Goal: Task Accomplishment & Management: Manage account settings

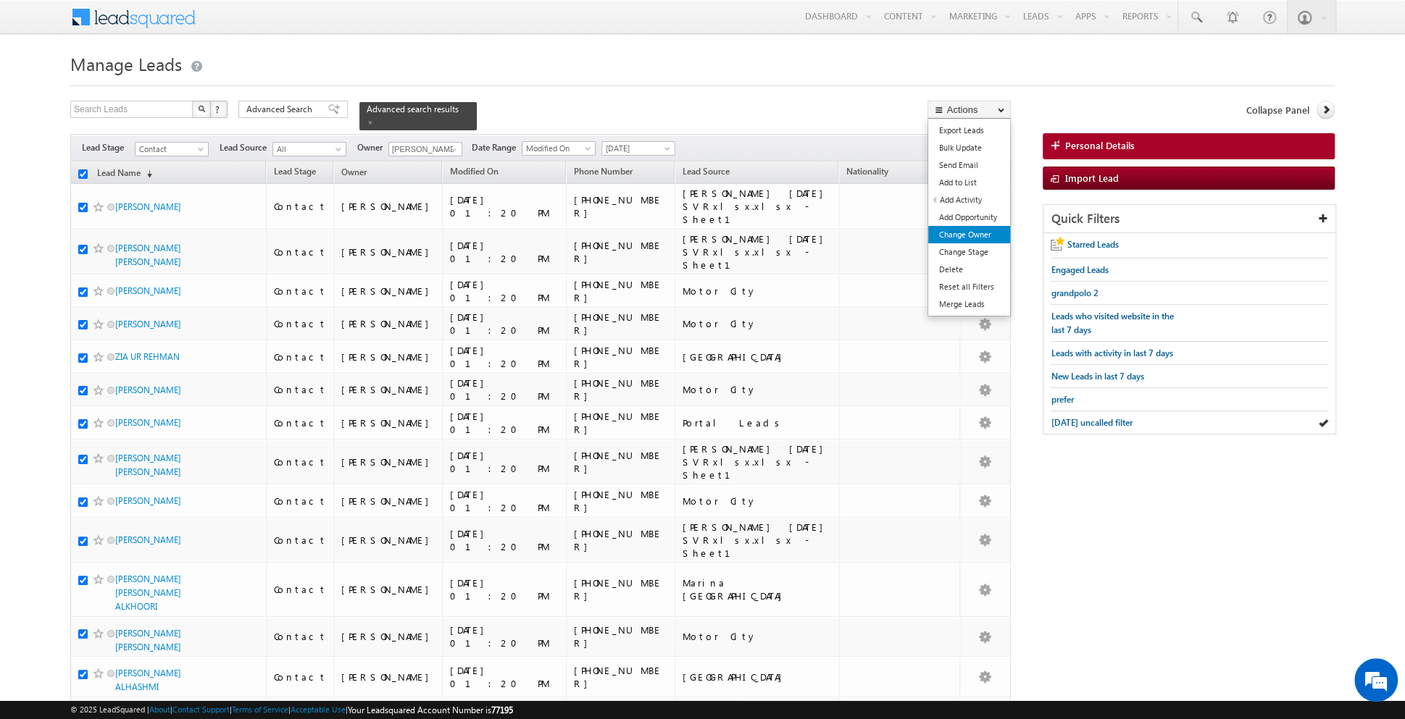
click at [966, 226] on link "Change Owner" at bounding box center [969, 234] width 82 height 17
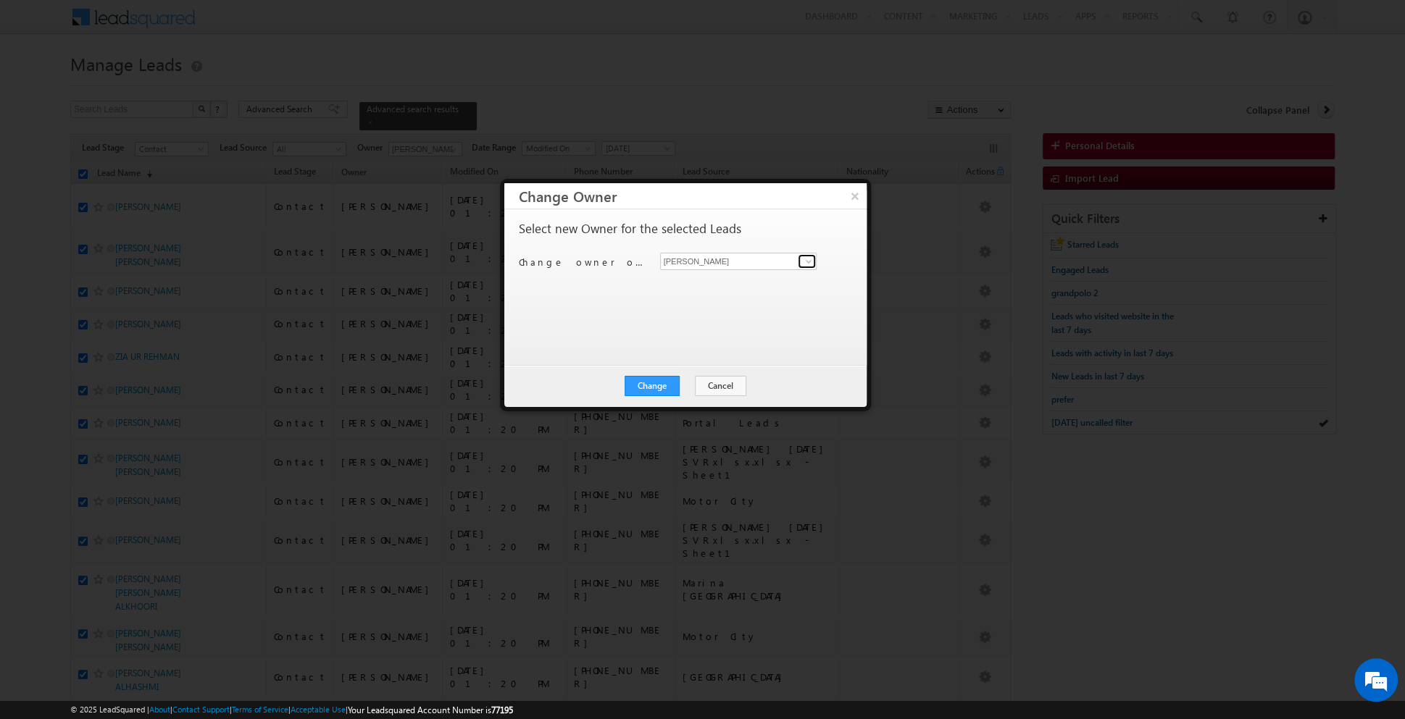
click at [806, 262] on span at bounding box center [809, 262] width 12 height 12
click at [755, 279] on link "Aakash Arora aakash.arora@indglobal.ae" at bounding box center [738, 284] width 157 height 28
type input "Aakash Arora"
click at [651, 385] on button "Change" at bounding box center [652, 386] width 55 height 20
click at [681, 388] on button "Close" at bounding box center [687, 386] width 46 height 20
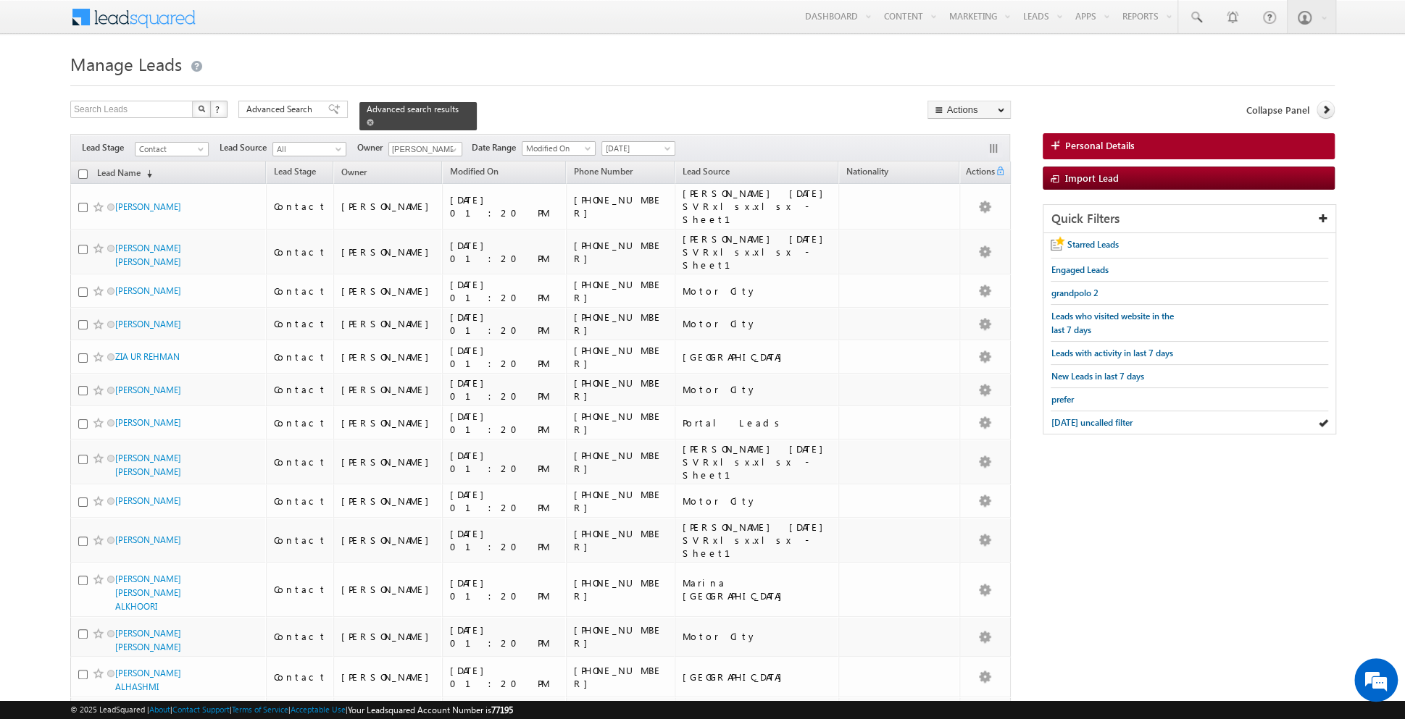
click at [367, 122] on span at bounding box center [370, 122] width 7 height 7
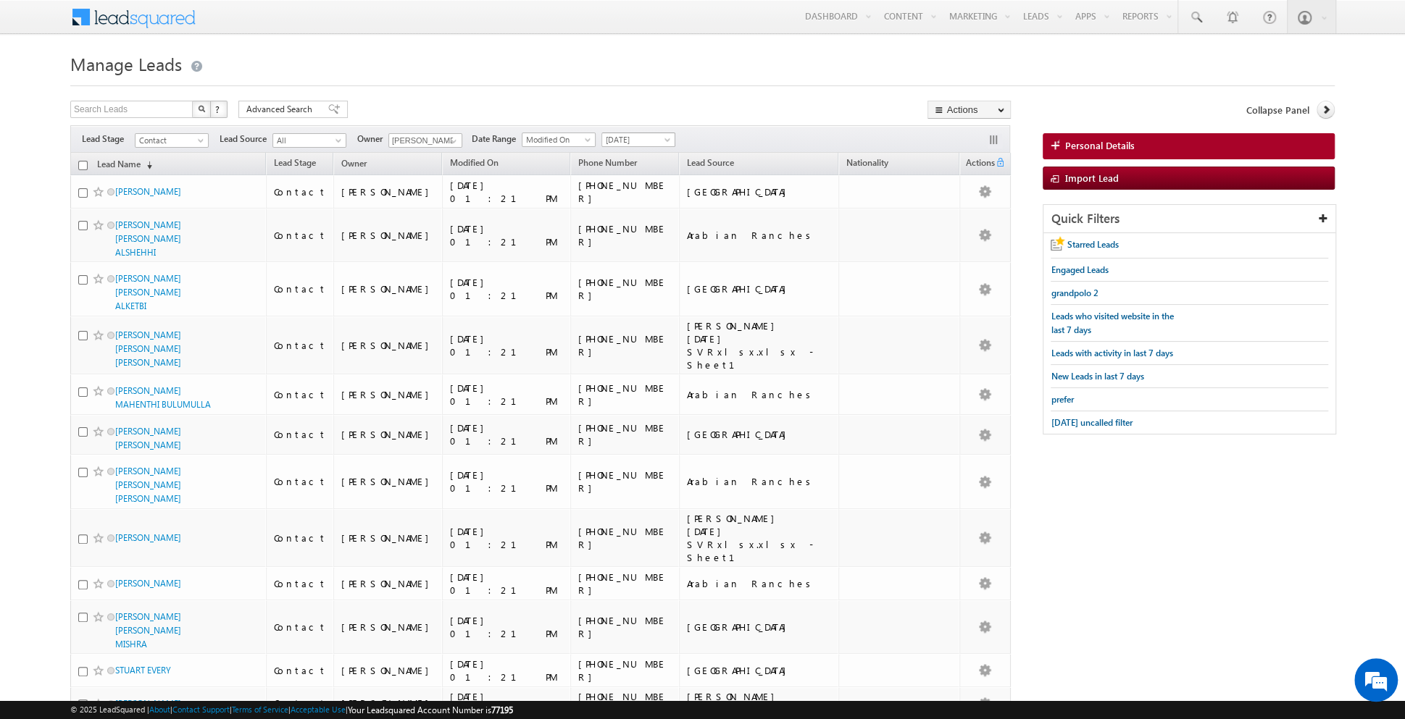
click at [663, 139] on span at bounding box center [669, 143] width 12 height 12
click at [632, 180] on link "[DATE]" at bounding box center [632, 186] width 73 height 13
click at [82, 169] on input "checkbox" at bounding box center [82, 165] width 9 height 9
checkbox input "true"
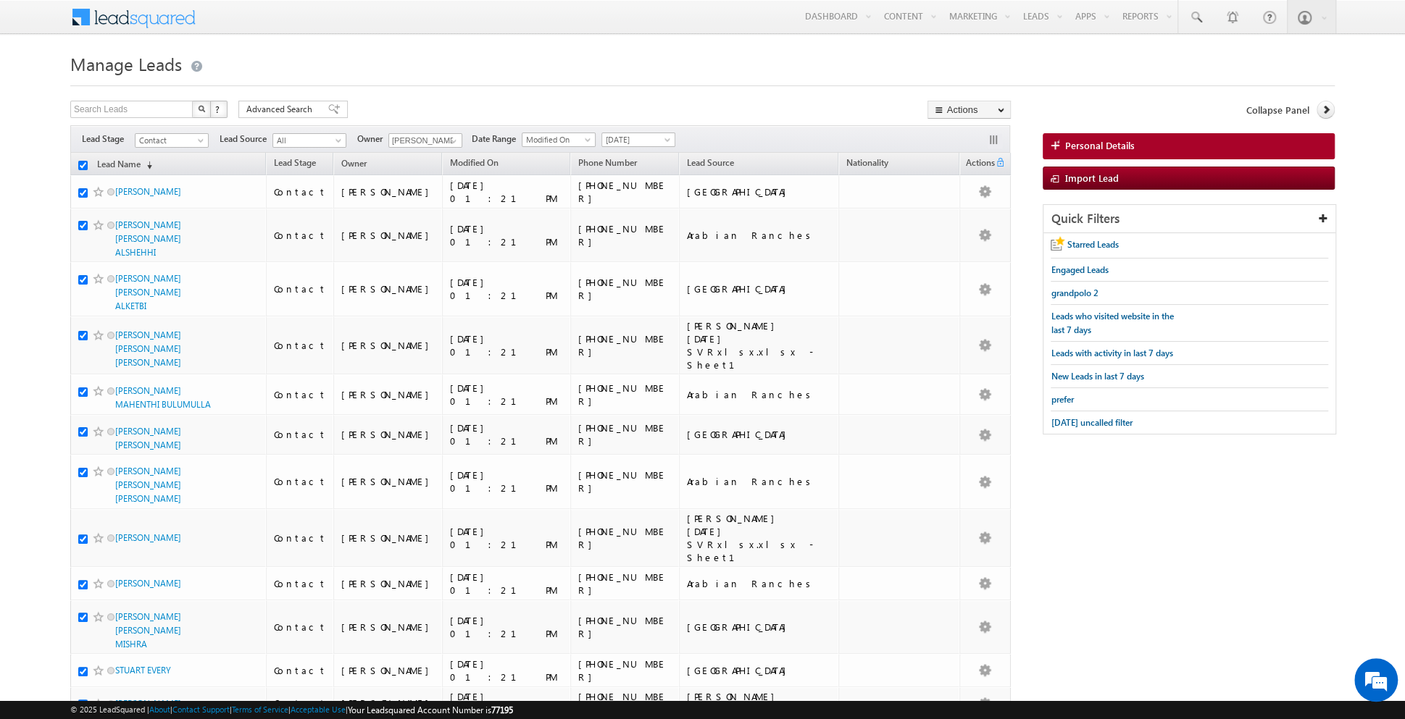
checkbox input "true"
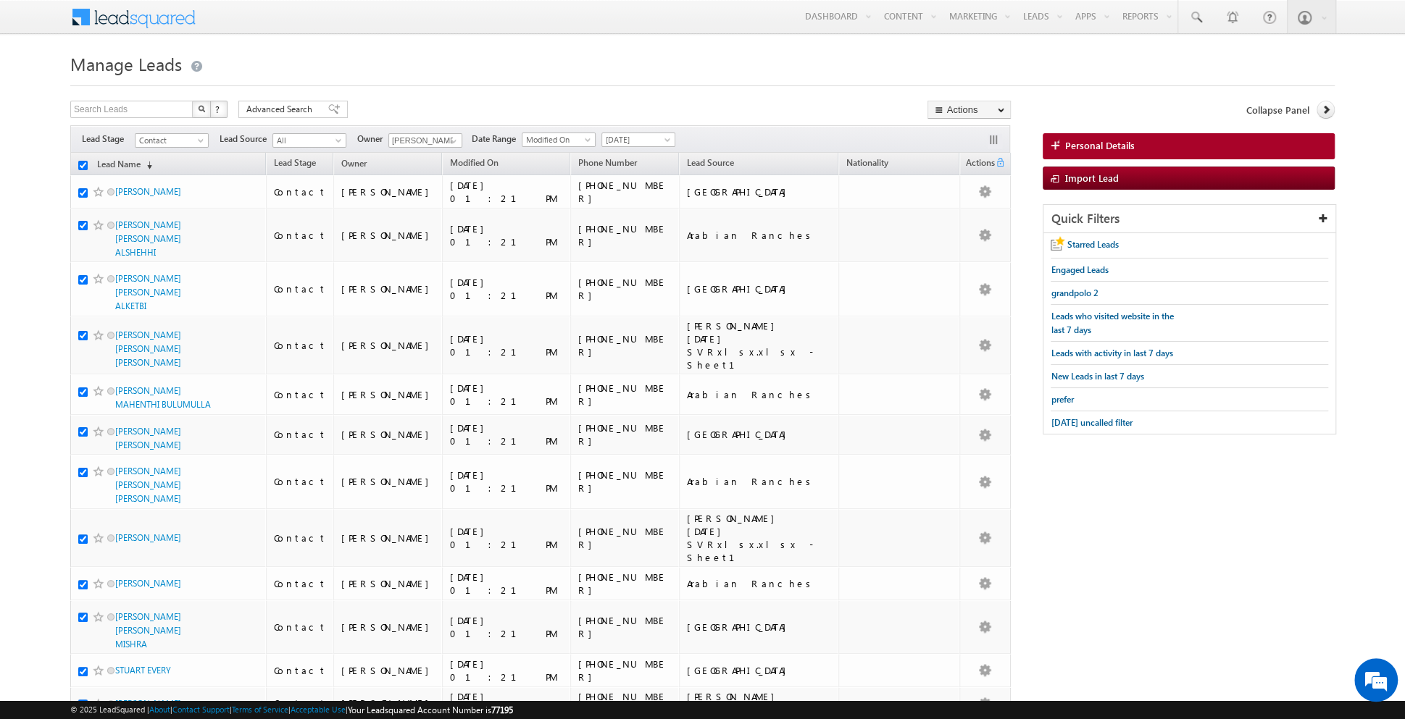
checkbox input "true"
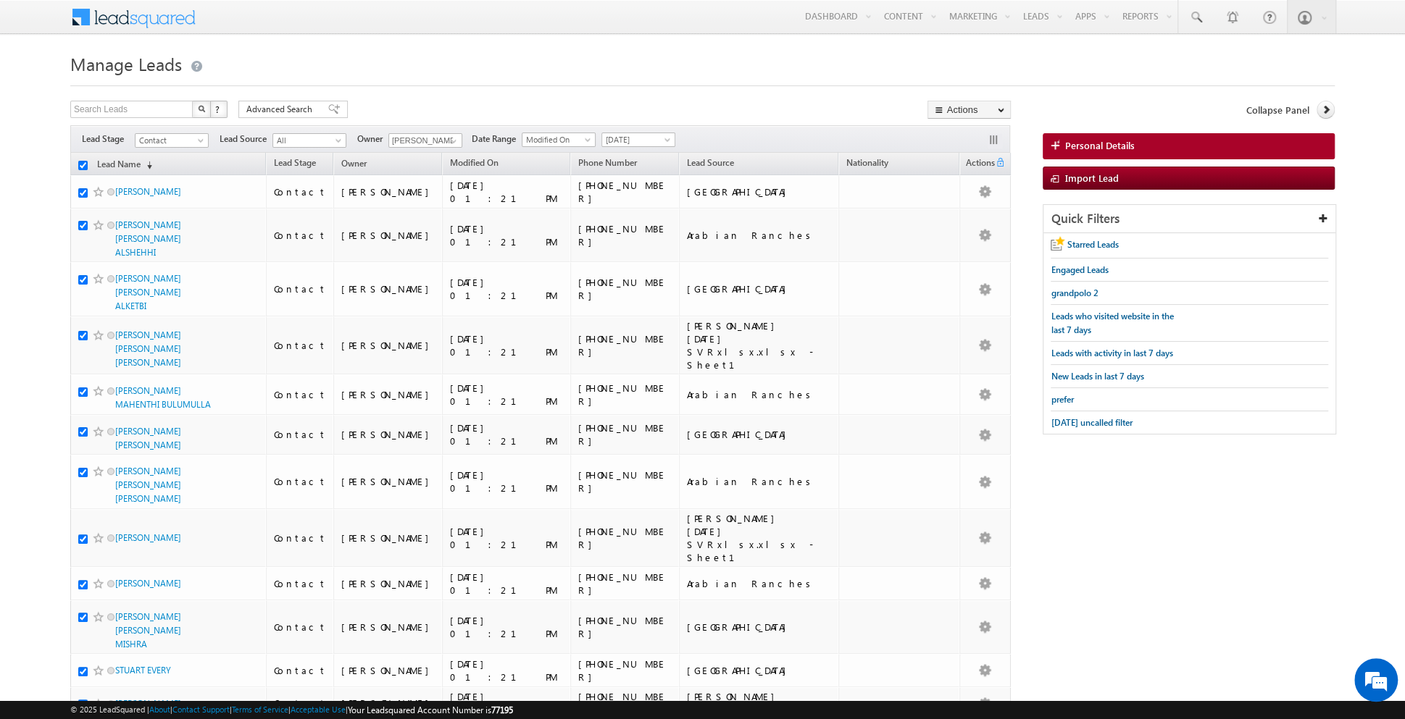
checkbox input "true"
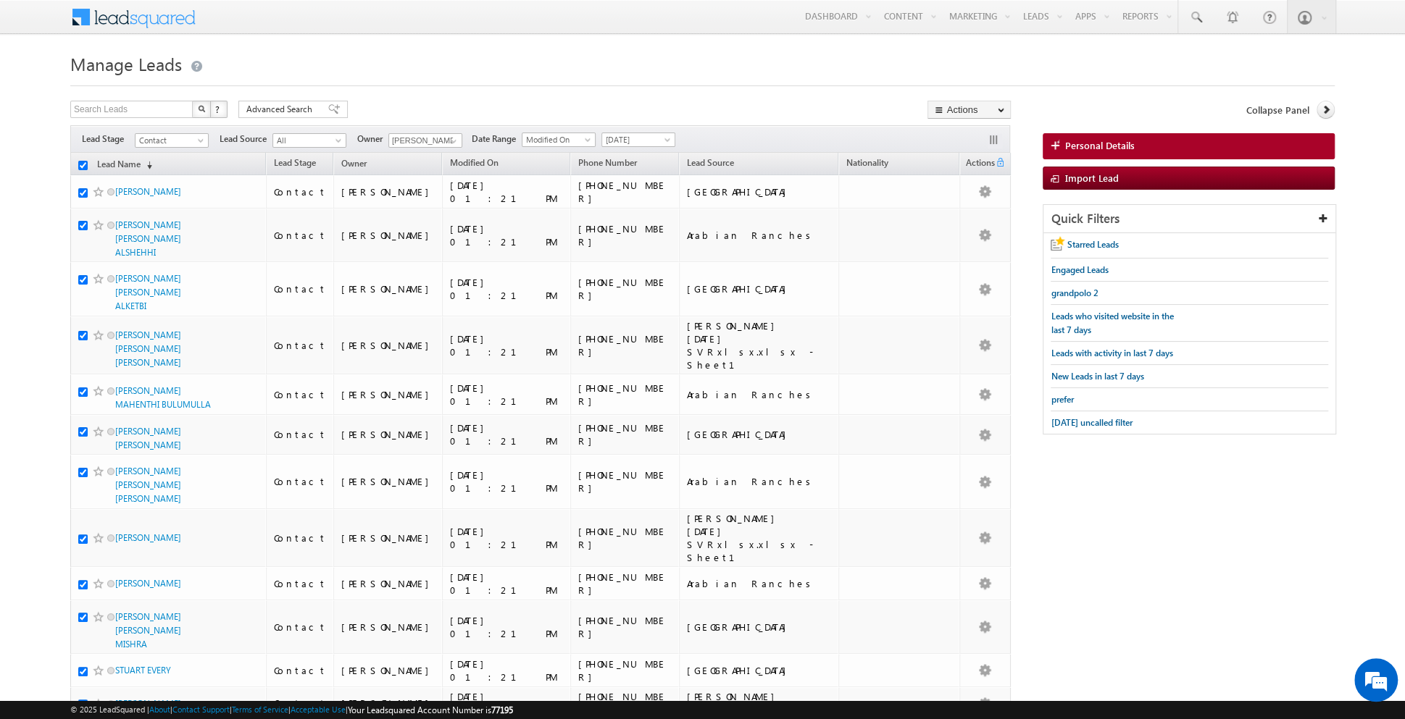
checkbox input "true"
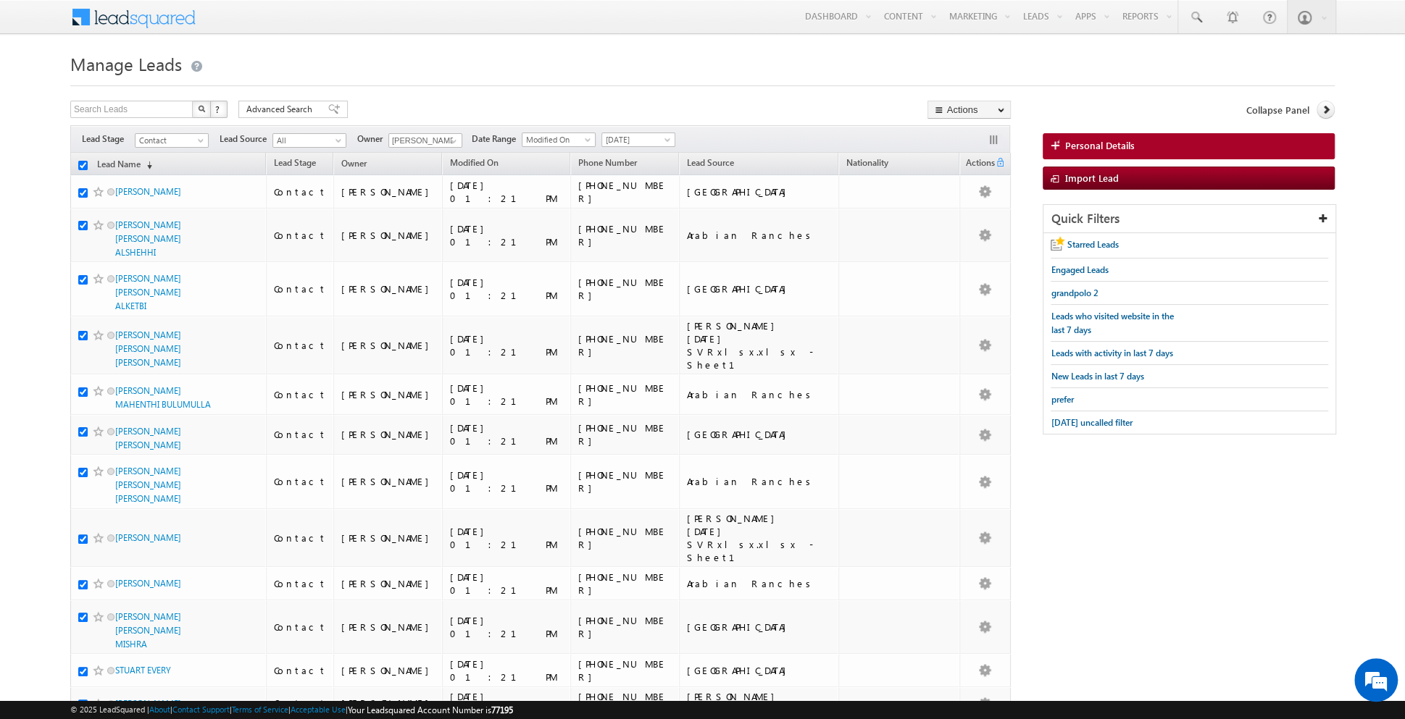
checkbox input "true"
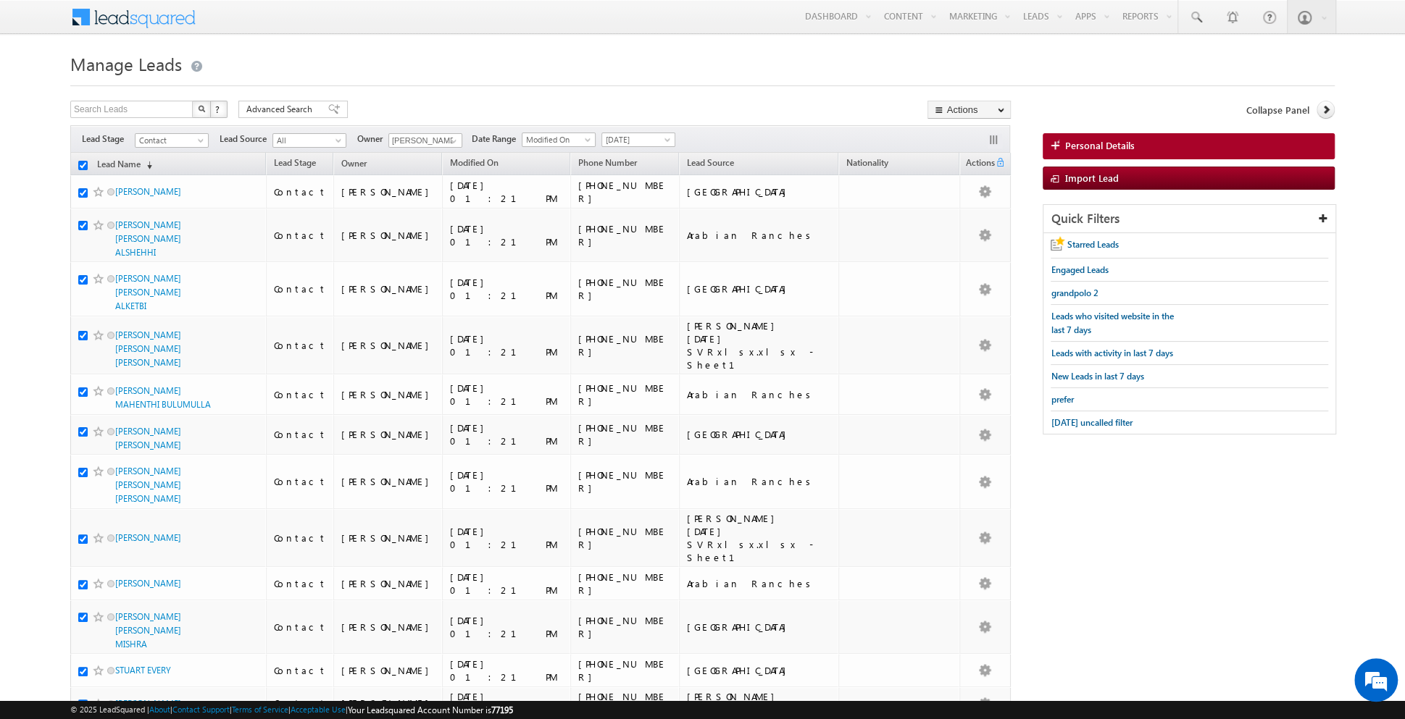
checkbox input "true"
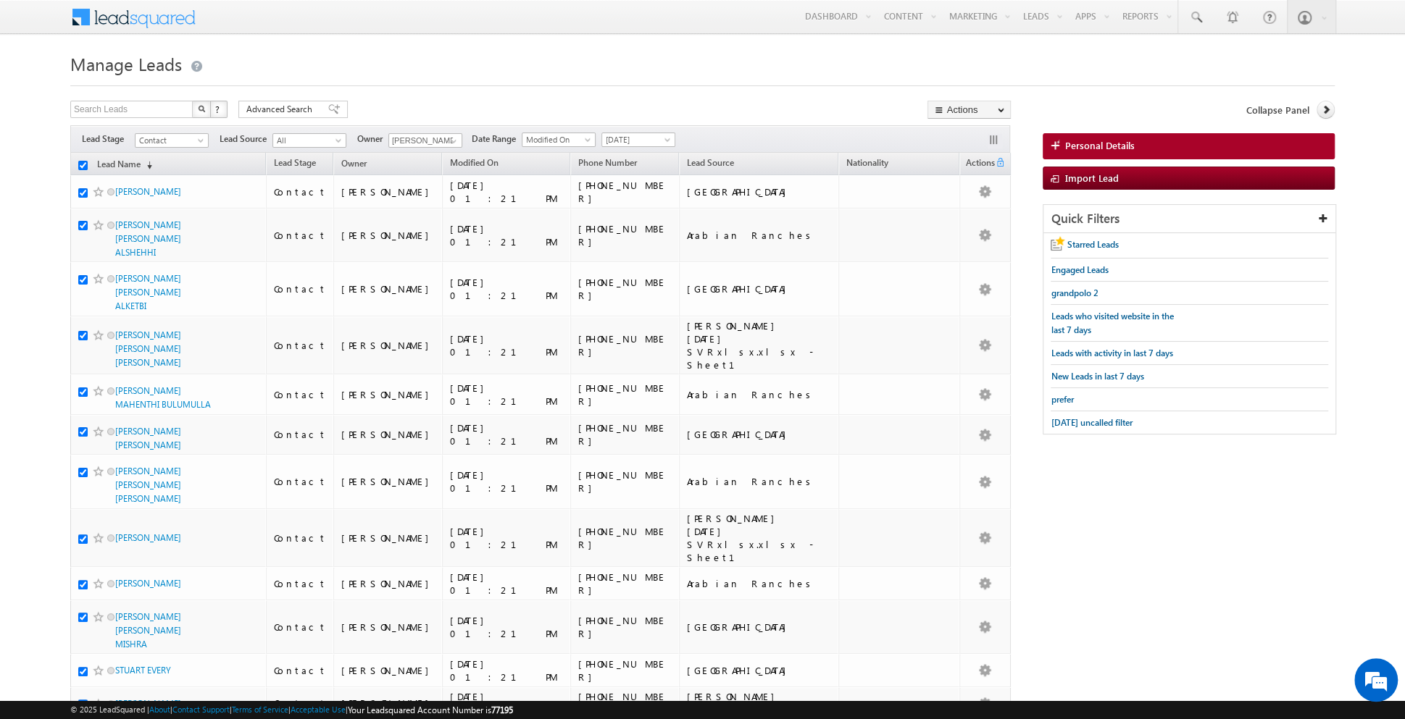
checkbox input "true"
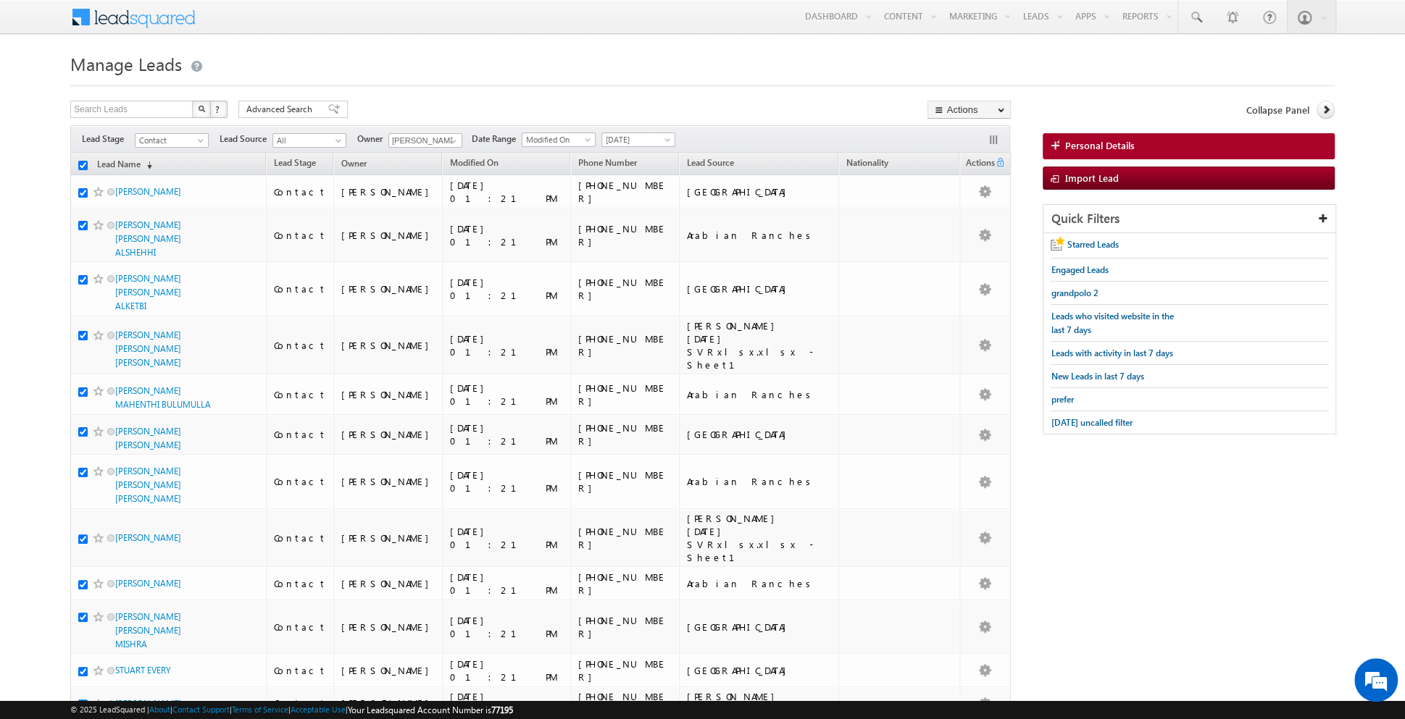
checkbox input "true"
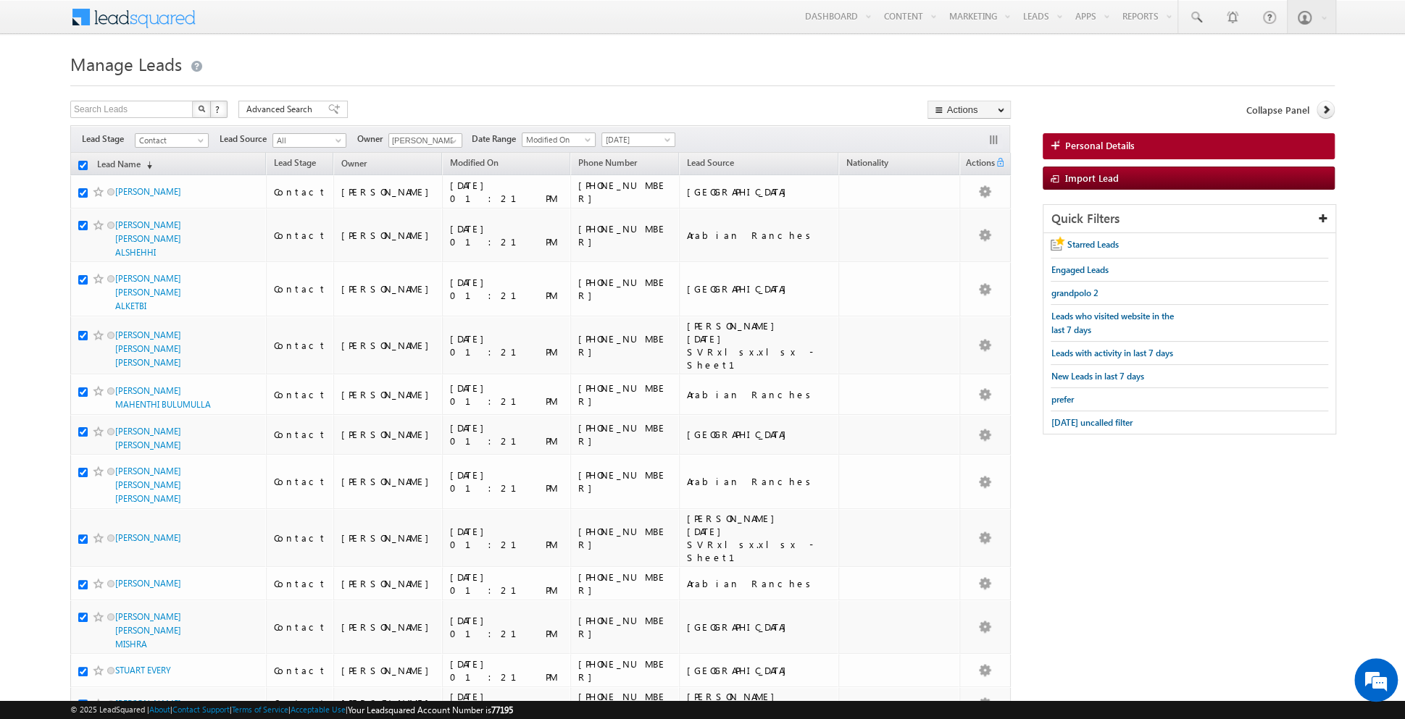
checkbox input "true"
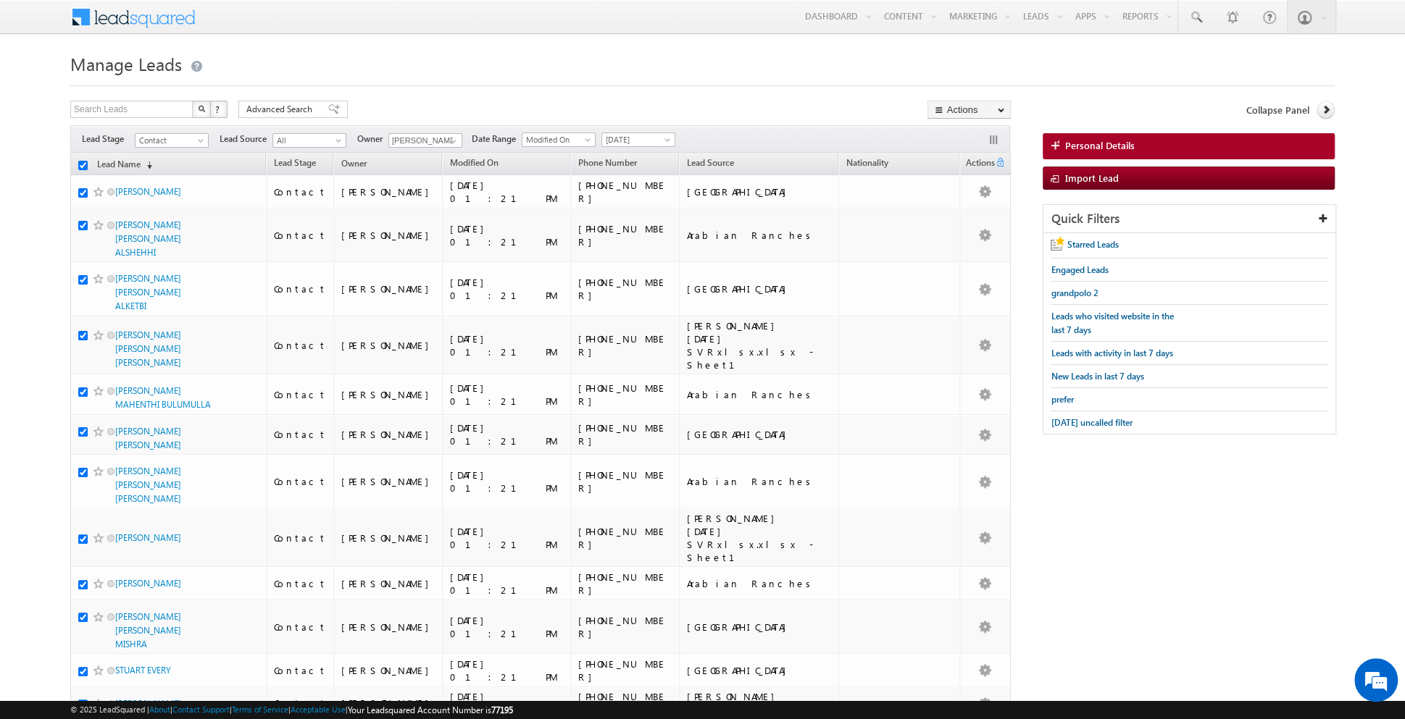
checkbox input "true"
click at [961, 233] on link "Change Owner" at bounding box center [969, 234] width 82 height 17
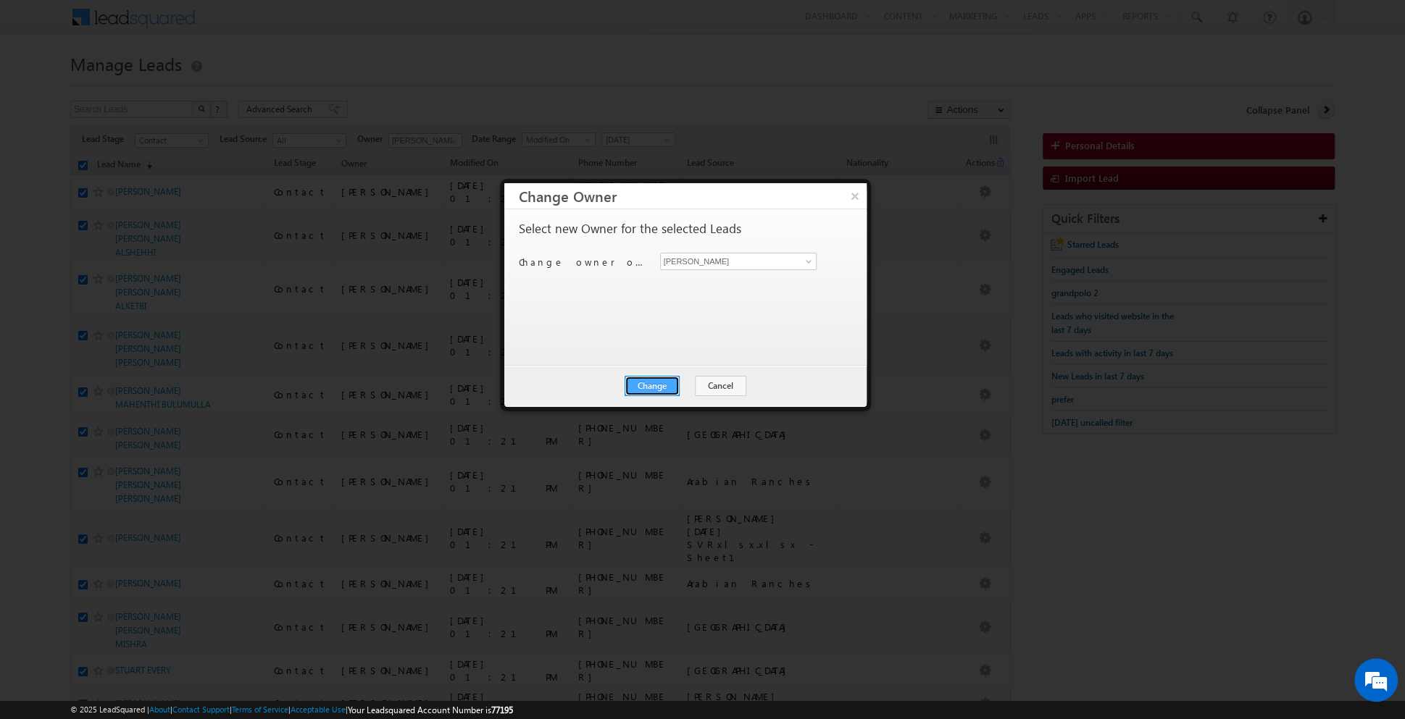
click at [651, 386] on button "Change" at bounding box center [652, 386] width 55 height 20
click at [681, 380] on button "Close" at bounding box center [687, 386] width 46 height 20
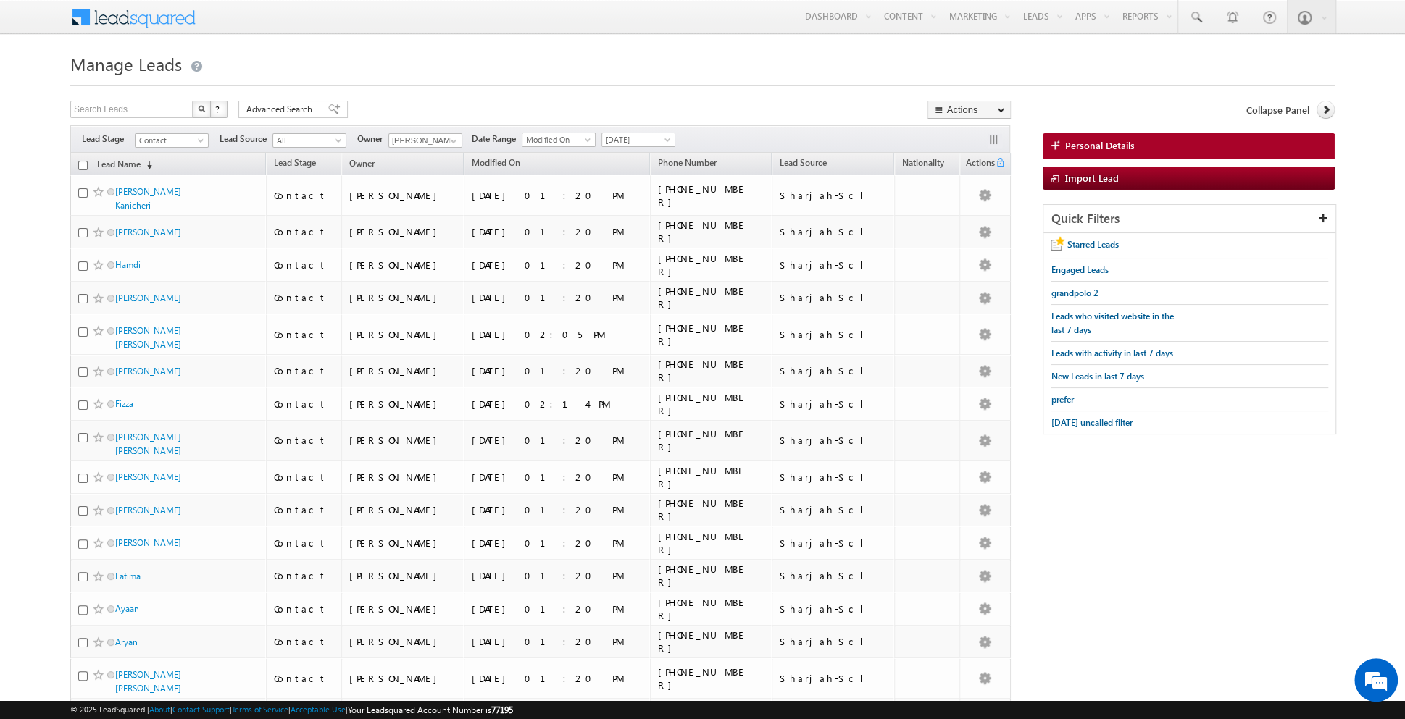
click at [84, 165] on input "checkbox" at bounding box center [82, 165] width 9 height 9
checkbox input "true"
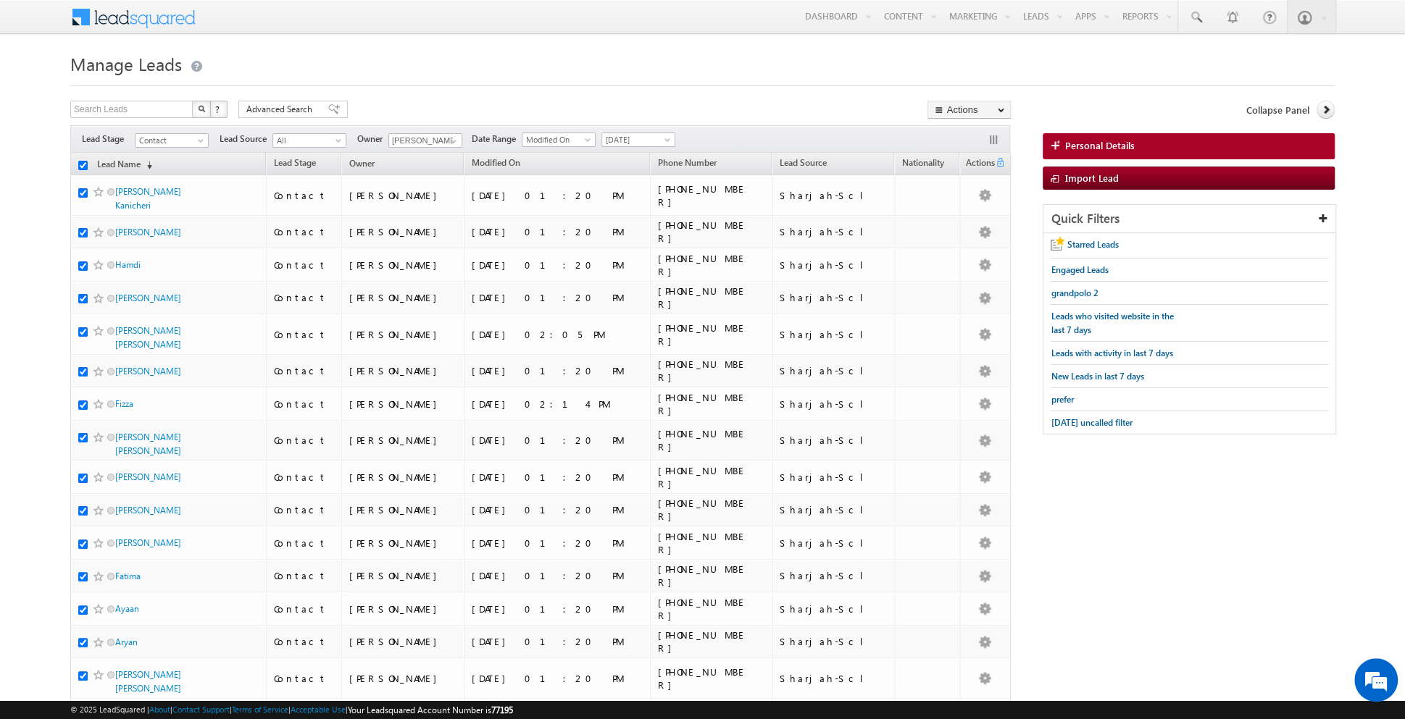
checkbox input "true"
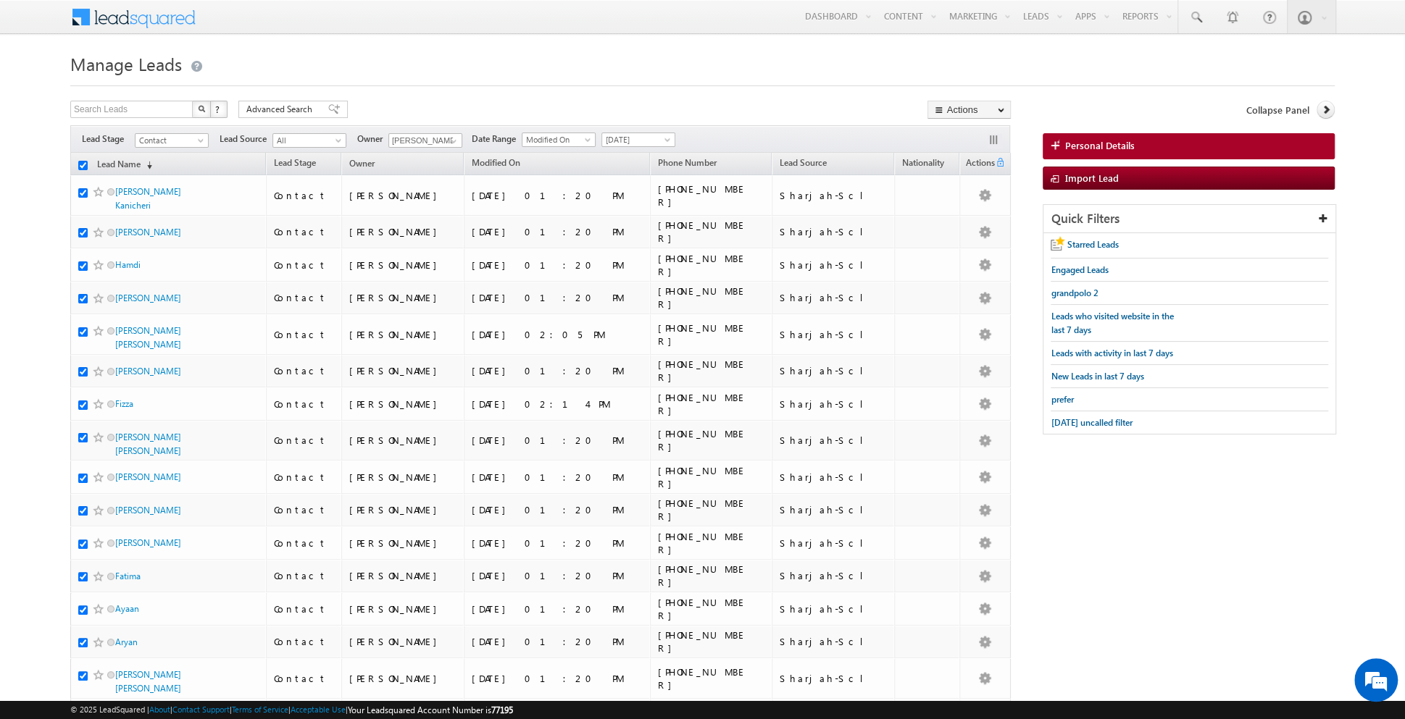
checkbox input "true"
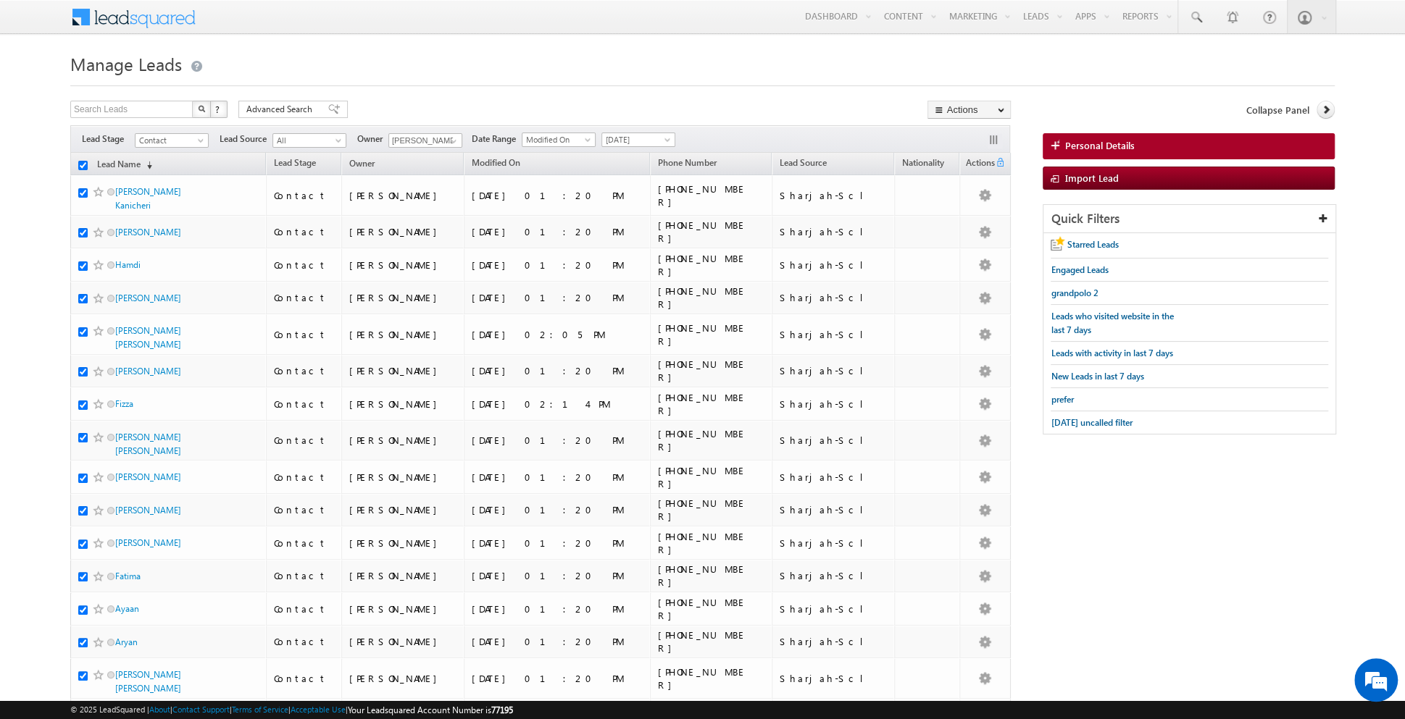
checkbox input "true"
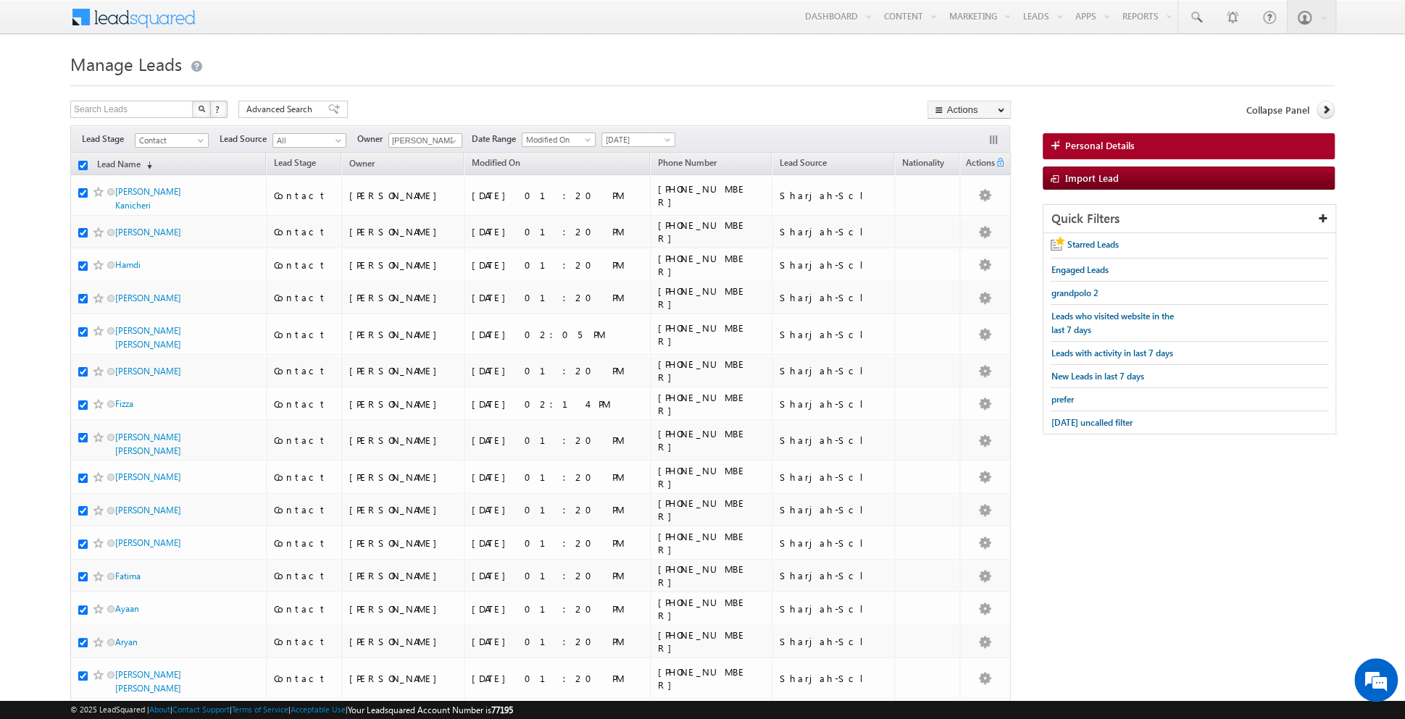
checkbox input "true"
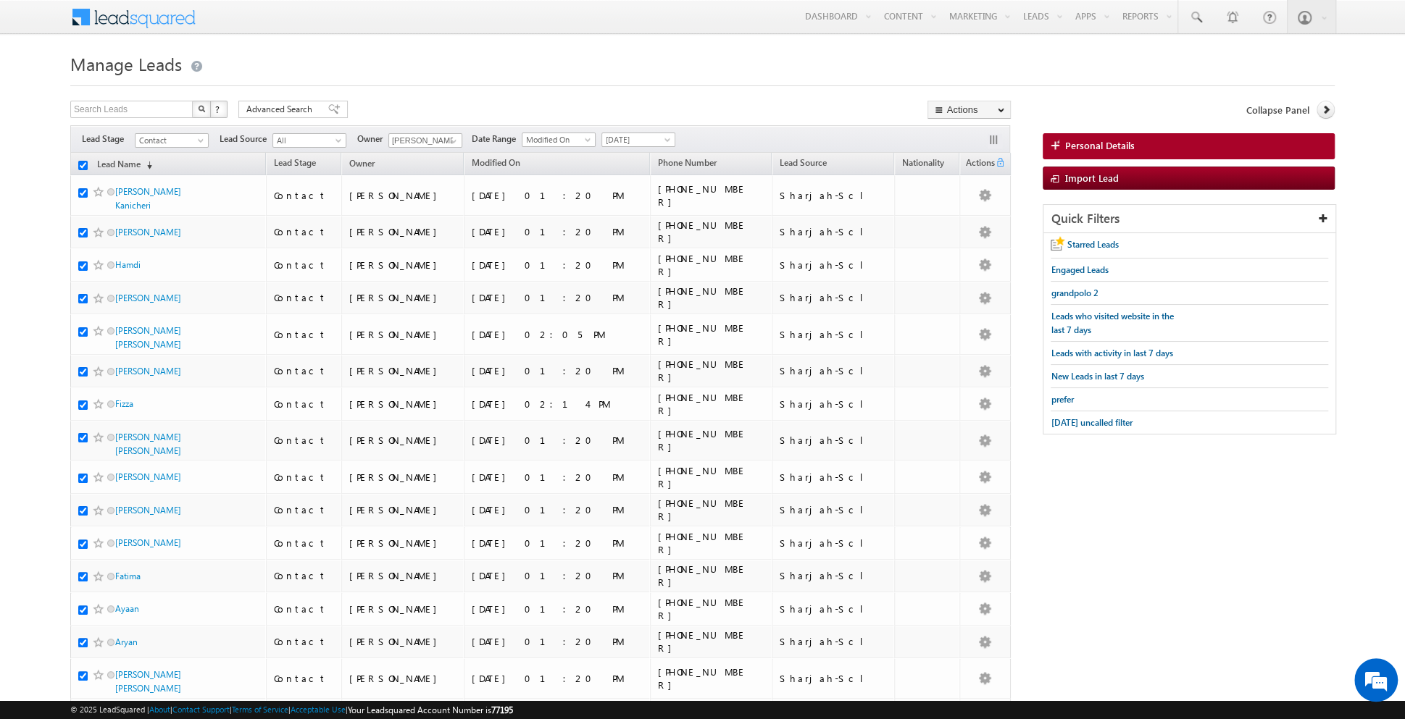
checkbox input "true"
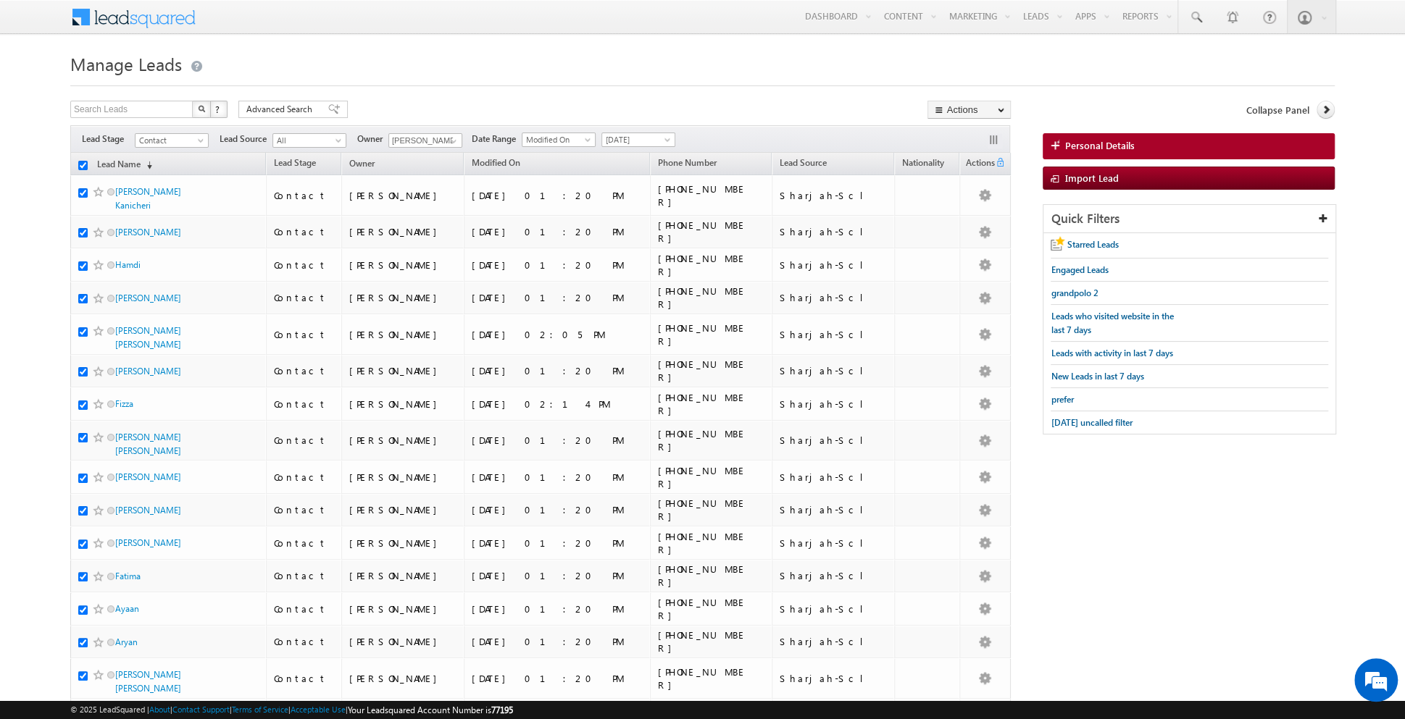
checkbox input "true"
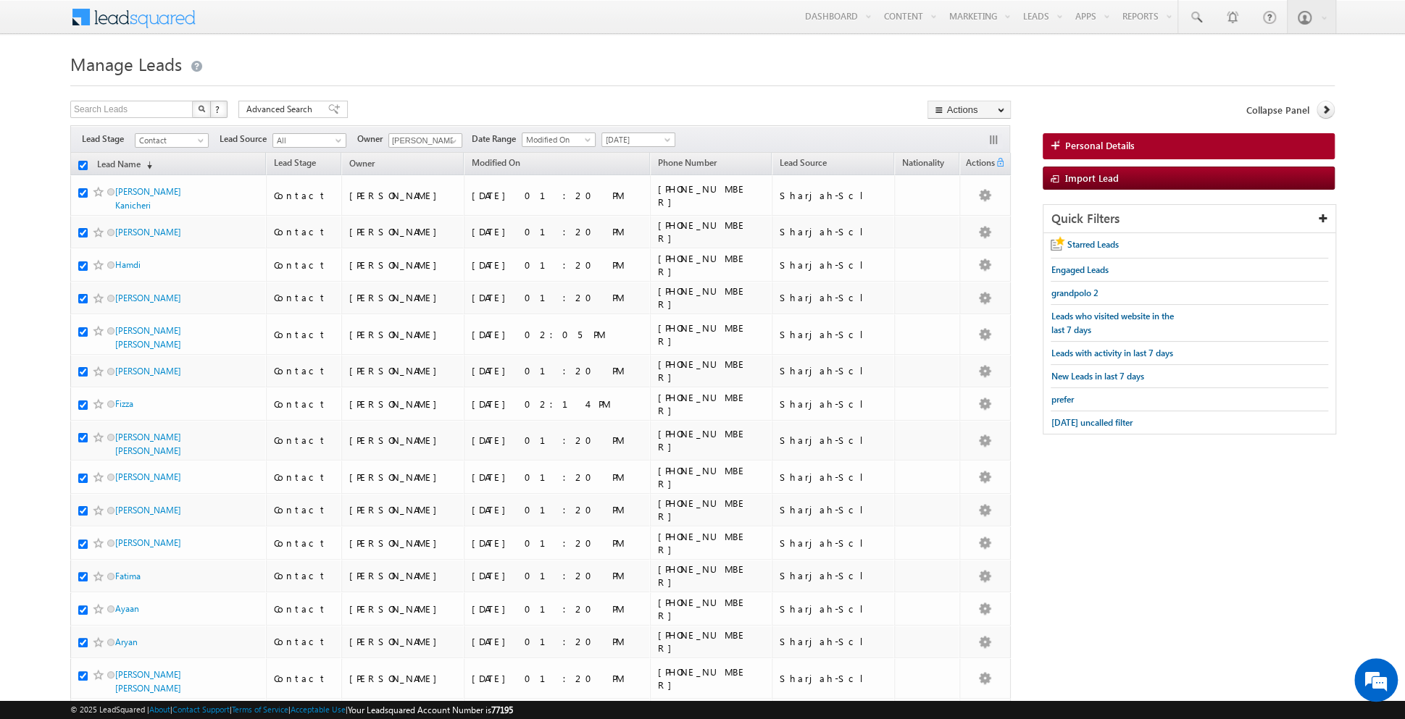
checkbox input "true"
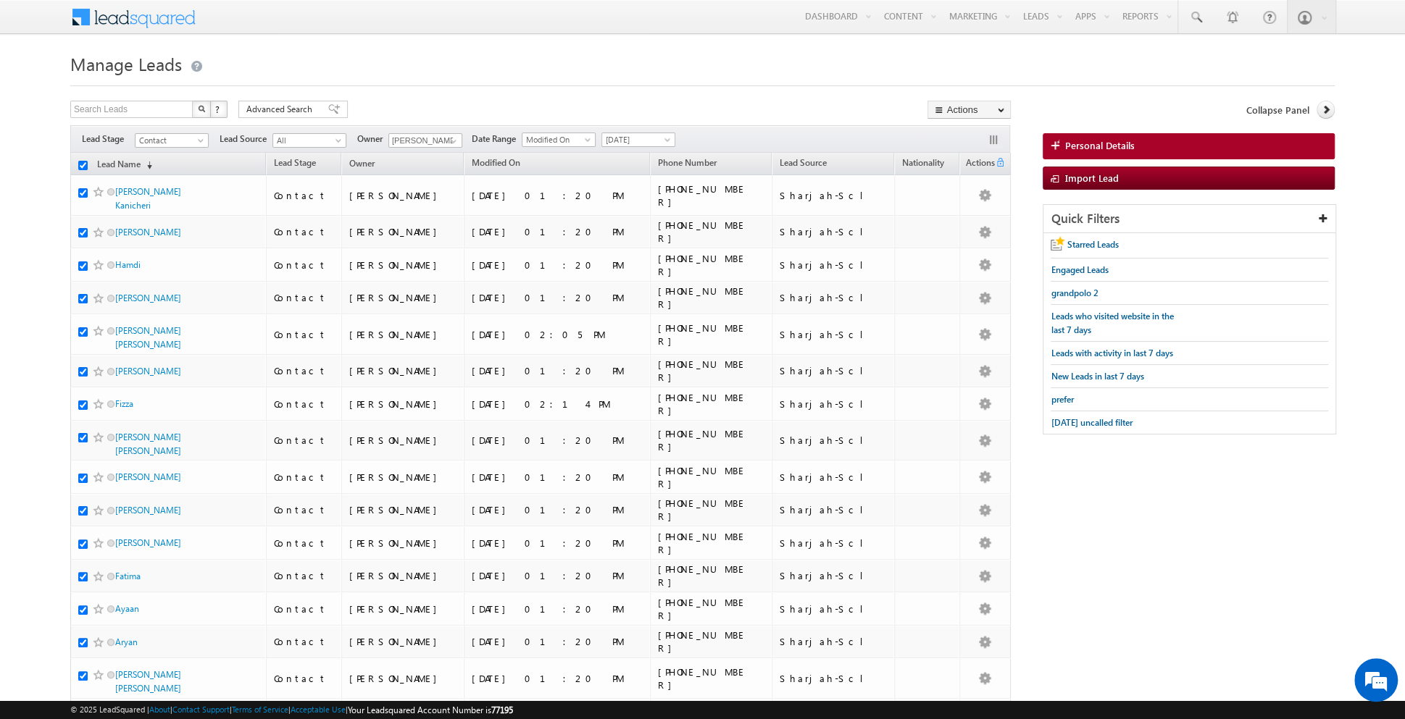
checkbox input "true"
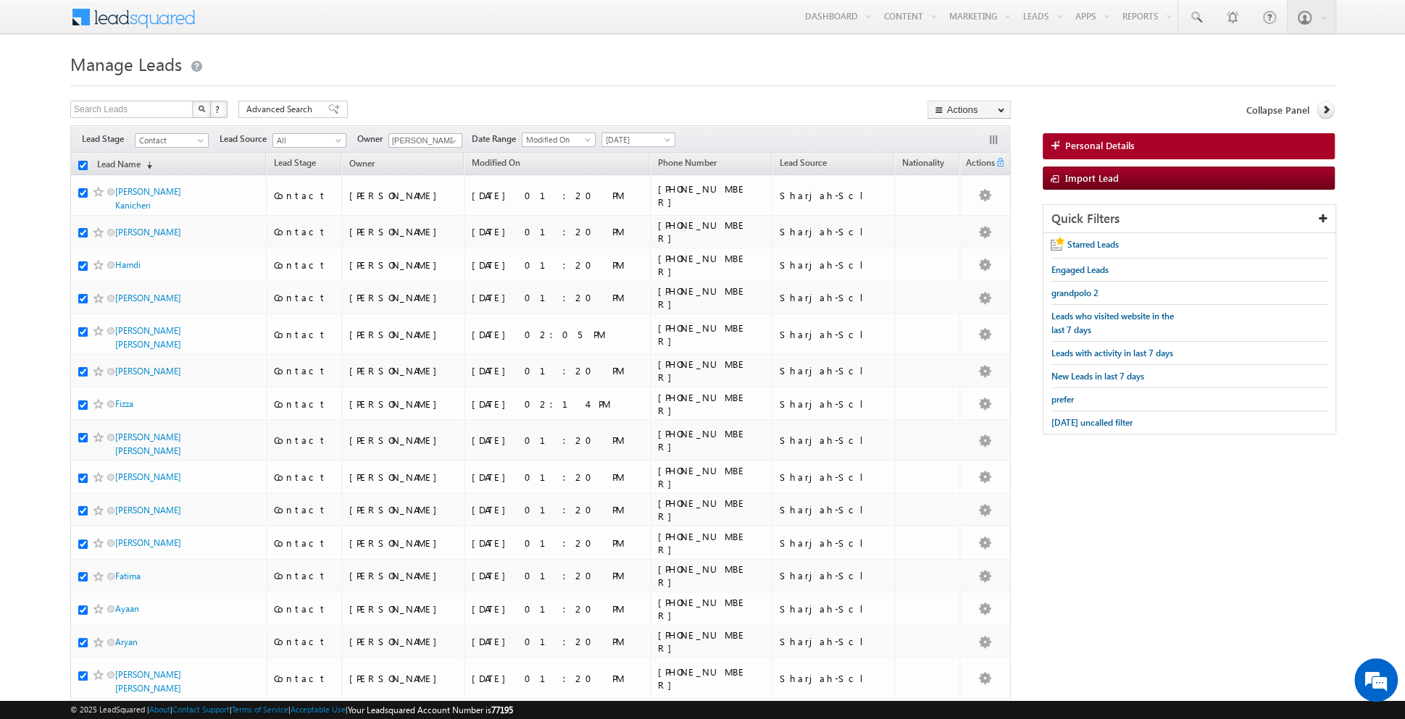
checkbox input "true"
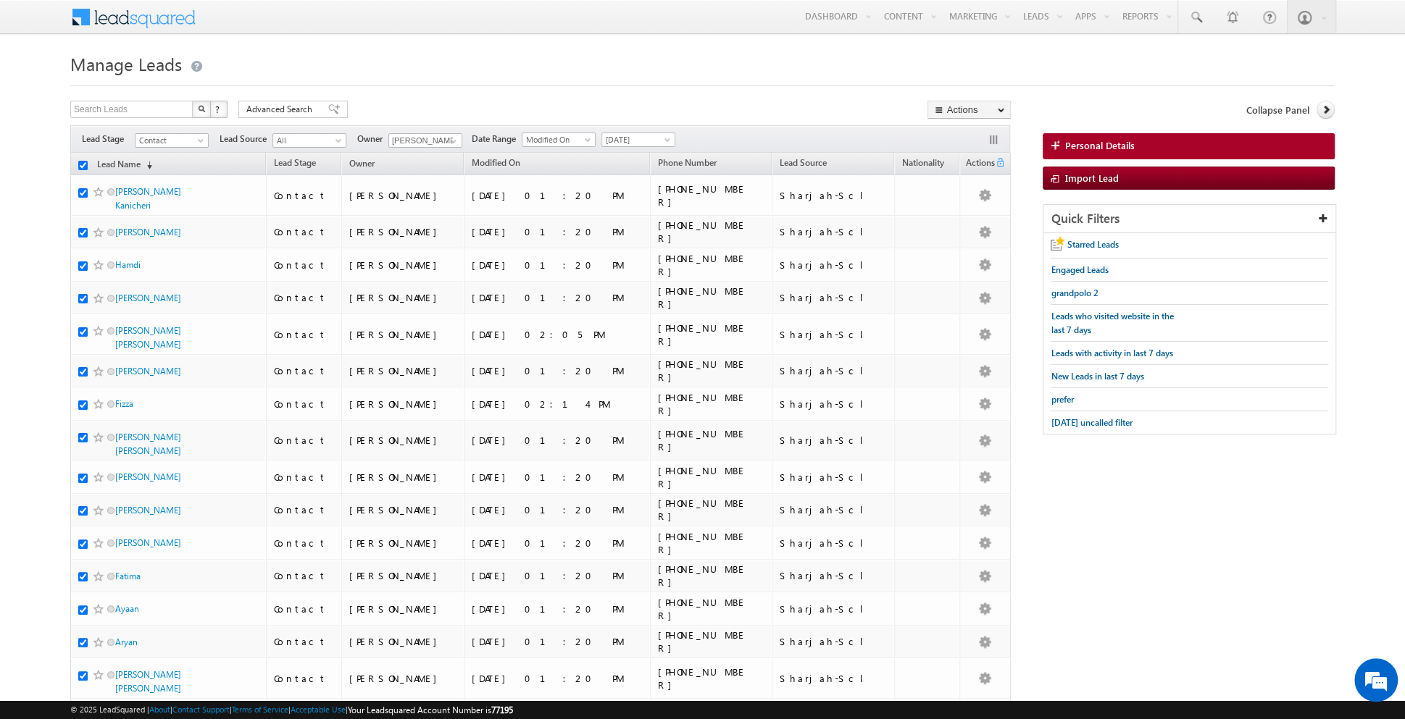
checkbox input "true"
click at [952, 232] on link "Change Owner" at bounding box center [969, 234] width 82 height 17
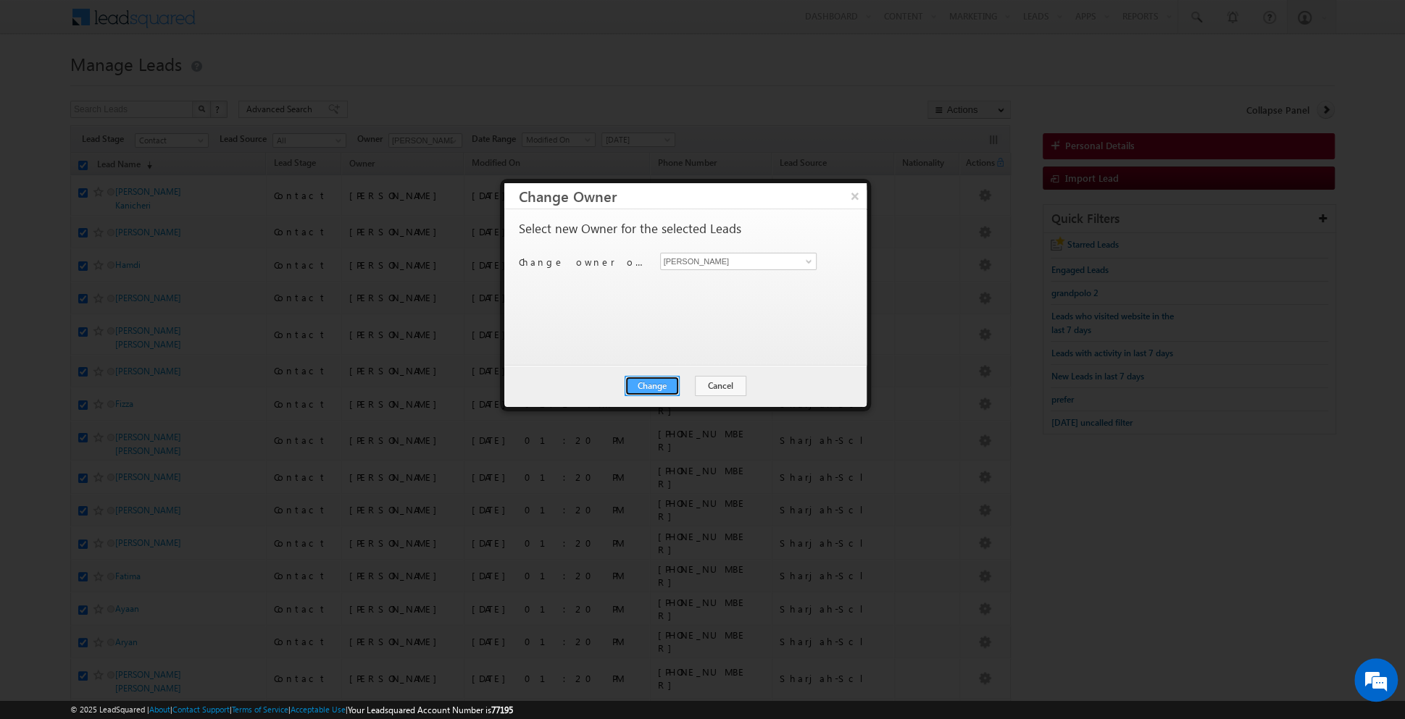
click at [652, 389] on button "Change" at bounding box center [652, 386] width 55 height 20
click at [690, 392] on button "Close" at bounding box center [687, 386] width 46 height 20
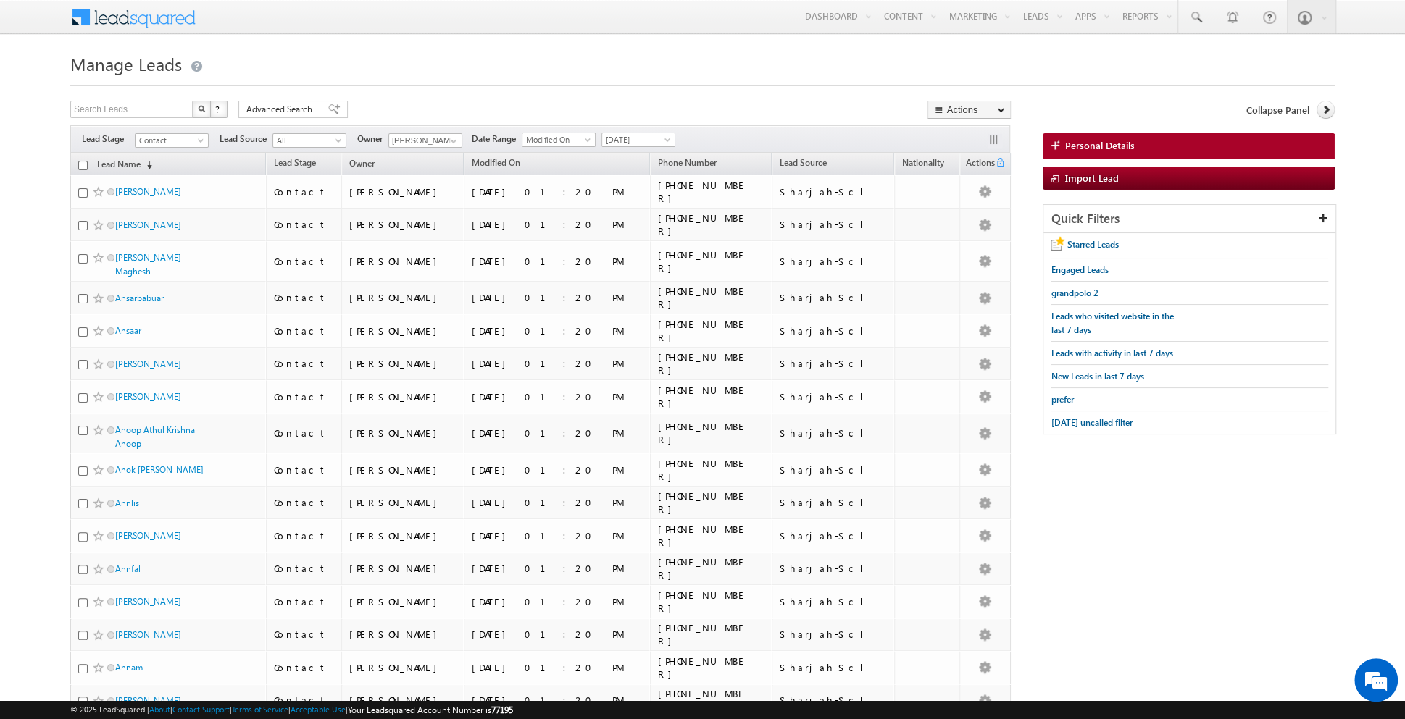
click at [86, 166] on input "checkbox" at bounding box center [82, 165] width 9 height 9
checkbox input "true"
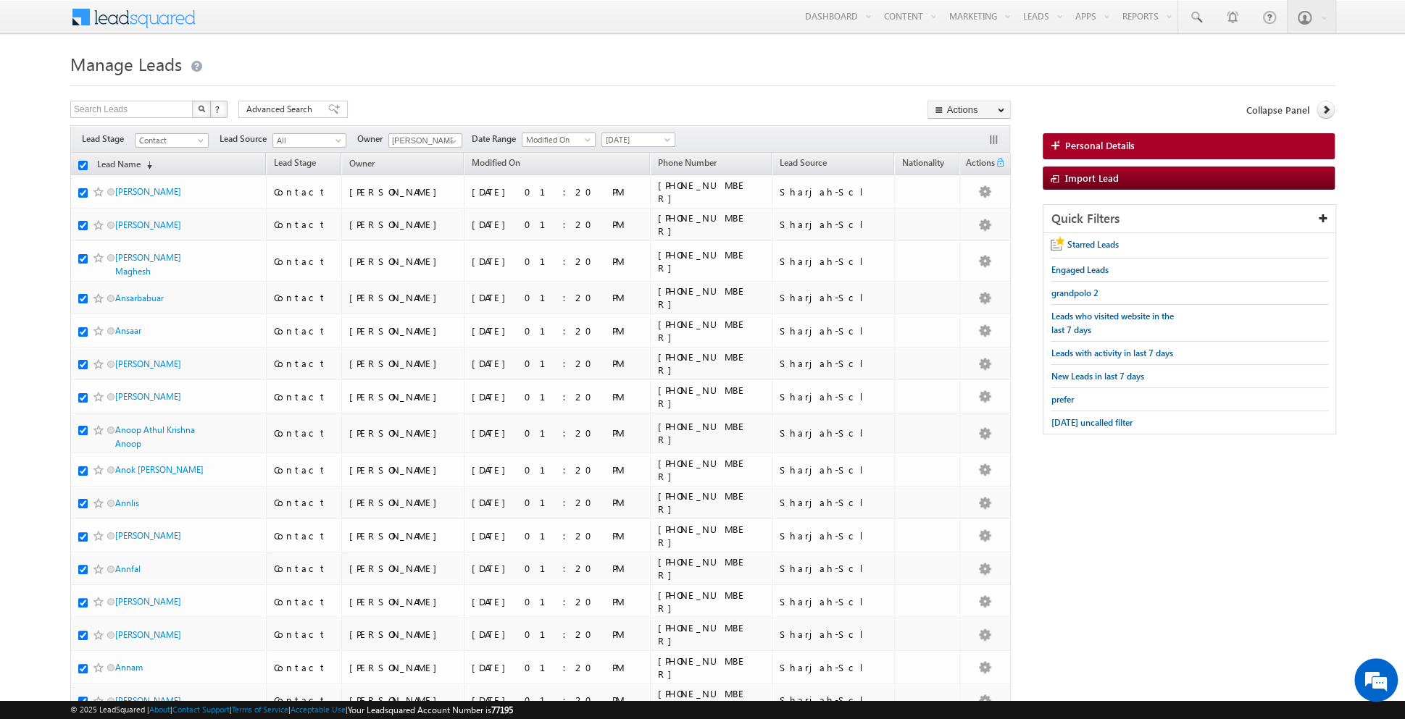
checkbox input "true"
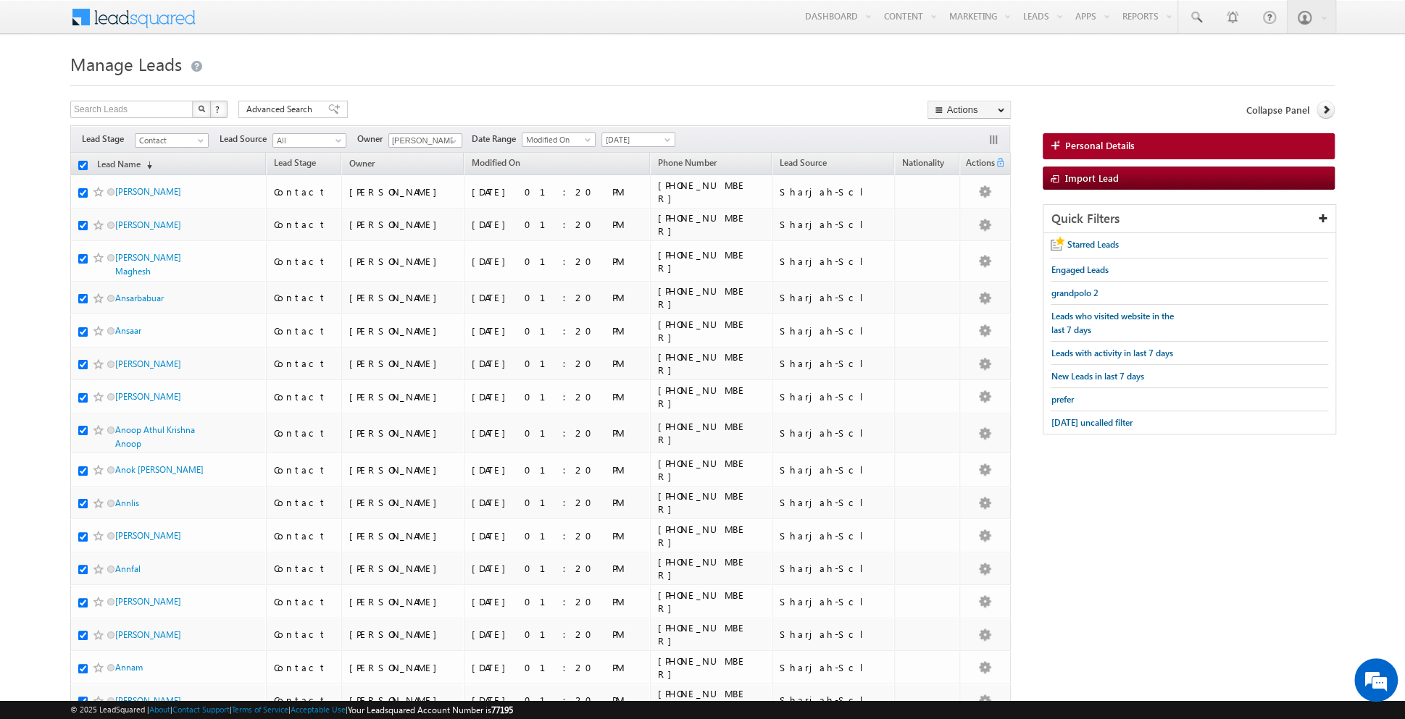
checkbox input "true"
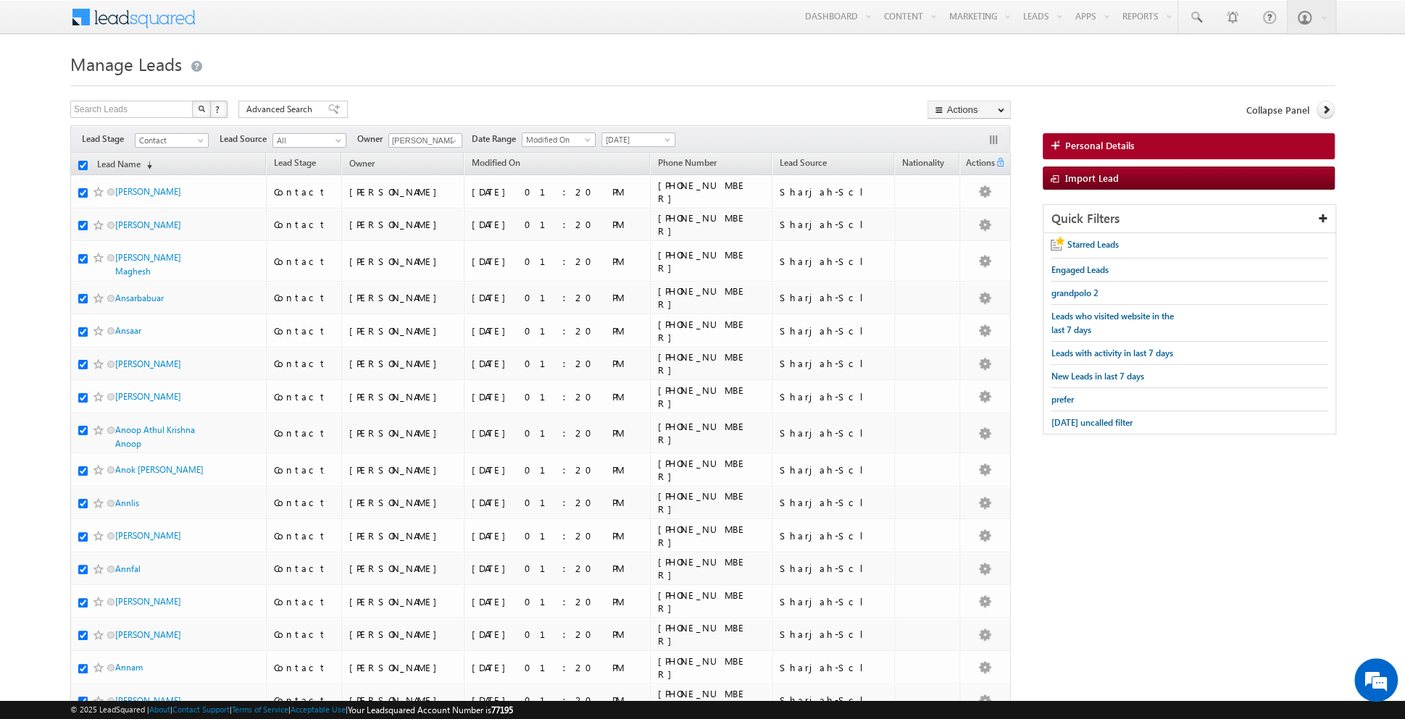
checkbox input "true"
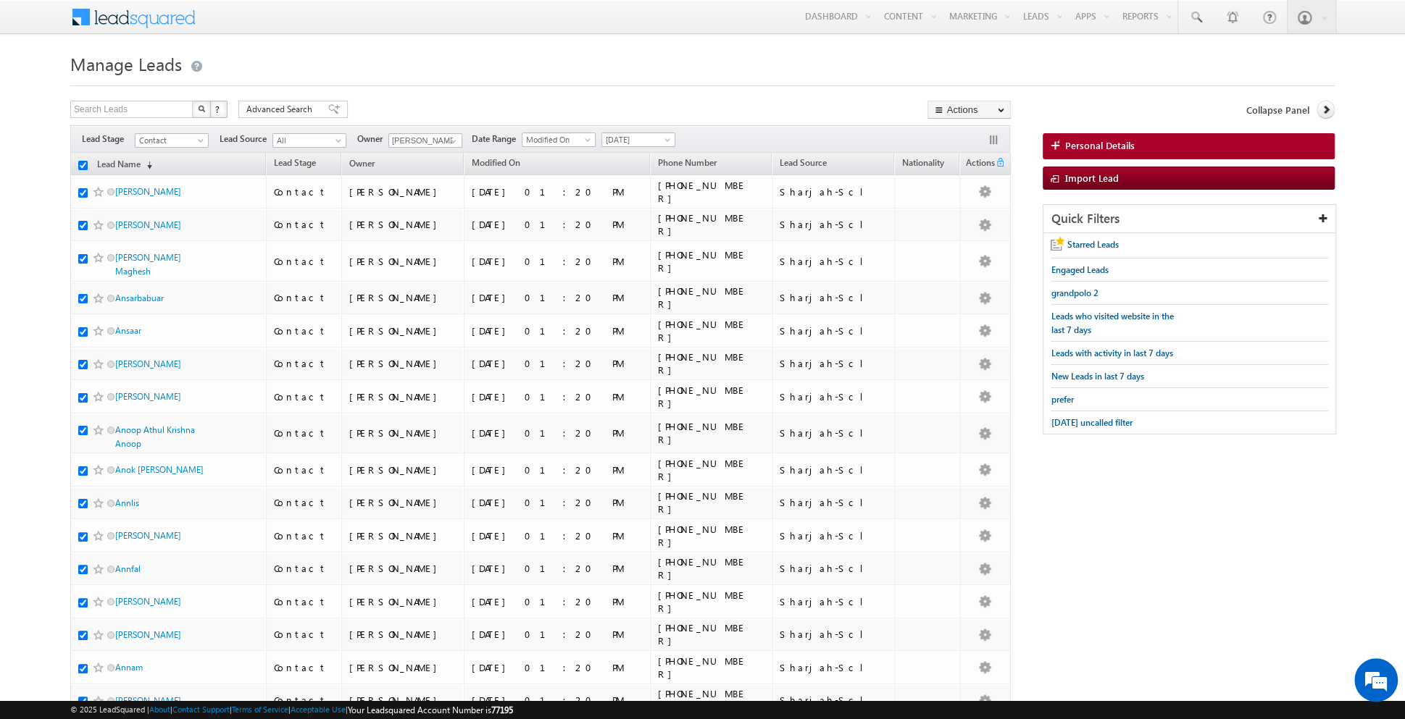
checkbox input "true"
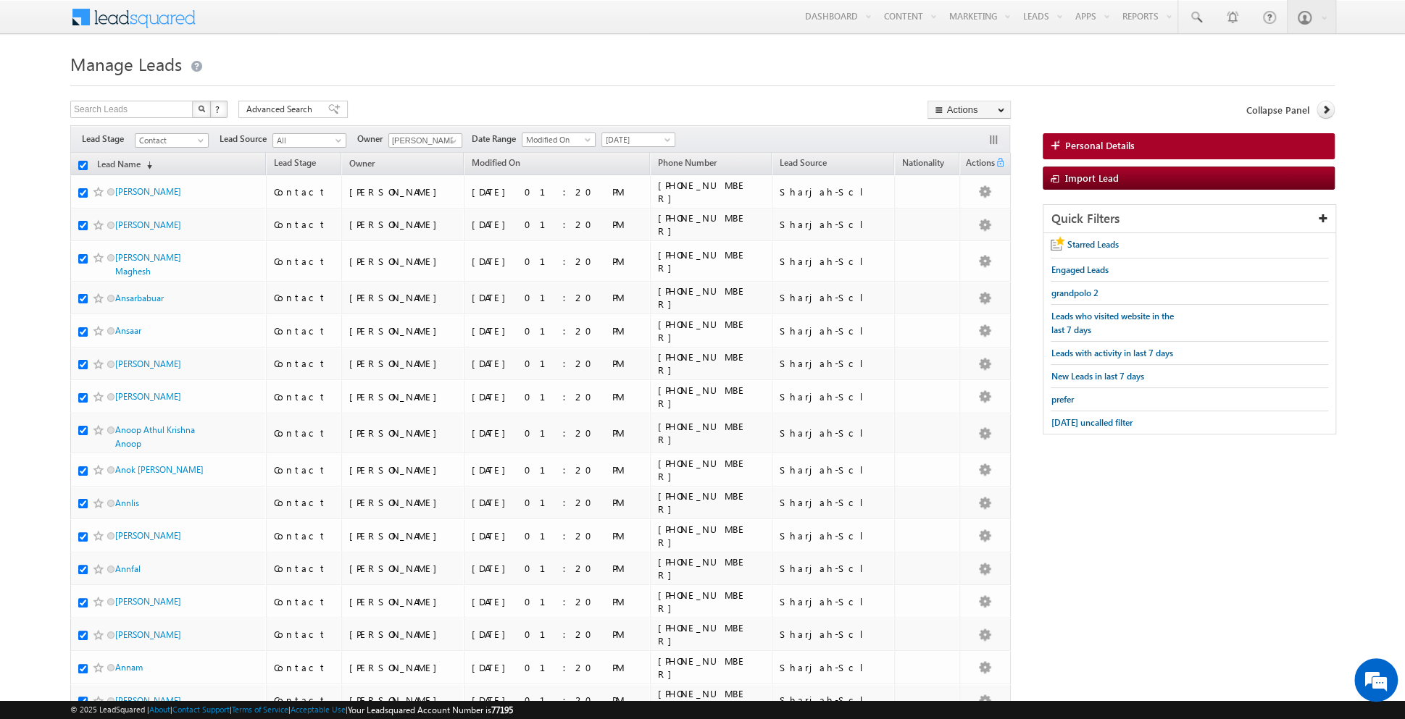
checkbox input "true"
click at [949, 240] on link "Change Owner" at bounding box center [969, 234] width 82 height 17
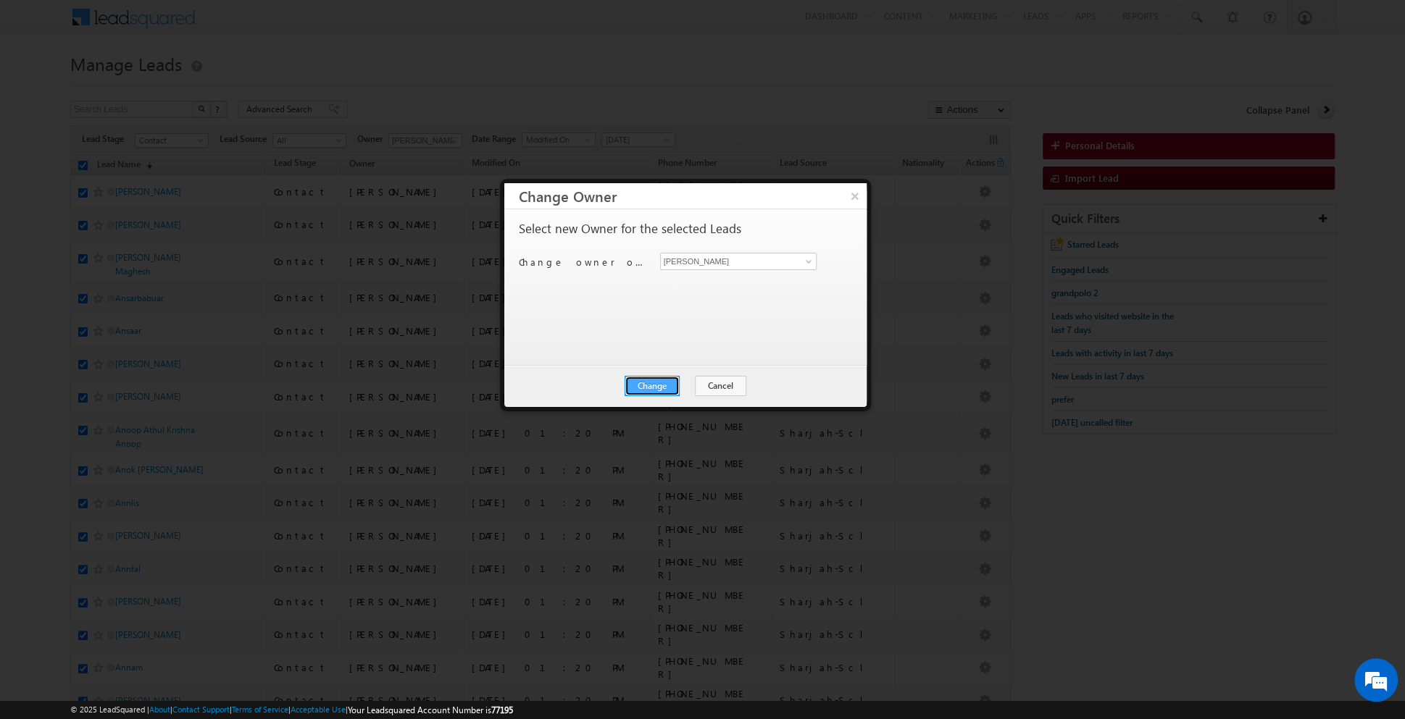
click at [652, 384] on button "Change" at bounding box center [652, 386] width 55 height 20
click at [691, 388] on button "Close" at bounding box center [687, 386] width 46 height 20
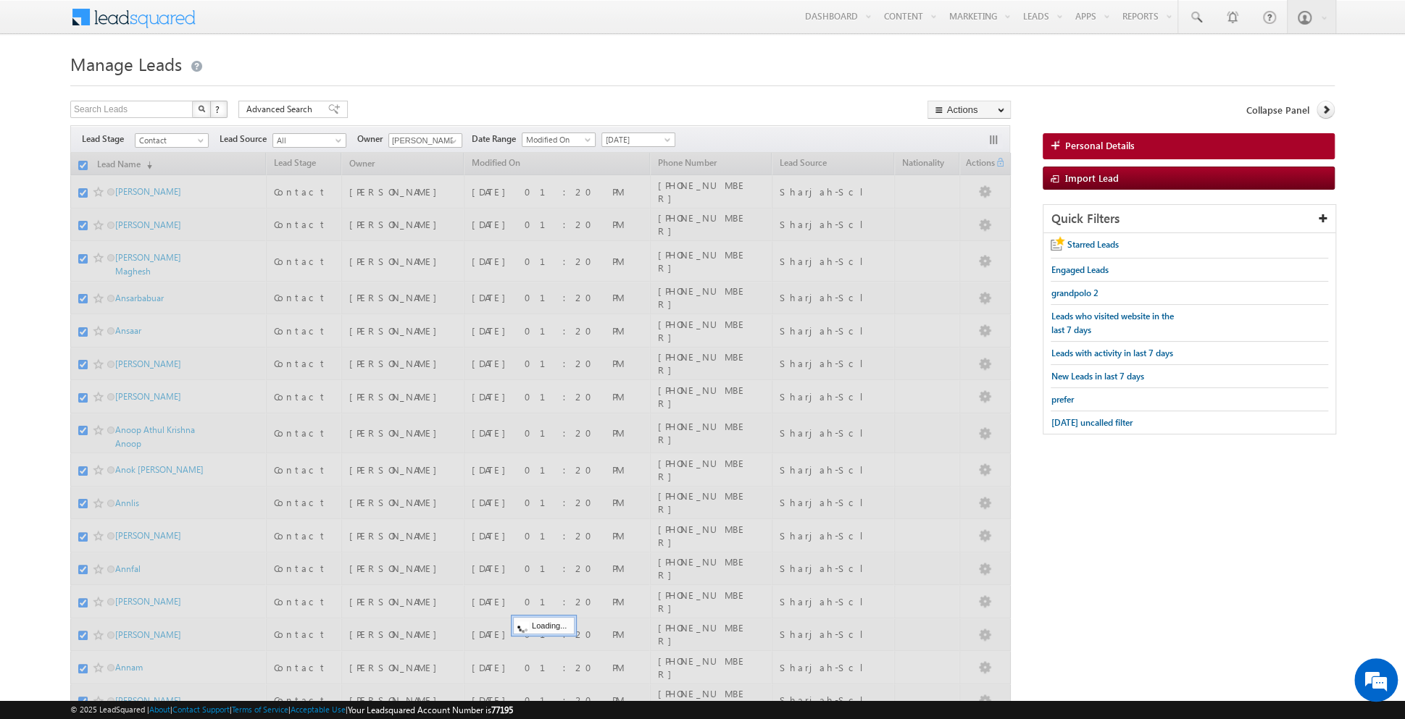
checkbox input "false"
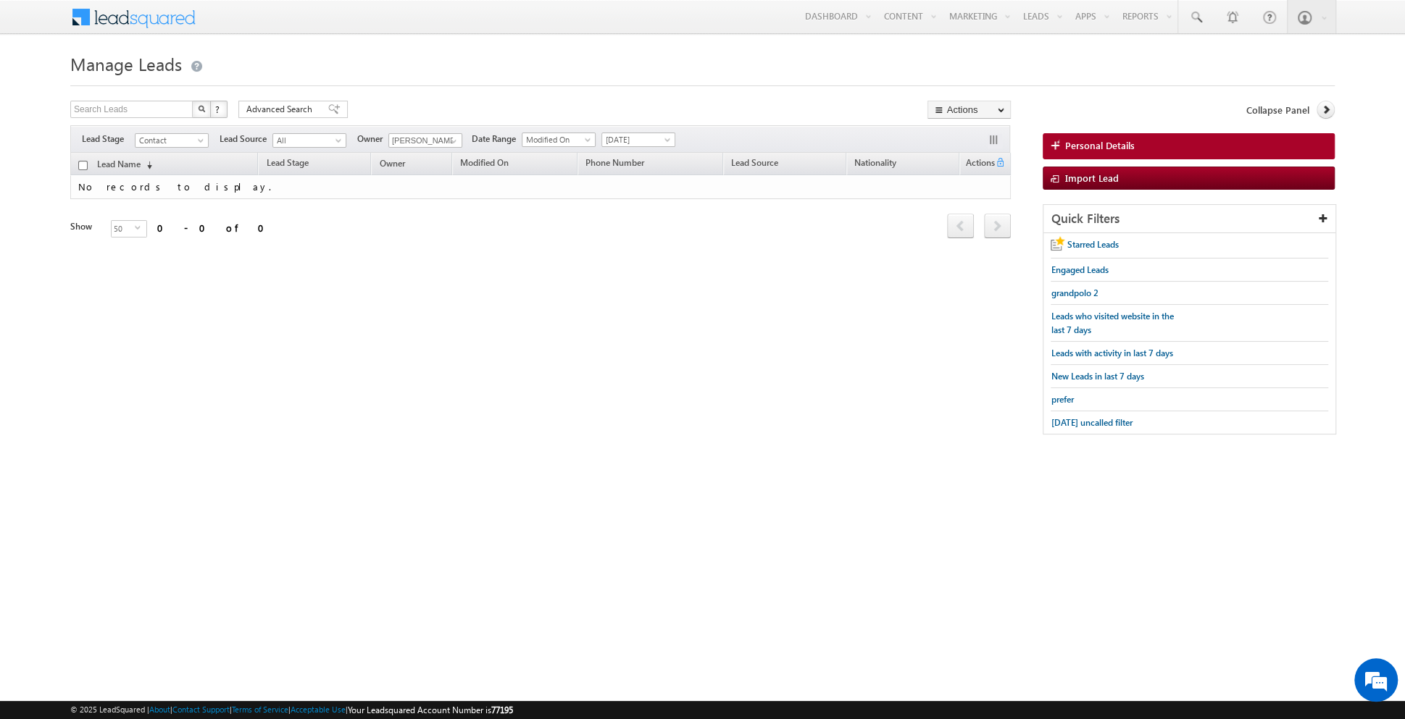
click at [651, 147] on div "Filters Lead Stage Contact Contact Lead Source All All Owner Aakash Arora Aakas…" at bounding box center [540, 139] width 940 height 28
click at [651, 144] on span "[DATE]" at bounding box center [636, 139] width 69 height 13
click at [621, 204] on link "[DATE]" at bounding box center [632, 200] width 73 height 13
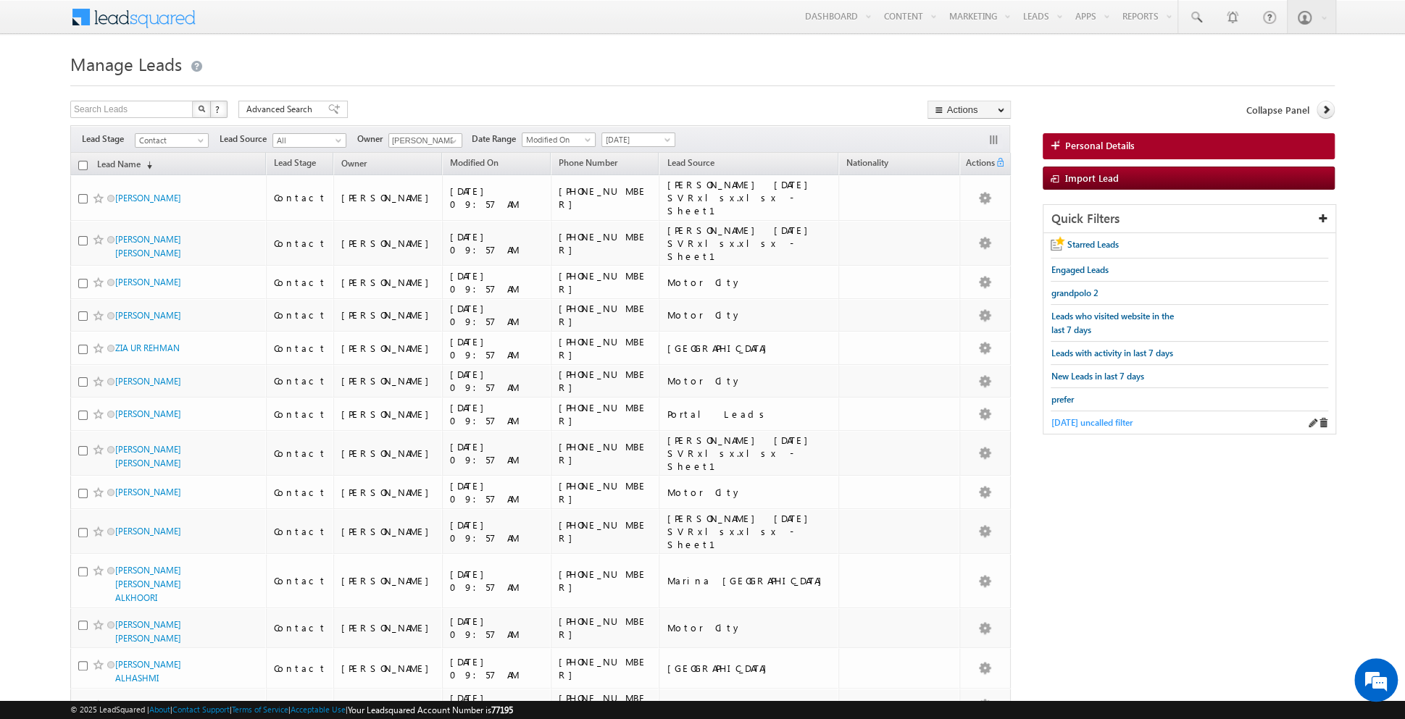
click at [1098, 422] on span "[DATE] uncalled filter" at bounding box center [1091, 422] width 81 height 11
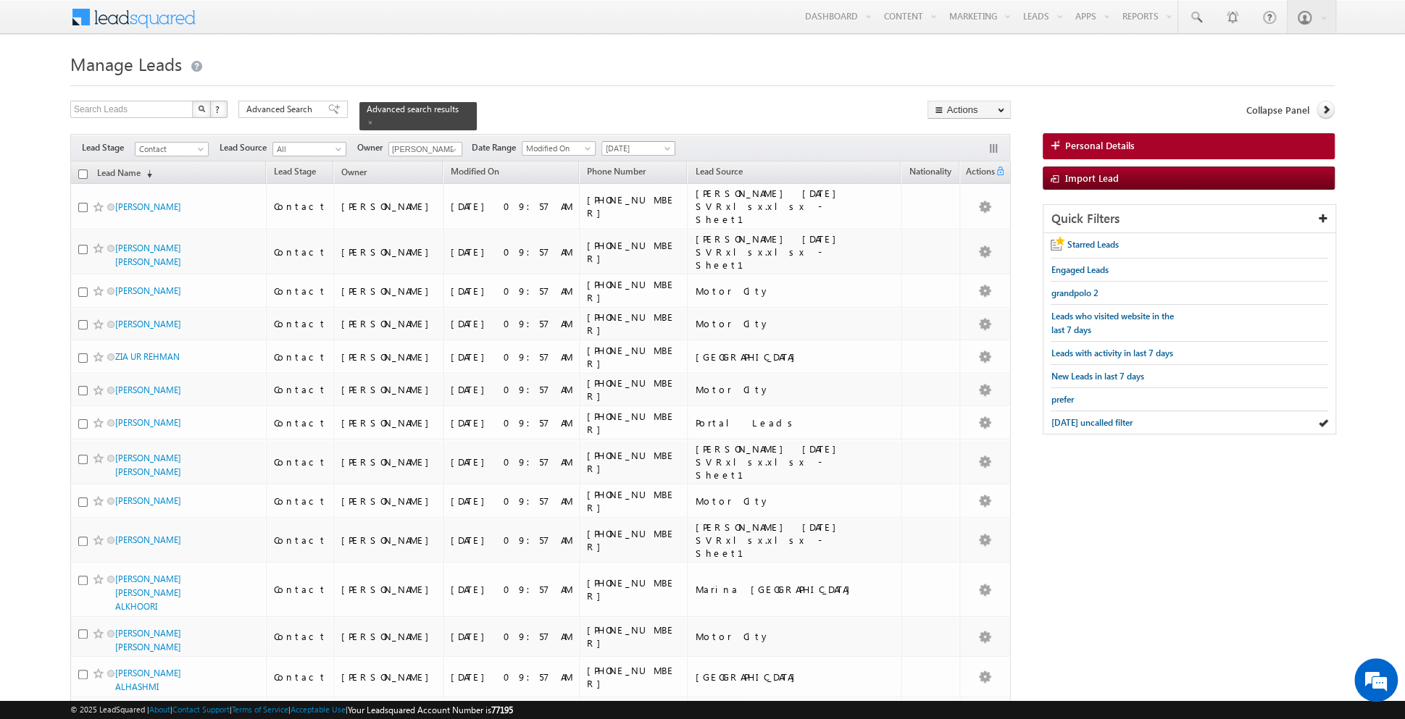
click at [652, 149] on span "[DATE]" at bounding box center [636, 148] width 69 height 13
click at [627, 191] on link "[DATE]" at bounding box center [632, 194] width 73 height 13
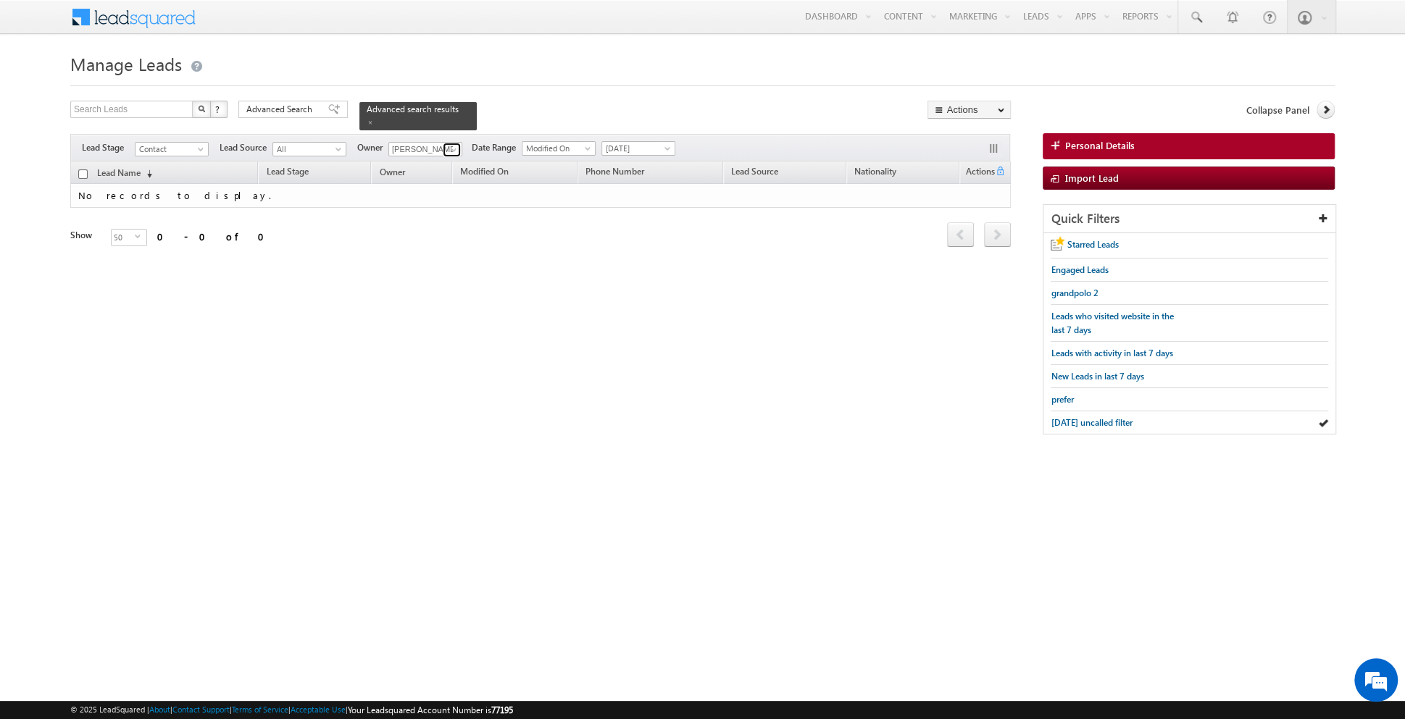
click at [449, 143] on link at bounding box center [452, 150] width 18 height 14
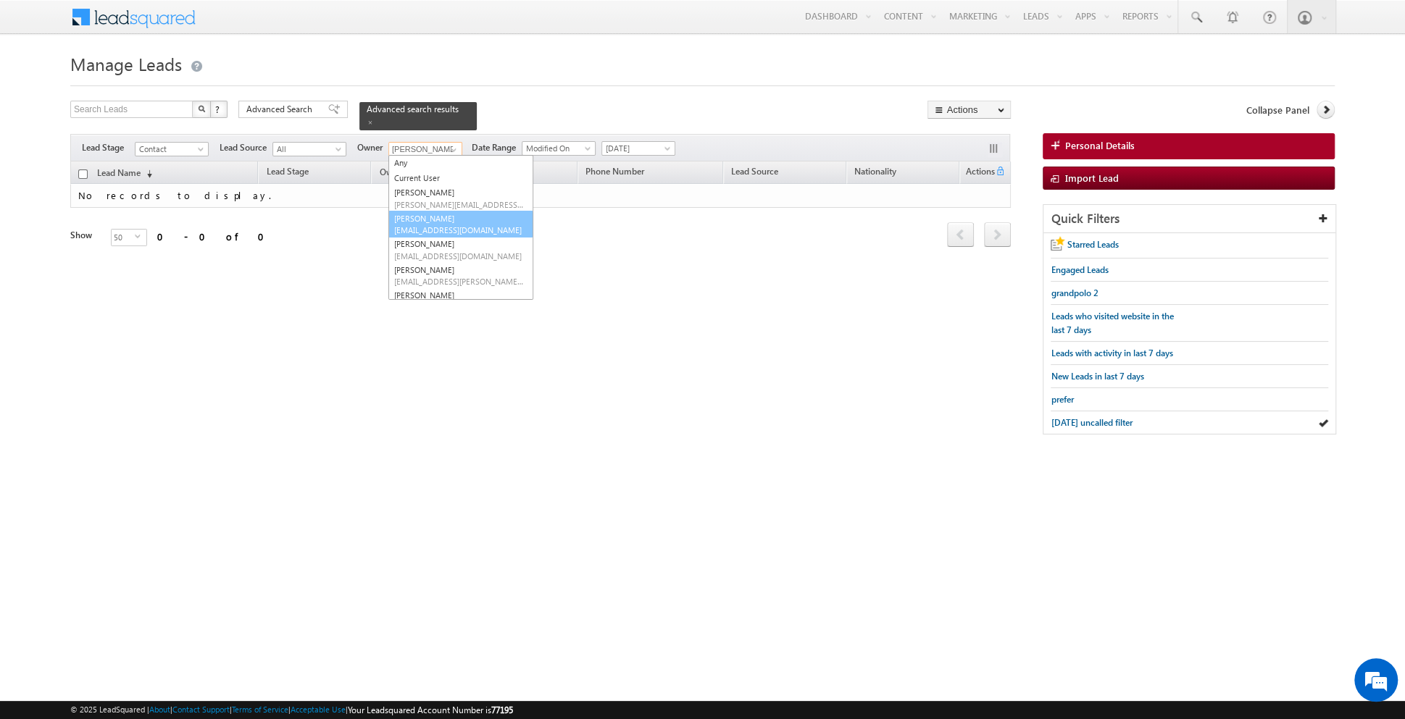
click at [428, 221] on link "Asma Kazi asma.kazi@indglobal.ae" at bounding box center [460, 225] width 145 height 28
type input "[PERSON_NAME]"
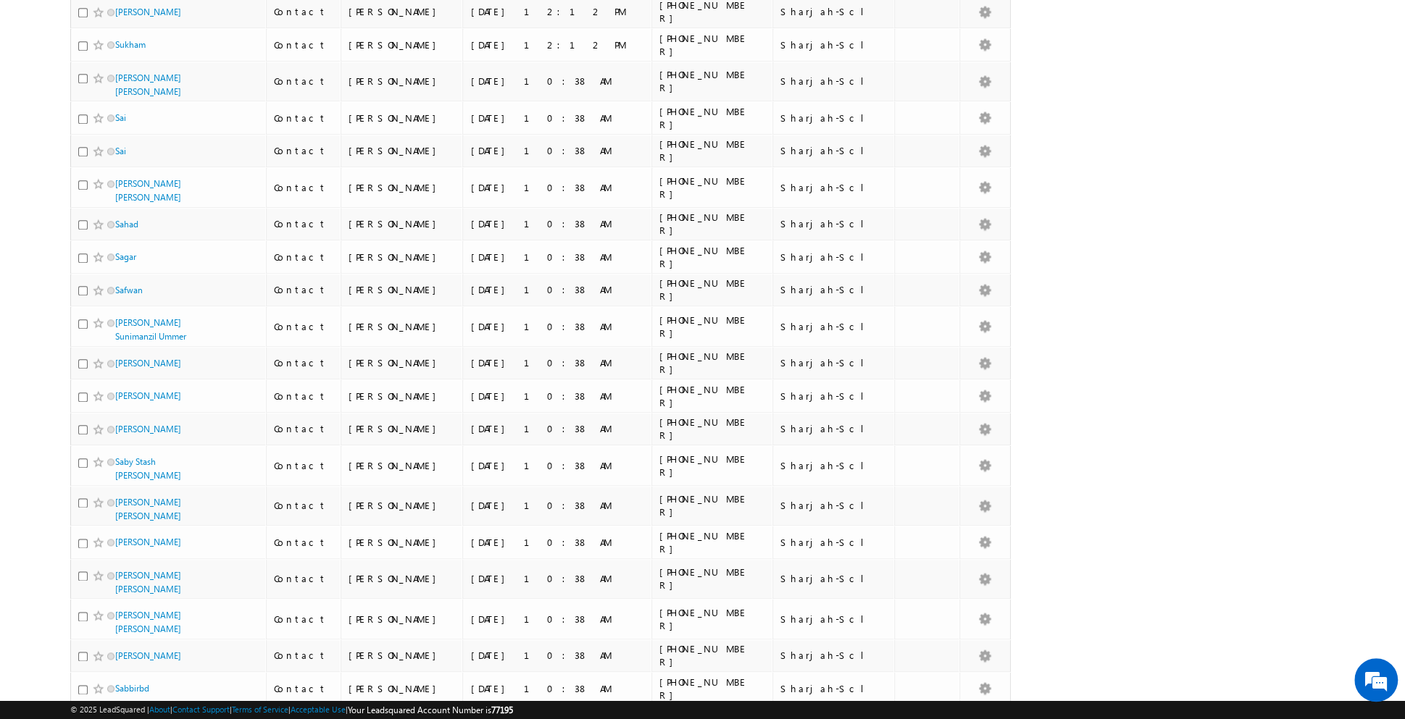
scroll to position [1266, 0]
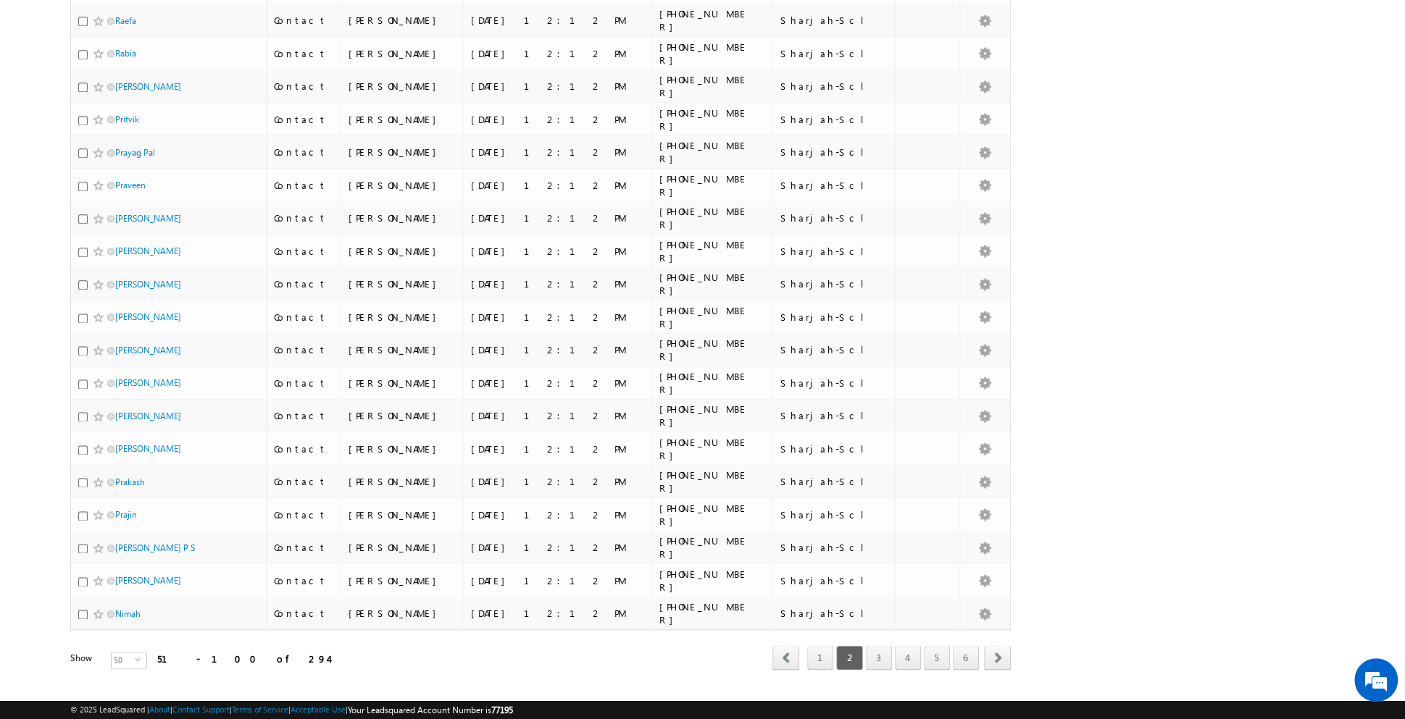
scroll to position [1232, 0]
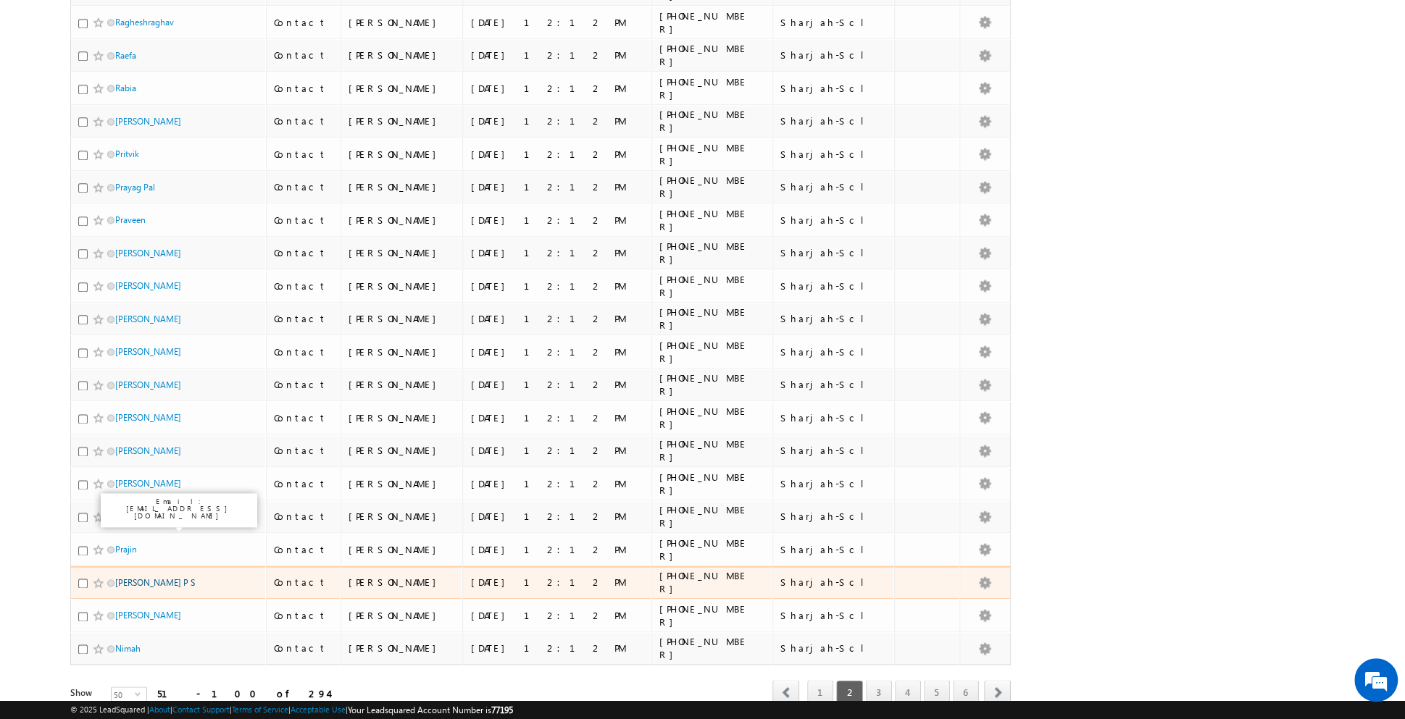
click at [118, 577] on link "Pradeesh Shreyas P S" at bounding box center [155, 582] width 80 height 11
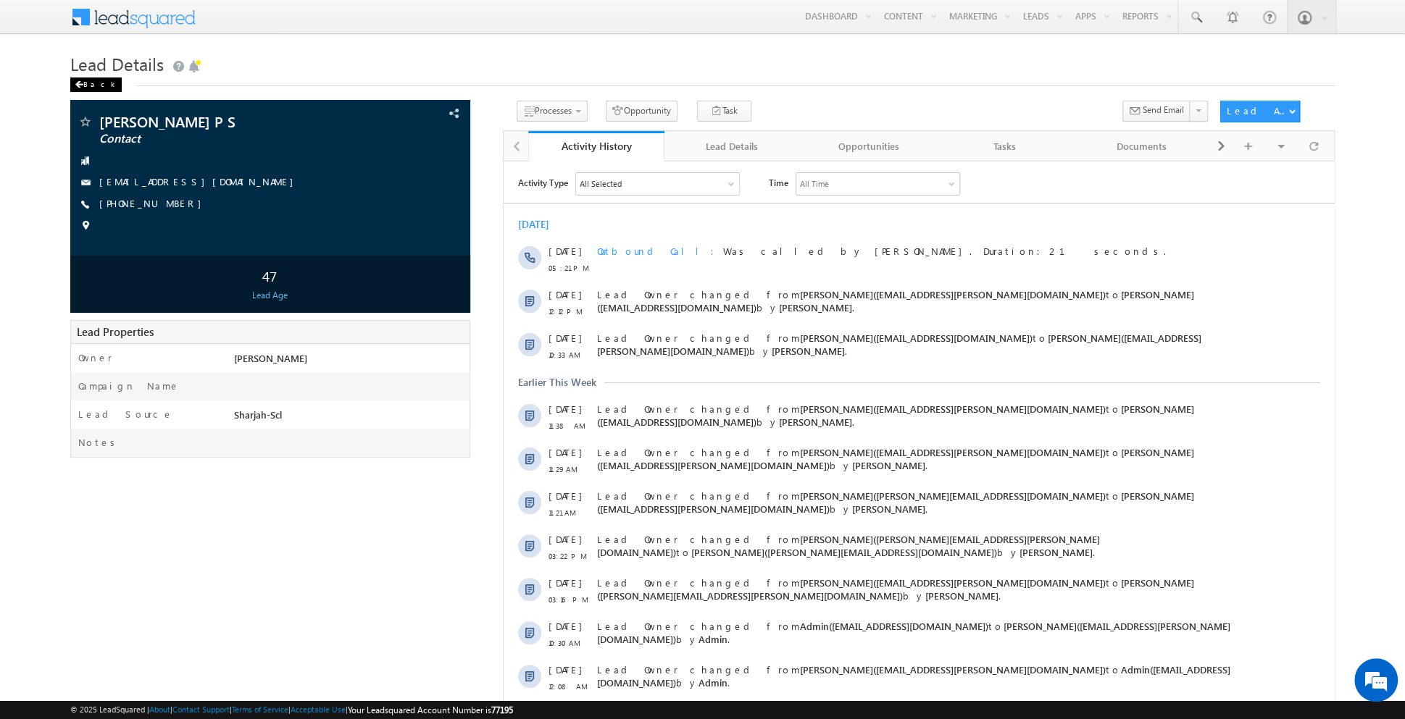
click at [91, 82] on div "Back" at bounding box center [95, 85] width 51 height 14
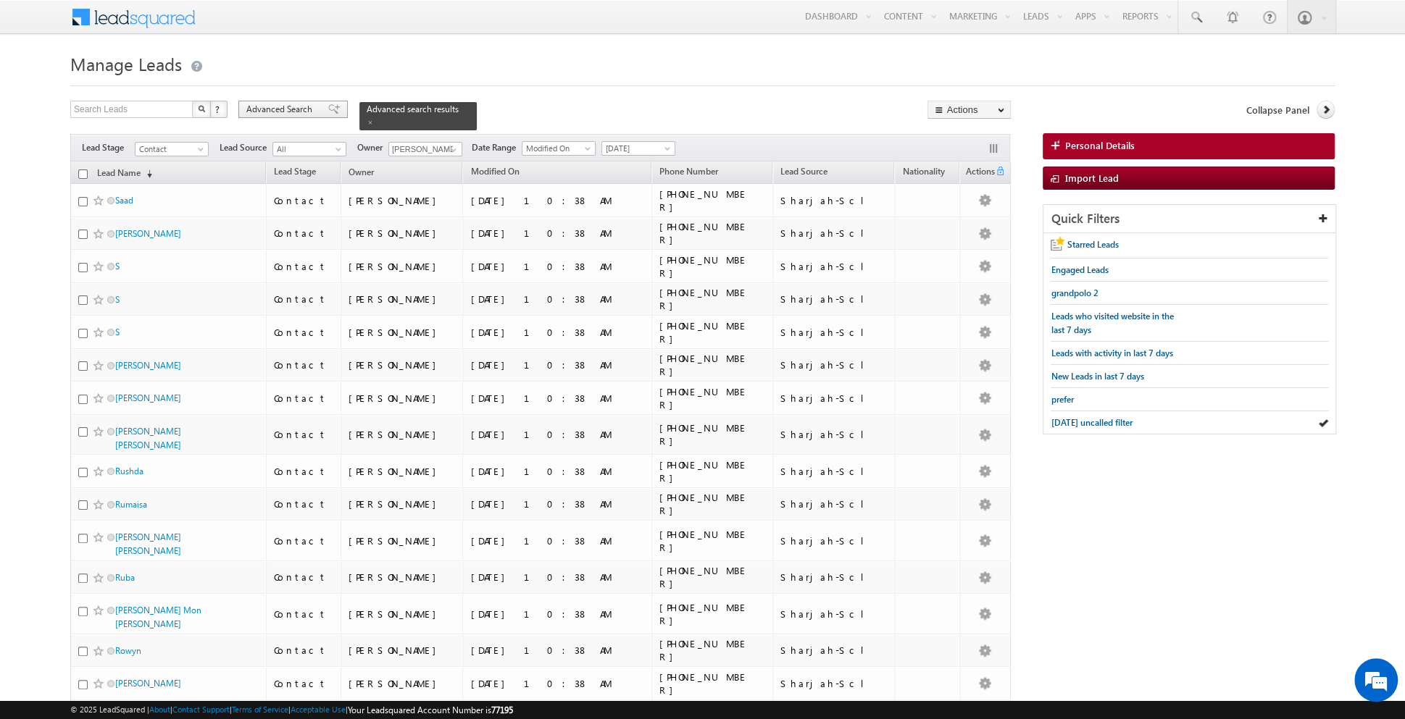
click at [328, 107] on span at bounding box center [334, 109] width 12 height 10
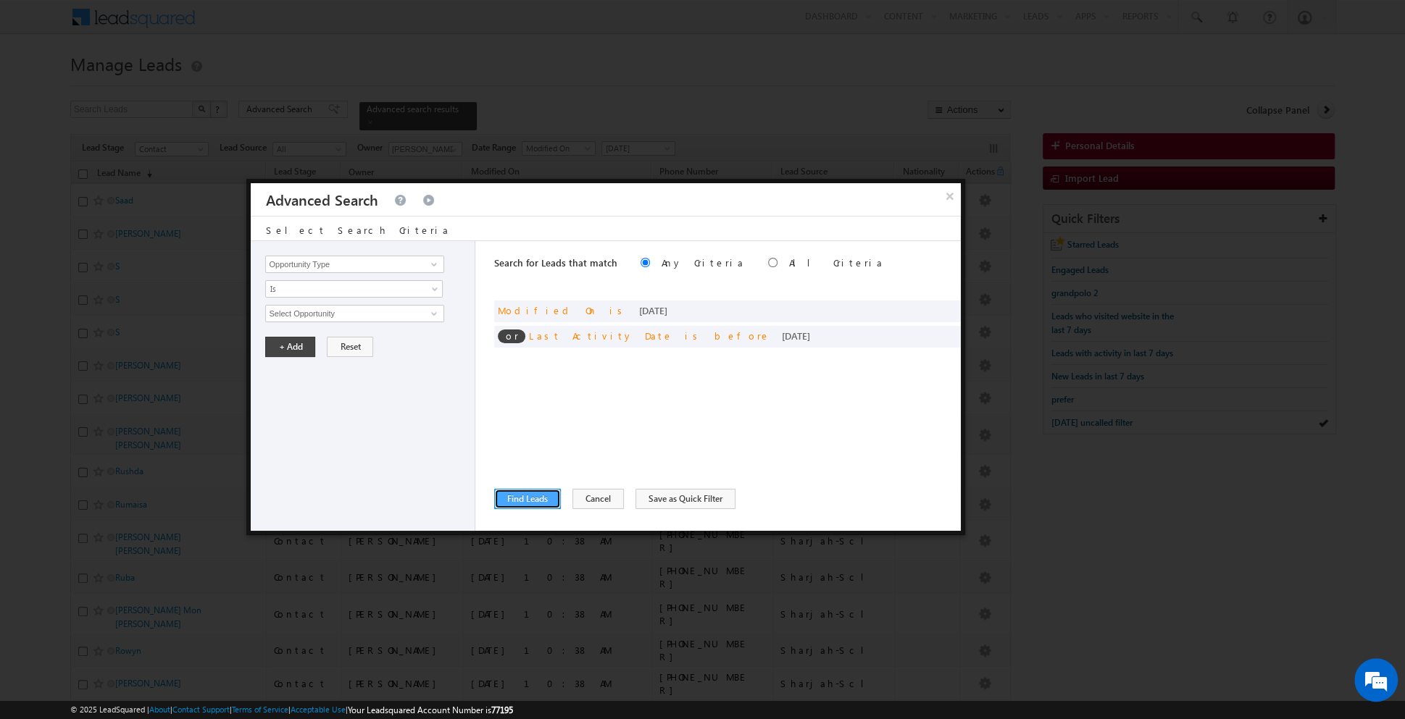
click at [522, 503] on button "Find Leads" at bounding box center [527, 499] width 67 height 20
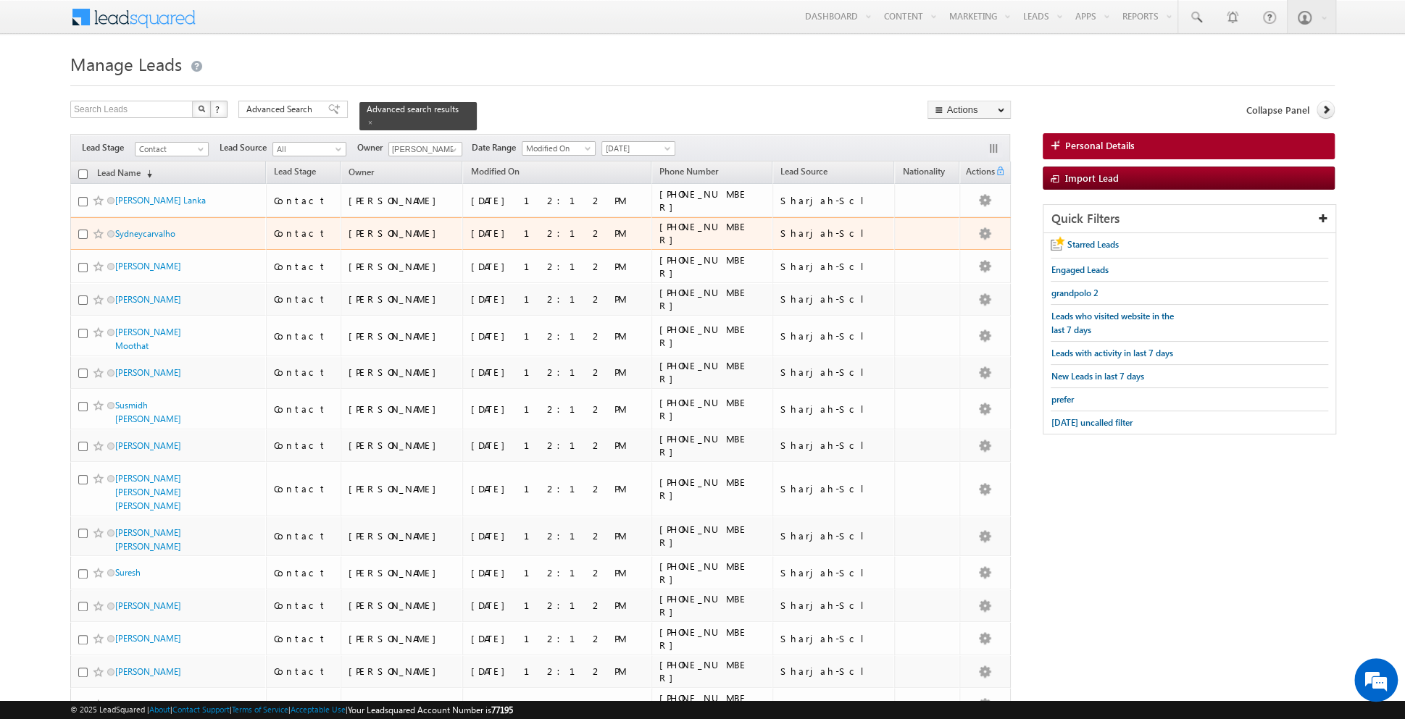
click at [147, 238] on div "Sydneycarvalho" at bounding box center [168, 237] width 181 height 20
click at [146, 231] on link "Sydneycarvalho" at bounding box center [145, 233] width 60 height 11
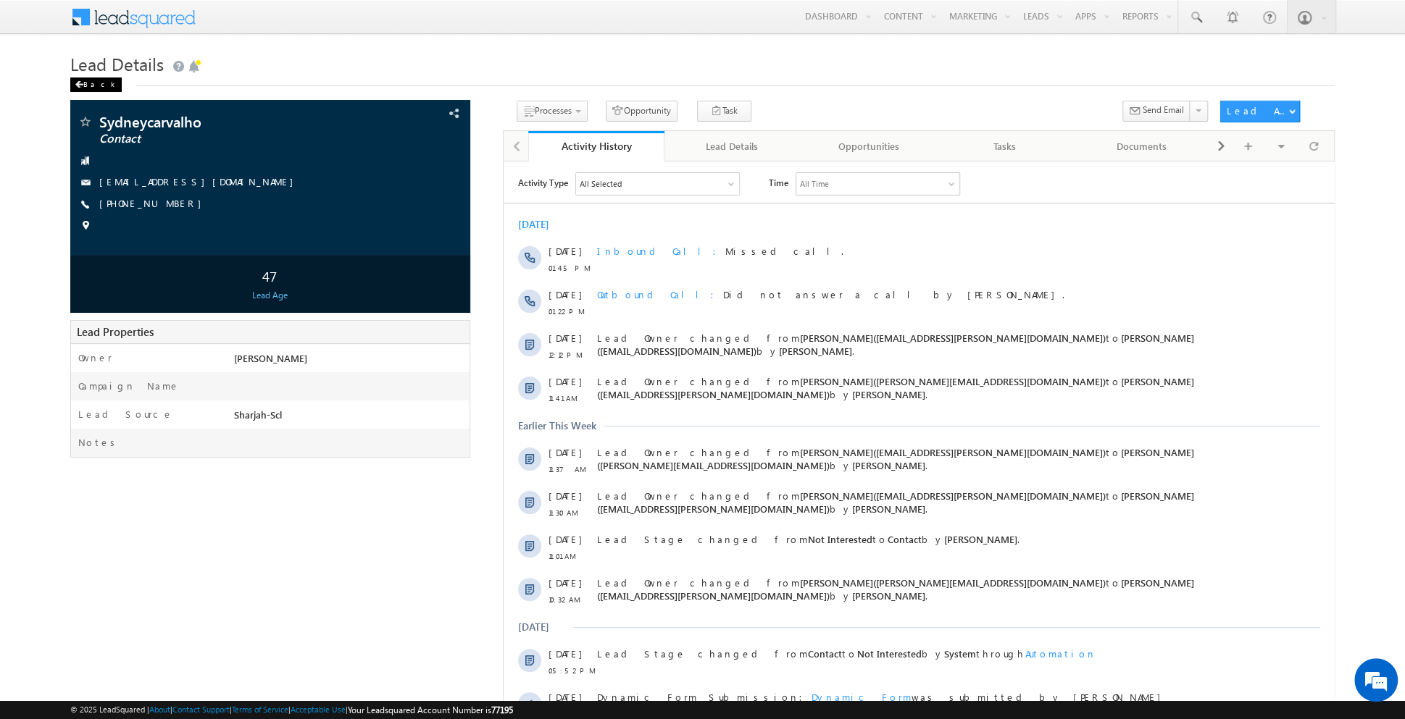
click at [85, 87] on div "Back" at bounding box center [95, 85] width 51 height 14
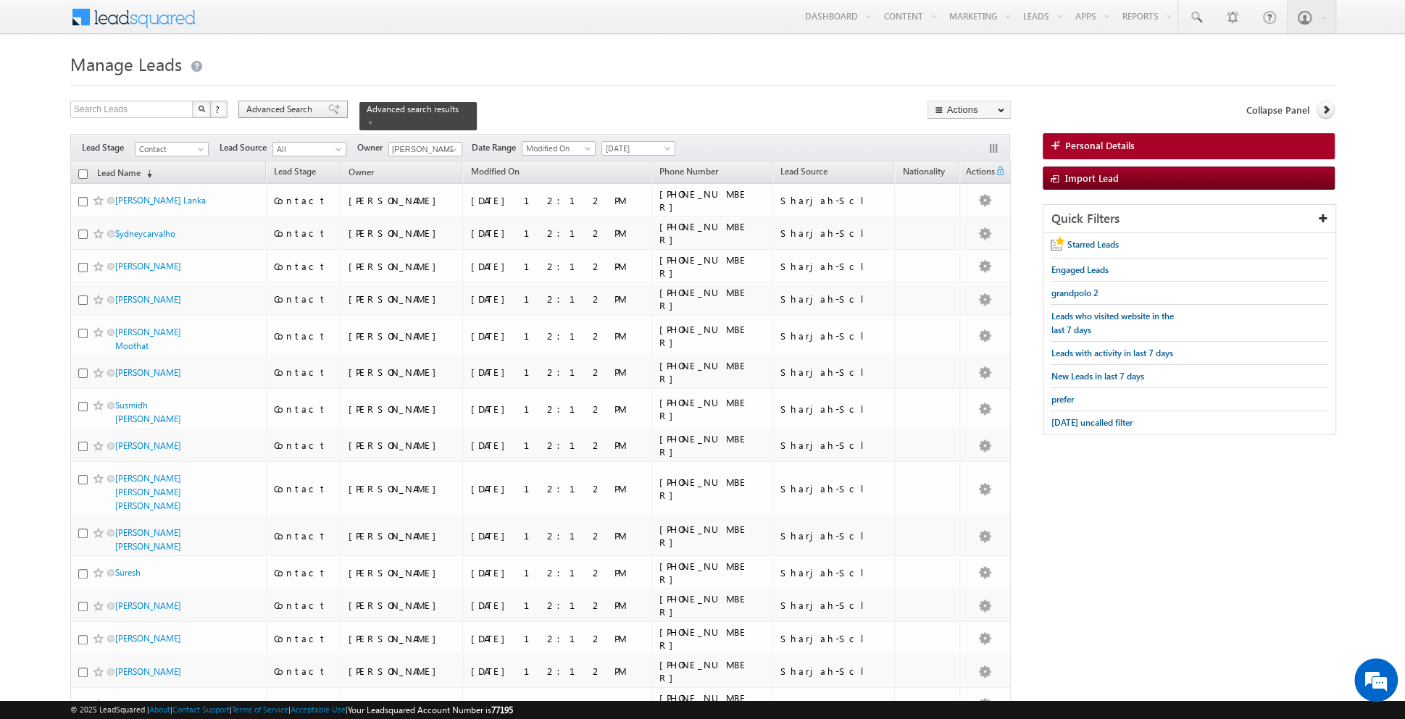
click at [328, 107] on span at bounding box center [334, 109] width 12 height 10
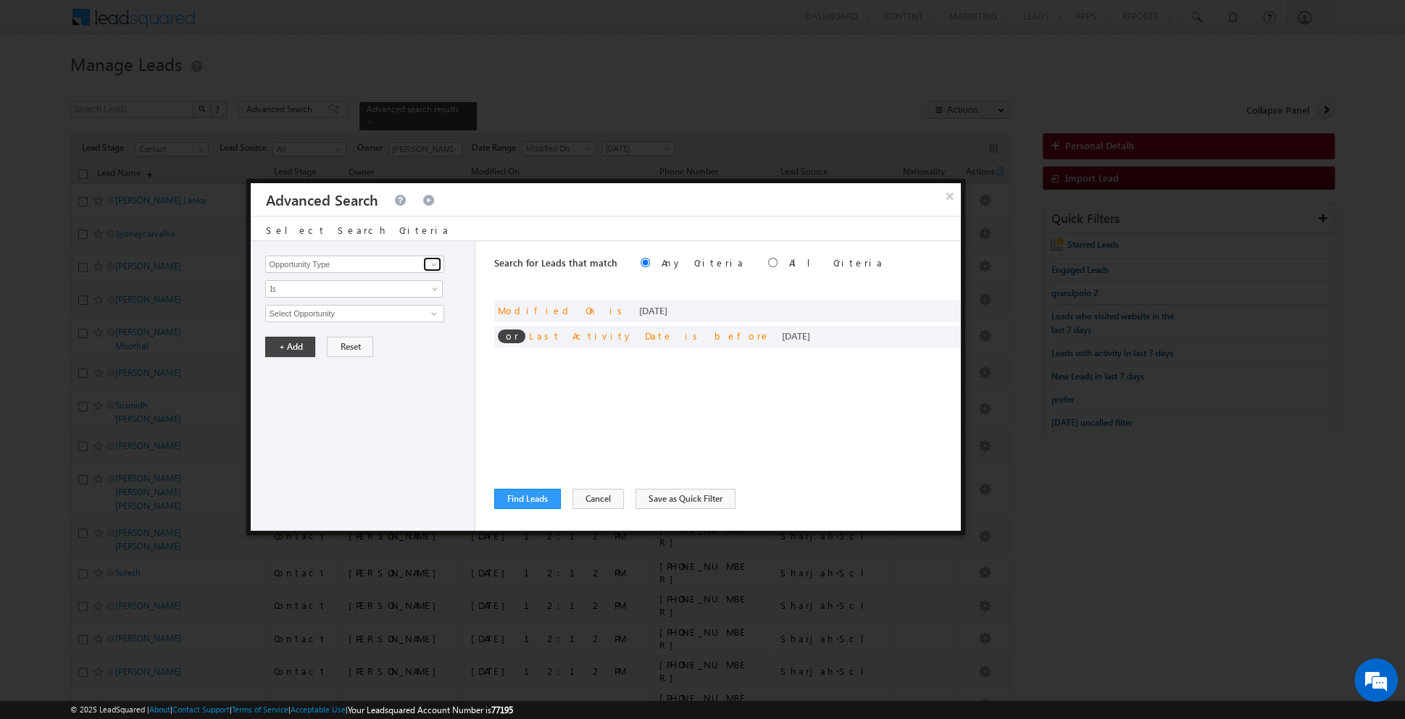
click at [435, 266] on span at bounding box center [434, 265] width 12 height 12
type input "lead acti"
click at [384, 288] on link "Is" at bounding box center [354, 288] width 178 height 17
click at [430, 265] on span at bounding box center [434, 265] width 12 height 12
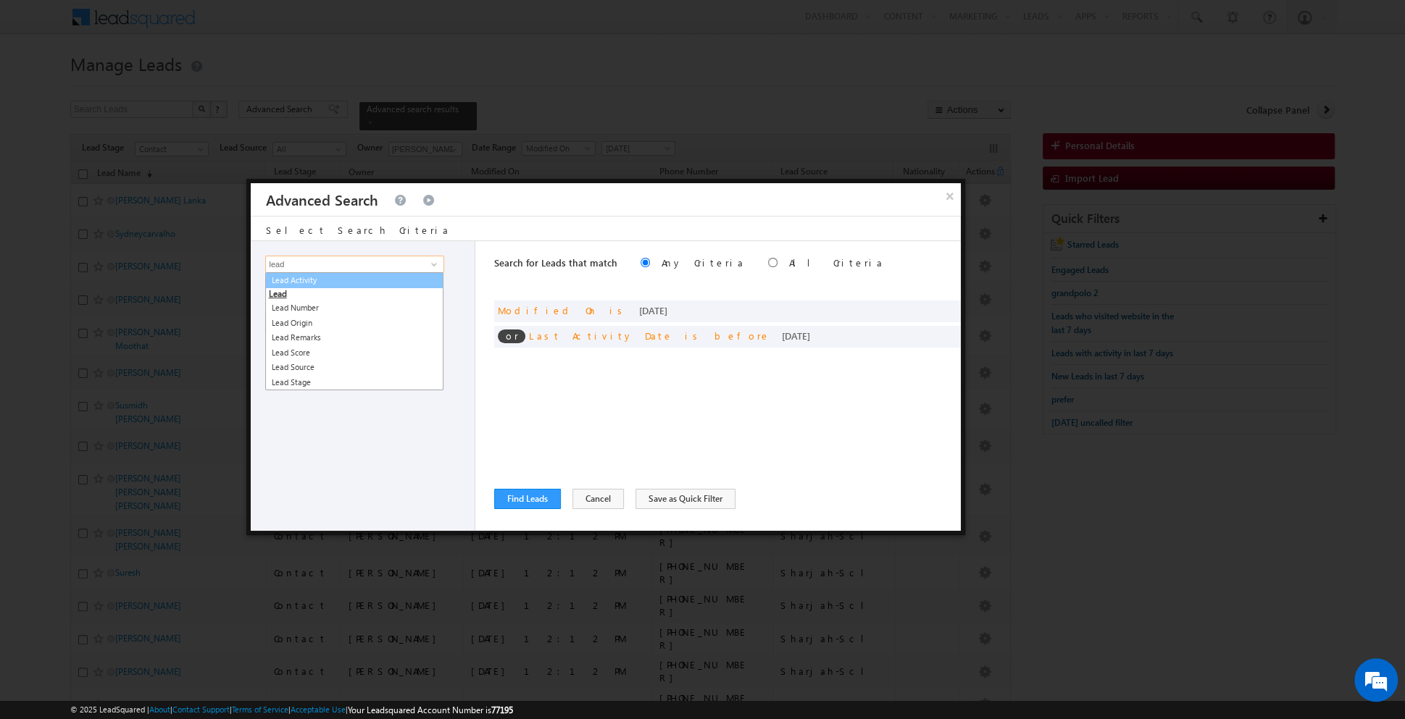
click at [354, 280] on link "Lead Activity" at bounding box center [354, 280] width 178 height 17
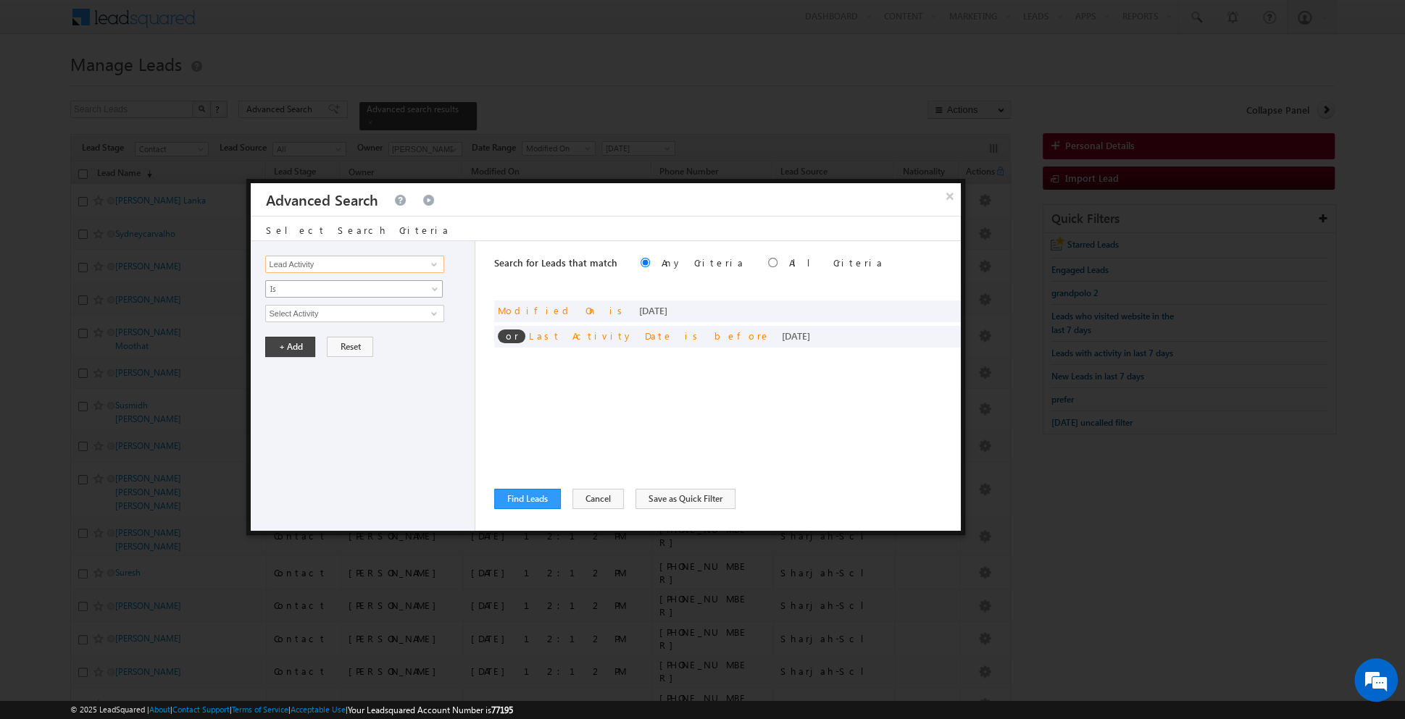
type input "Lead Activity"
click at [367, 289] on span "Is" at bounding box center [344, 289] width 157 height 13
click at [332, 316] on link "Is Not" at bounding box center [354, 318] width 177 height 13
click at [367, 317] on input "Select Activity" at bounding box center [354, 313] width 178 height 17
click at [347, 341] on link "Outbound Phone Call Activity" at bounding box center [354, 343] width 178 height 17
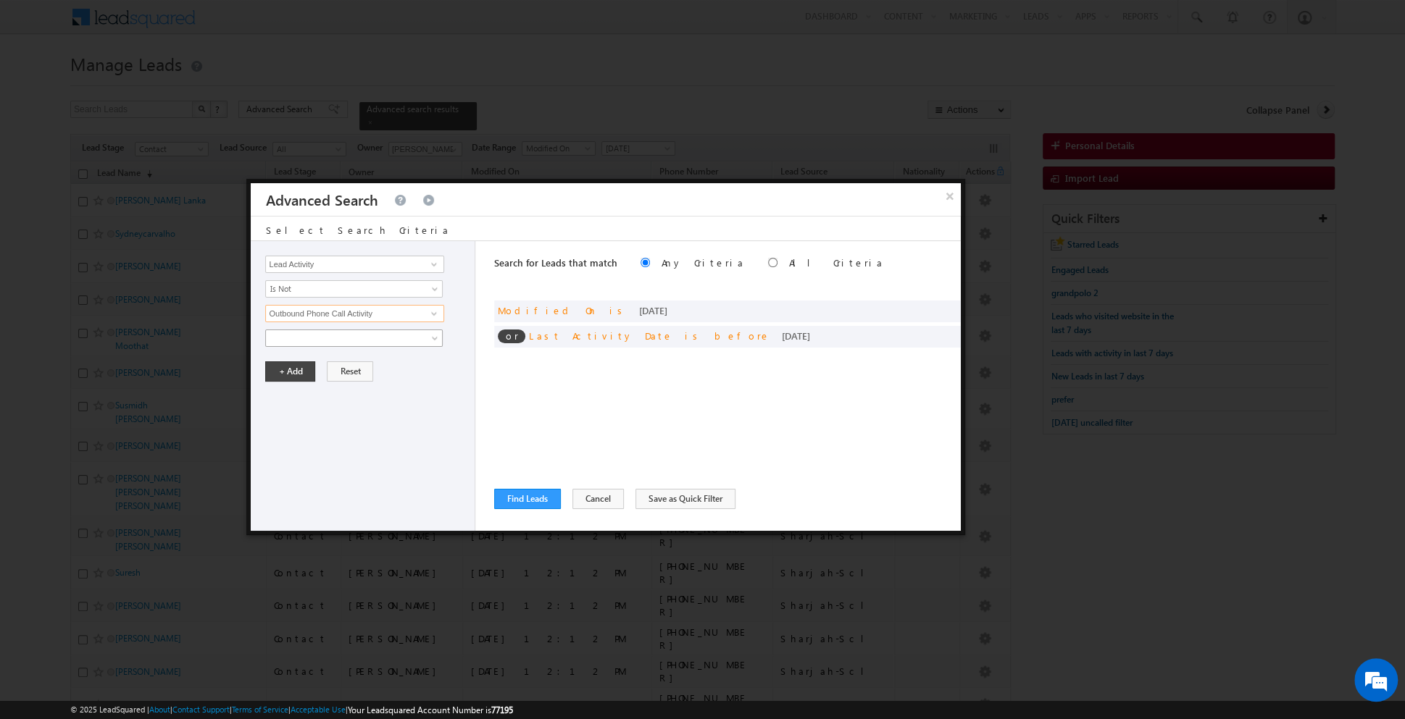
type input "Outbound Phone Call Activity"
click at [431, 335] on span at bounding box center [436, 341] width 12 height 12
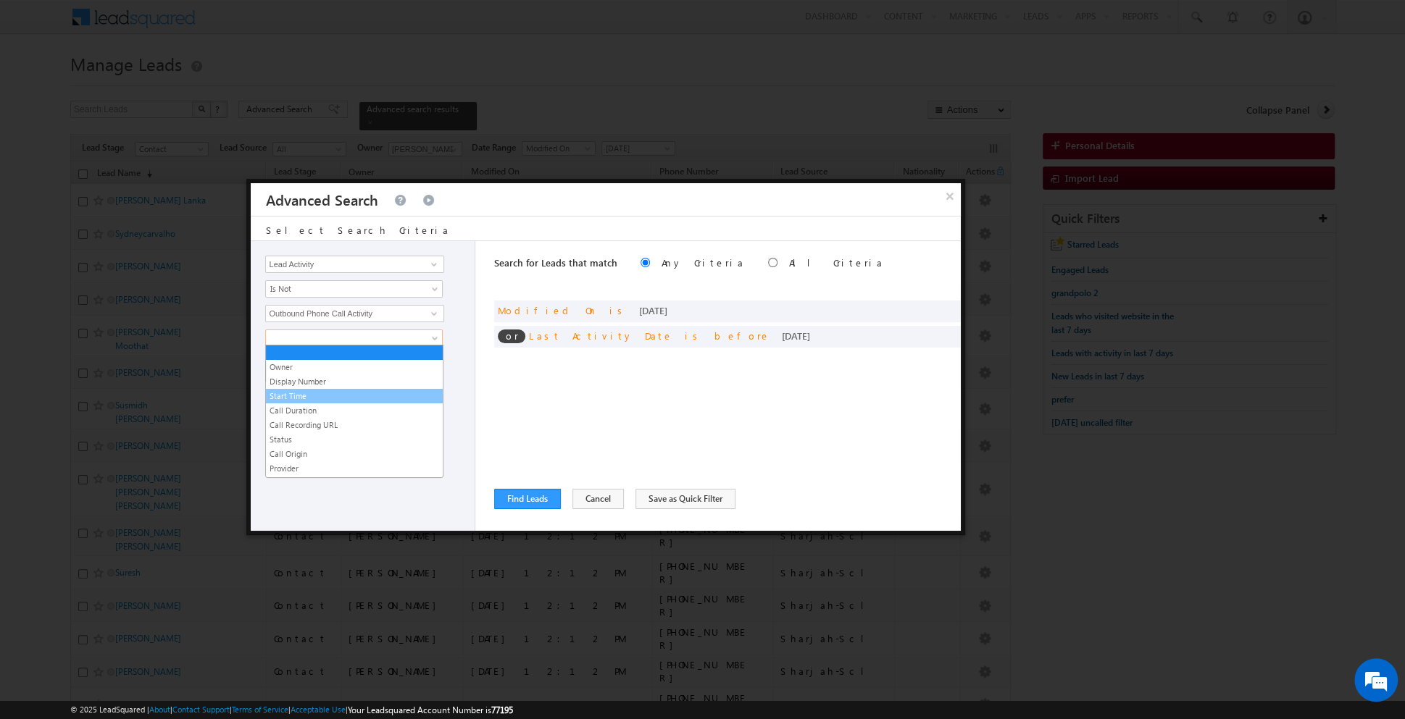
click at [351, 399] on link "Start Time" at bounding box center [354, 396] width 177 height 13
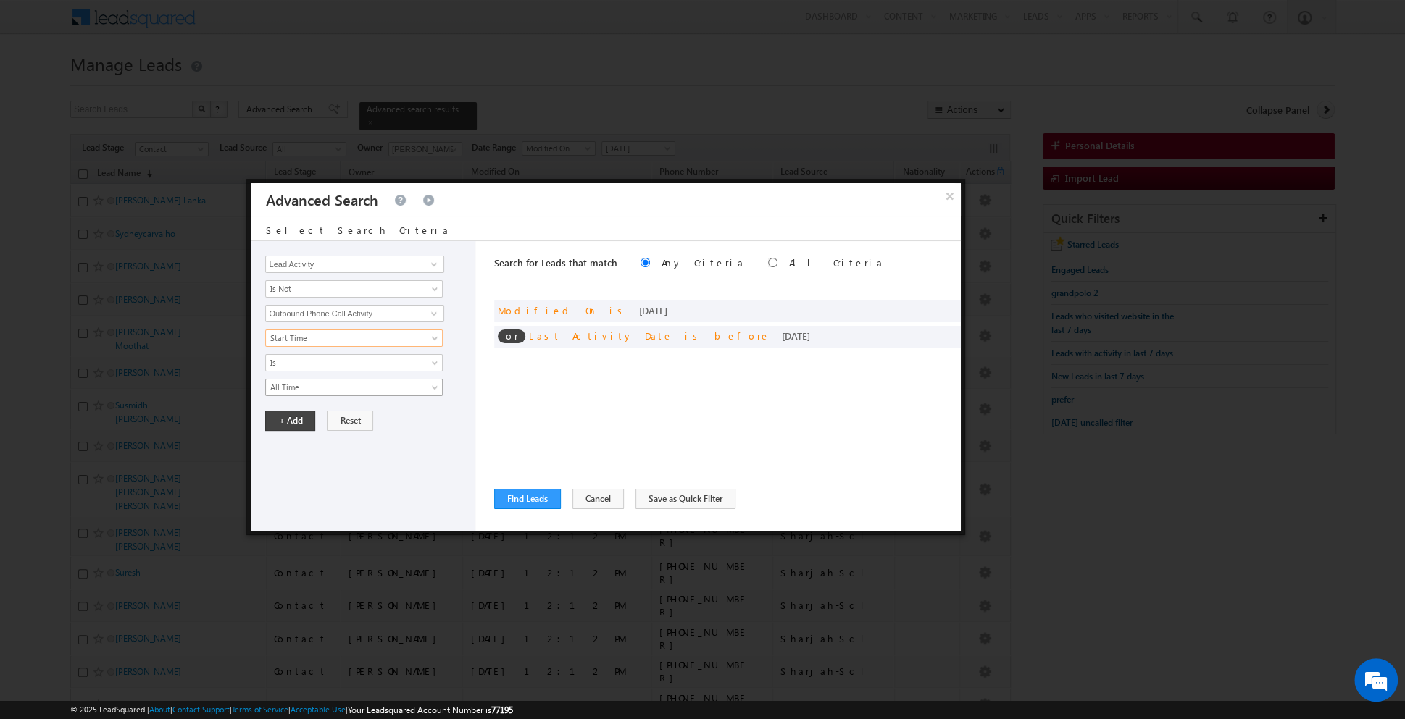
click at [375, 381] on span "All Time" at bounding box center [344, 387] width 157 height 13
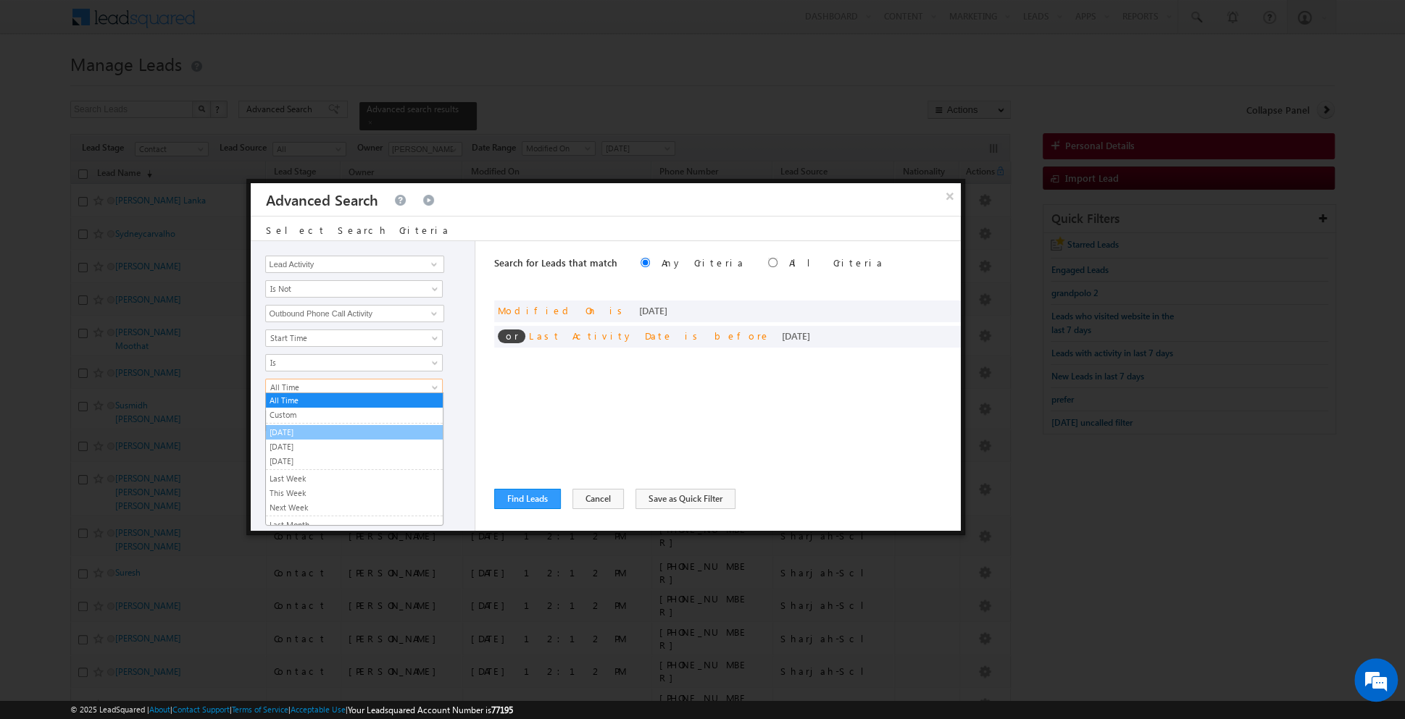
click at [359, 426] on link "[DATE]" at bounding box center [354, 432] width 177 height 13
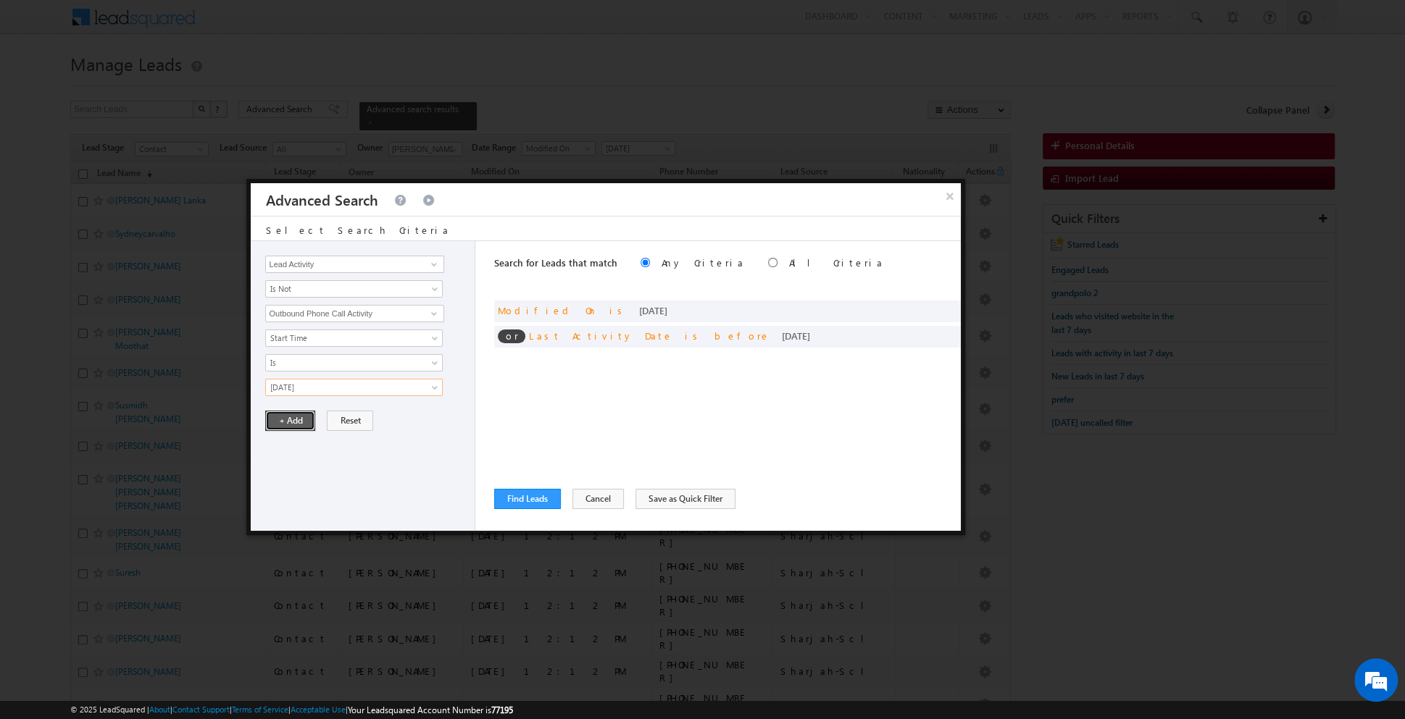
click at [295, 418] on button "+ Add" at bounding box center [290, 421] width 50 height 20
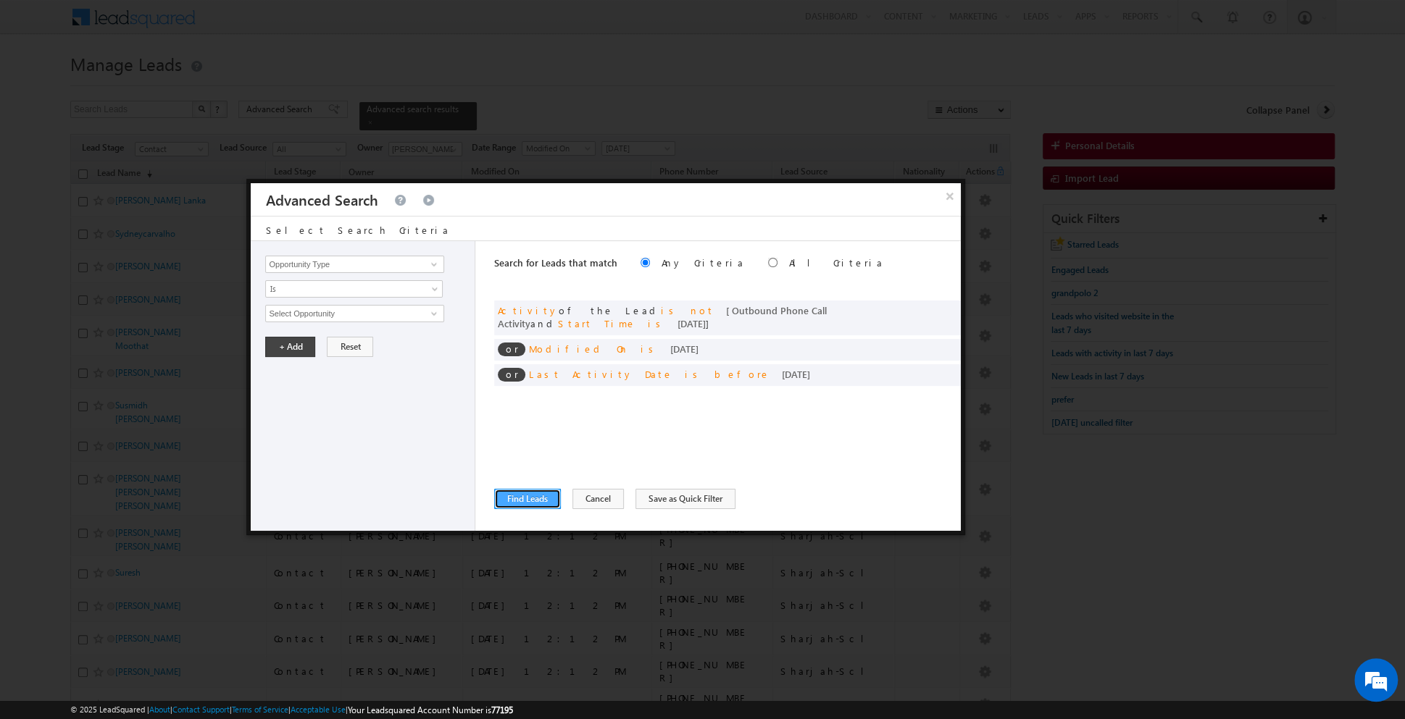
click at [511, 498] on button "Find Leads" at bounding box center [527, 499] width 67 height 20
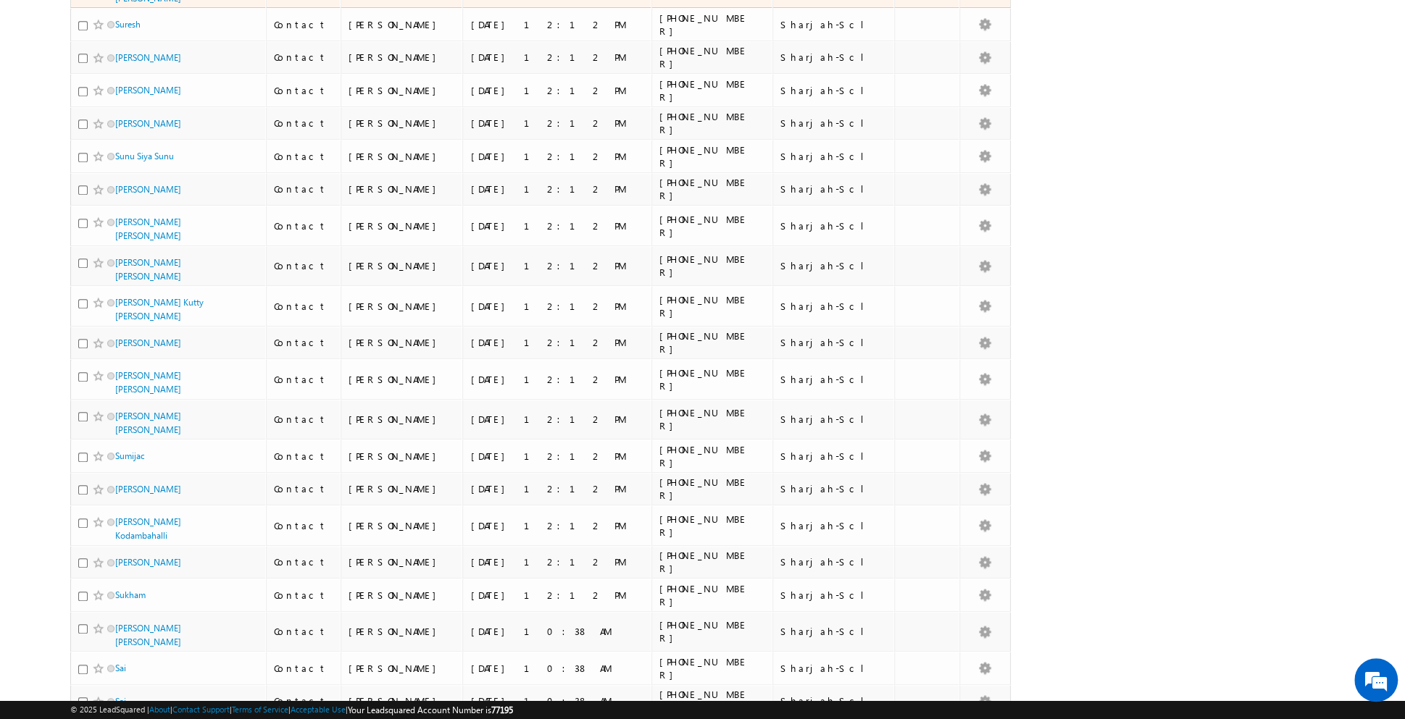
scroll to position [1266, 0]
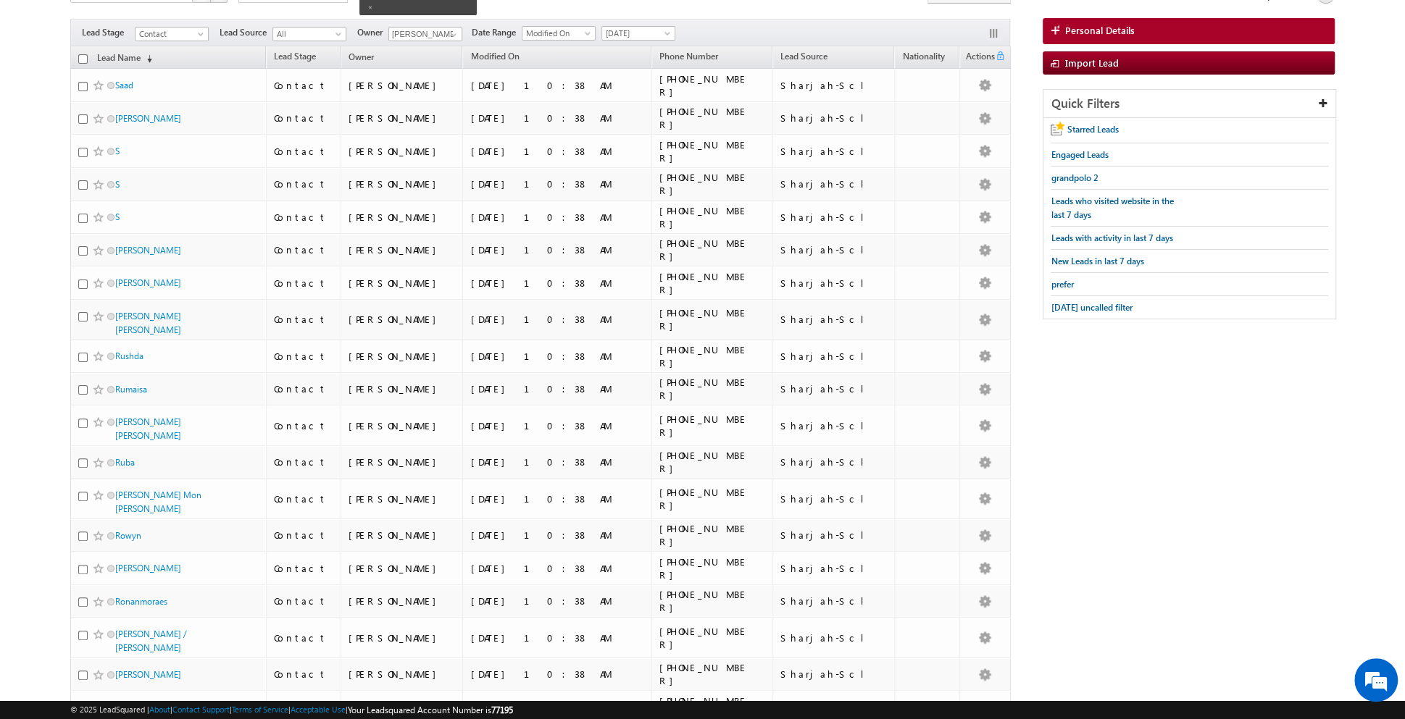
scroll to position [0, 0]
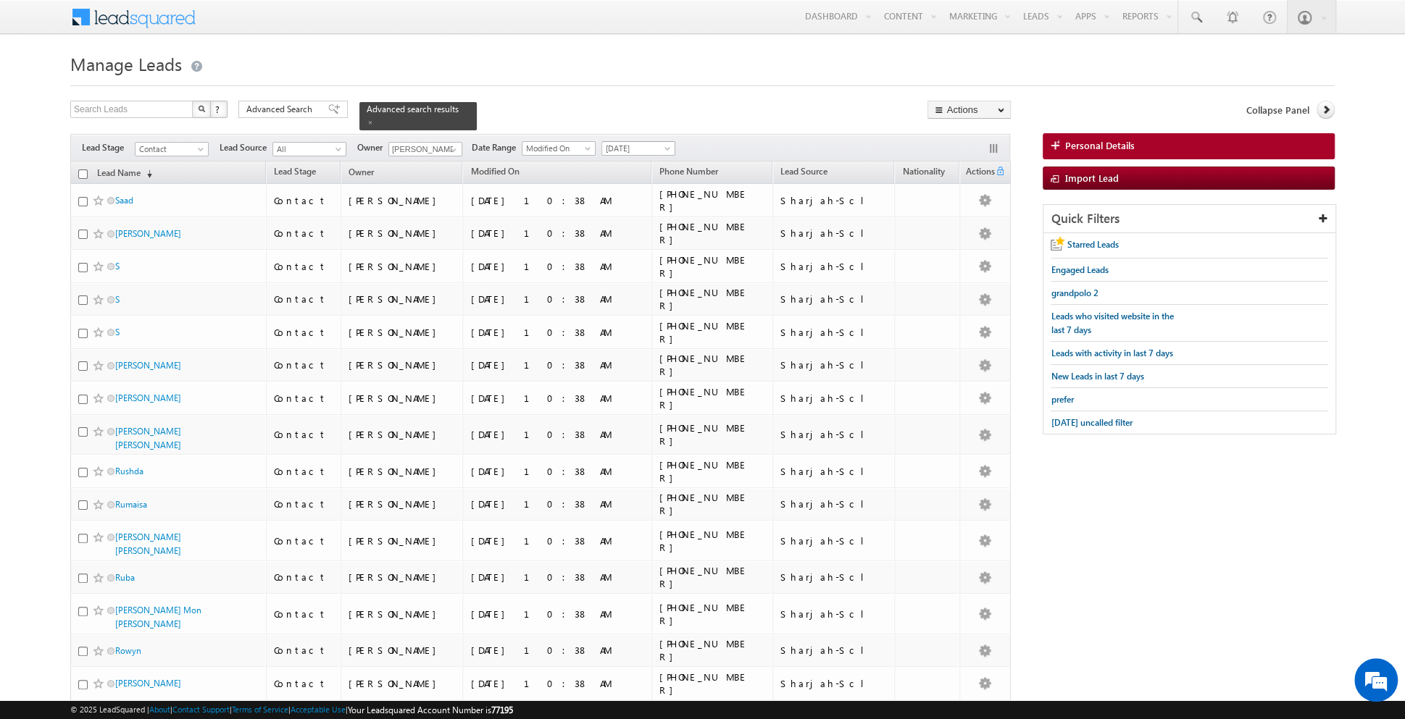
click at [633, 149] on span "[DATE]" at bounding box center [636, 148] width 69 height 13
click at [632, 164] on link "All Time" at bounding box center [632, 162] width 73 height 13
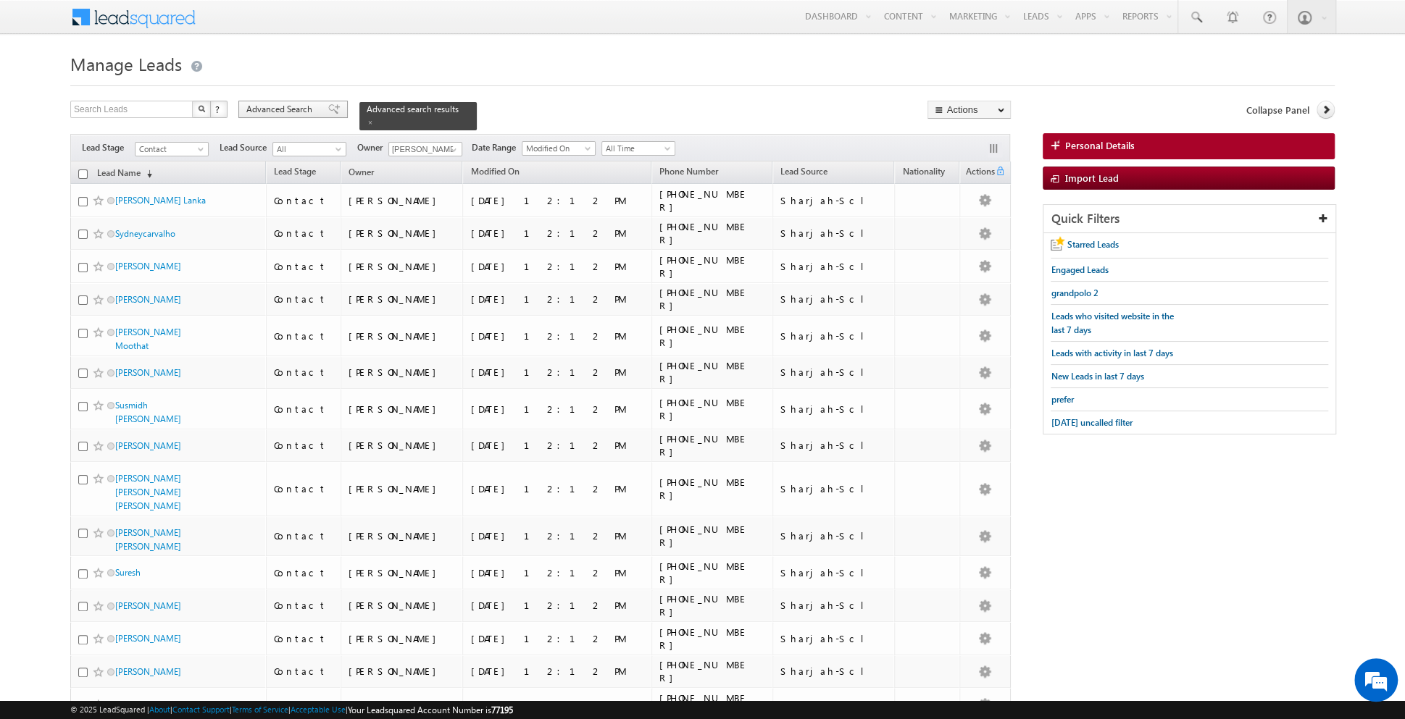
click at [328, 112] on span at bounding box center [334, 109] width 12 height 10
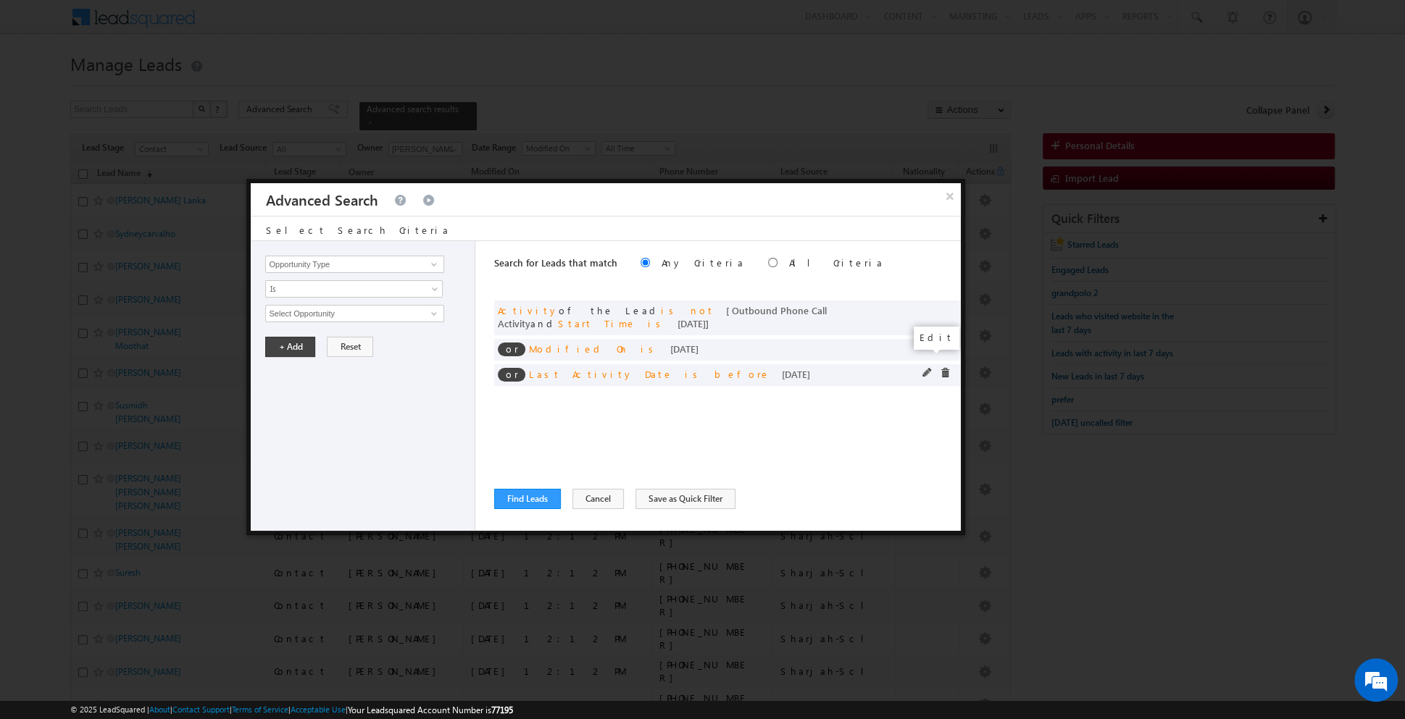
click at [927, 368] on span at bounding box center [927, 373] width 10 height 10
click at [428, 291] on link "Before" at bounding box center [354, 288] width 178 height 17
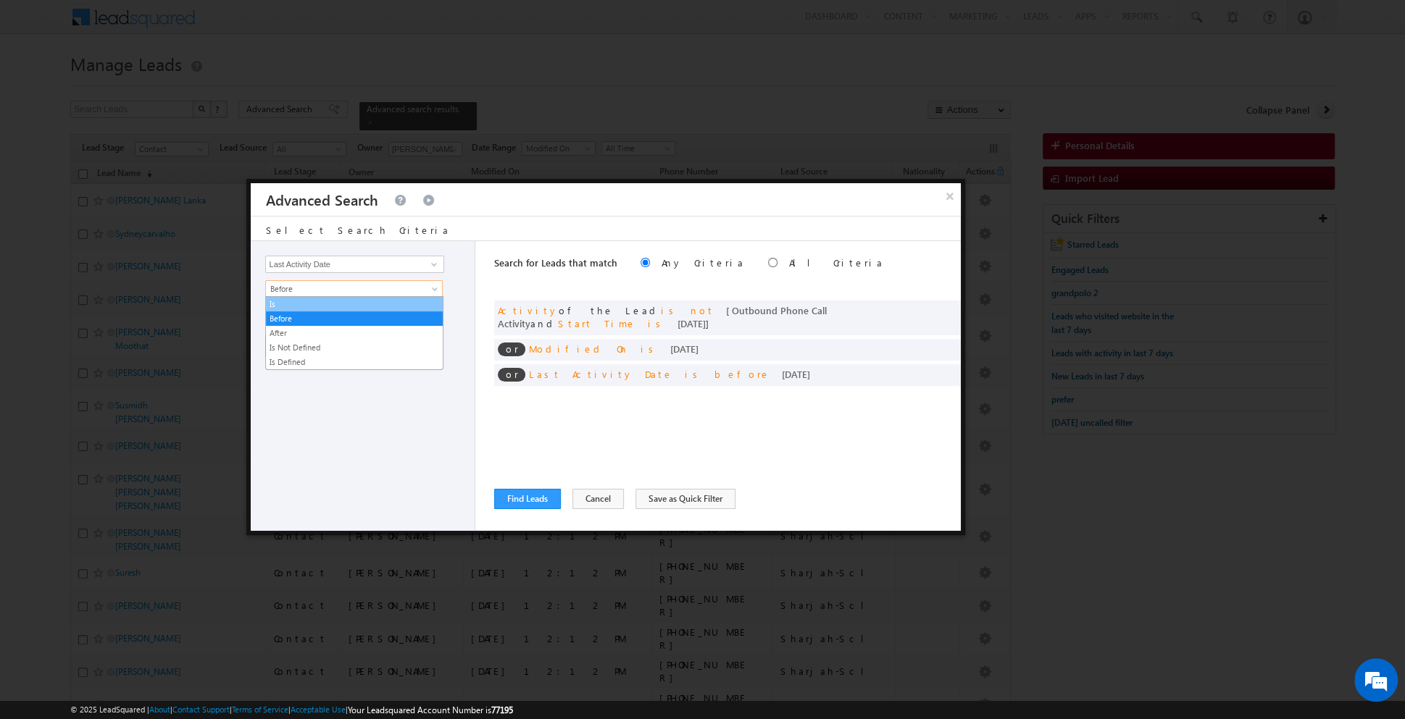
click at [364, 304] on link "Is" at bounding box center [354, 304] width 177 height 13
click at [301, 346] on button "+ Add" at bounding box center [290, 347] width 50 height 20
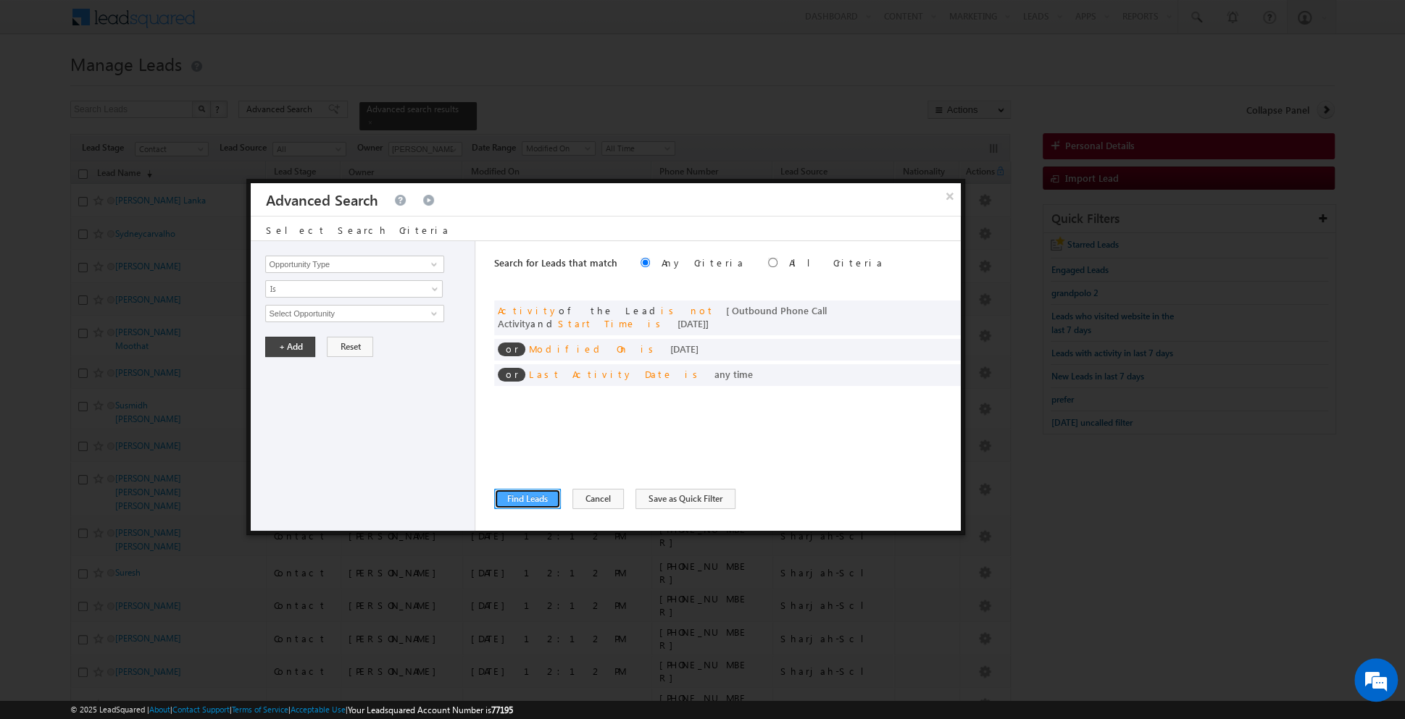
click at [533, 498] on button "Find Leads" at bounding box center [527, 499] width 67 height 20
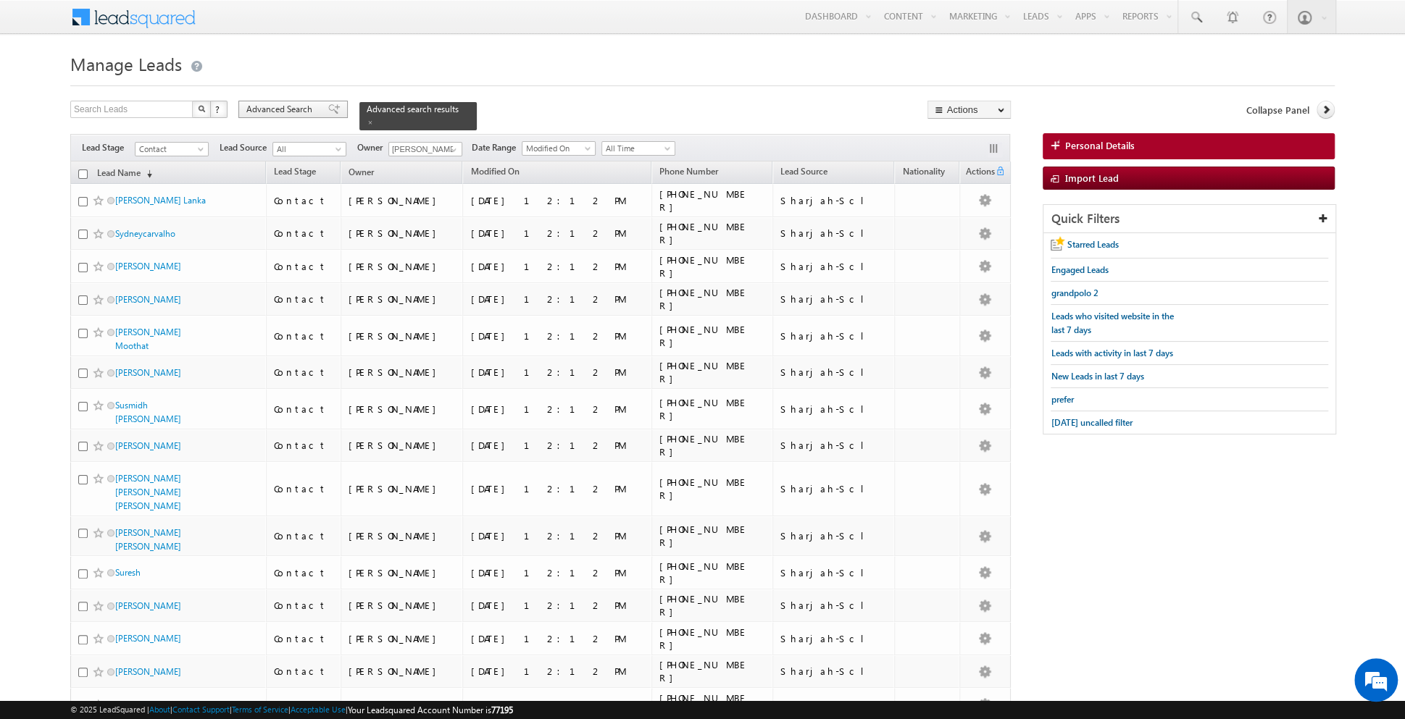
click at [328, 110] on span at bounding box center [334, 109] width 12 height 10
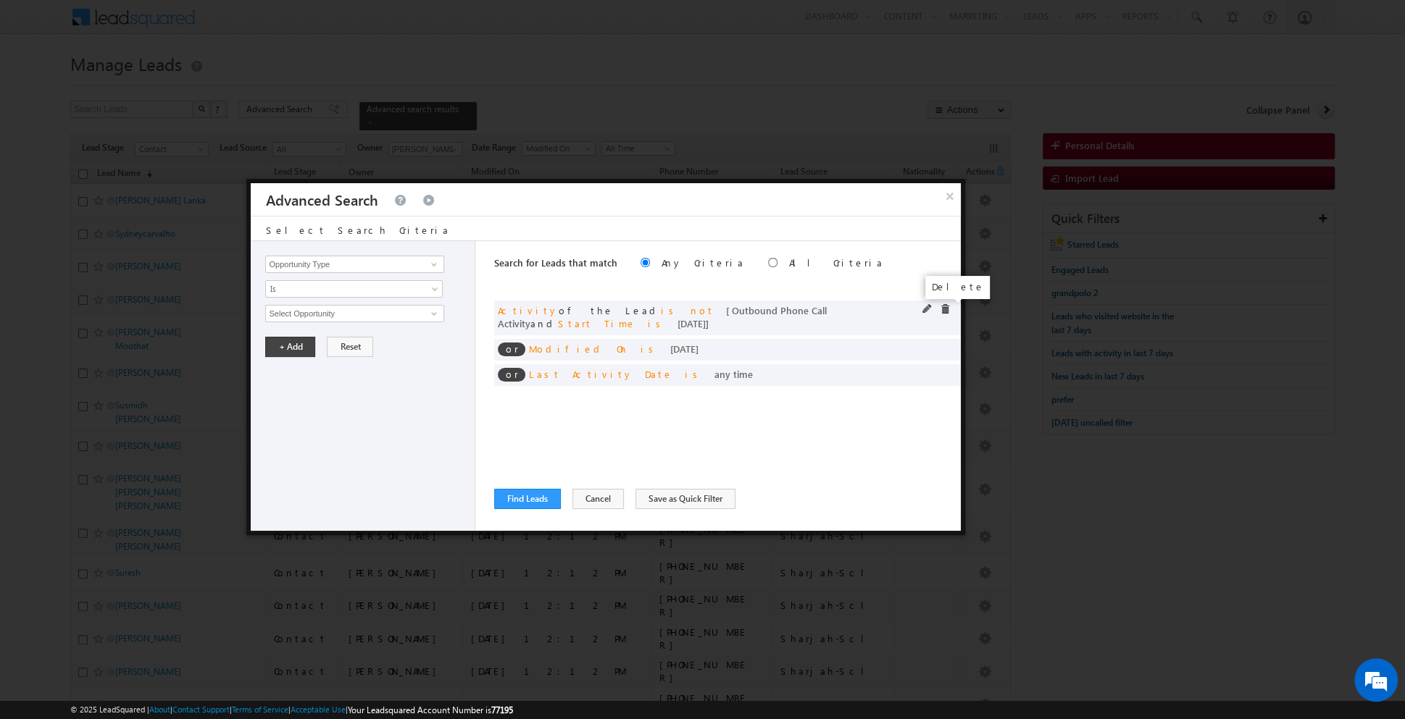
click at [945, 310] on span at bounding box center [945, 309] width 10 height 10
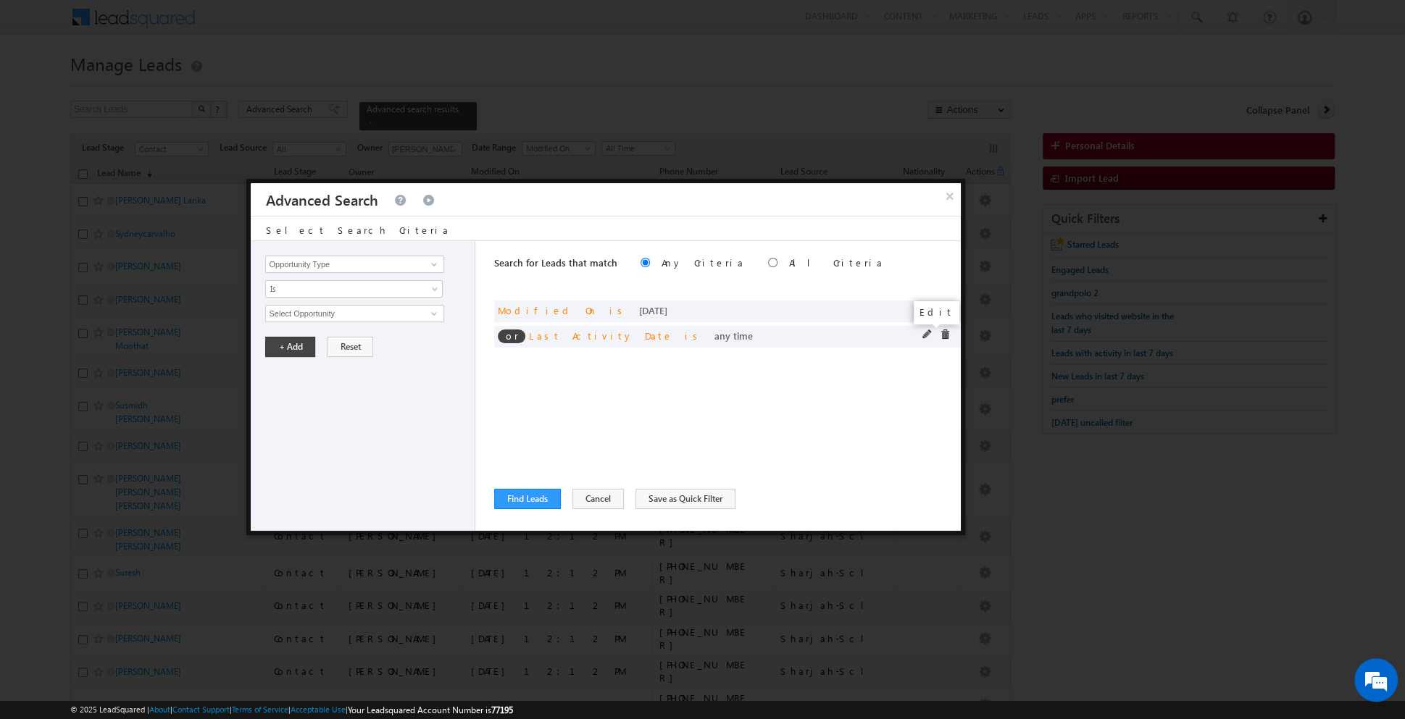
click at [922, 333] on span at bounding box center [927, 335] width 10 height 10
click at [420, 314] on span "All Time" at bounding box center [344, 313] width 157 height 13
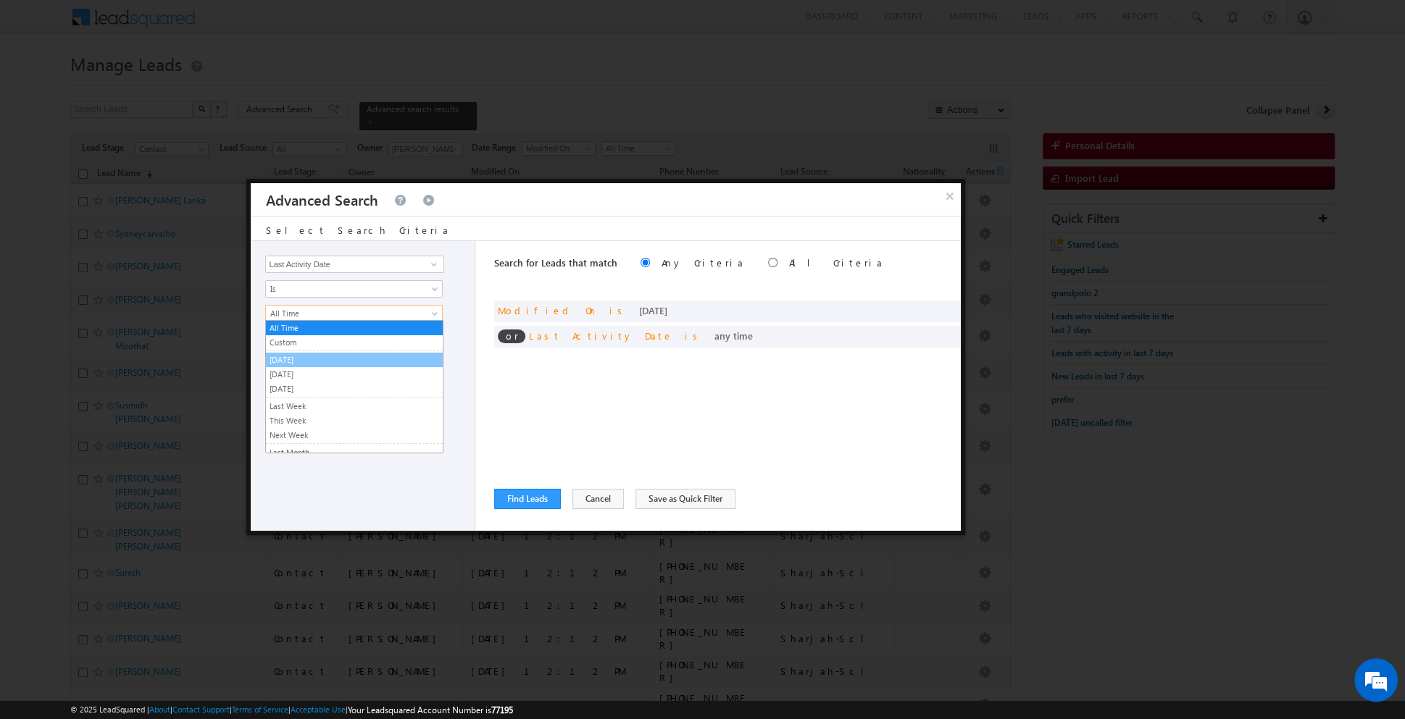
click at [346, 356] on link "[DATE]" at bounding box center [354, 360] width 177 height 13
click at [350, 504] on div "Opportunity Type Lead Activity Task Sales Group Prospect Id Address 1 Address 2…" at bounding box center [363, 386] width 225 height 290
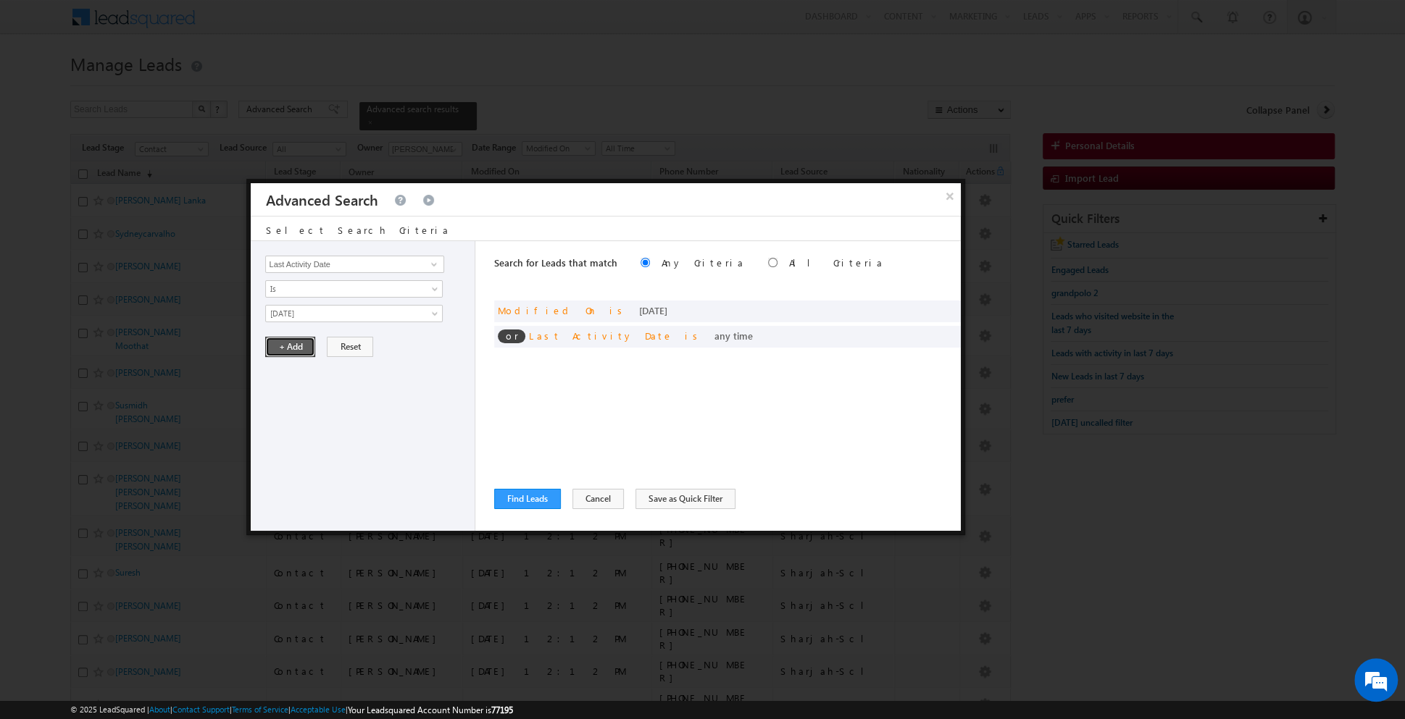
click at [290, 346] on button "+ Add" at bounding box center [290, 347] width 50 height 20
click at [519, 501] on button "Find Leads" at bounding box center [527, 499] width 67 height 20
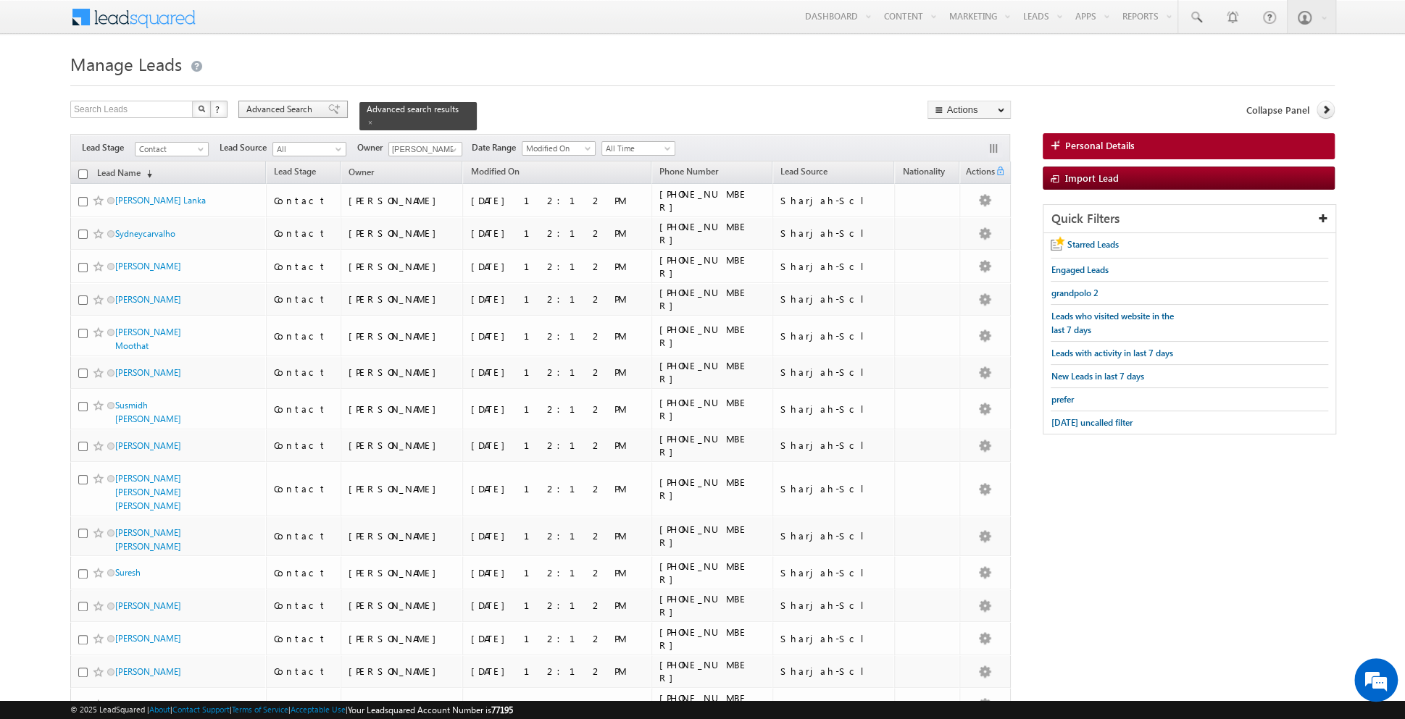
click at [328, 112] on span at bounding box center [334, 109] width 12 height 10
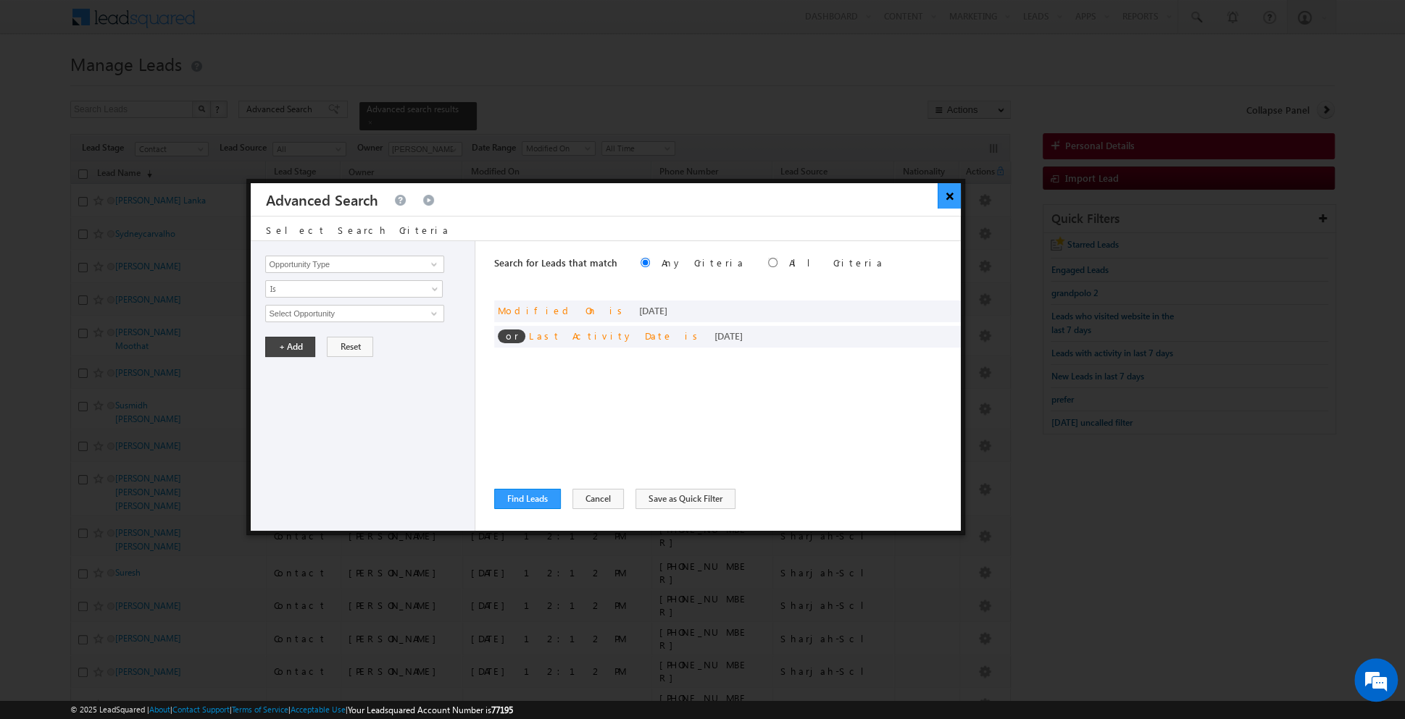
click at [946, 197] on button "×" at bounding box center [949, 195] width 24 height 25
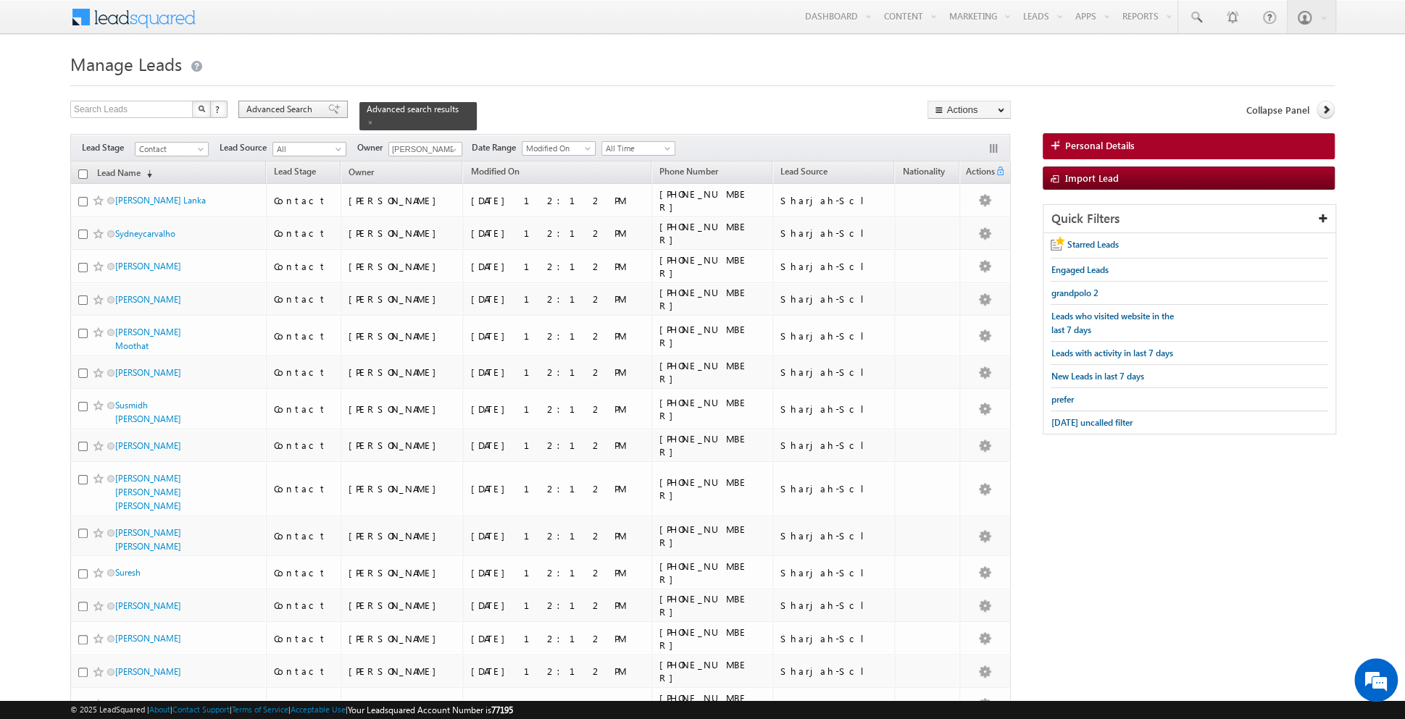
click at [328, 109] on span at bounding box center [334, 109] width 12 height 10
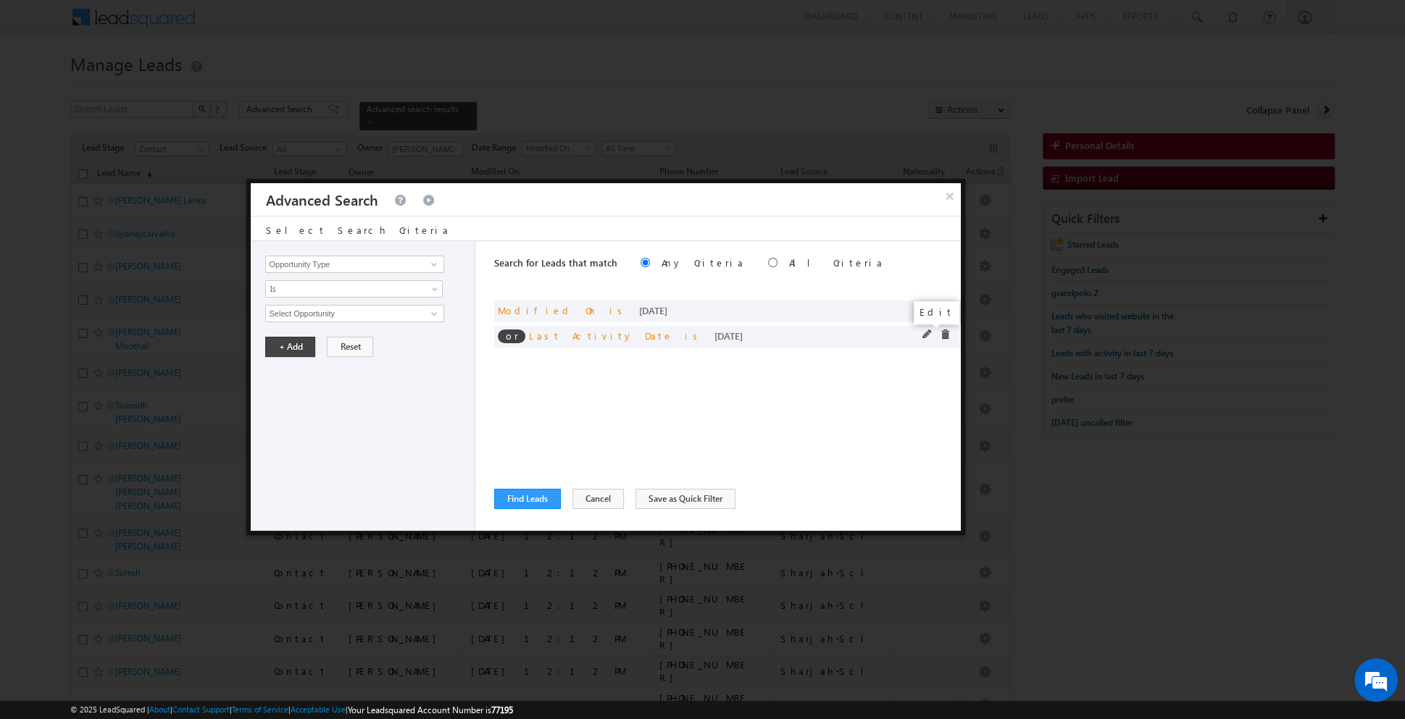
click at [924, 337] on span at bounding box center [927, 335] width 10 height 10
click at [427, 312] on link "[DATE]" at bounding box center [354, 313] width 178 height 17
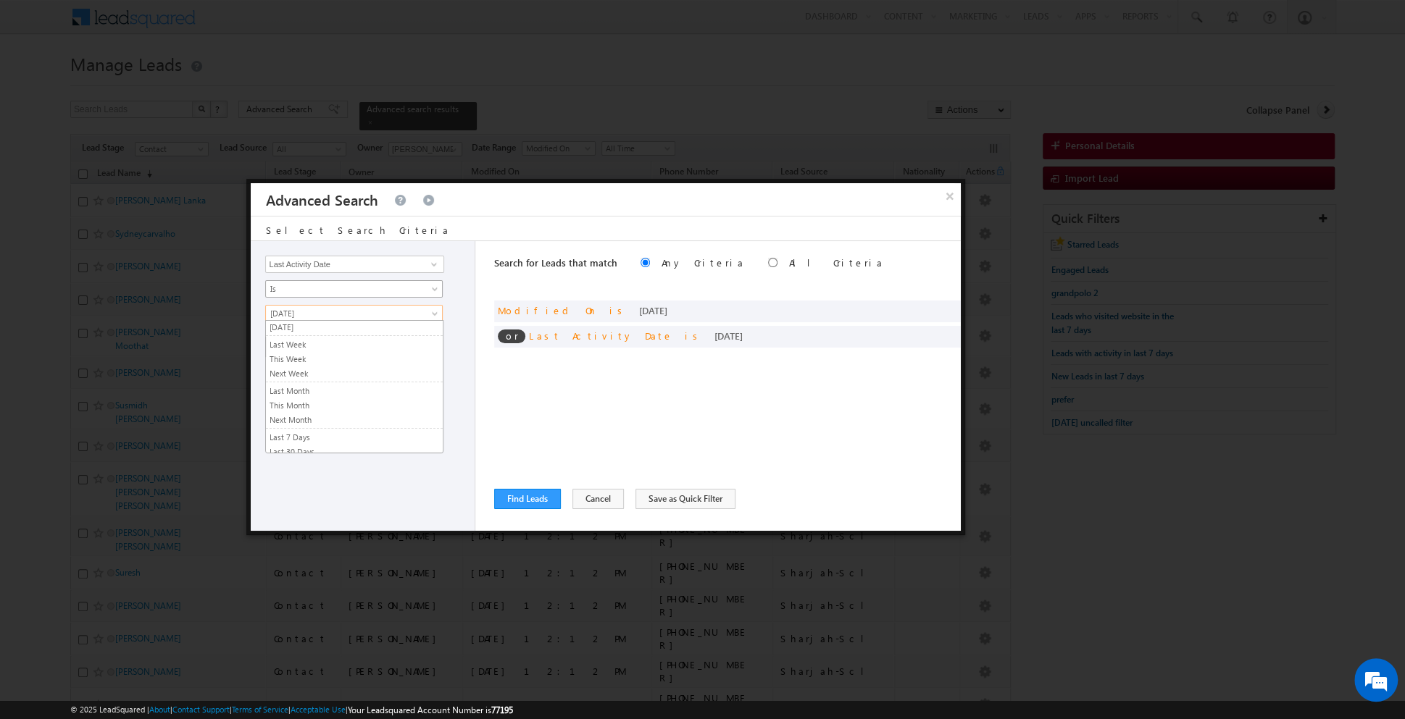
scroll to position [68, 0]
click at [404, 283] on span "Is" at bounding box center [344, 289] width 157 height 13
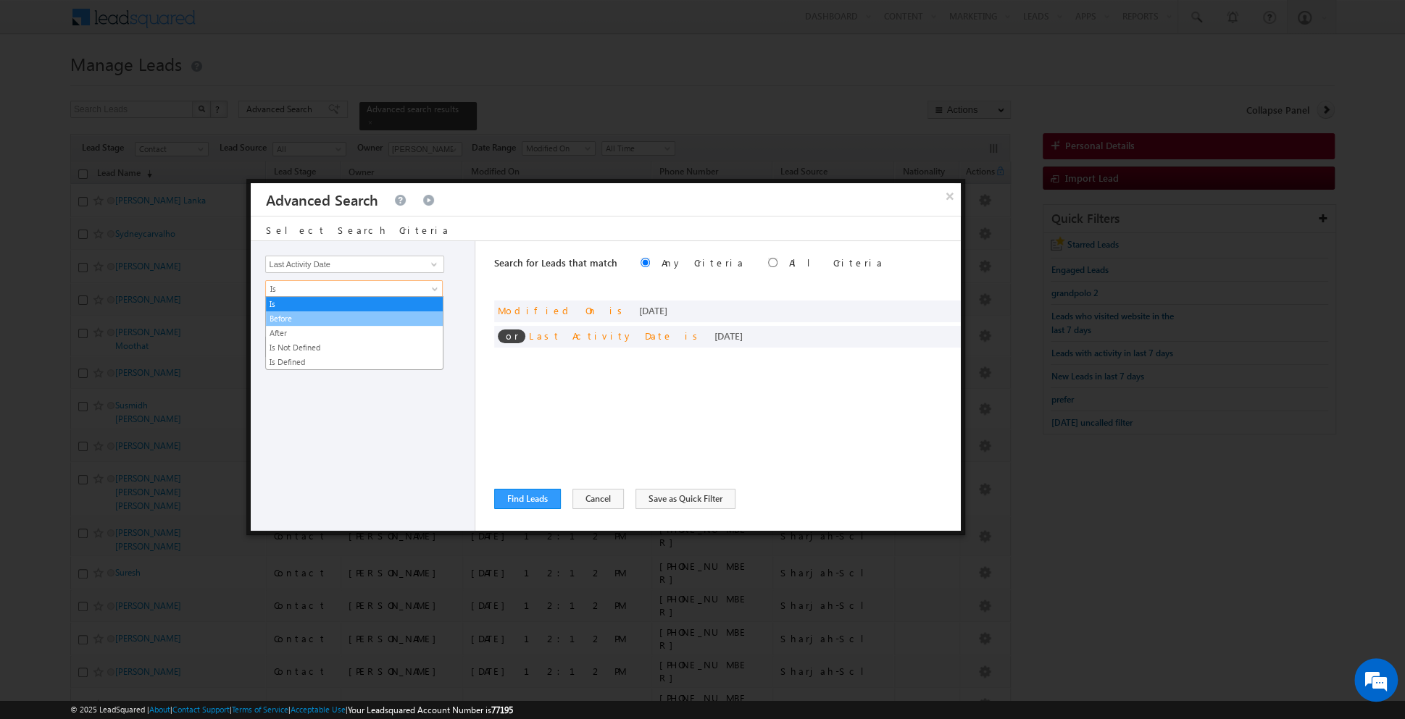
click at [367, 314] on link "Before" at bounding box center [354, 318] width 177 height 13
click at [398, 309] on span "[DATE]" at bounding box center [344, 313] width 157 height 13
click at [369, 342] on link "[DATE]" at bounding box center [354, 342] width 177 height 13
click at [296, 342] on button "+ Add" at bounding box center [290, 347] width 50 height 20
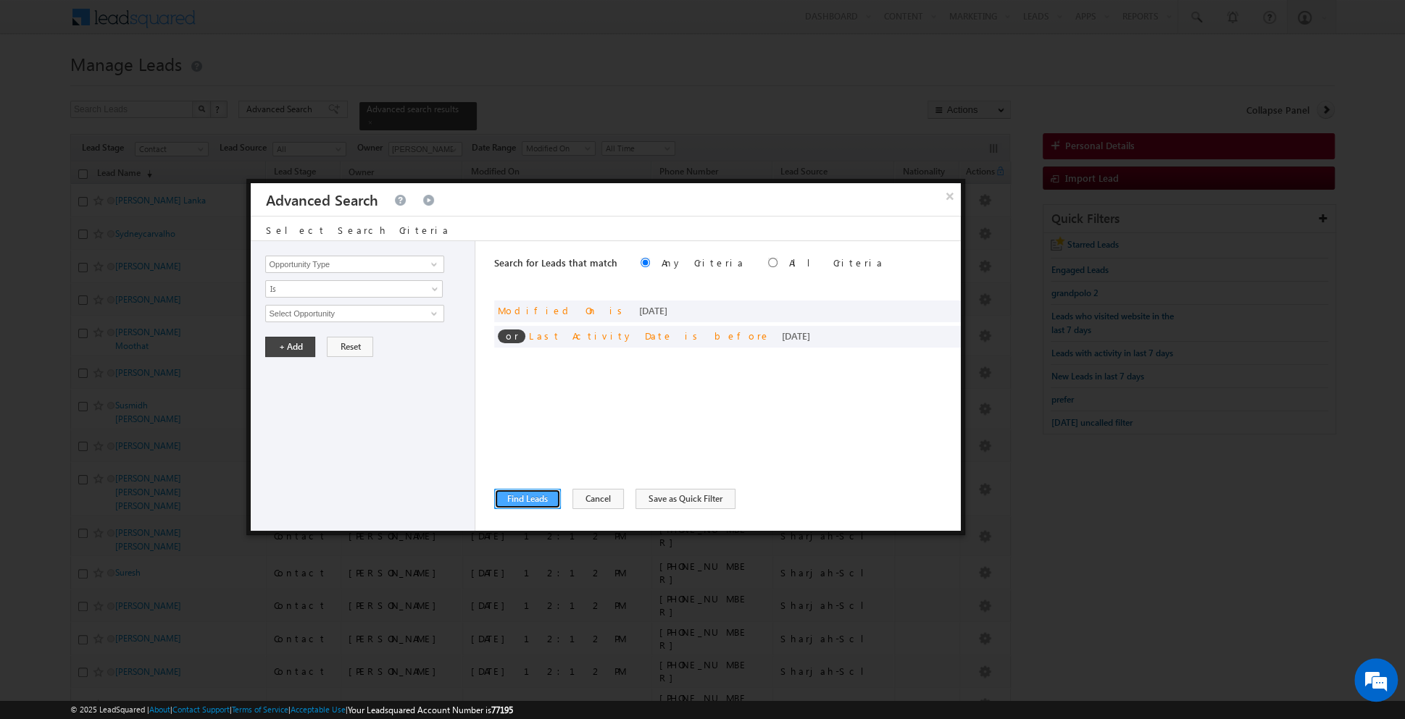
click at [511, 499] on button "Find Leads" at bounding box center [527, 499] width 67 height 20
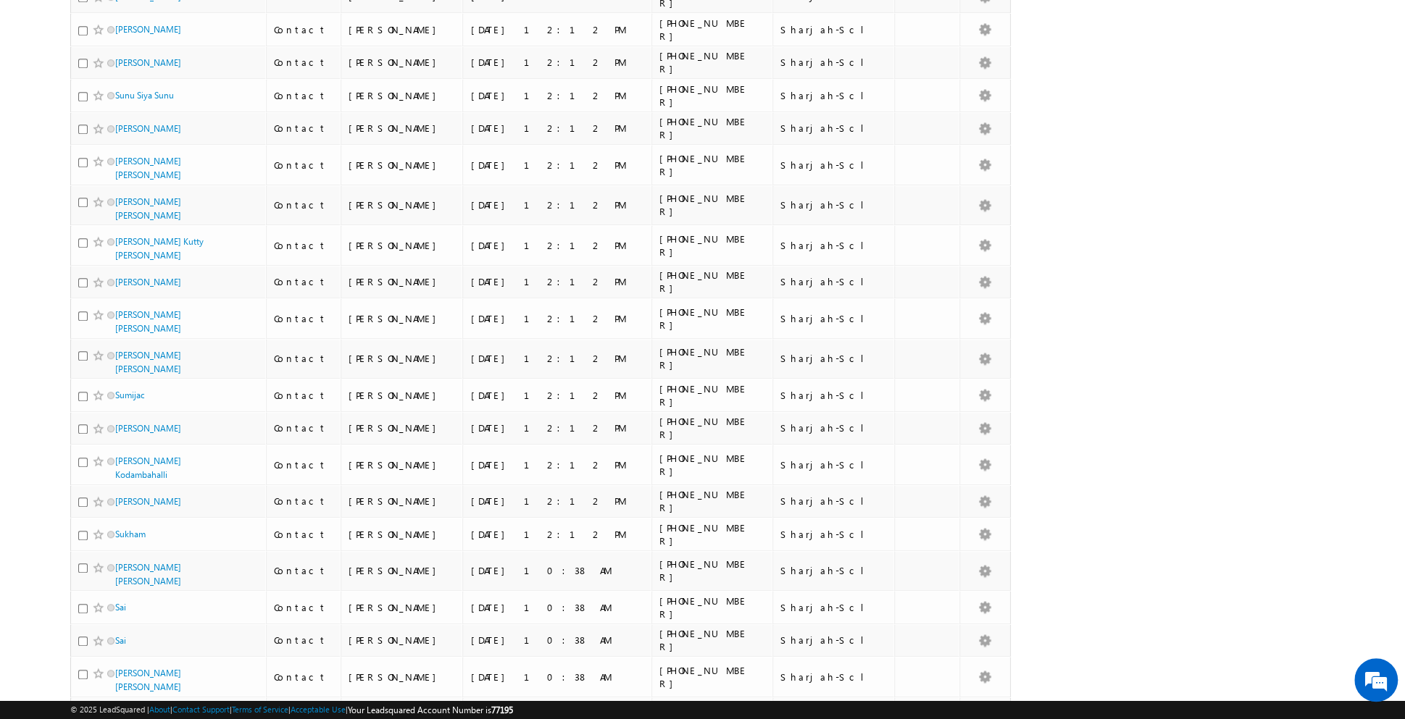
scroll to position [1266, 0]
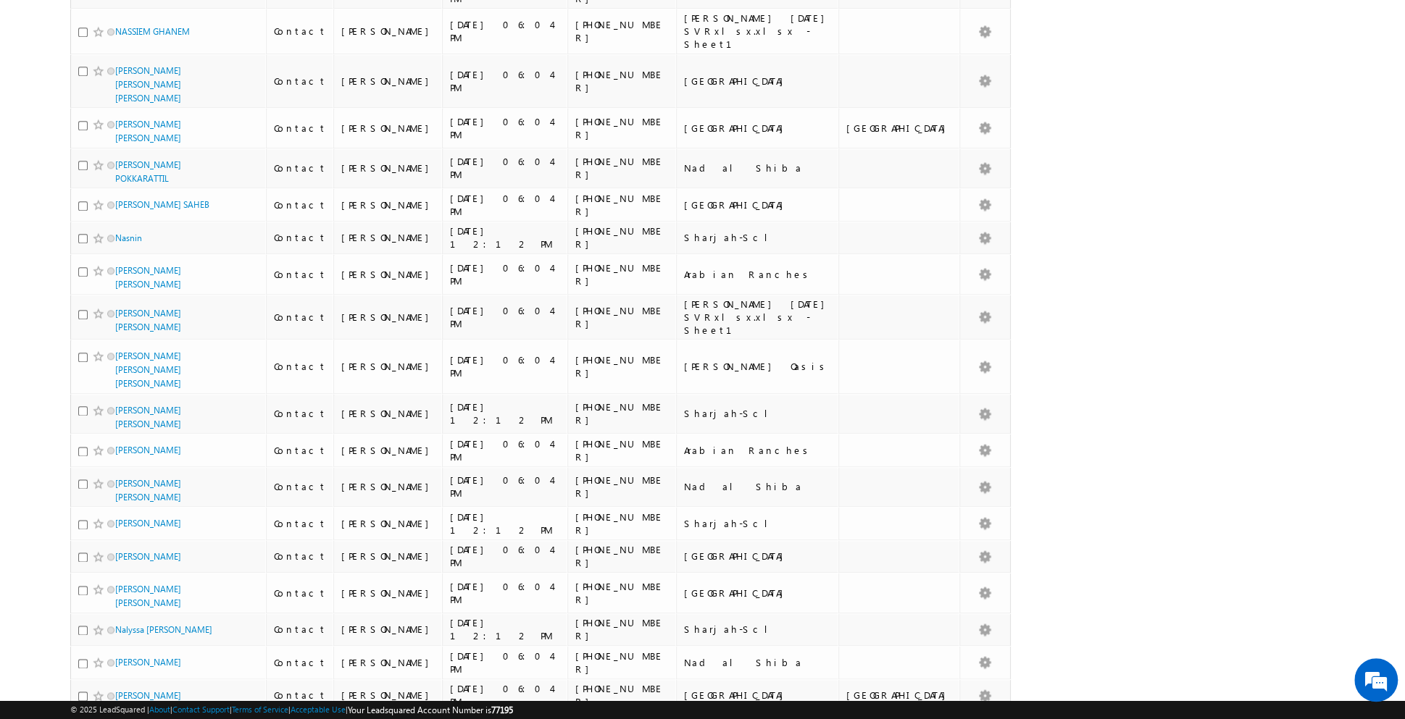
scroll to position [6416, 0]
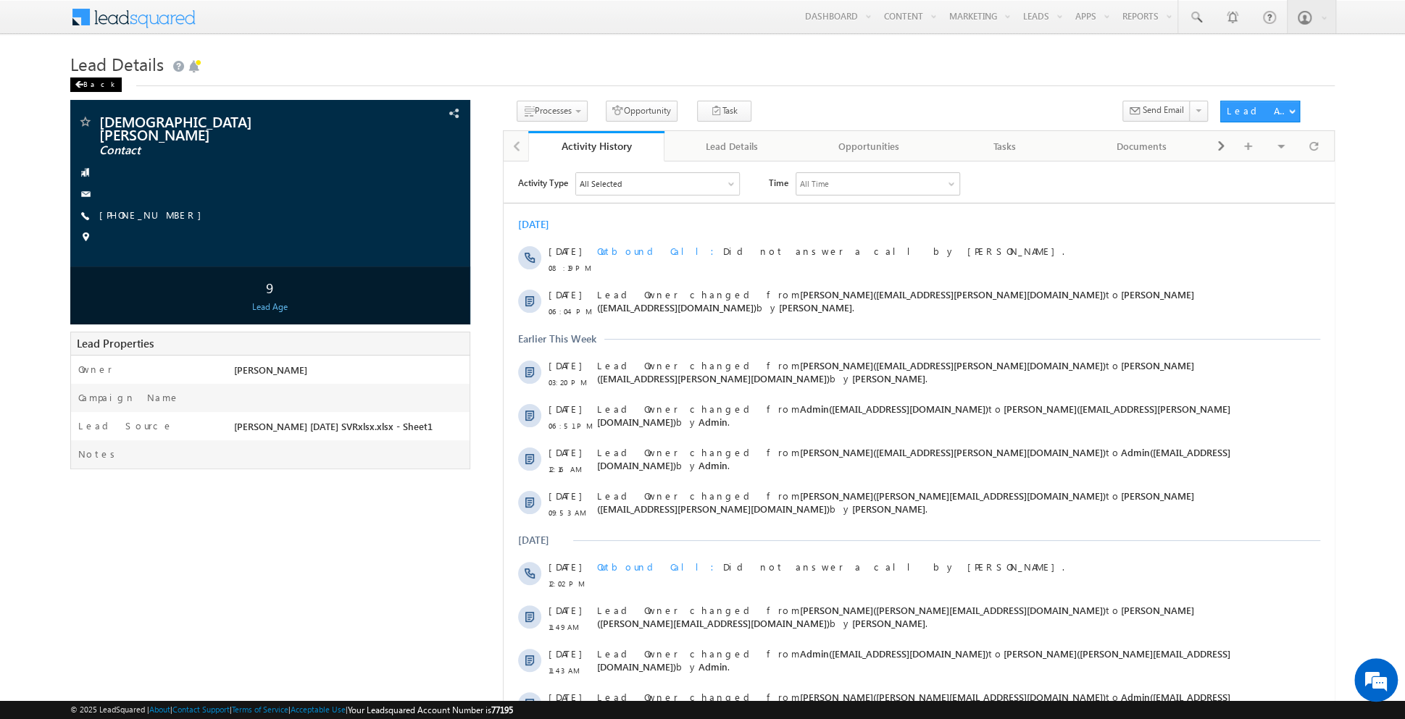
click at [83, 87] on div "Back" at bounding box center [95, 85] width 51 height 14
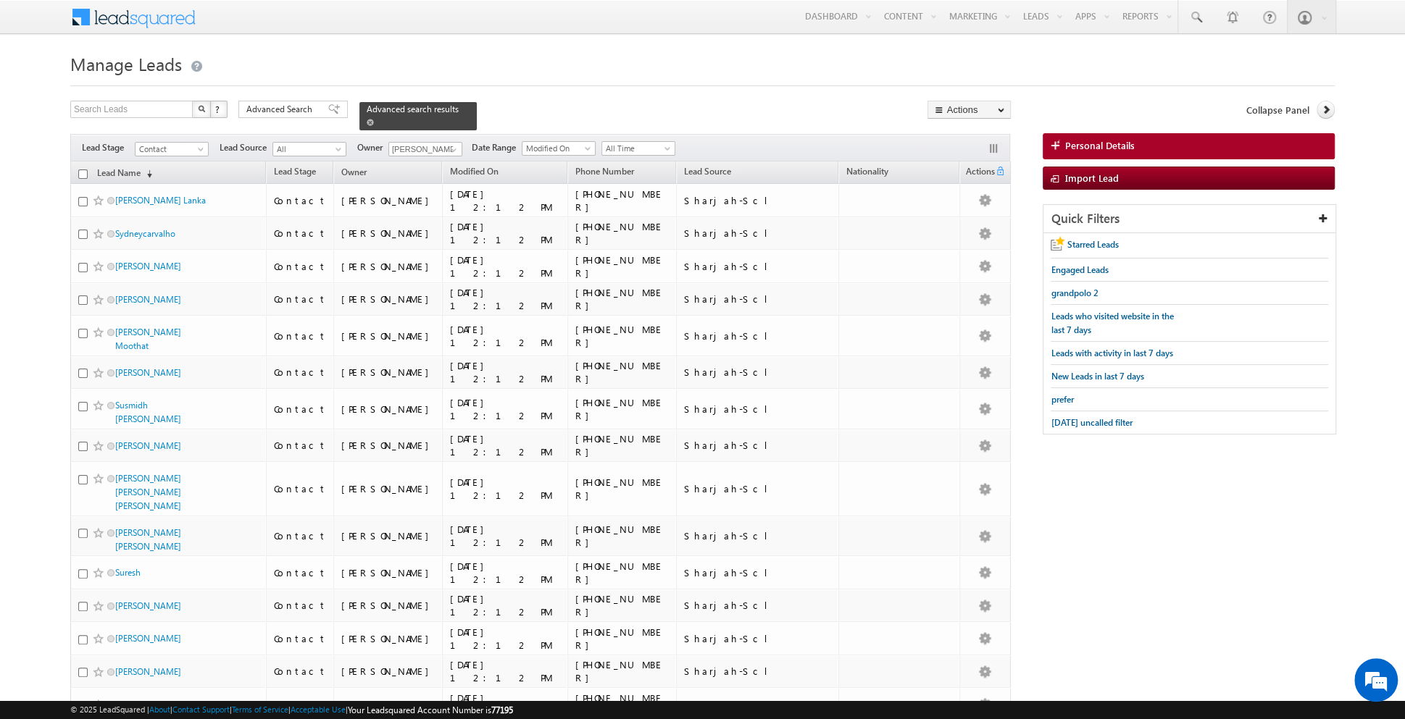
click at [367, 124] on span at bounding box center [370, 122] width 7 height 7
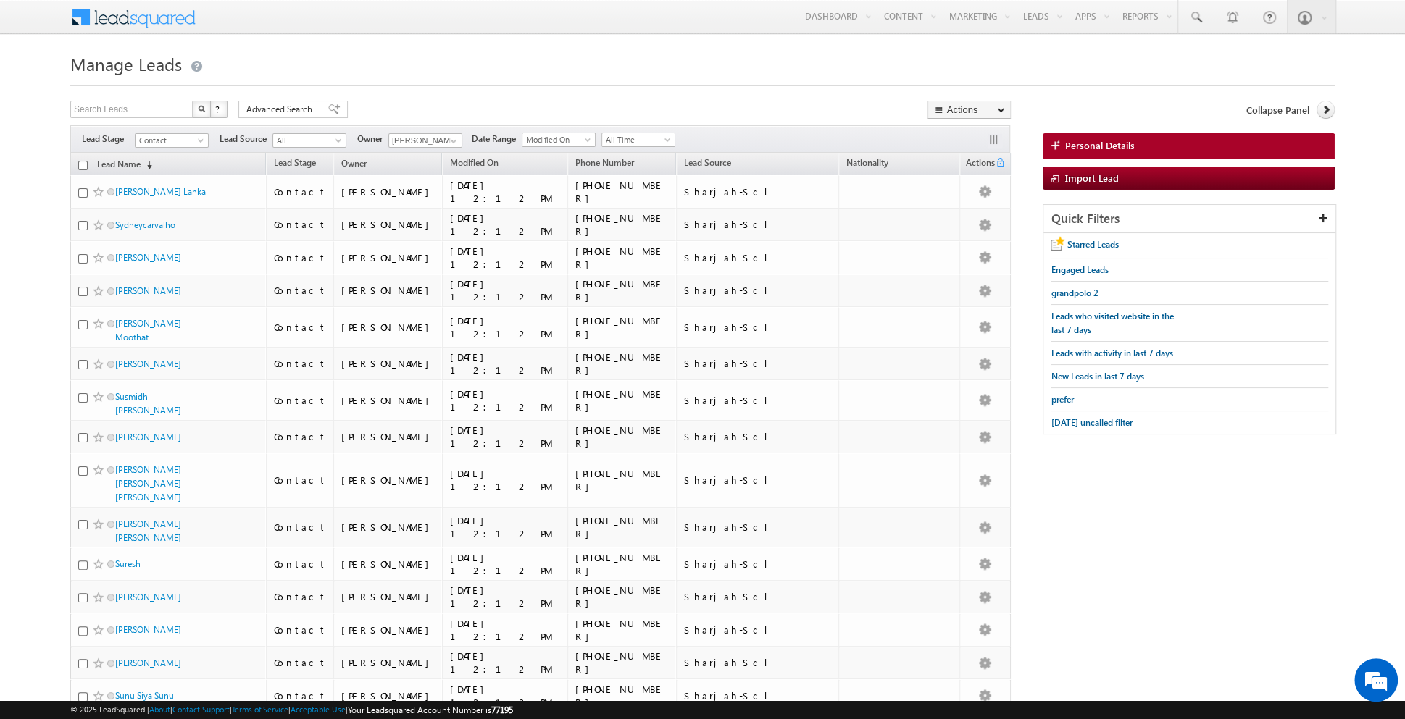
click at [83, 164] on input "checkbox" at bounding box center [82, 165] width 9 height 9
checkbox input "true"
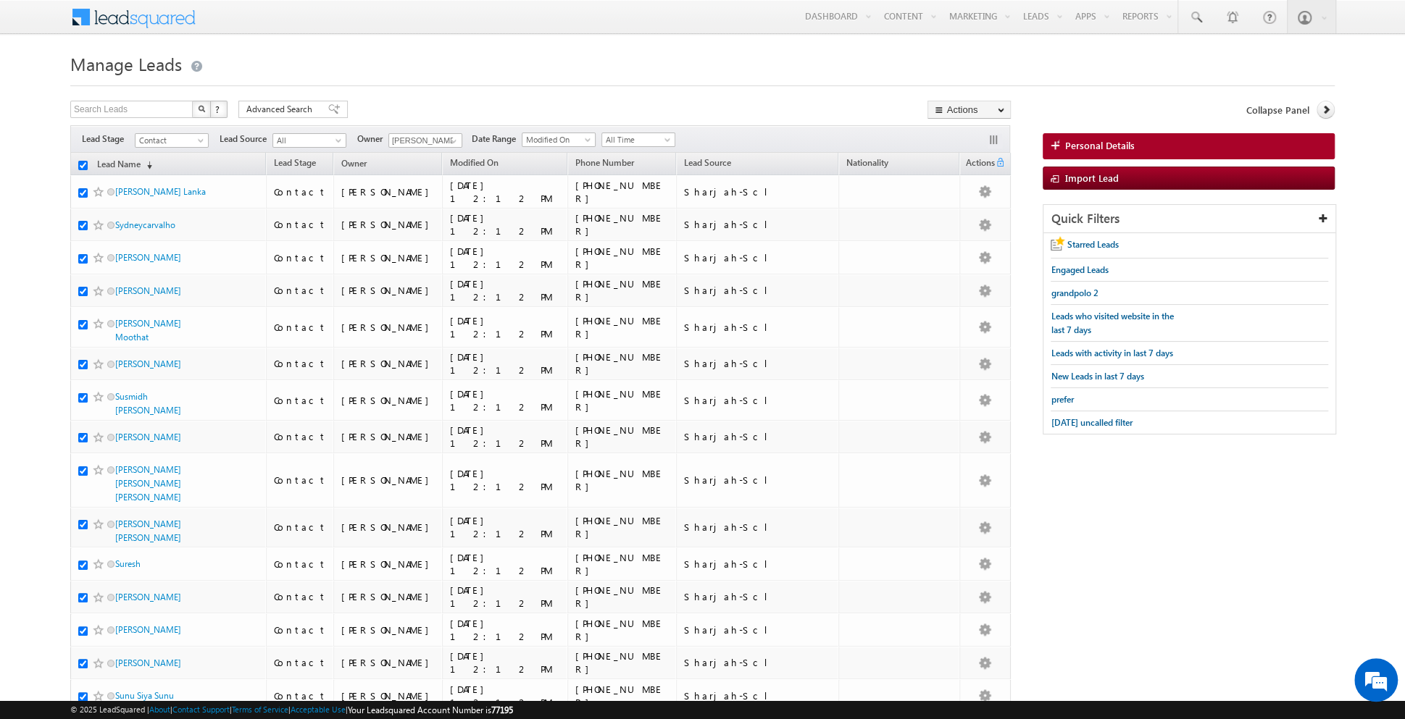
checkbox input "true"
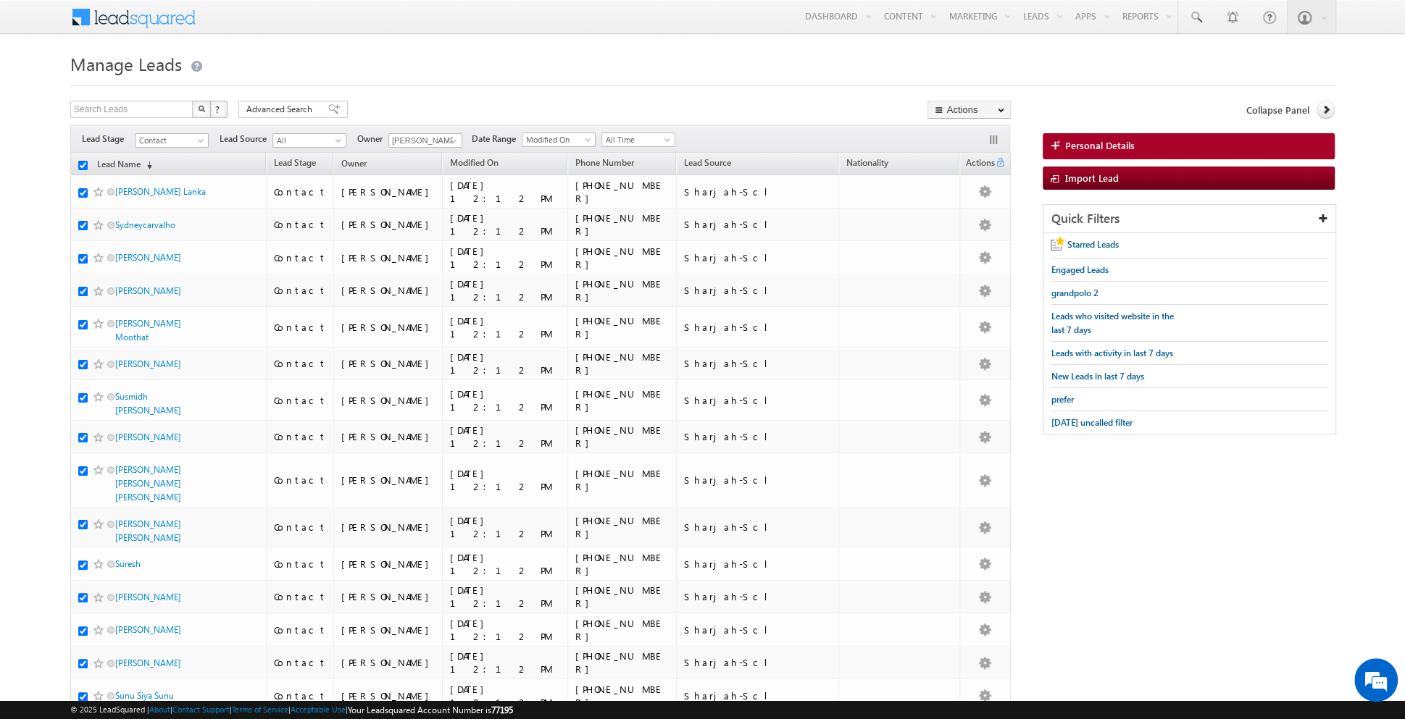
checkbox input "true"
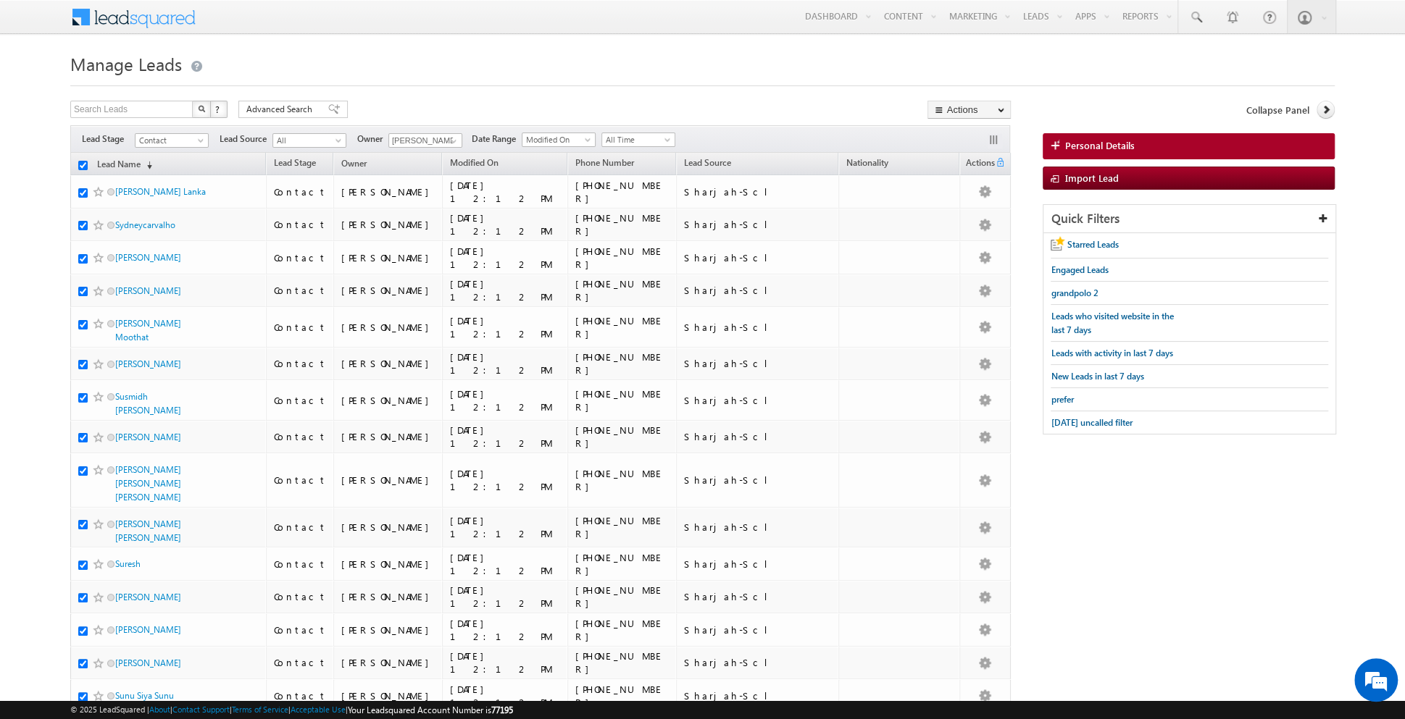
checkbox input "true"
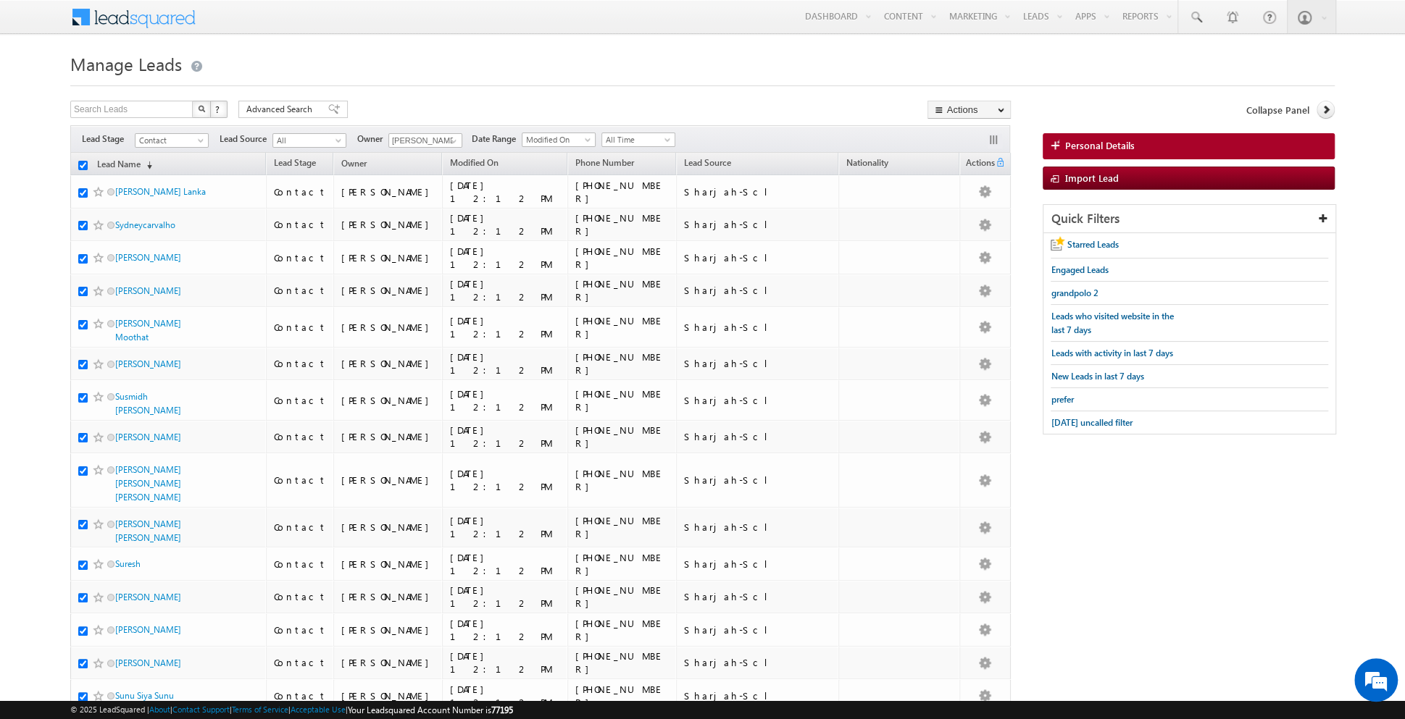
checkbox input "true"
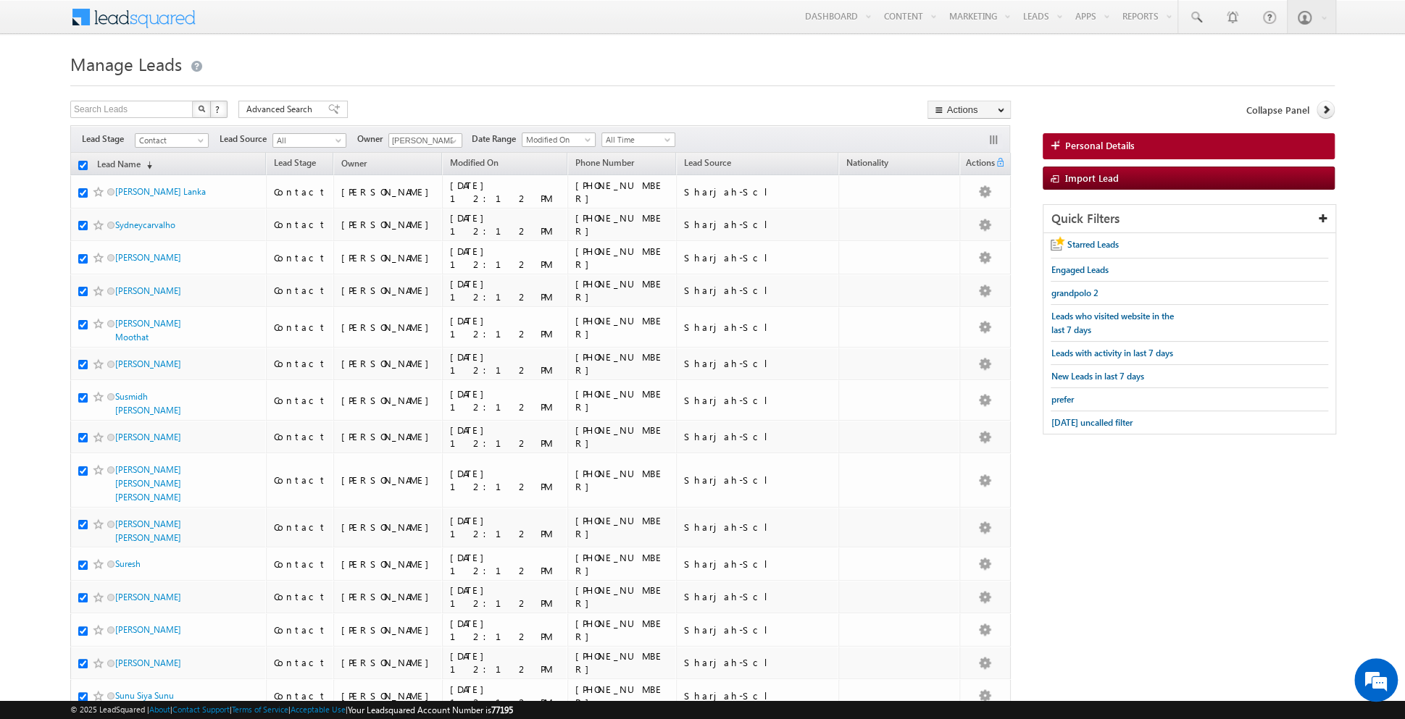
checkbox input "true"
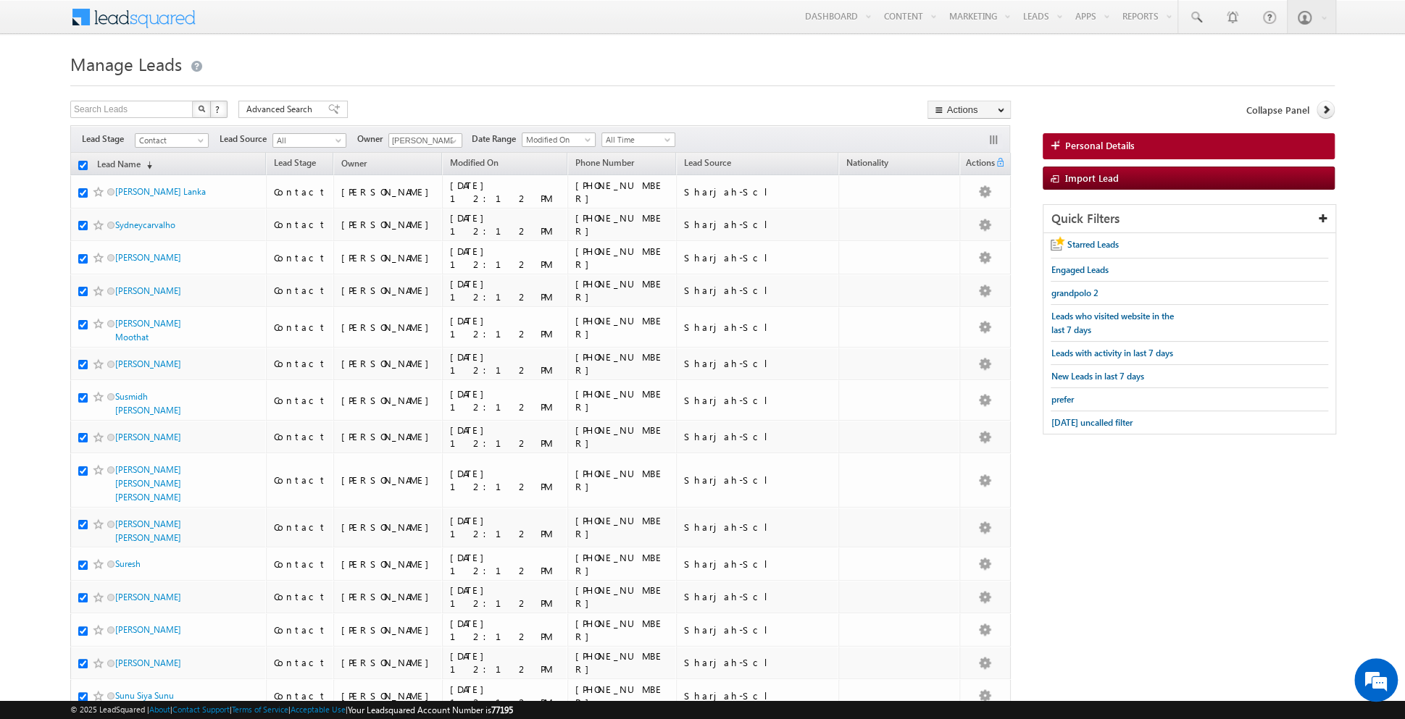
checkbox input "true"
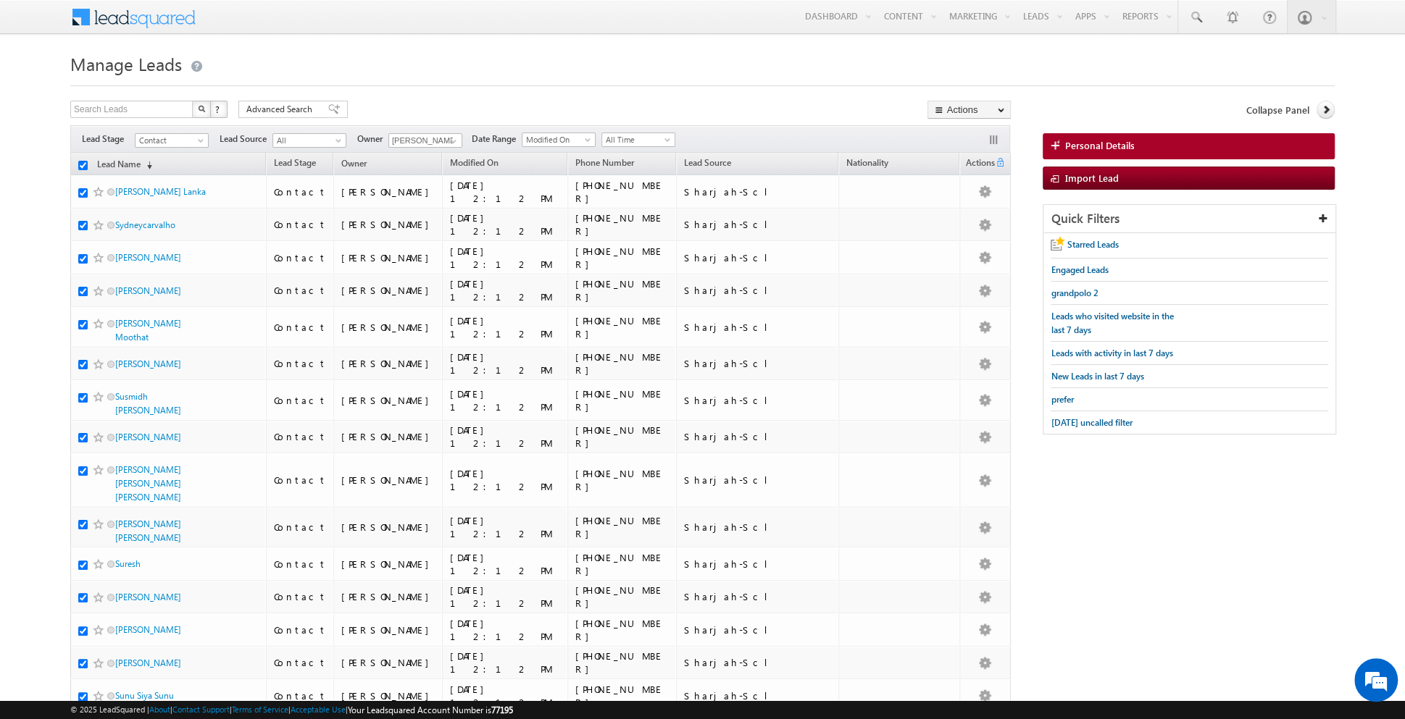
checkbox input "true"
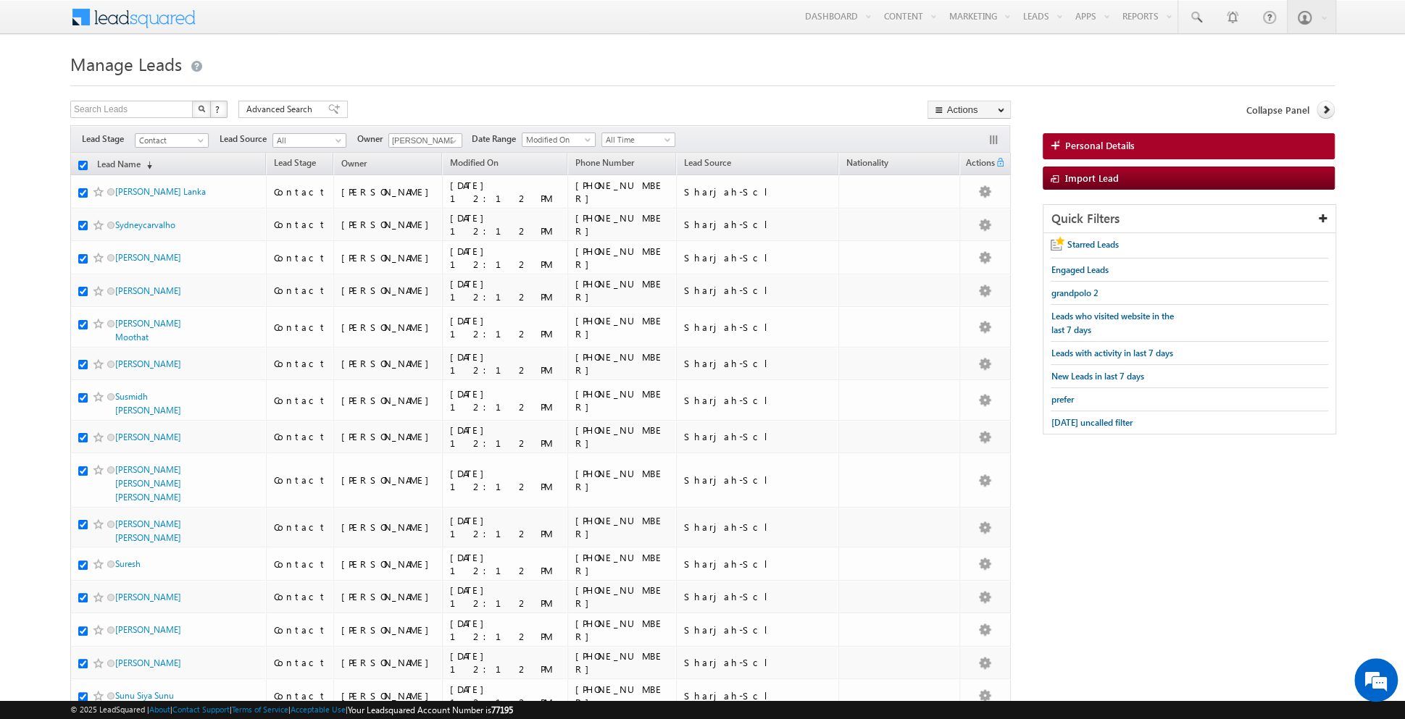
checkbox input "true"
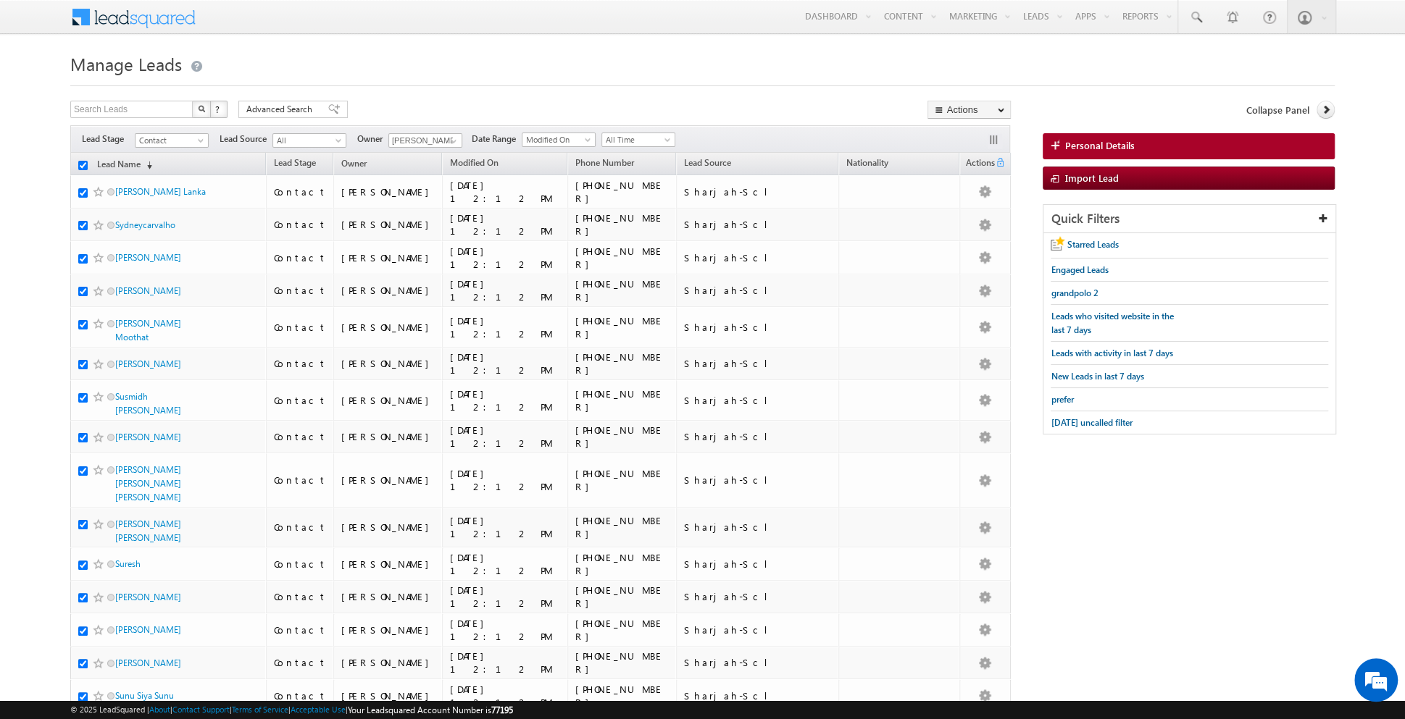
checkbox input "true"
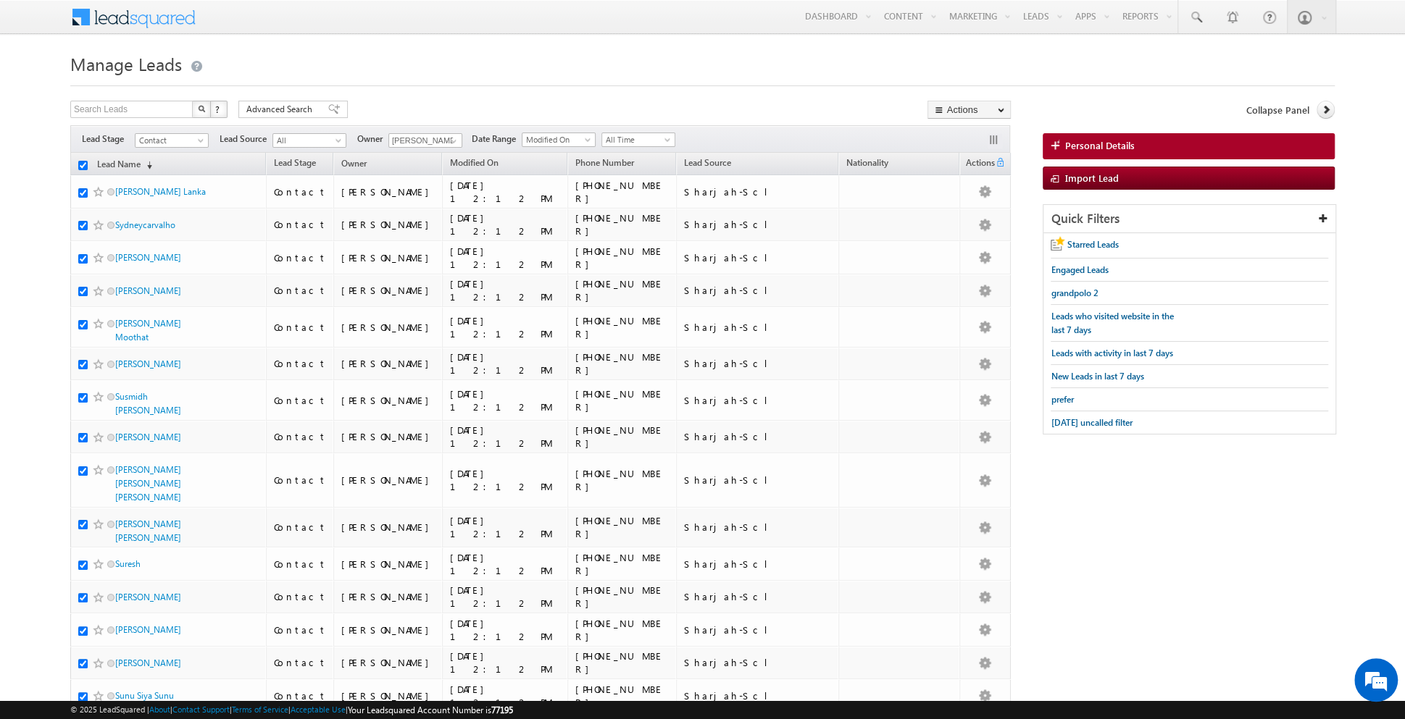
checkbox input "true"
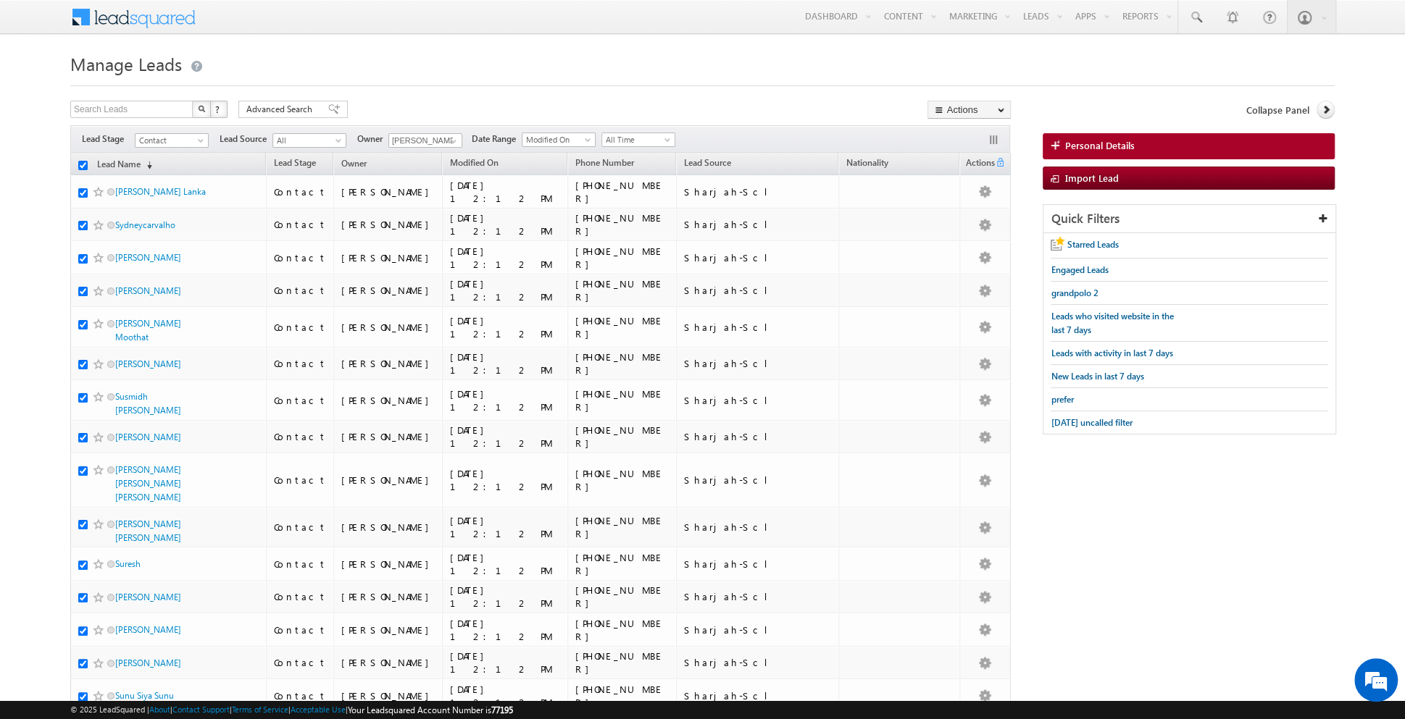
checkbox input "true"
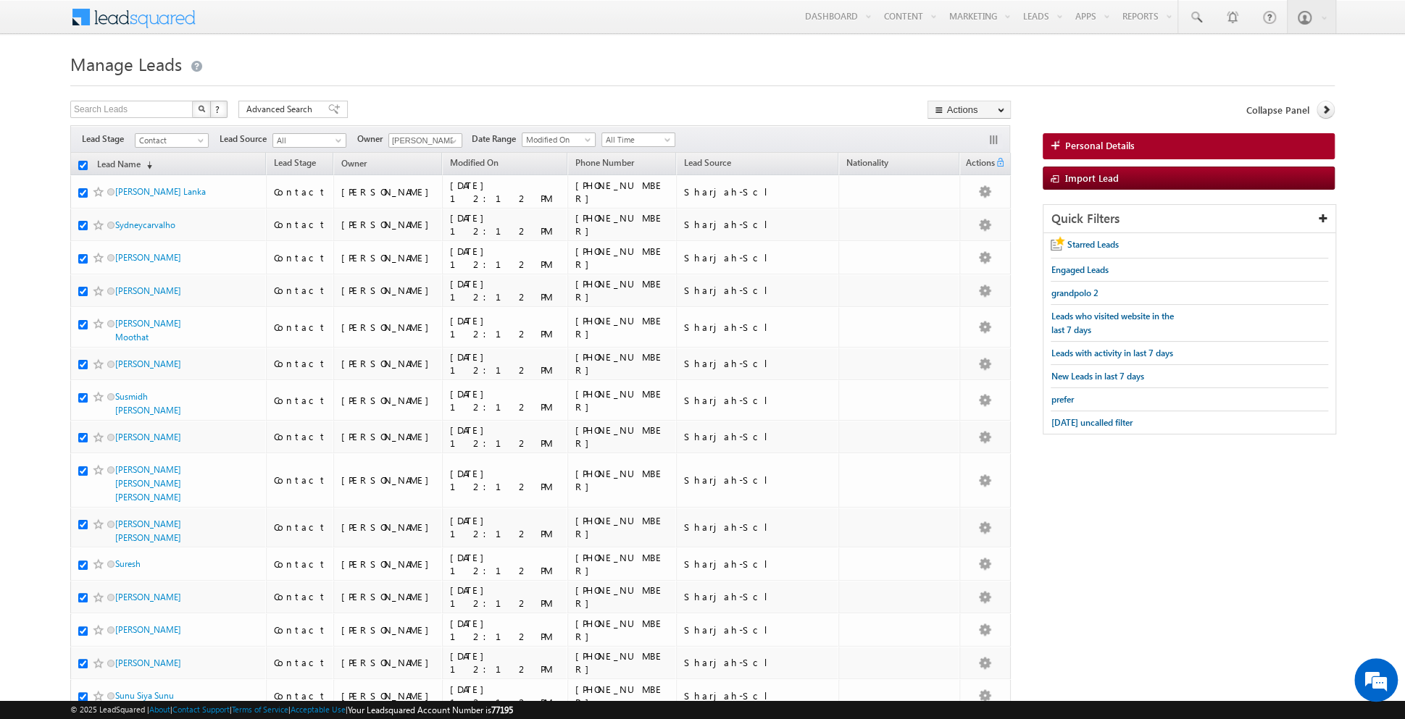
checkbox input "true"
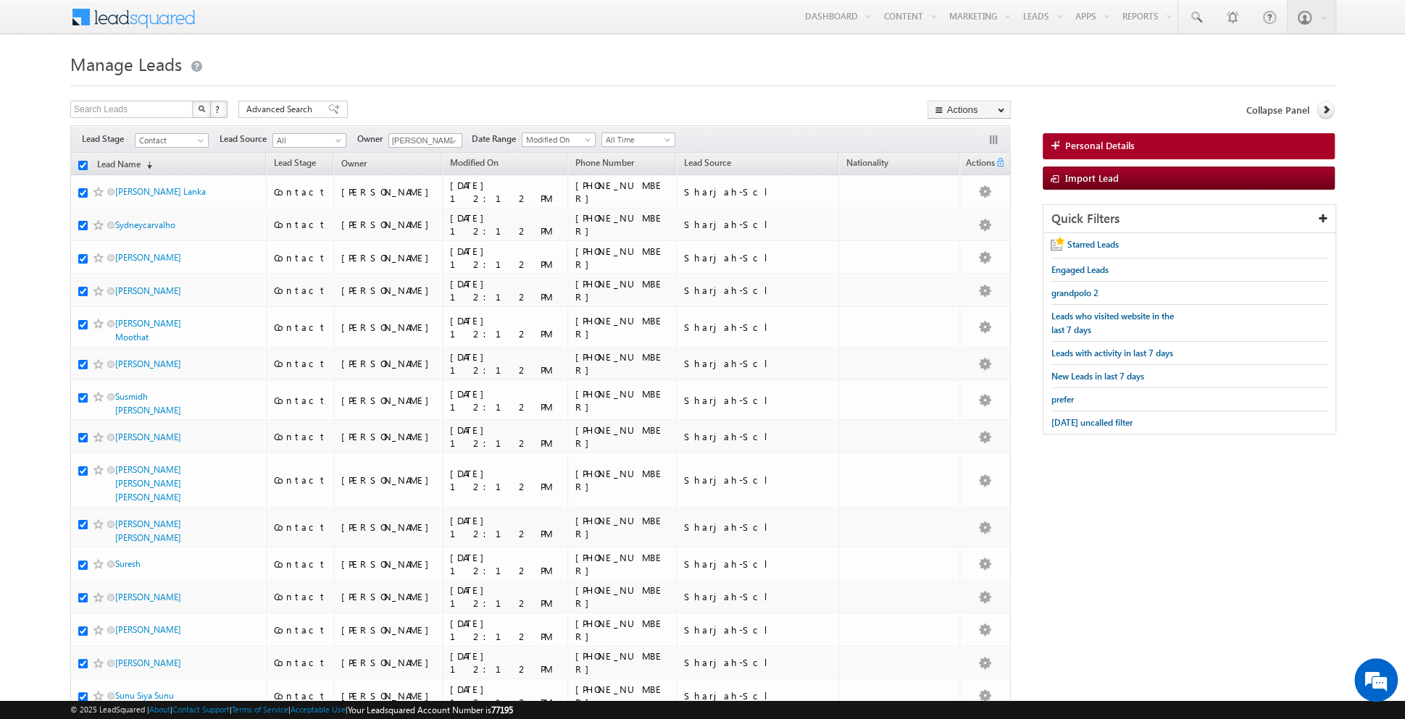
checkbox input "true"
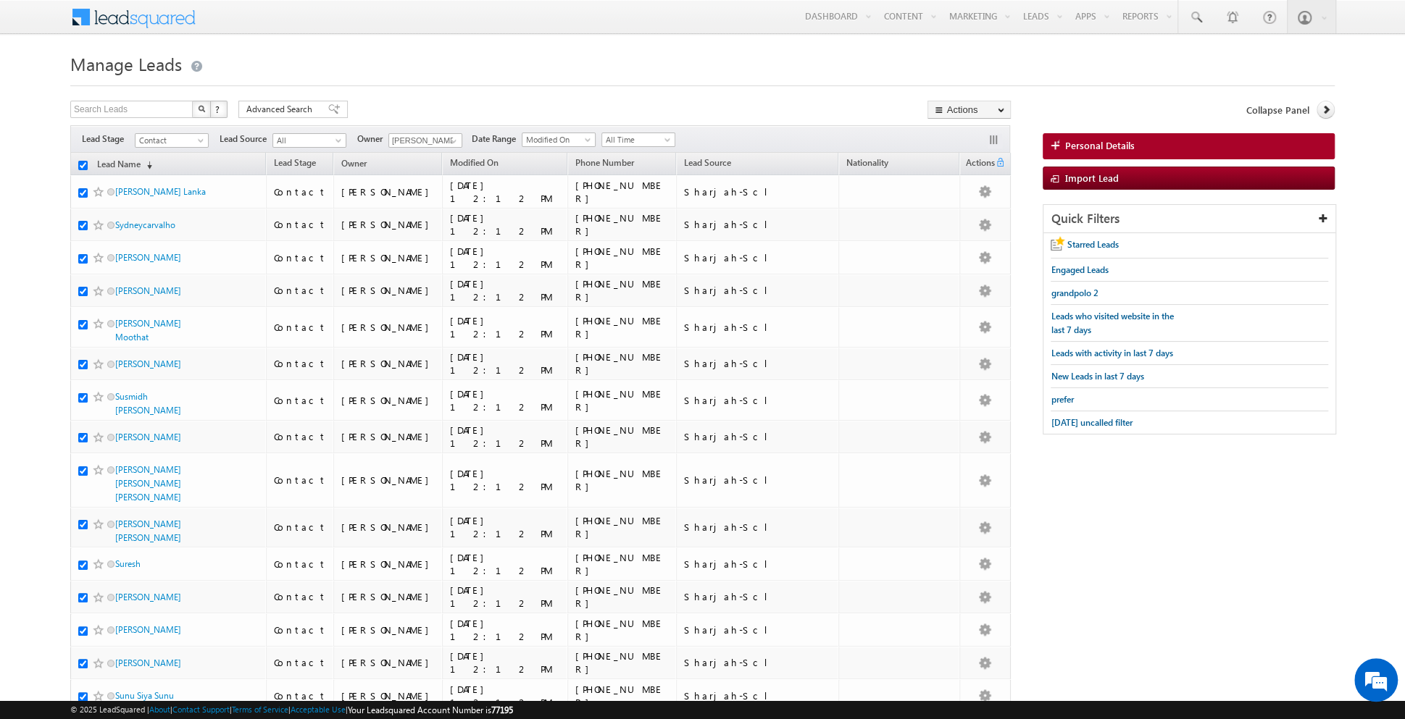
checkbox input "true"
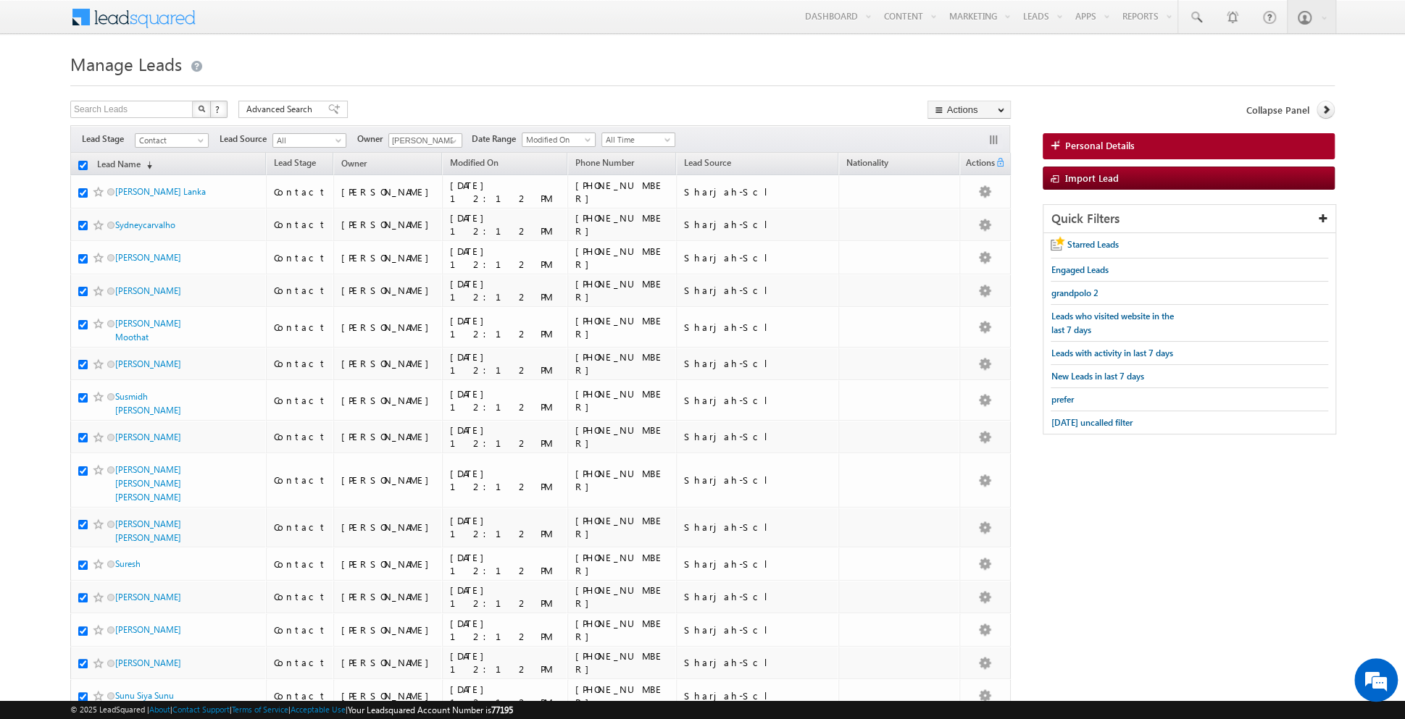
checkbox input "true"
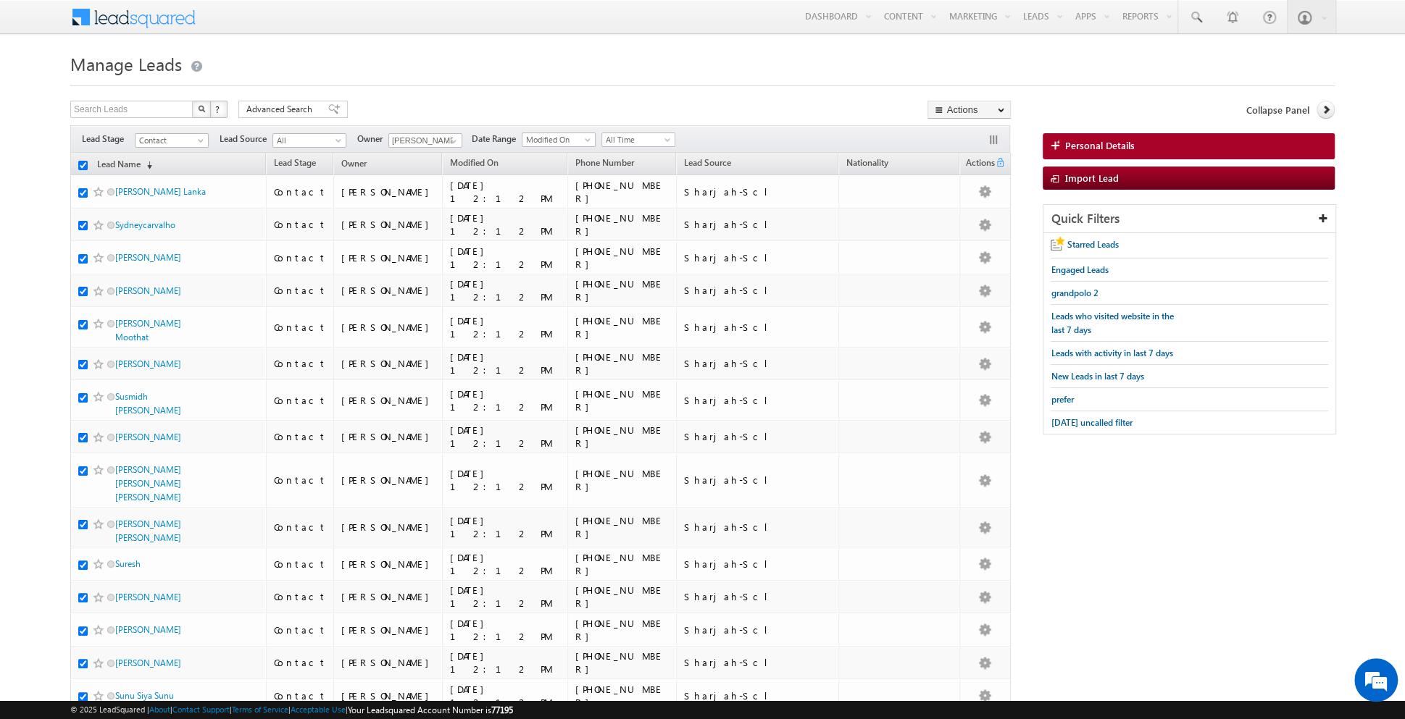
checkbox input "true"
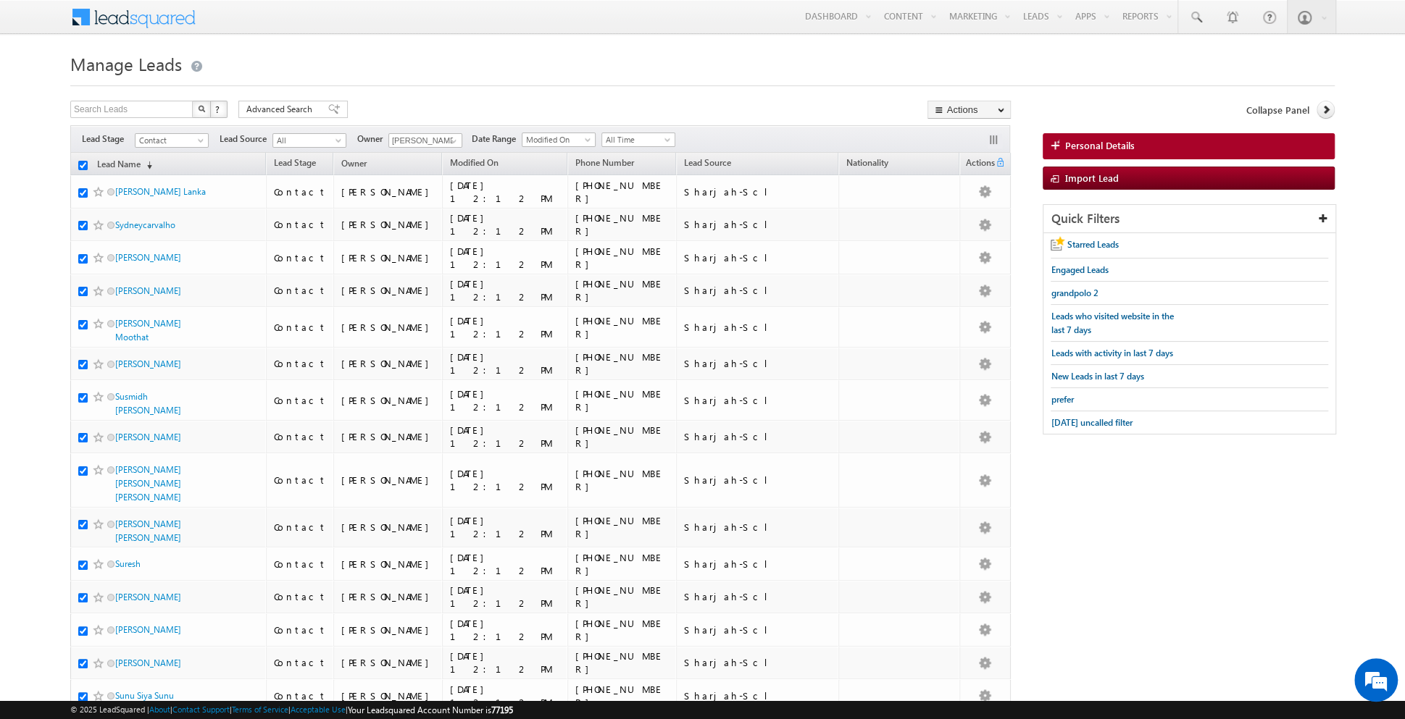
checkbox input "true"
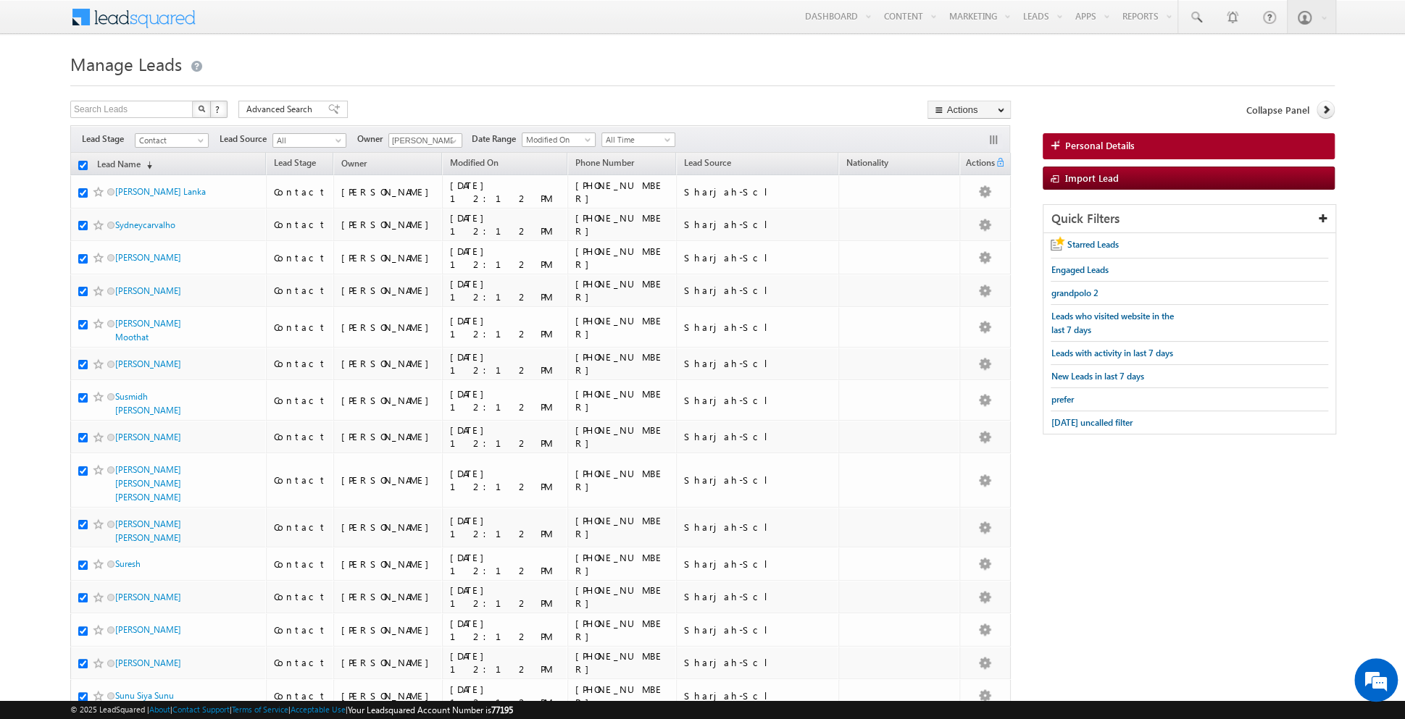
checkbox input "true"
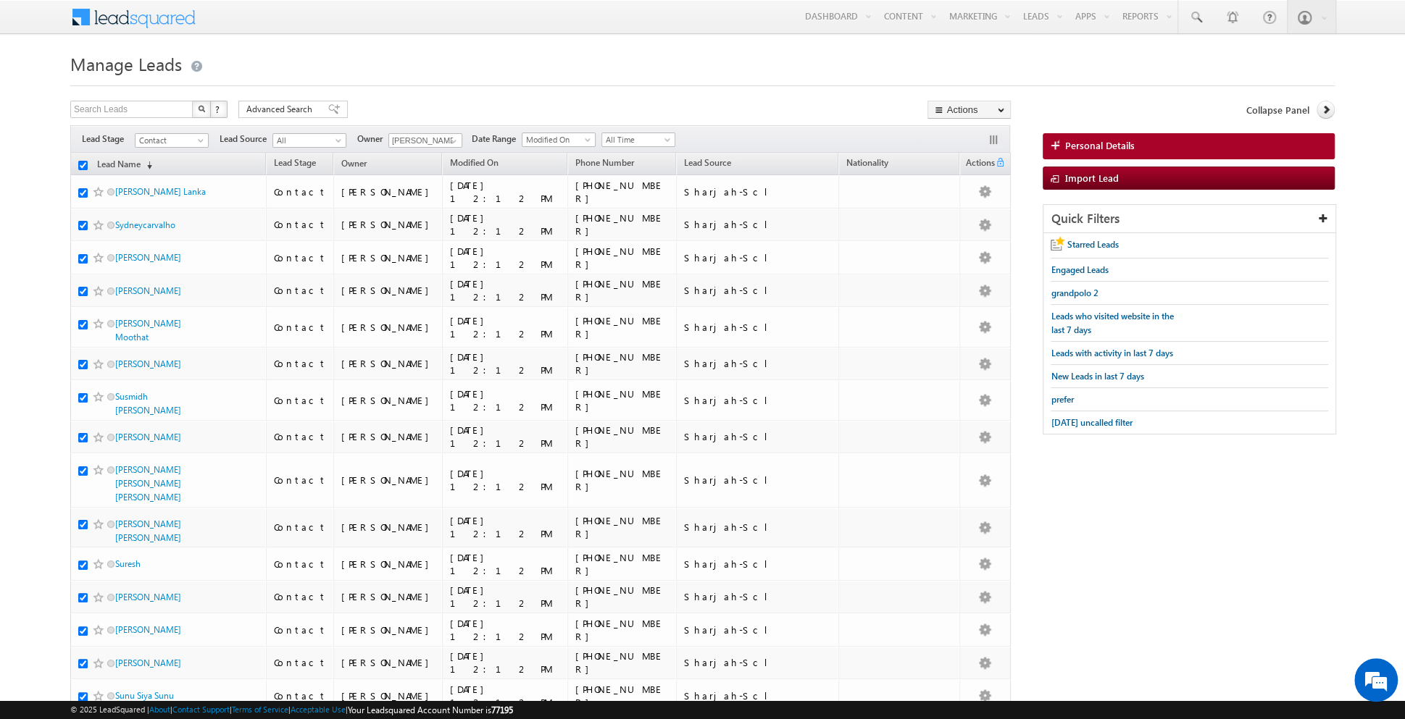
checkbox input "true"
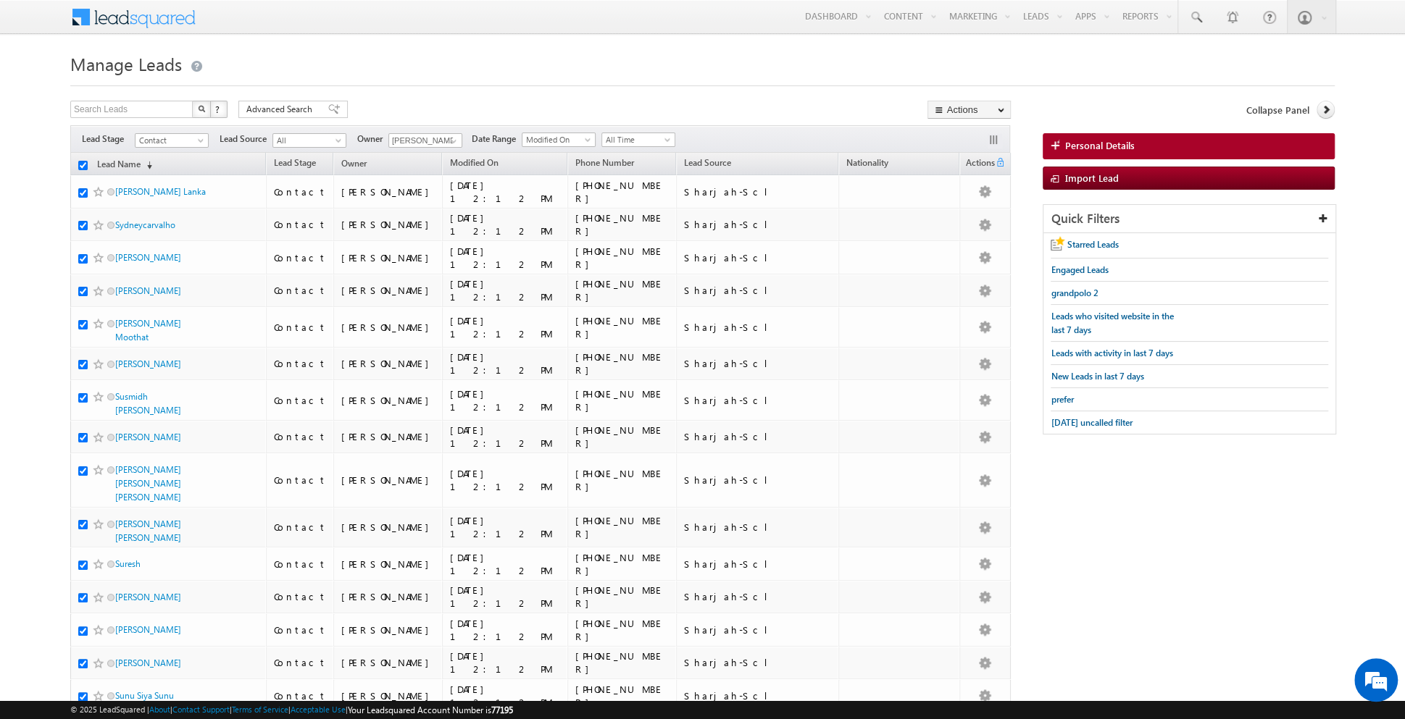
checkbox input "true"
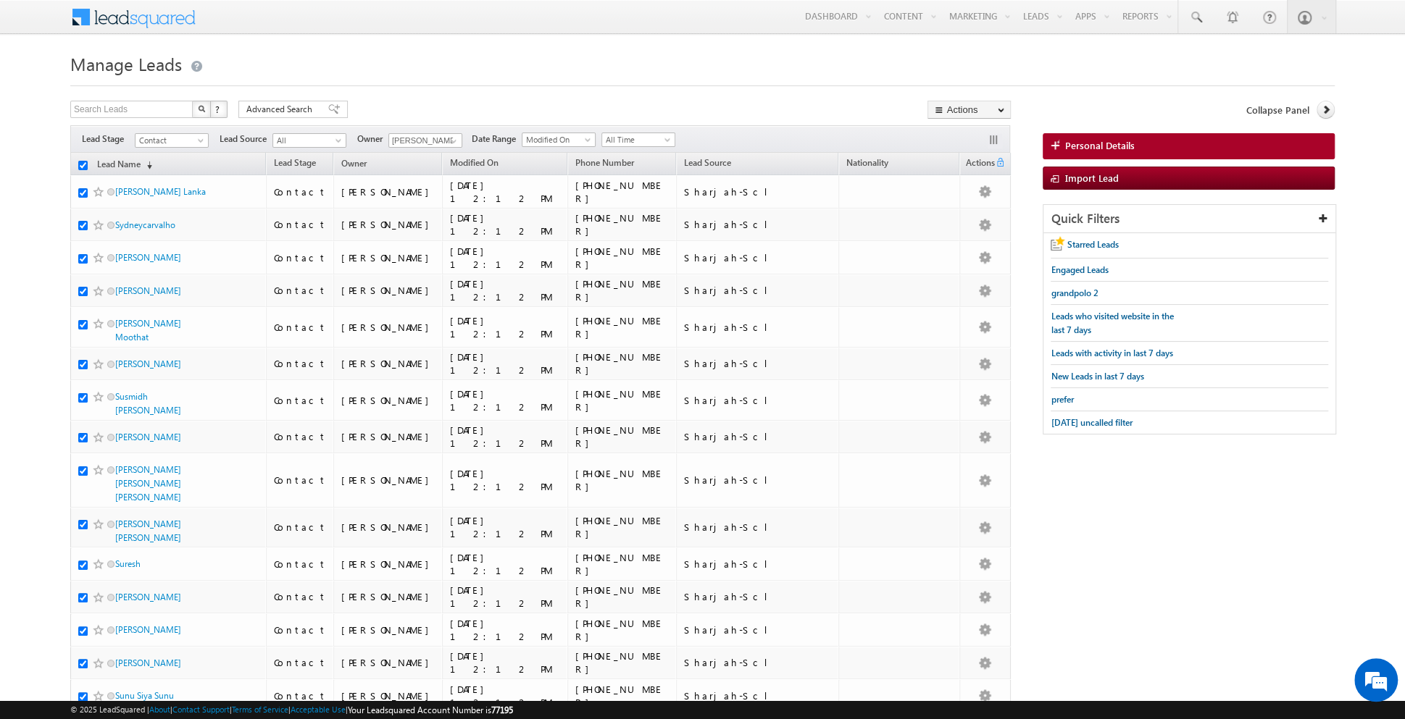
checkbox input "true"
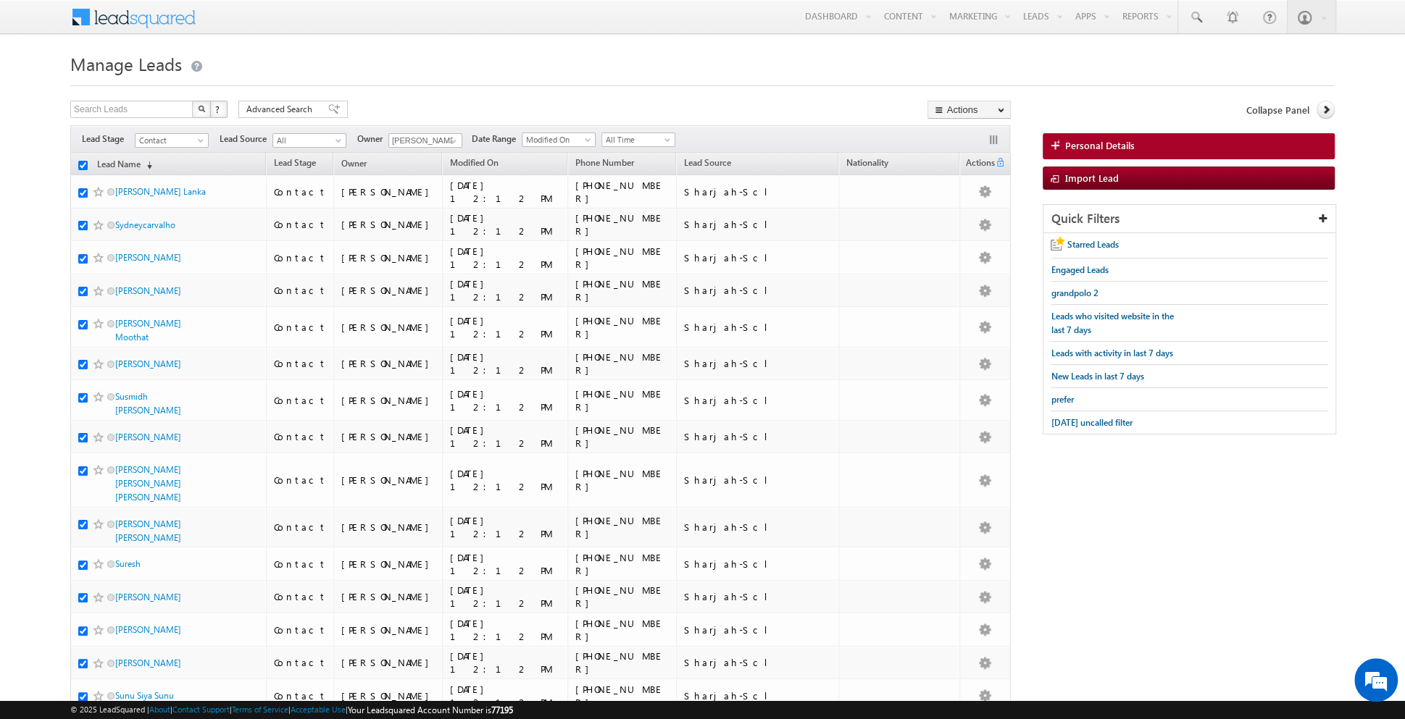
checkbox input "true"
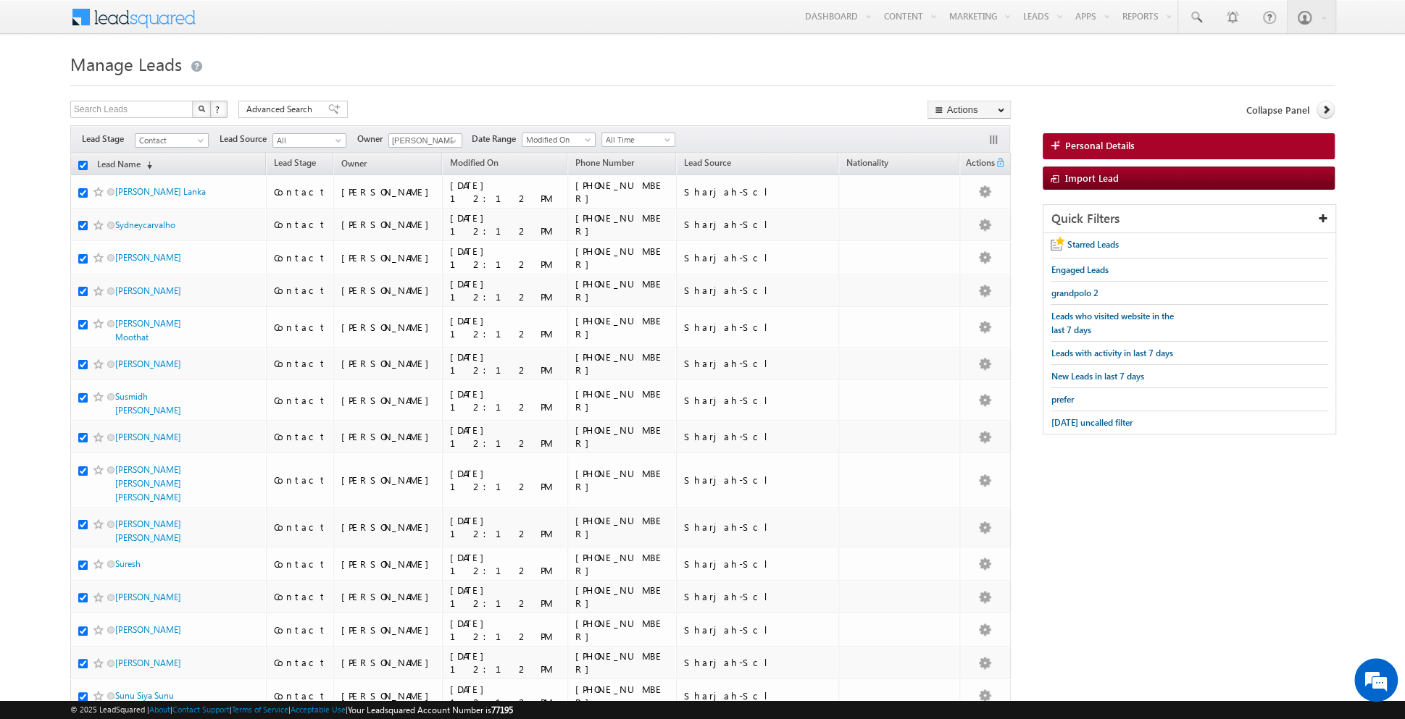
checkbox input "true"
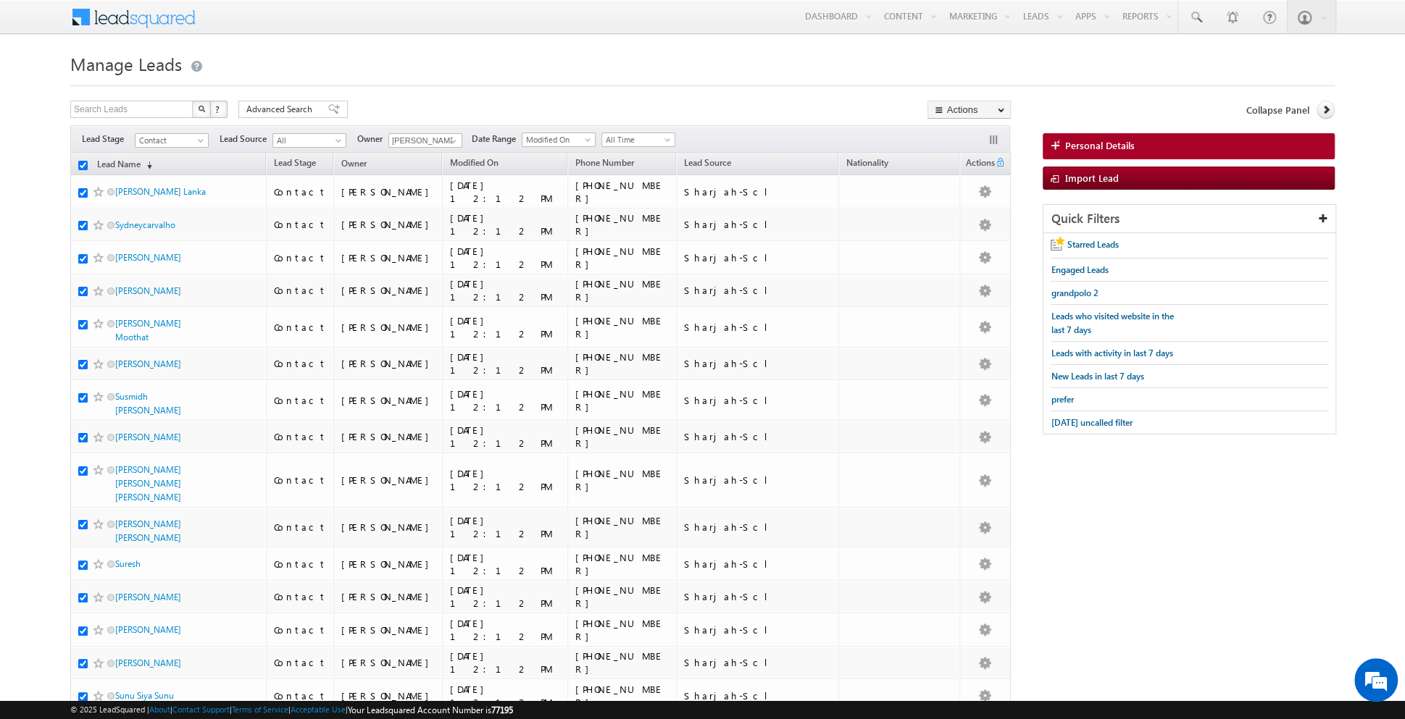
checkbox input "true"
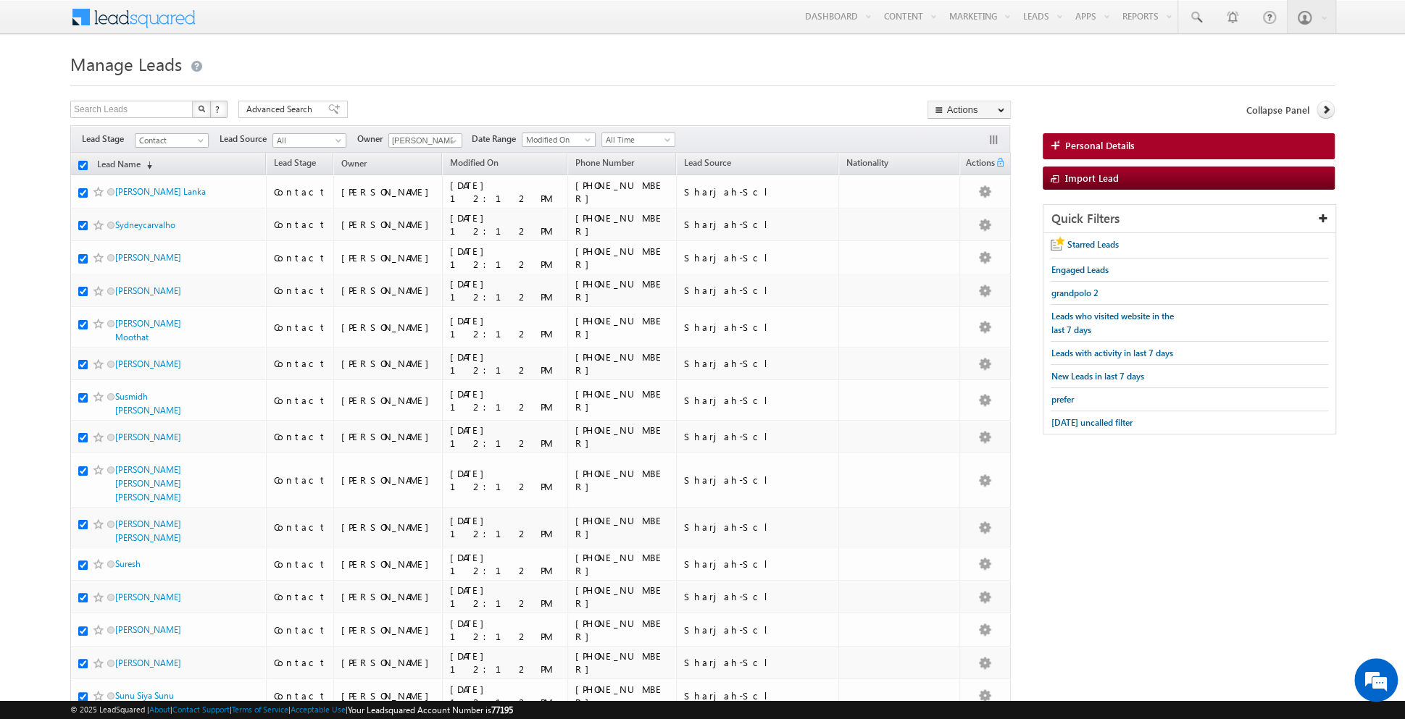
checkbox input "true"
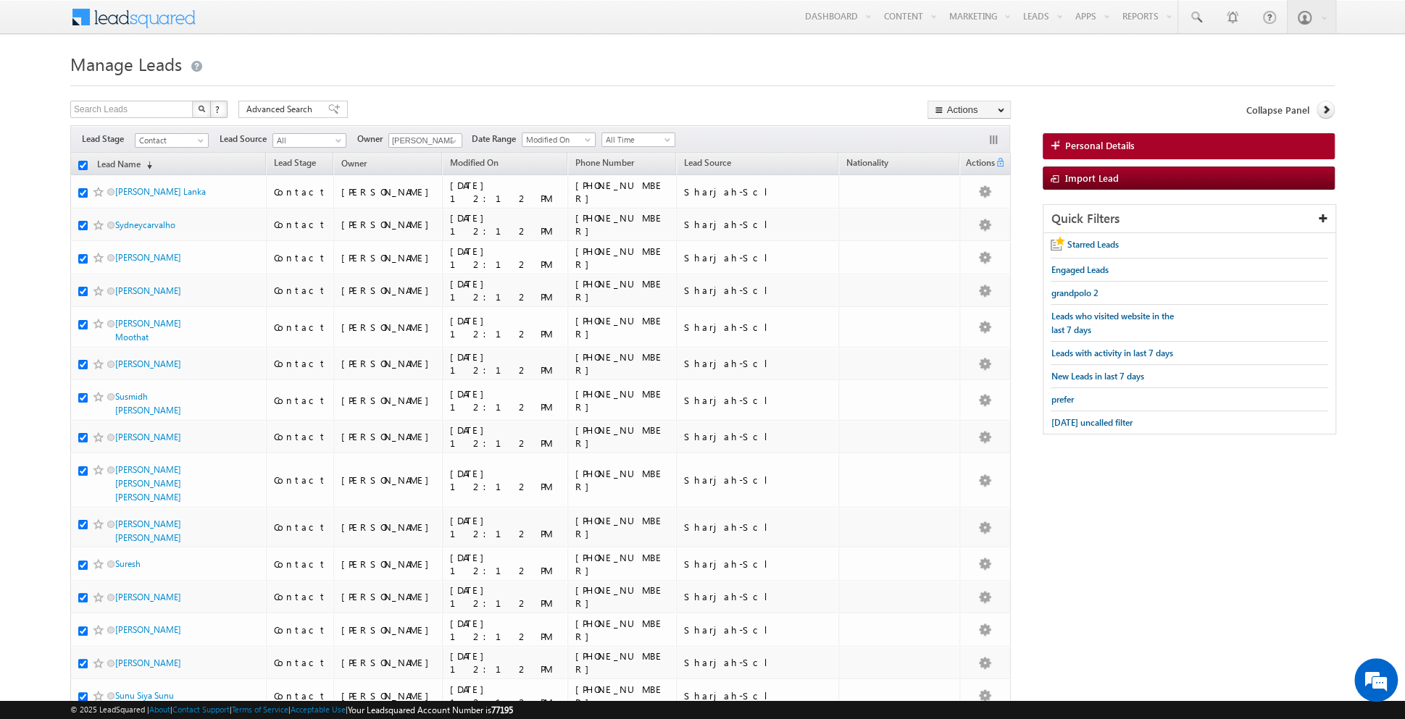
checkbox input "true"
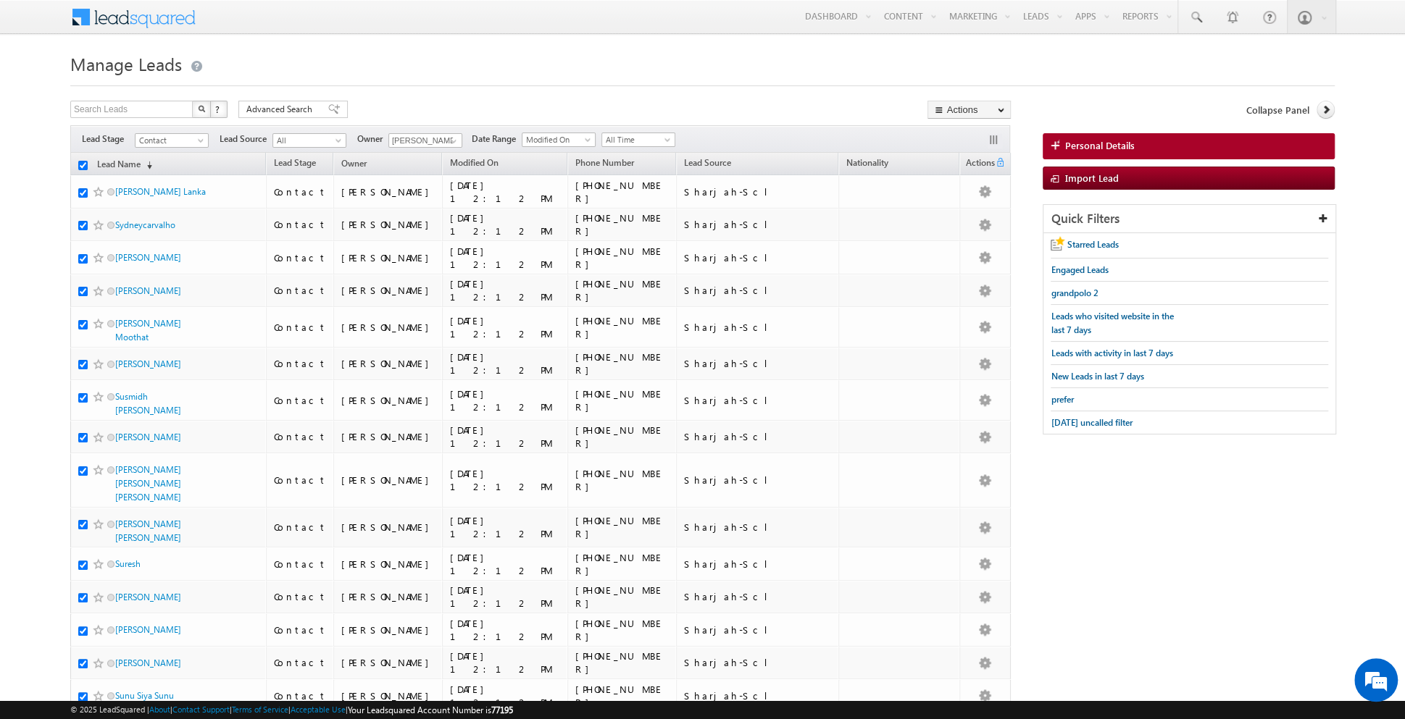
checkbox input "true"
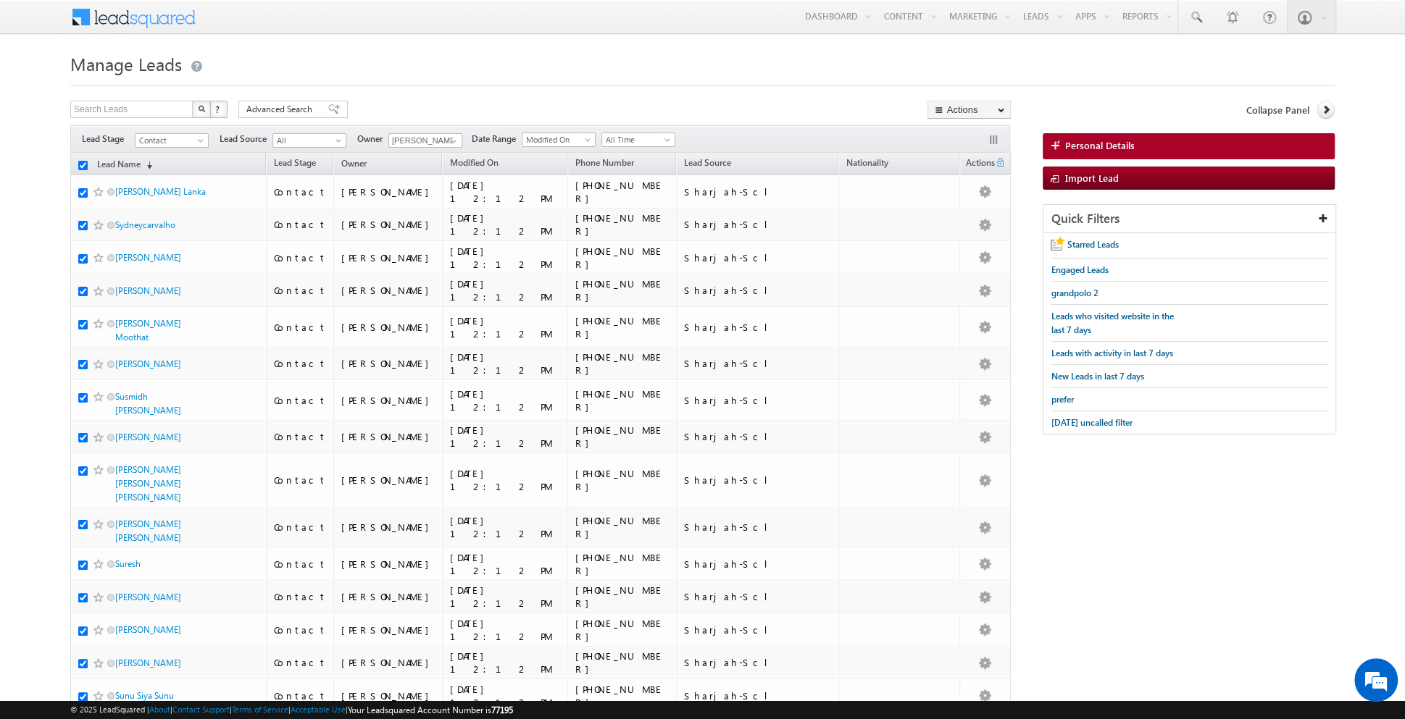
checkbox input "true"
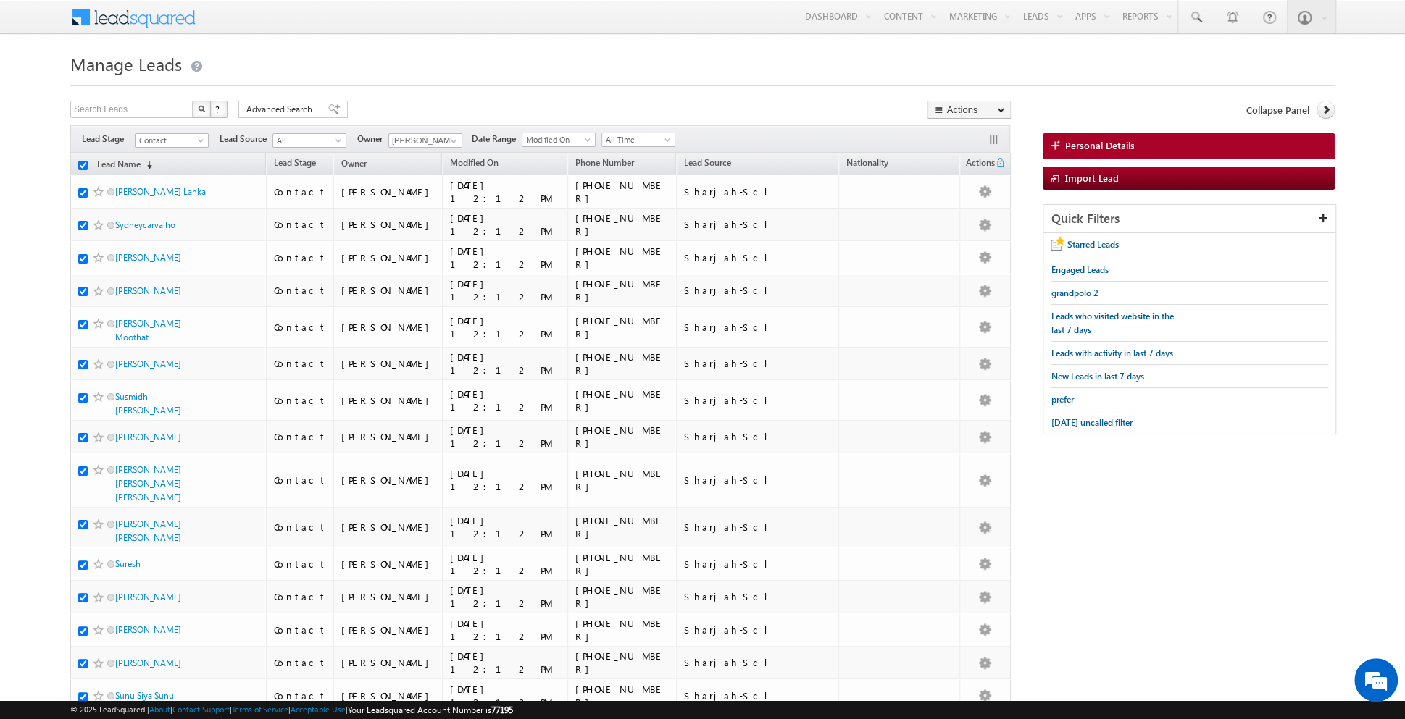
checkbox input "true"
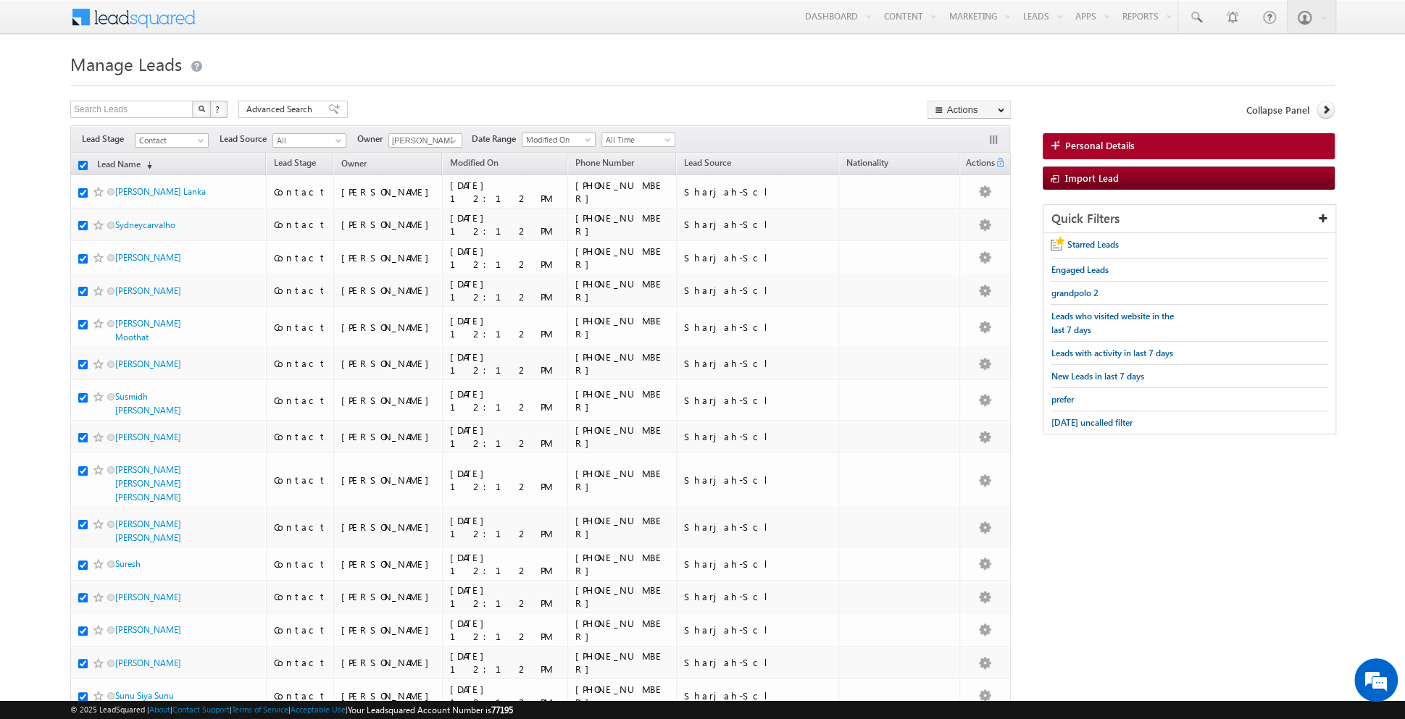
checkbox input "true"
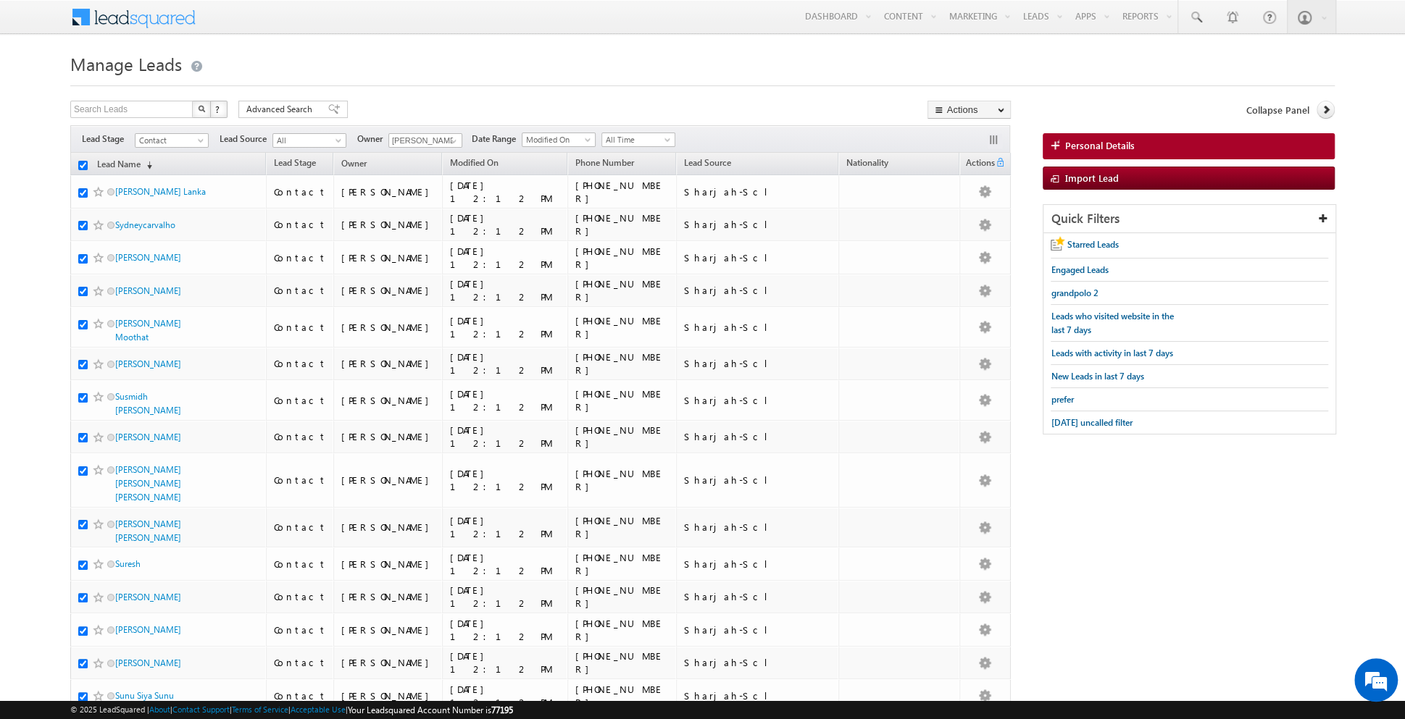
checkbox input "true"
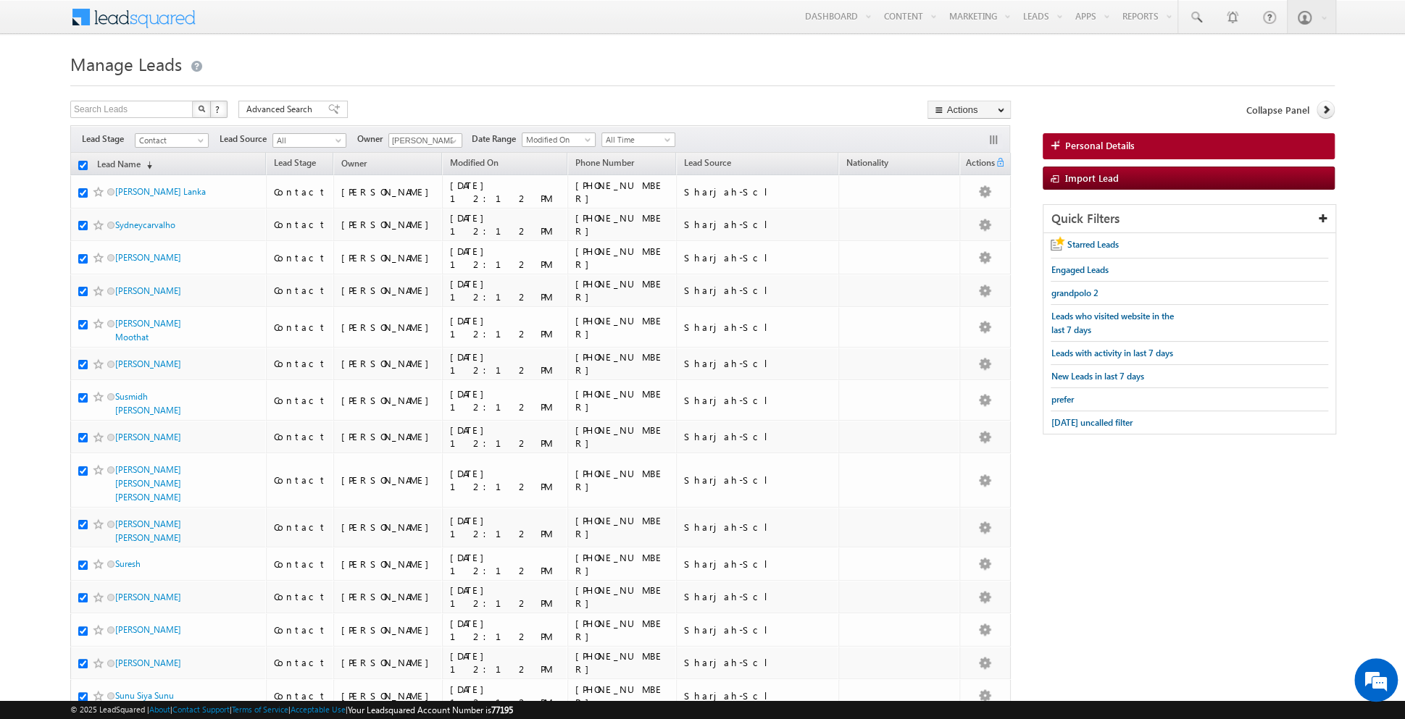
checkbox input "true"
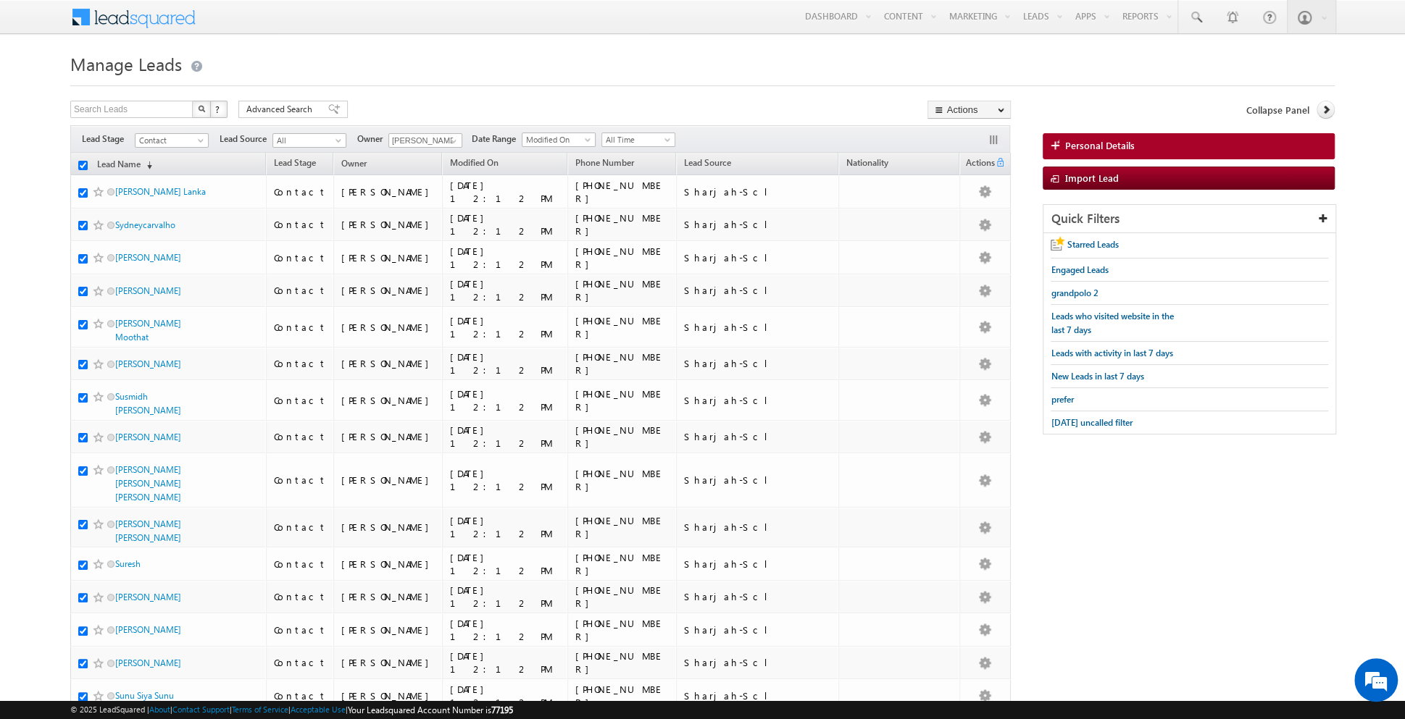
checkbox input "true"
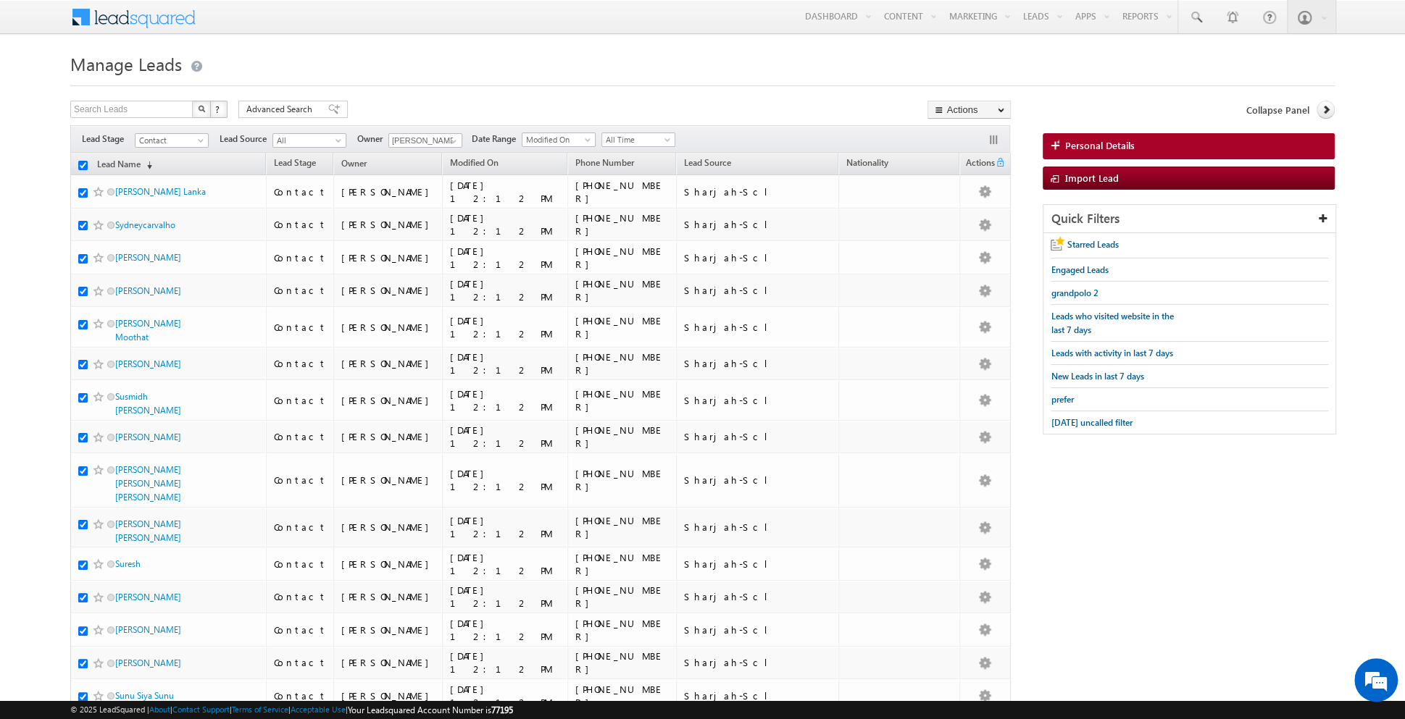
checkbox input "true"
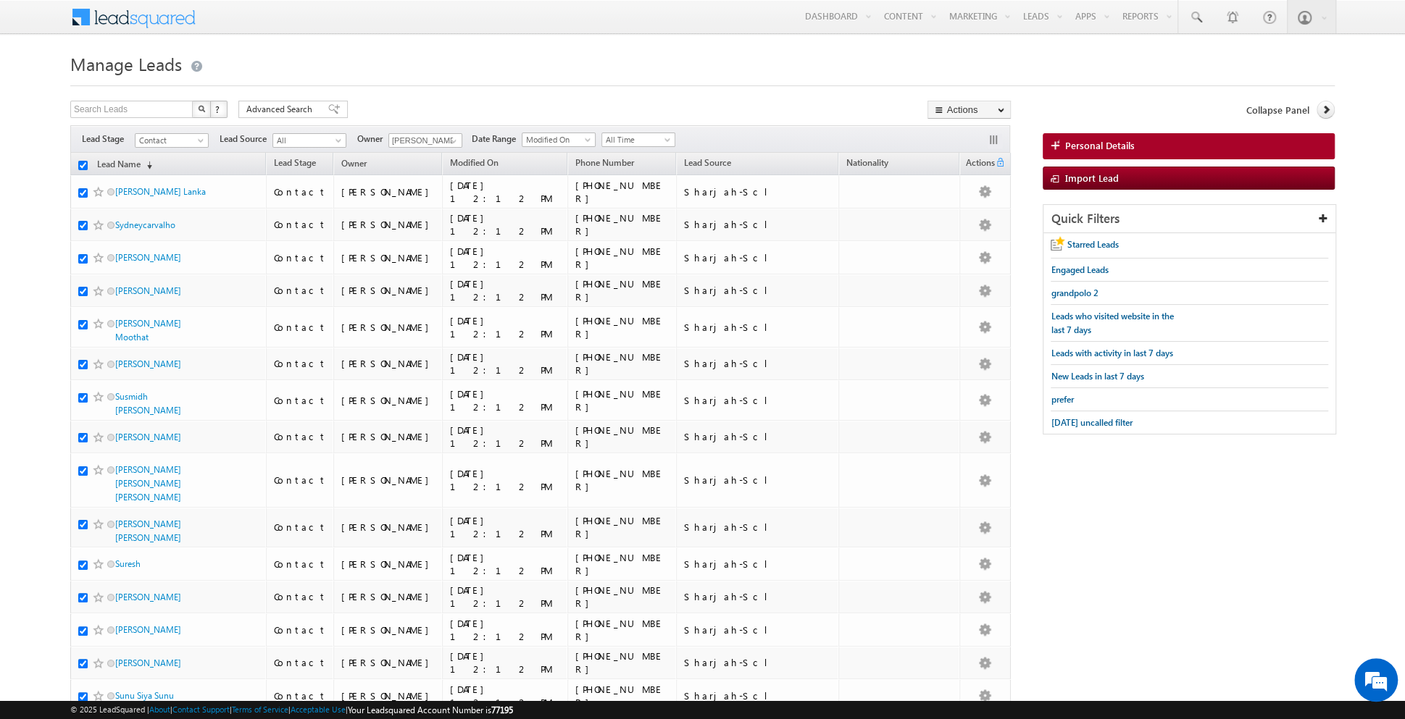
checkbox input "true"
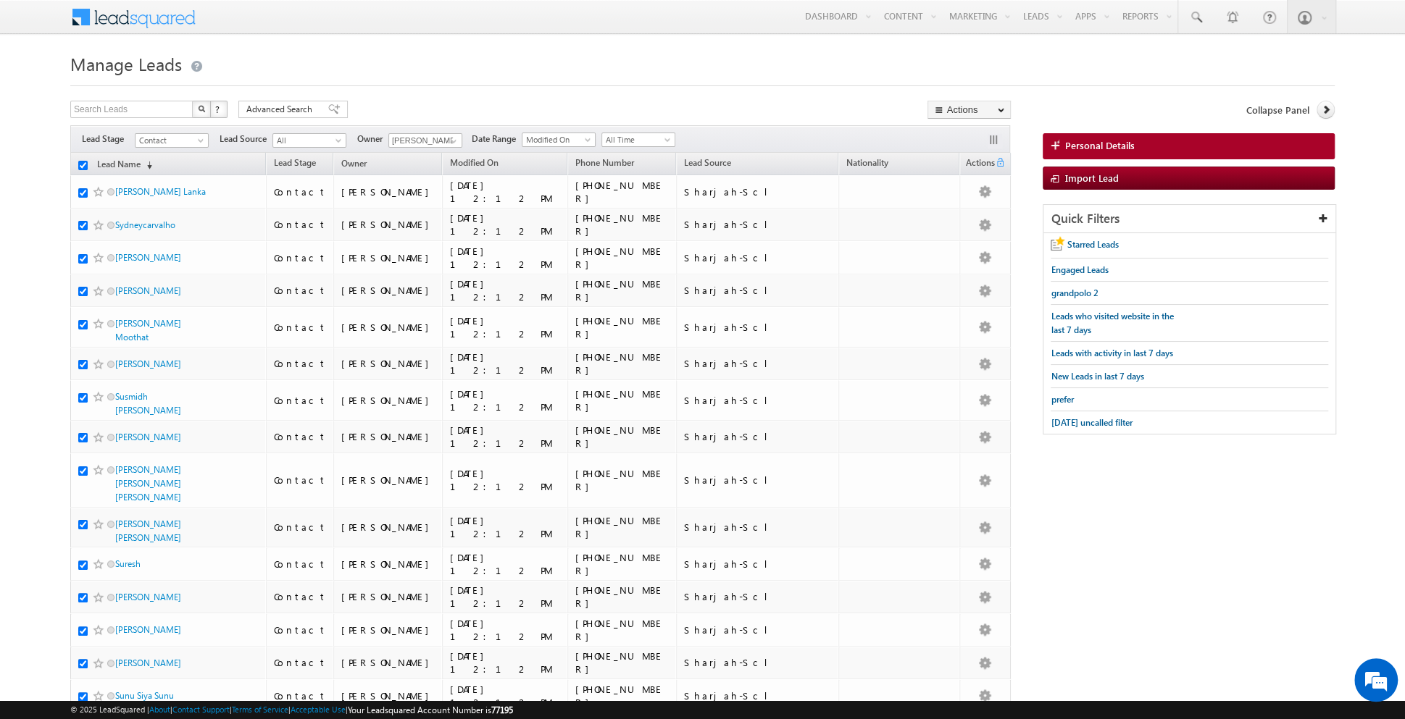
checkbox input "true"
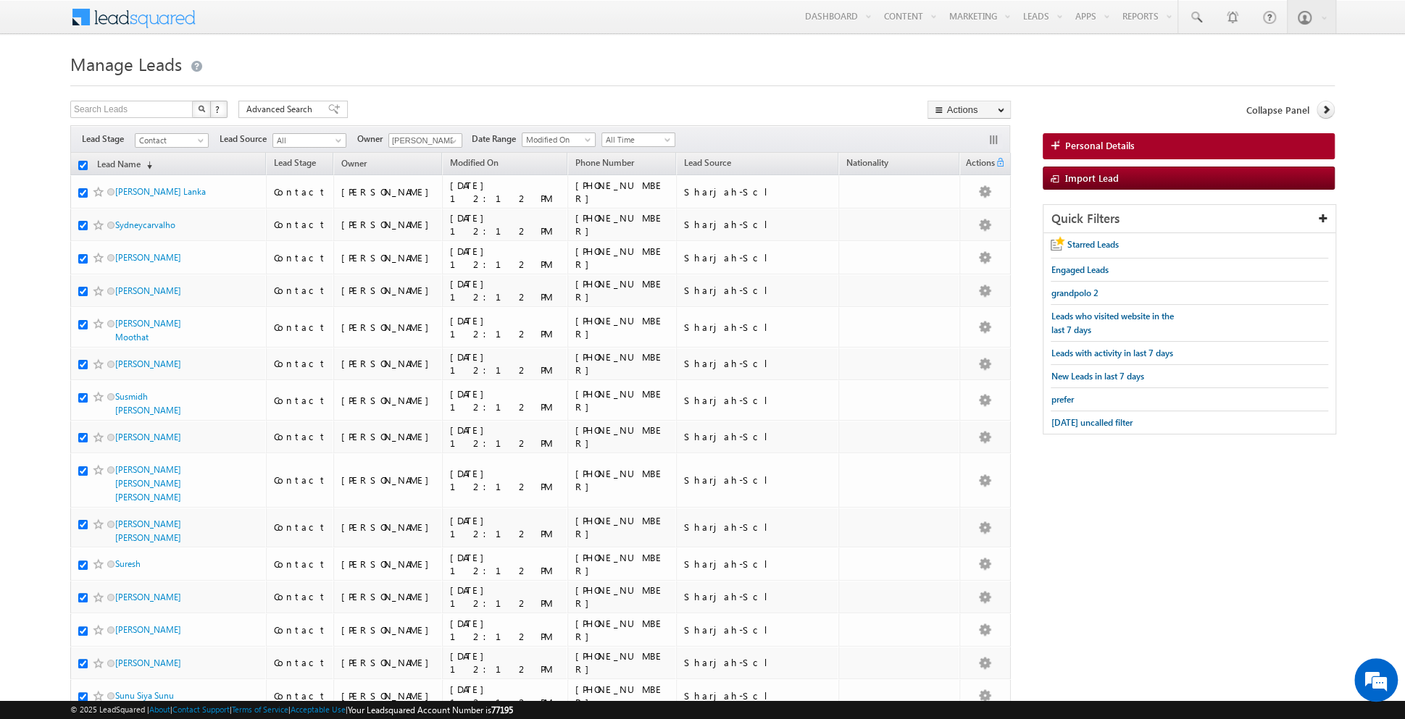
checkbox input "true"
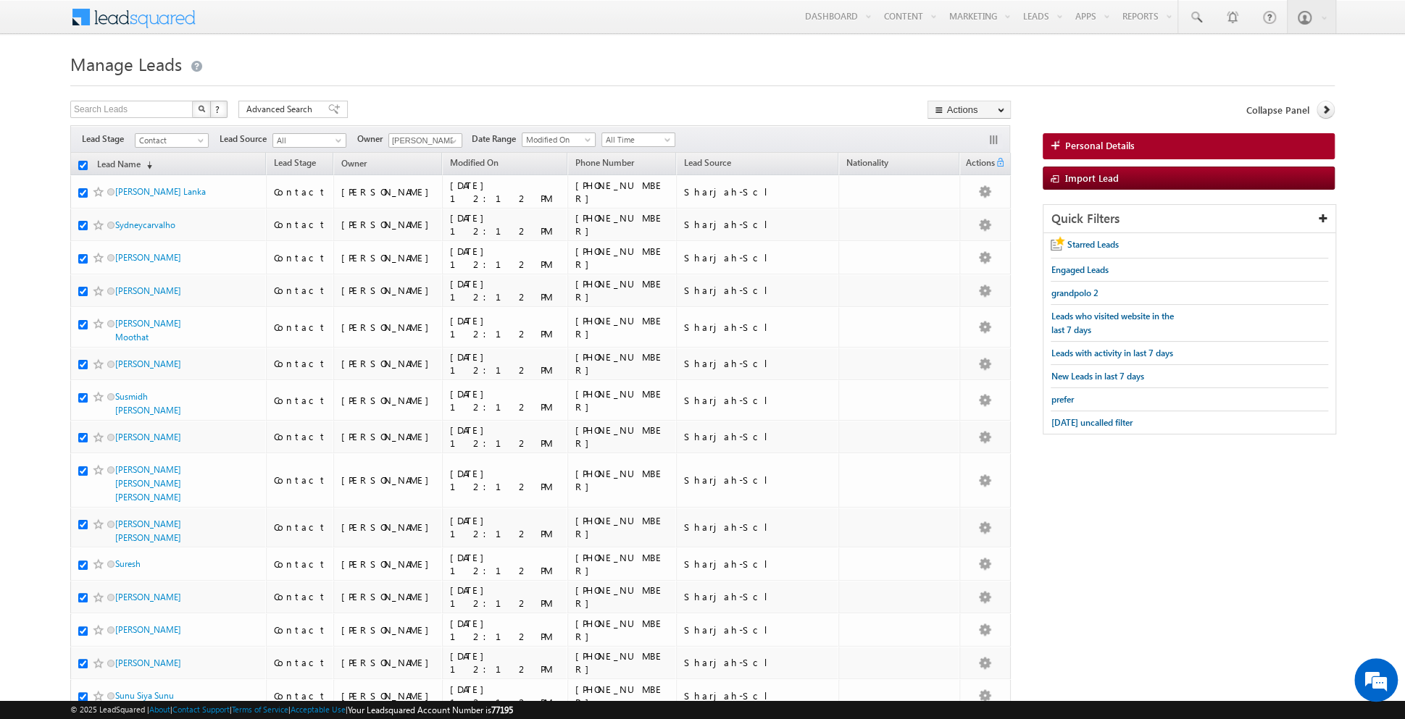
checkbox input "true"
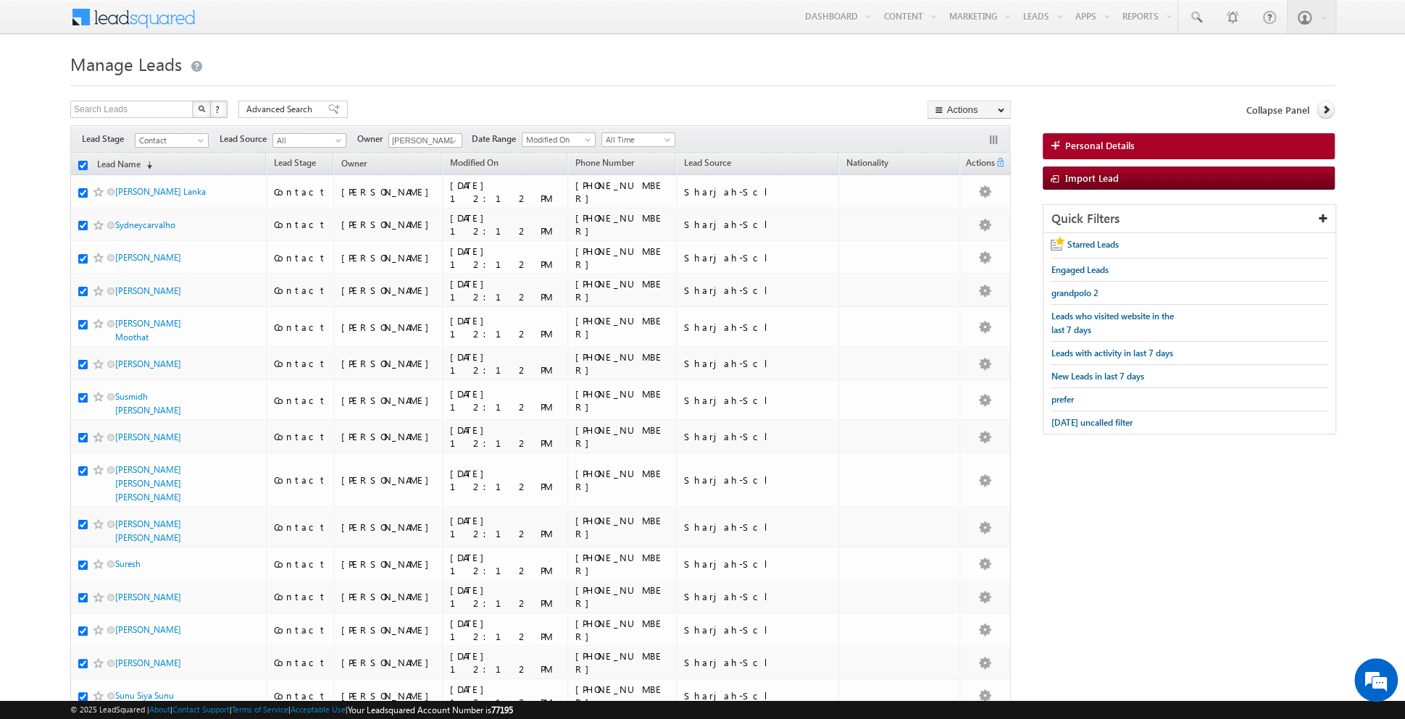
checkbox input "true"
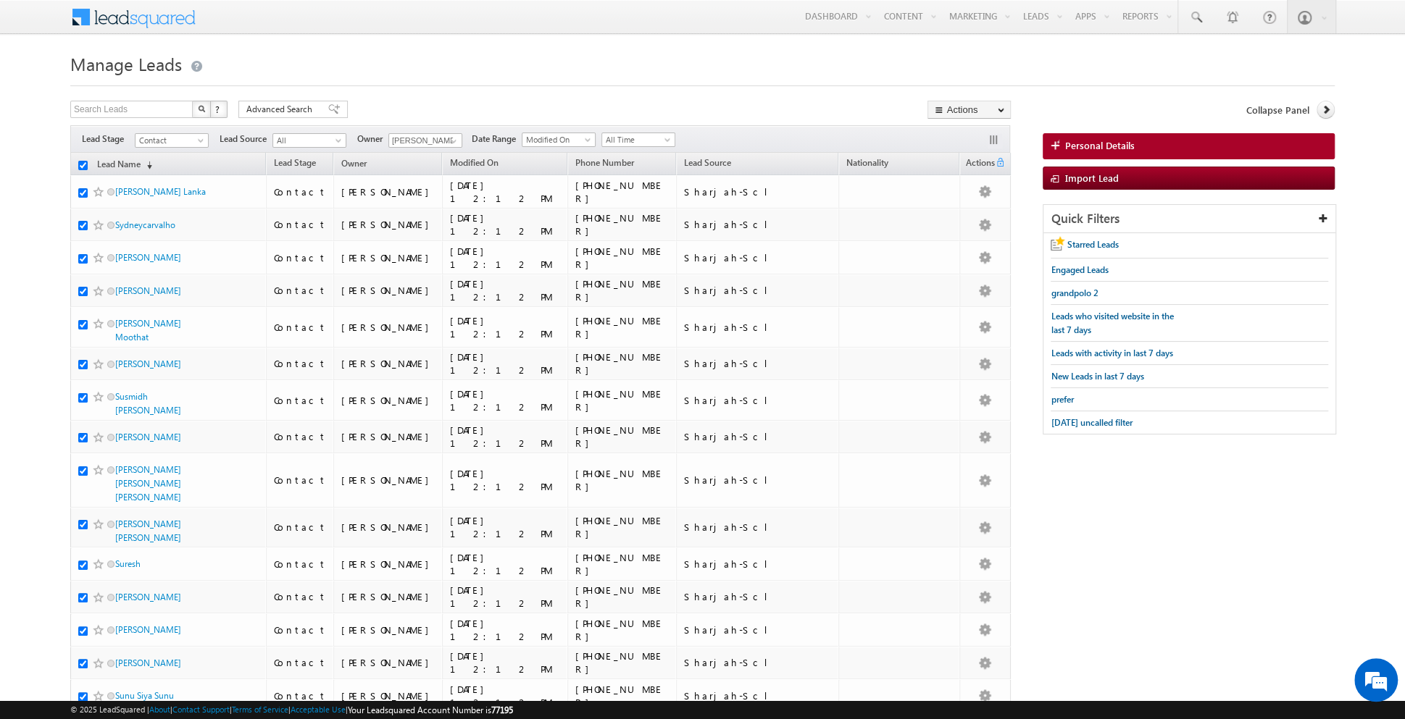
checkbox input "true"
click at [961, 230] on link "Change Owner" at bounding box center [969, 234] width 82 height 17
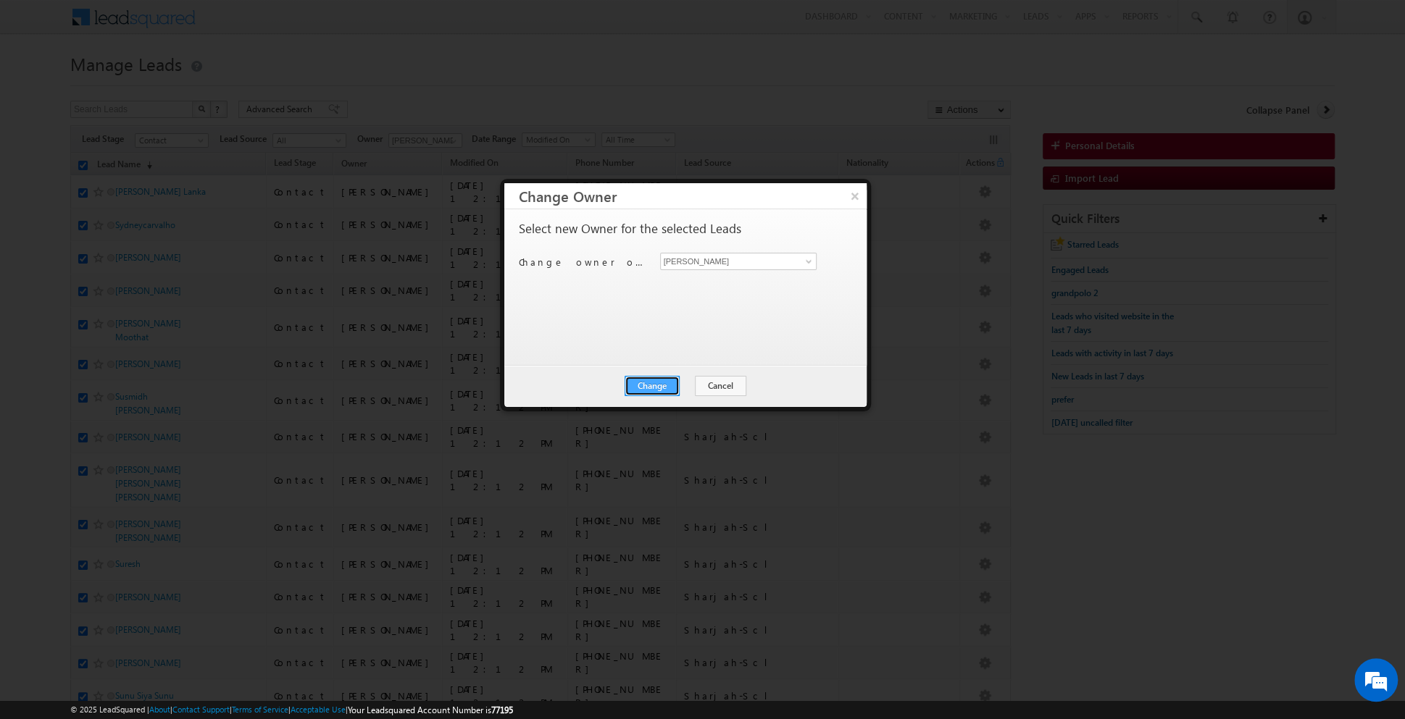
click at [640, 384] on button "Change" at bounding box center [652, 386] width 55 height 20
click at [693, 377] on button "Close" at bounding box center [687, 386] width 46 height 20
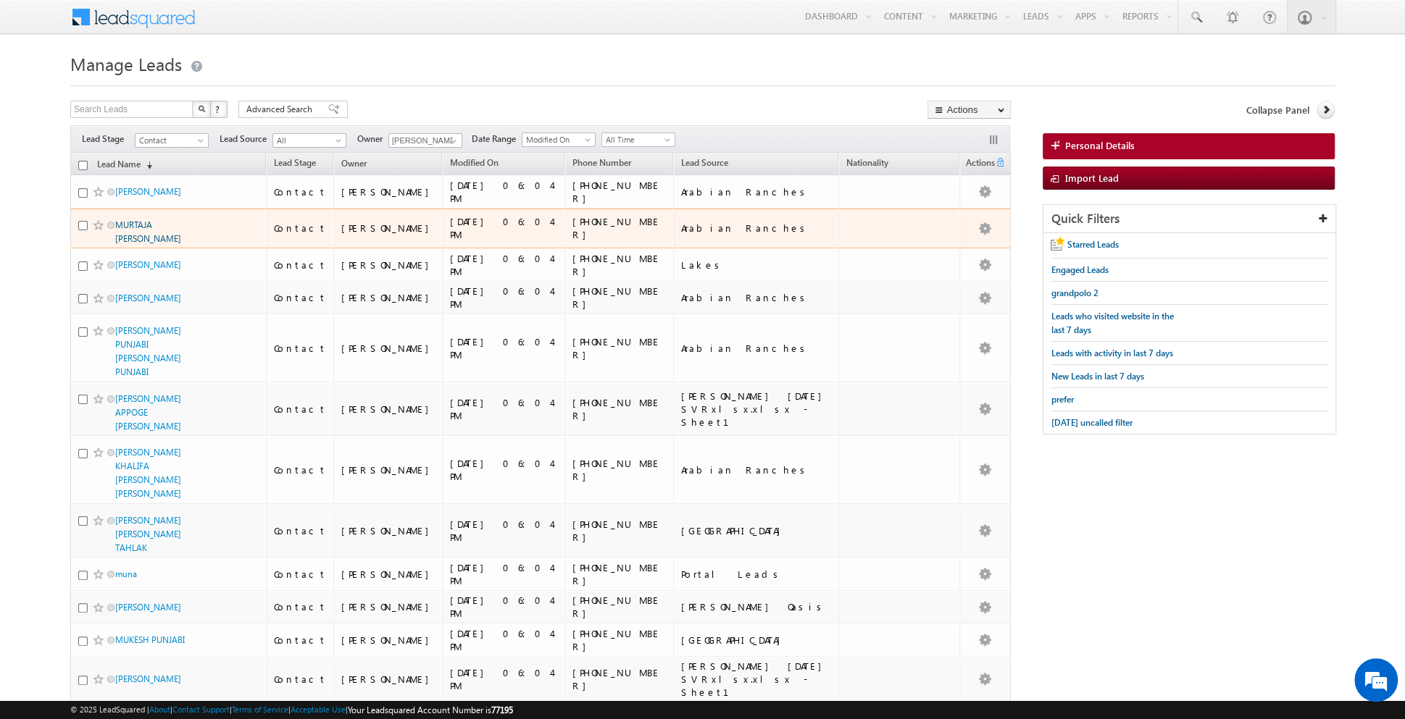
click at [132, 227] on link "MURTAJA [PERSON_NAME]" at bounding box center [148, 232] width 66 height 25
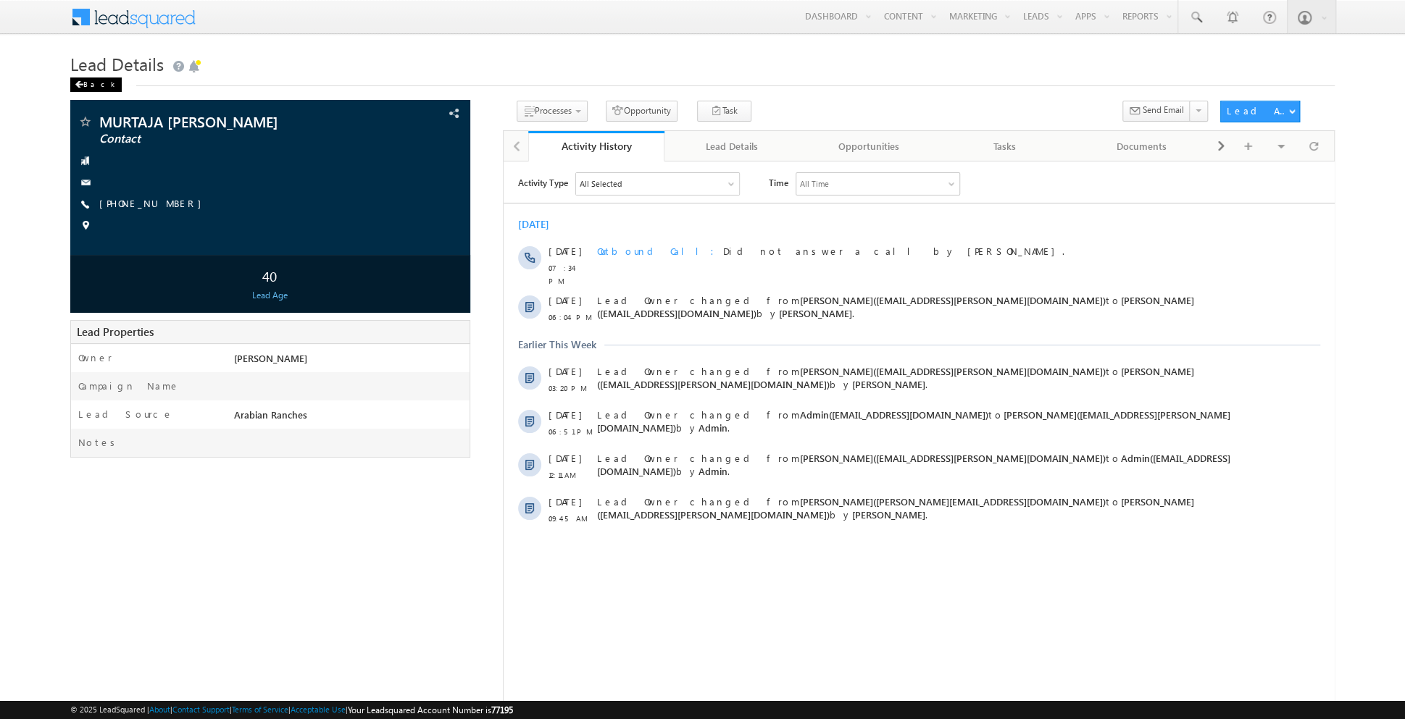
click at [90, 90] on div "Back" at bounding box center [95, 85] width 51 height 14
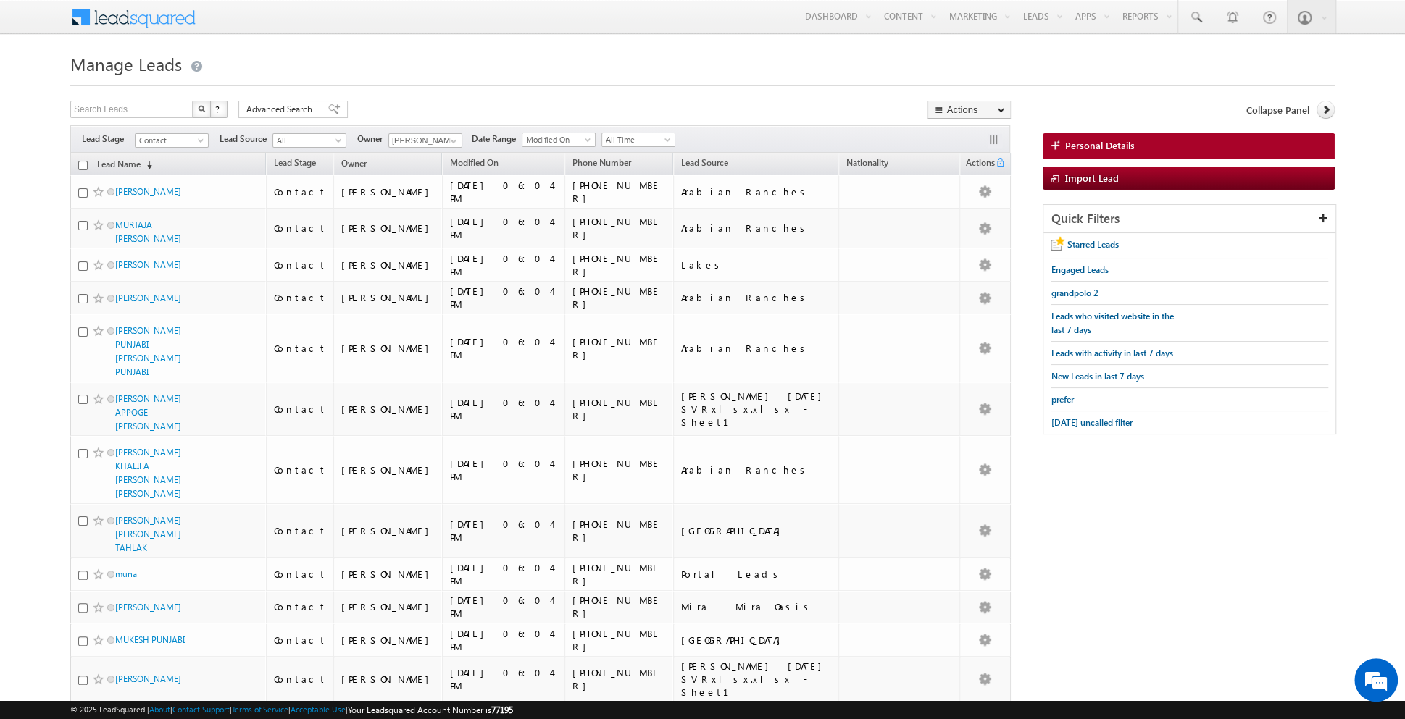
click at [82, 165] on input "checkbox" at bounding box center [82, 165] width 9 height 9
checkbox input "true"
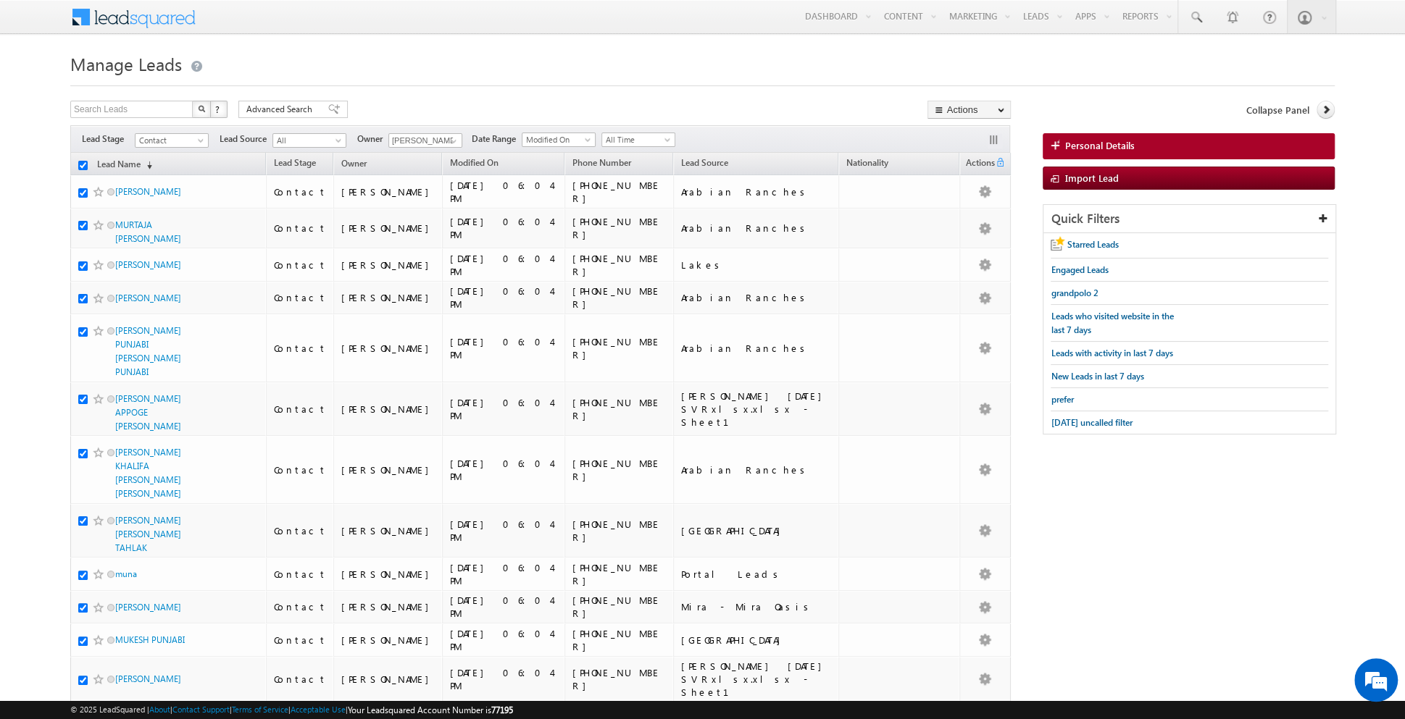
checkbox input "true"
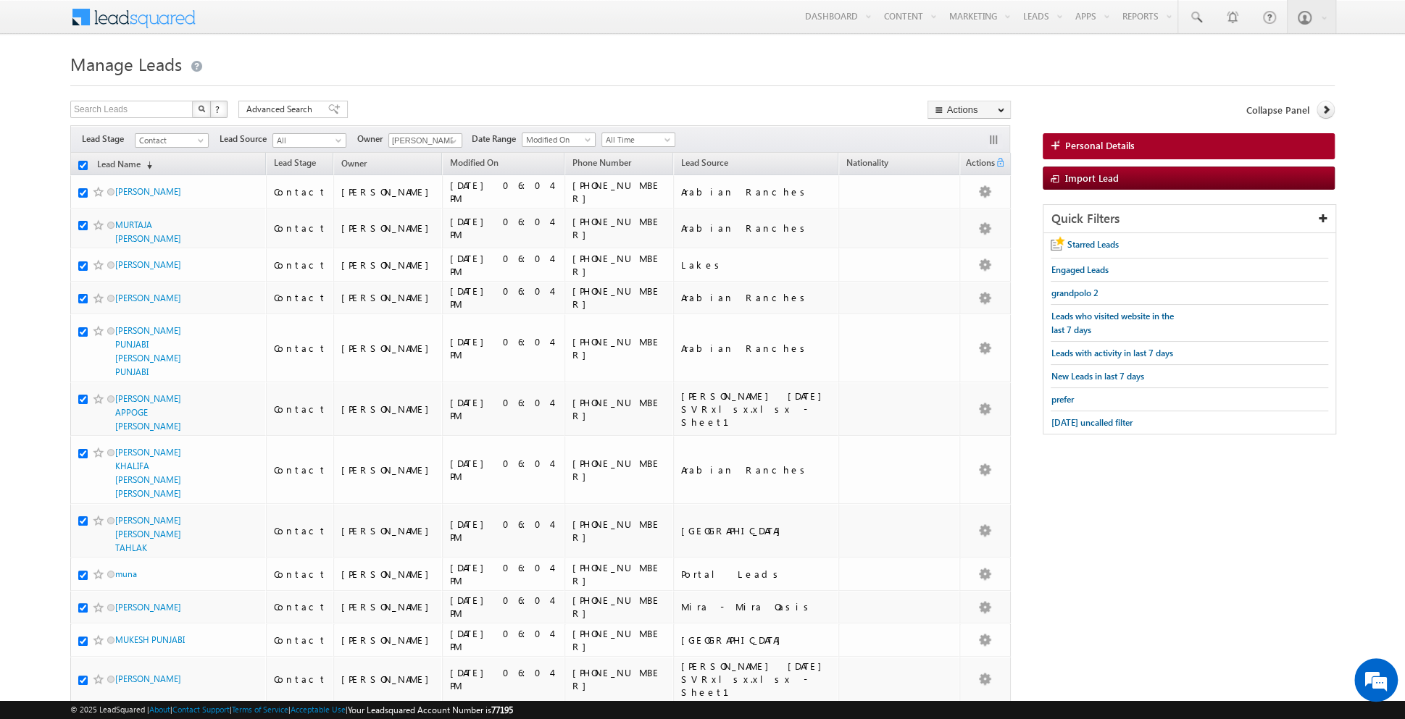
checkbox input "true"
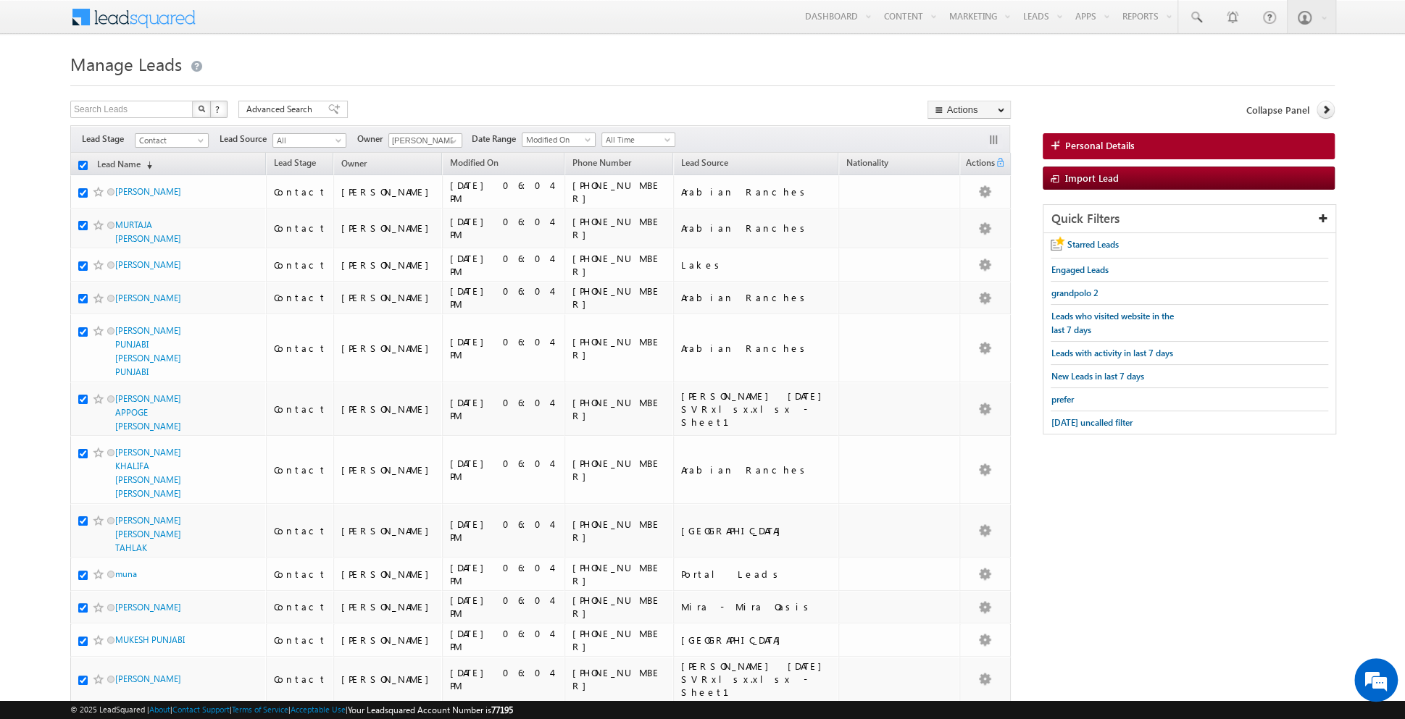
checkbox input "true"
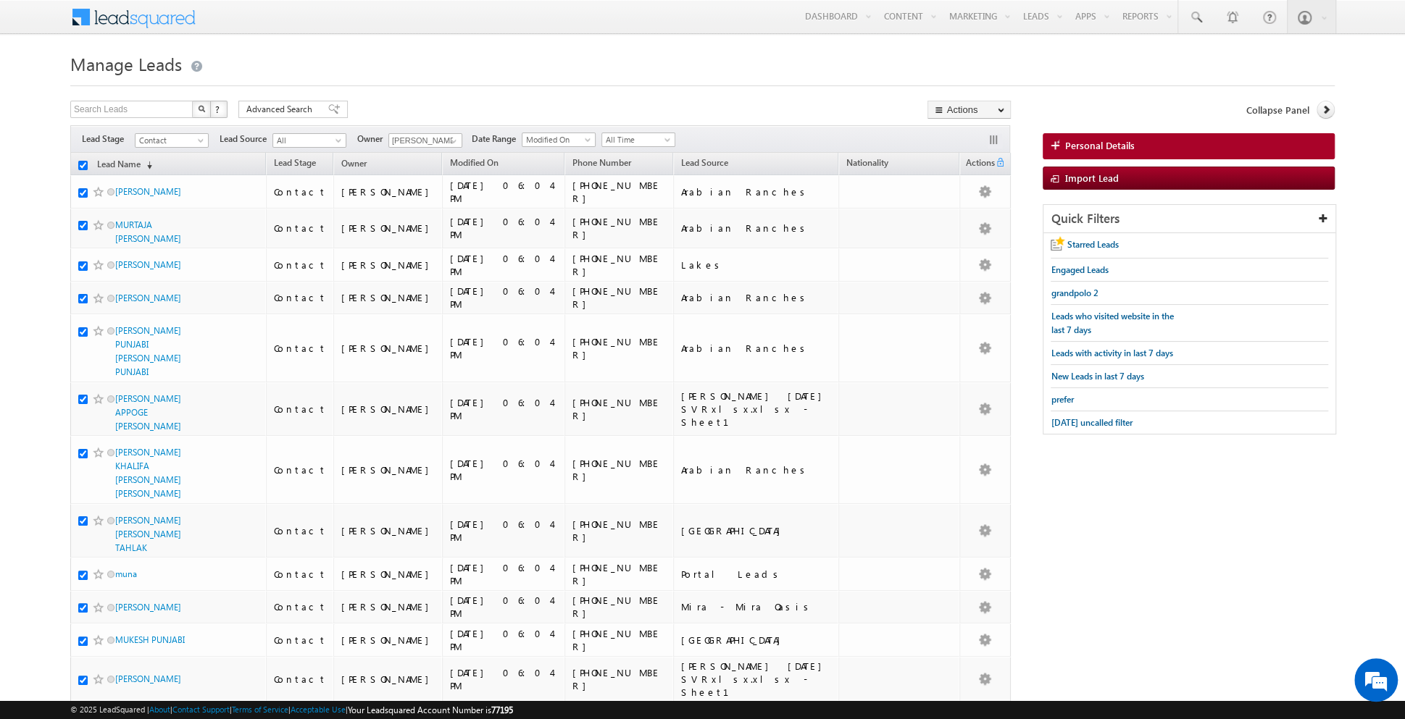
checkbox input "true"
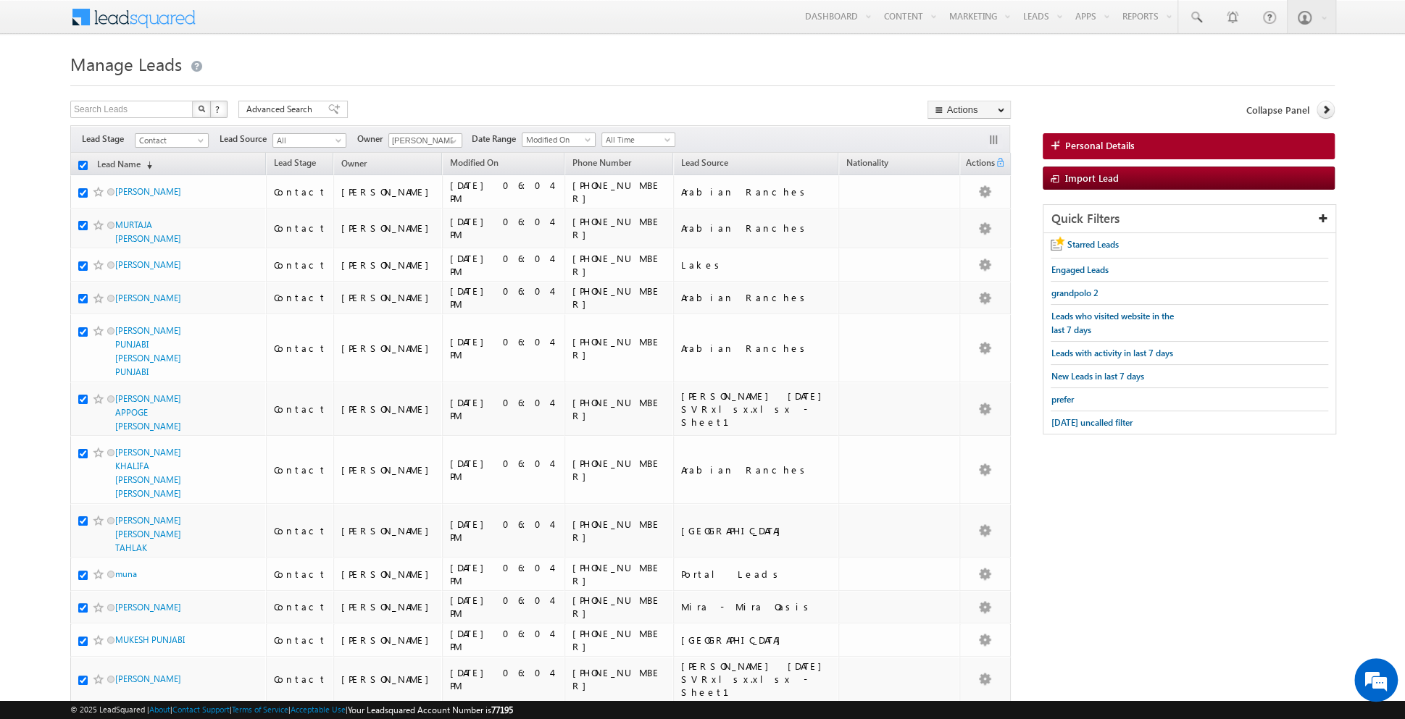
checkbox input "true"
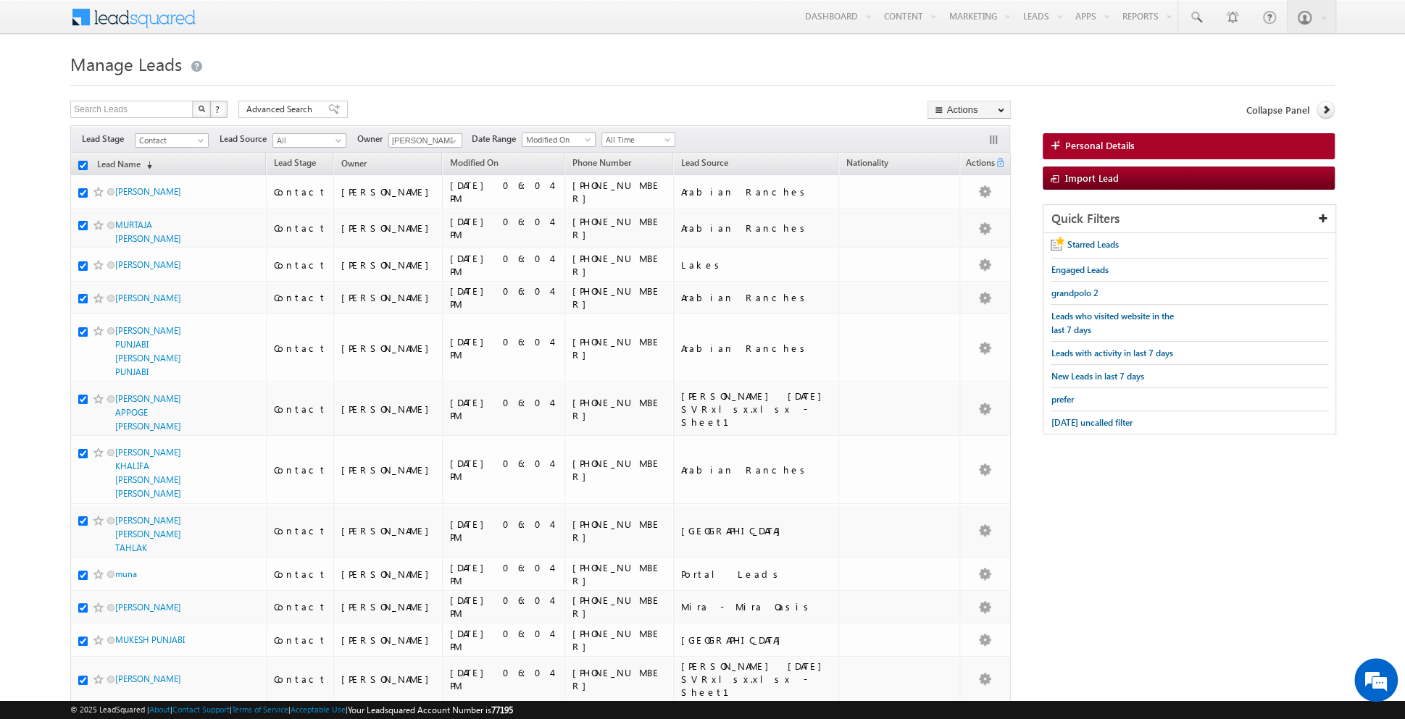
checkbox input "true"
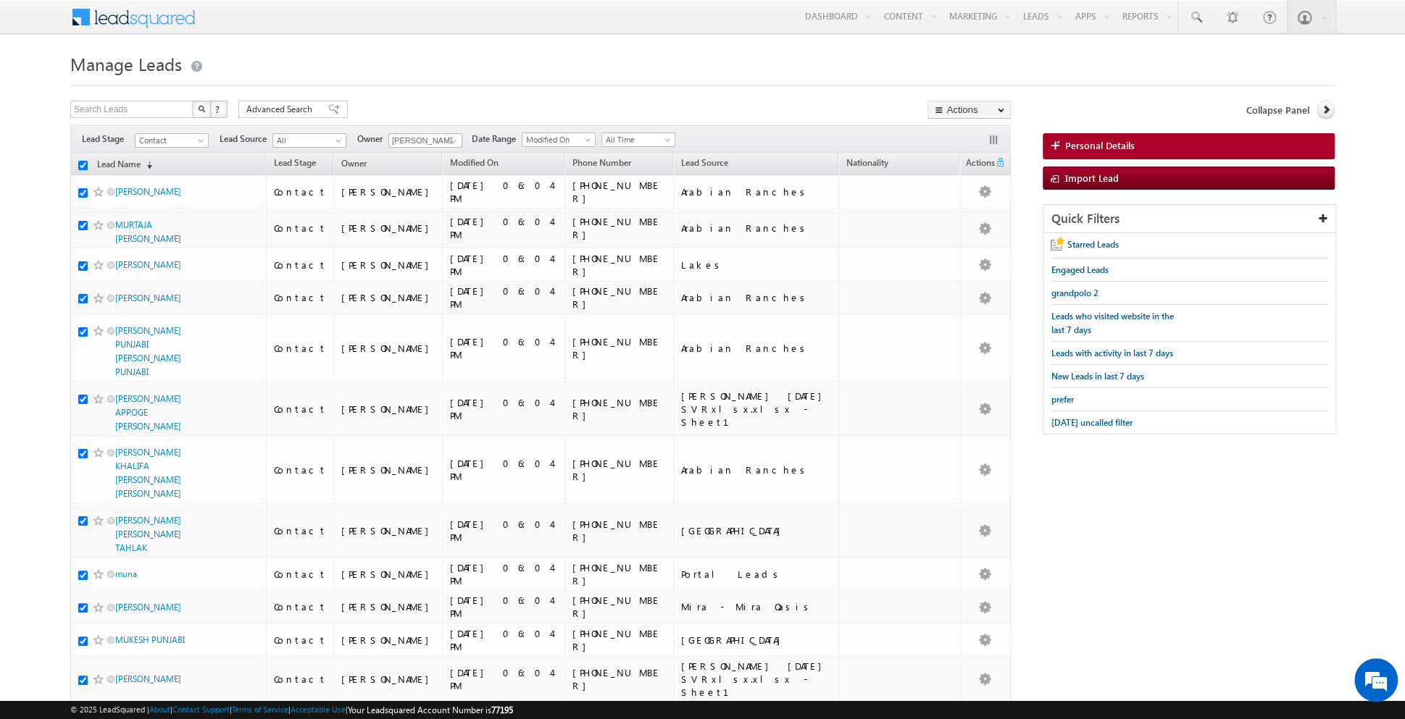
checkbox input "true"
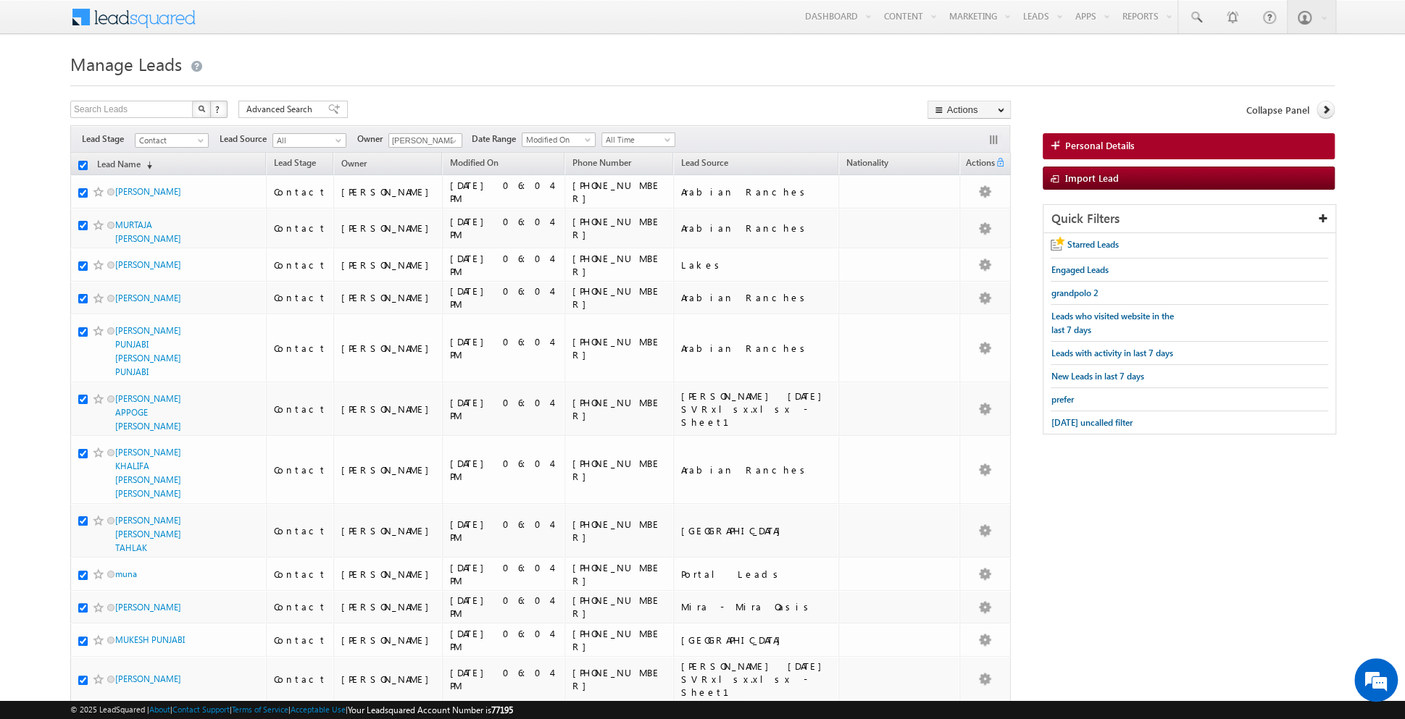
checkbox input "true"
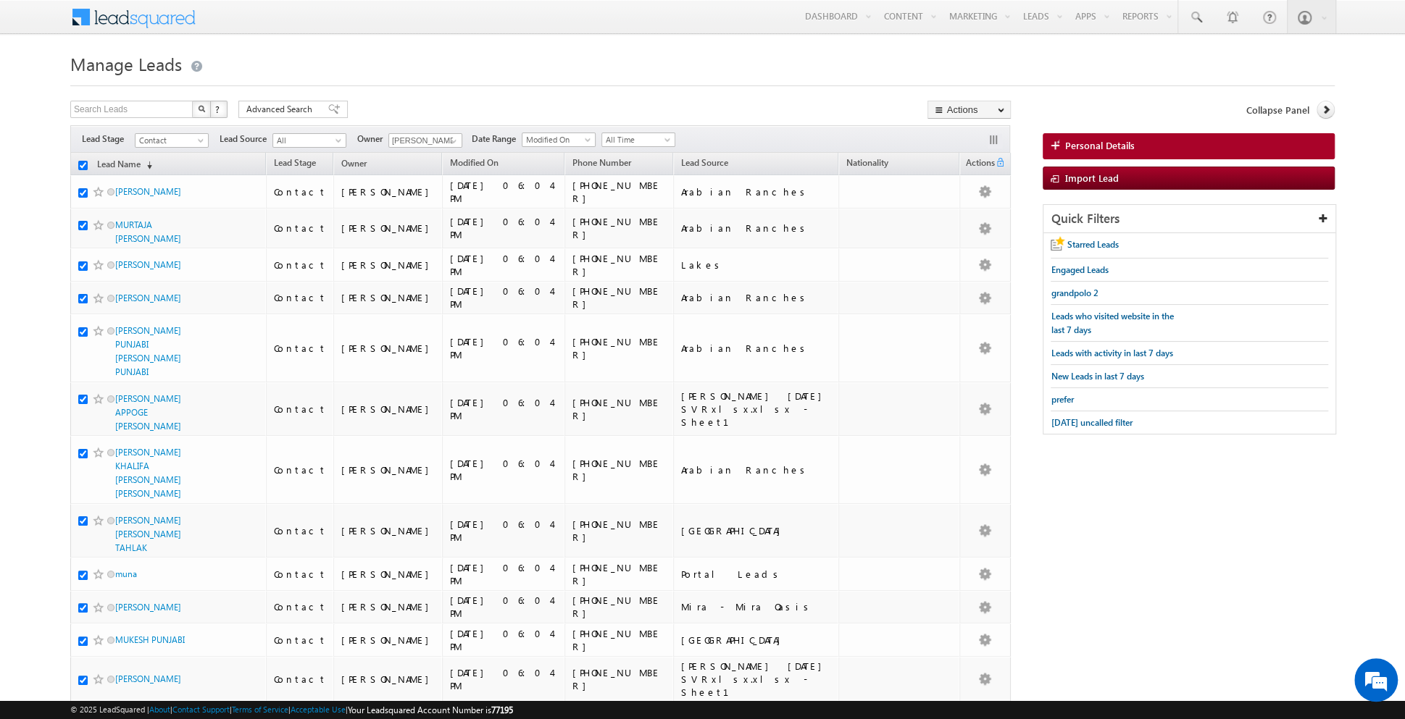
checkbox input "true"
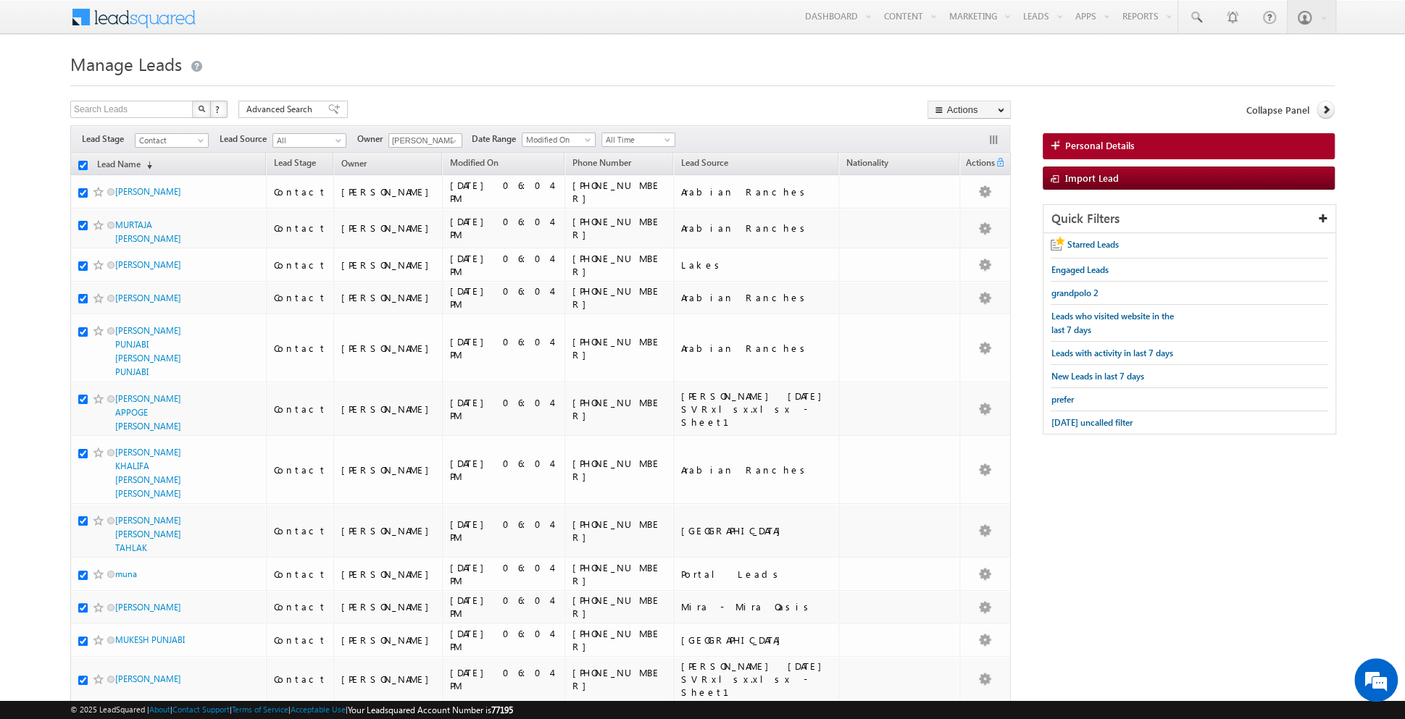
checkbox input "true"
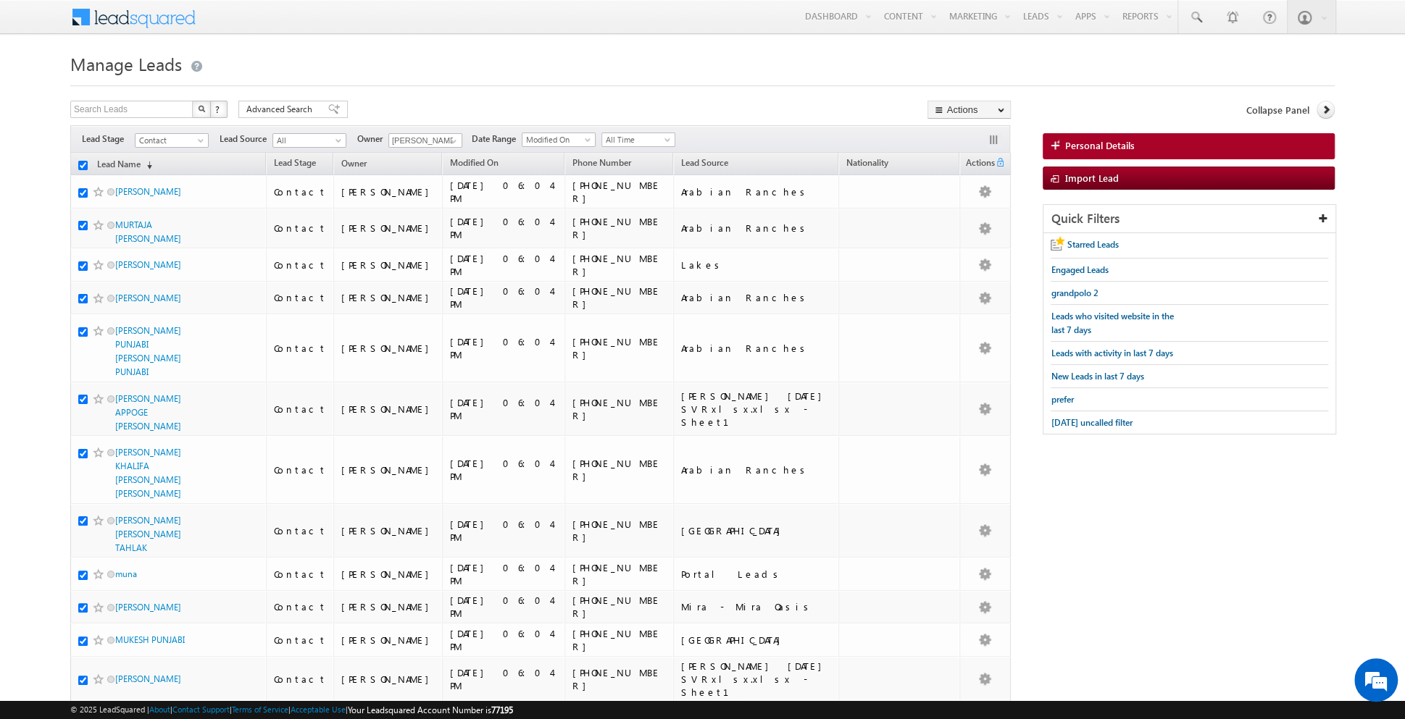
checkbox input "true"
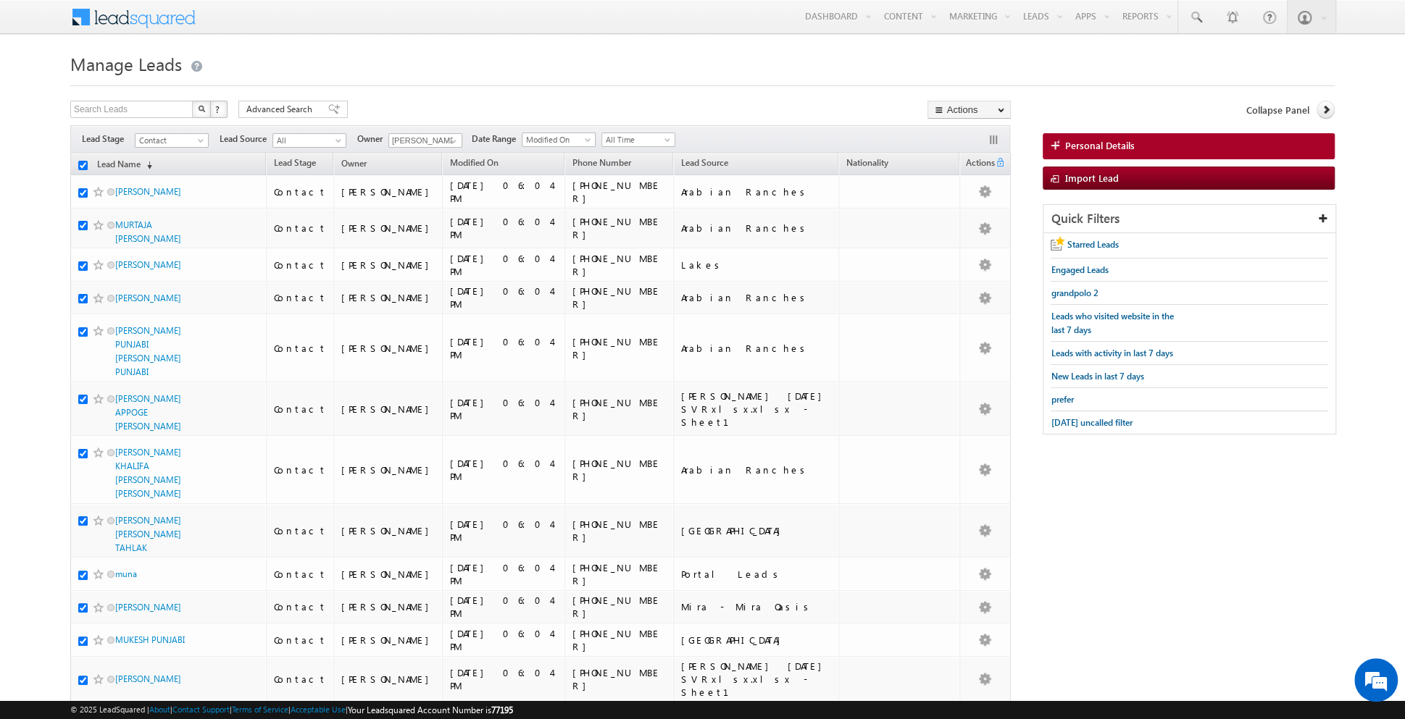
checkbox input "true"
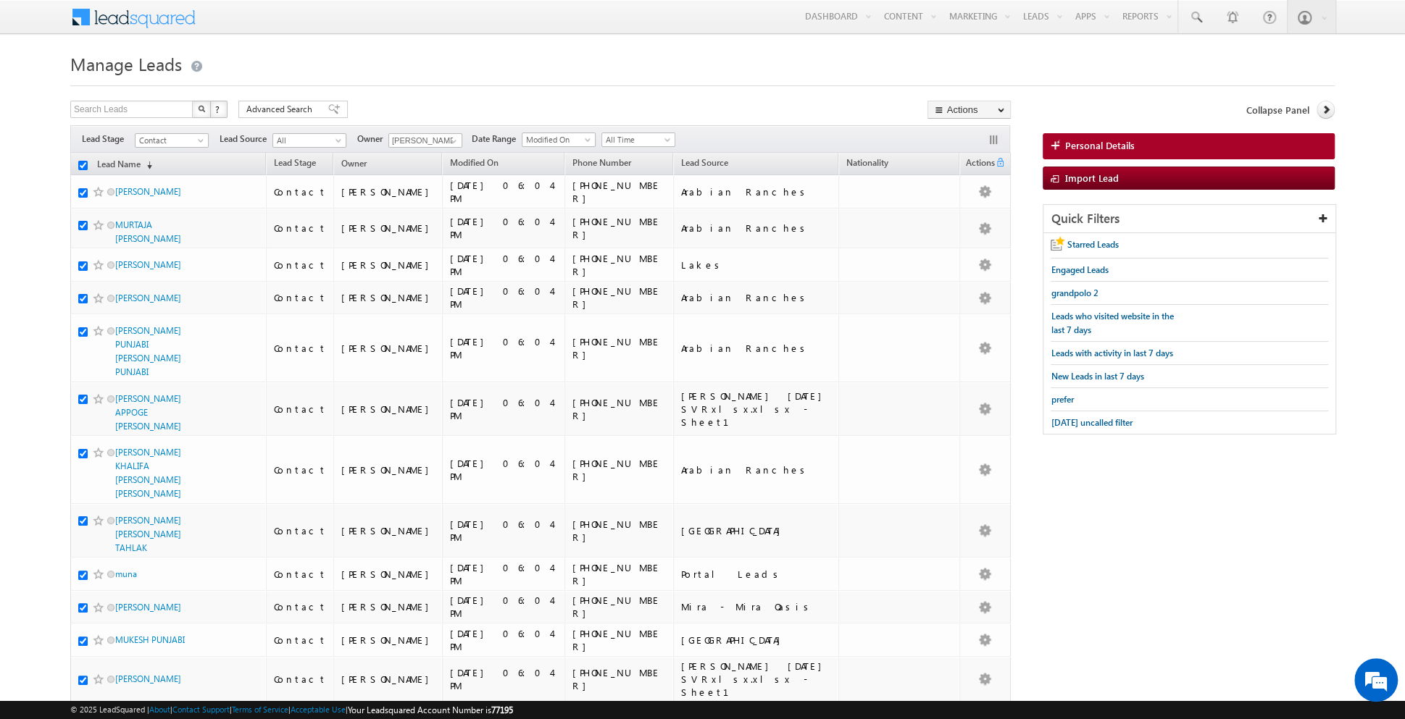
checkbox input "true"
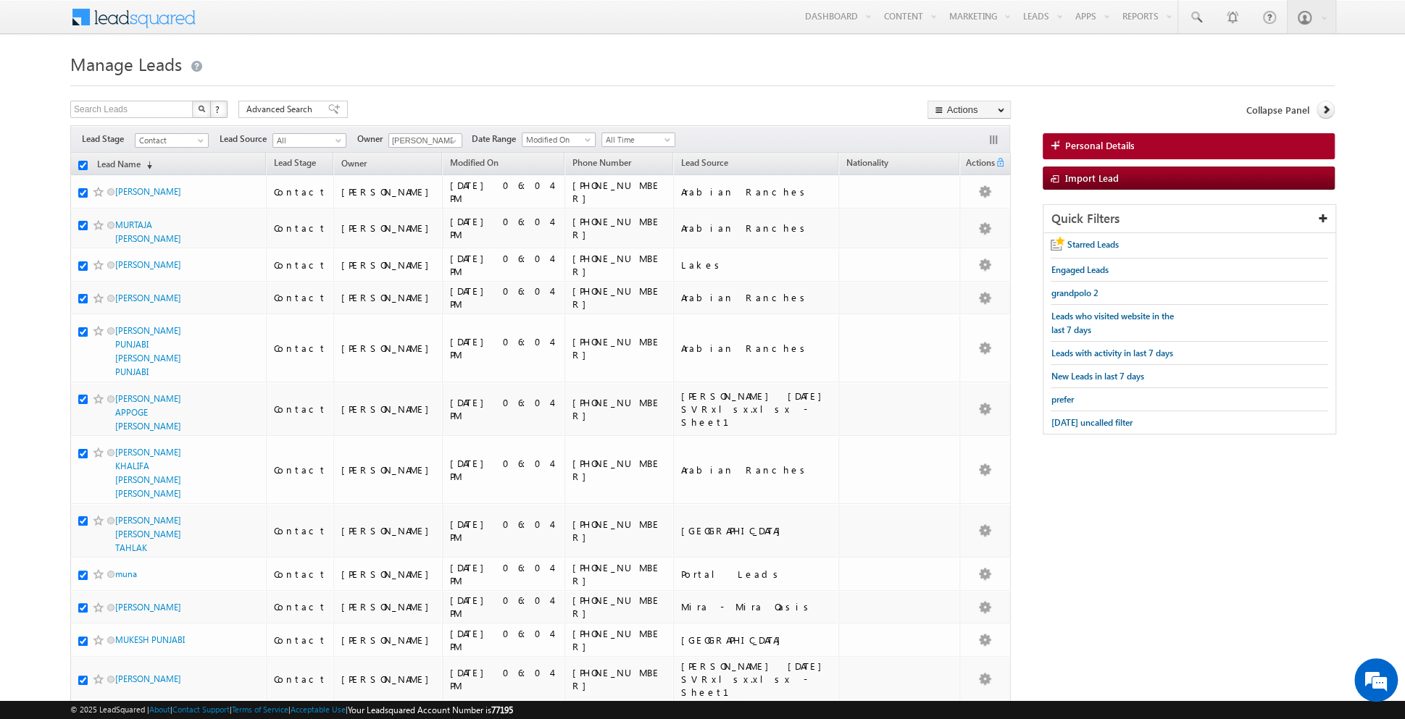
checkbox input "true"
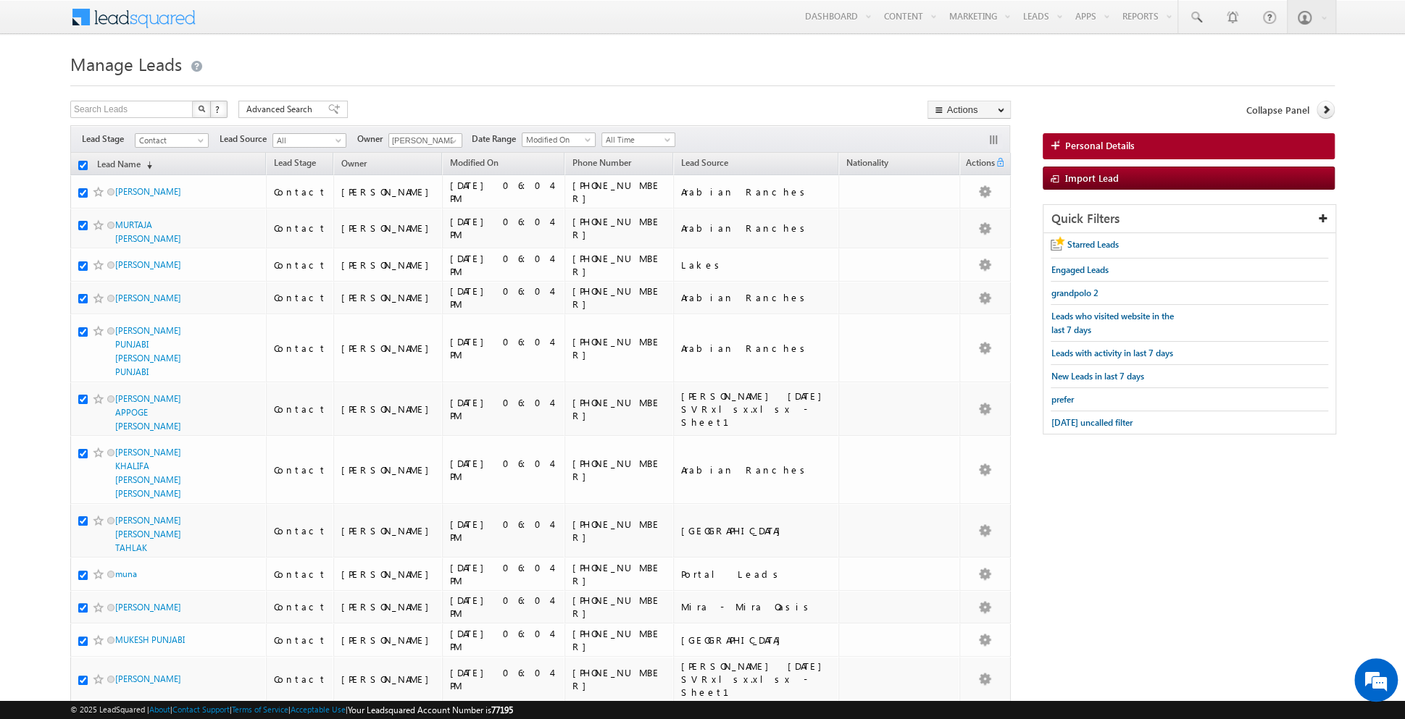
checkbox input "true"
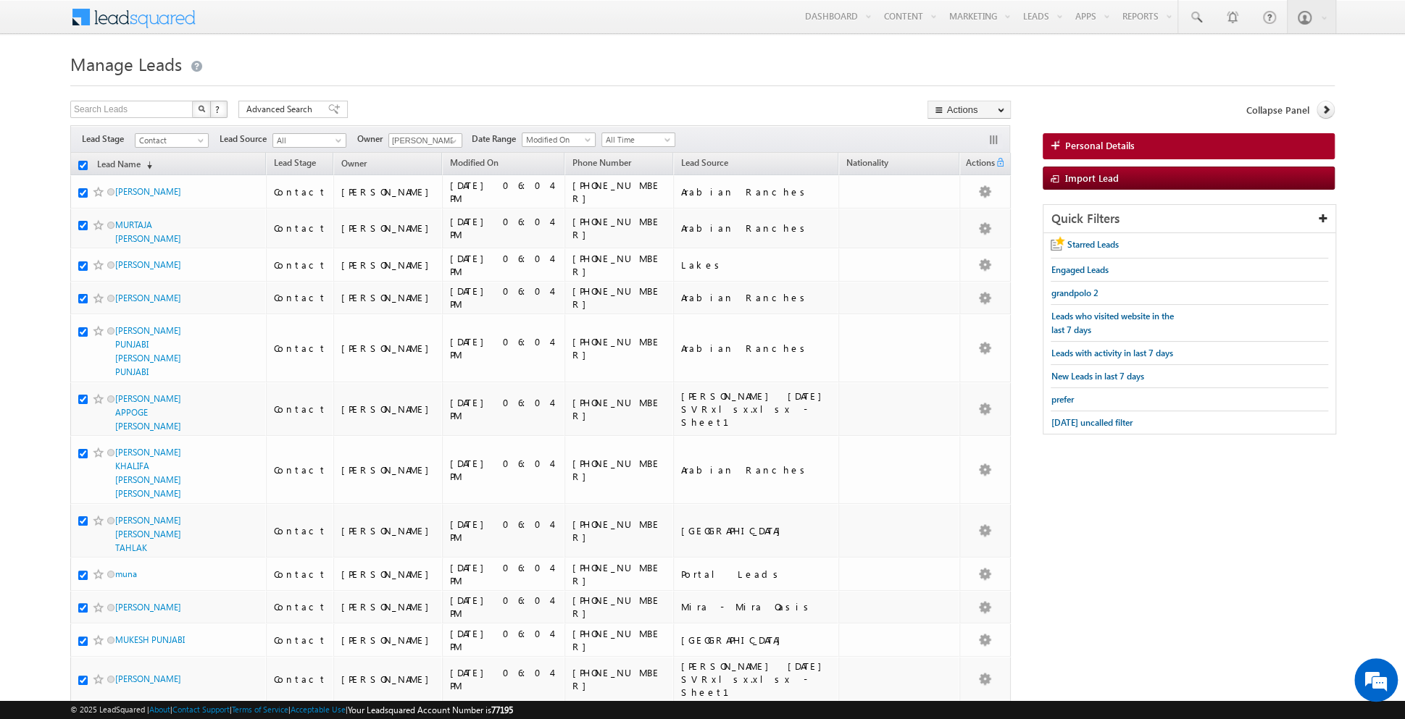
checkbox input "true"
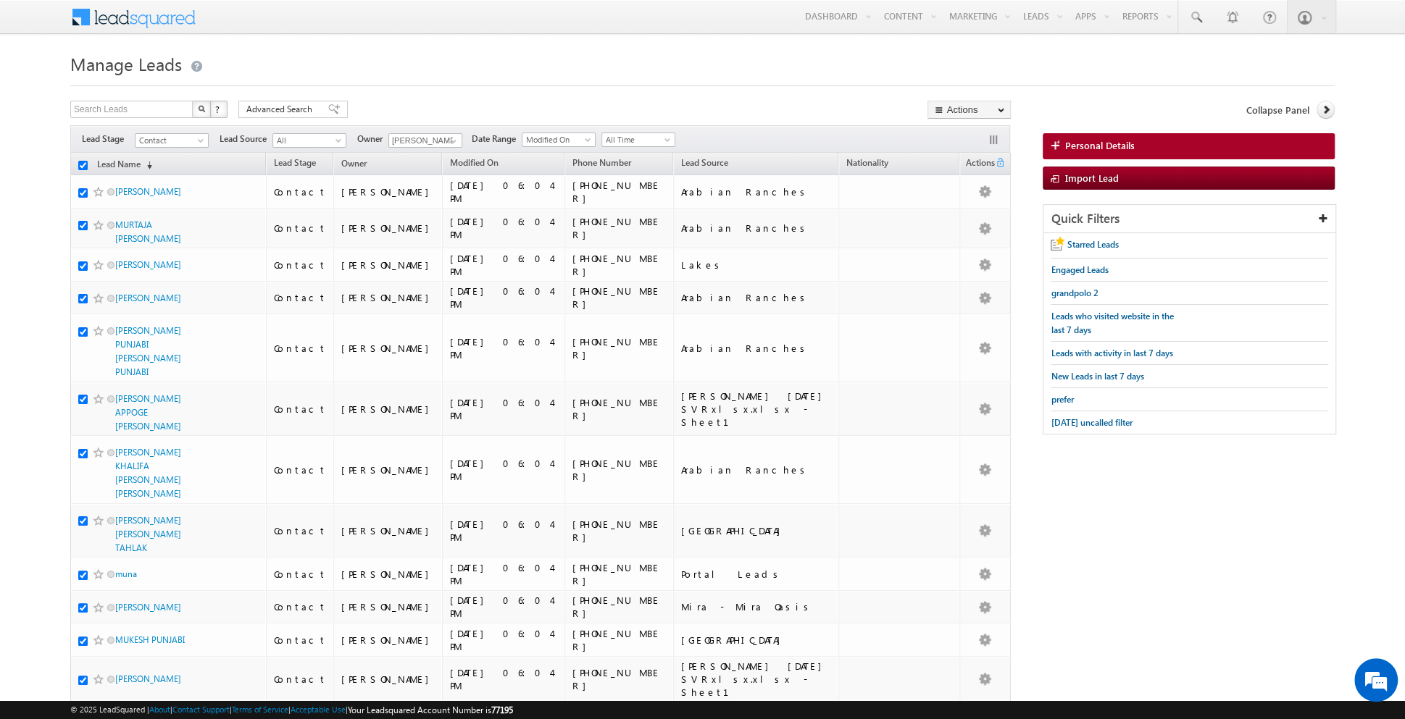
checkbox input "true"
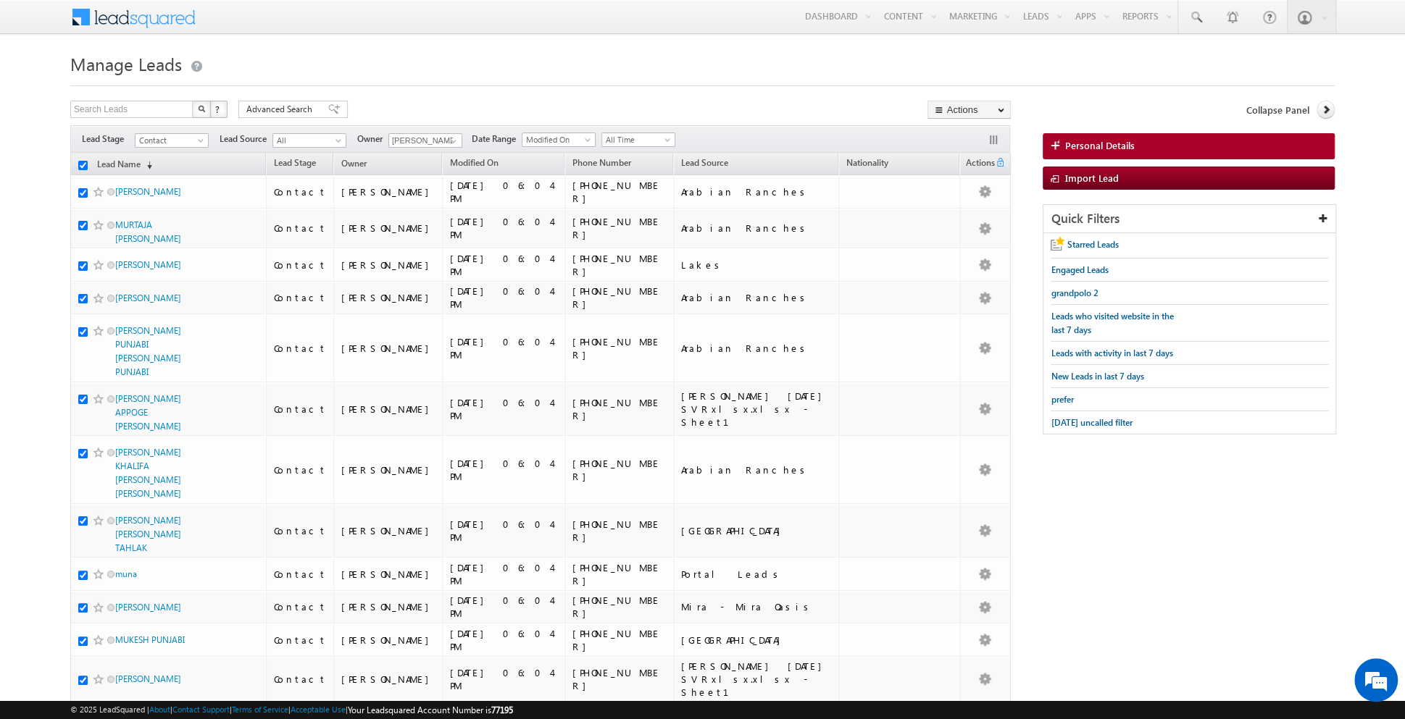
checkbox input "true"
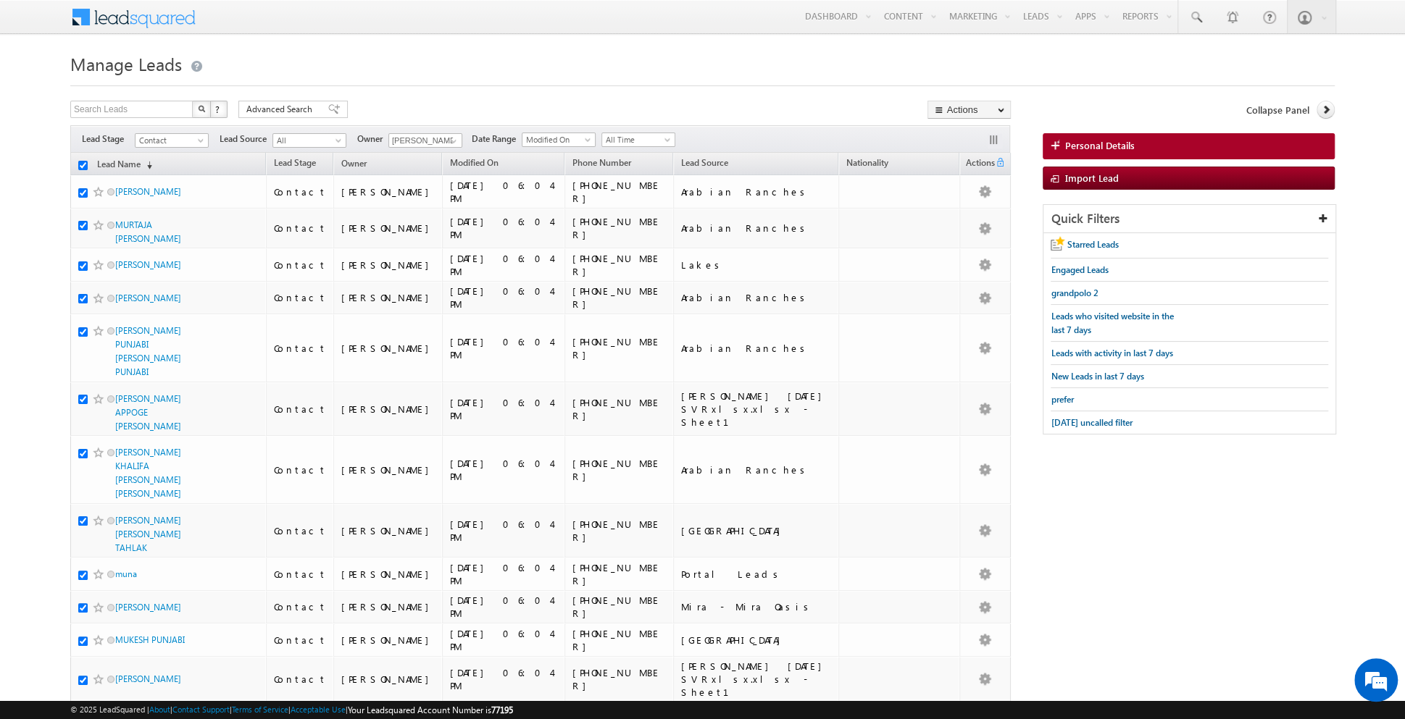
checkbox input "true"
click at [969, 227] on link "Change Owner" at bounding box center [969, 234] width 82 height 17
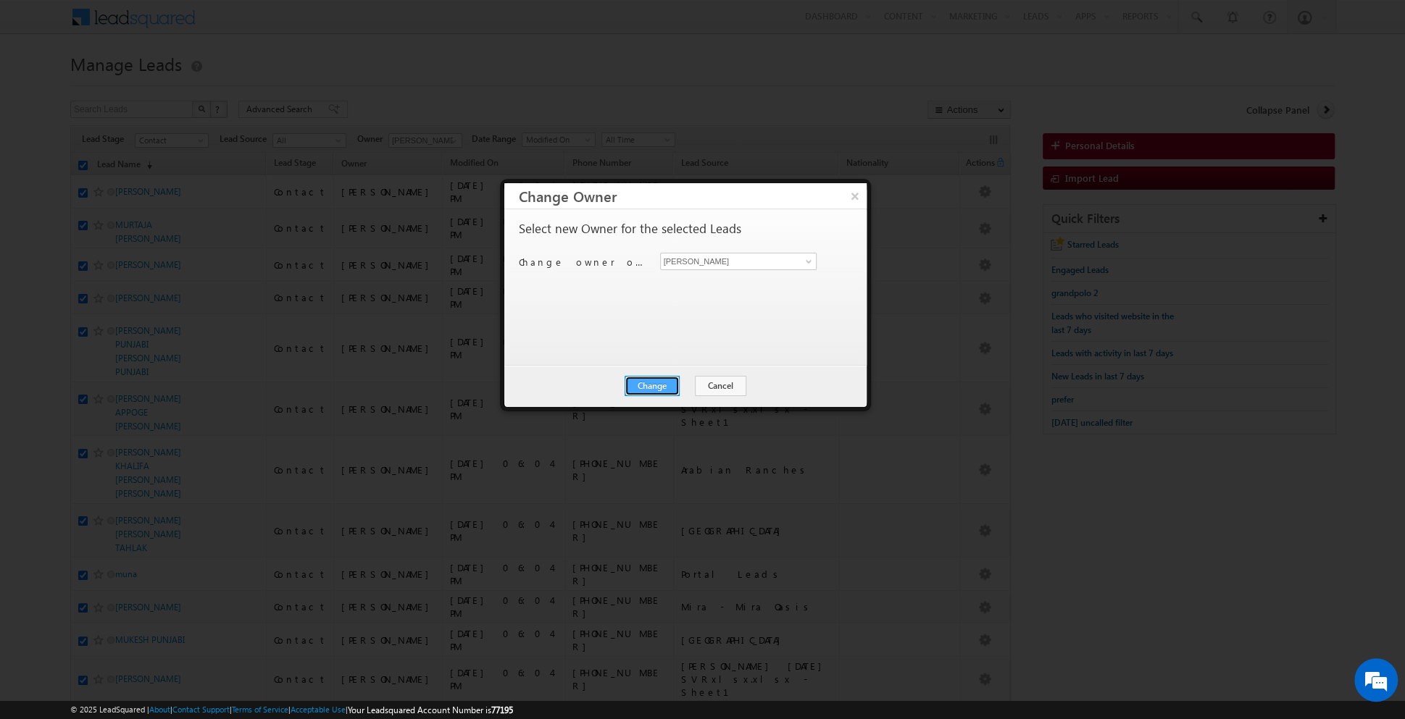
click at [651, 390] on button "Change" at bounding box center [652, 386] width 55 height 20
click at [684, 381] on button "Close" at bounding box center [687, 386] width 46 height 20
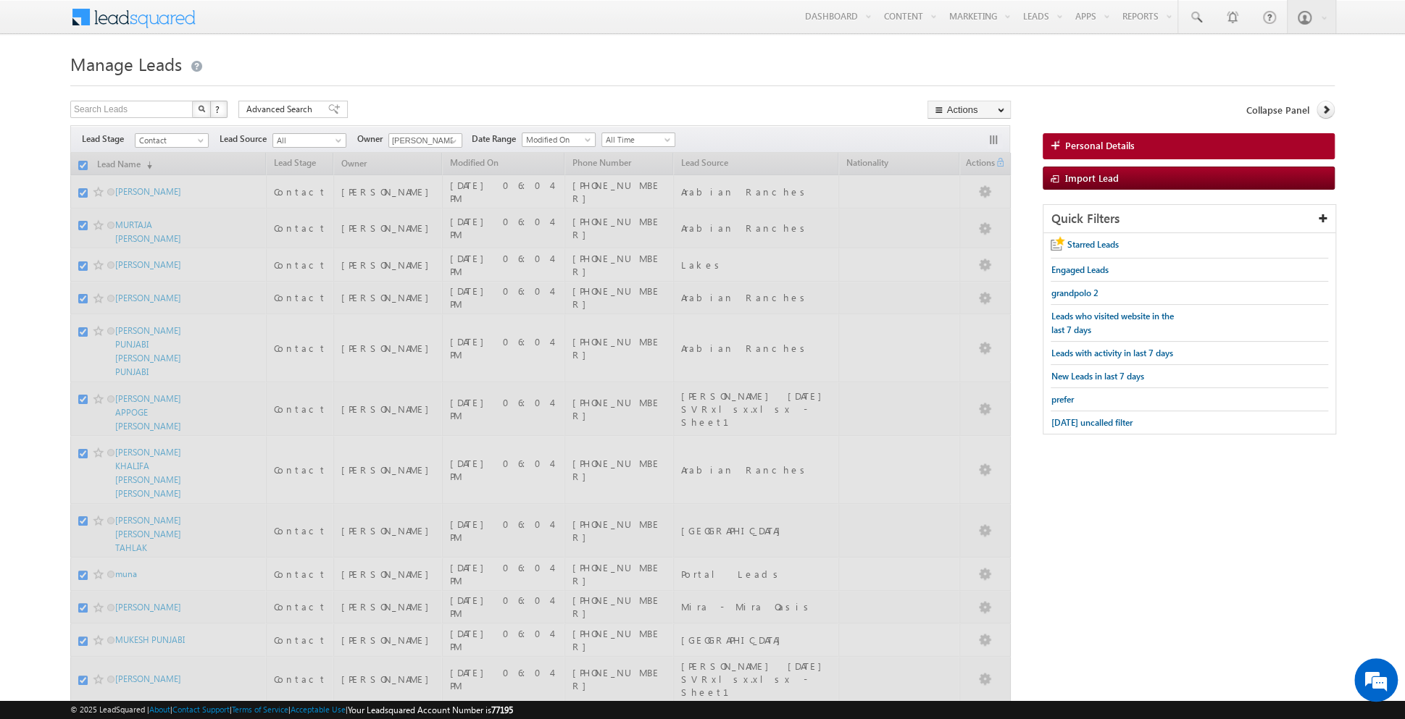
checkbox input "false"
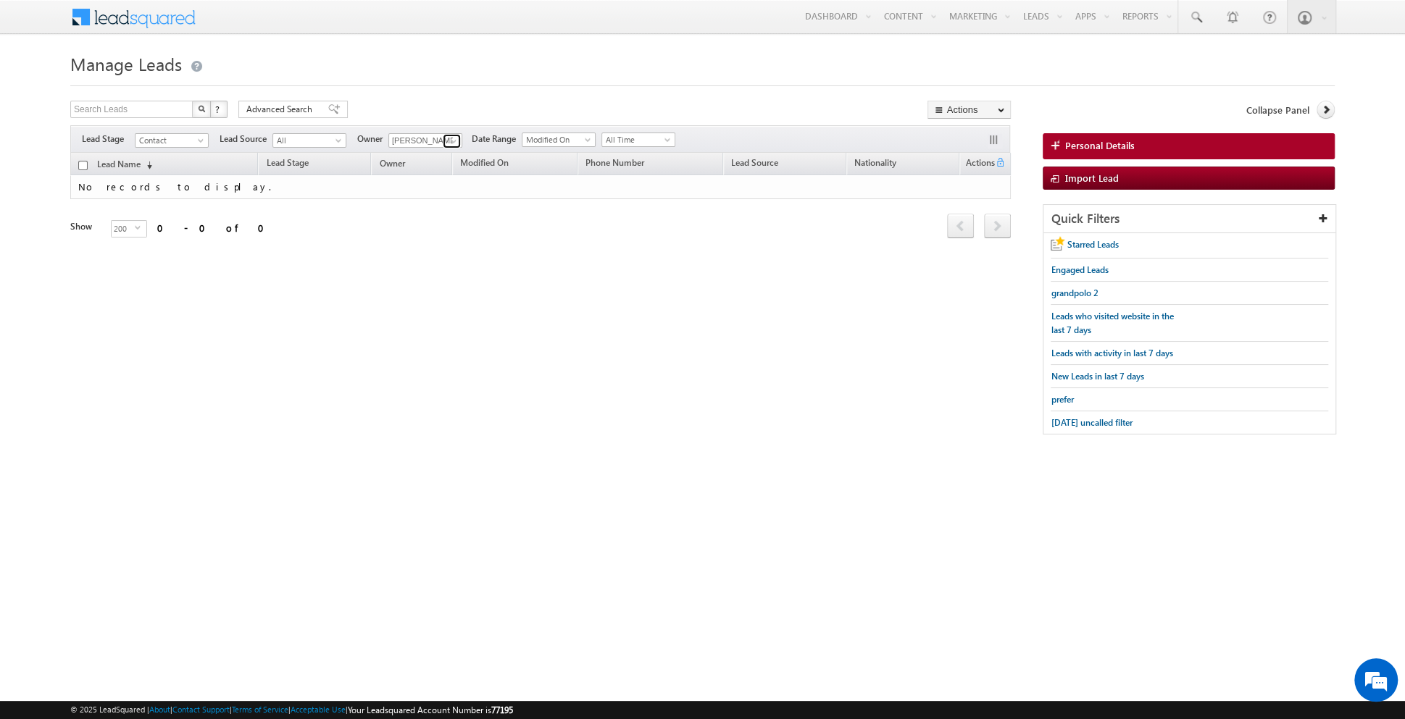
click at [451, 143] on span at bounding box center [454, 141] width 12 height 12
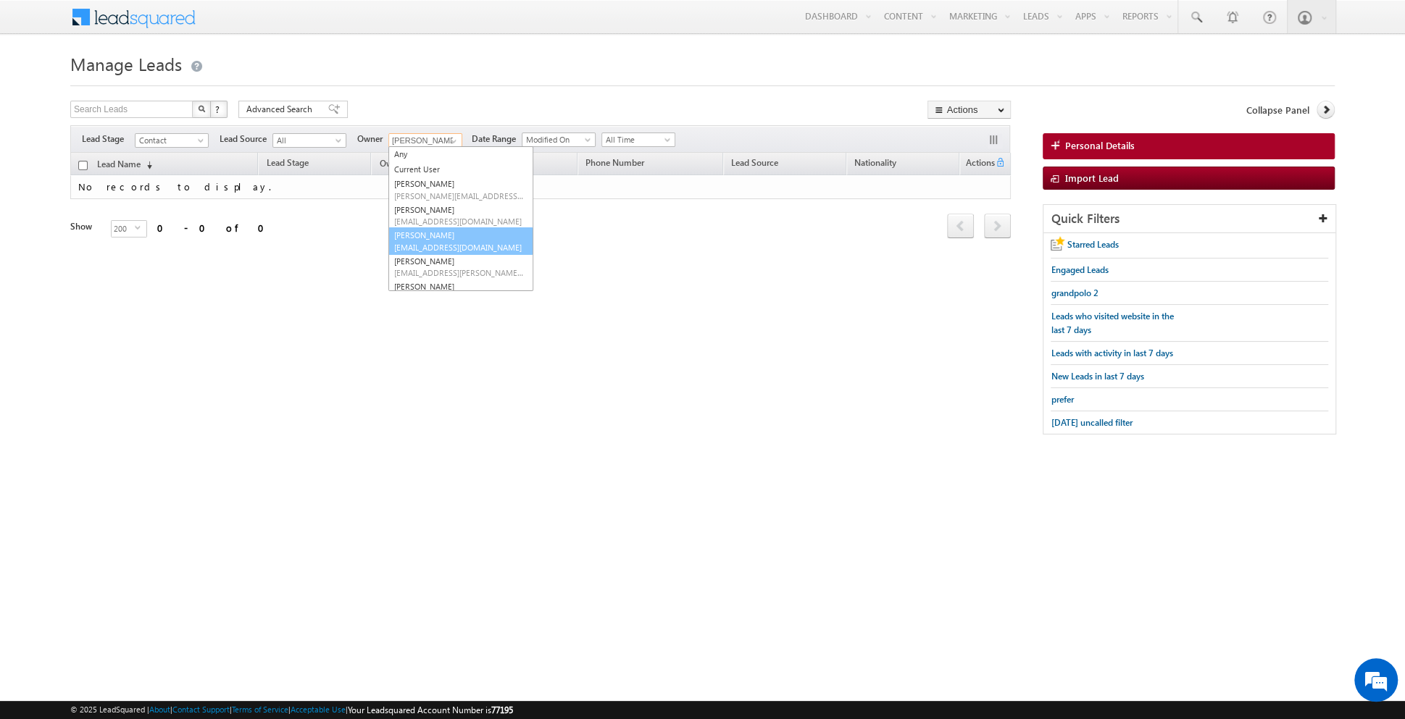
click at [419, 238] on link "[PERSON_NAME] [PERSON_NAME][EMAIL_ADDRESS][DOMAIN_NAME]" at bounding box center [460, 241] width 145 height 28
type input "[PERSON_NAME]"
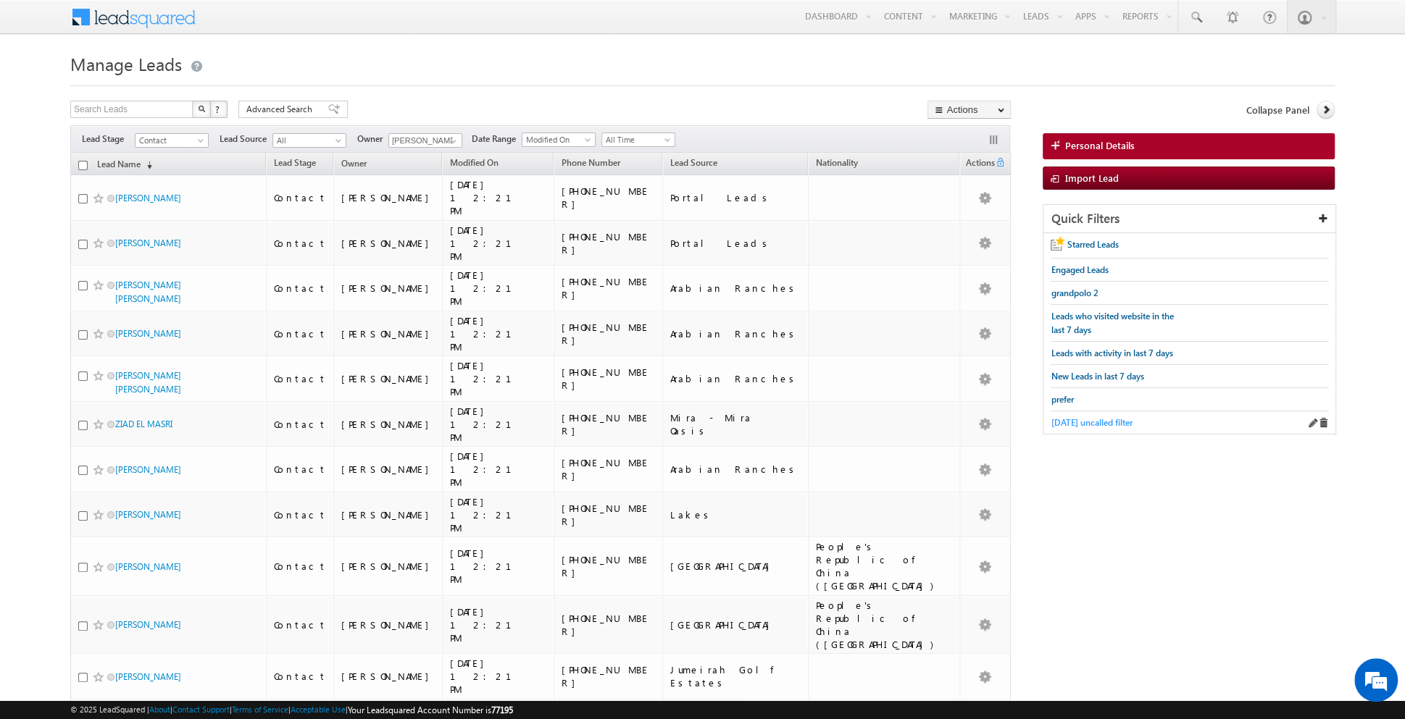
click at [1080, 423] on span "yesterday uncalled filter" at bounding box center [1091, 422] width 81 height 11
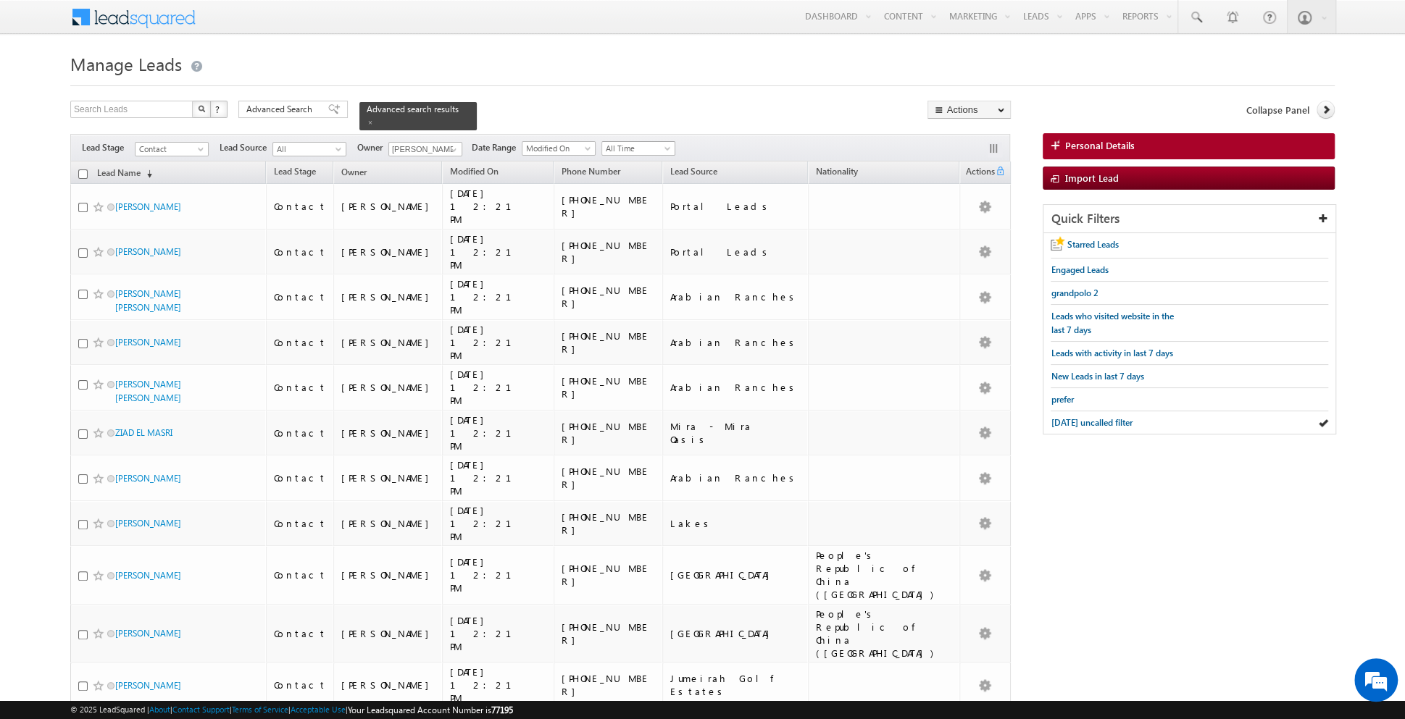
click at [647, 152] on span "All Time" at bounding box center [636, 148] width 69 height 13
click at [631, 191] on link "[DATE]" at bounding box center [632, 194] width 73 height 13
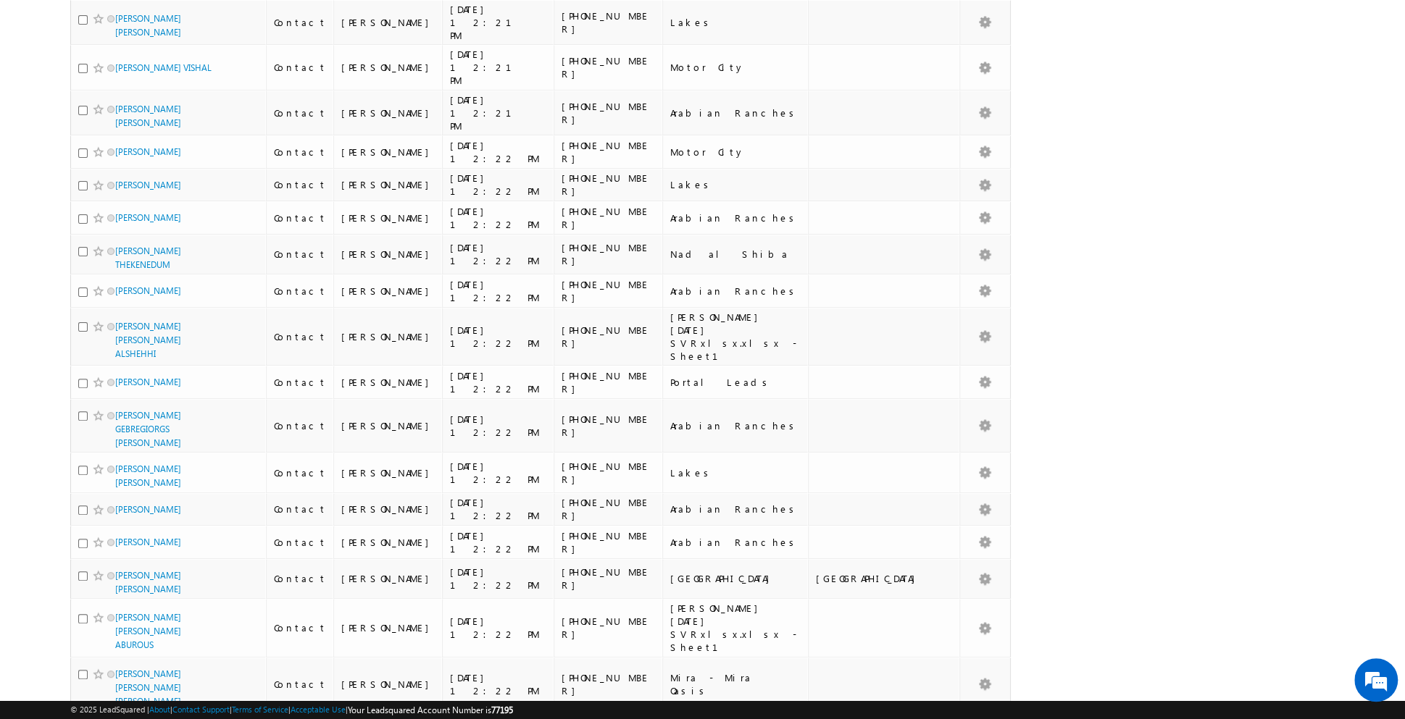
scroll to position [5325, 0]
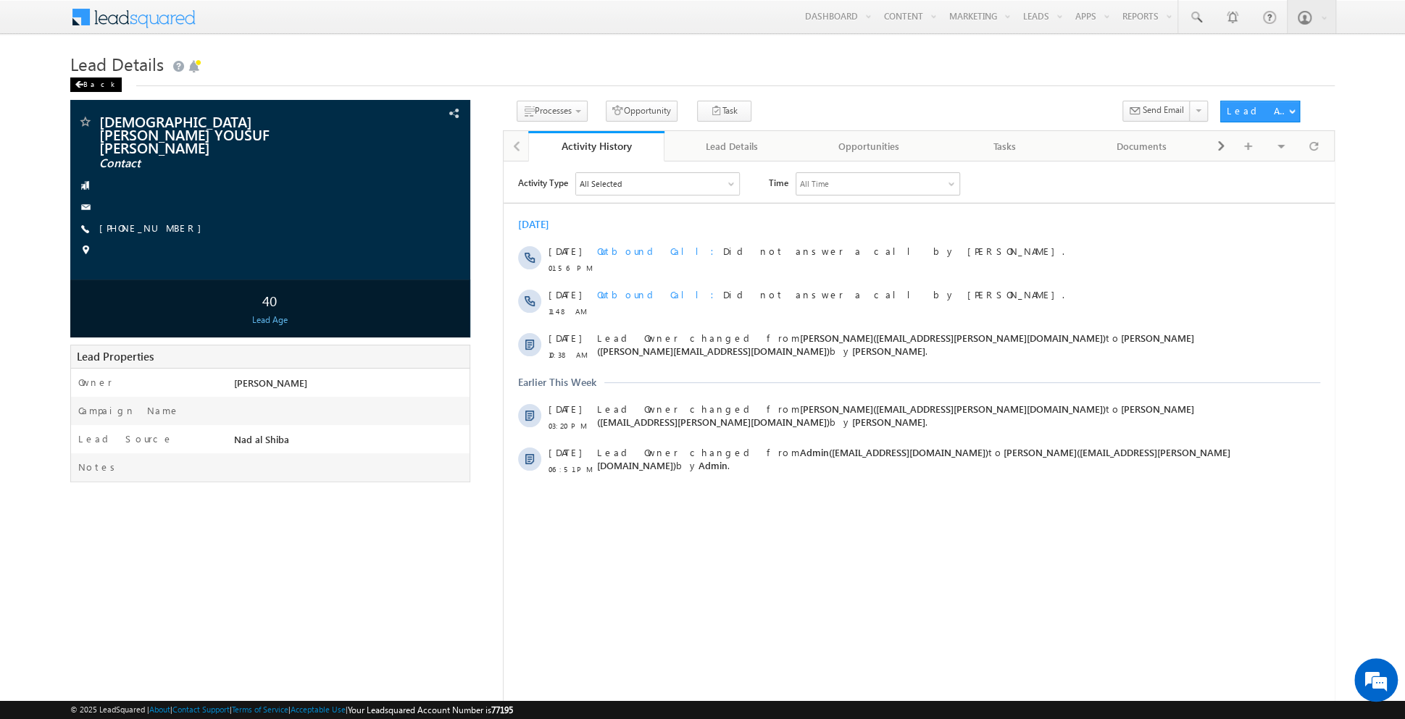
click at [85, 83] on div "Back" at bounding box center [95, 85] width 51 height 14
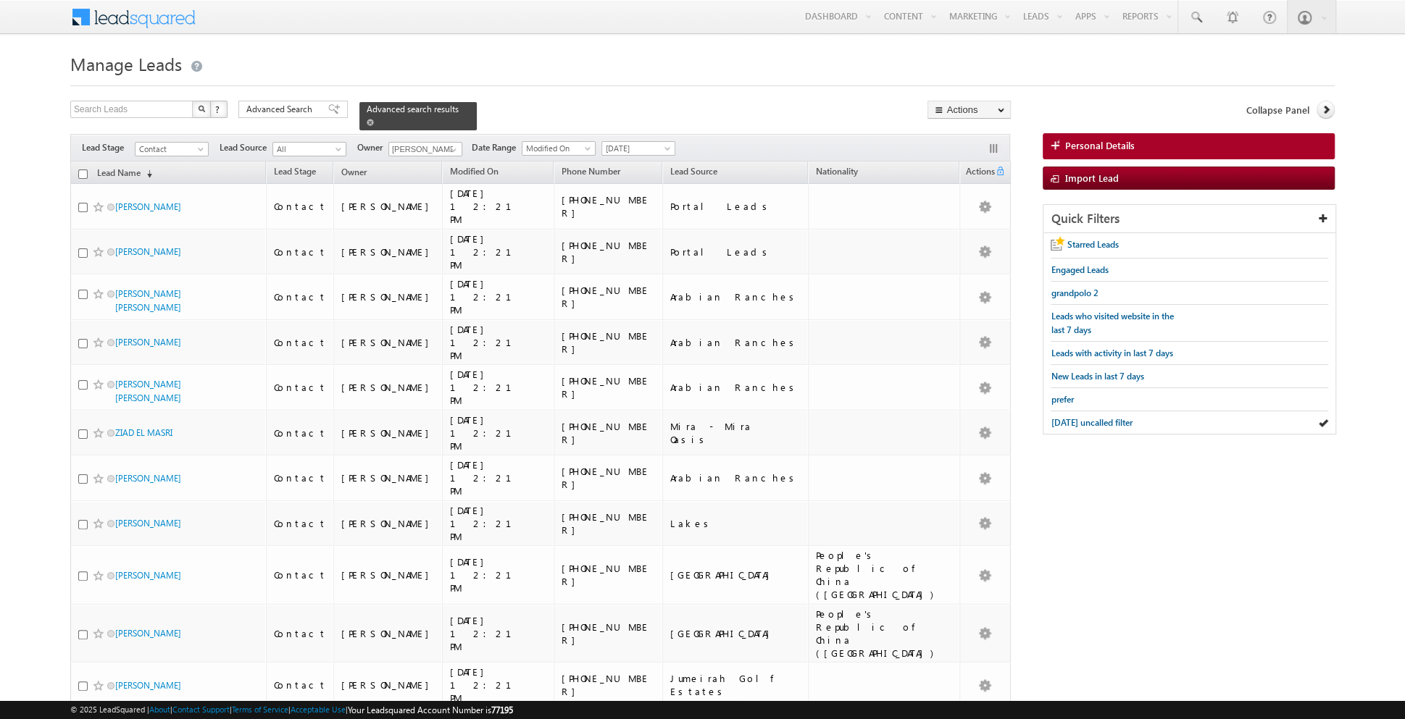
click at [367, 121] on span at bounding box center [370, 122] width 7 height 7
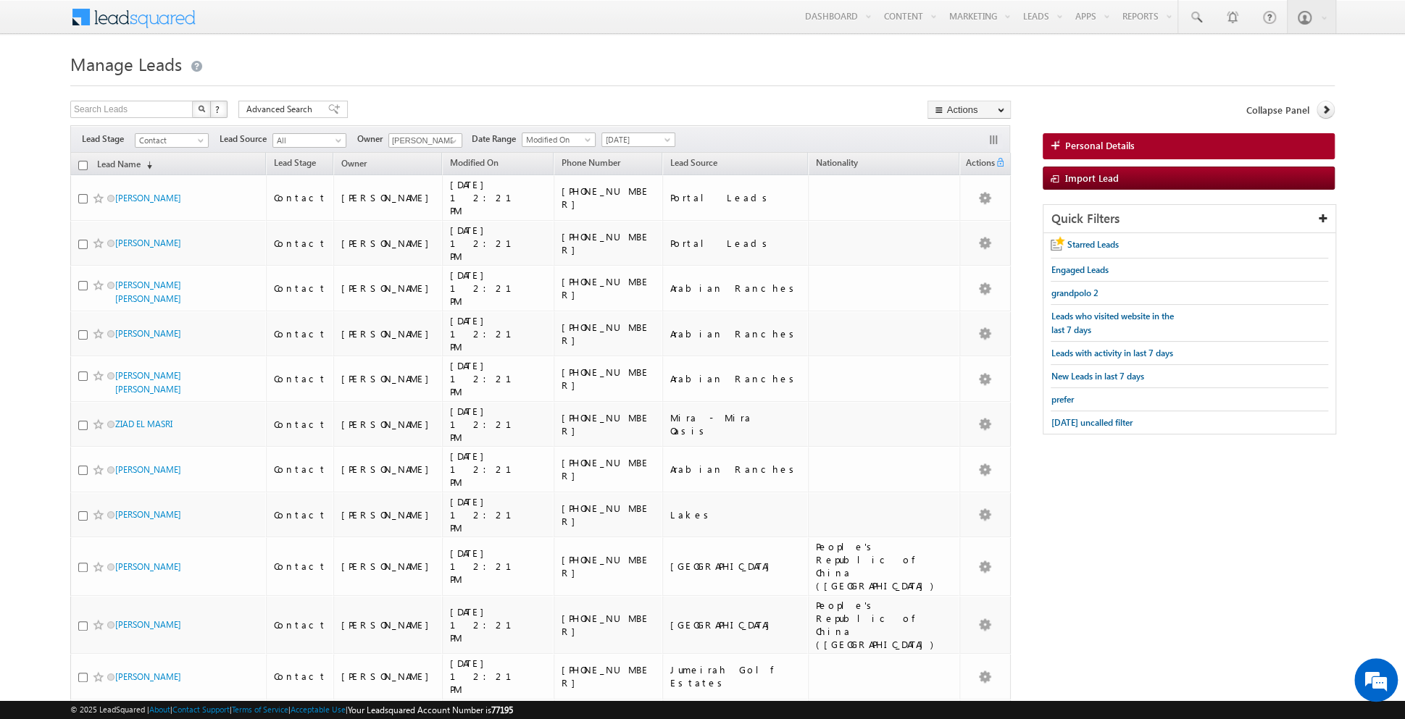
click at [84, 162] on input "checkbox" at bounding box center [82, 165] width 9 height 9
checkbox input "true"
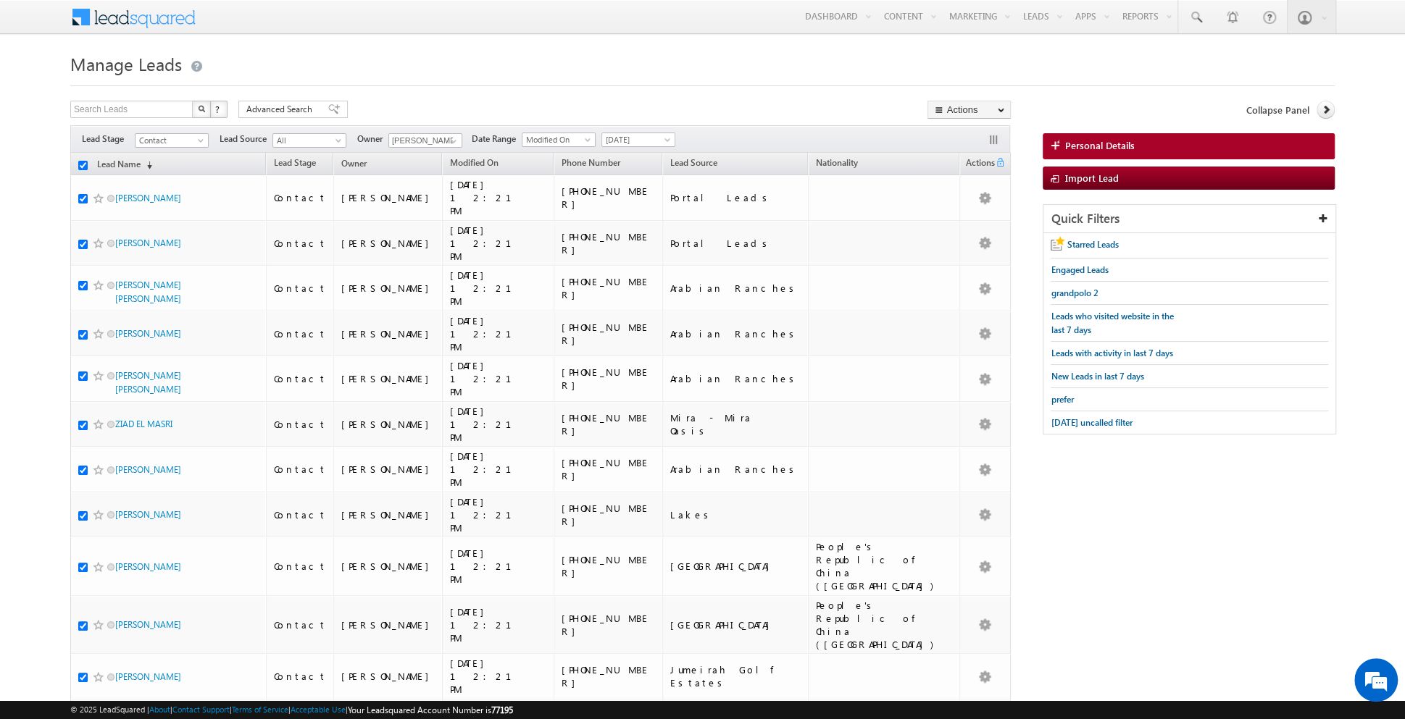
checkbox input "true"
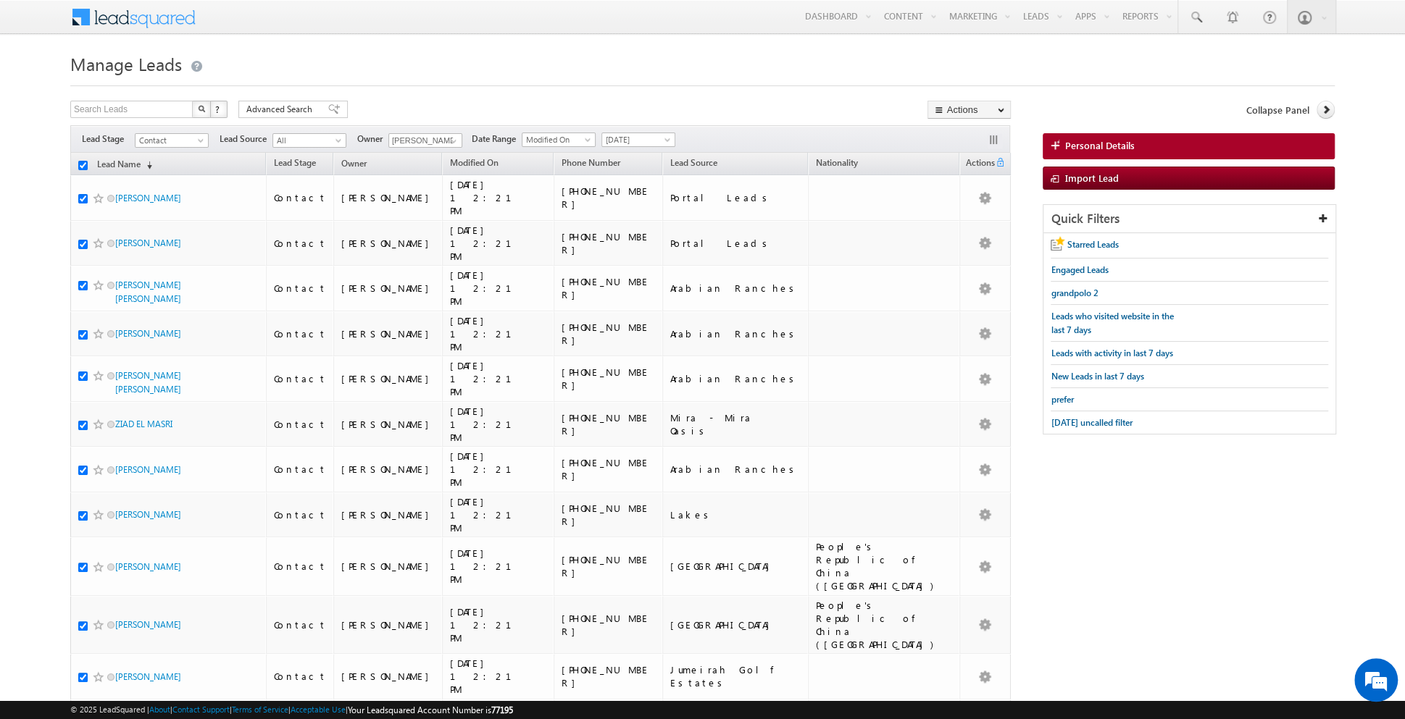
checkbox input "true"
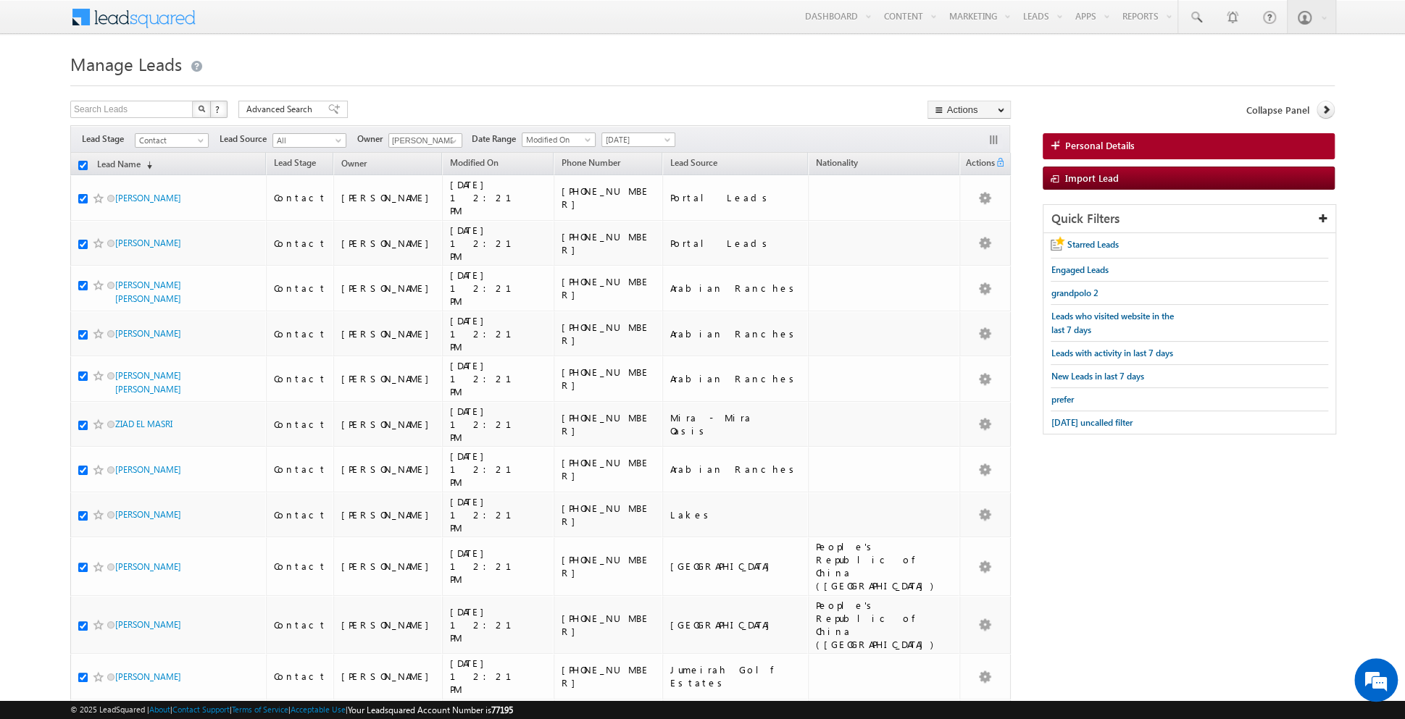
checkbox input "true"
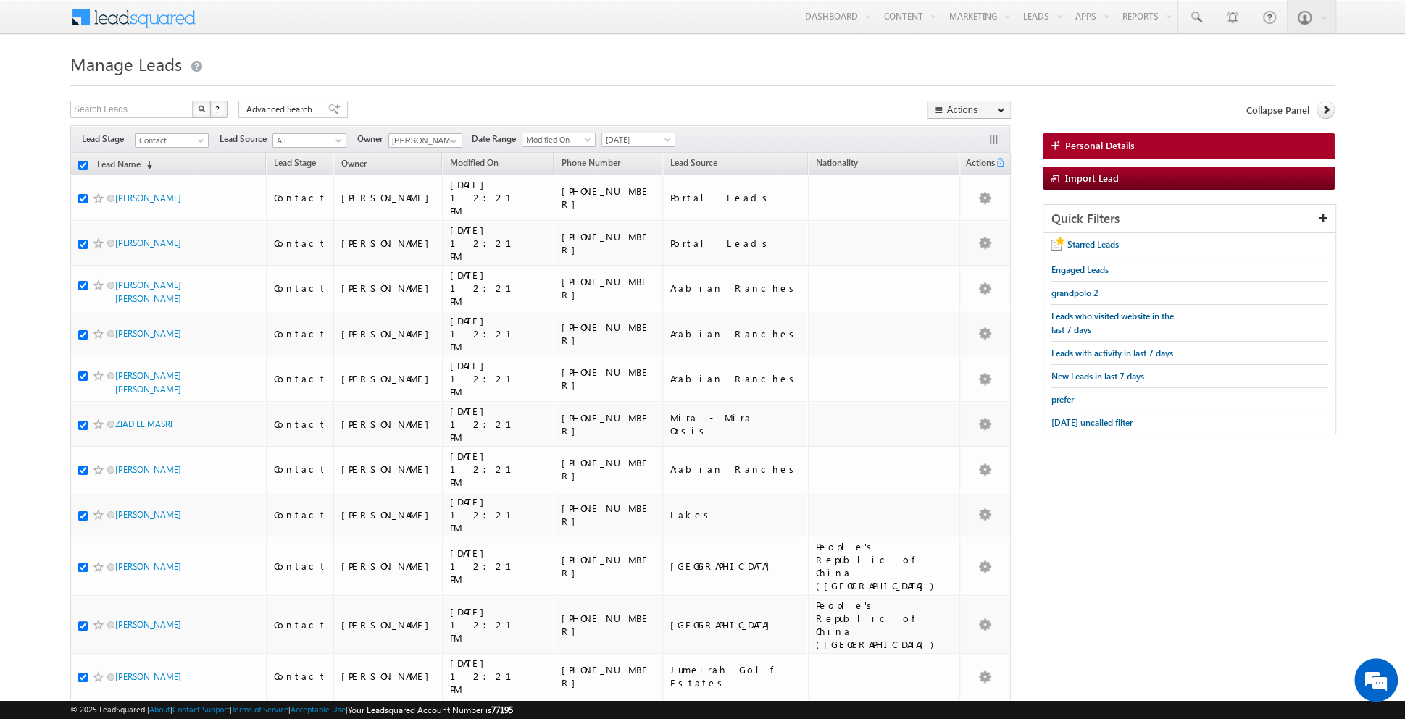
checkbox input "true"
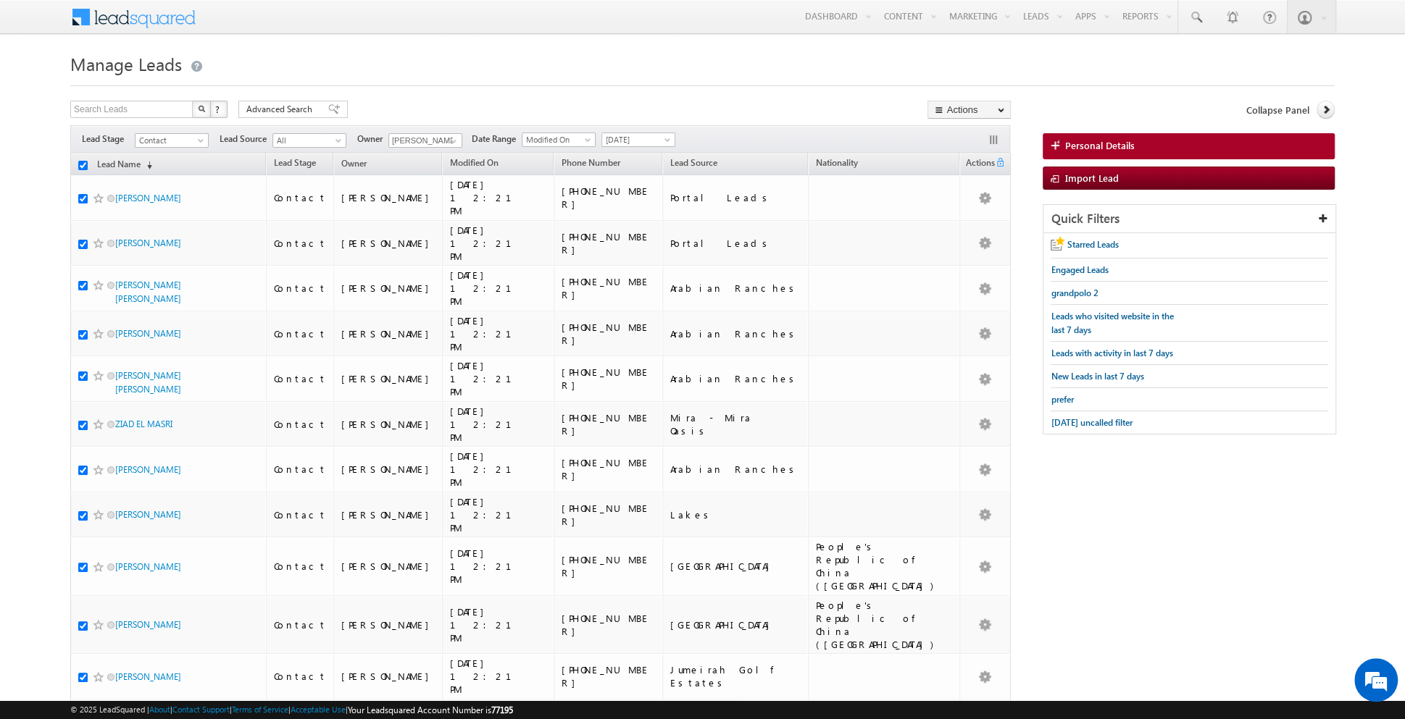
checkbox input "true"
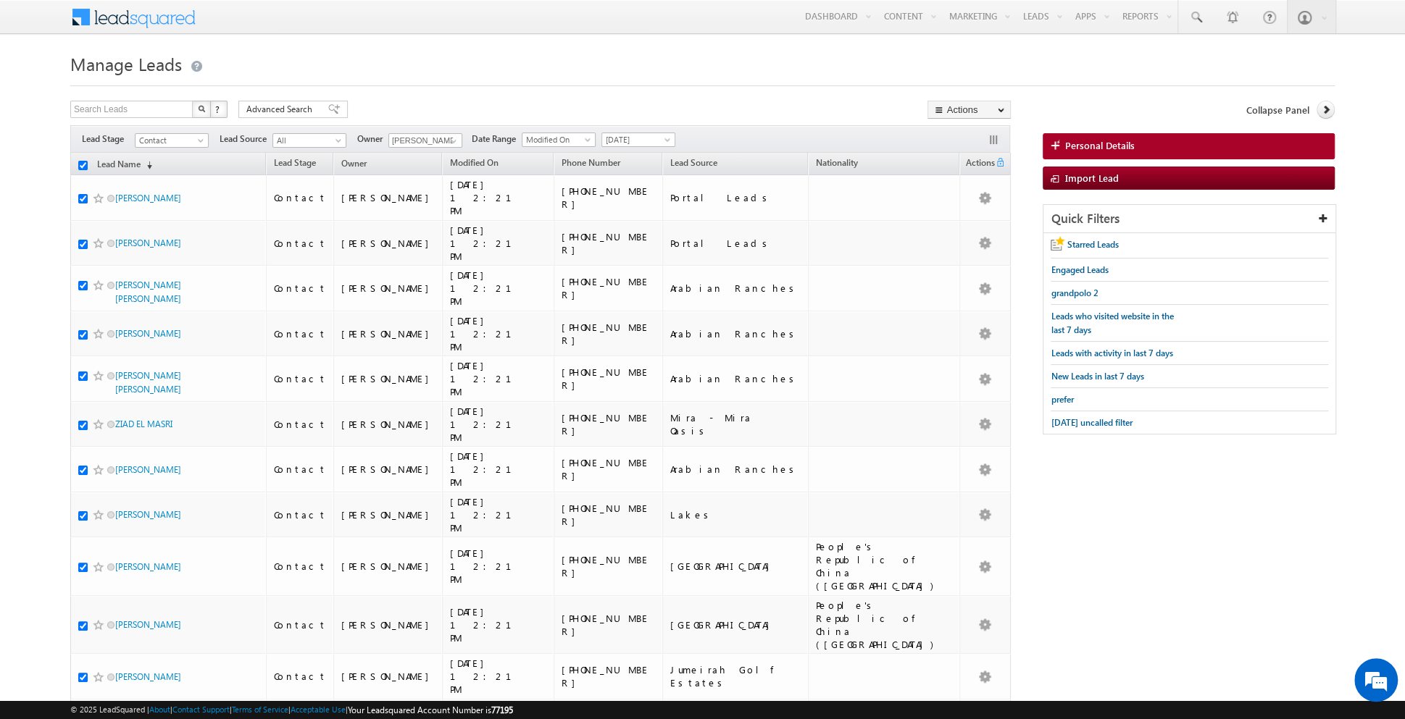
checkbox input "true"
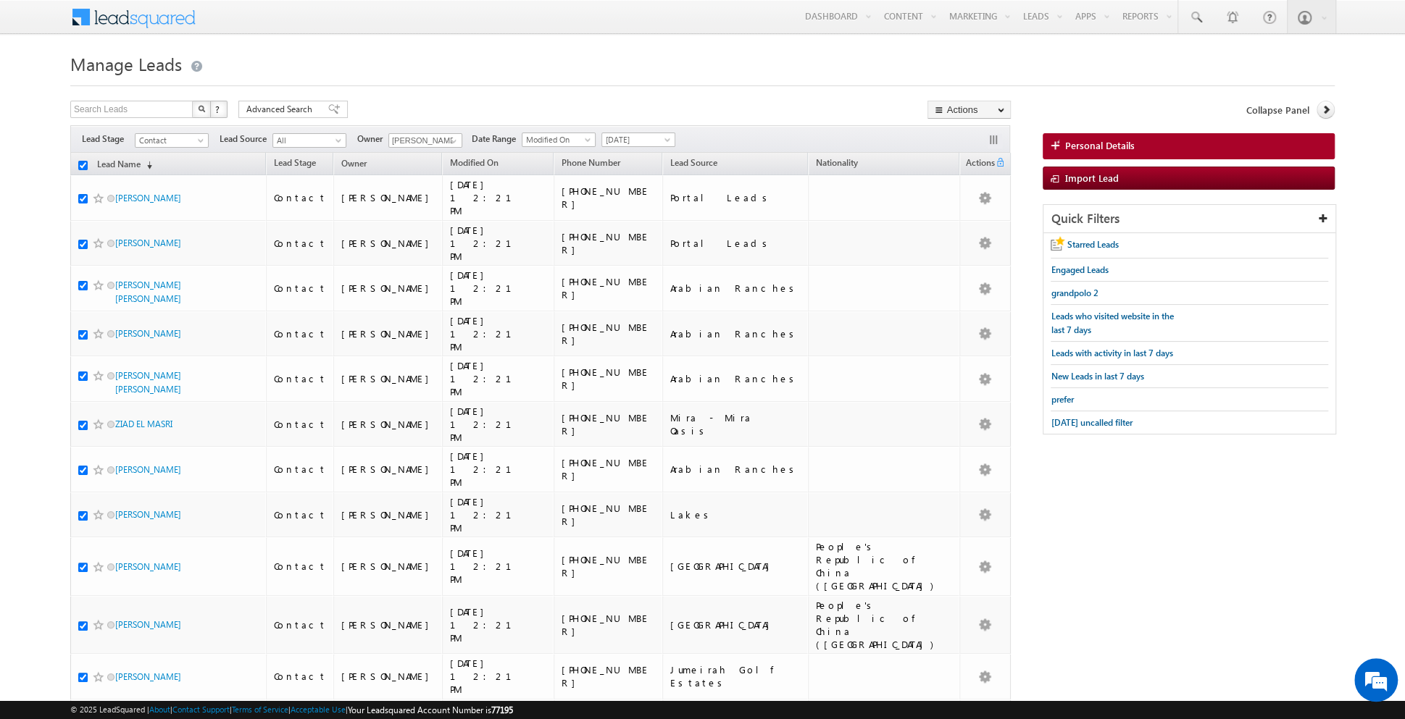
checkbox input "true"
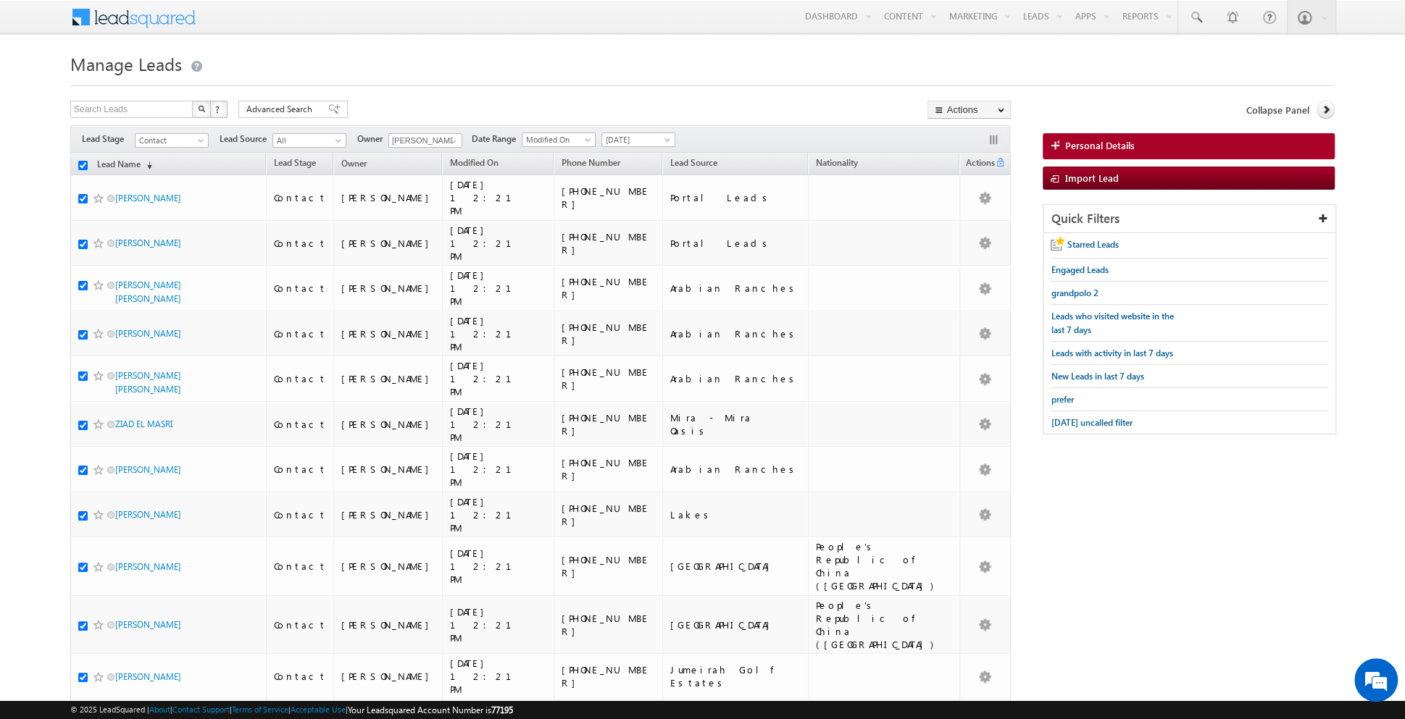
checkbox input "true"
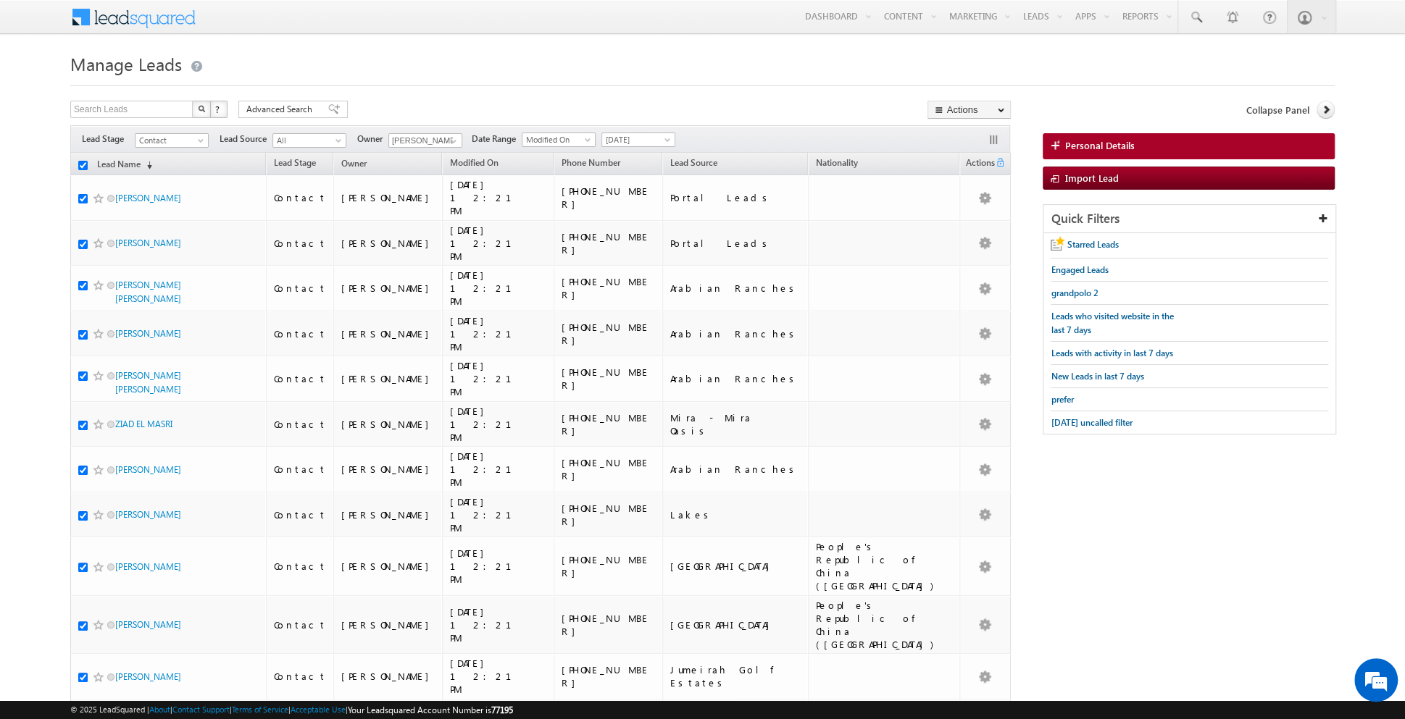
checkbox input "true"
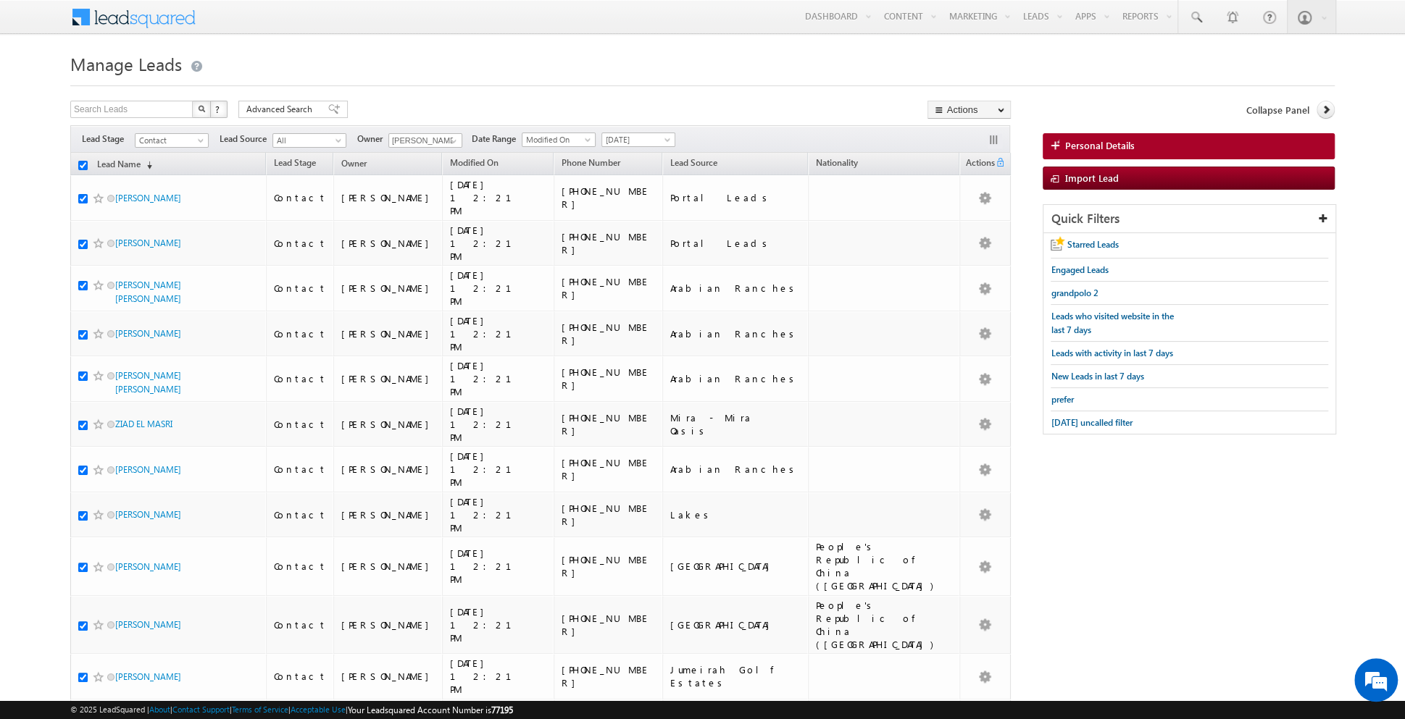
checkbox input "true"
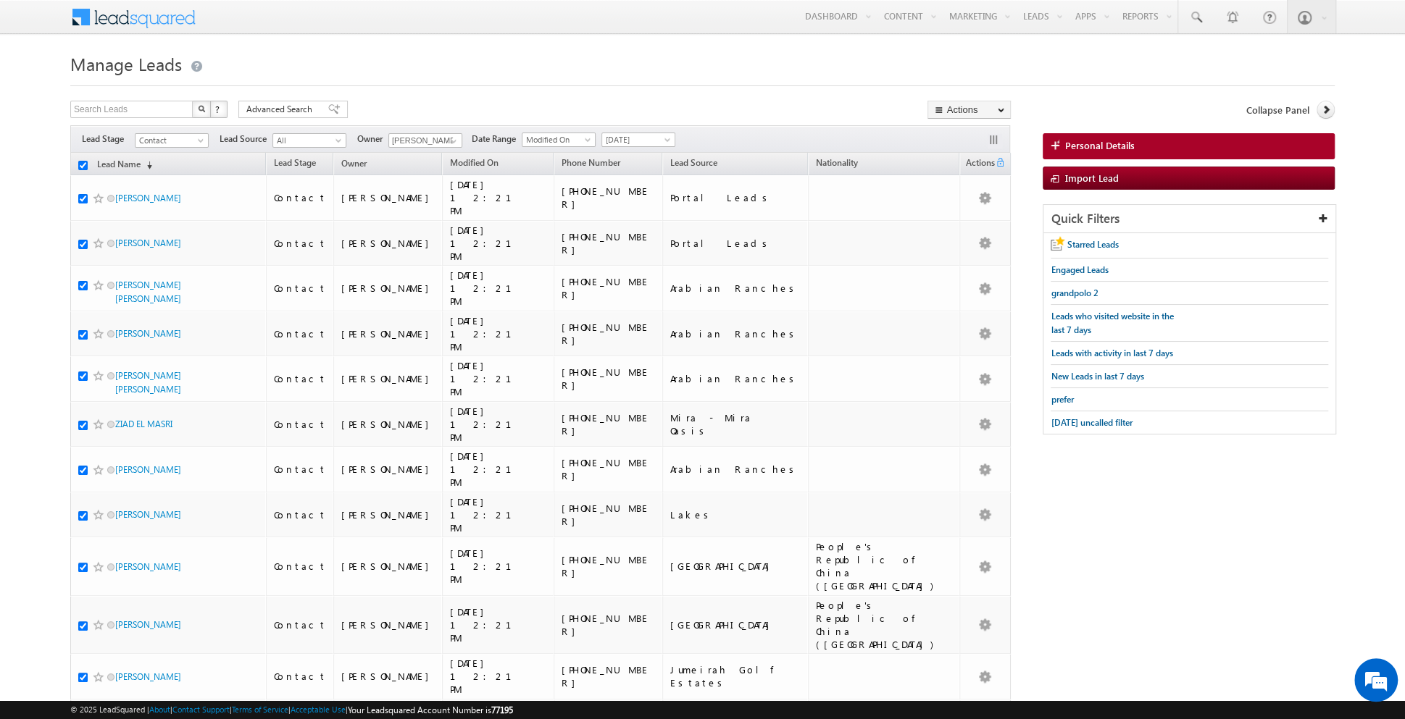
checkbox input "true"
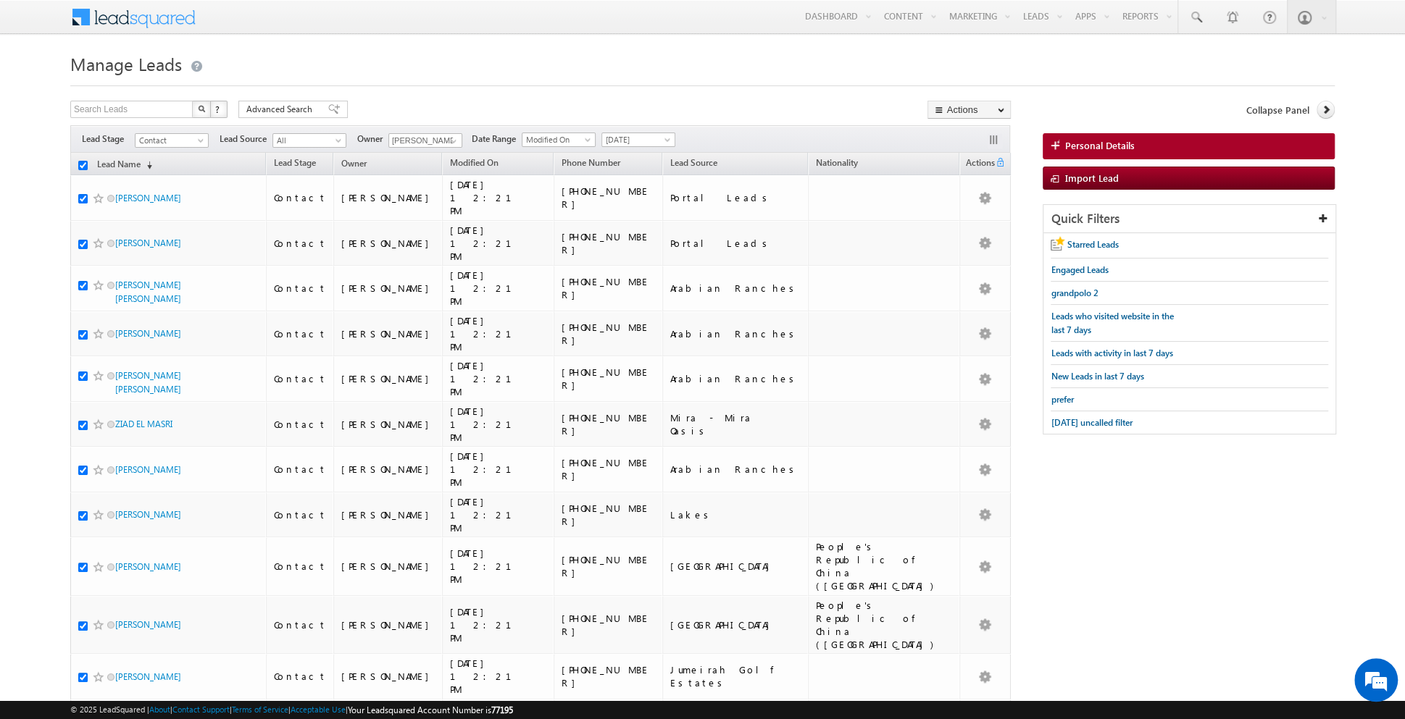
checkbox input "true"
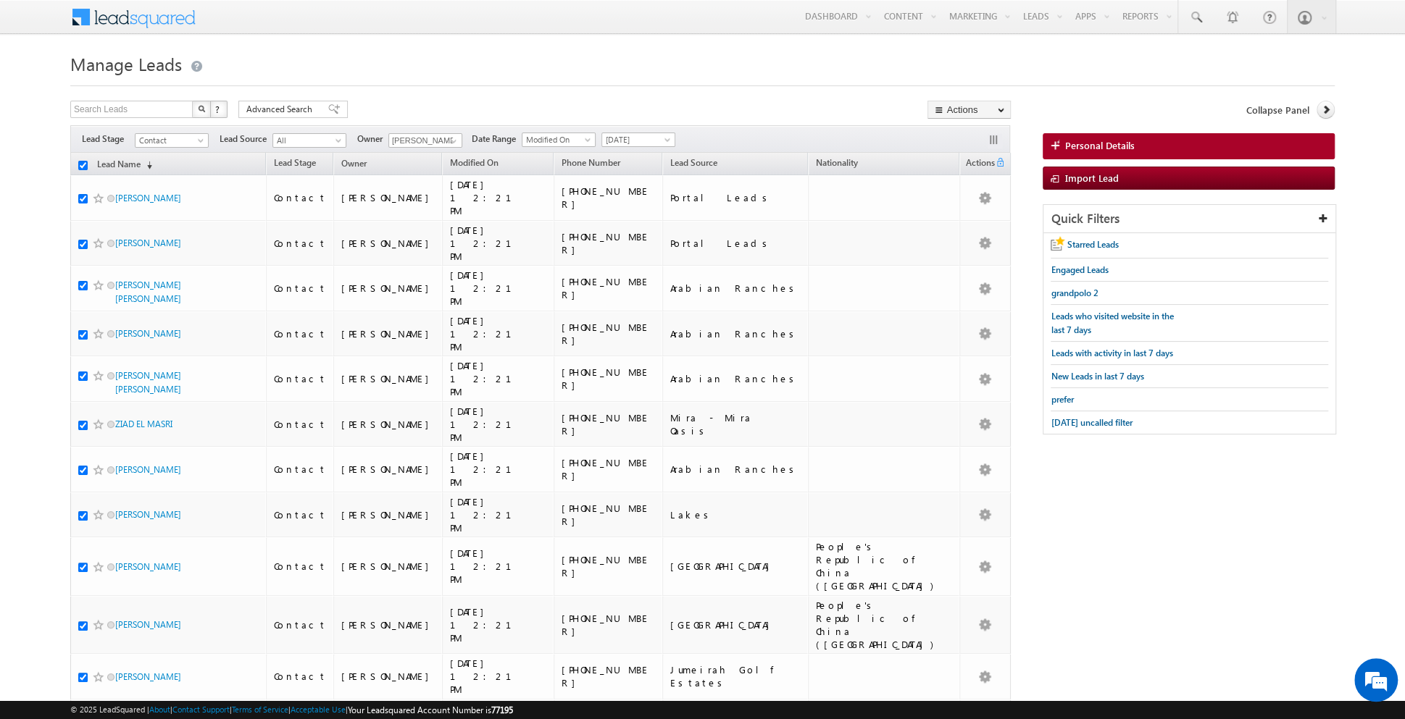
checkbox input "true"
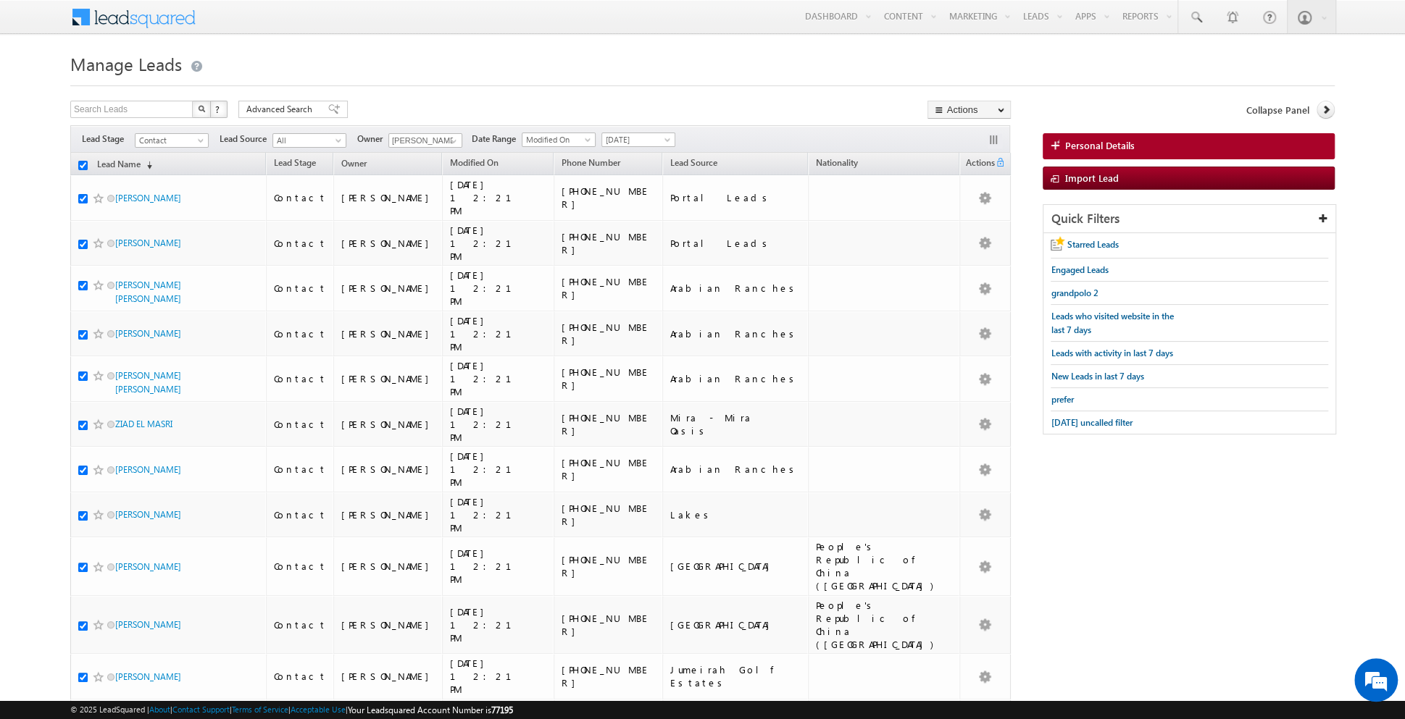
checkbox input "true"
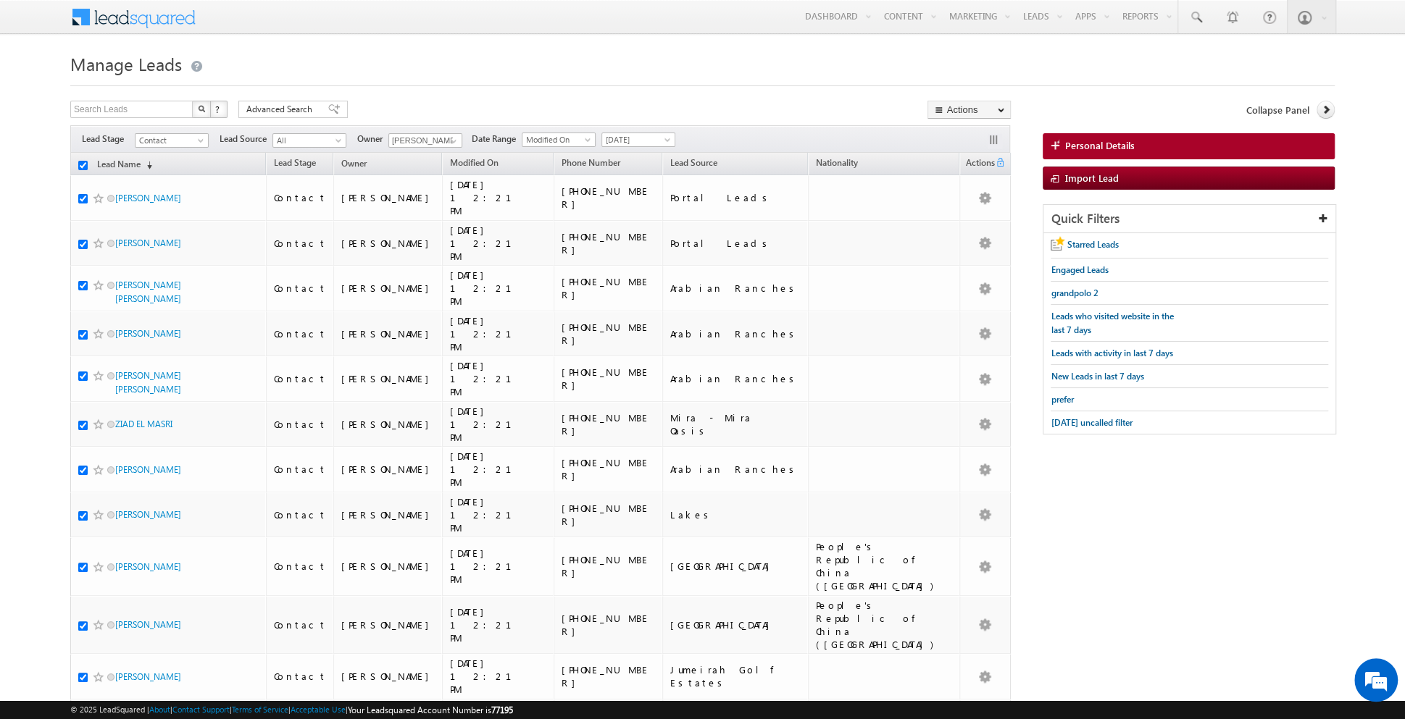
checkbox input "true"
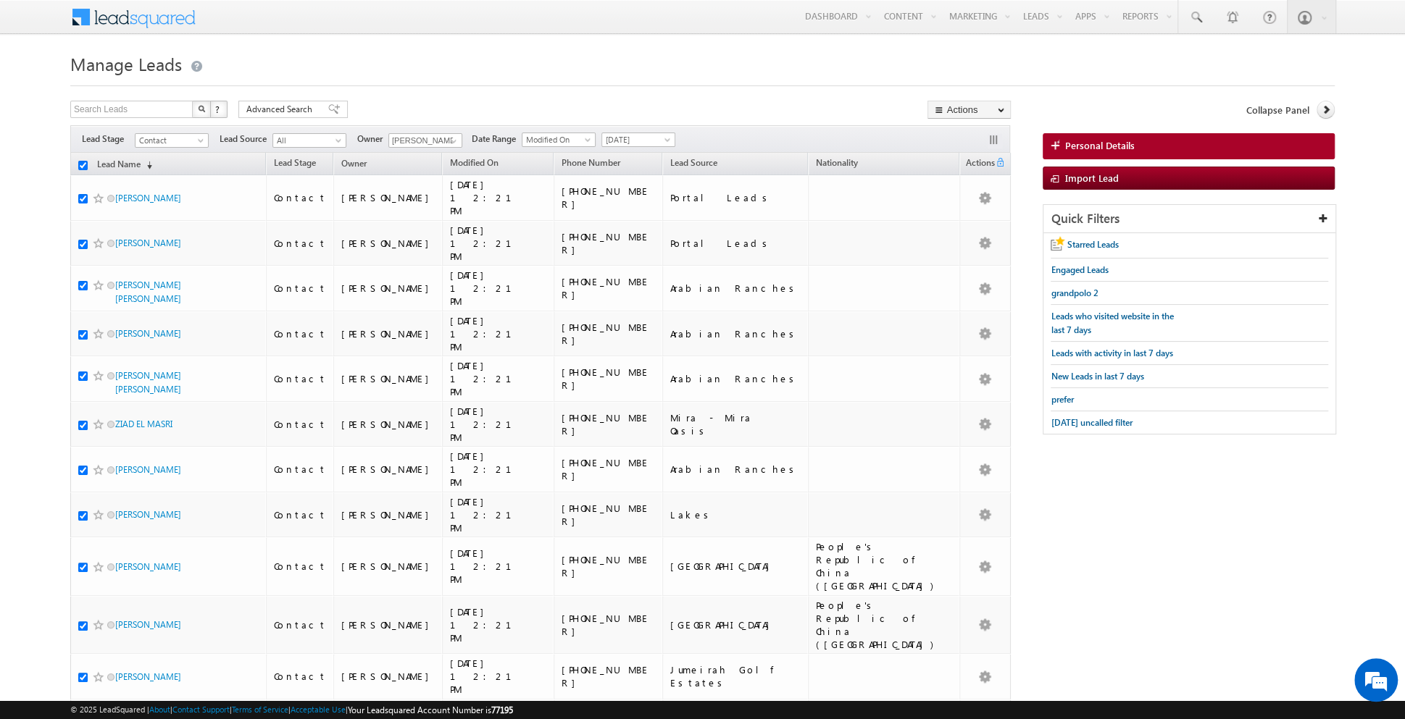
checkbox input "true"
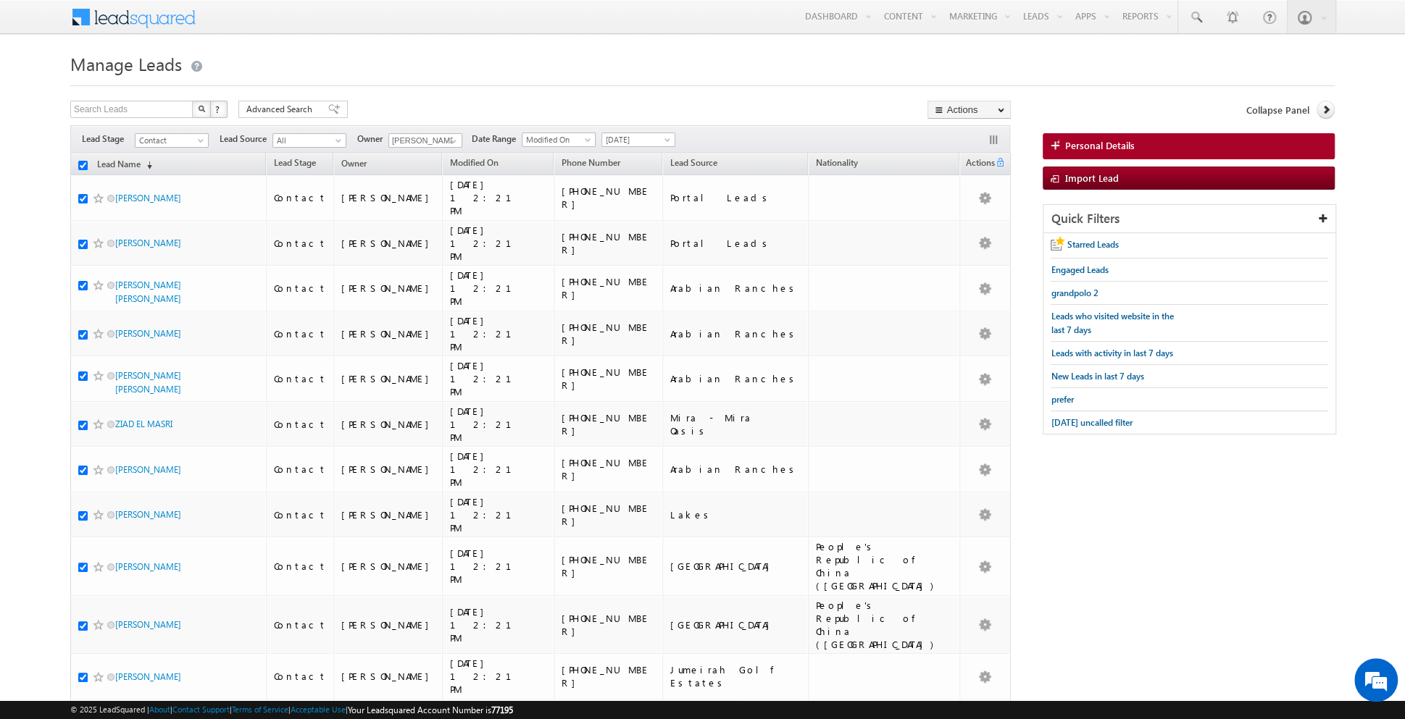
checkbox input "true"
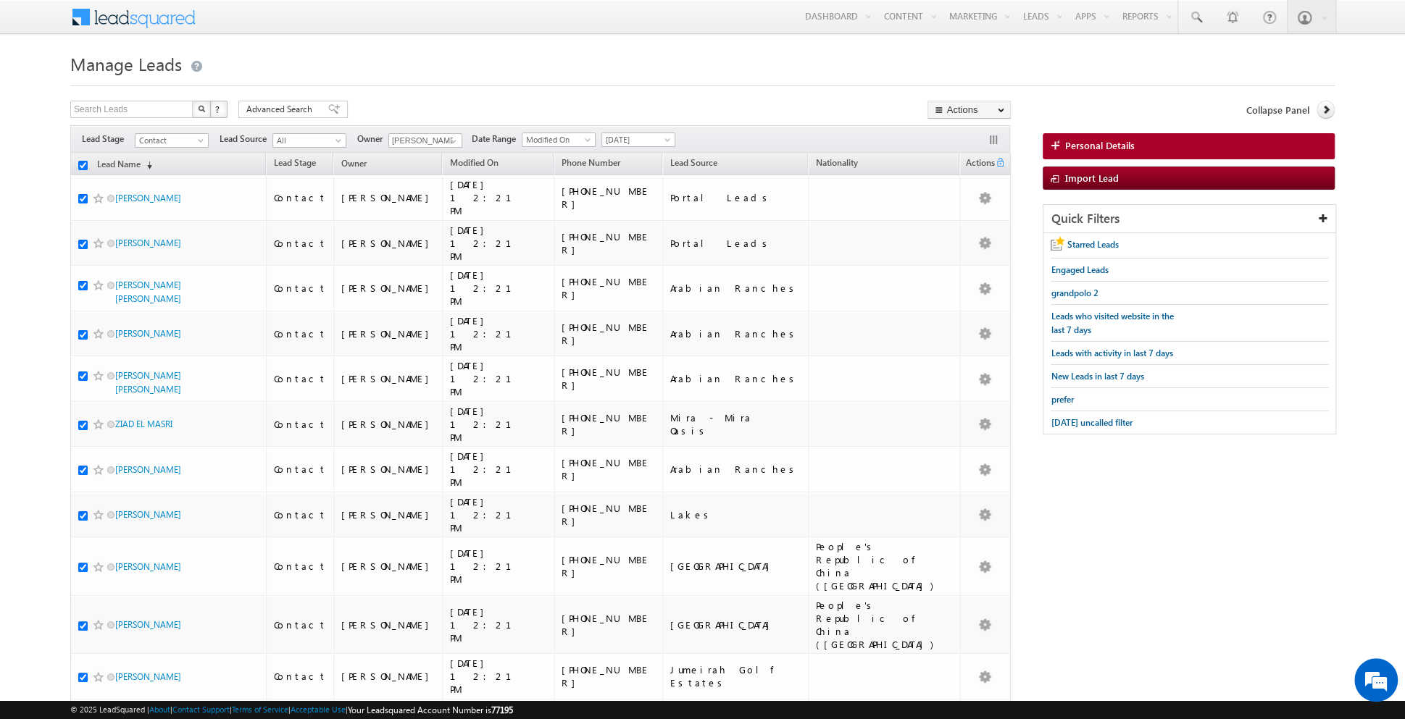
checkbox input "true"
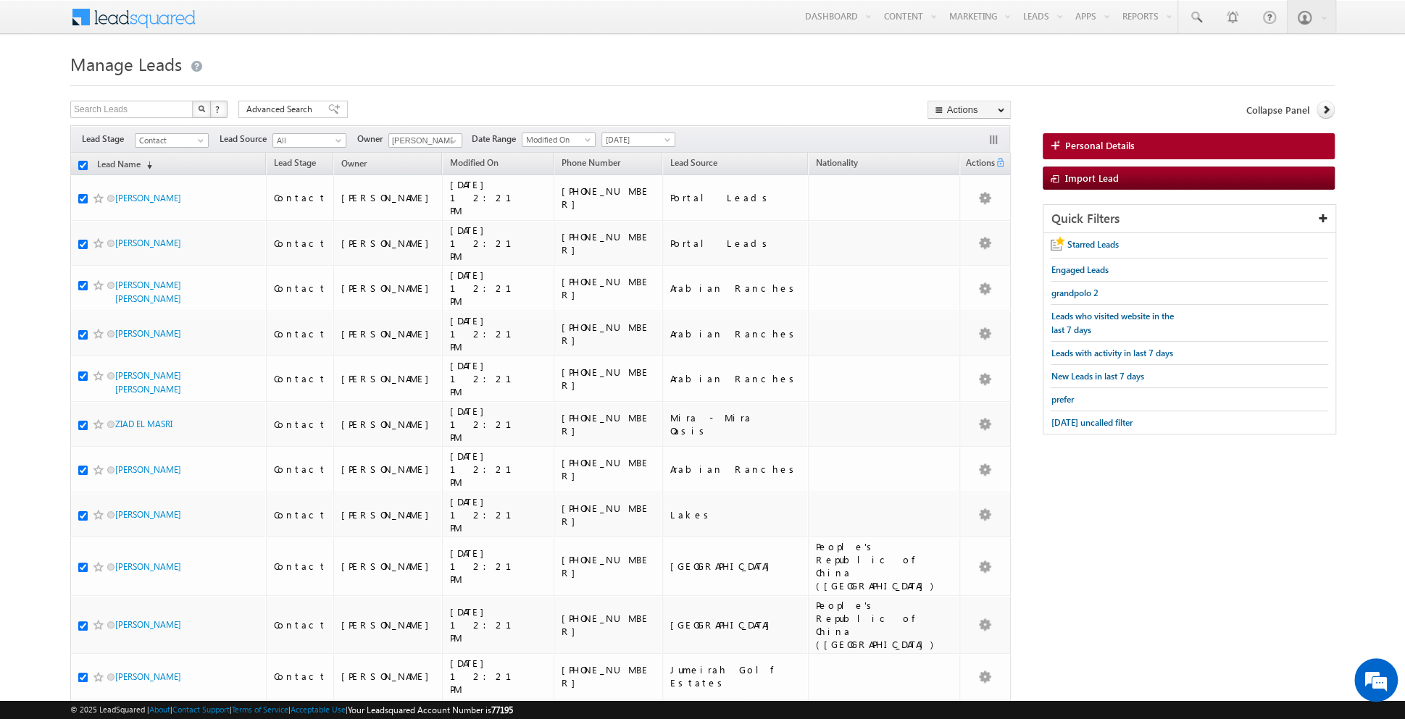
checkbox input "true"
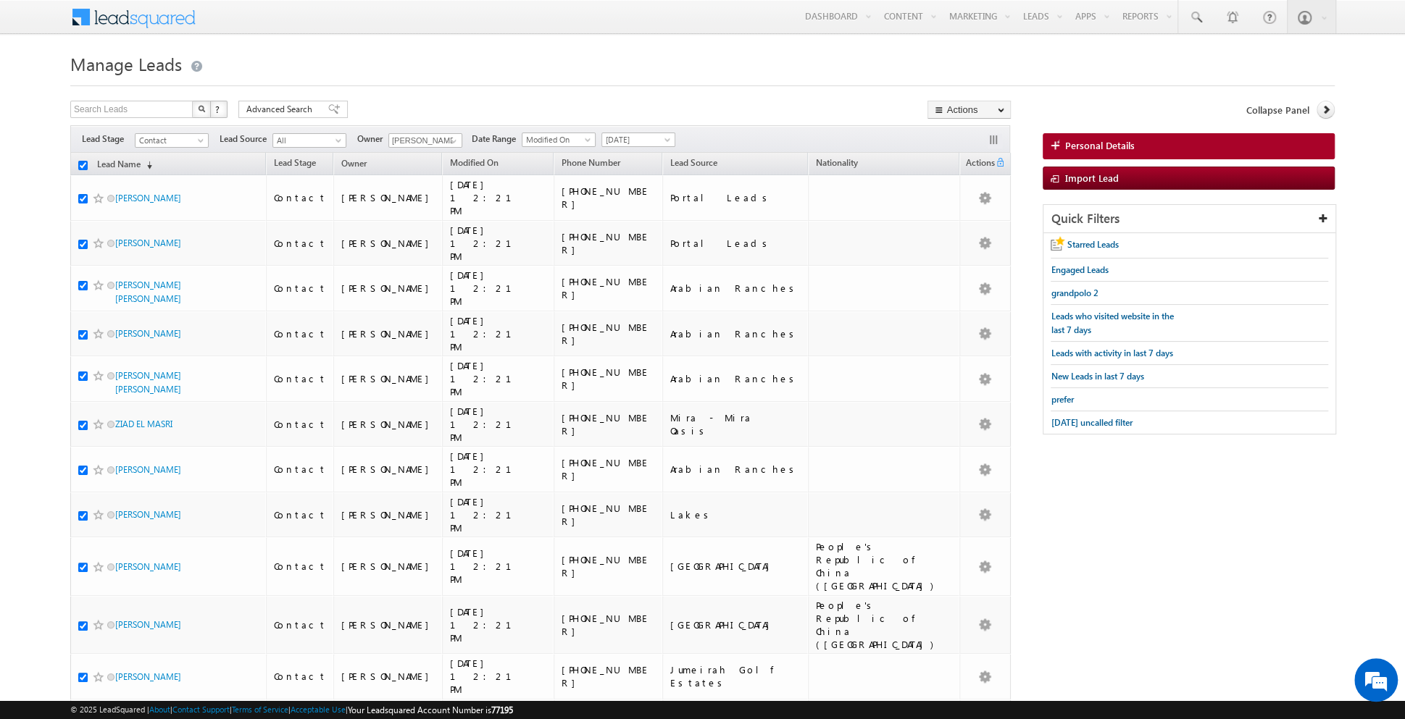
checkbox input "true"
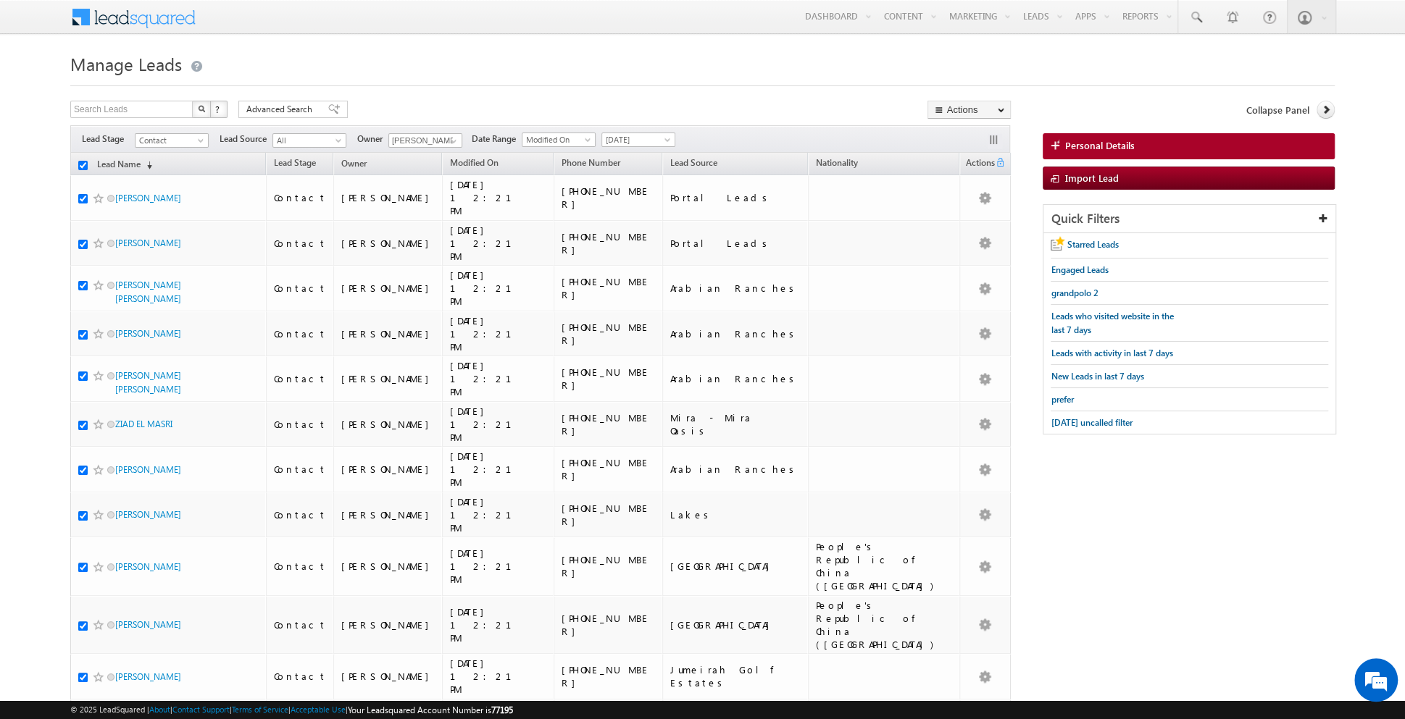
checkbox input "true"
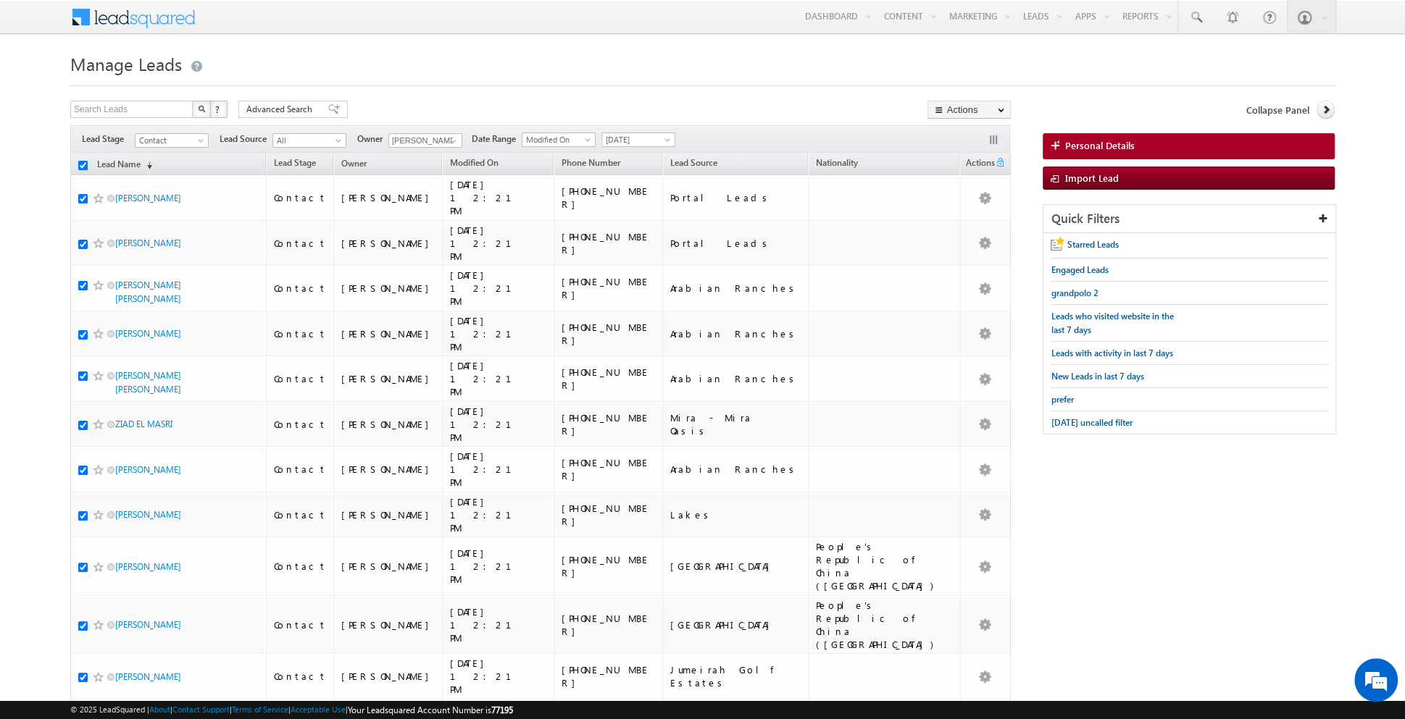
checkbox input "true"
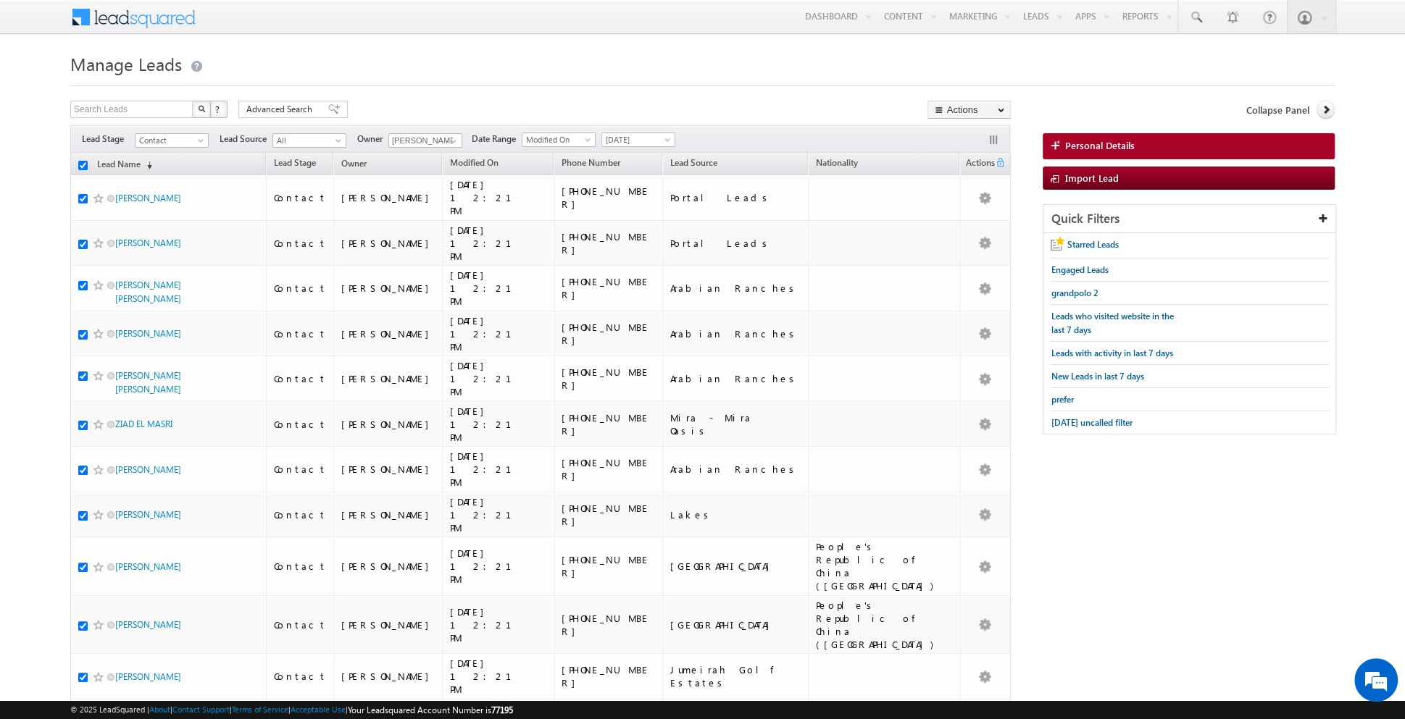
checkbox input "true"
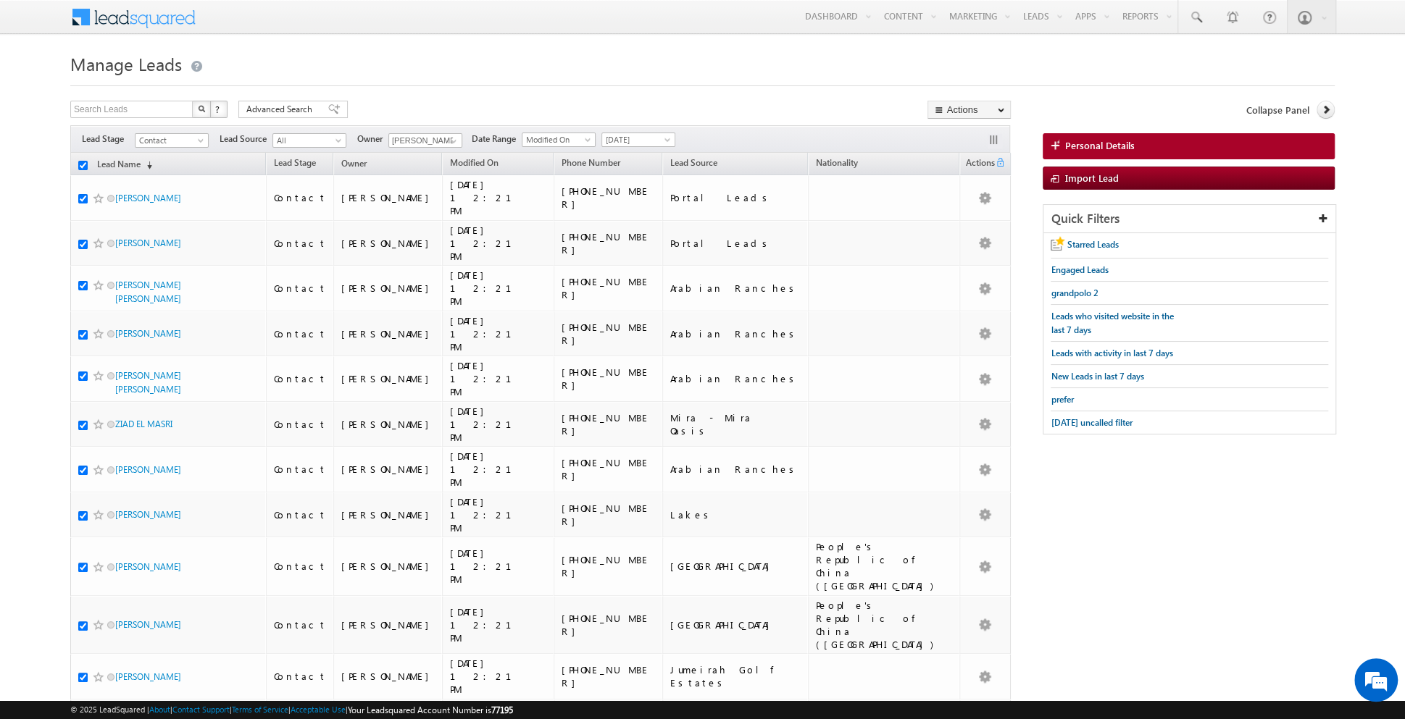
checkbox input "true"
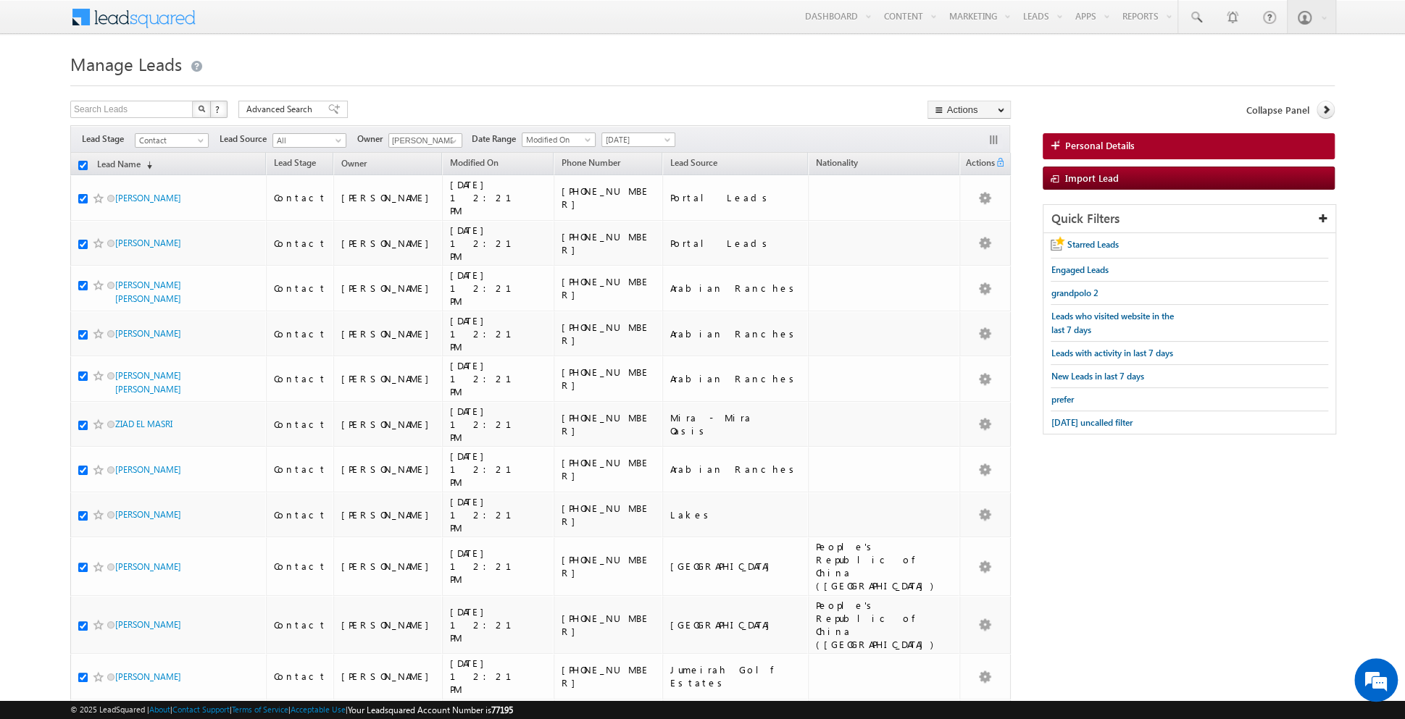
checkbox input "true"
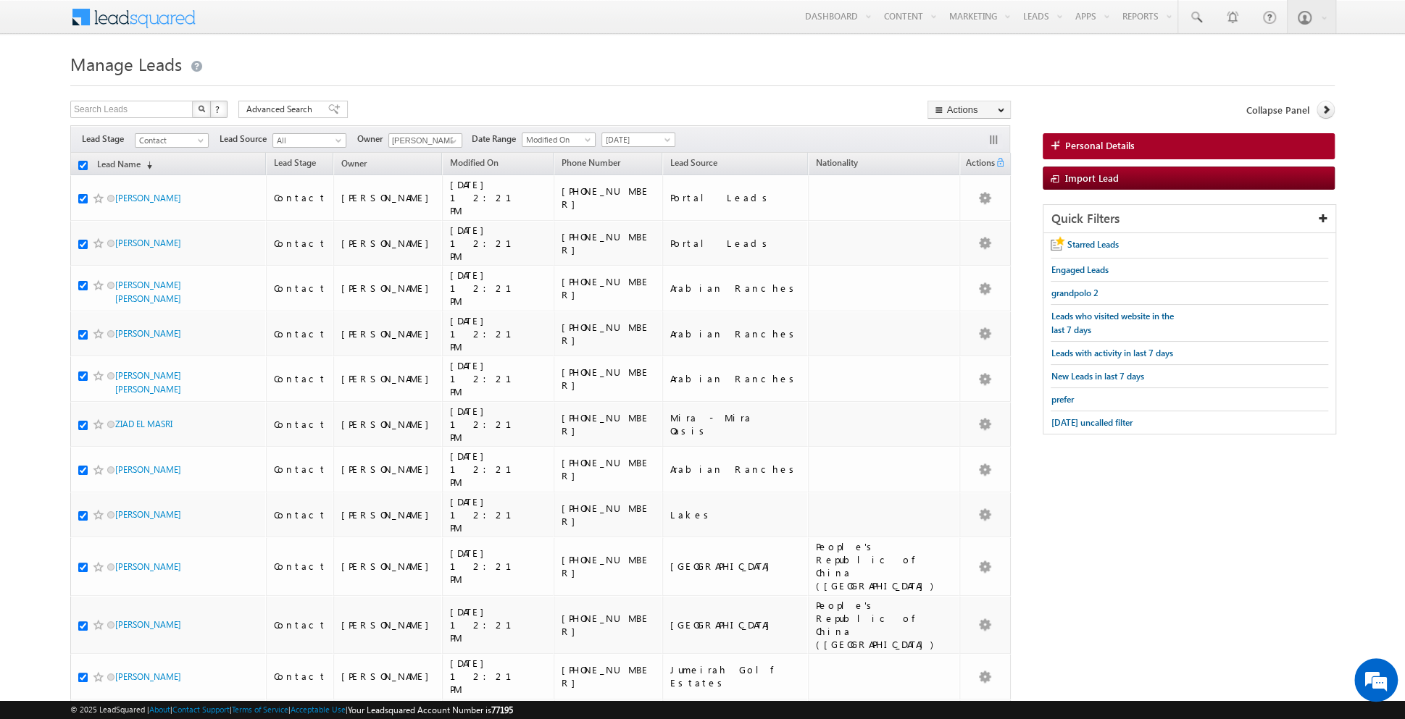
checkbox input "true"
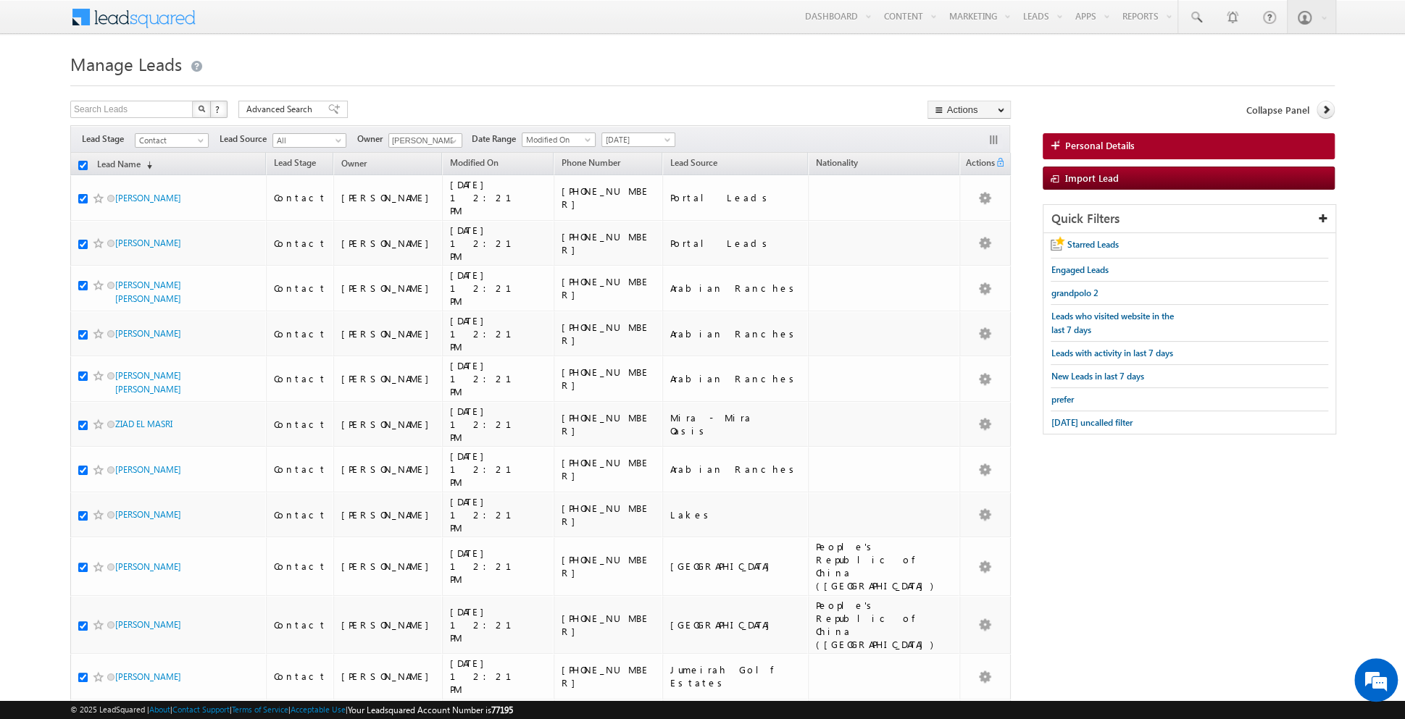
checkbox input "true"
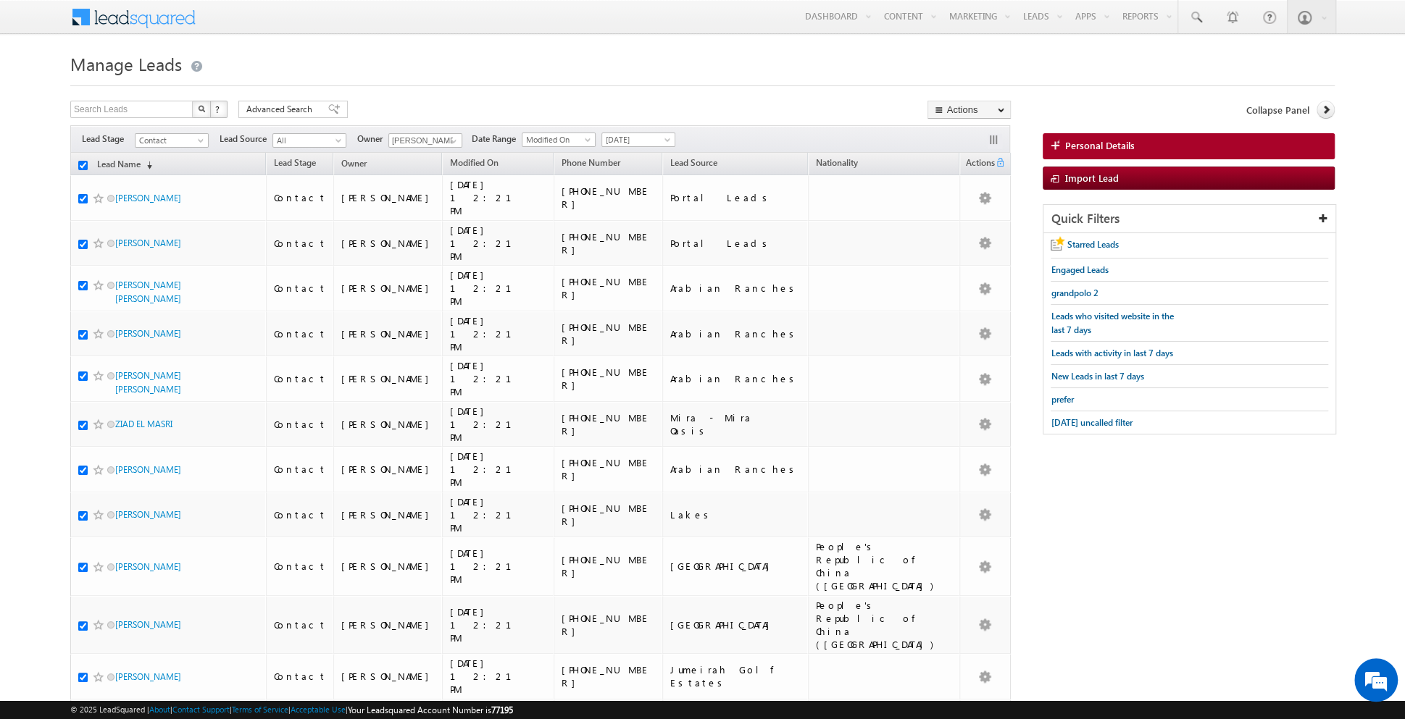
checkbox input "true"
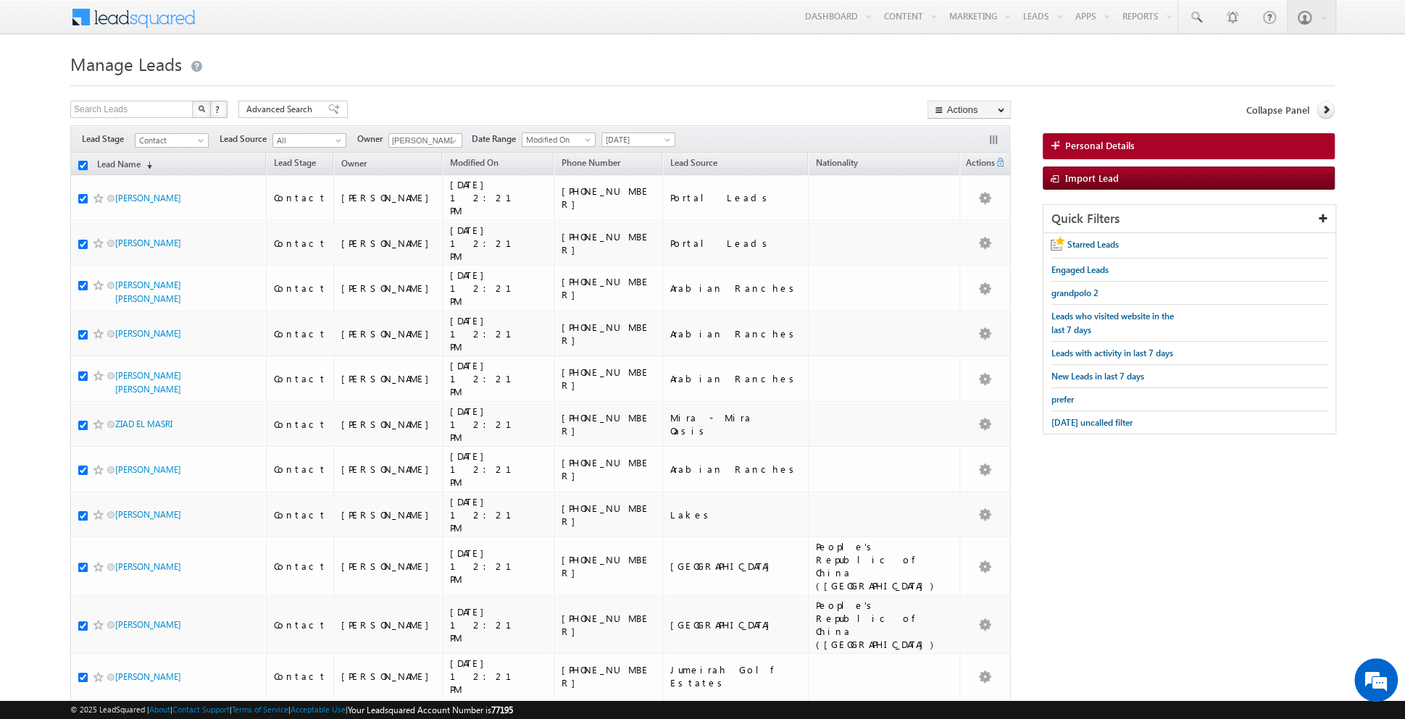
checkbox input "true"
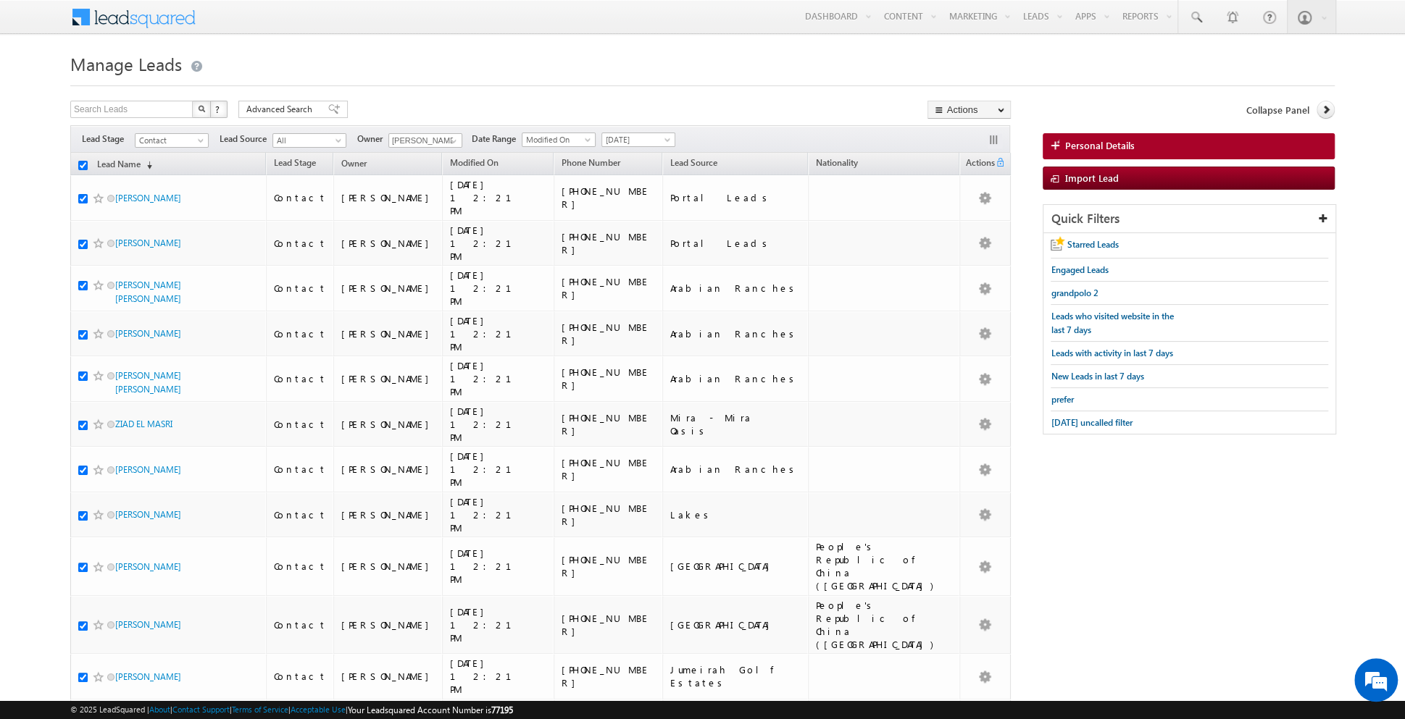
checkbox input "true"
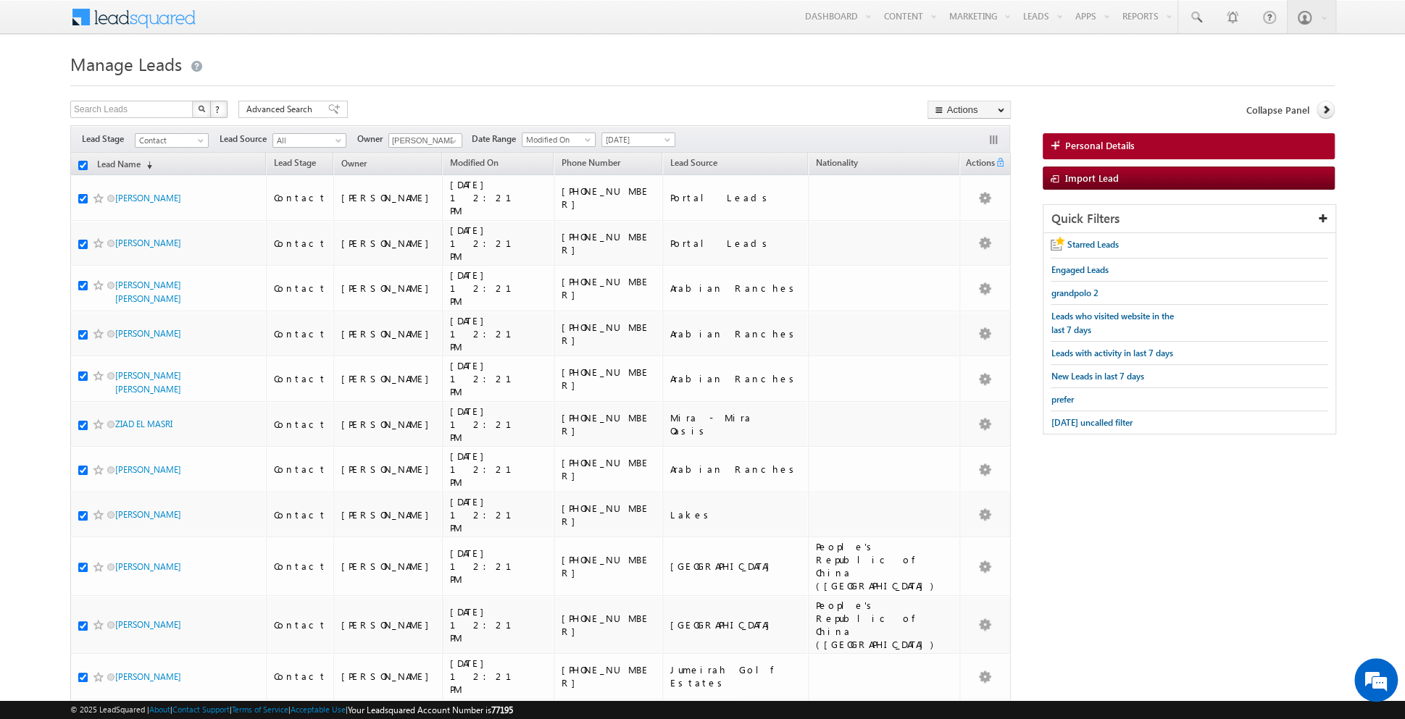
checkbox input "true"
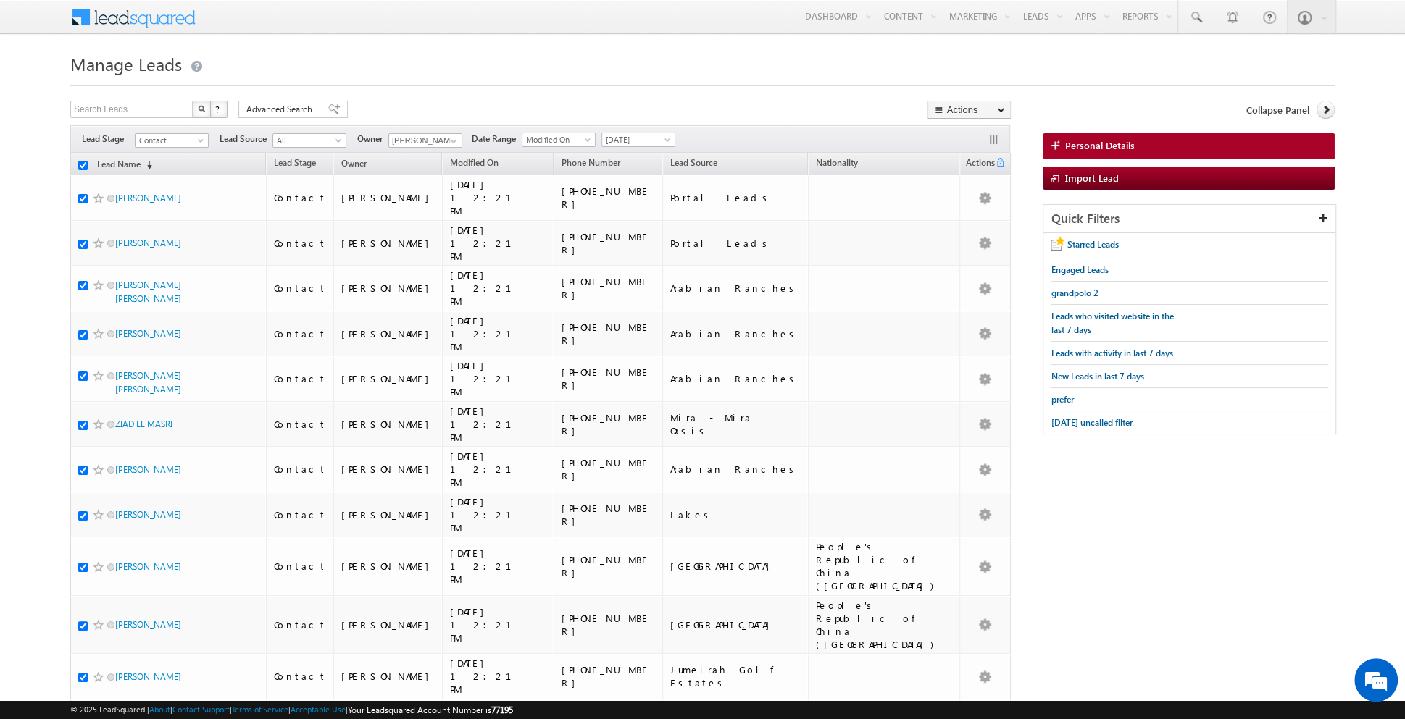
checkbox input "true"
click at [972, 234] on link "Change Owner" at bounding box center [969, 234] width 82 height 17
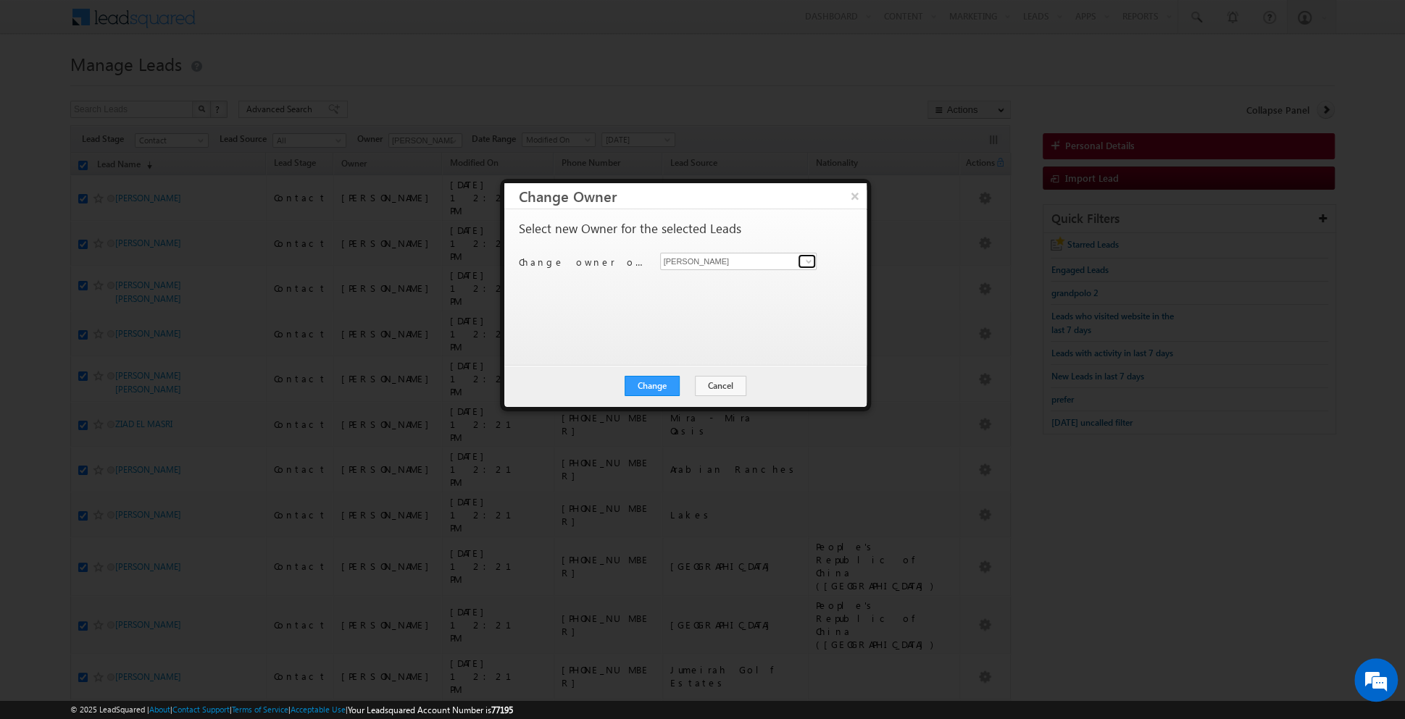
click at [809, 259] on span at bounding box center [809, 262] width 12 height 12
click at [733, 286] on span "[EMAIL_ADDRESS][DOMAIN_NAME]" at bounding box center [731, 288] width 130 height 11
type input "[PERSON_NAME]"
click at [650, 377] on button "Change" at bounding box center [652, 386] width 55 height 20
click at [680, 386] on button "Close" at bounding box center [687, 386] width 46 height 20
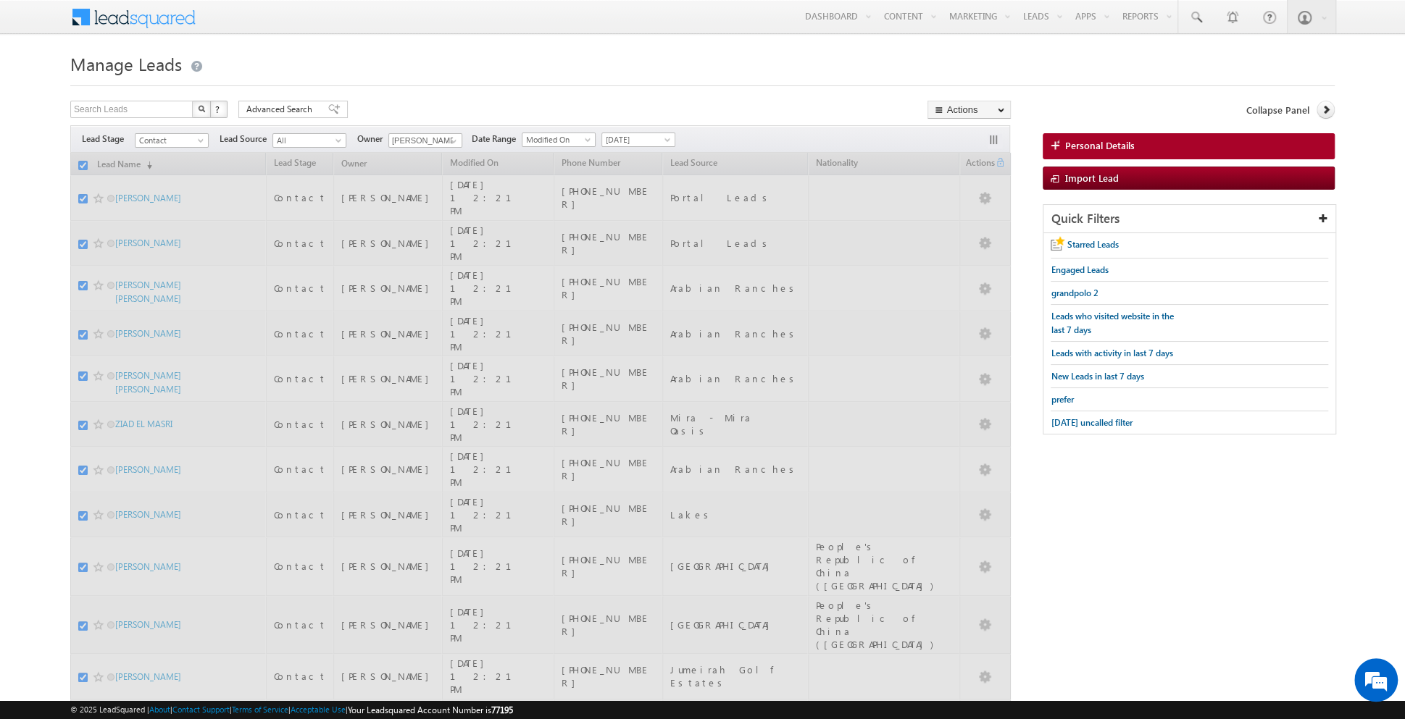
checkbox input "false"
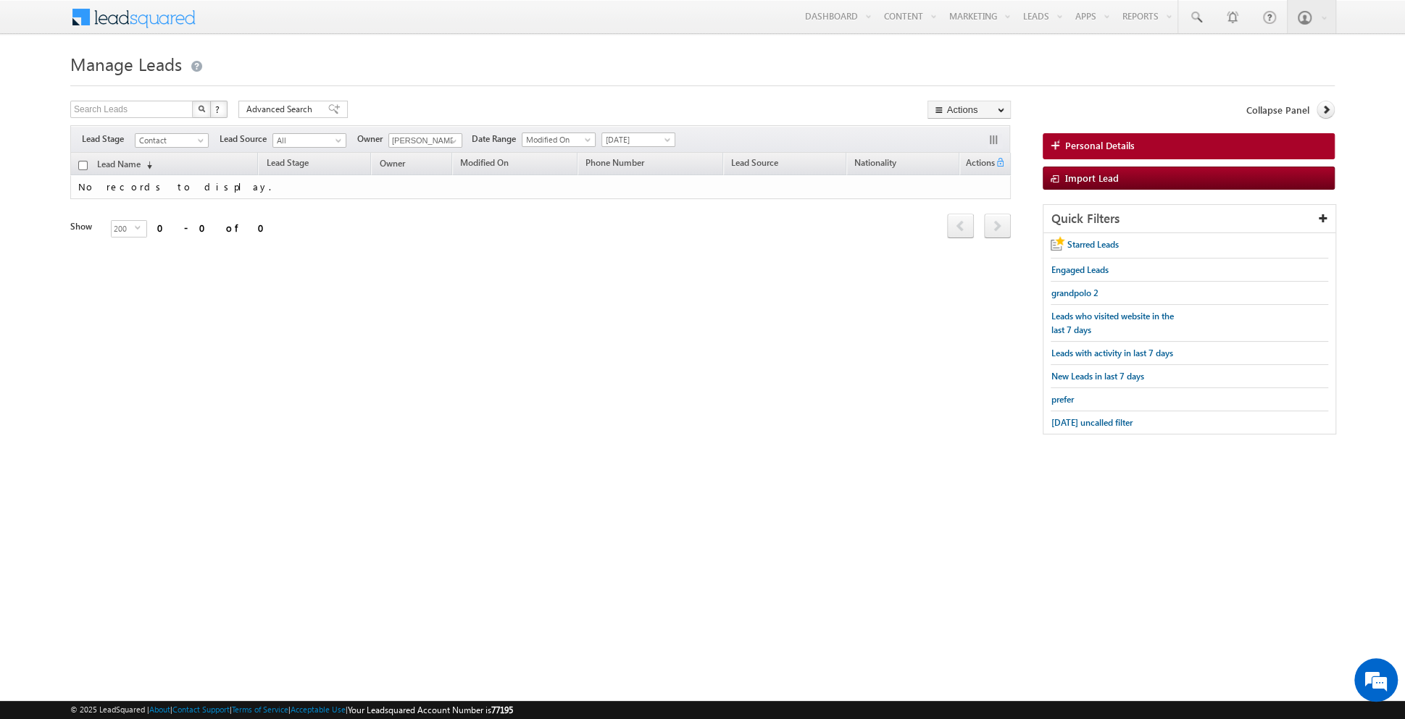
click at [655, 146] on div "Filters Lead Stage Contact Contact Lead Source All All Owner Dinesh Kumar Dines…" at bounding box center [540, 139] width 940 height 28
click at [663, 141] on span at bounding box center [669, 143] width 12 height 12
click at [642, 152] on link "All Time" at bounding box center [632, 154] width 73 height 13
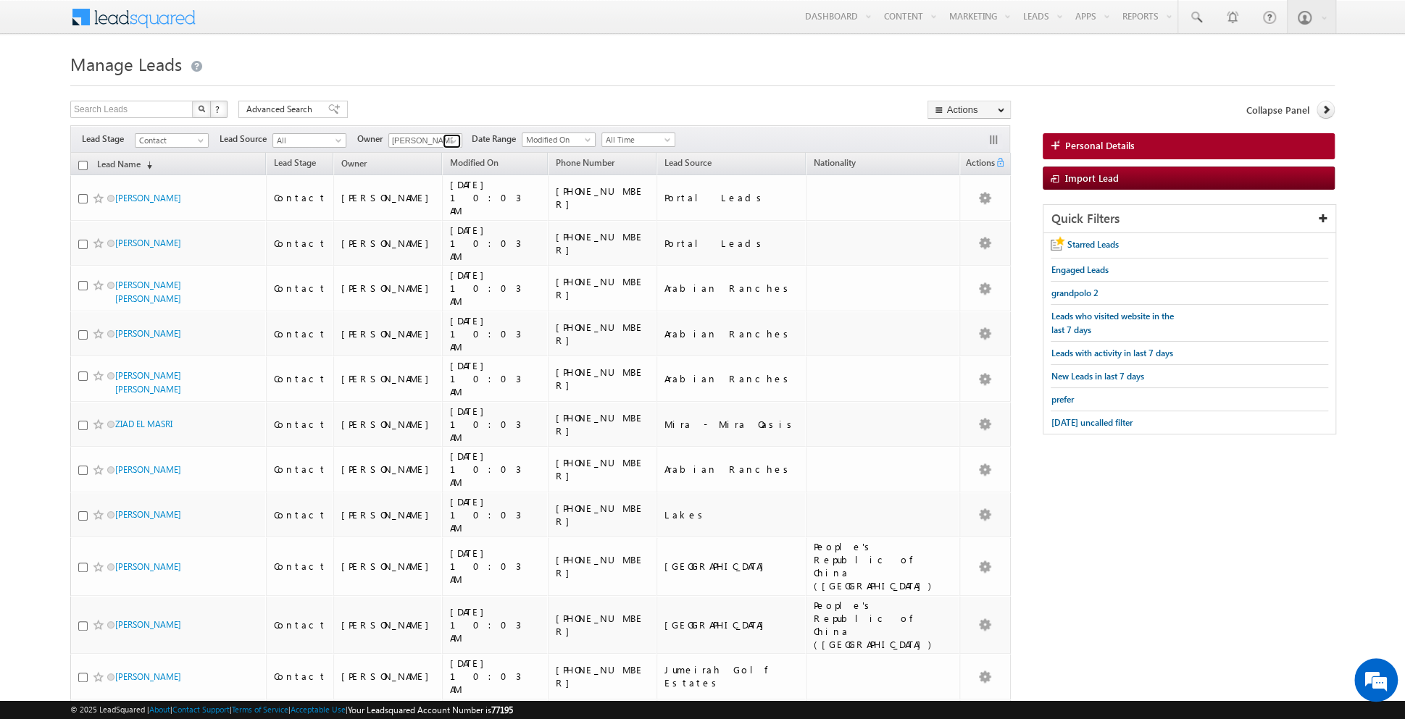
click at [448, 139] on span at bounding box center [454, 141] width 12 height 12
click at [569, 107] on div "Search Leads X ? 162 results found Advanced Search Advanced Search Advanced sea…" at bounding box center [540, 111] width 940 height 21
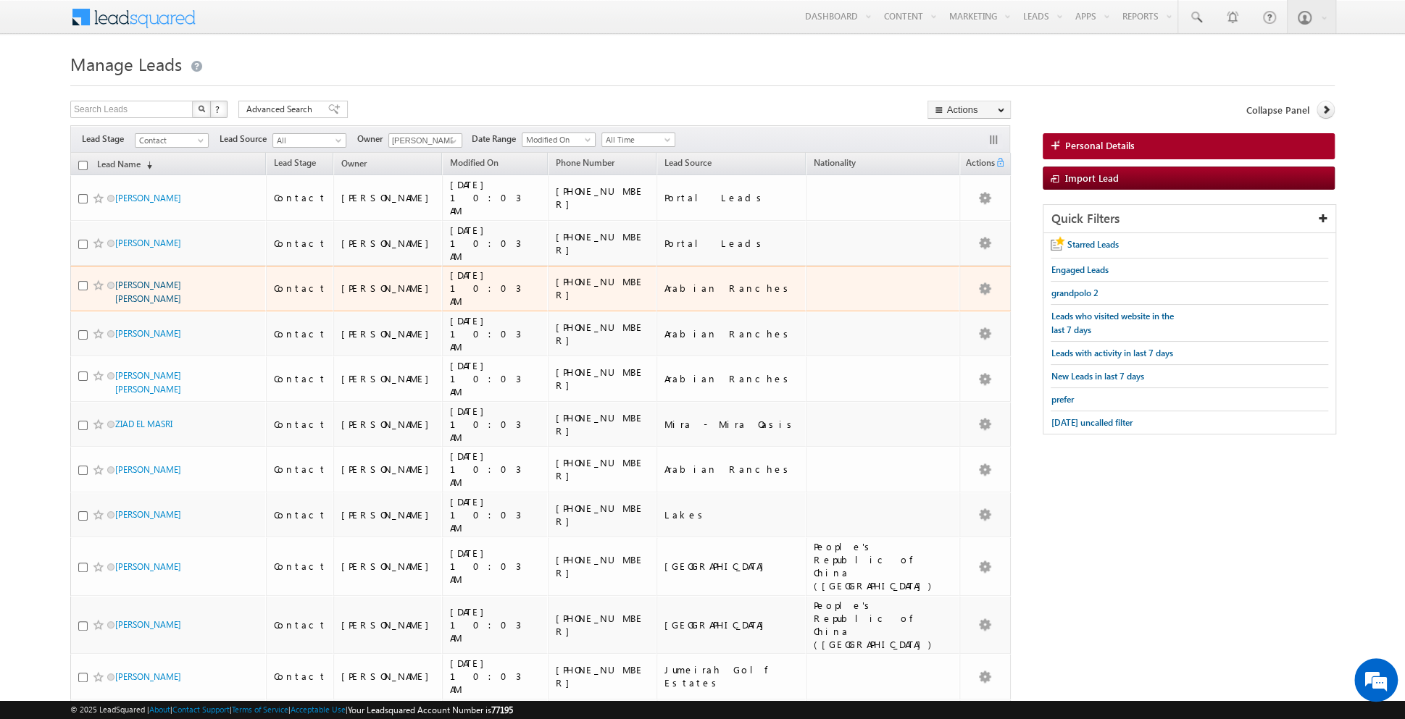
click at [145, 280] on link "[PERSON_NAME] [PERSON_NAME]" at bounding box center [148, 292] width 66 height 25
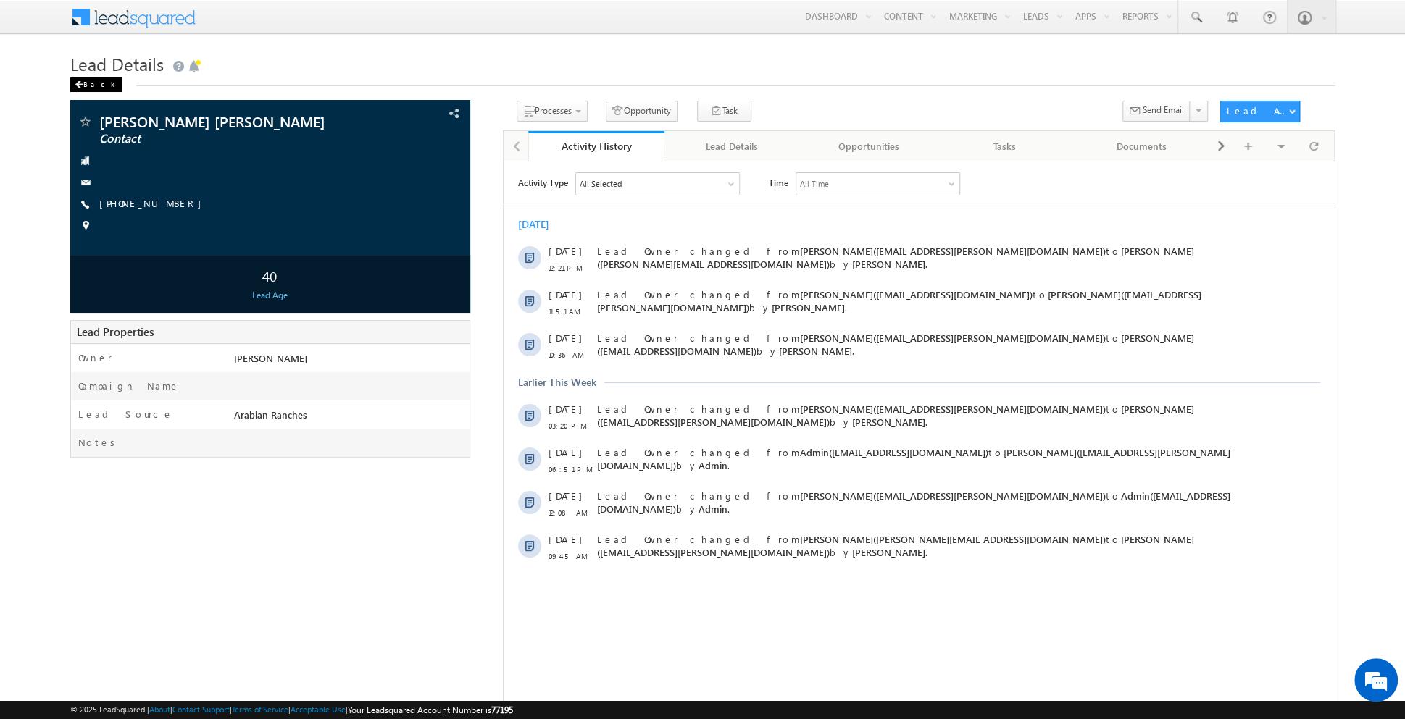
click at [91, 81] on div "Back" at bounding box center [95, 85] width 51 height 14
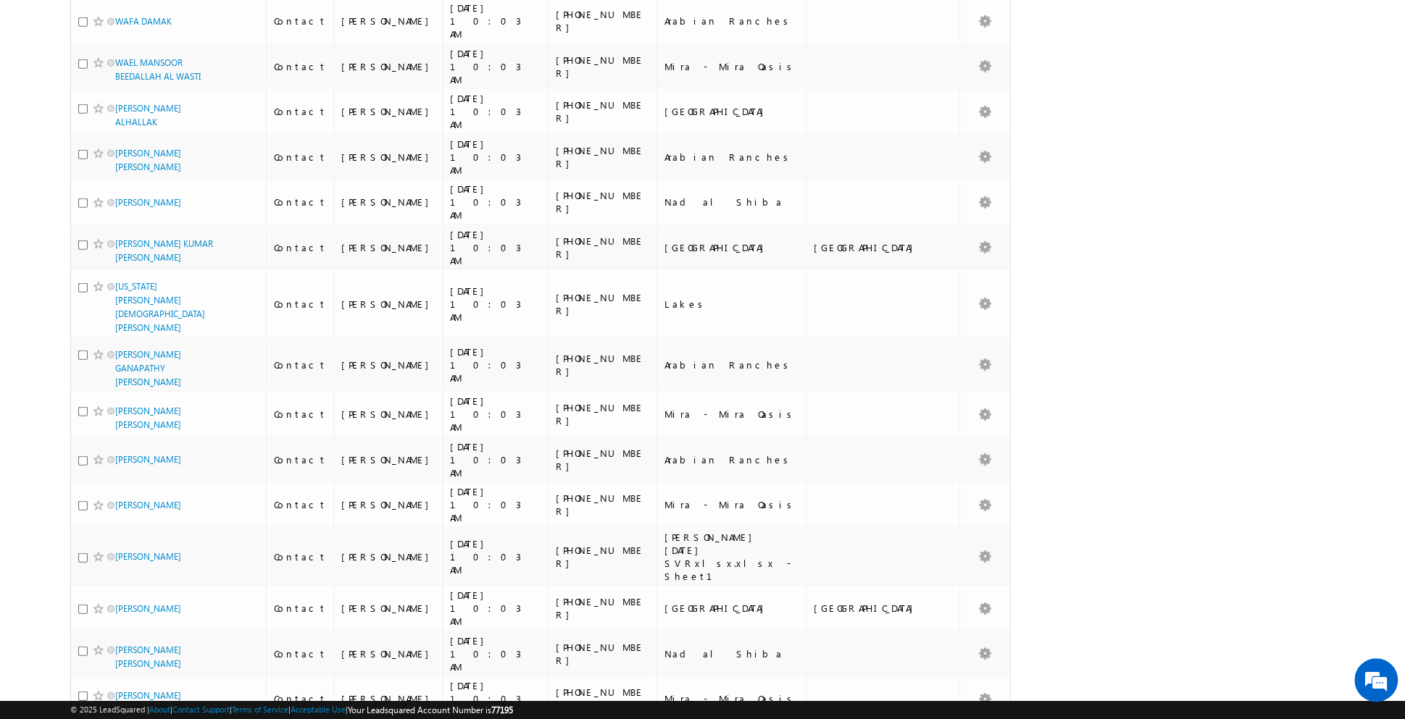
scroll to position [2809, 0]
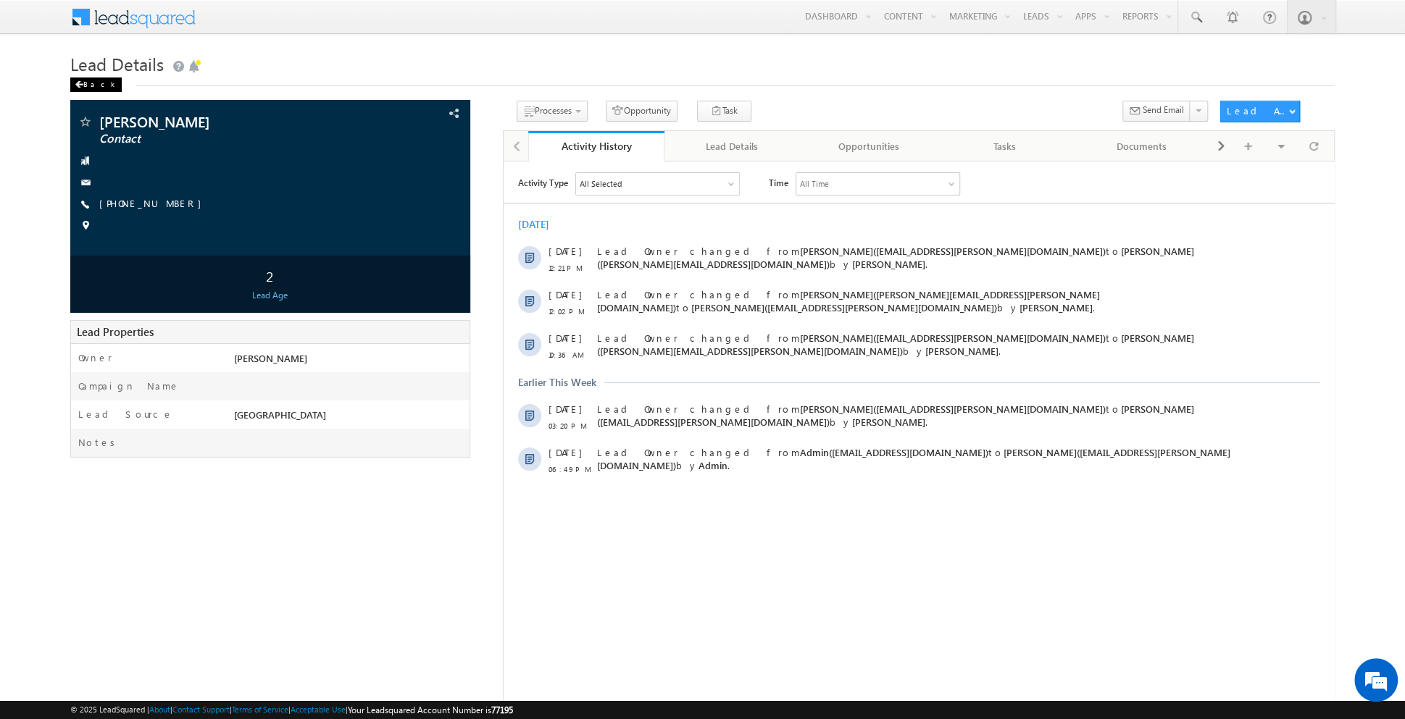
click at [83, 85] on div "Back" at bounding box center [95, 85] width 51 height 14
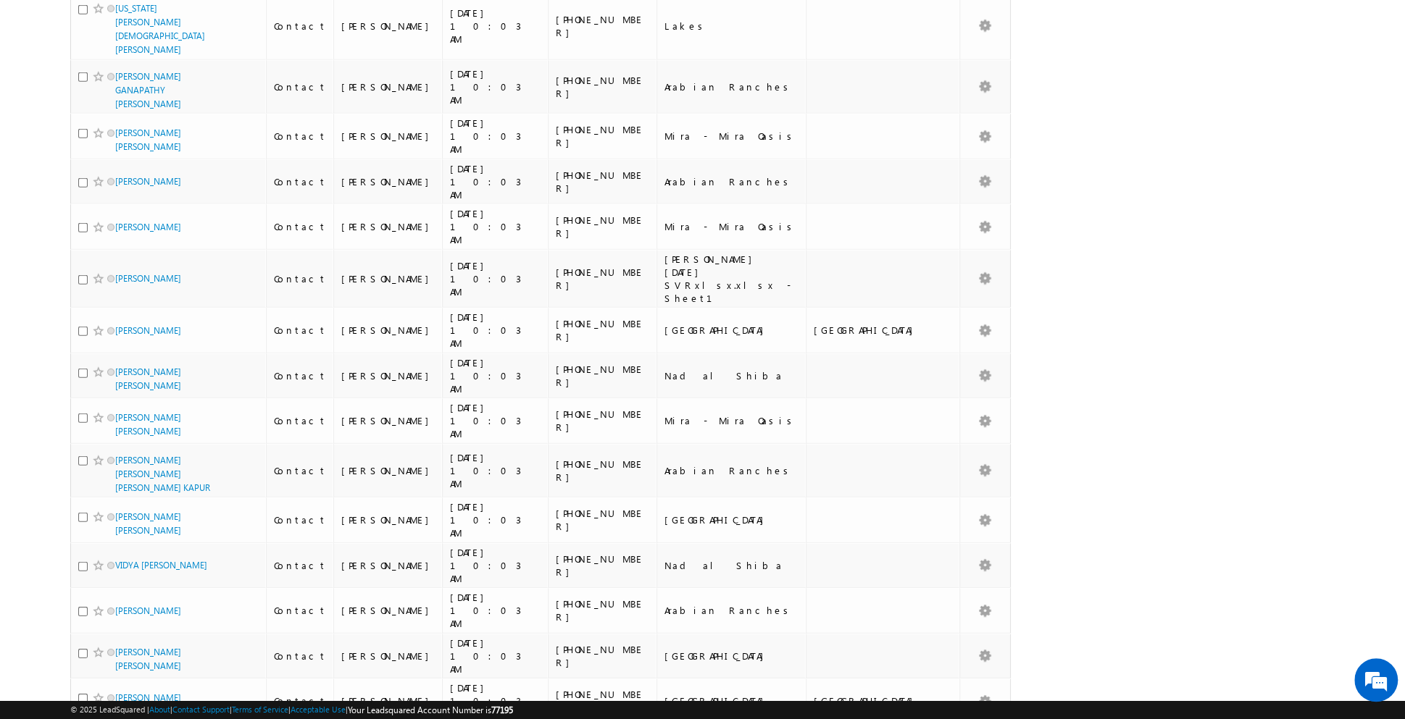
scroll to position [3090, 0]
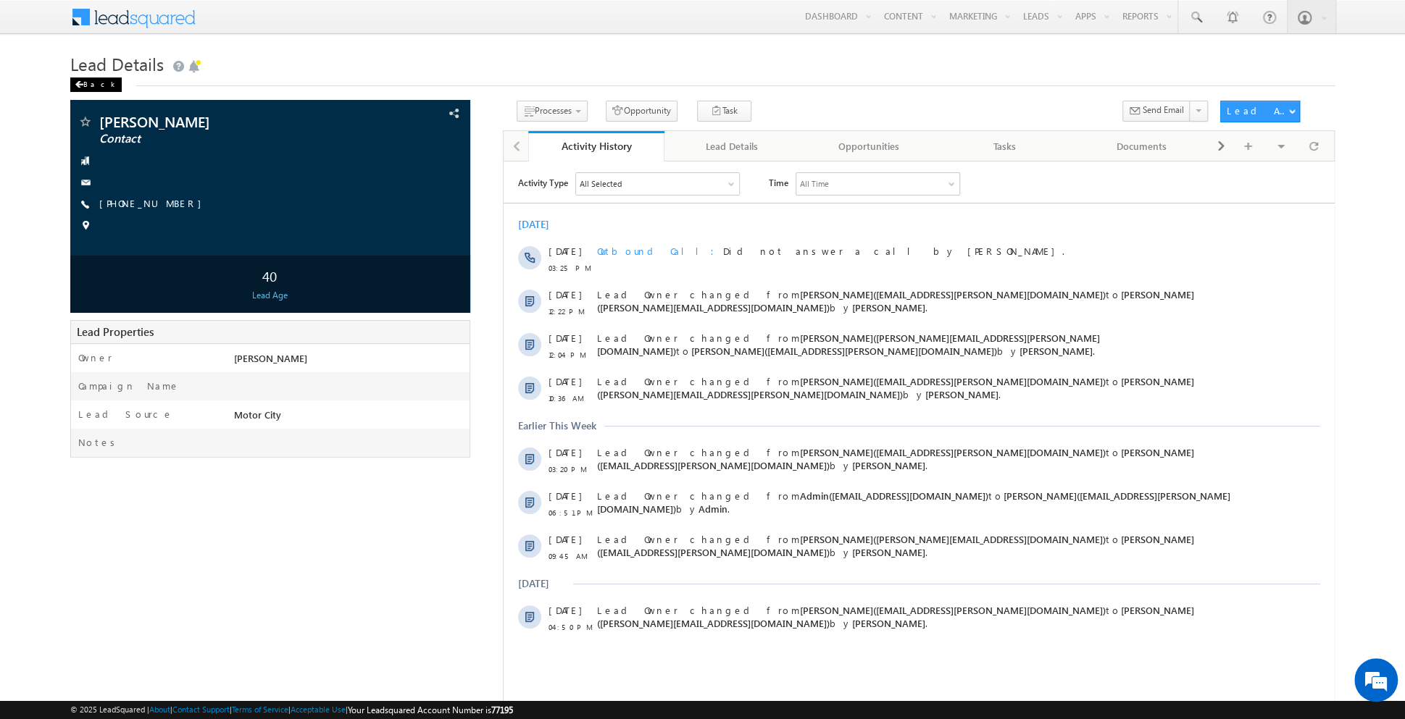
click at [85, 84] on div "Back" at bounding box center [95, 85] width 51 height 14
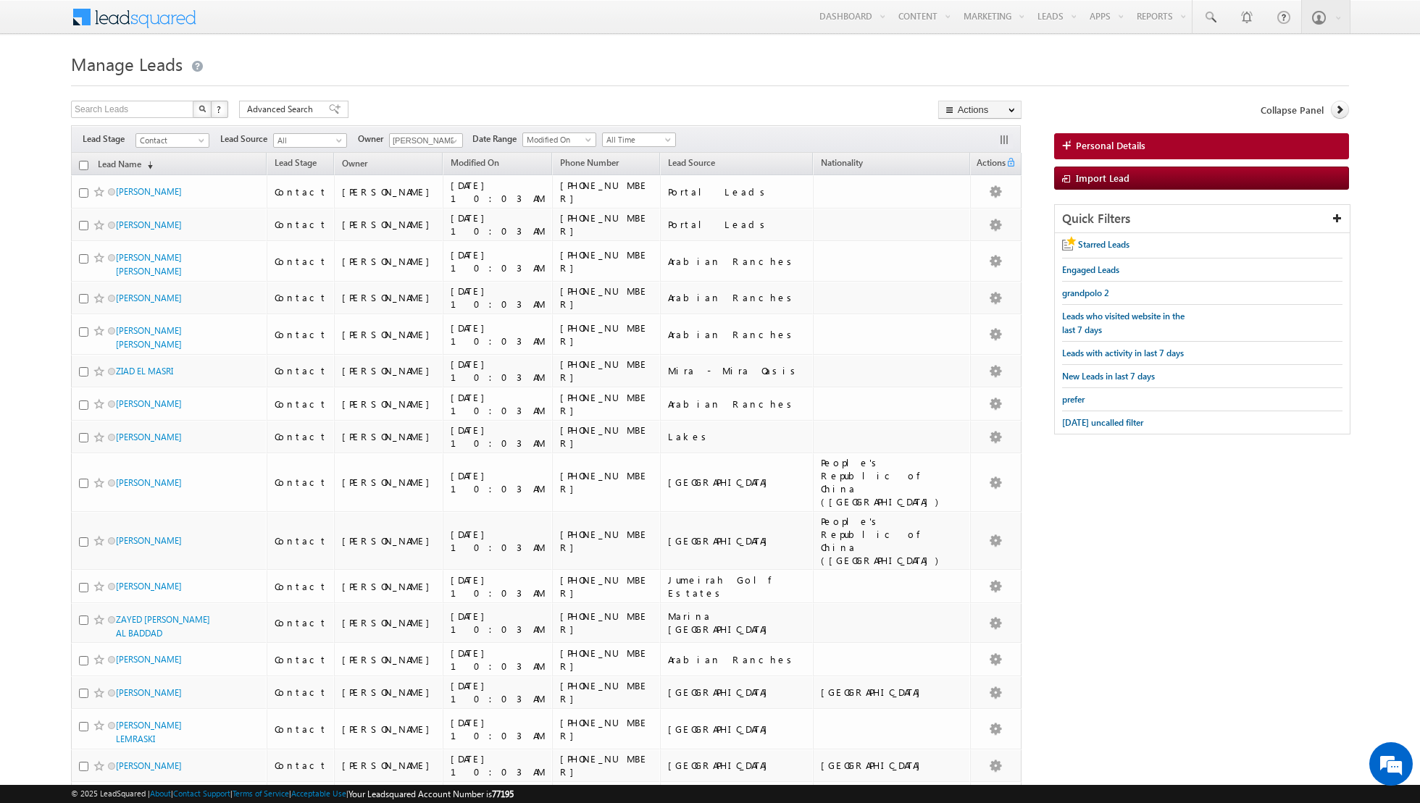
click at [82, 166] on input "checkbox" at bounding box center [83, 165] width 9 height 9
checkbox input "true"
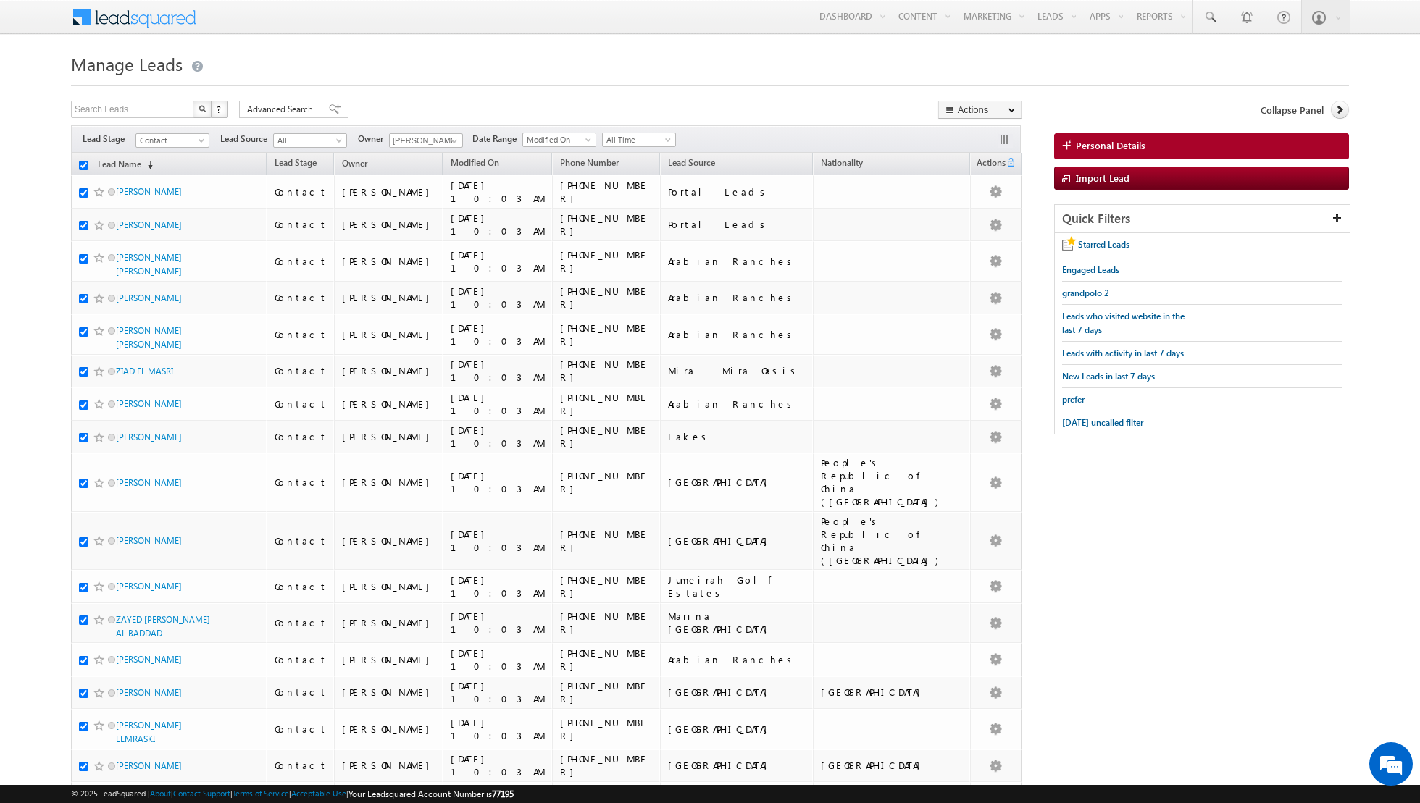
checkbox input "true"
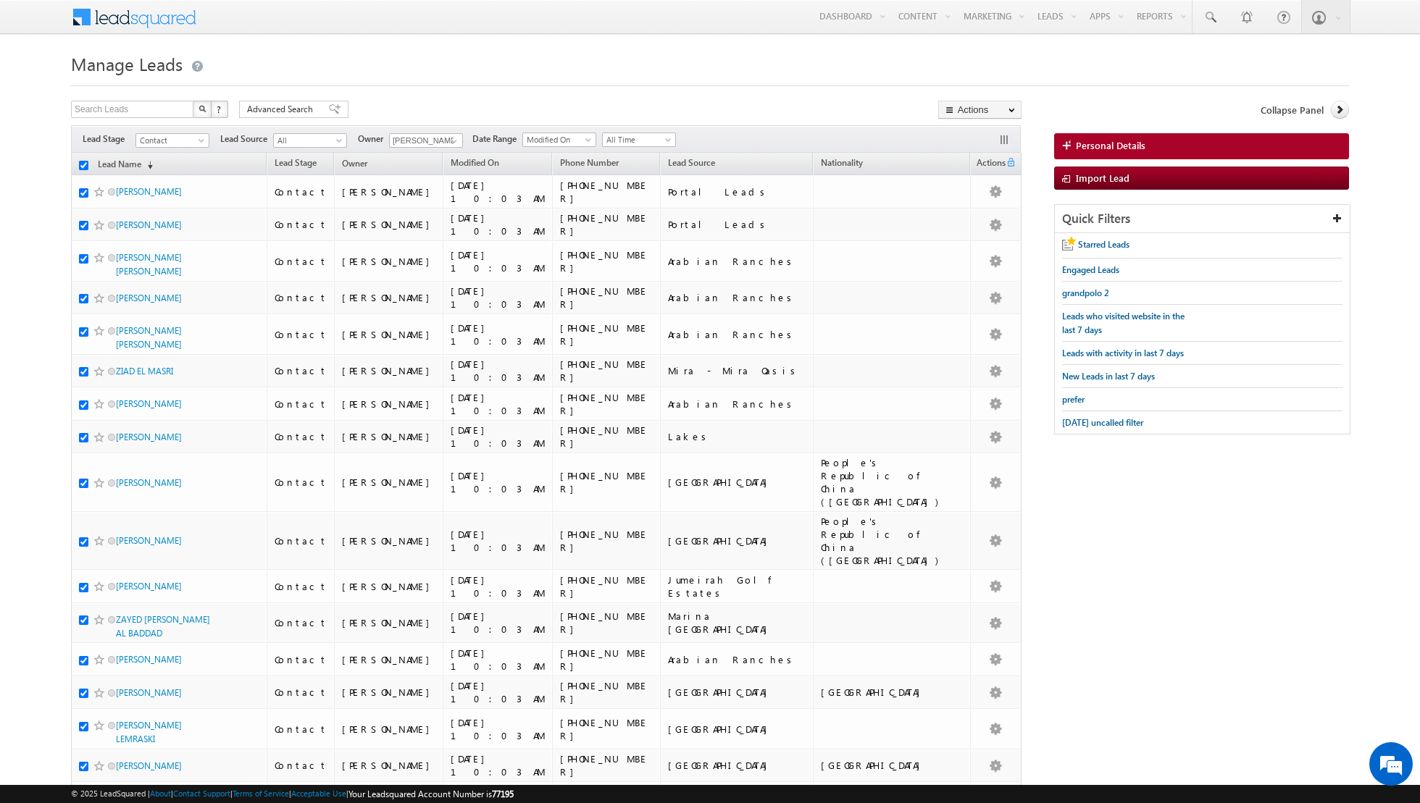
checkbox input "true"
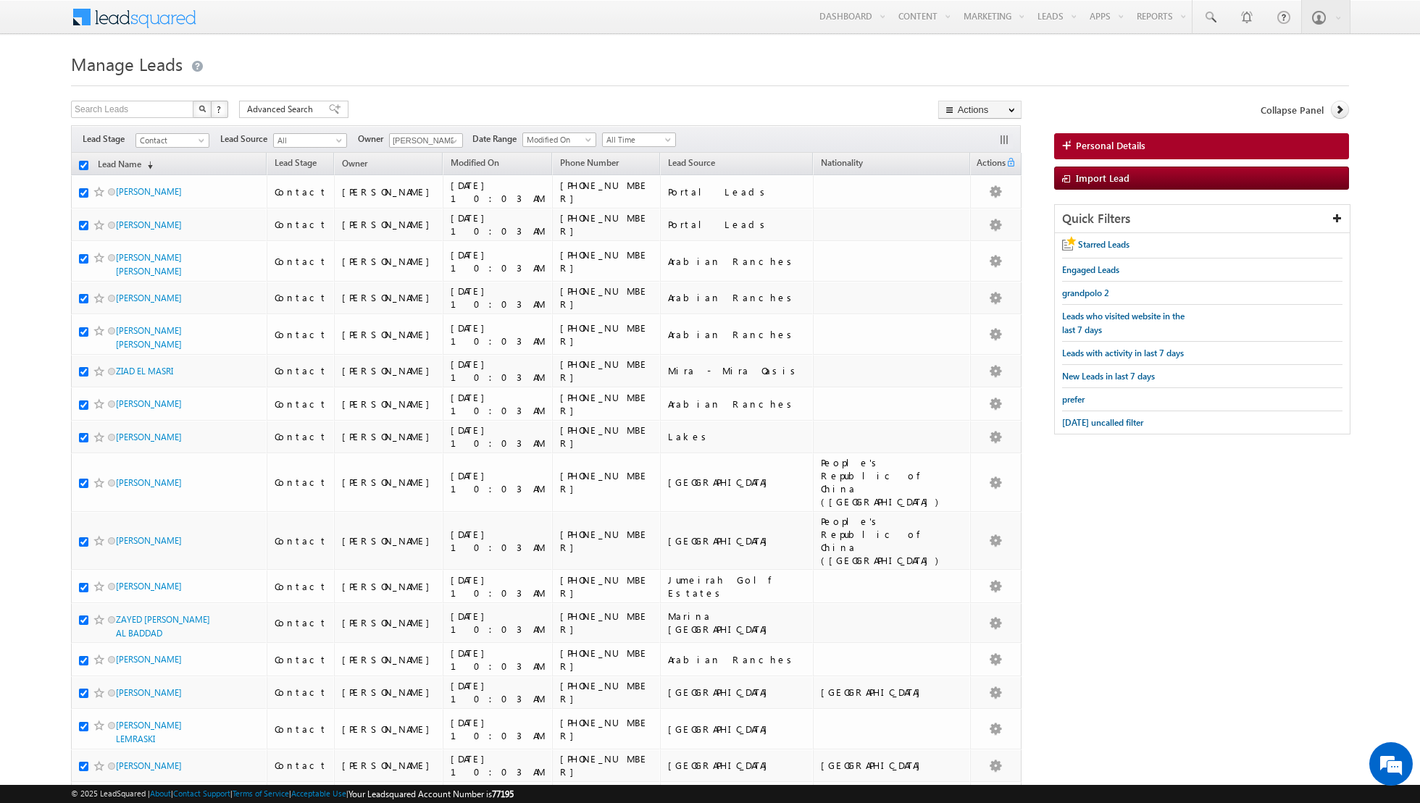
checkbox input "true"
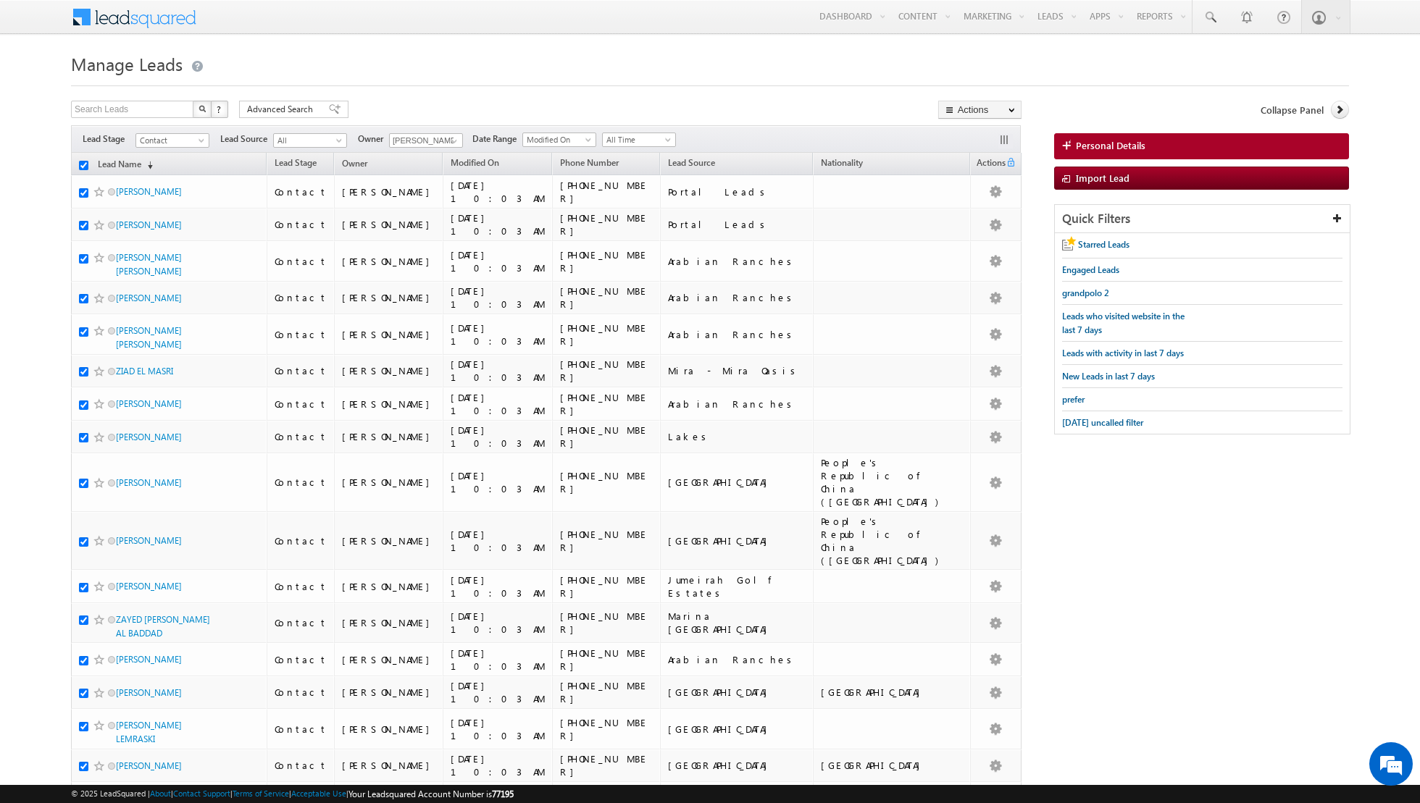
checkbox input "true"
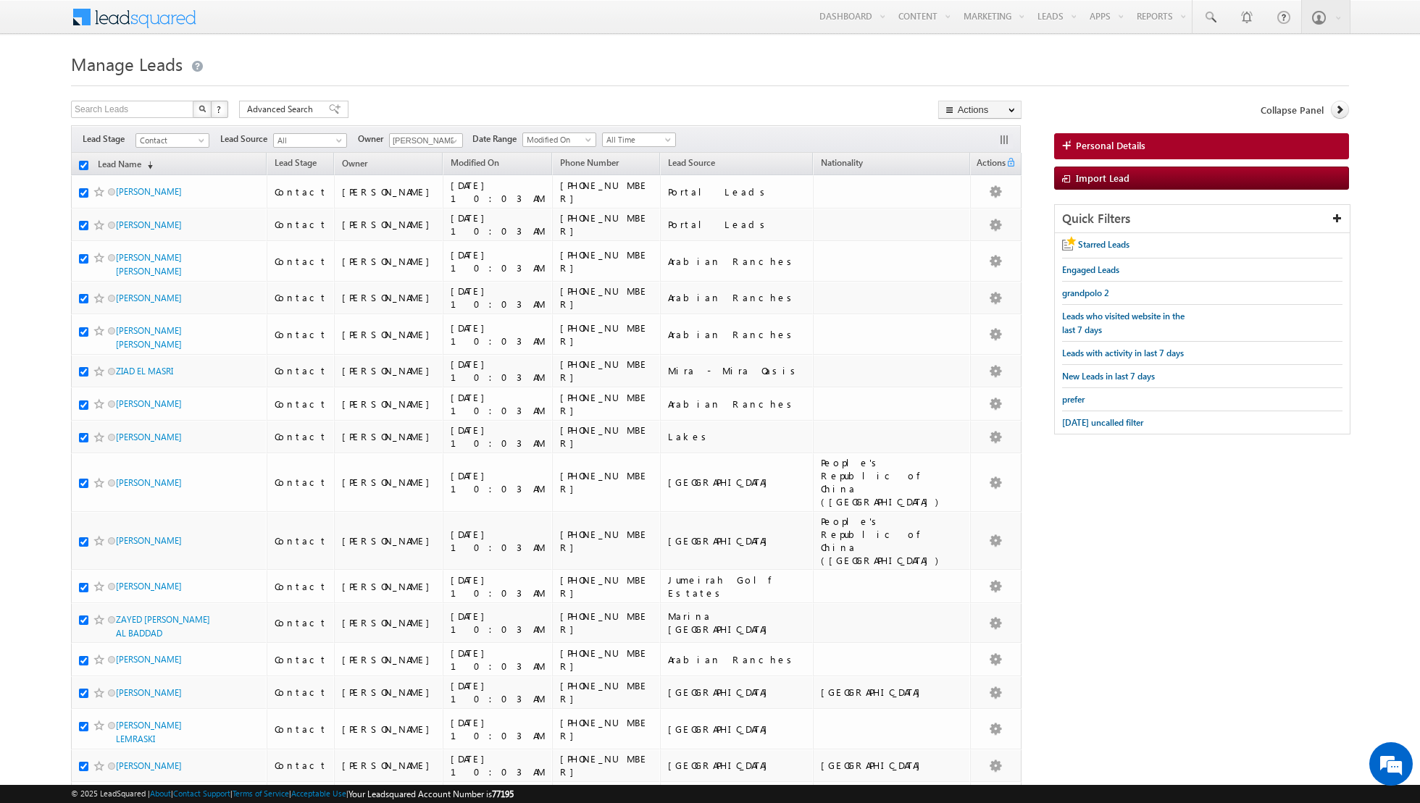
checkbox input "true"
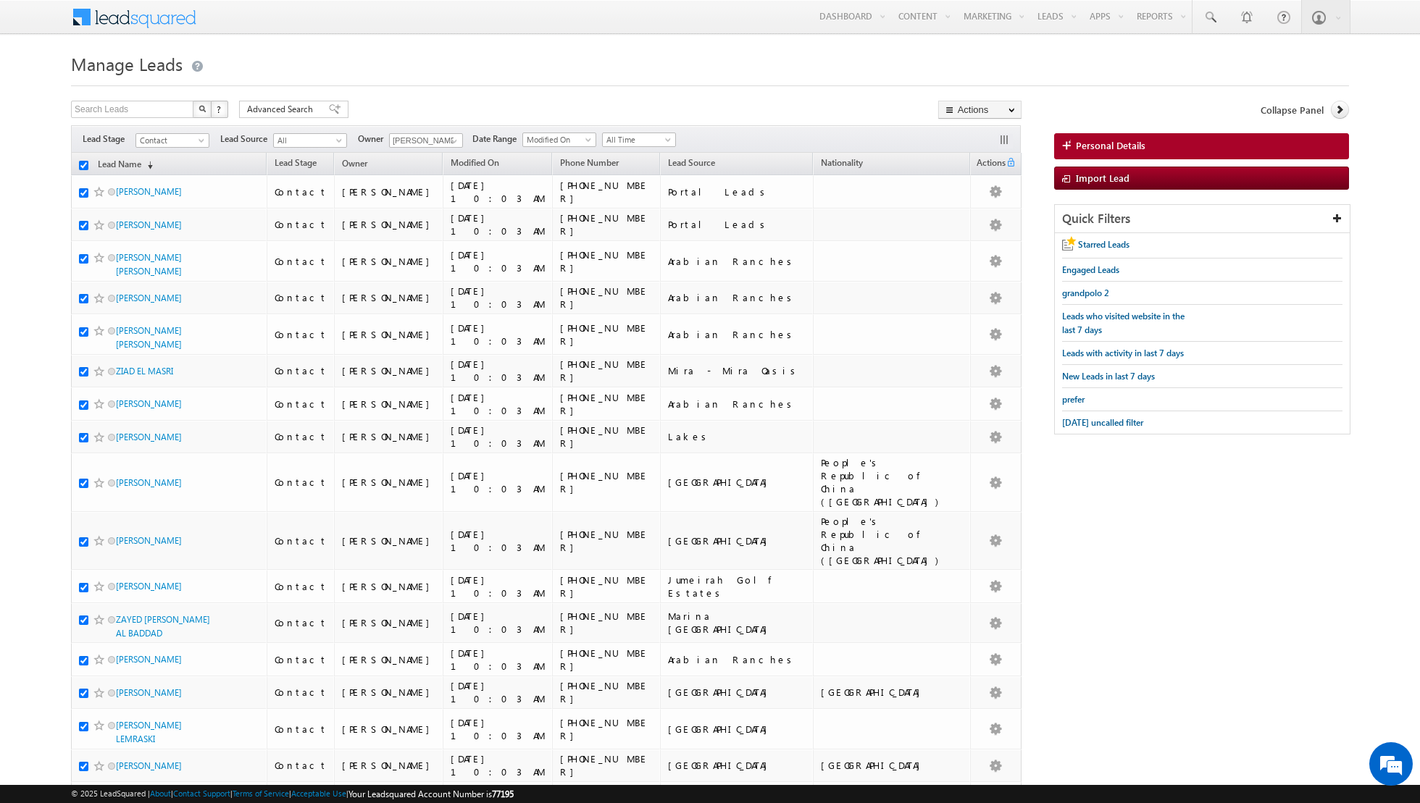
checkbox input "true"
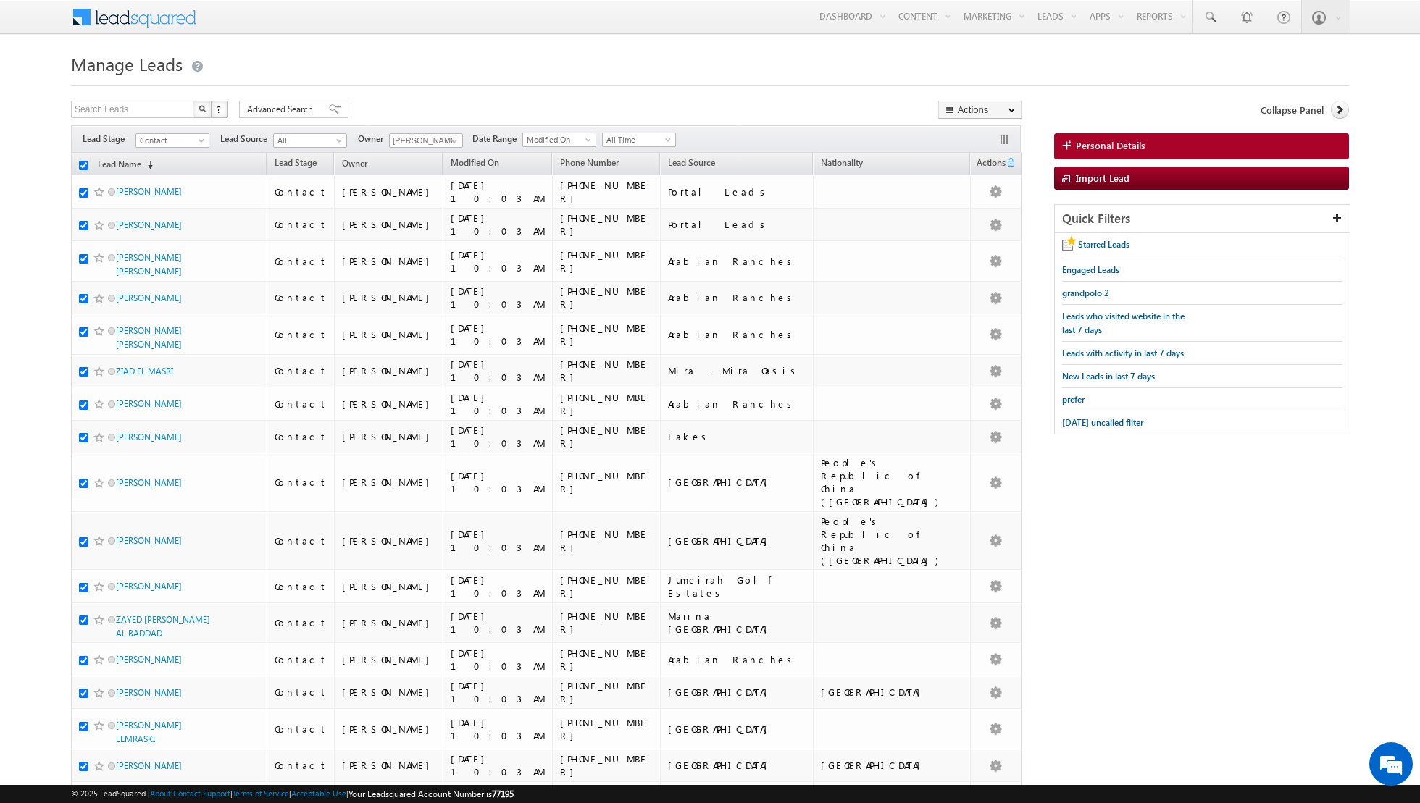
checkbox input "true"
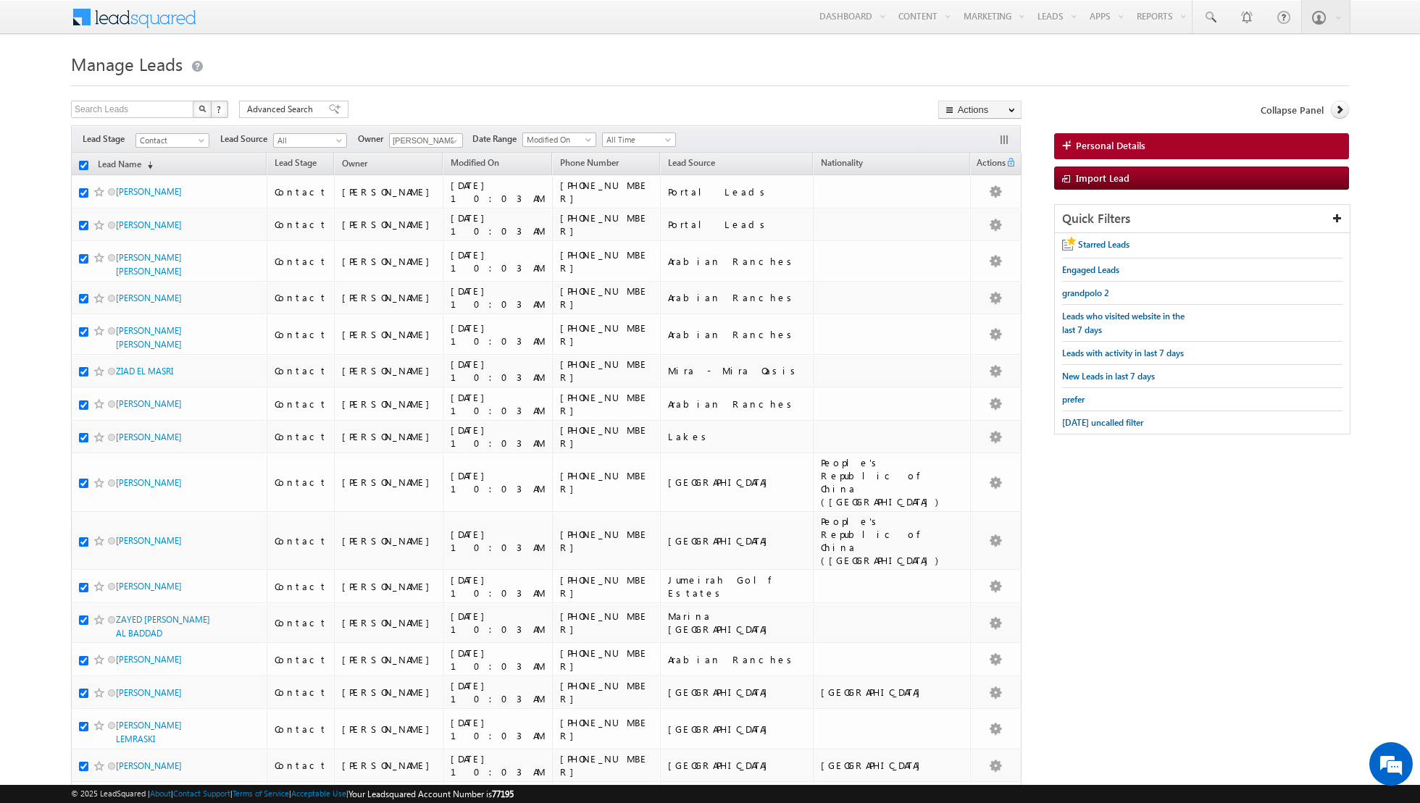
checkbox input "true"
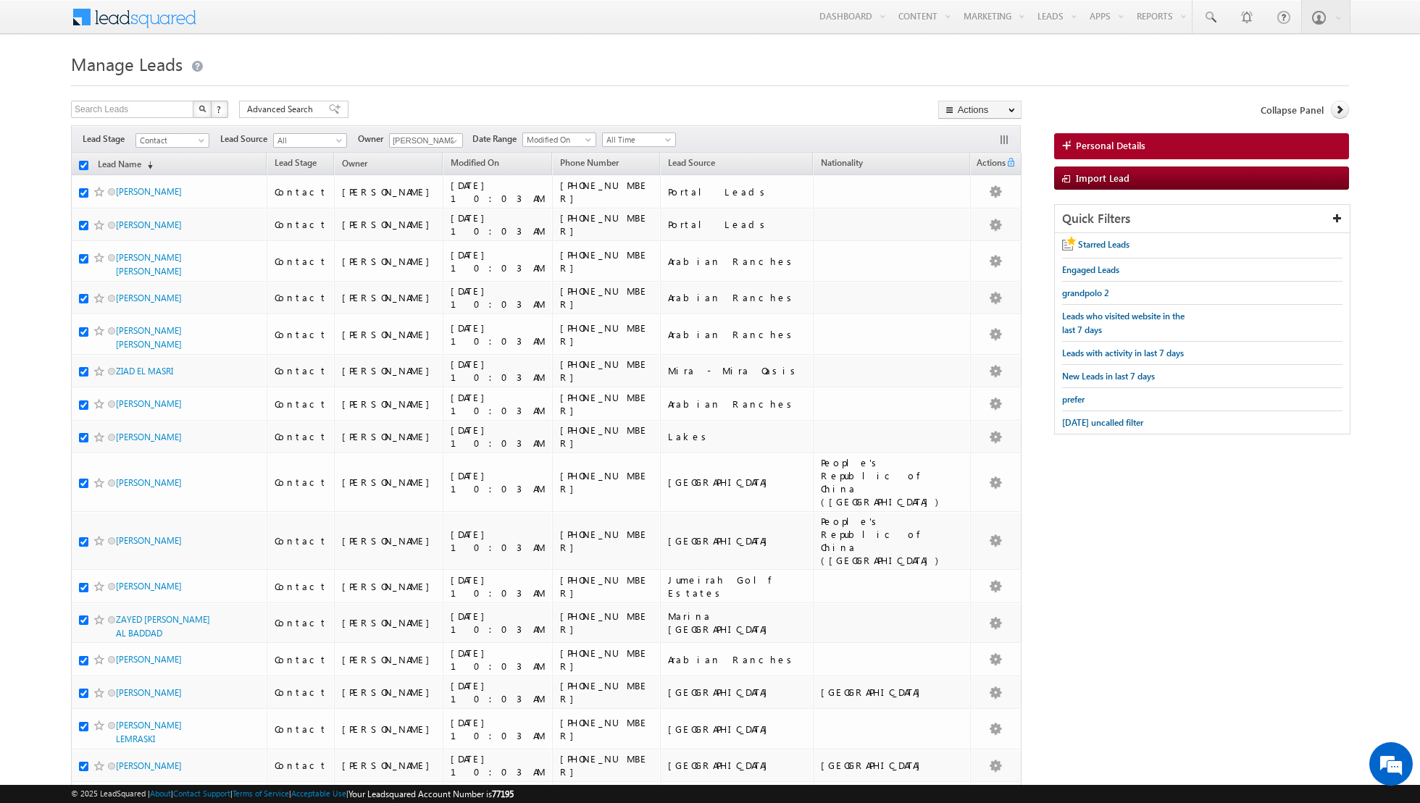
checkbox input "true"
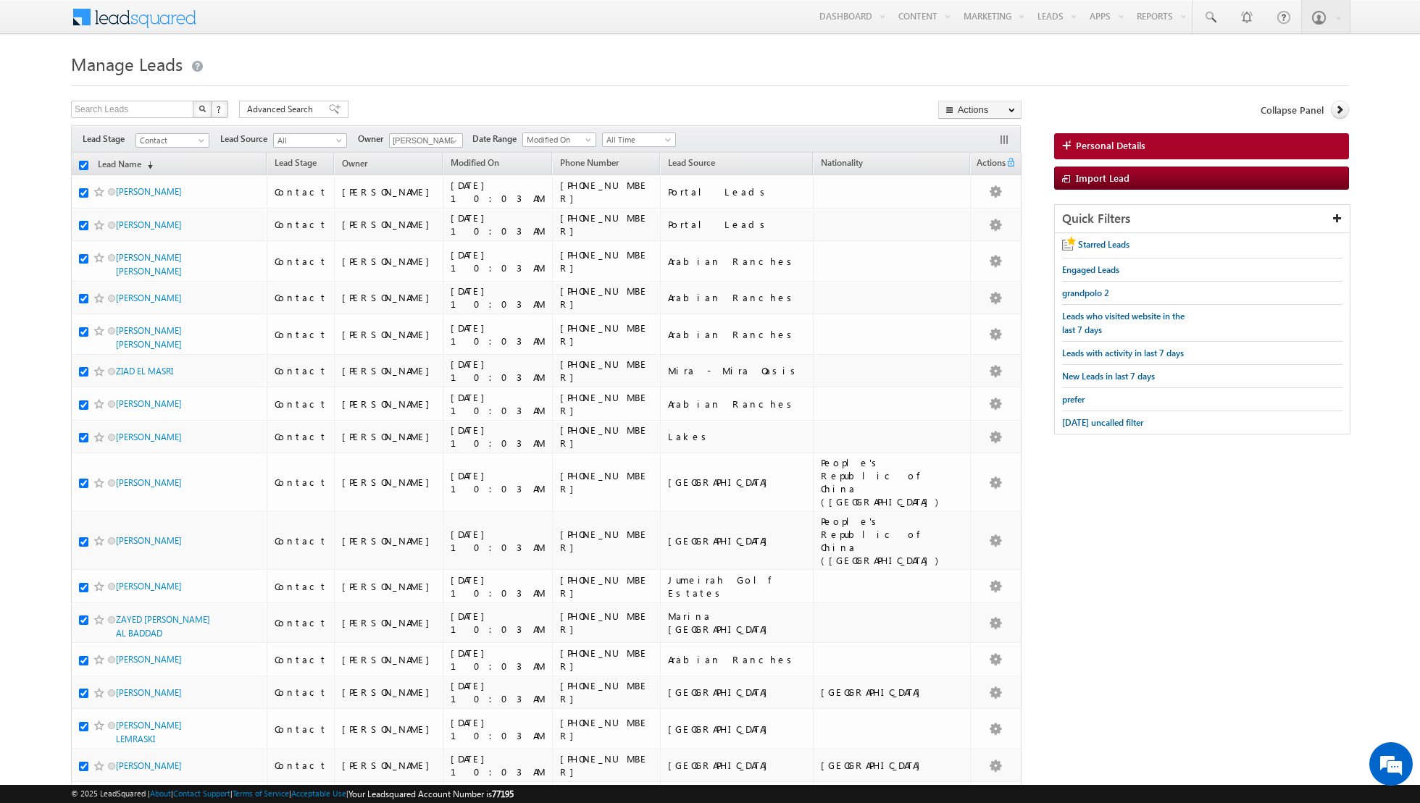
checkbox input "true"
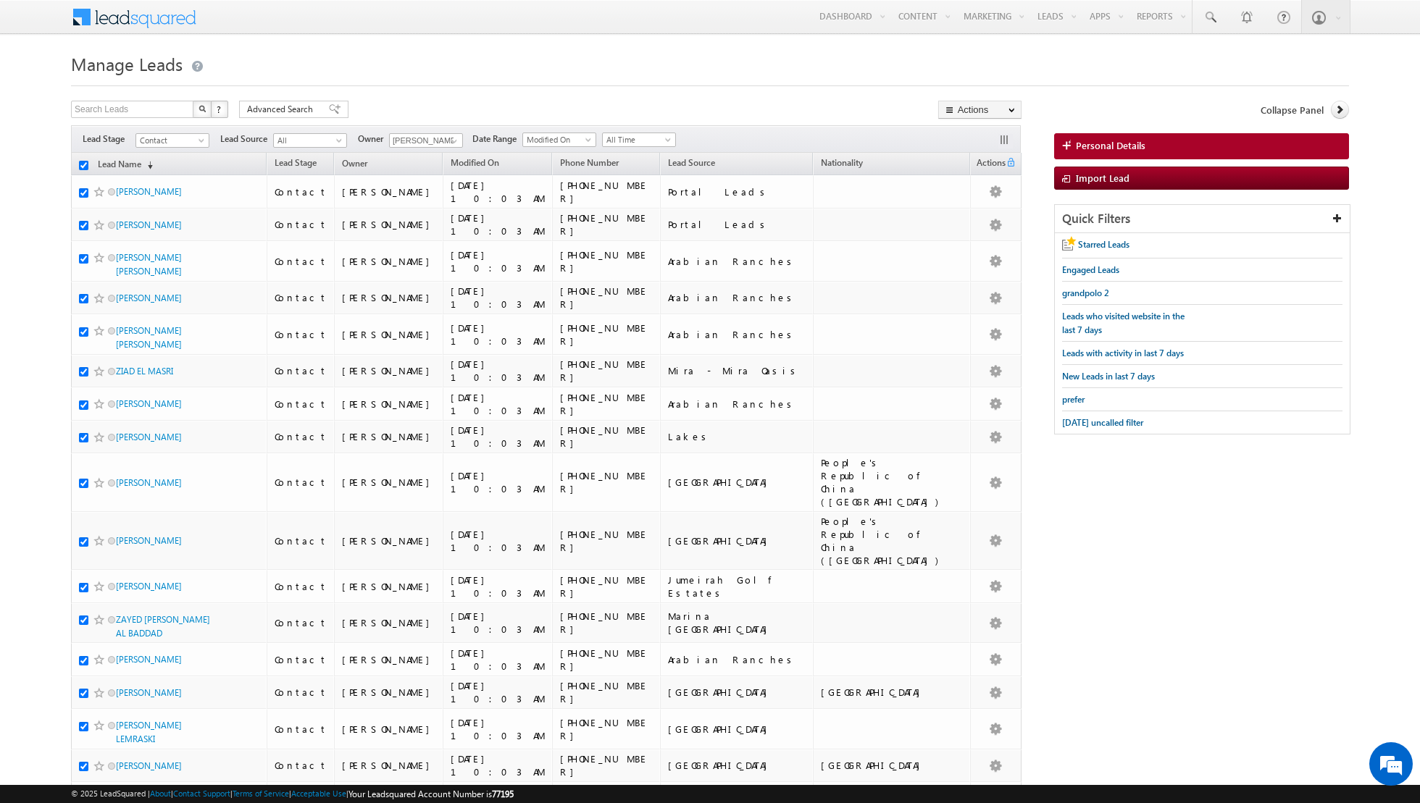
checkbox input "true"
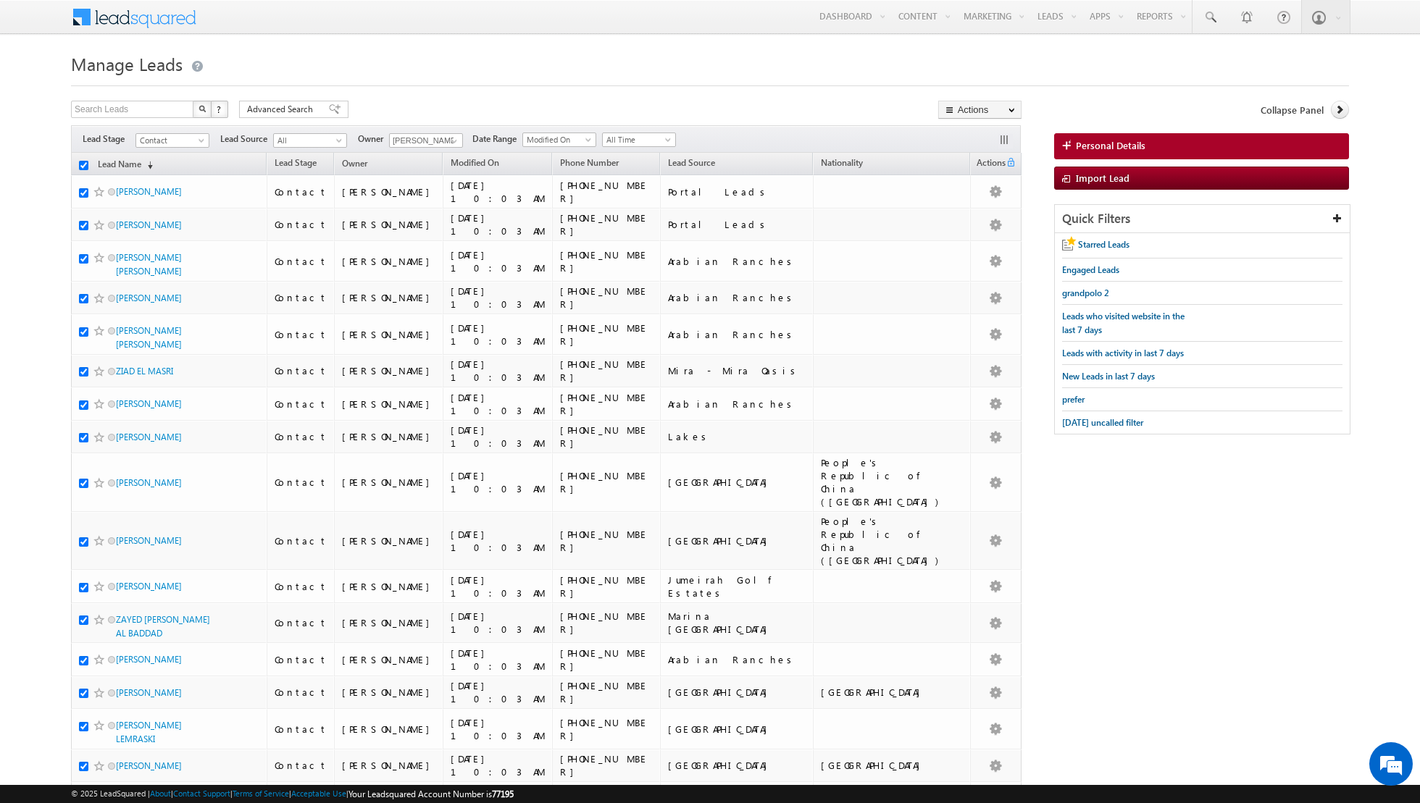
checkbox input "true"
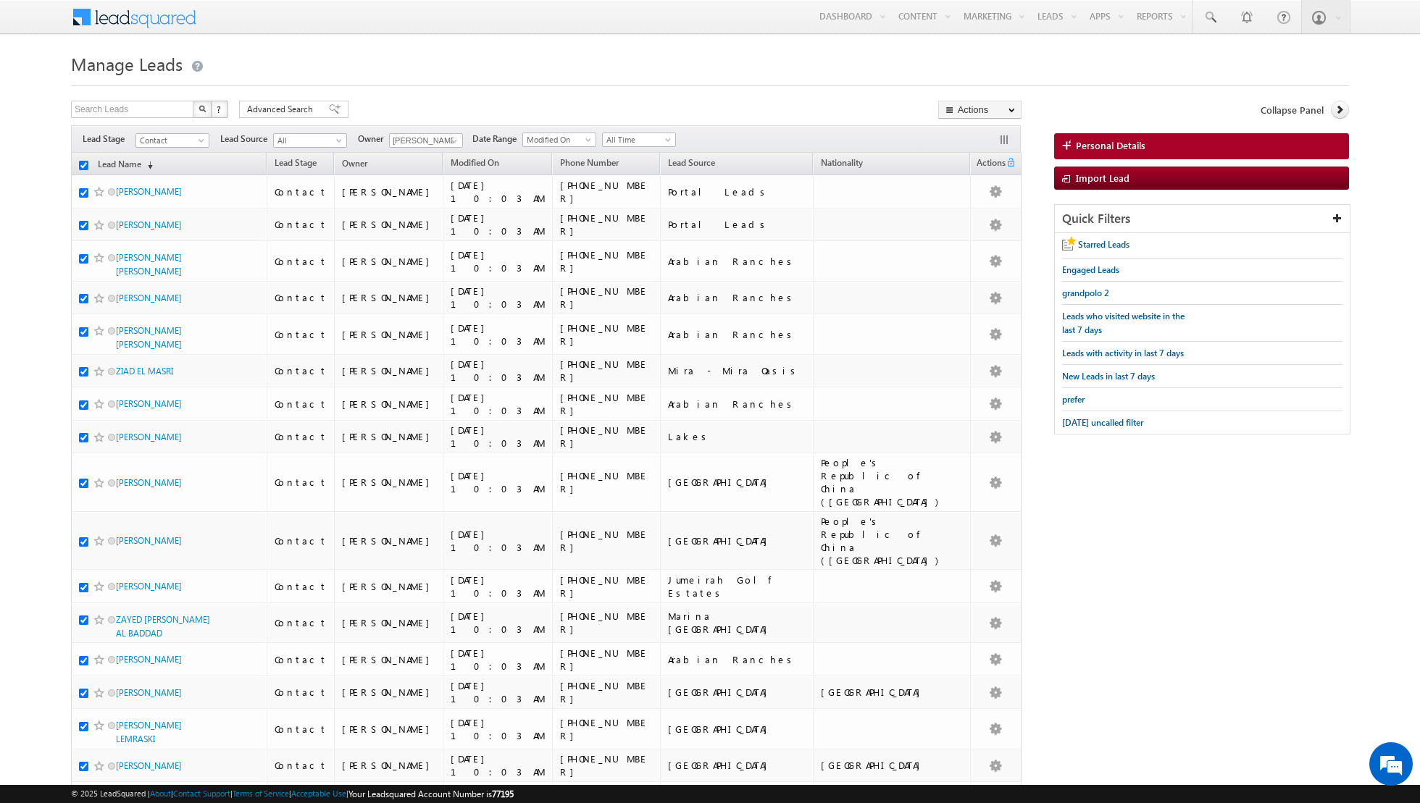
checkbox input "true"
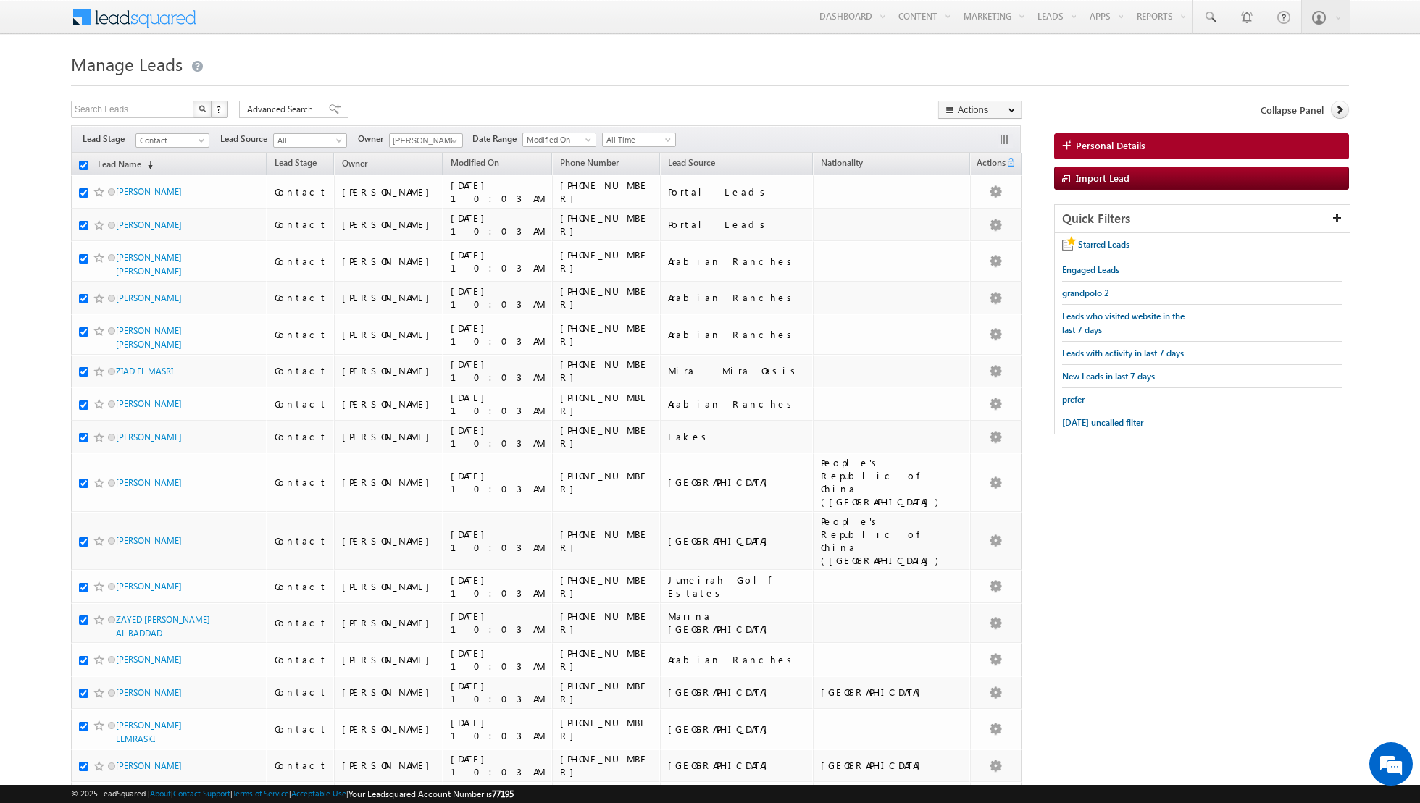
checkbox input "true"
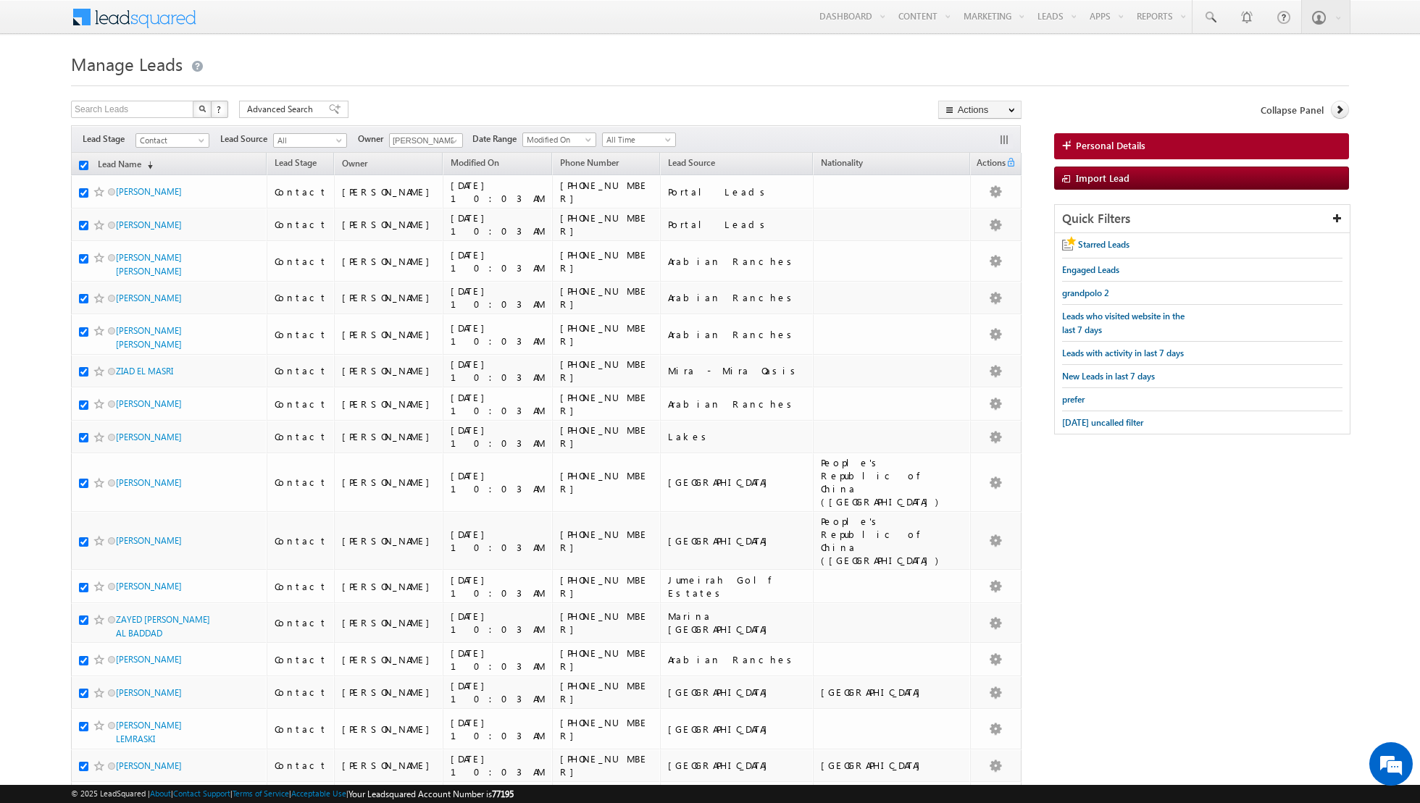
checkbox input "true"
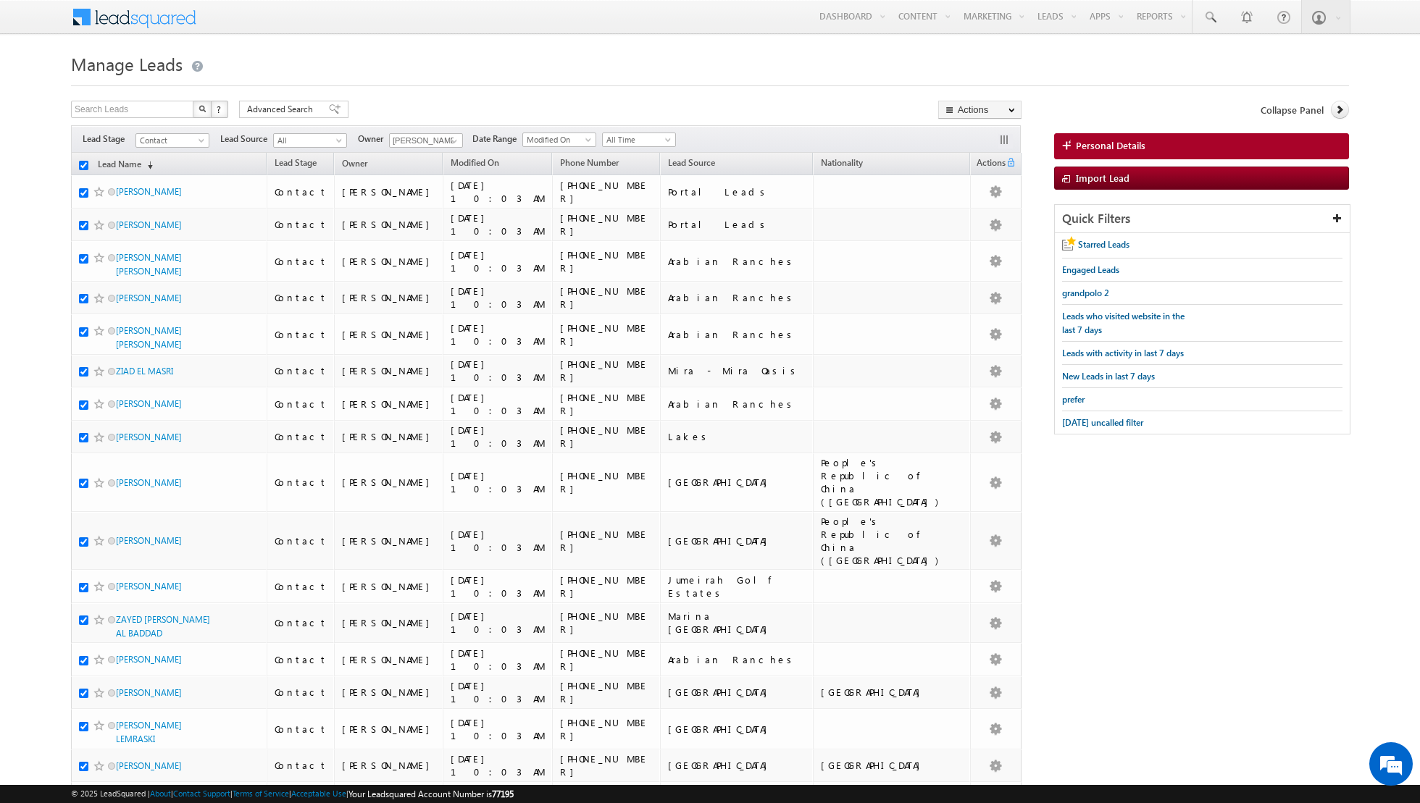
checkbox input "true"
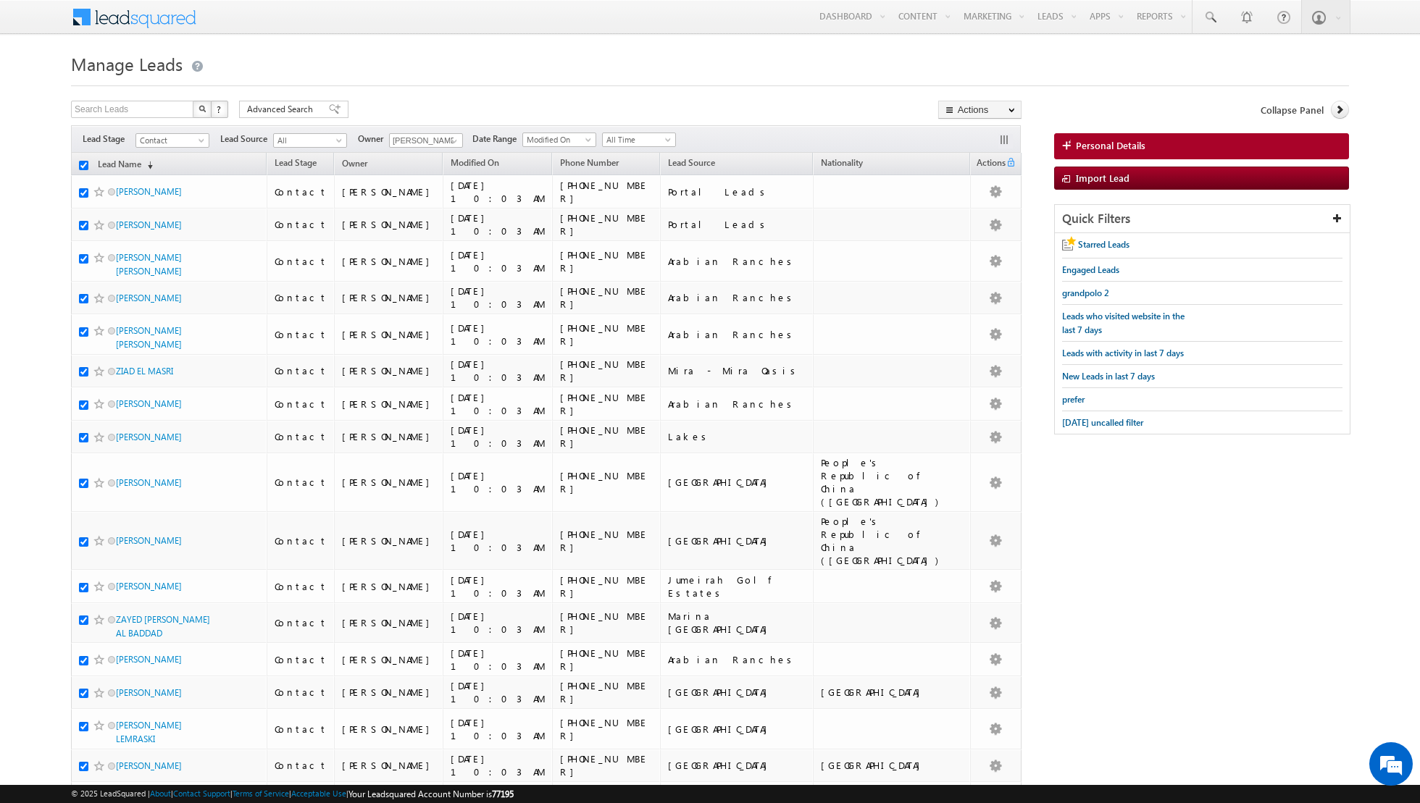
checkbox input "true"
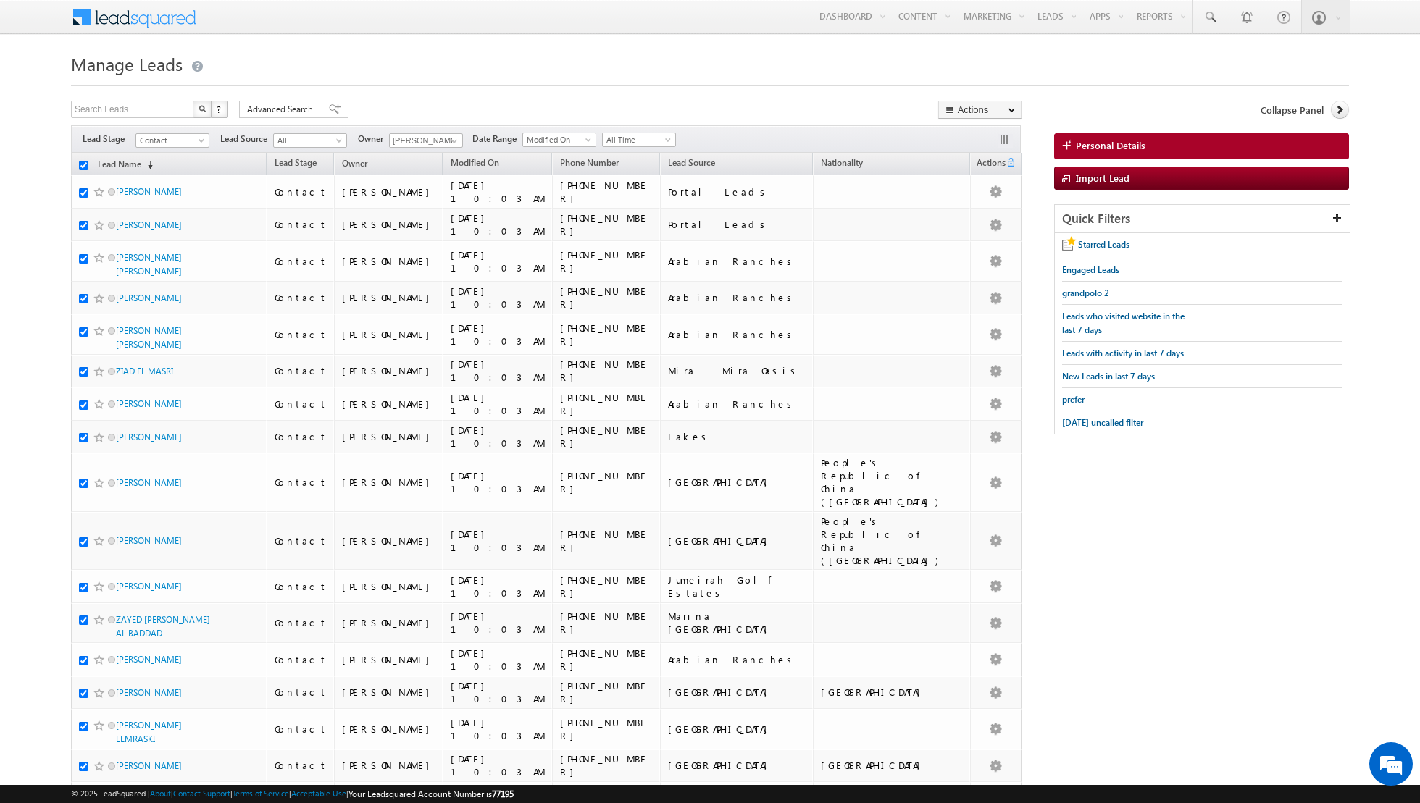
checkbox input "true"
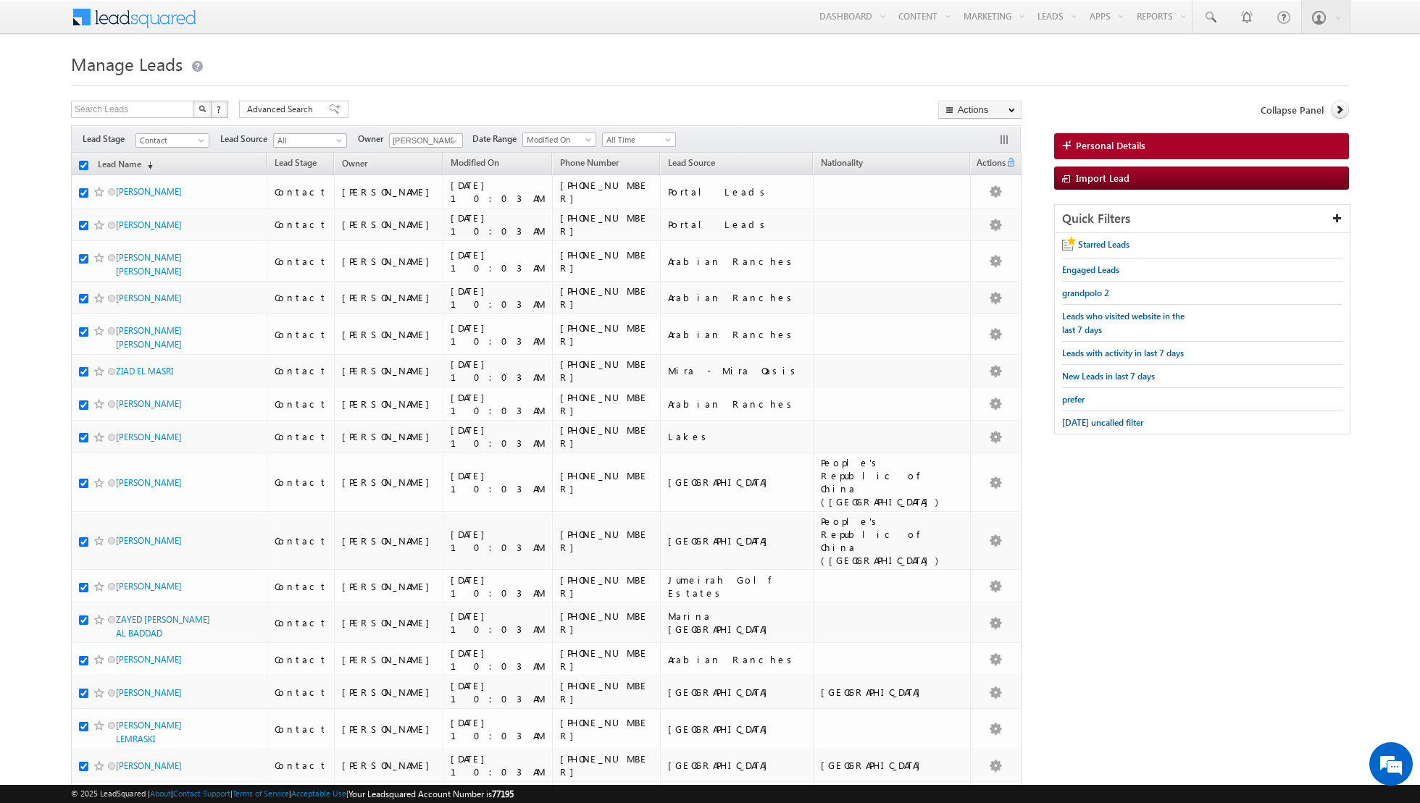
checkbox input "true"
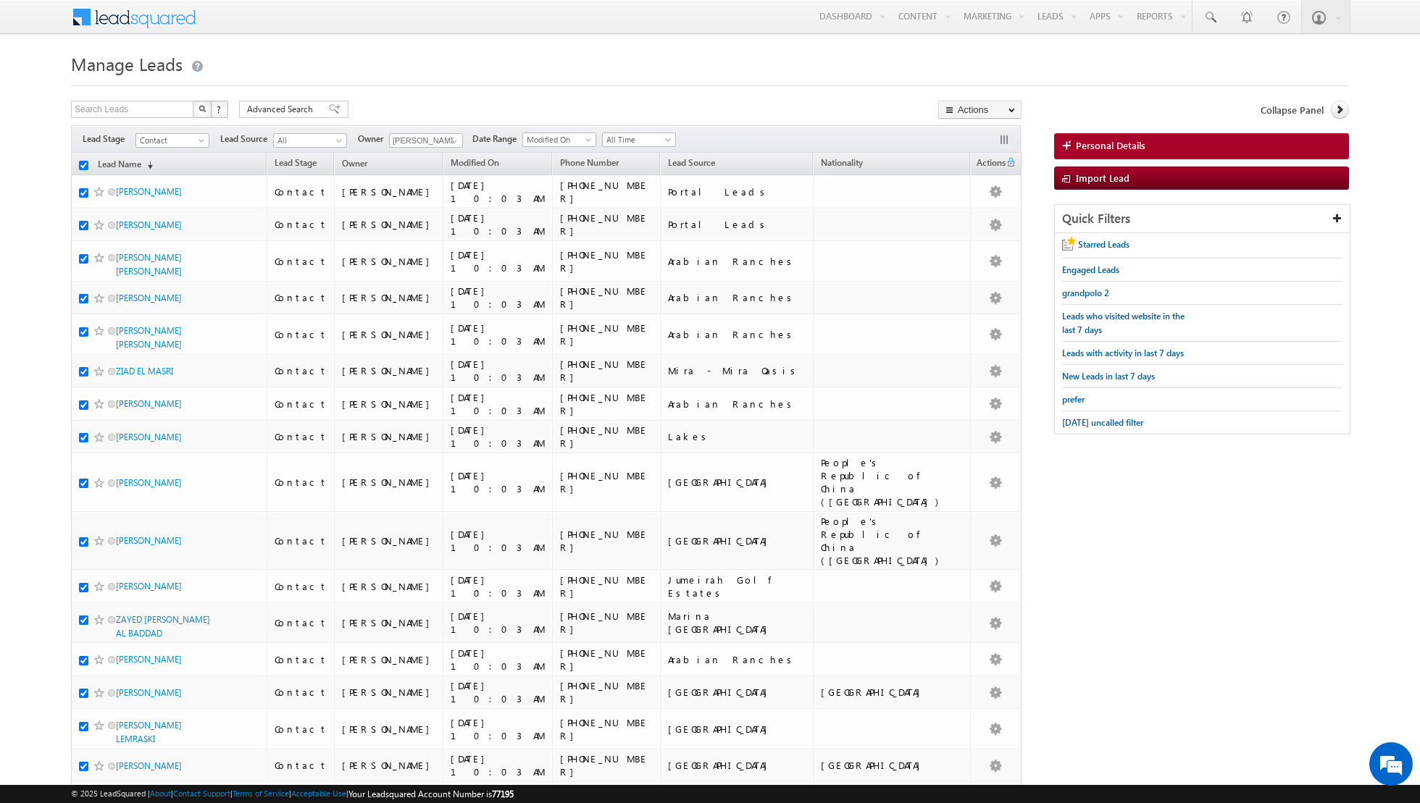
checkbox input "true"
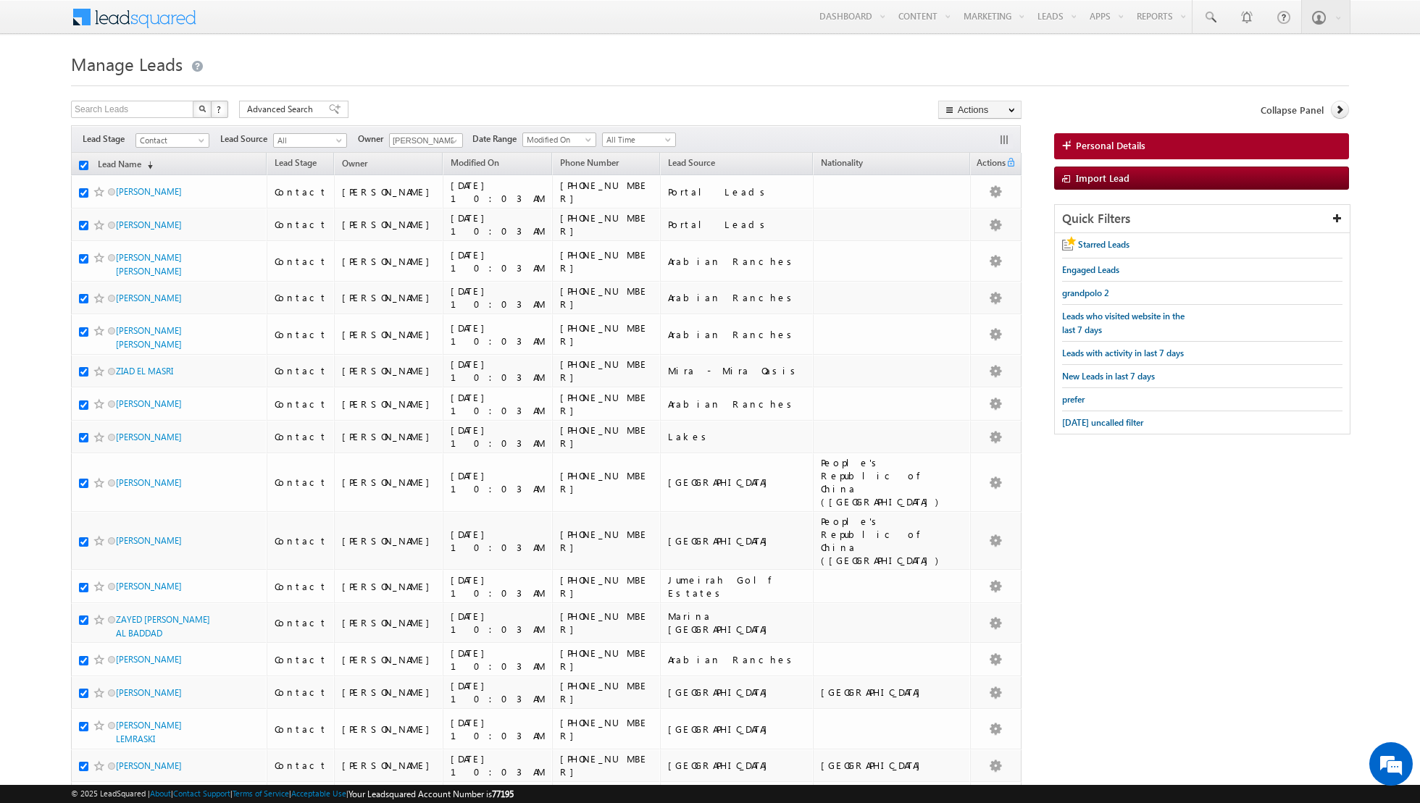
checkbox input "true"
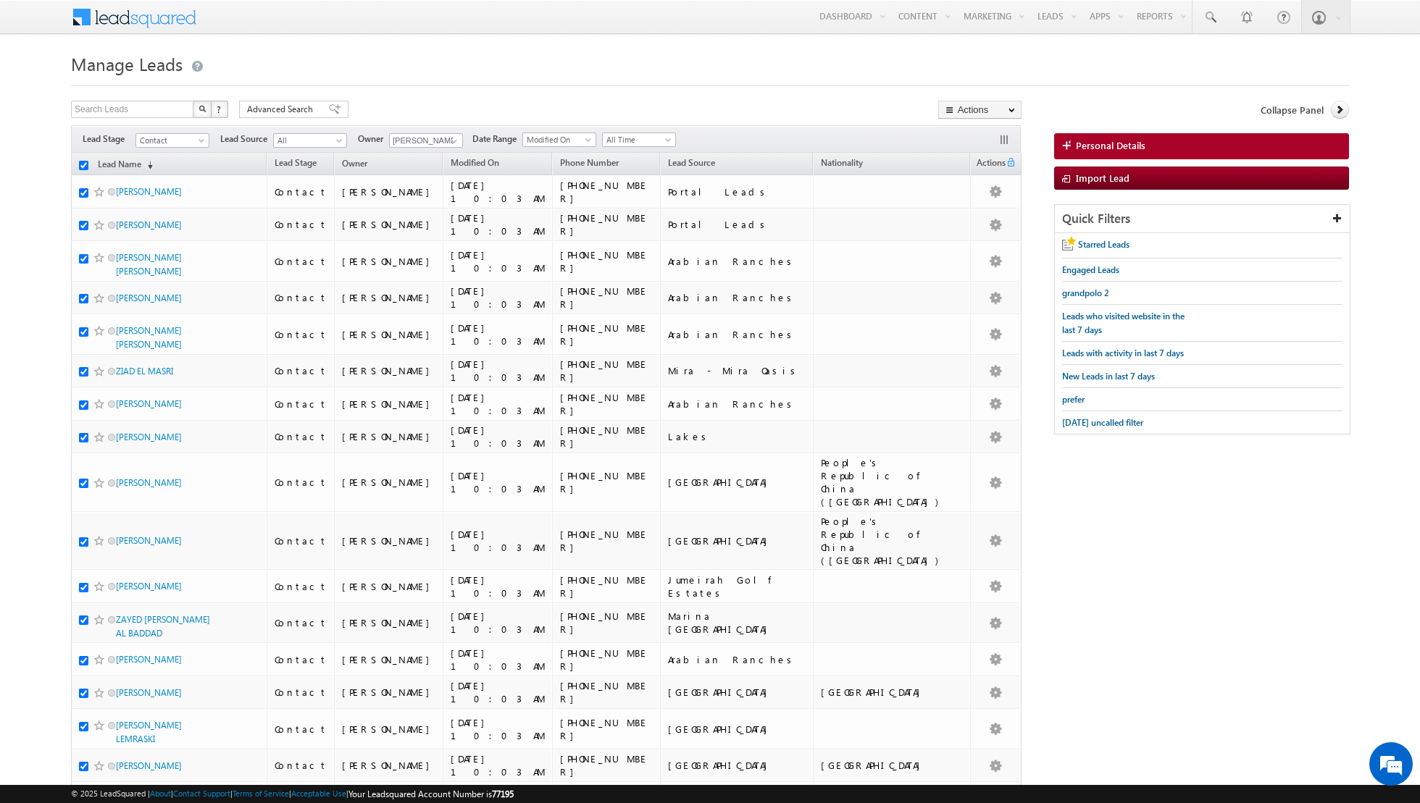
checkbox input "true"
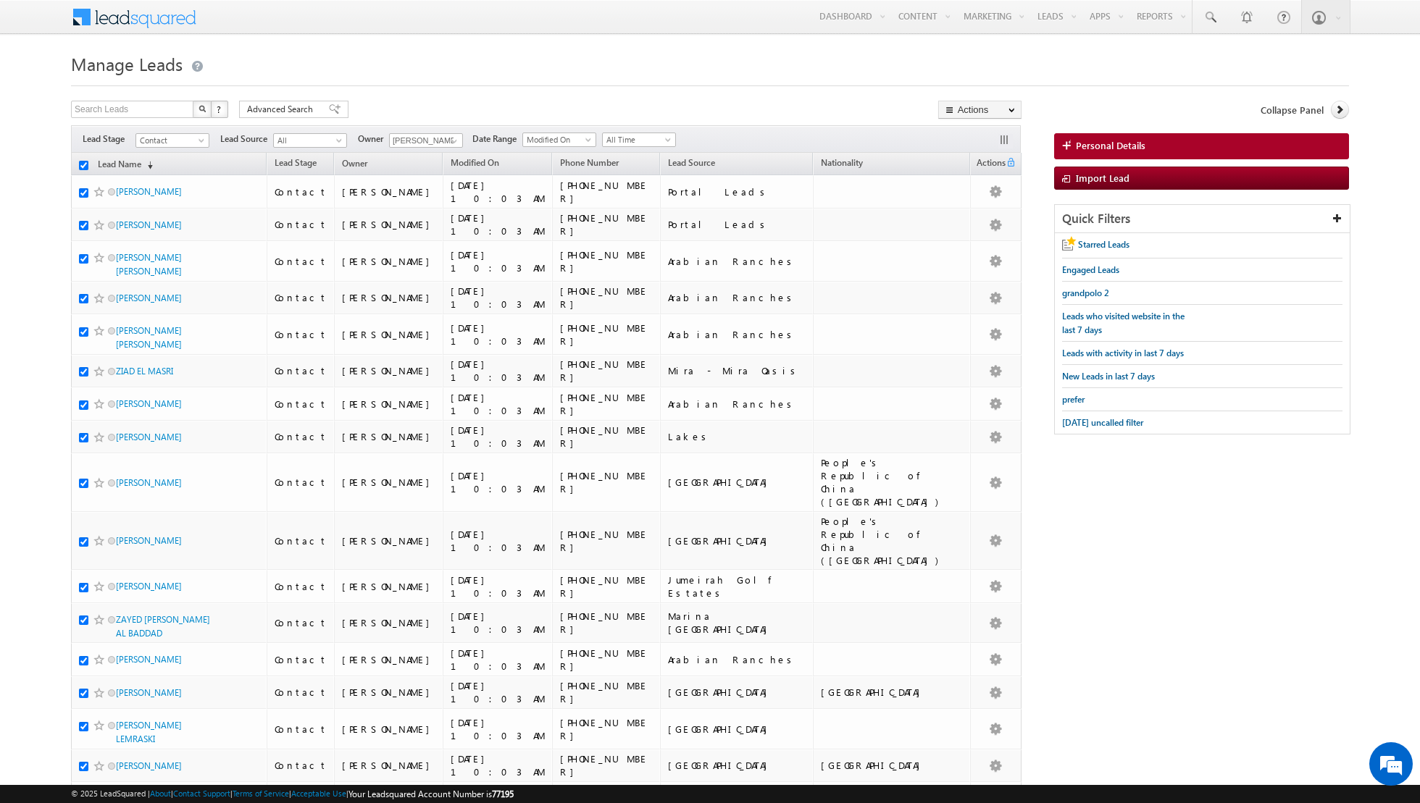
checkbox input "true"
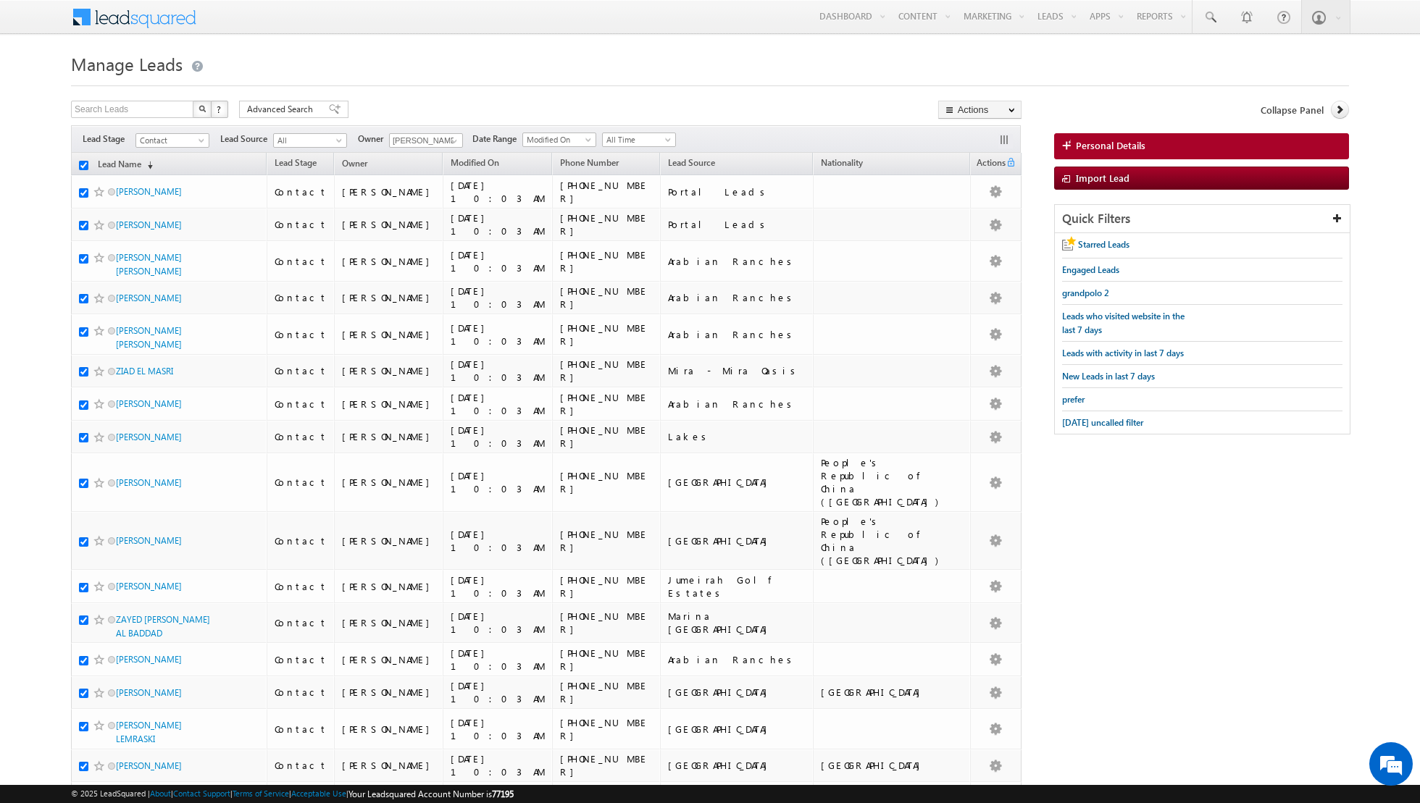
checkbox input "true"
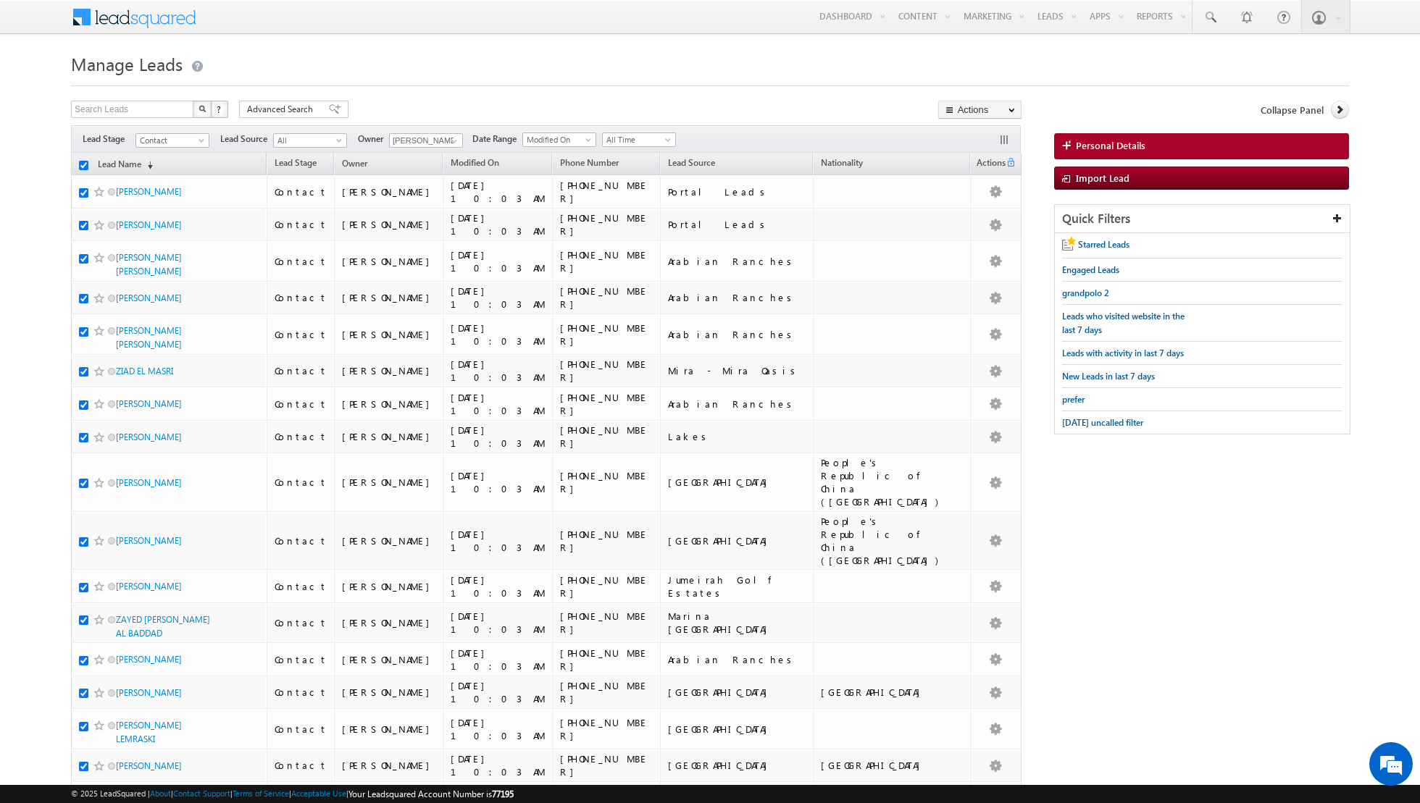
checkbox input "true"
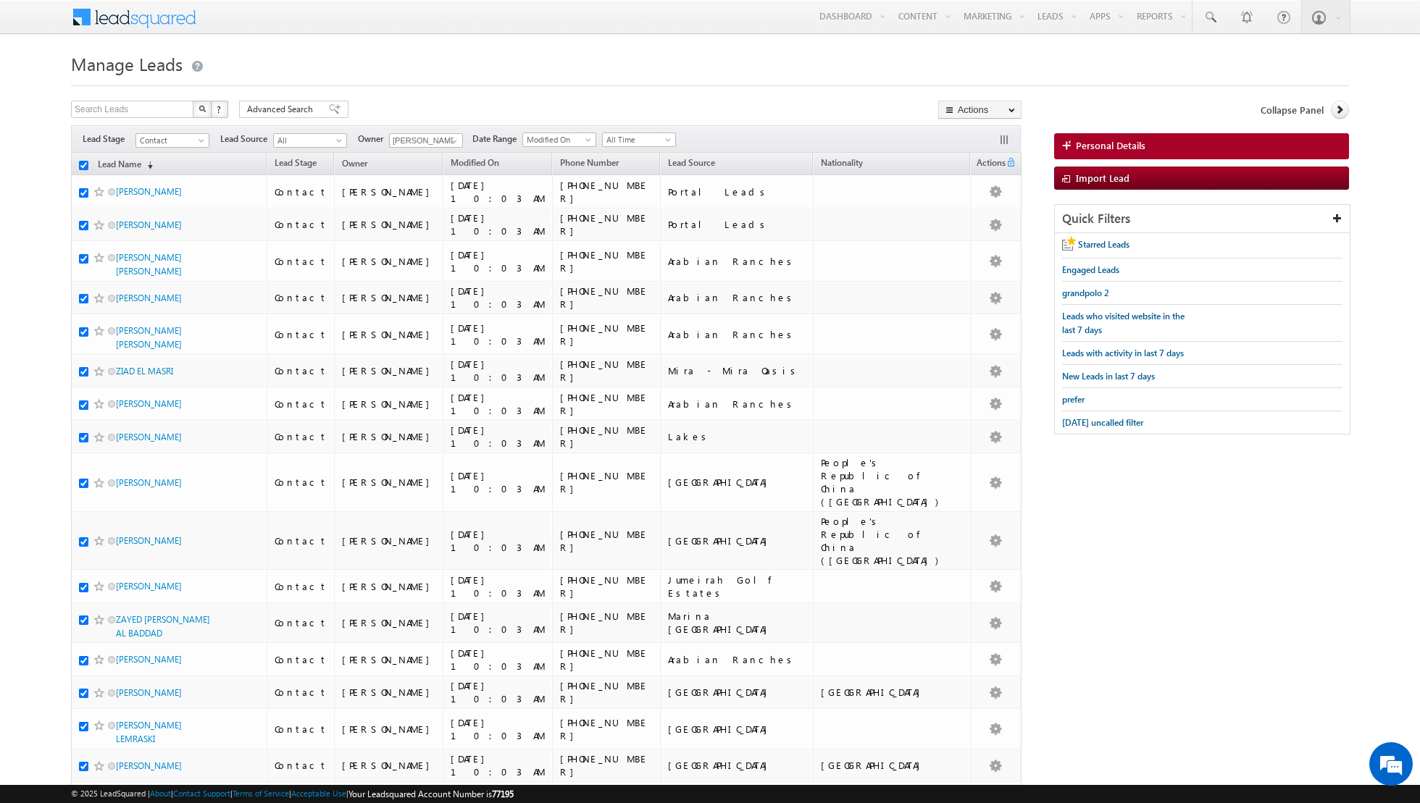
checkbox input "true"
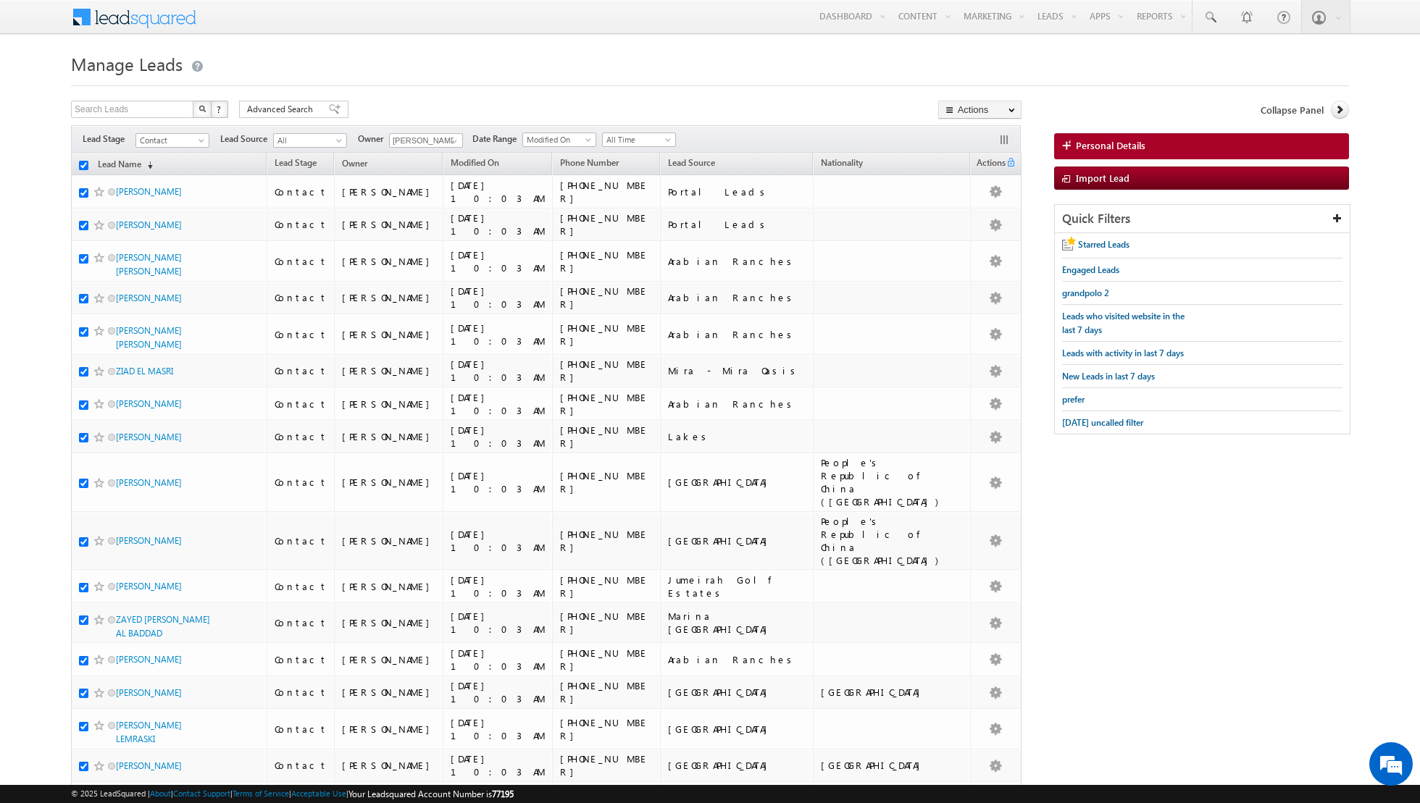
checkbox input "true"
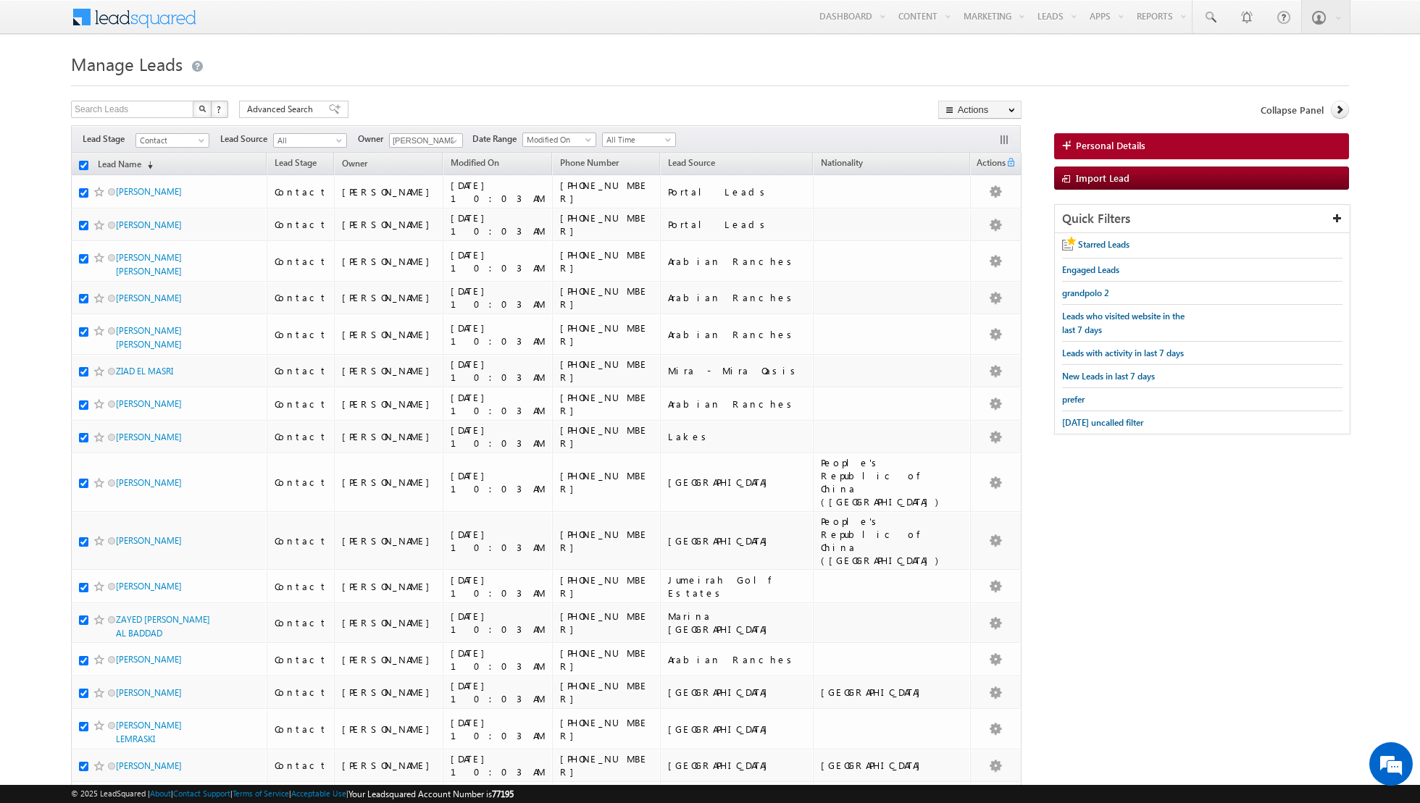
checkbox input "true"
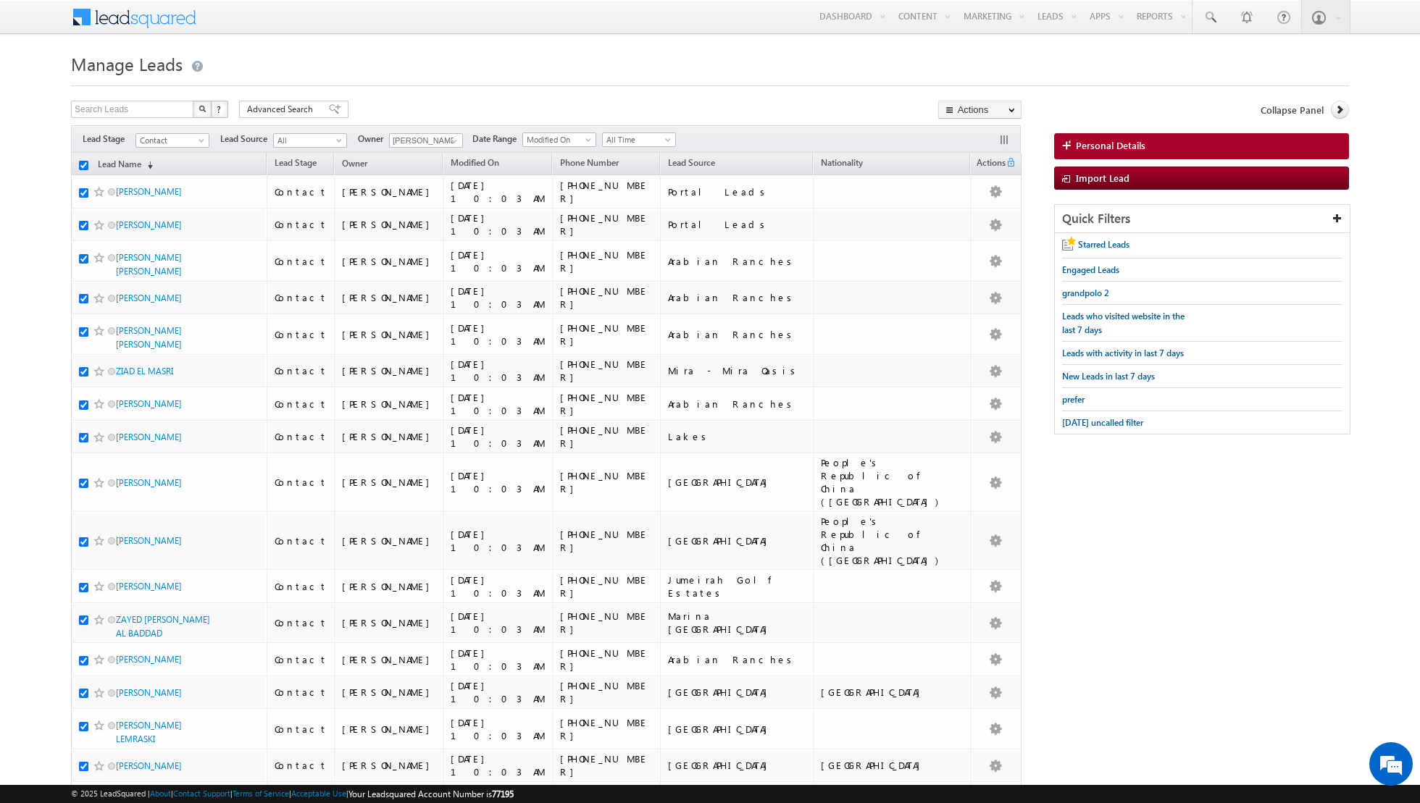
checkbox input "true"
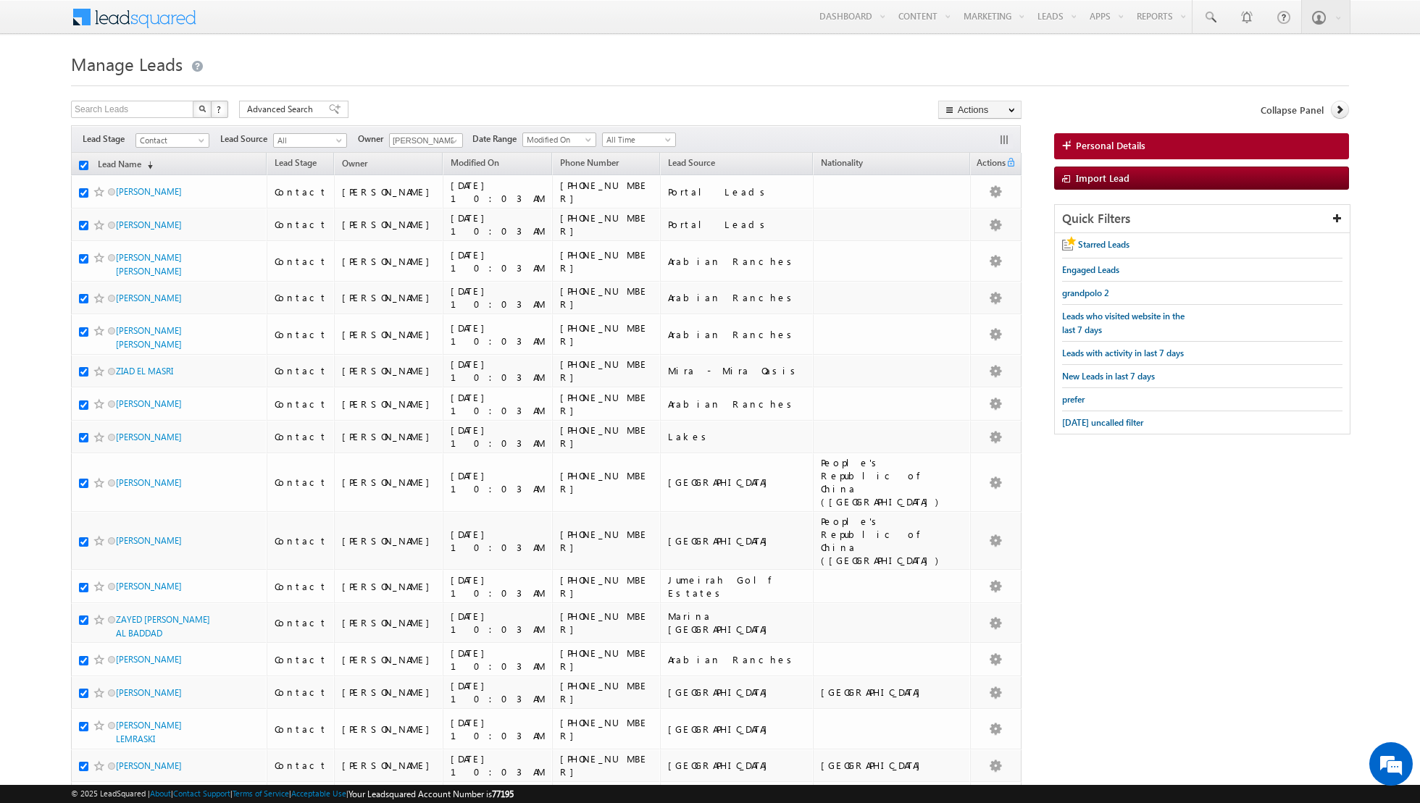
checkbox input "true"
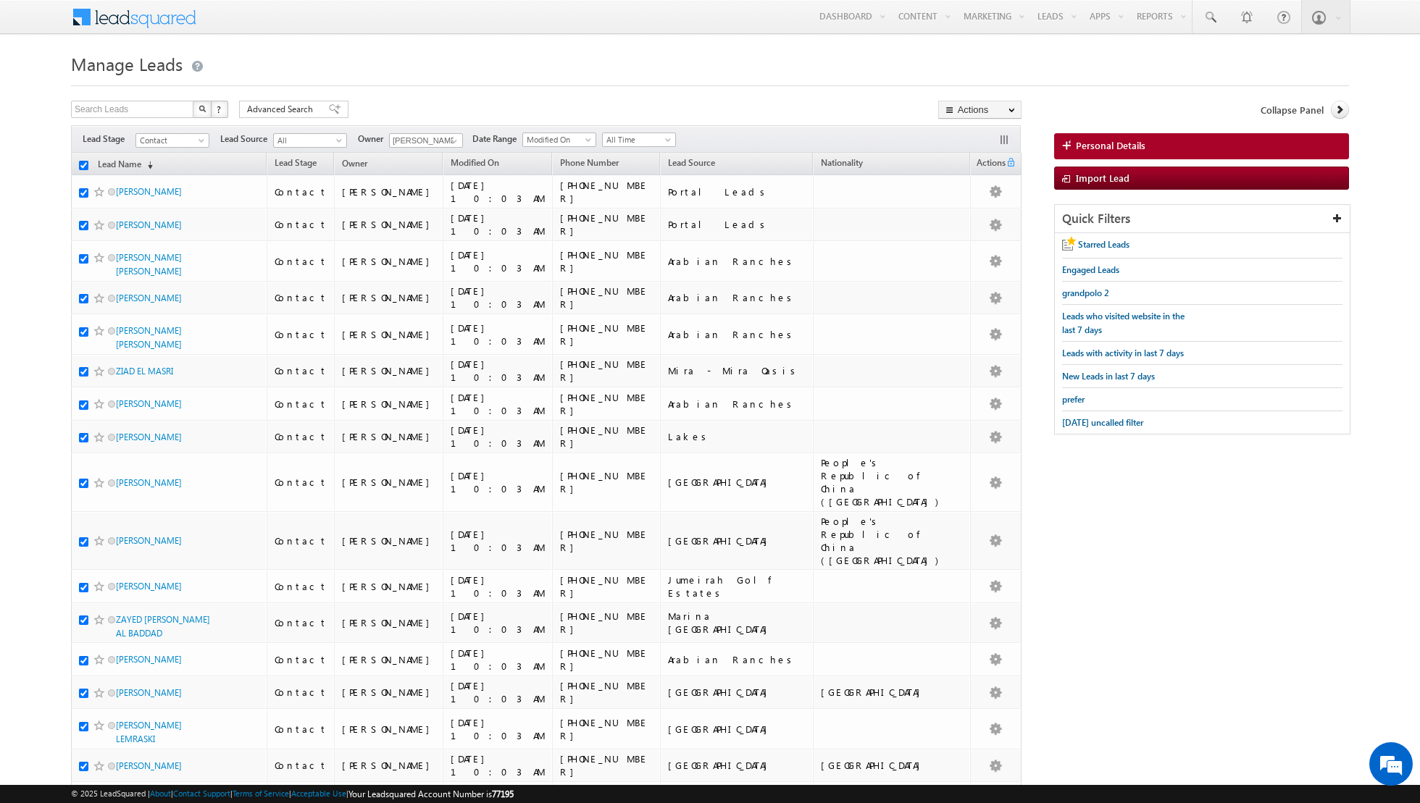
checkbox input "true"
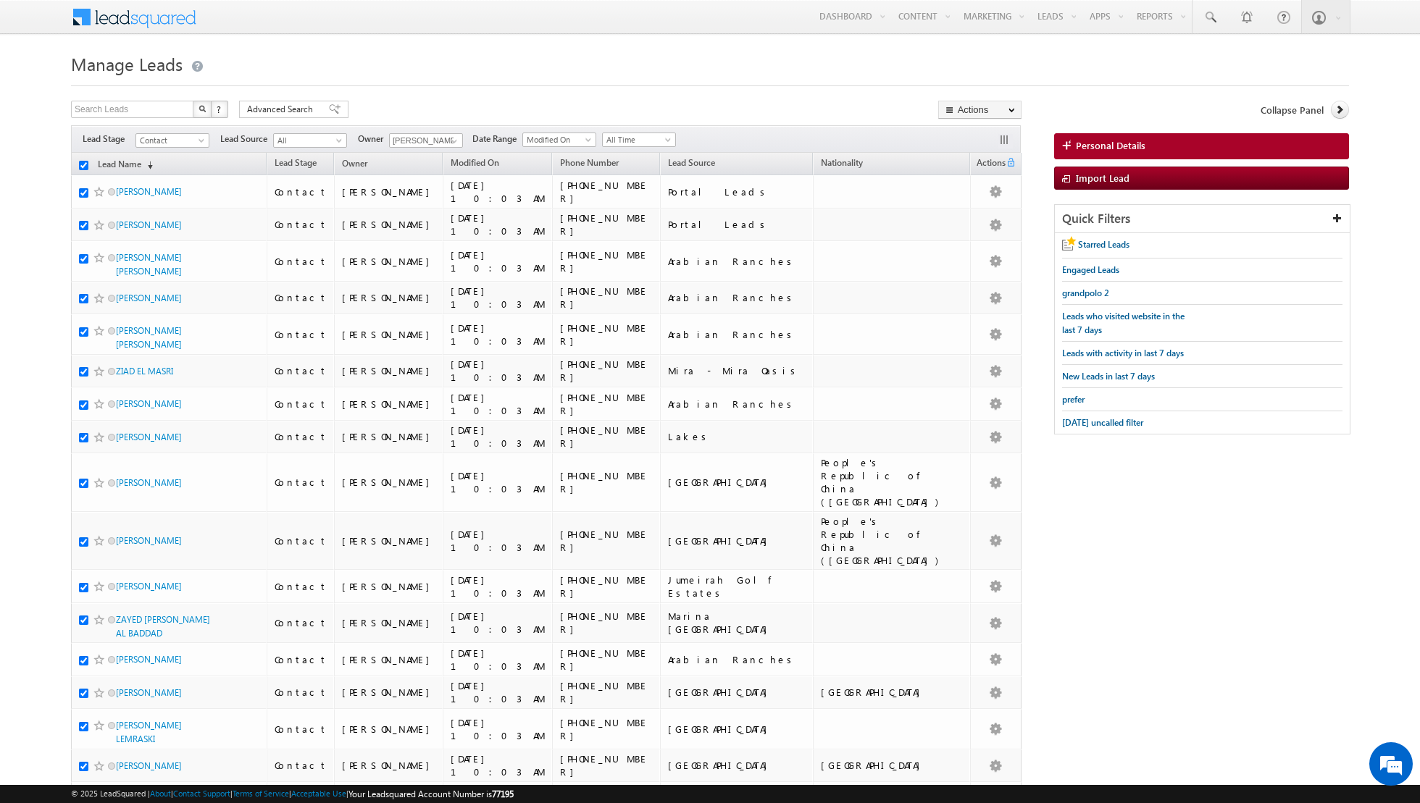
checkbox input "true"
click at [972, 238] on link "Change Owner" at bounding box center [980, 234] width 82 height 17
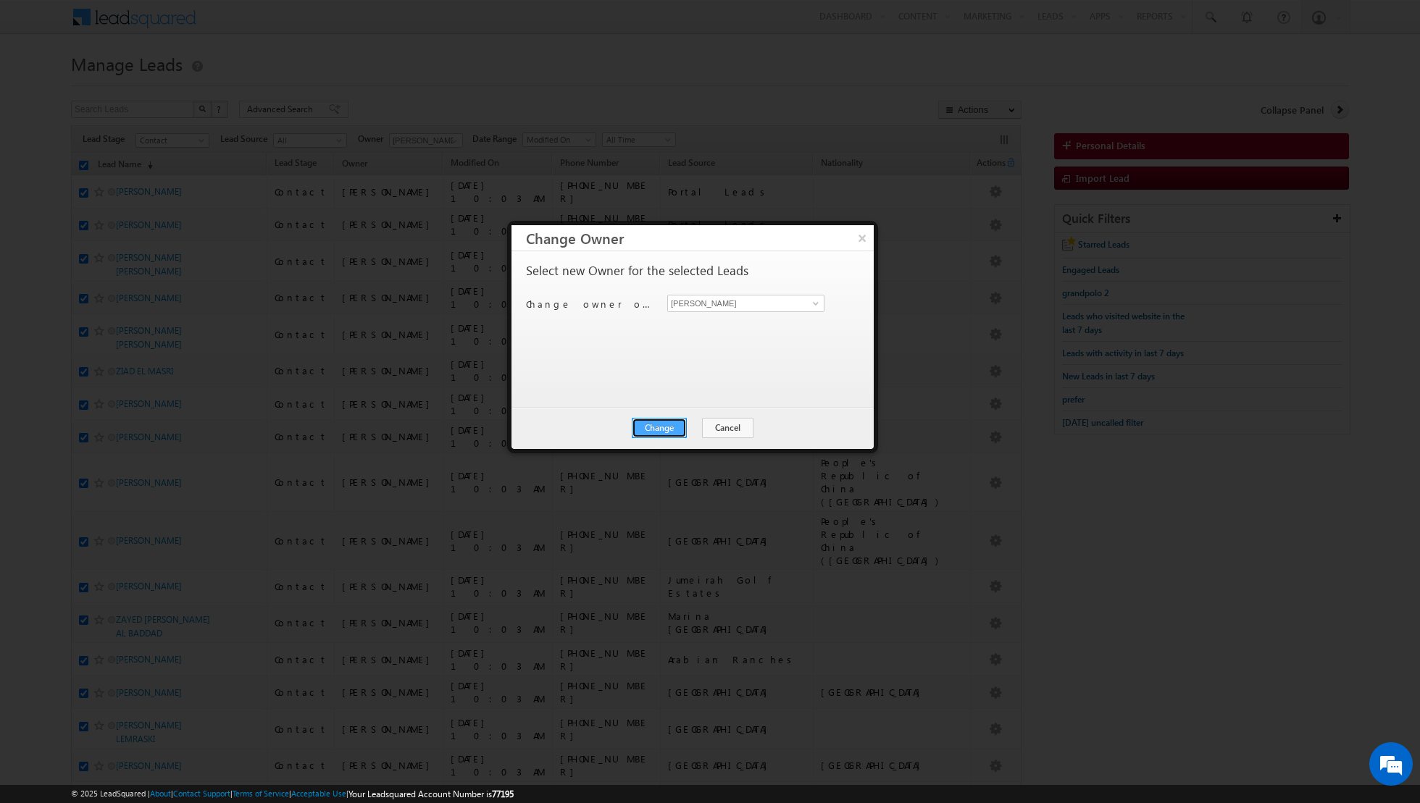
click at [655, 432] on button "Change" at bounding box center [659, 428] width 55 height 20
click at [700, 426] on button "Close" at bounding box center [695, 428] width 46 height 20
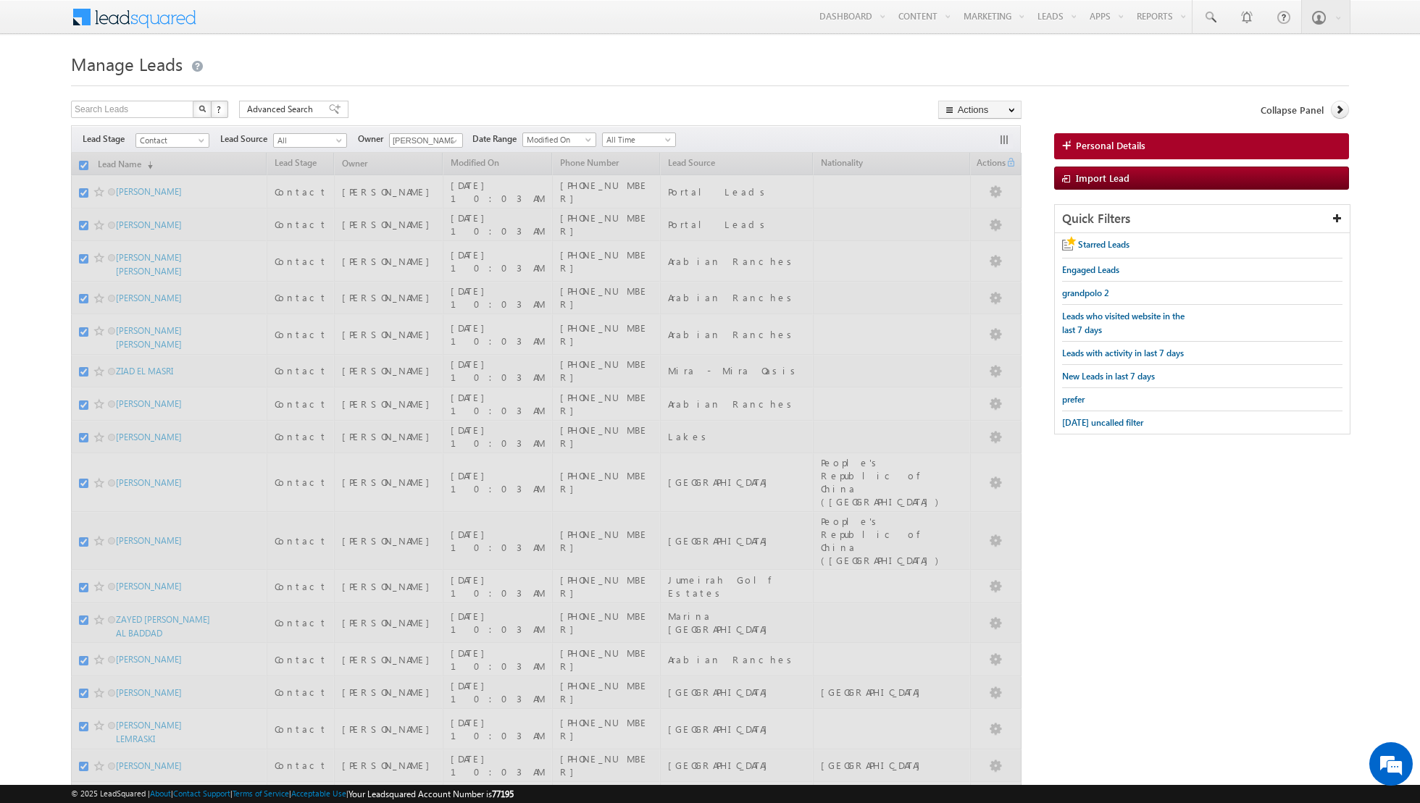
checkbox input "false"
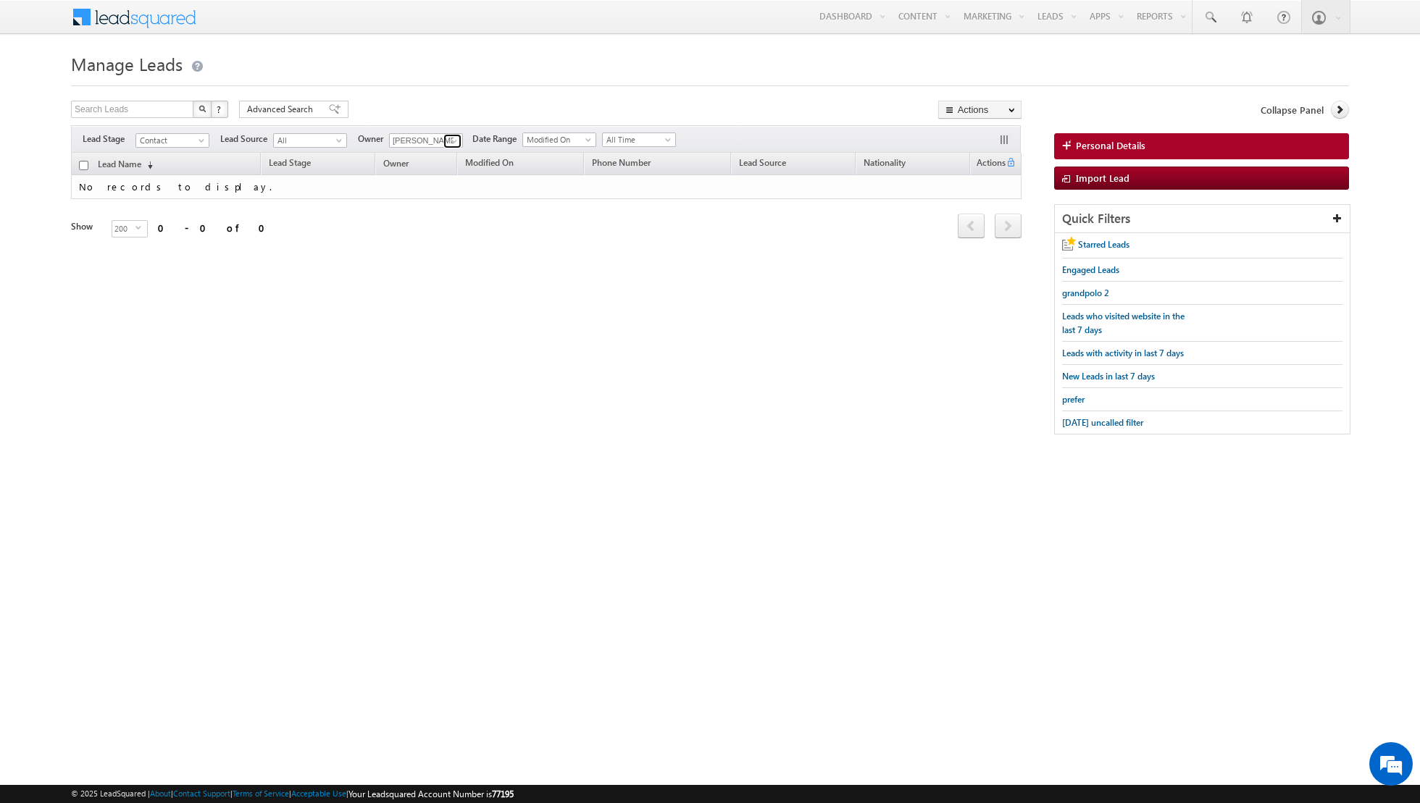
click at [443, 138] on link at bounding box center [452, 141] width 18 height 14
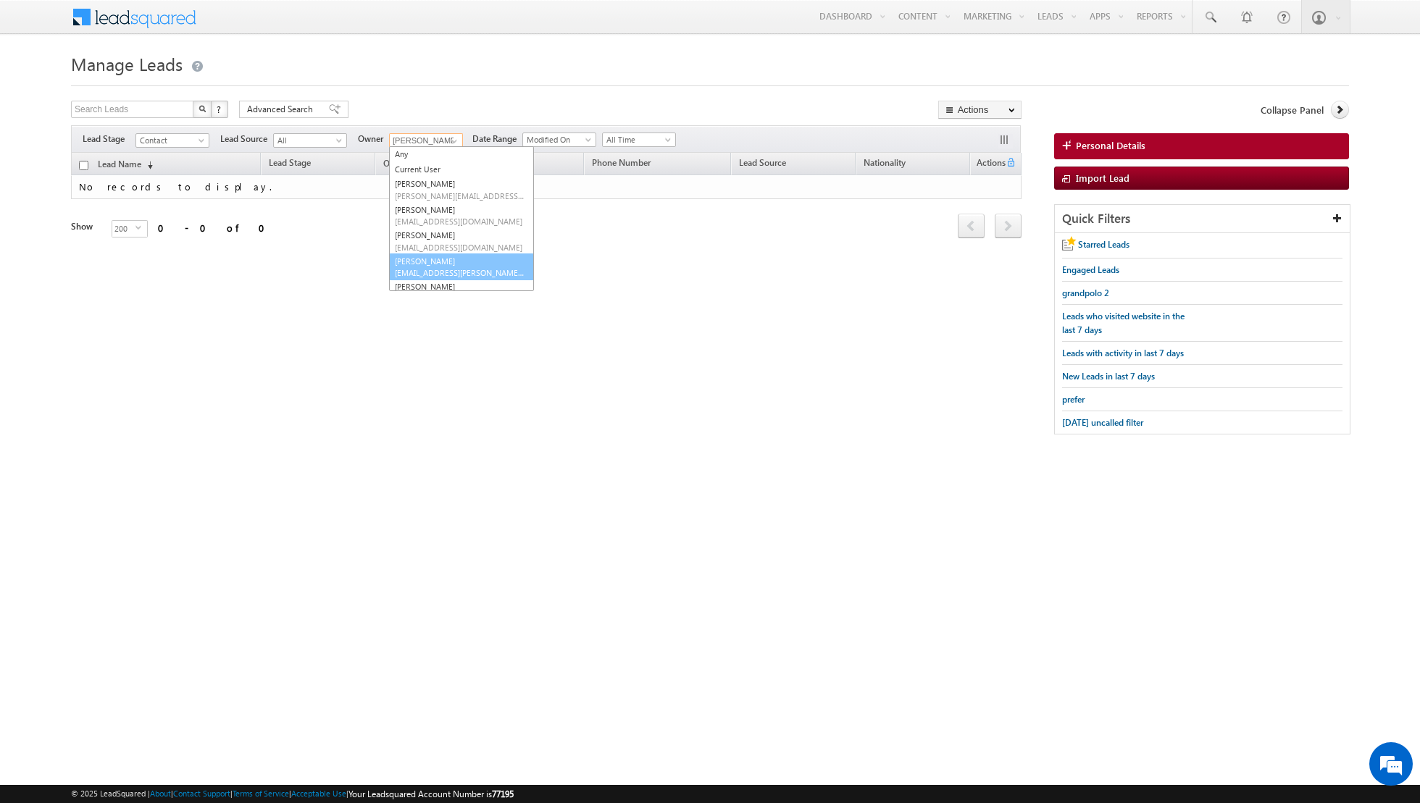
click at [430, 262] on link "[PERSON_NAME] [EMAIL_ADDRESS][PERSON_NAME][DOMAIN_NAME]" at bounding box center [461, 268] width 145 height 28
type input "[PERSON_NAME]"
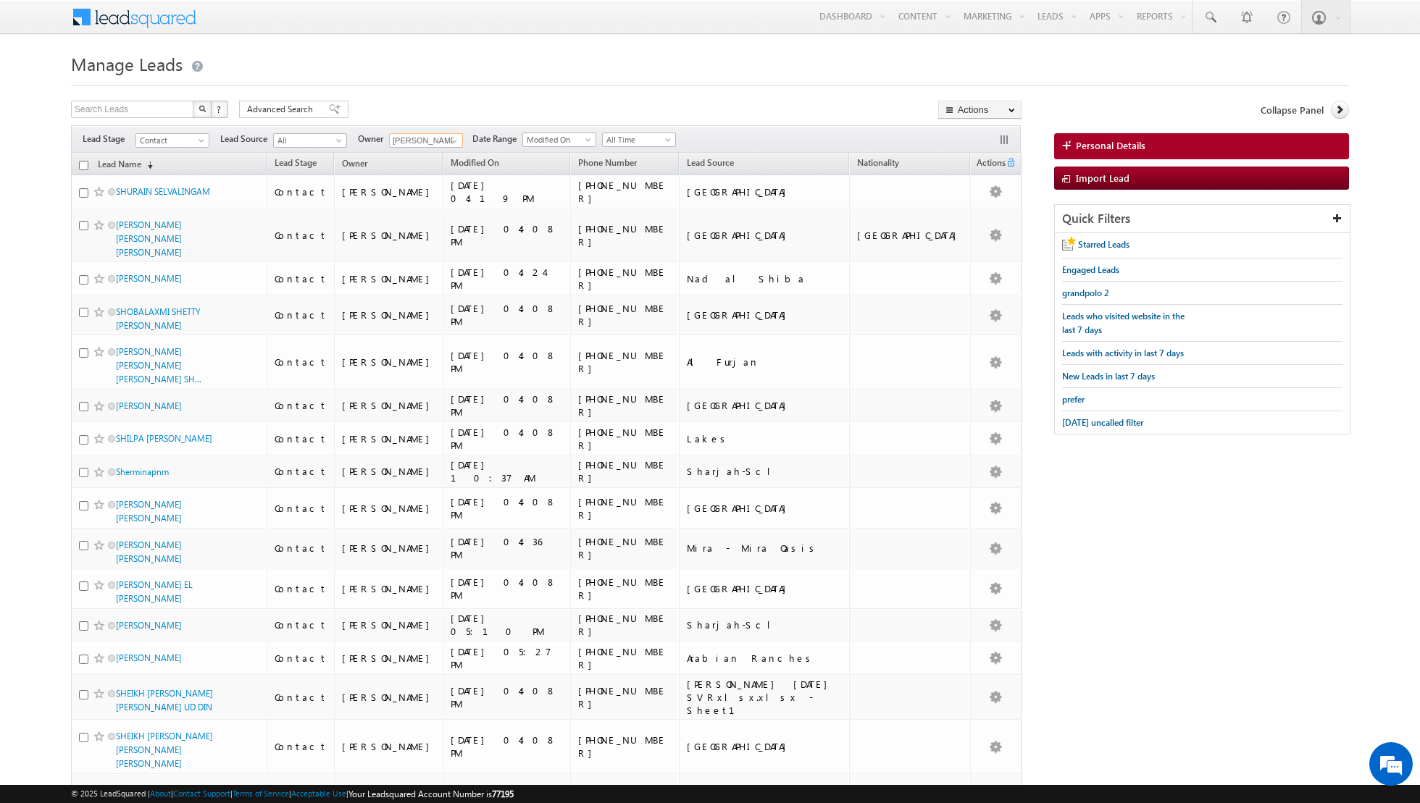
click at [81, 162] on input "checkbox" at bounding box center [83, 165] width 9 height 9
checkbox input "true"
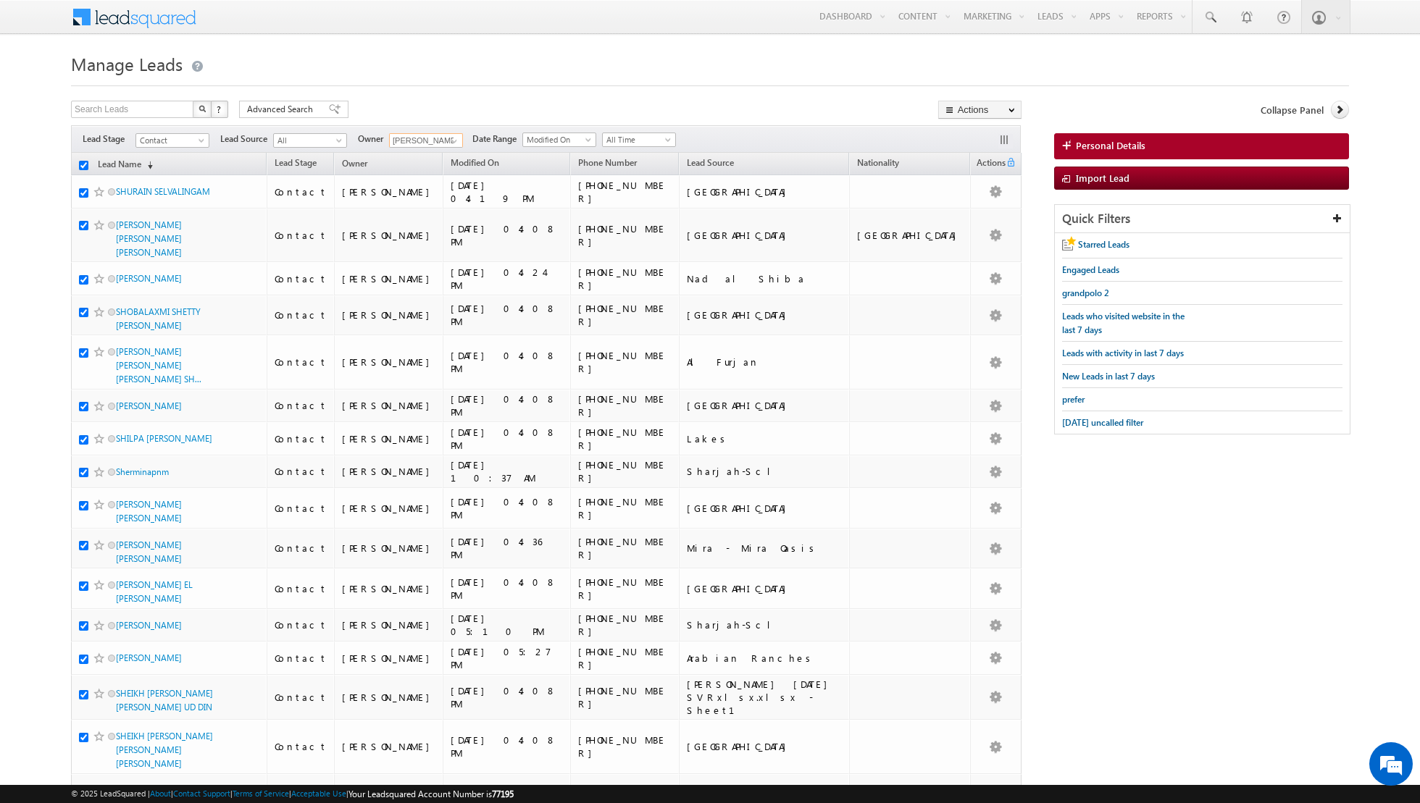
checkbox input "true"
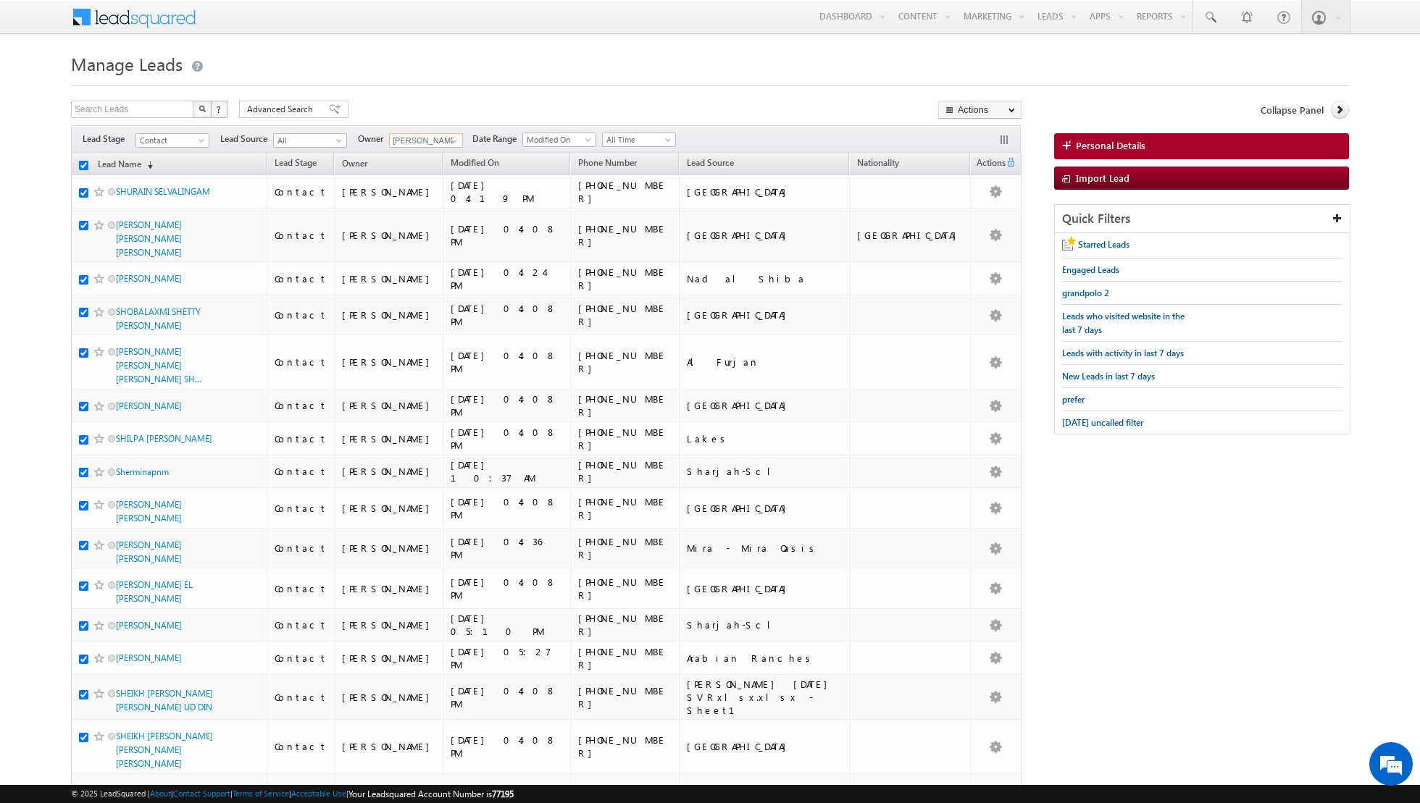
checkbox input "true"
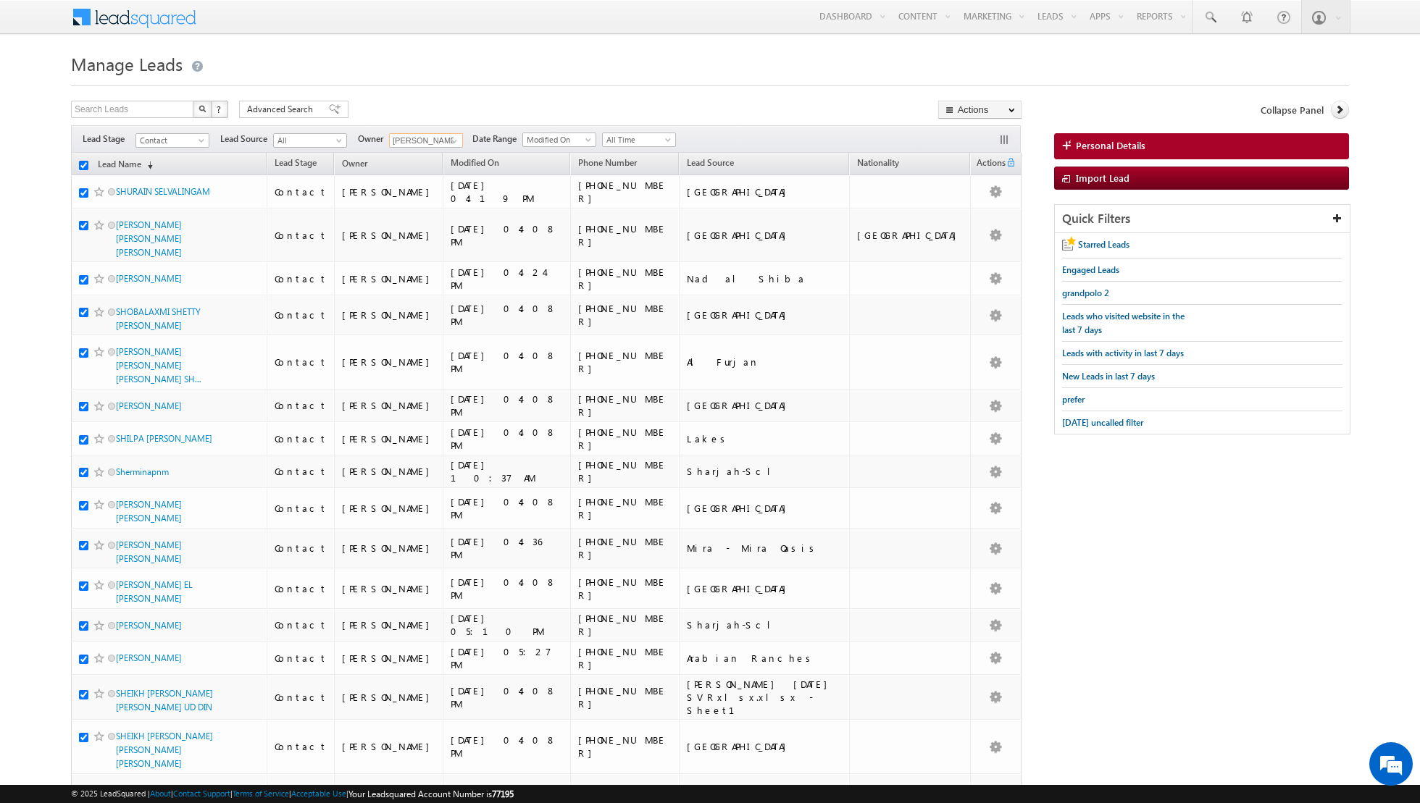
checkbox input "true"
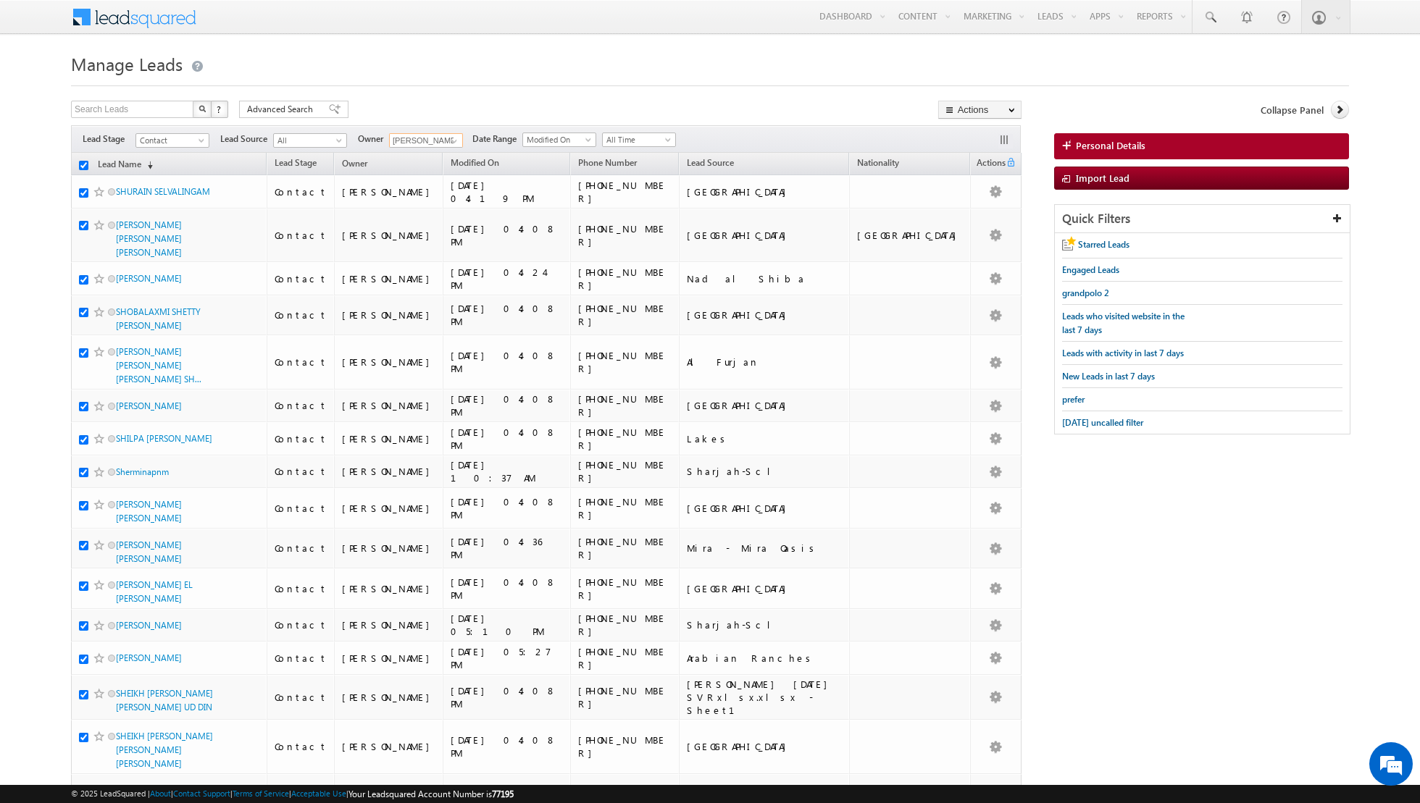
checkbox input "true"
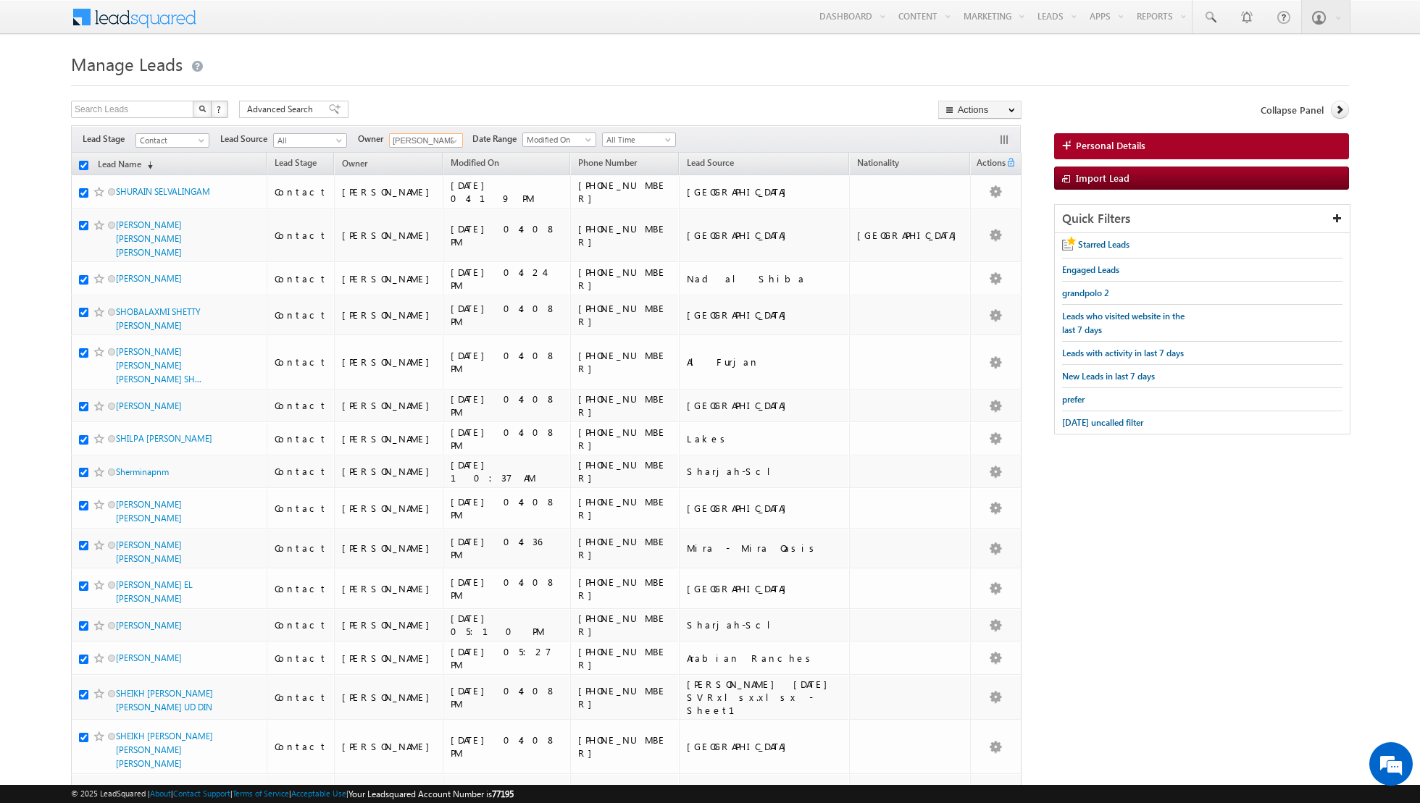
checkbox input "true"
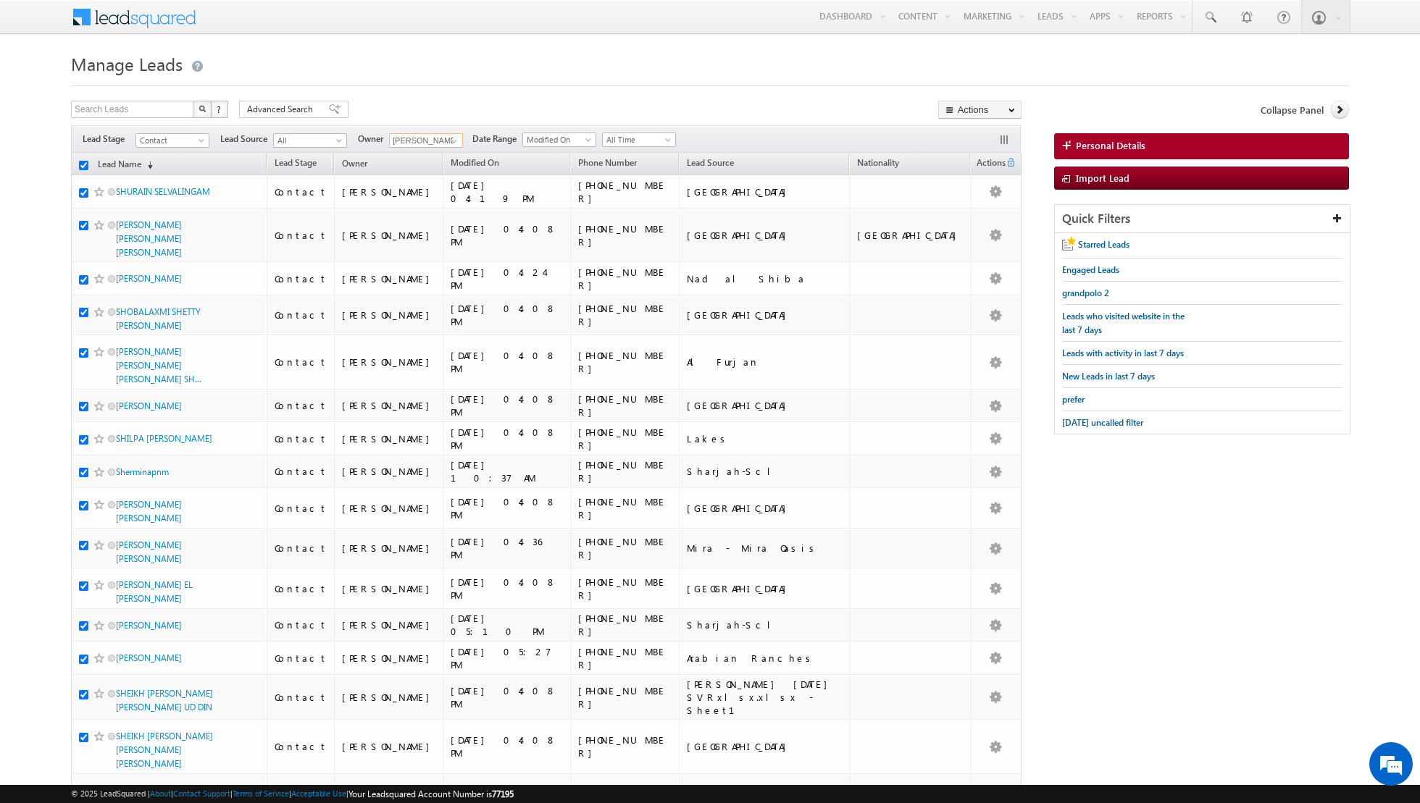
checkbox input "true"
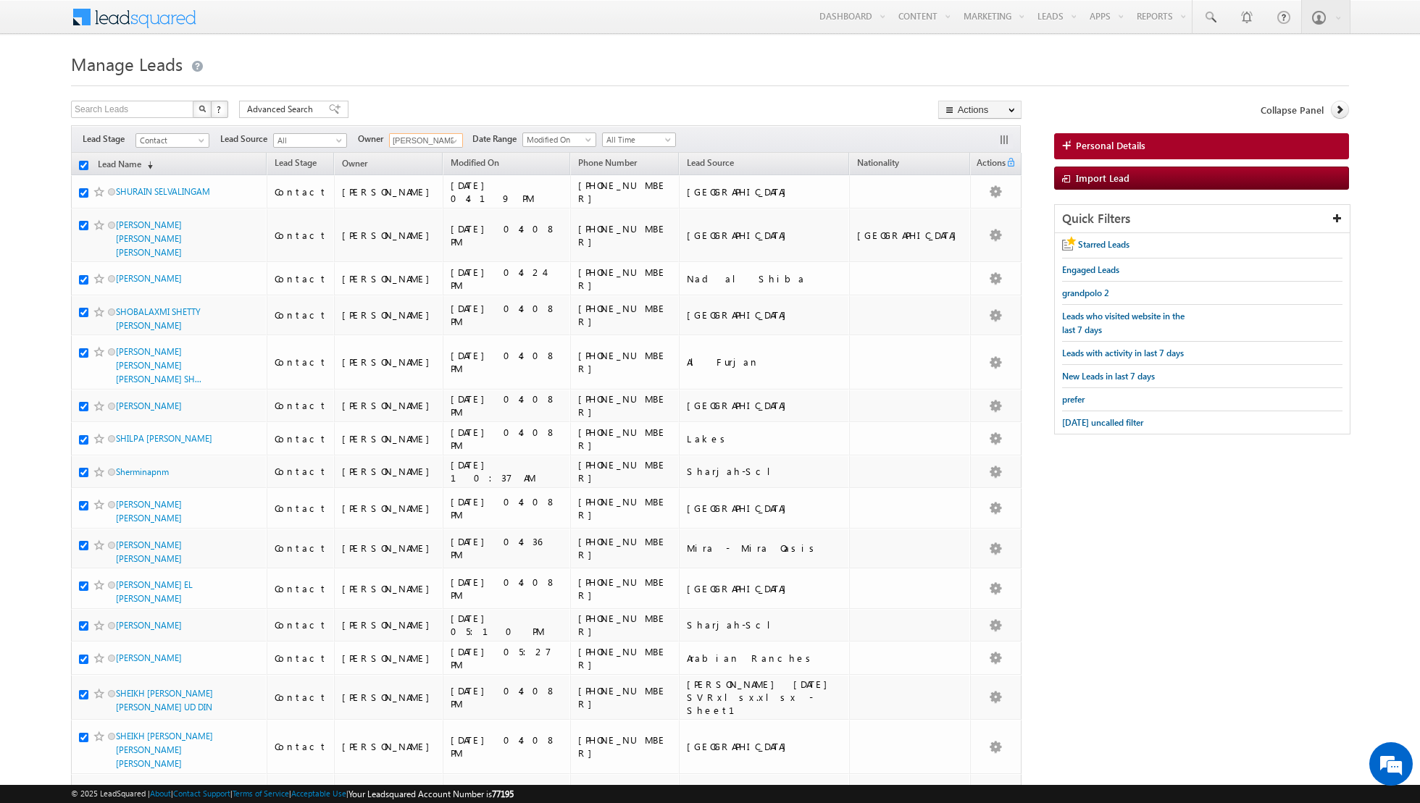
checkbox input "true"
click at [964, 232] on link "Change Owner" at bounding box center [980, 234] width 82 height 17
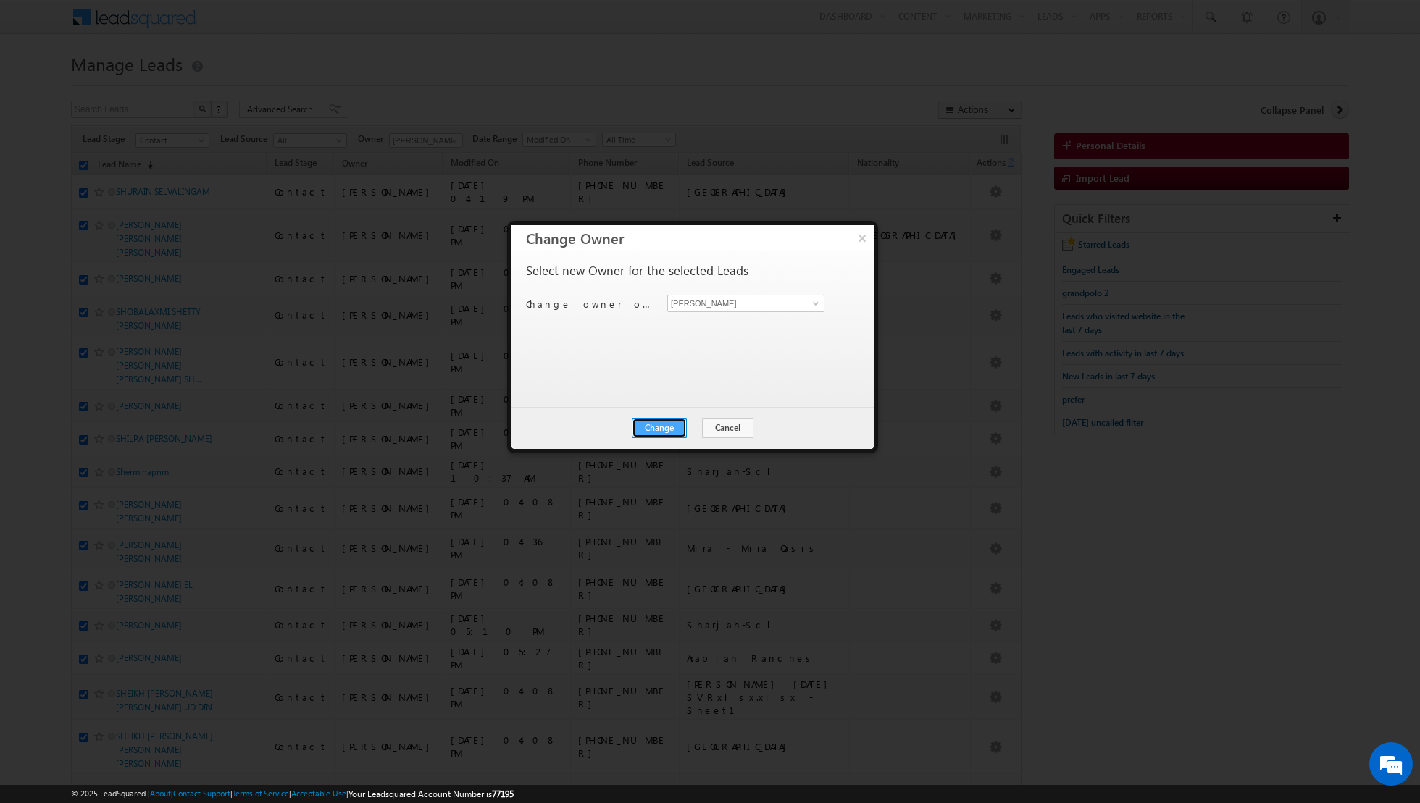
click at [664, 426] on button "Change" at bounding box center [659, 428] width 55 height 20
click at [700, 430] on button "Close" at bounding box center [695, 428] width 46 height 20
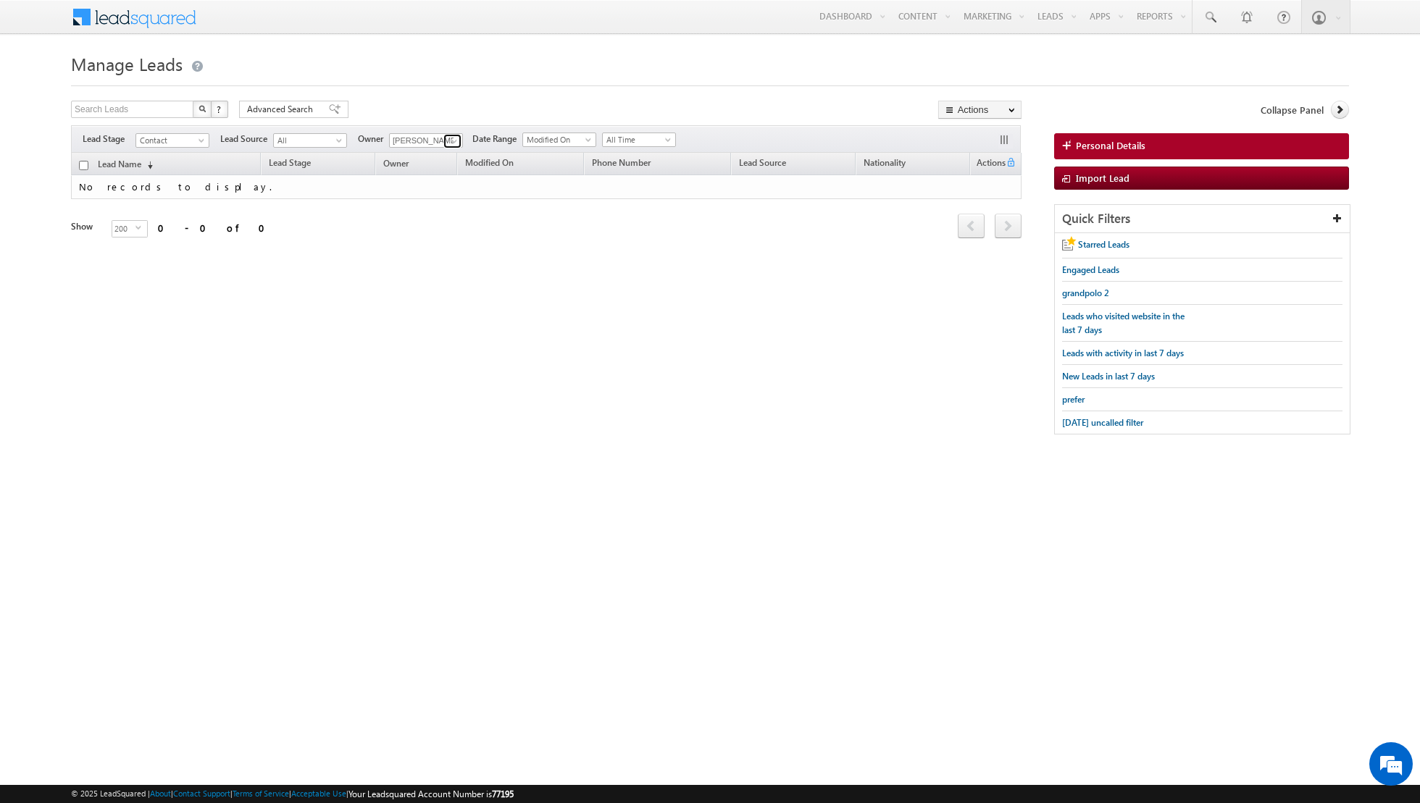
click at [448, 138] on span at bounding box center [454, 141] width 12 height 12
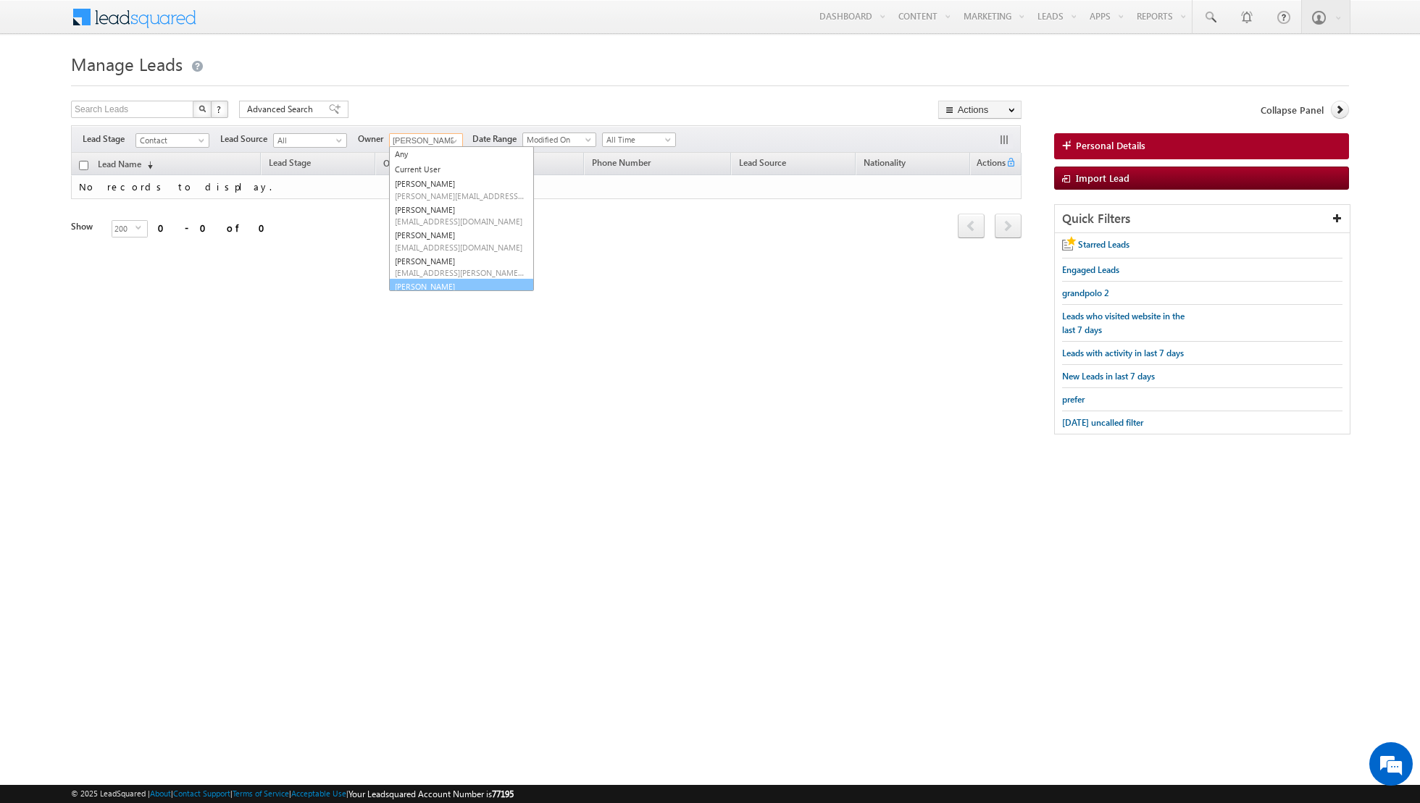
scroll to position [16, 0]
click at [430, 278] on span "[PERSON_NAME][EMAIL_ADDRESS][DOMAIN_NAME]" at bounding box center [460, 282] width 130 height 11
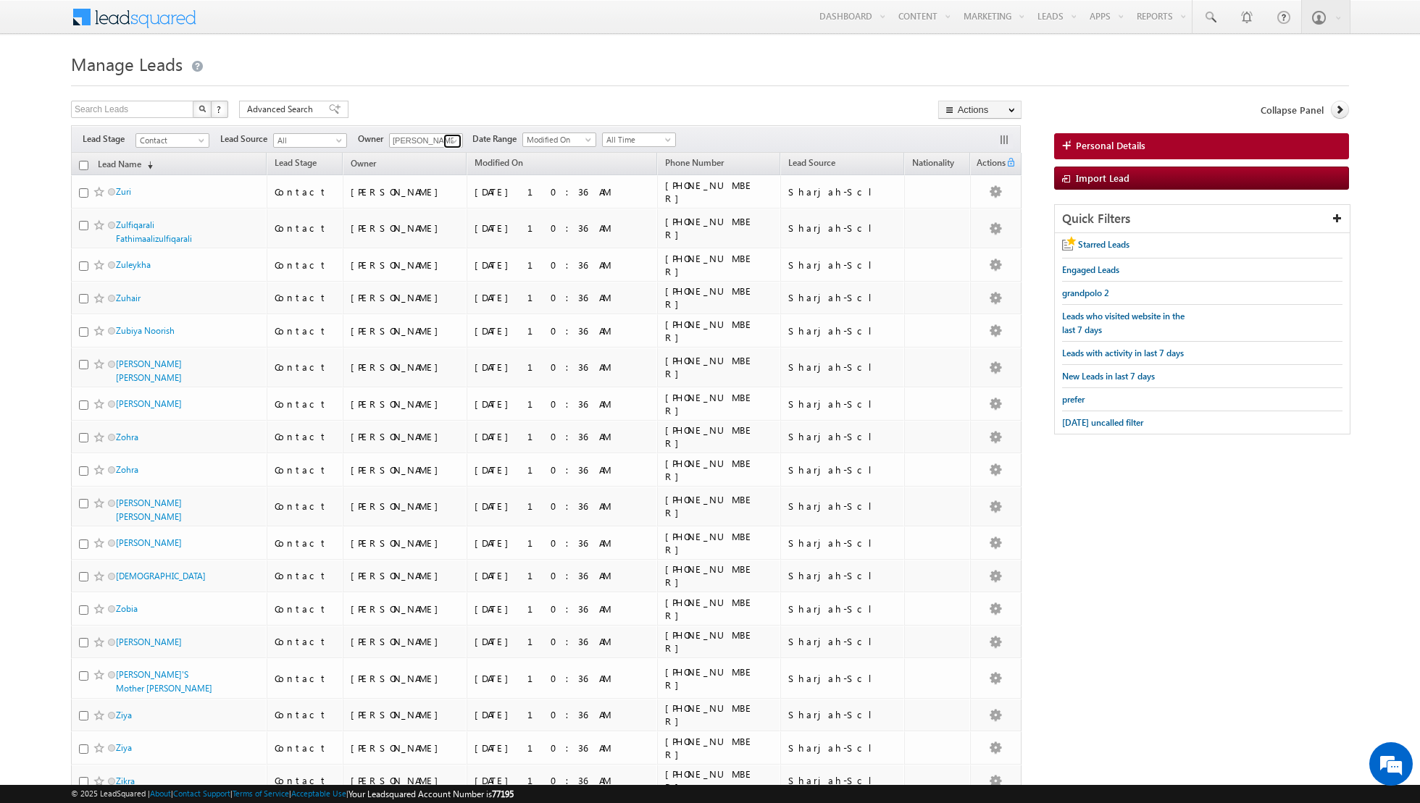
click at [448, 142] on span at bounding box center [454, 141] width 12 height 12
click at [422, 279] on span "[EMAIL_ADDRESS][PERSON_NAME][DOMAIN_NAME]" at bounding box center [460, 284] width 130 height 11
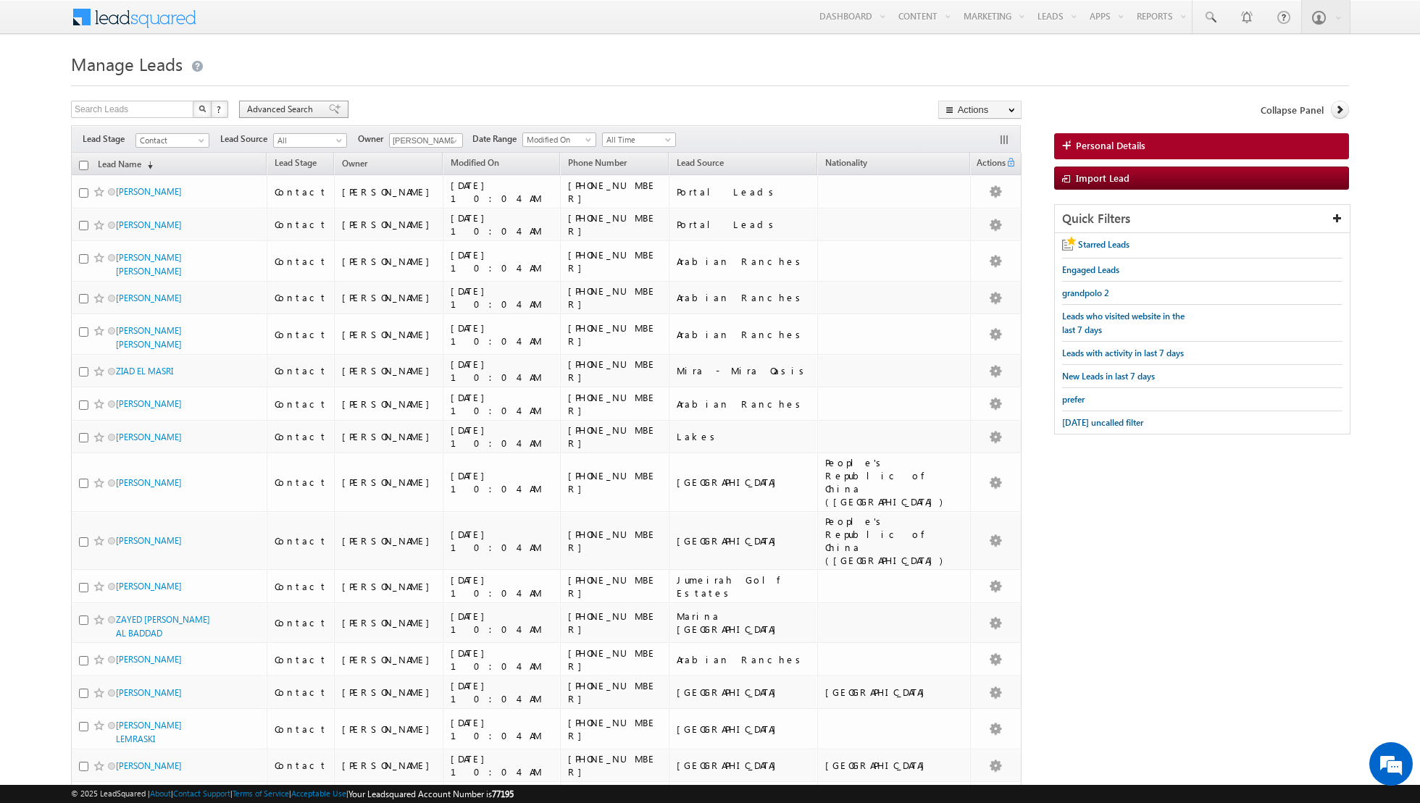
click at [329, 111] on span at bounding box center [335, 109] width 12 height 10
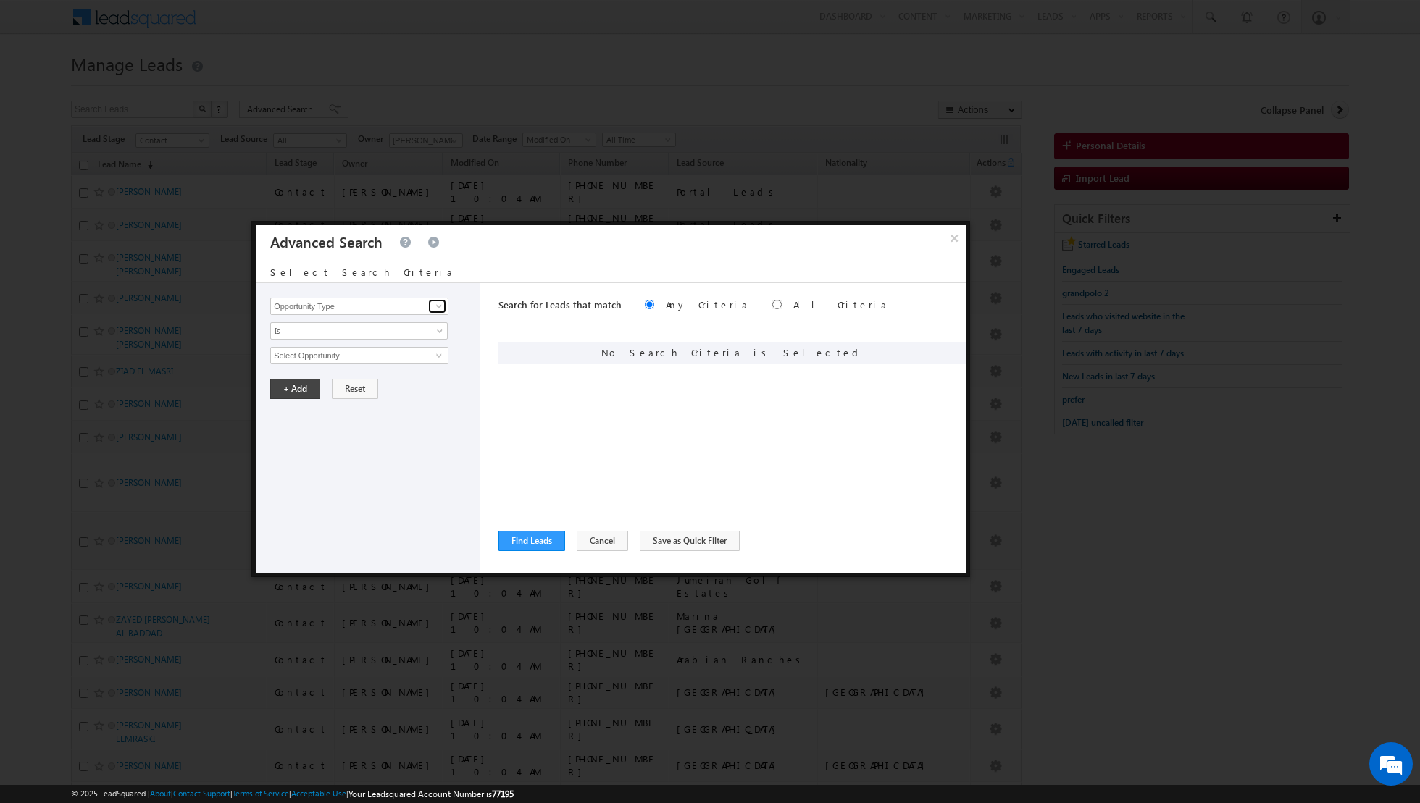
click at [438, 304] on span at bounding box center [439, 307] width 12 height 12
click at [393, 333] on link "Lead Source" at bounding box center [359, 335] width 178 height 17
click at [418, 332] on span "Is" at bounding box center [349, 331] width 157 height 13
click at [363, 361] on link "Is Not" at bounding box center [359, 360] width 177 height 13
click at [396, 353] on span "None Selected" at bounding box center [353, 356] width 164 height 16
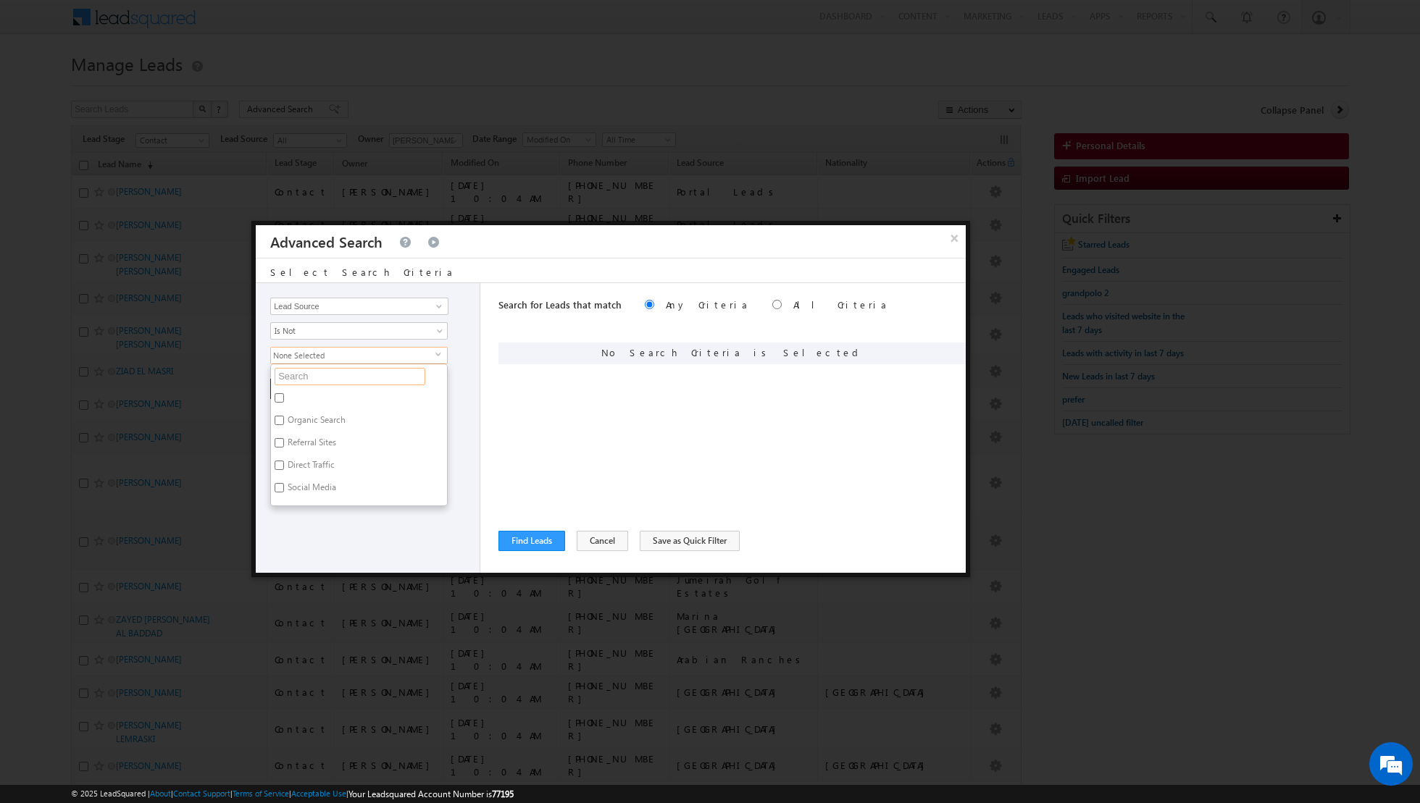
click at [365, 375] on input "text" at bounding box center [350, 376] width 151 height 17
click at [309, 390] on label "Sharjah-Scl" at bounding box center [308, 400] width 74 height 22
click at [284, 393] on input "Sharjah-Scl" at bounding box center [279, 397] width 9 height 9
click at [319, 465] on div "Opportunity Type Lead Activity Task Sales Group Prospect Id Address 1 Address 2…" at bounding box center [368, 428] width 225 height 290
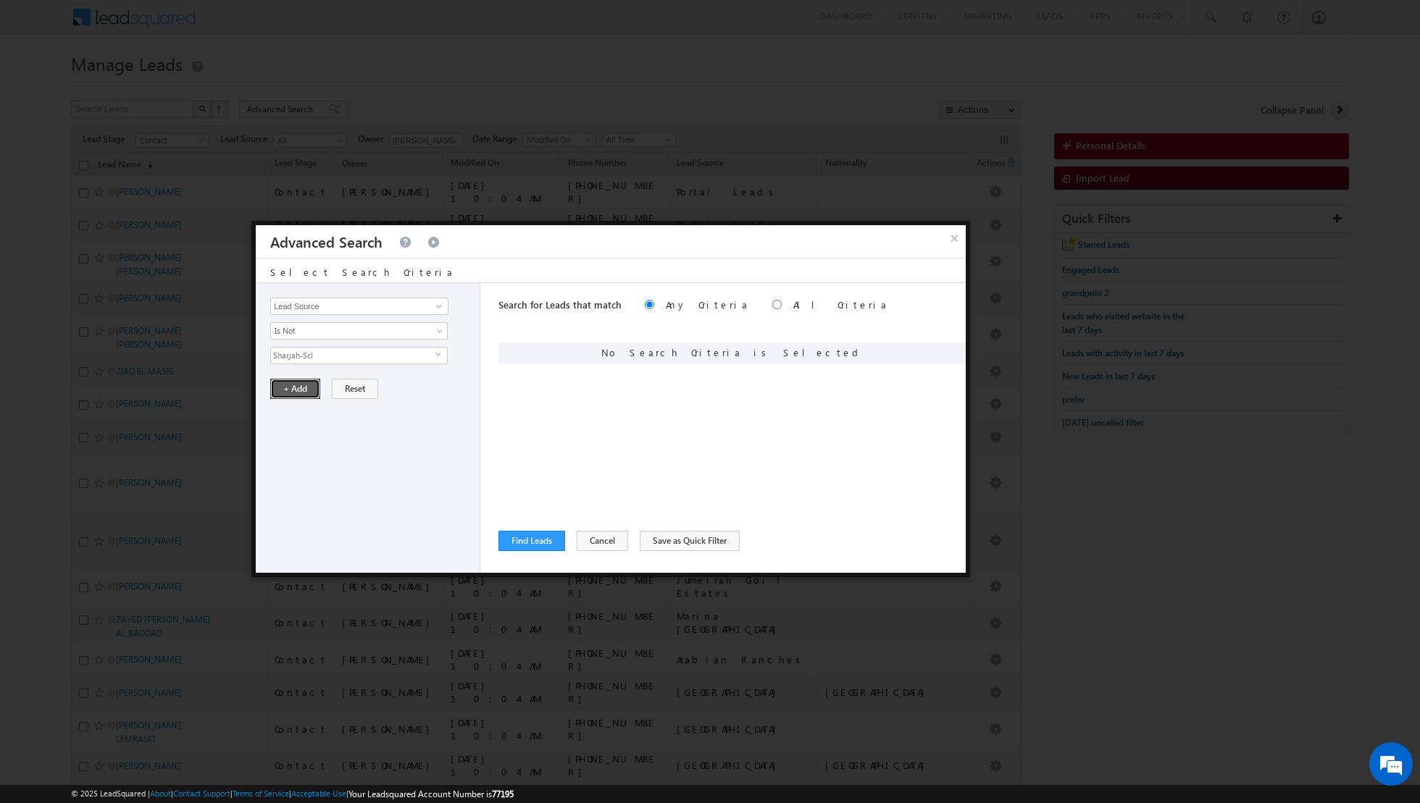
click at [288, 389] on button "+ Add" at bounding box center [295, 389] width 50 height 20
click at [439, 304] on span at bounding box center [439, 307] width 12 height 12
click at [413, 322] on link "Lead Activity" at bounding box center [359, 322] width 178 height 17
click at [433, 353] on link at bounding box center [437, 355] width 18 height 14
click at [377, 383] on link "Outbound Phone Call Activity" at bounding box center [359, 385] width 178 height 17
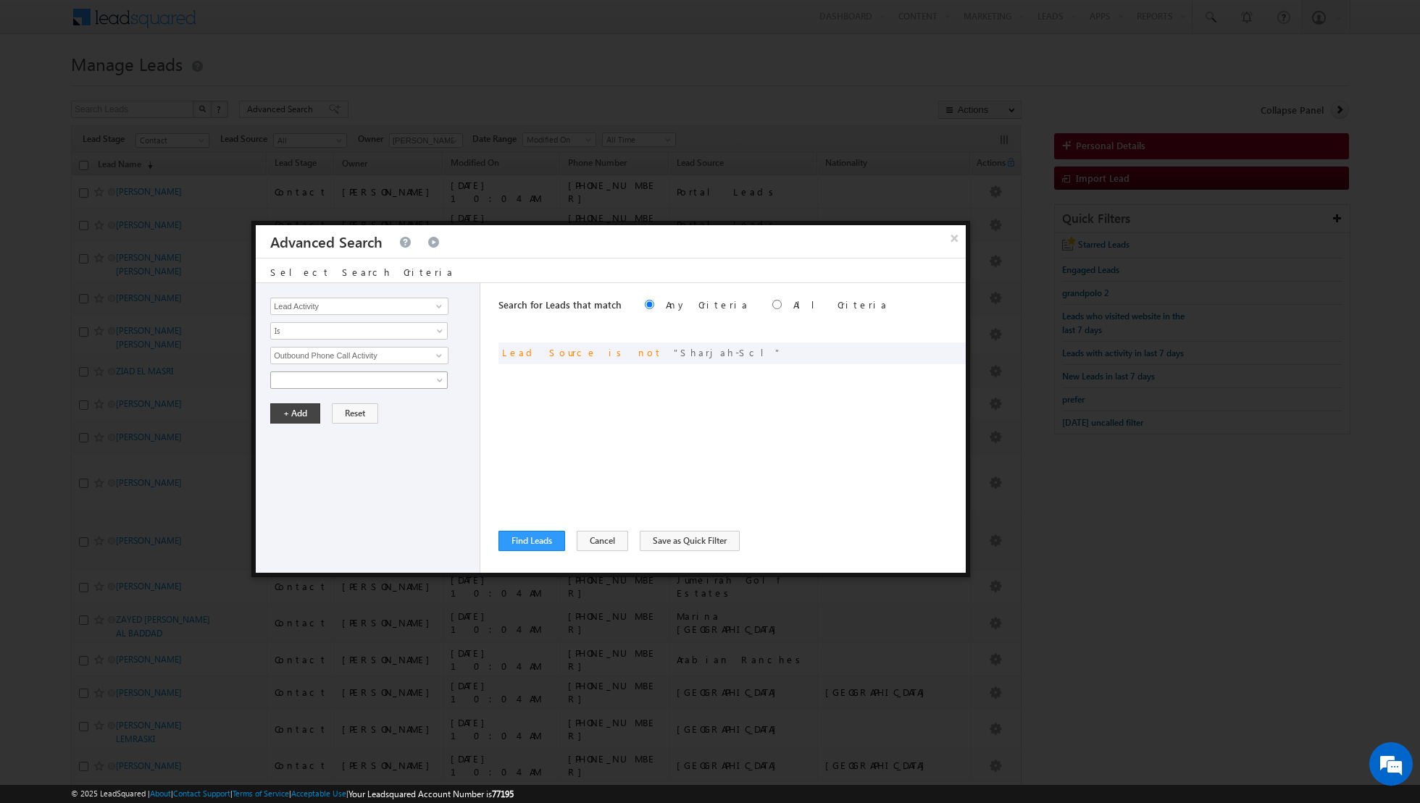
click at [405, 380] on span at bounding box center [349, 380] width 157 height 13
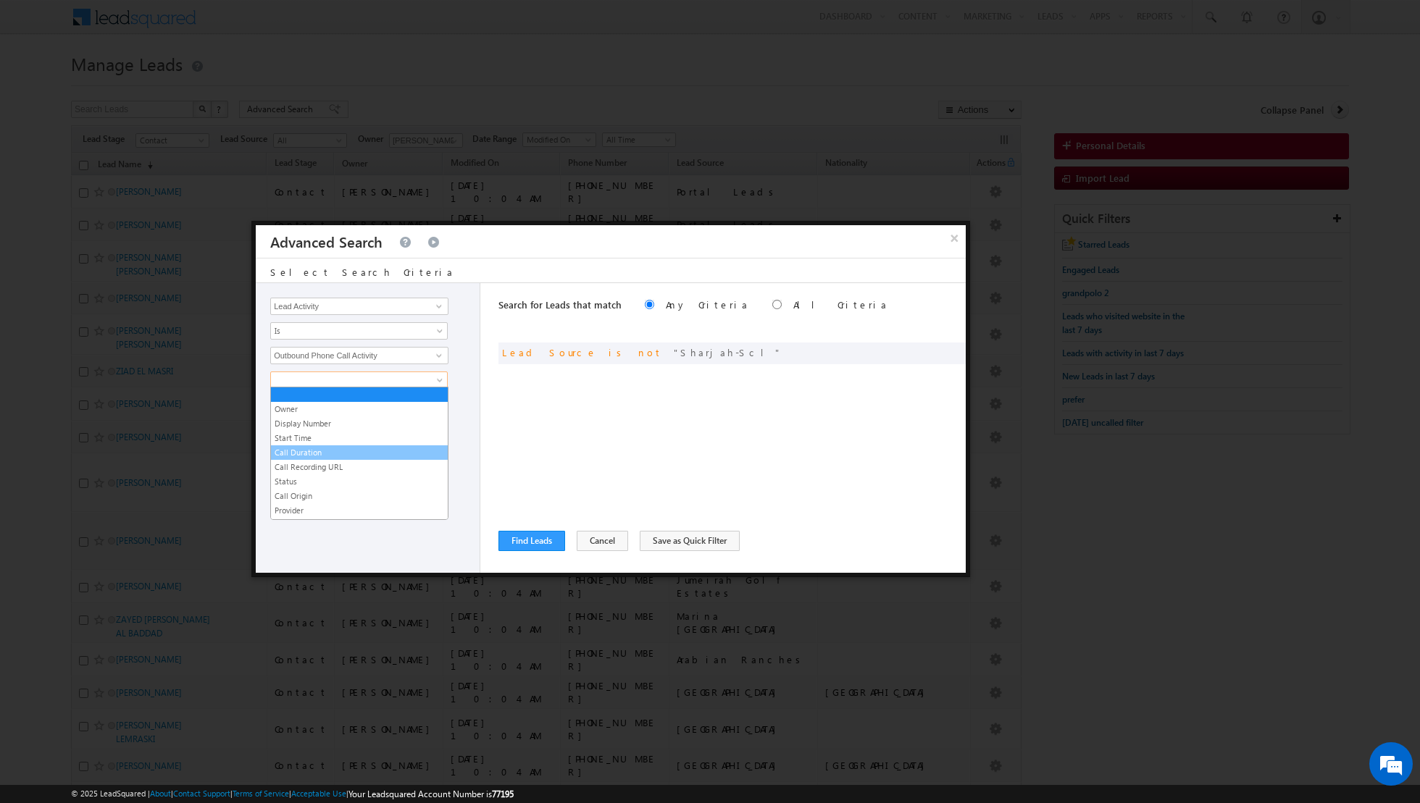
click at [324, 450] on link "Call Duration" at bounding box center [359, 452] width 177 height 13
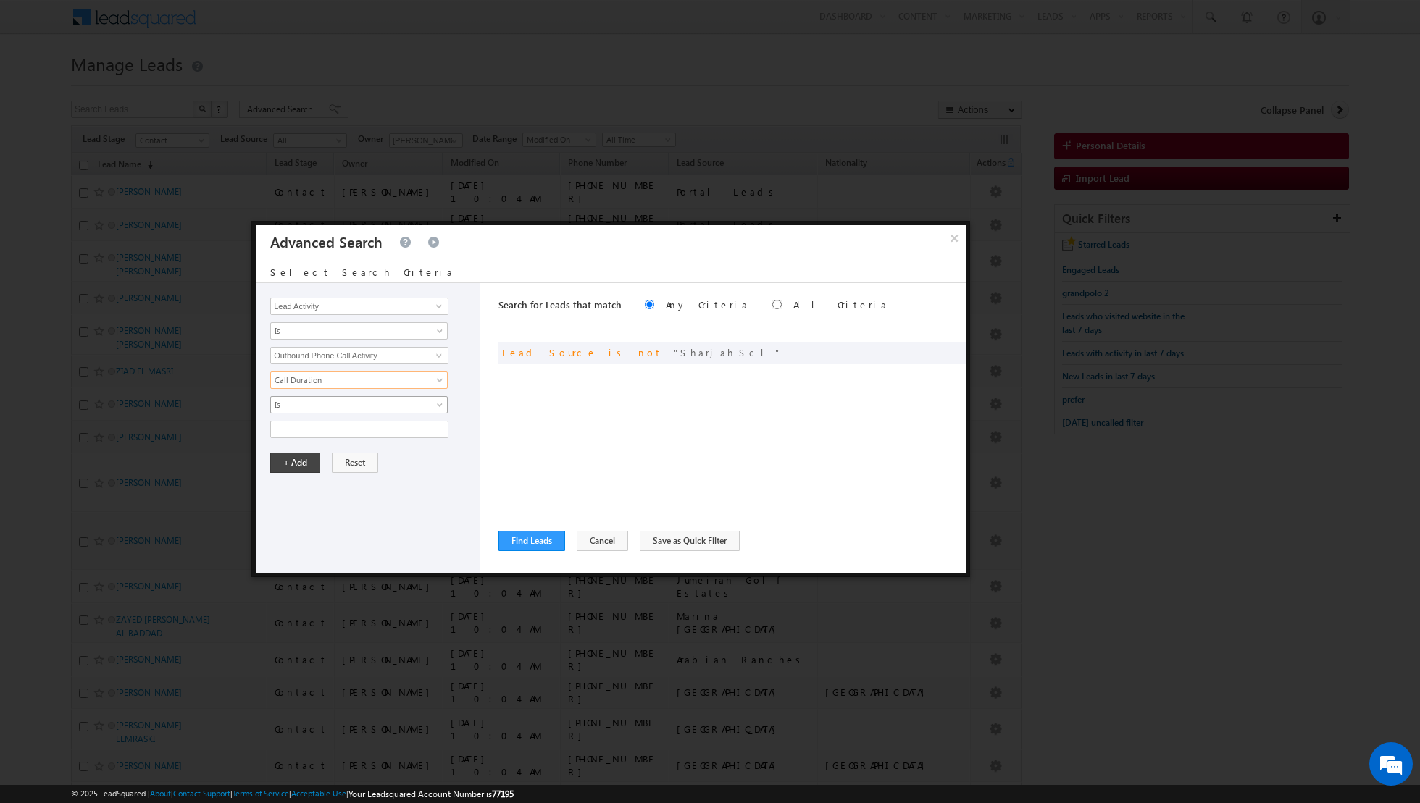
click at [402, 403] on span "Is" at bounding box center [349, 404] width 157 height 13
click at [355, 459] on link "Greater than or equal to" at bounding box center [359, 462] width 177 height 13
click at [363, 427] on input "text" at bounding box center [359, 429] width 178 height 17
click at [285, 459] on button "+ Add" at bounding box center [295, 463] width 50 height 20
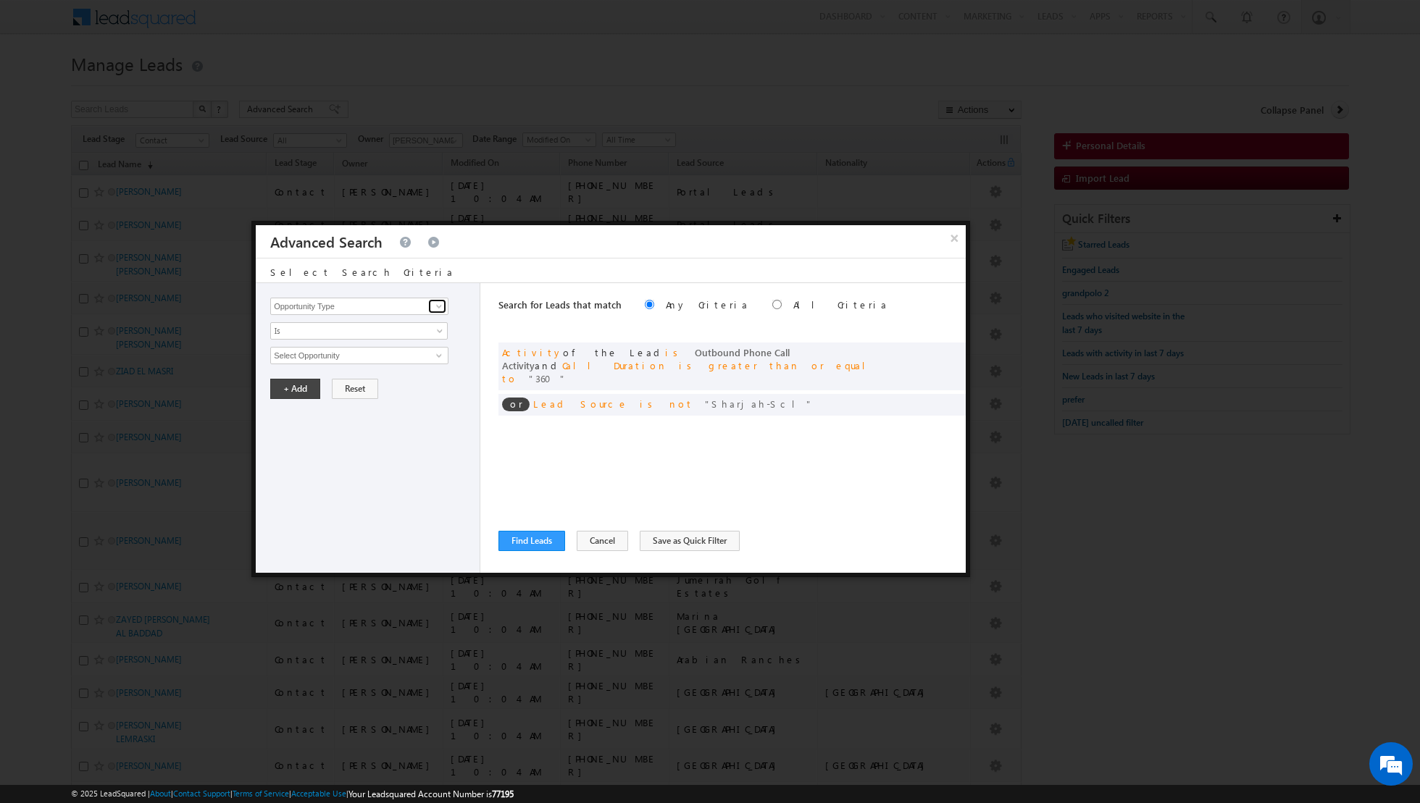
click at [440, 304] on span at bounding box center [439, 307] width 12 height 12
click at [399, 325] on link "Lead Activity" at bounding box center [359, 322] width 178 height 17
click at [406, 325] on span "Is" at bounding box center [349, 331] width 157 height 13
click at [366, 367] on li "Is Not" at bounding box center [359, 361] width 177 height 14
click at [400, 359] on input "Select Activity" at bounding box center [359, 355] width 178 height 17
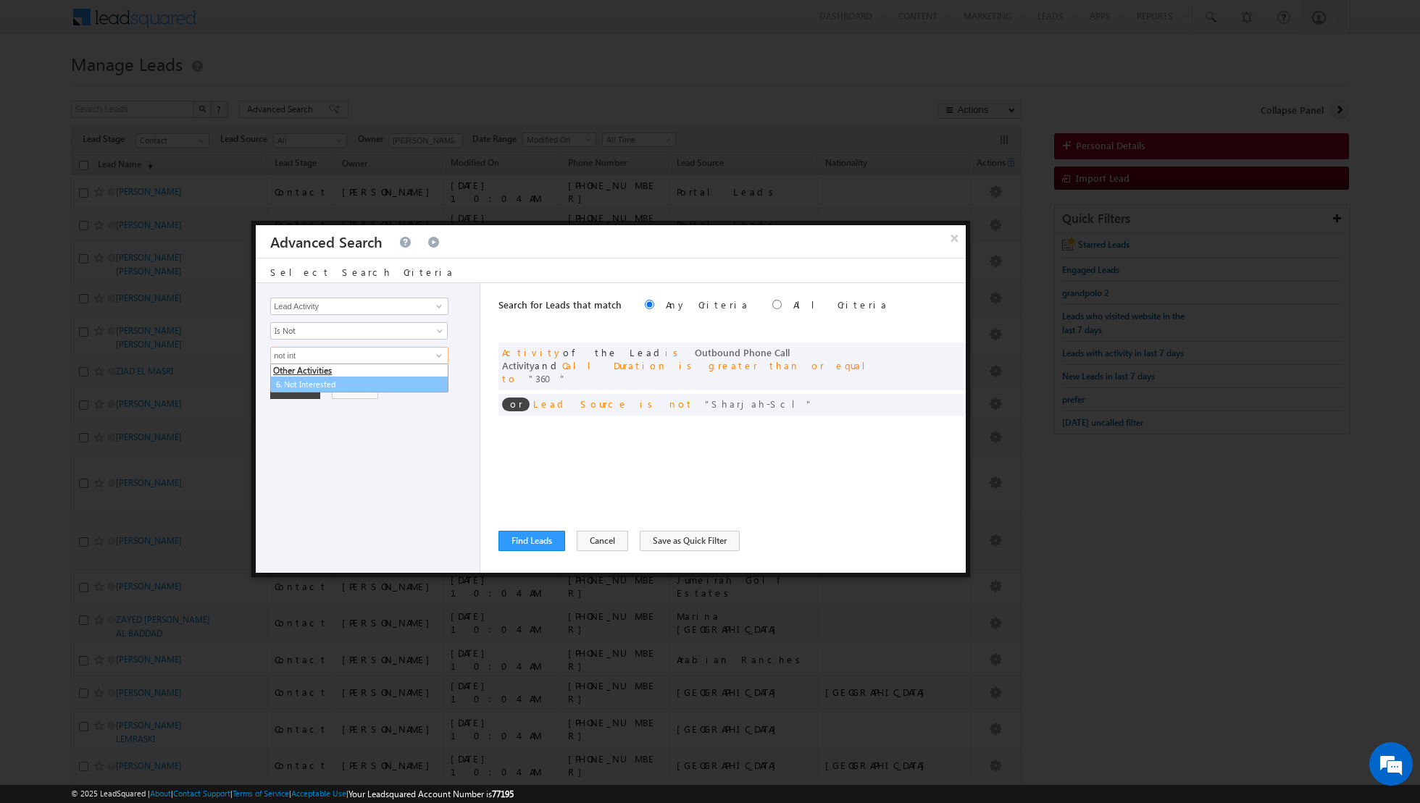
click at [314, 378] on link "6. Not Interested" at bounding box center [359, 385] width 178 height 17
click at [288, 437] on button "+ Add" at bounding box center [295, 438] width 50 height 20
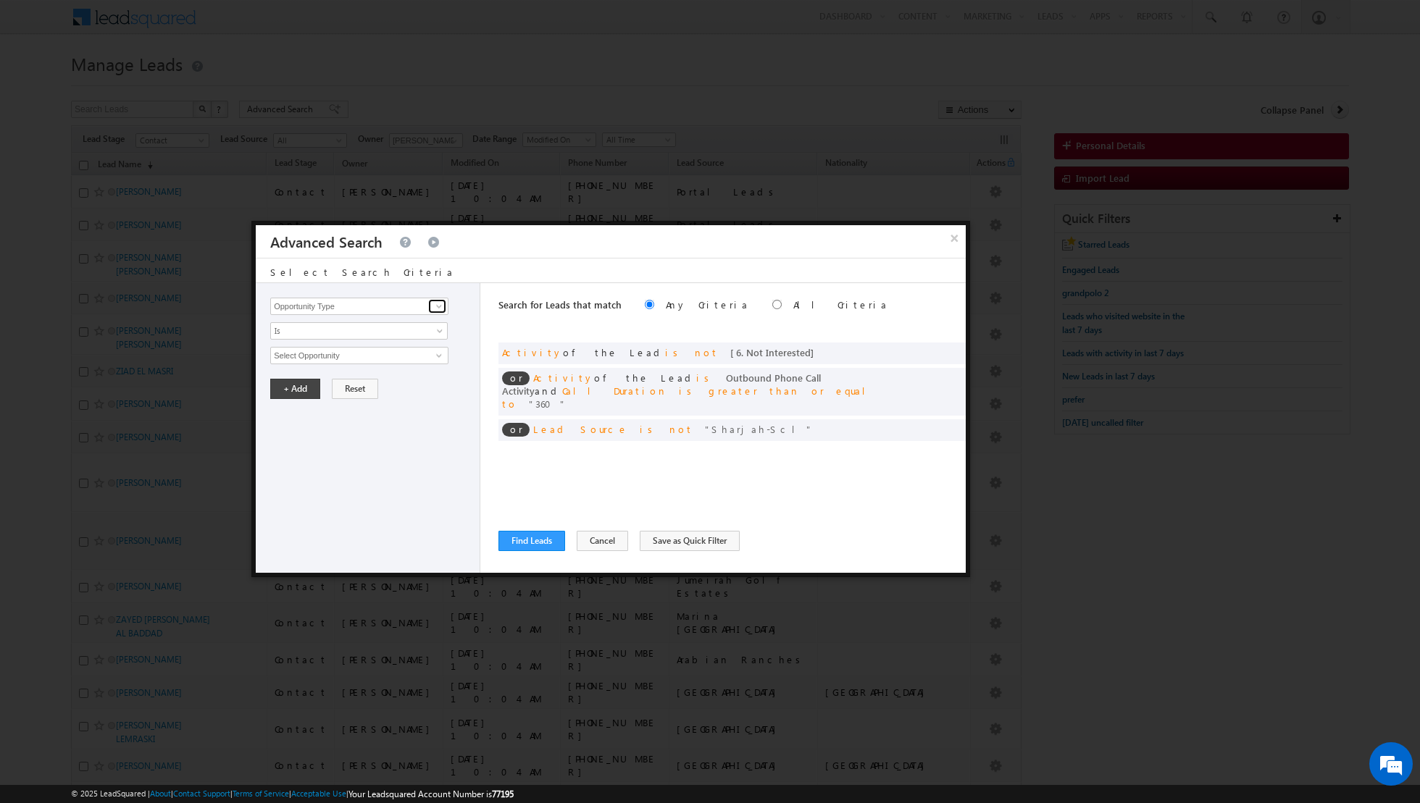
click at [438, 309] on span at bounding box center [439, 307] width 12 height 12
click at [375, 325] on link "Lead Activity" at bounding box center [359, 322] width 178 height 17
click at [438, 331] on span at bounding box center [441, 334] width 12 height 12
click at [383, 359] on link "Is Not" at bounding box center [359, 360] width 177 height 13
click at [412, 352] on input "Select Activity" at bounding box center [359, 355] width 178 height 17
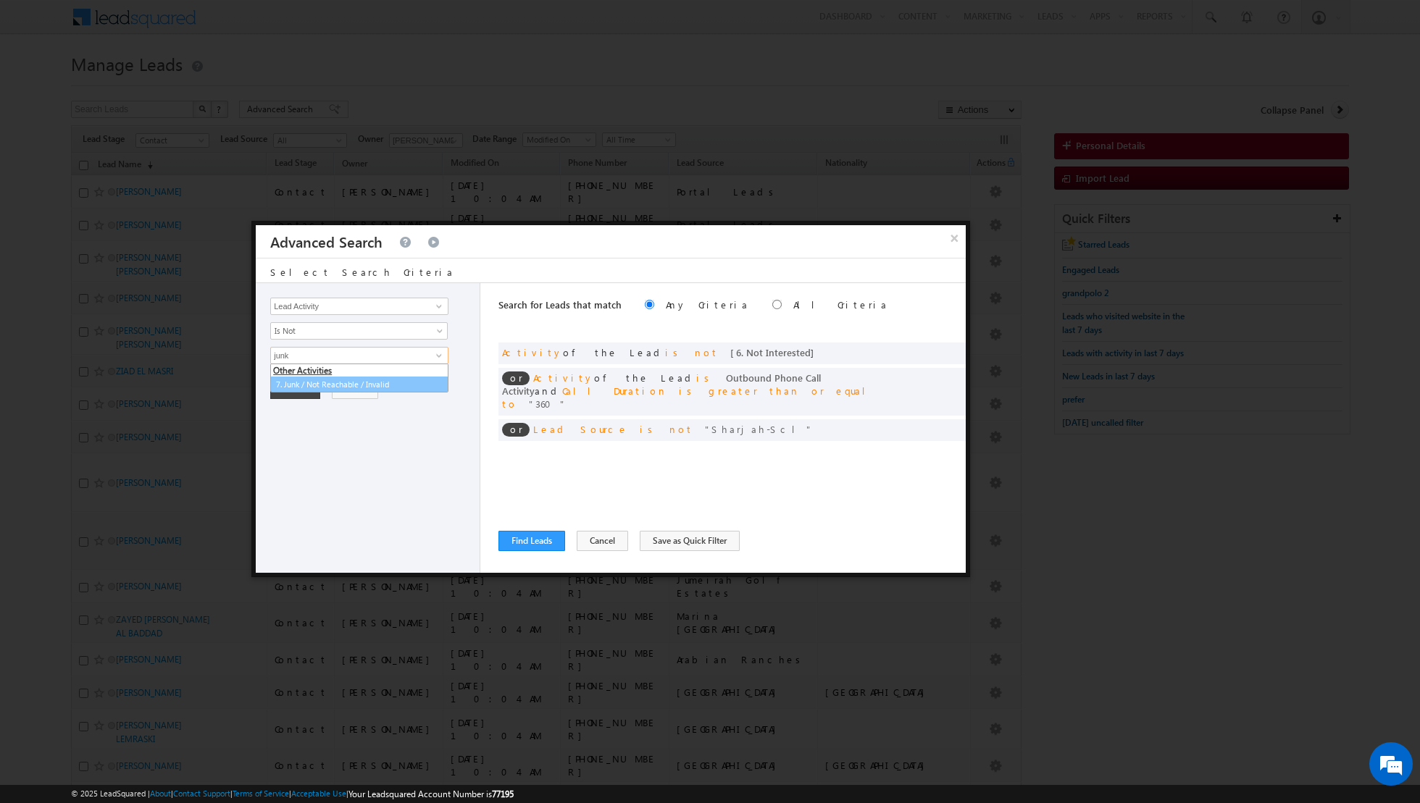
click at [372, 380] on link "7. Junk / Not Reachable / Invalid" at bounding box center [359, 385] width 178 height 17
click at [295, 435] on button "+ Add" at bounding box center [295, 438] width 50 height 20
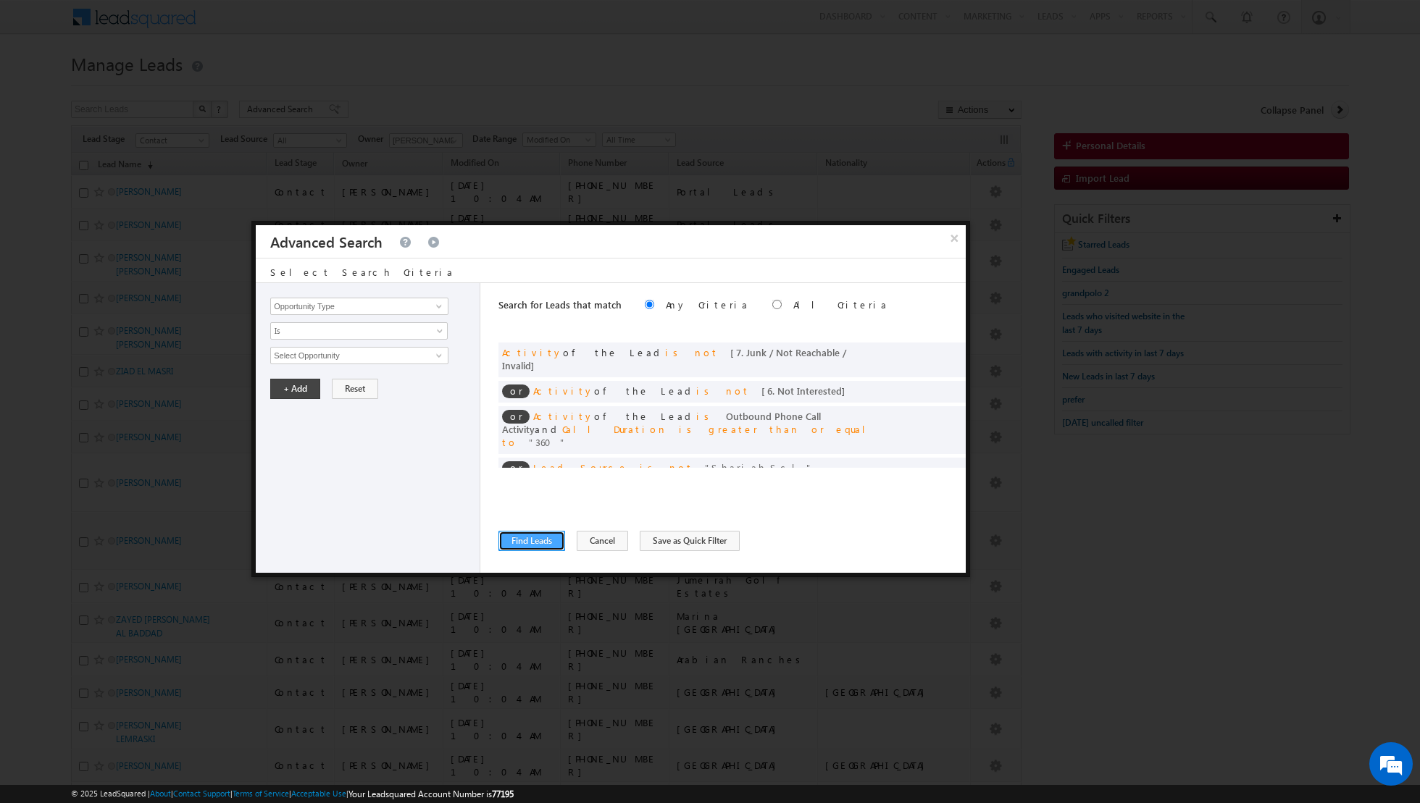
click at [537, 540] on button "Find Leads" at bounding box center [531, 541] width 67 height 20
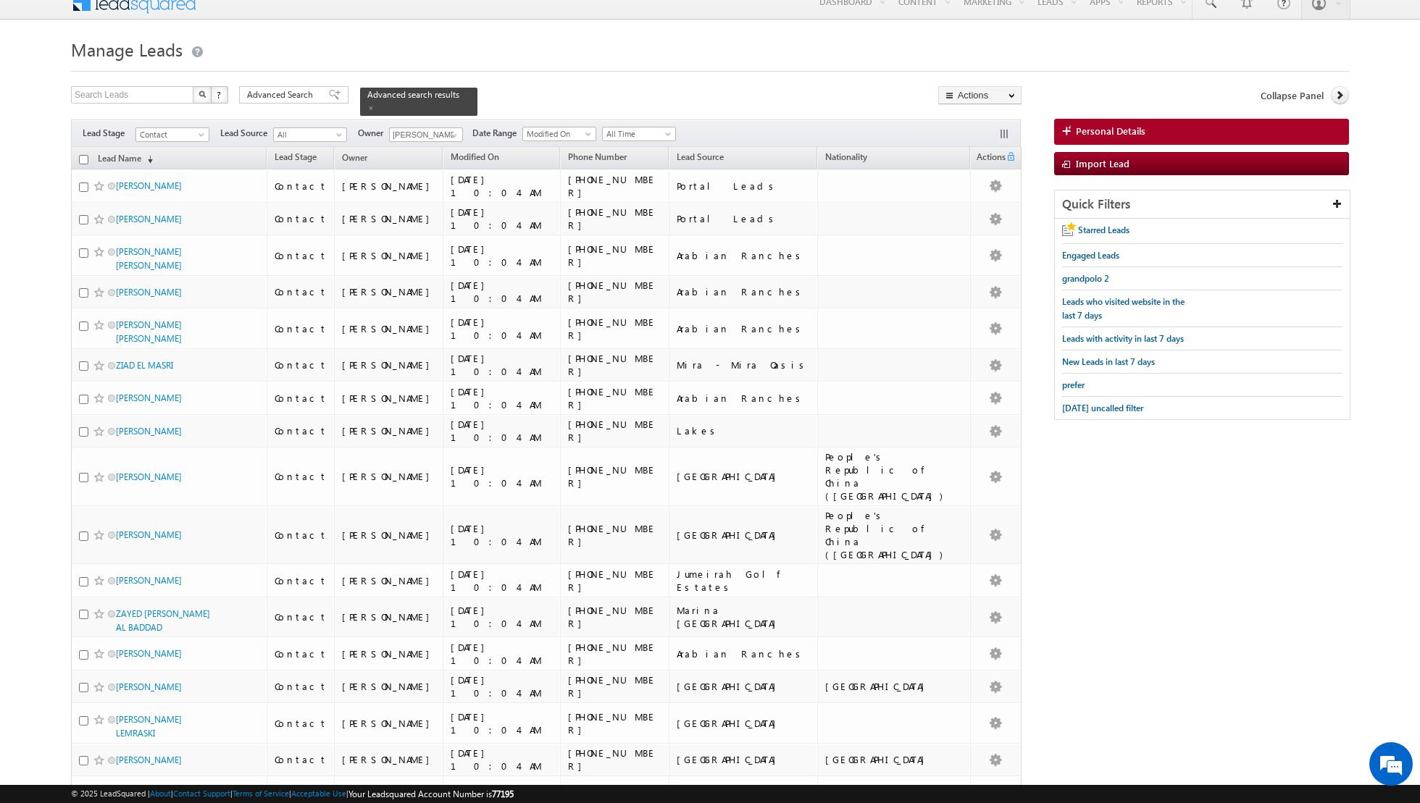
scroll to position [0, 0]
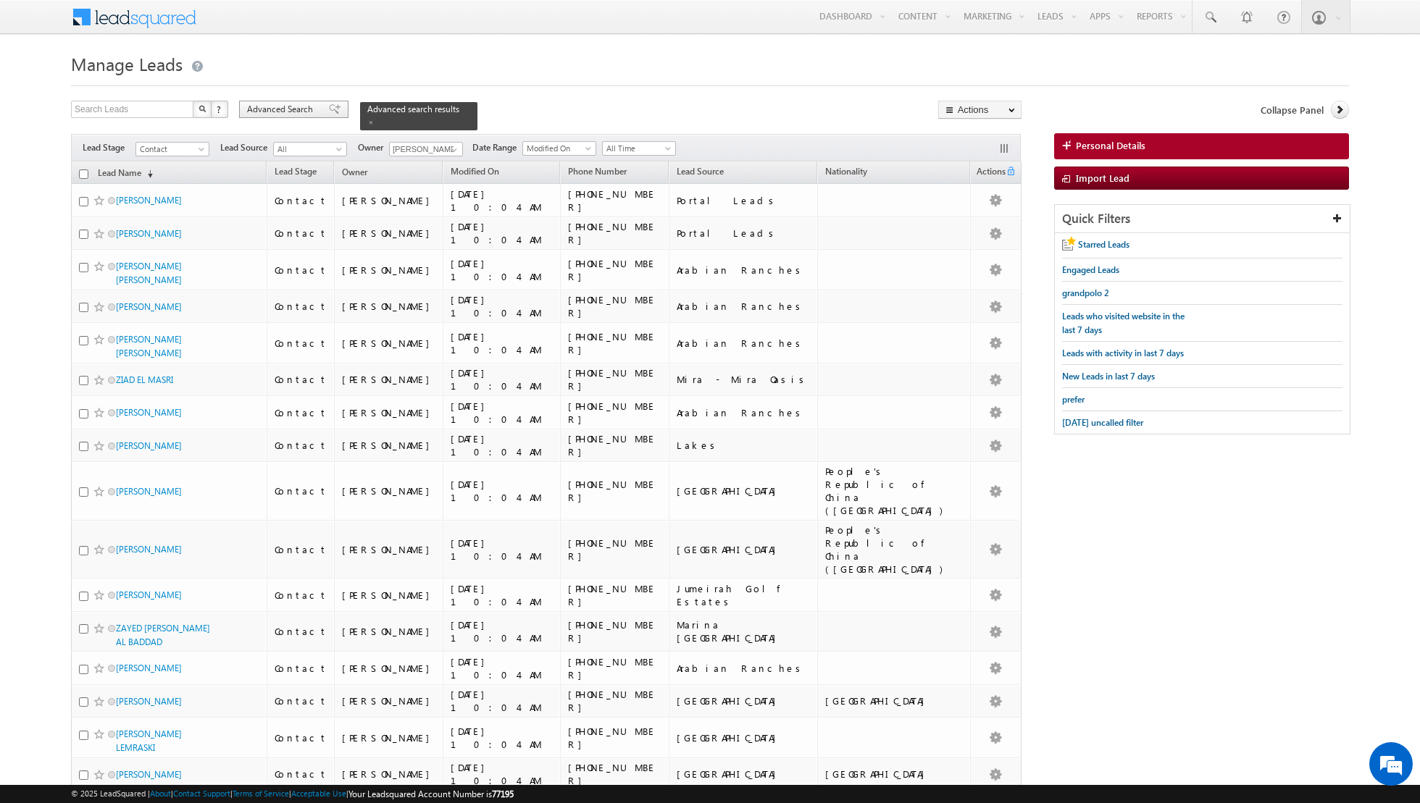
click at [329, 107] on span at bounding box center [335, 109] width 12 height 10
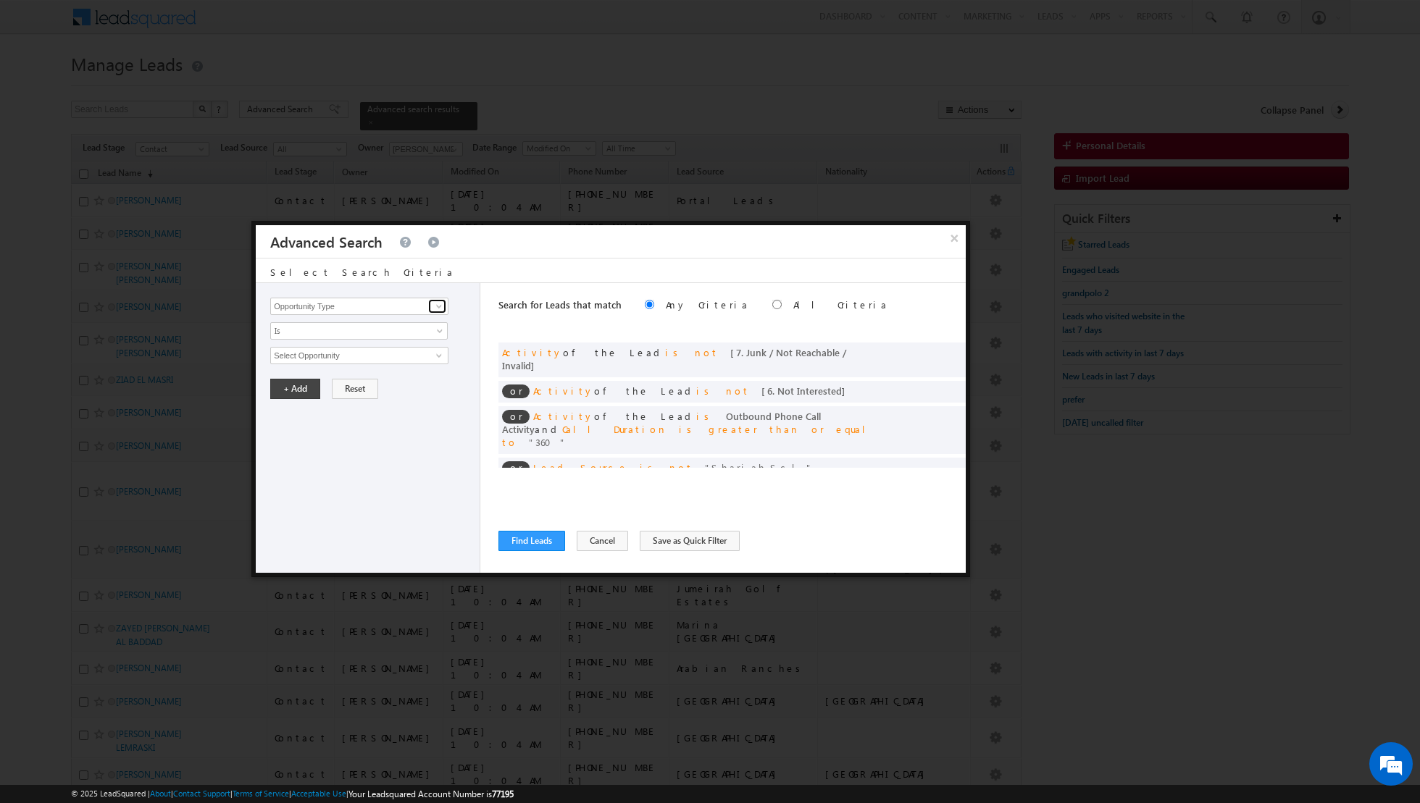
click at [442, 307] on span at bounding box center [439, 307] width 12 height 12
click at [380, 324] on link "Lead Activity" at bounding box center [359, 322] width 178 height 17
click at [401, 334] on span "Is" at bounding box center [349, 331] width 157 height 13
click at [374, 359] on link "Is Not" at bounding box center [359, 360] width 177 height 13
click at [391, 356] on input "Select Activity" at bounding box center [359, 355] width 178 height 17
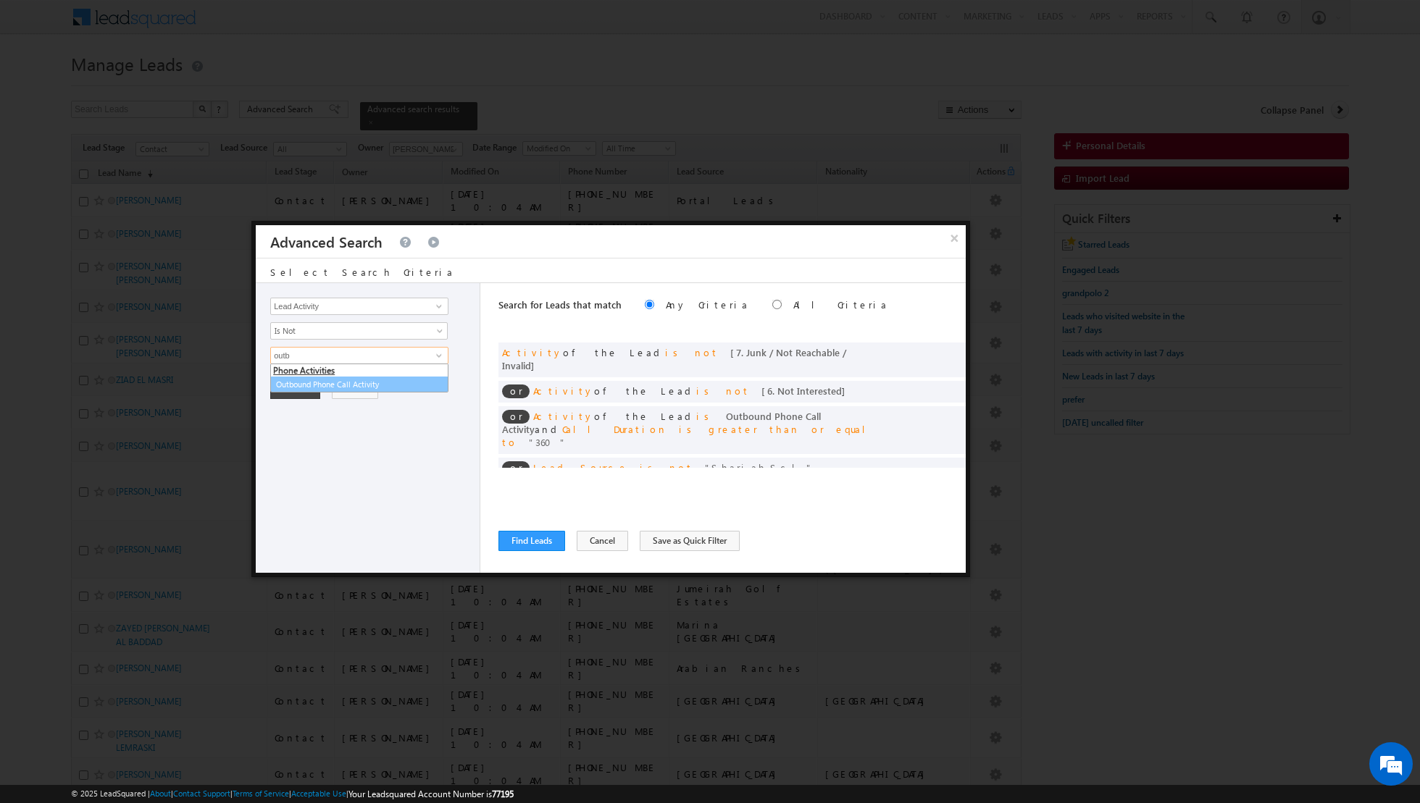
click at [346, 380] on link "Outbound Phone Call Activity" at bounding box center [359, 385] width 178 height 17
click at [416, 376] on span at bounding box center [349, 380] width 157 height 13
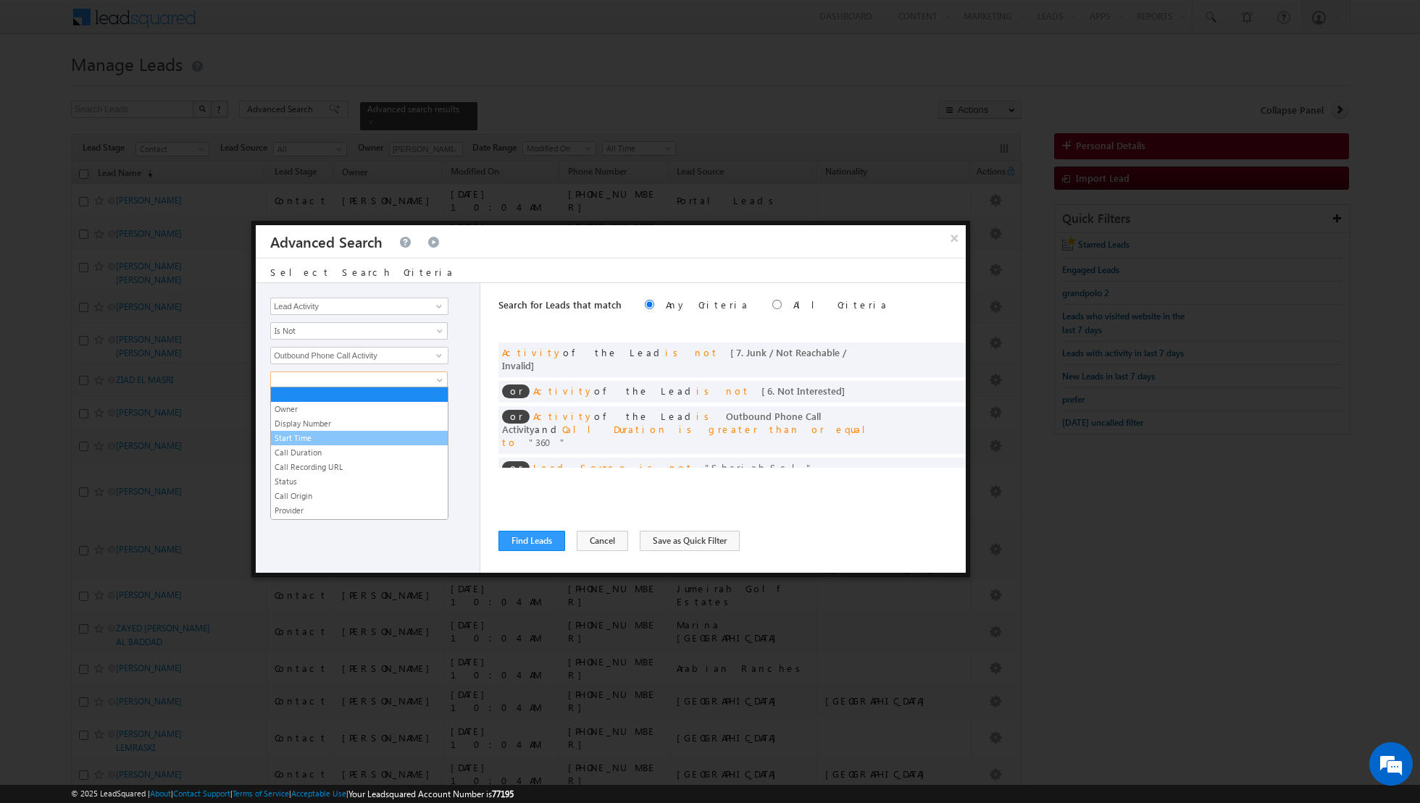
click at [336, 437] on link "Start Time" at bounding box center [359, 438] width 177 height 13
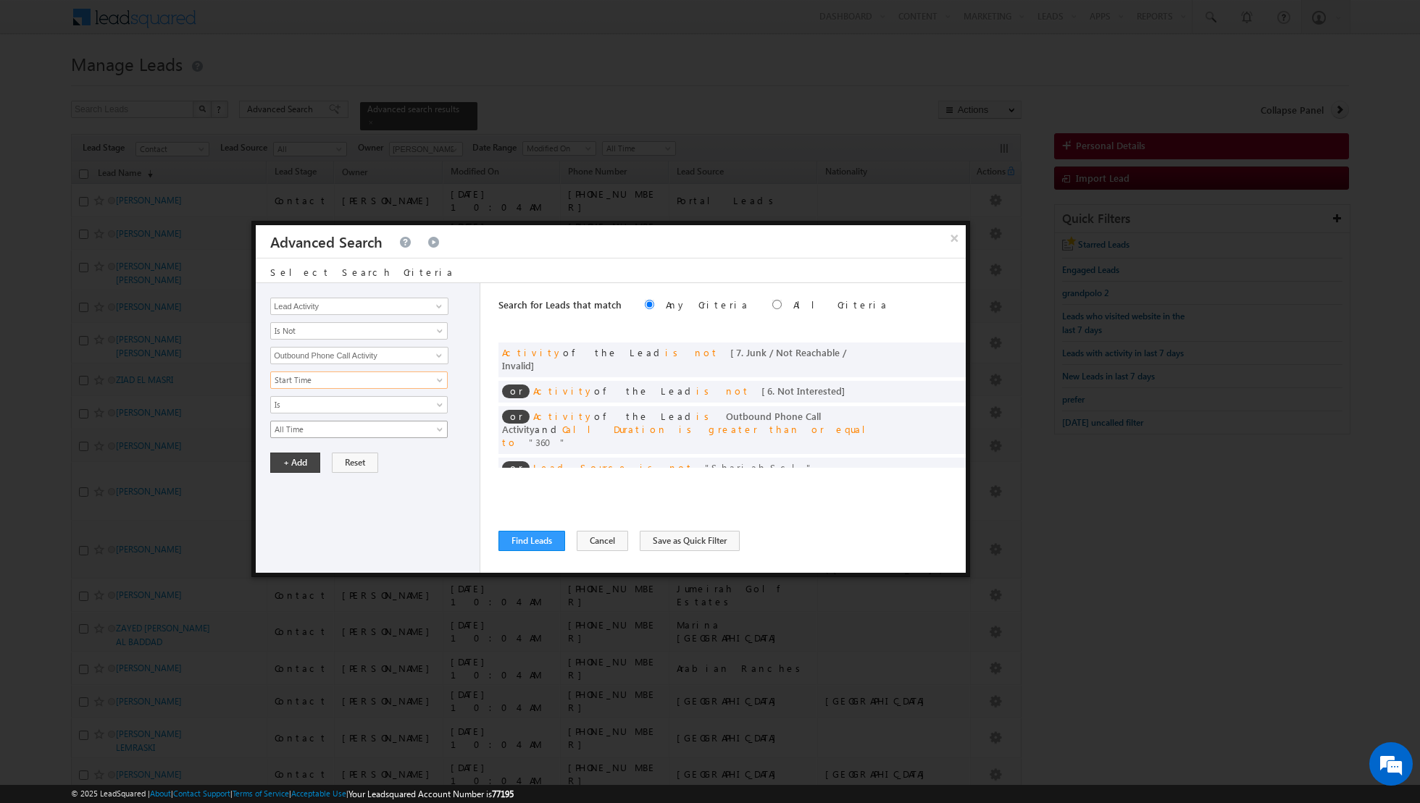
click at [401, 425] on span "All Time" at bounding box center [349, 429] width 157 height 13
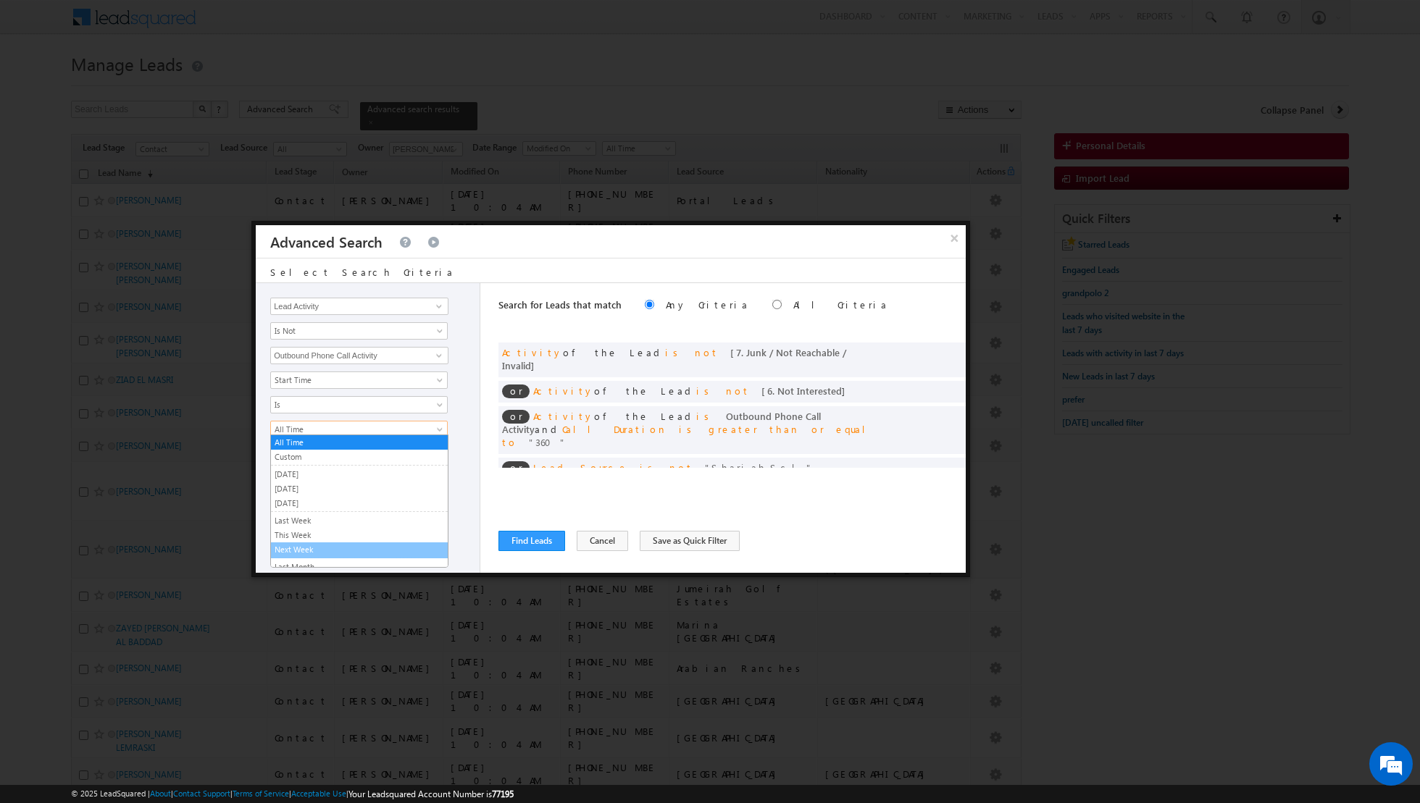
scroll to position [90, 0]
click at [338, 550] on link "Last N" at bounding box center [359, 552] width 177 height 13
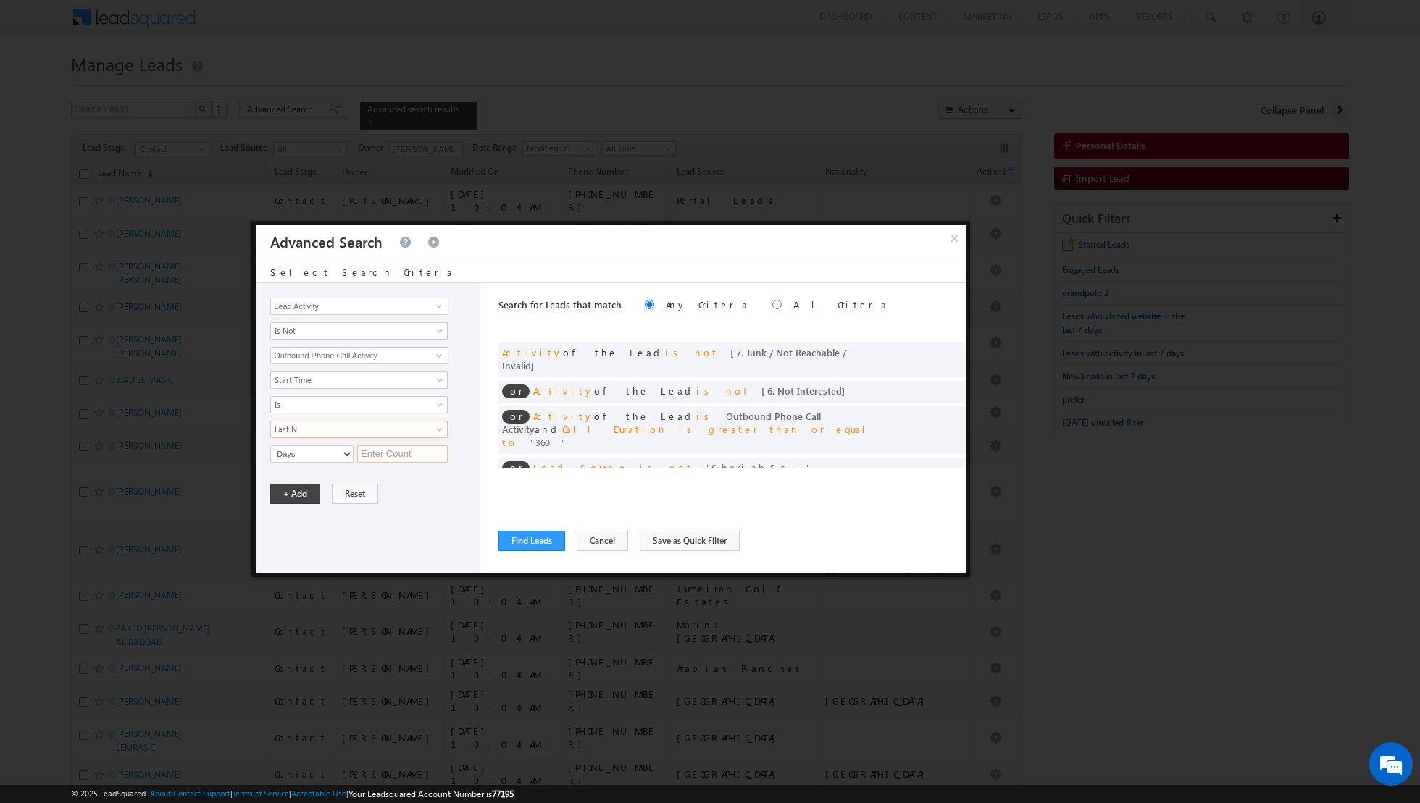
click at [379, 454] on input "text" at bounding box center [402, 454] width 91 height 17
click at [282, 494] on button "+ Add" at bounding box center [295, 494] width 50 height 20
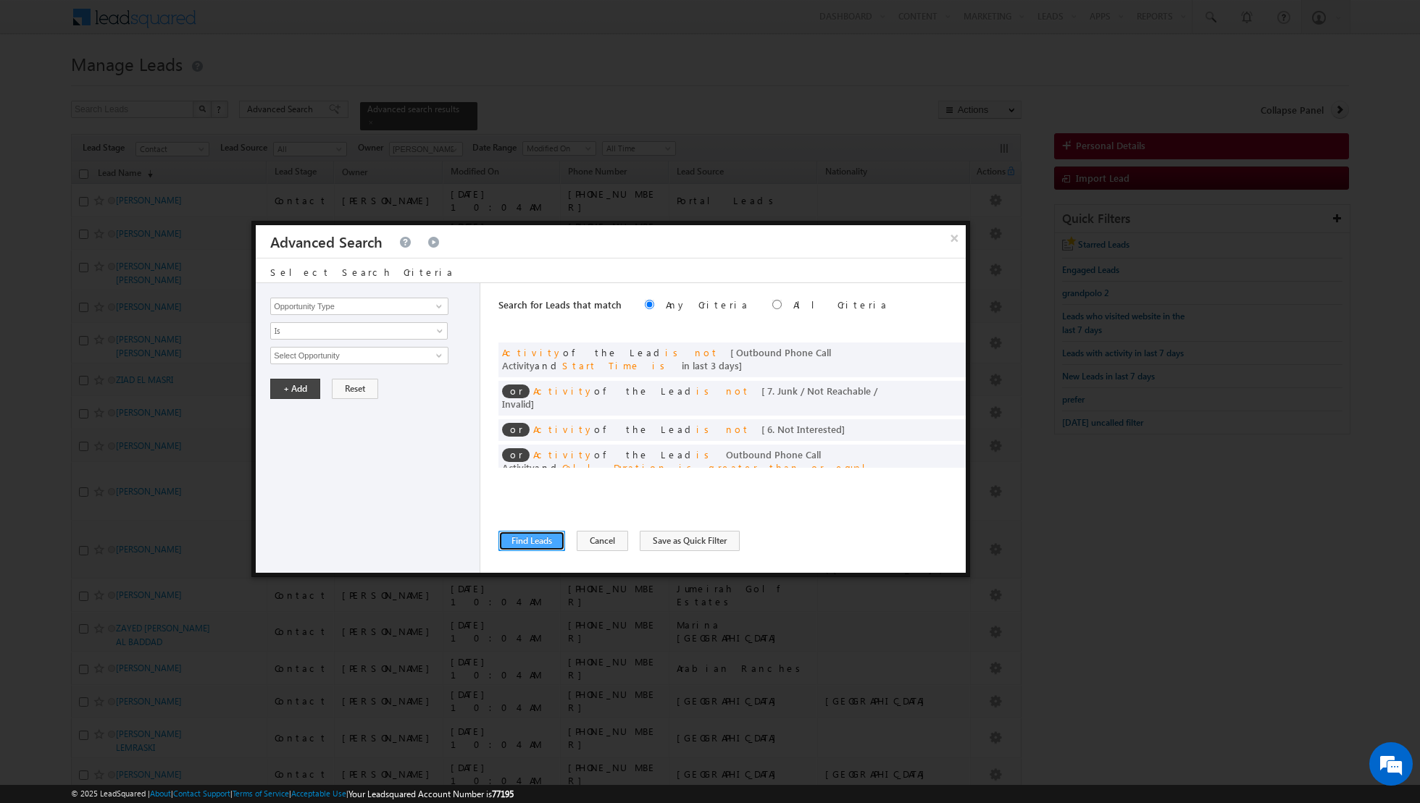
click at [529, 541] on button "Find Leads" at bounding box center [531, 541] width 67 height 20
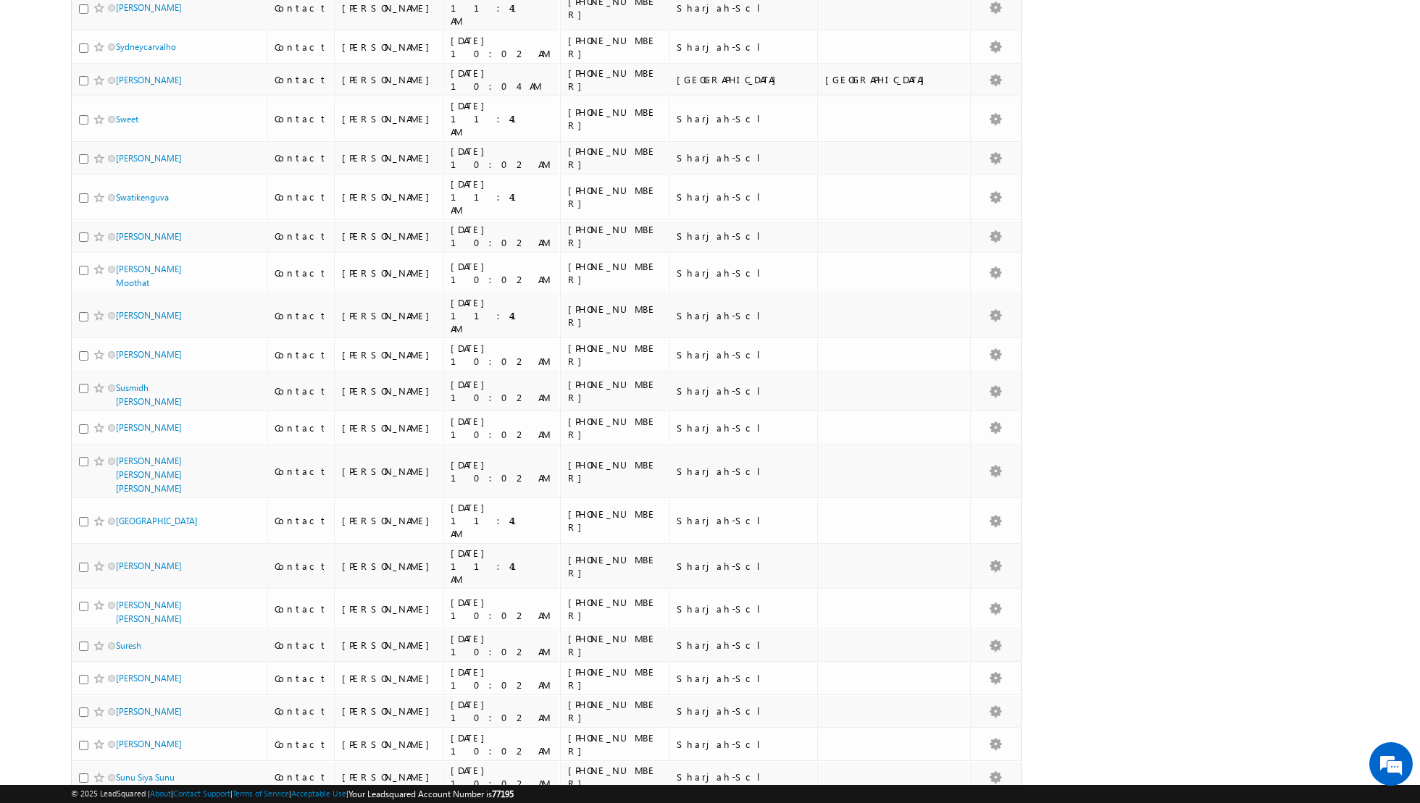
scroll to position [6494, 0]
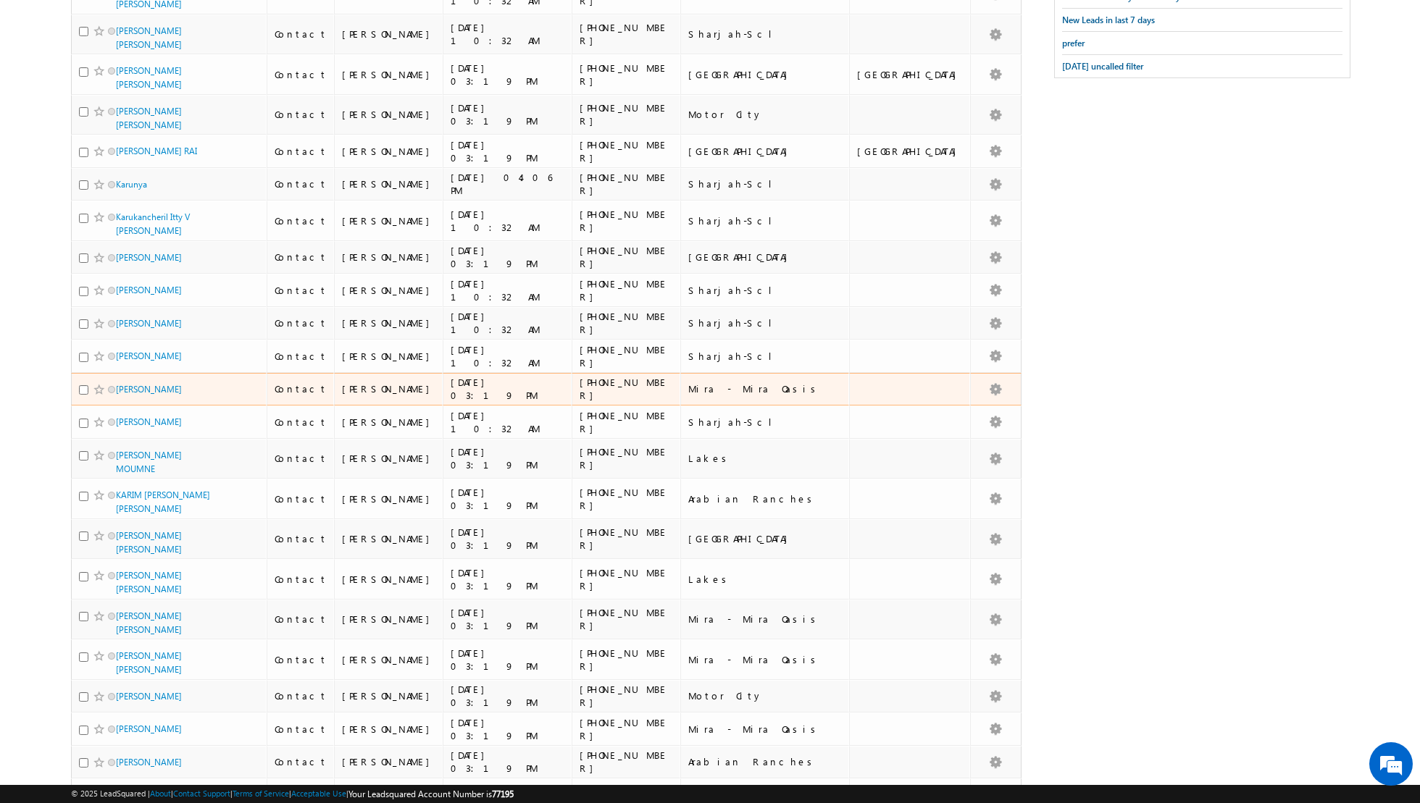
scroll to position [0, 0]
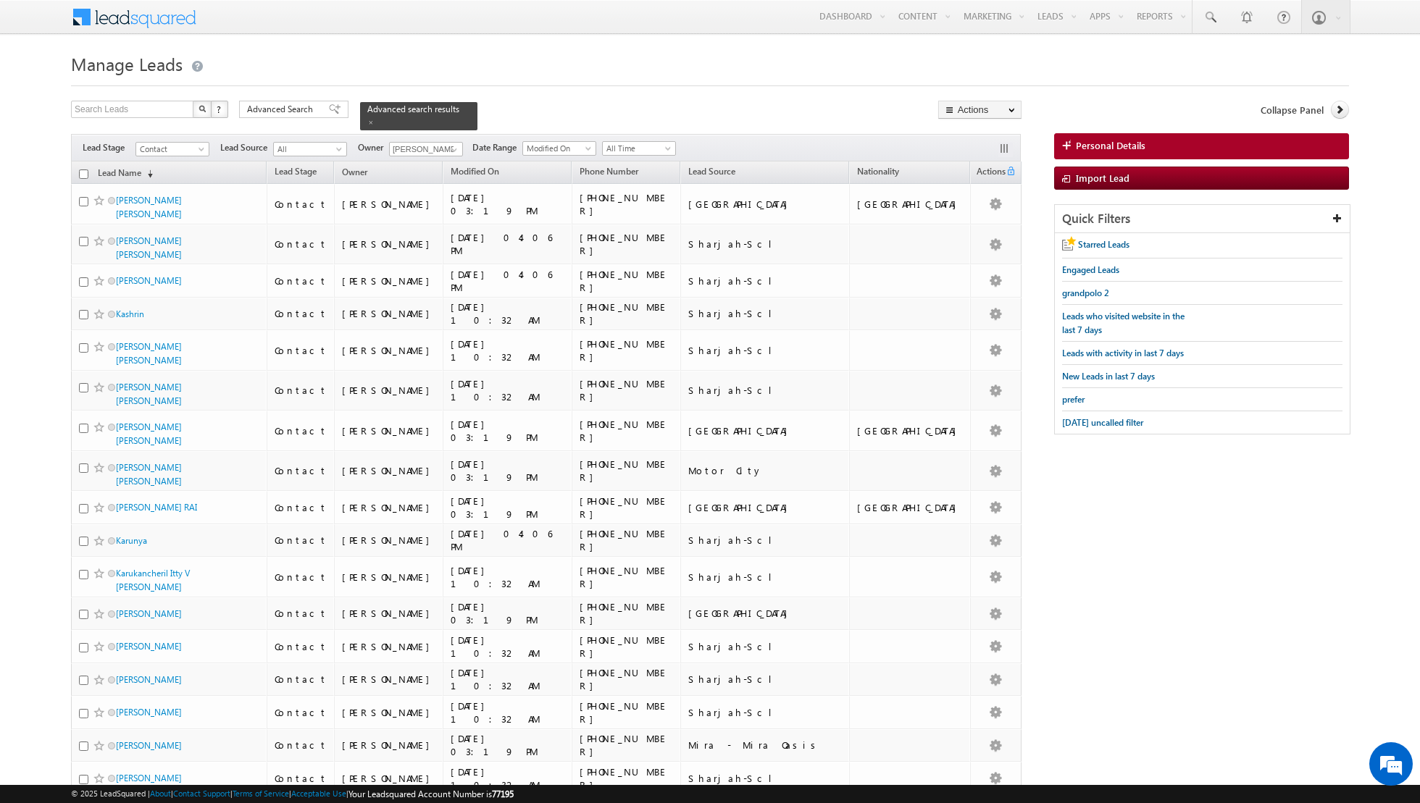
click at [84, 170] on input "checkbox" at bounding box center [83, 174] width 9 height 9
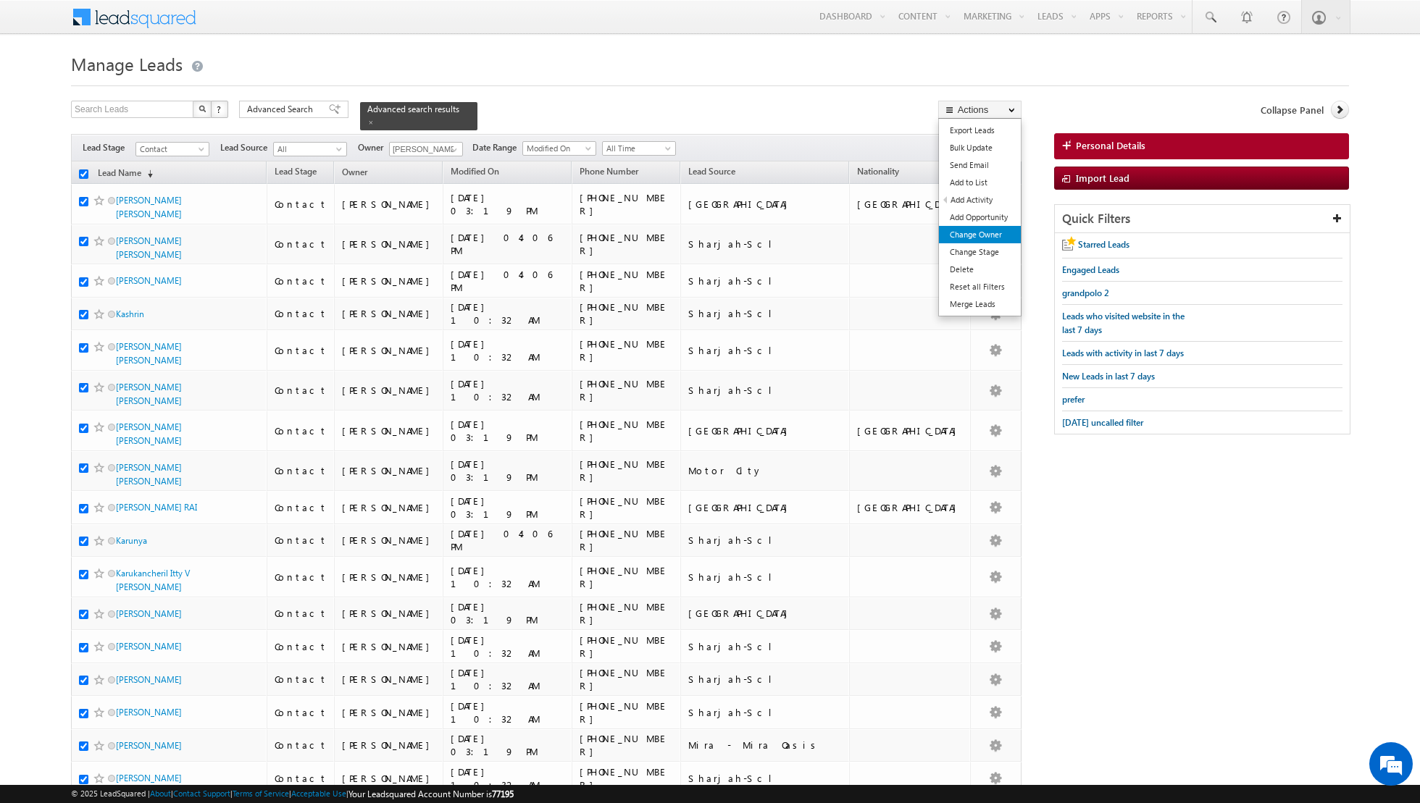
click at [988, 232] on link "Change Owner" at bounding box center [980, 234] width 82 height 17
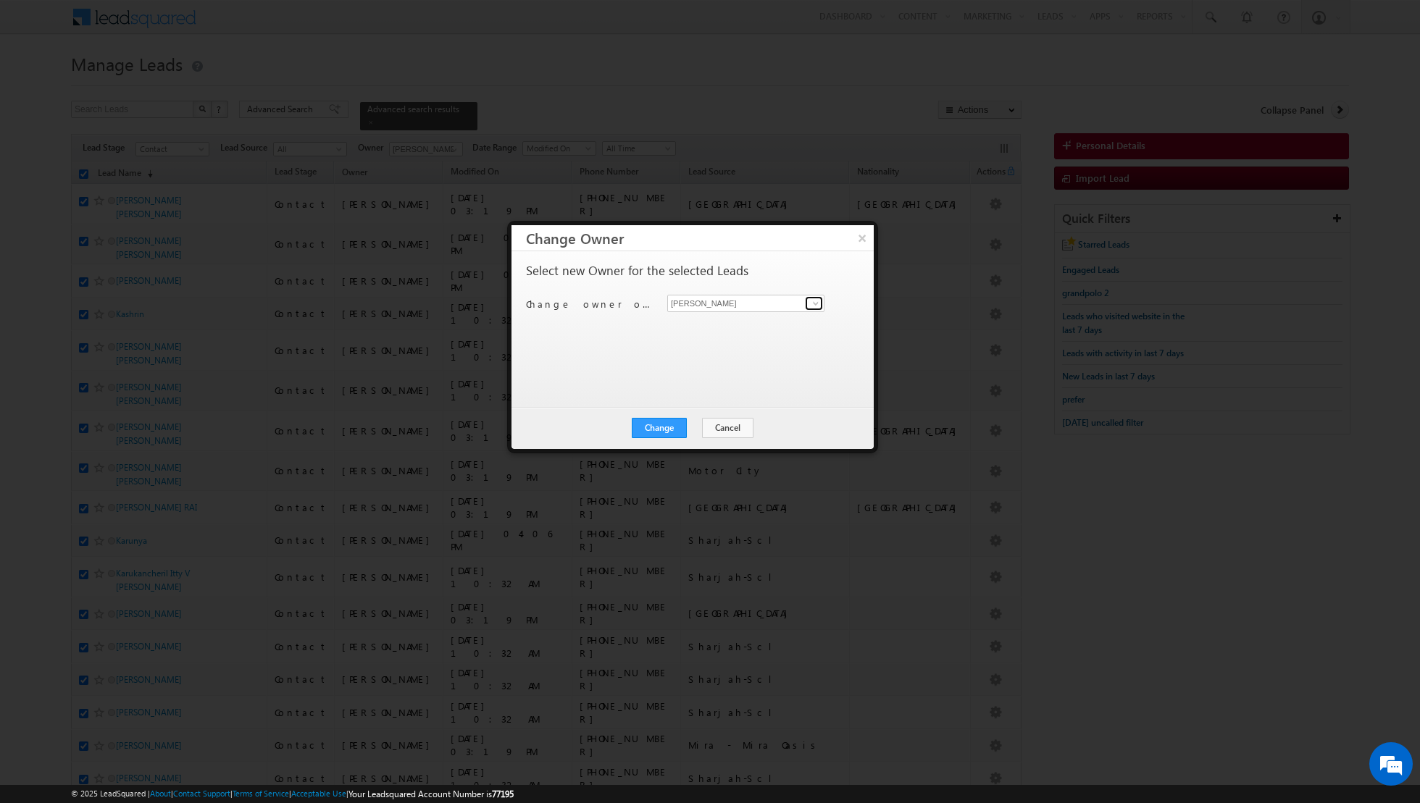
click at [814, 305] on span at bounding box center [816, 304] width 12 height 12
click at [739, 394] on link "[PERSON_NAME] [EMAIL_ADDRESS][PERSON_NAME][DOMAIN_NAME]" at bounding box center [745, 402] width 157 height 28
click at [659, 430] on button "Change" at bounding box center [659, 428] width 55 height 20
click at [696, 425] on button "Close" at bounding box center [695, 428] width 46 height 20
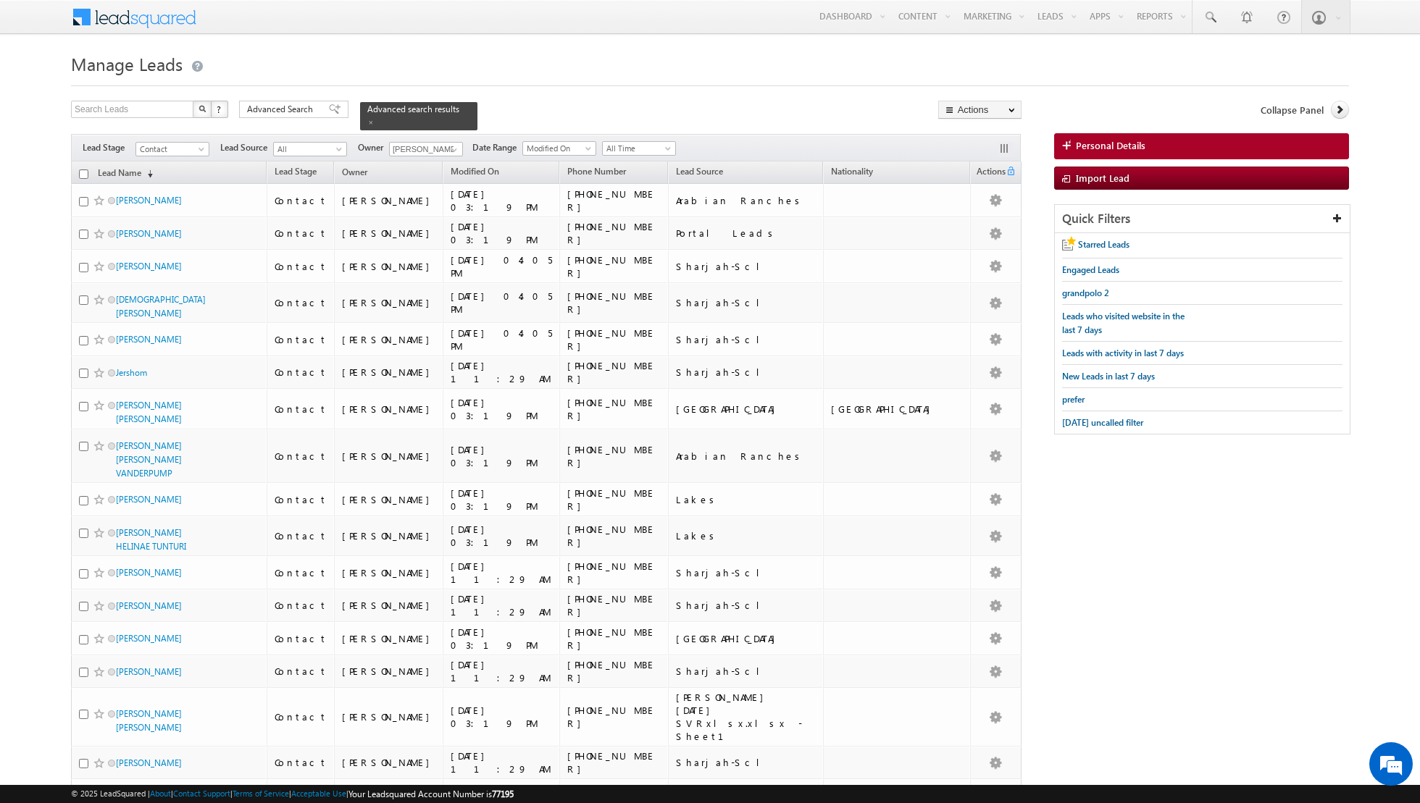
click at [83, 174] on input "checkbox" at bounding box center [83, 174] width 9 height 9
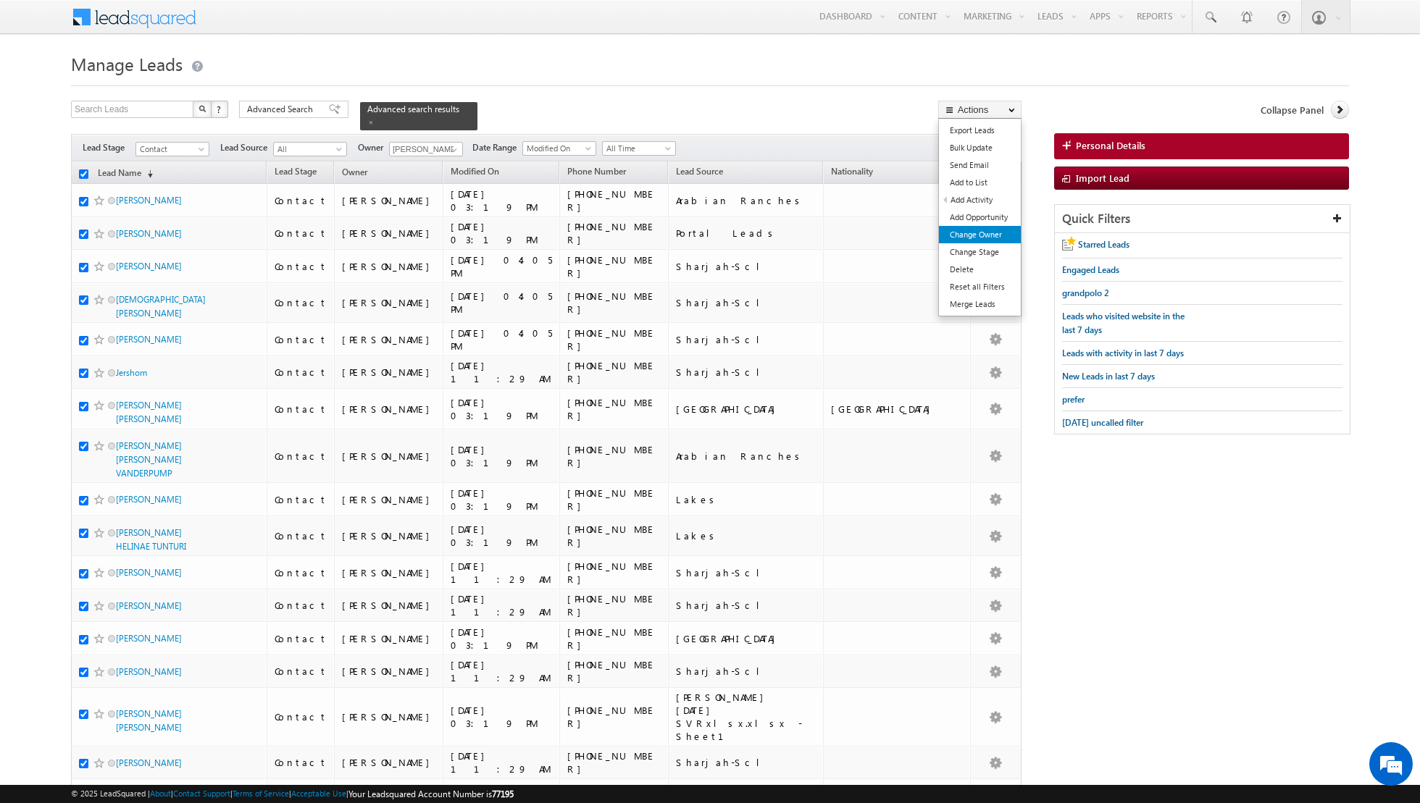
click at [972, 231] on link "Change Owner" at bounding box center [980, 234] width 82 height 17
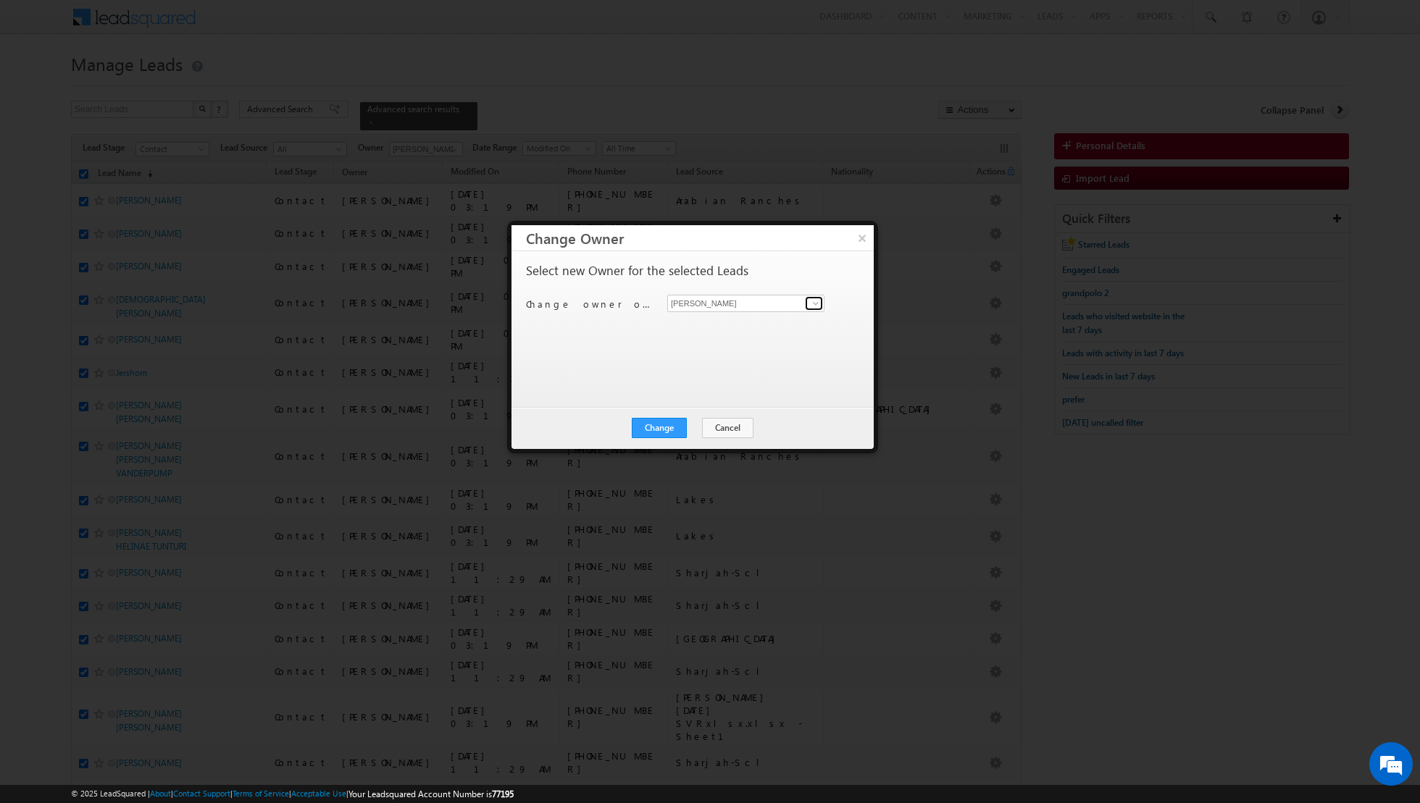
click at [815, 303] on span at bounding box center [816, 304] width 12 height 12
click at [729, 377] on span "[EMAIL_ADDRESS][DOMAIN_NAME]" at bounding box center [738, 382] width 130 height 11
click at [659, 428] on button "Change" at bounding box center [659, 428] width 55 height 20
click at [703, 427] on button "Close" at bounding box center [695, 428] width 46 height 20
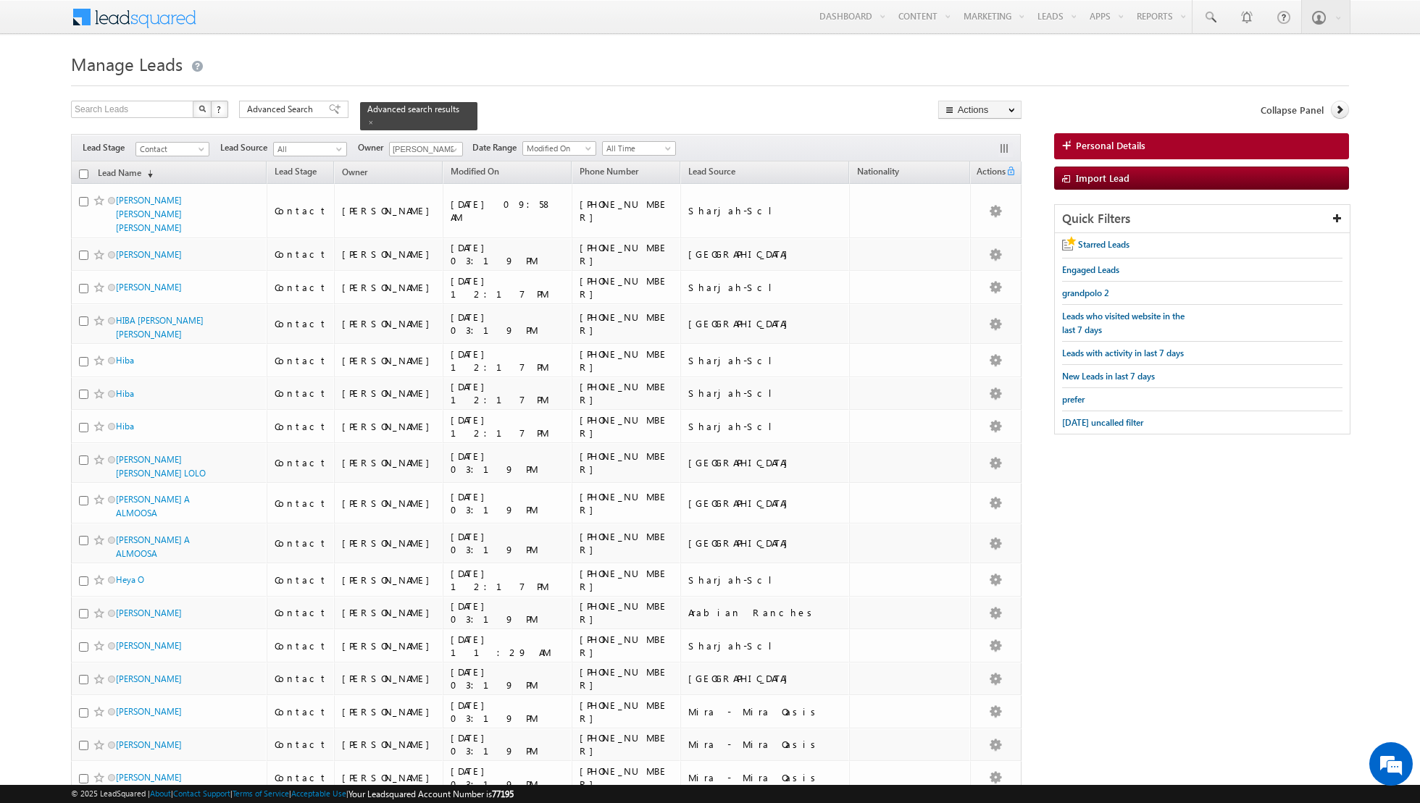
click at [82, 172] on input "checkbox" at bounding box center [83, 174] width 9 height 9
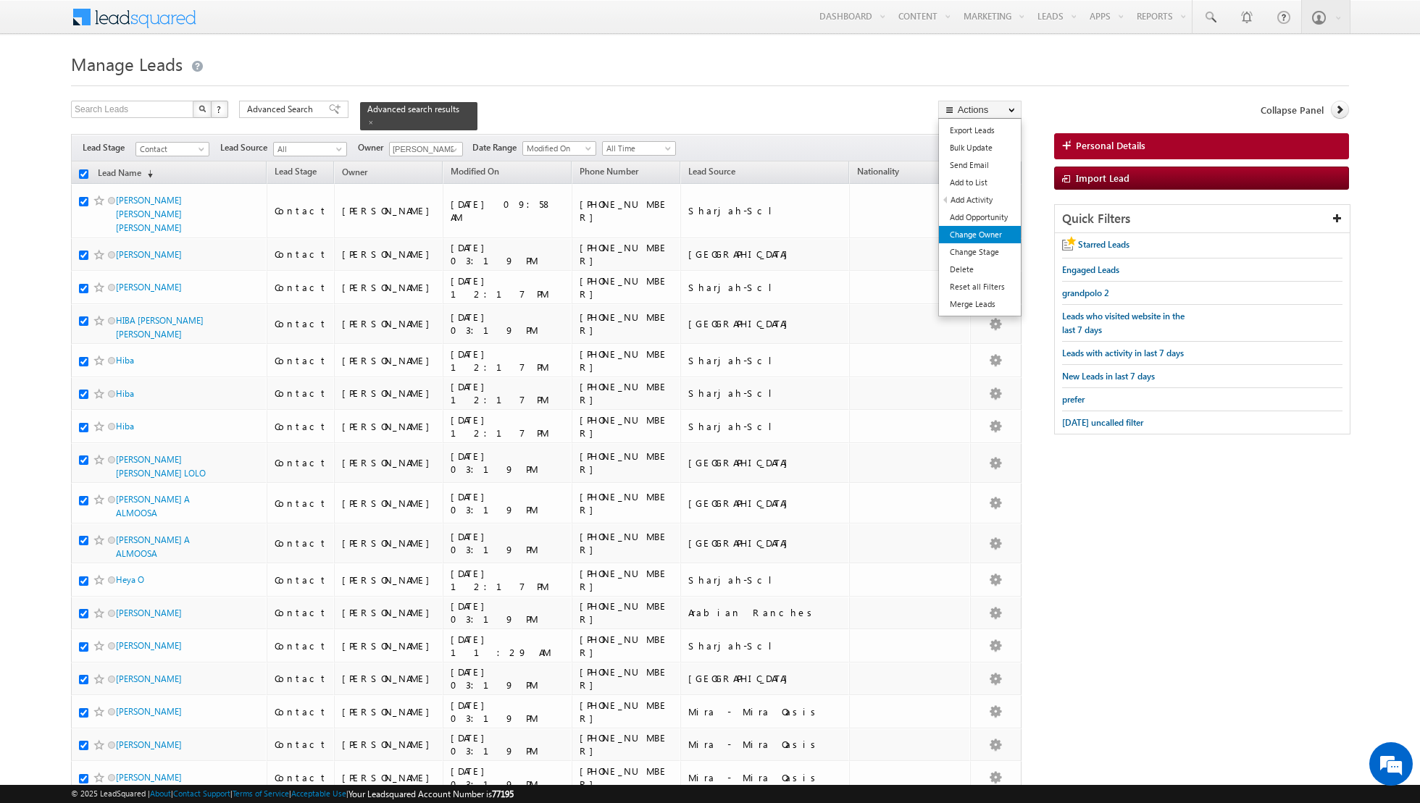
click at [972, 229] on link "Change Owner" at bounding box center [980, 234] width 82 height 17
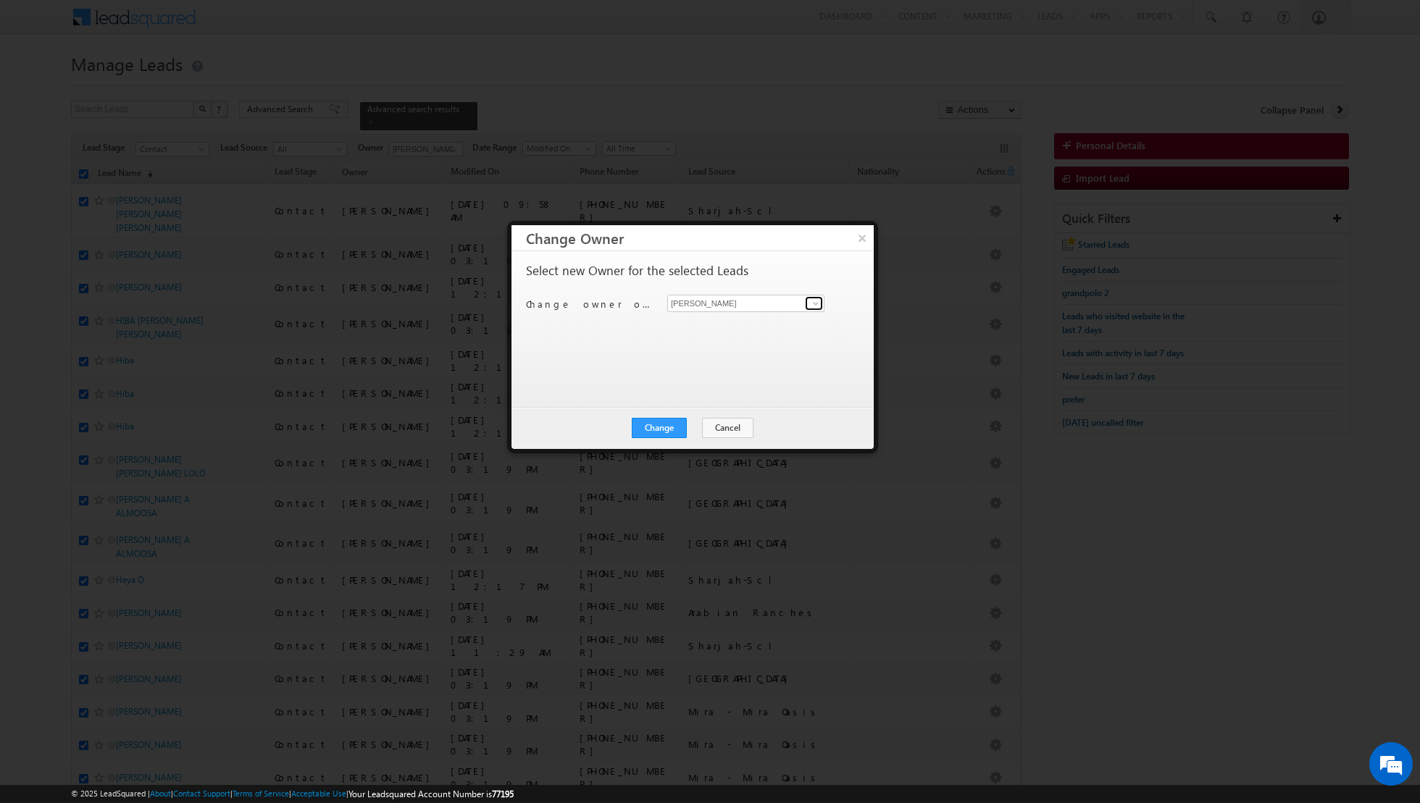
click at [816, 305] on span at bounding box center [816, 304] width 12 height 12
click at [757, 354] on span "[EMAIL_ADDRESS][DOMAIN_NAME]" at bounding box center [738, 356] width 130 height 11
click at [660, 422] on button "Change" at bounding box center [659, 428] width 55 height 20
click at [705, 419] on button "Close" at bounding box center [695, 428] width 46 height 20
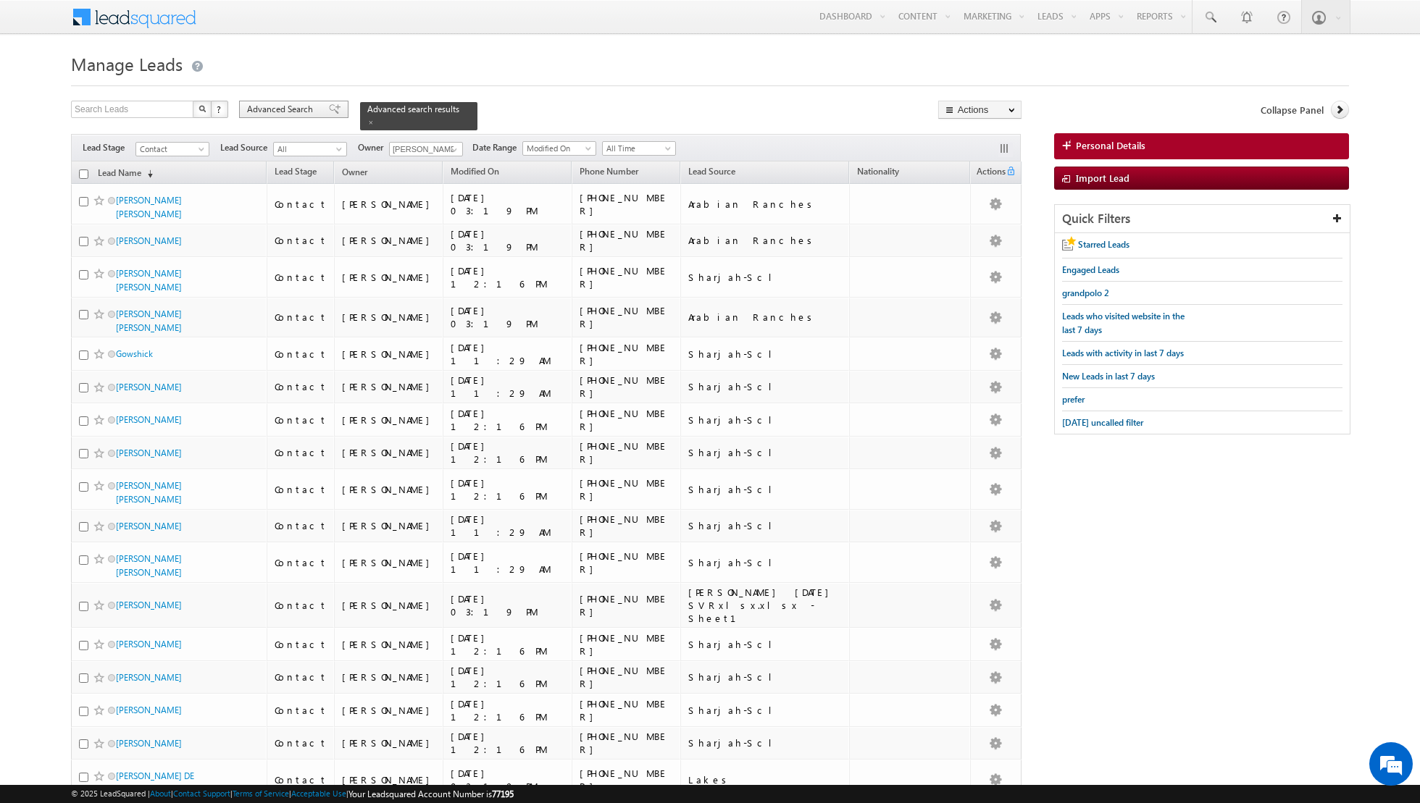
click at [318, 111] on div "Advanced Search" at bounding box center [293, 109] width 109 height 17
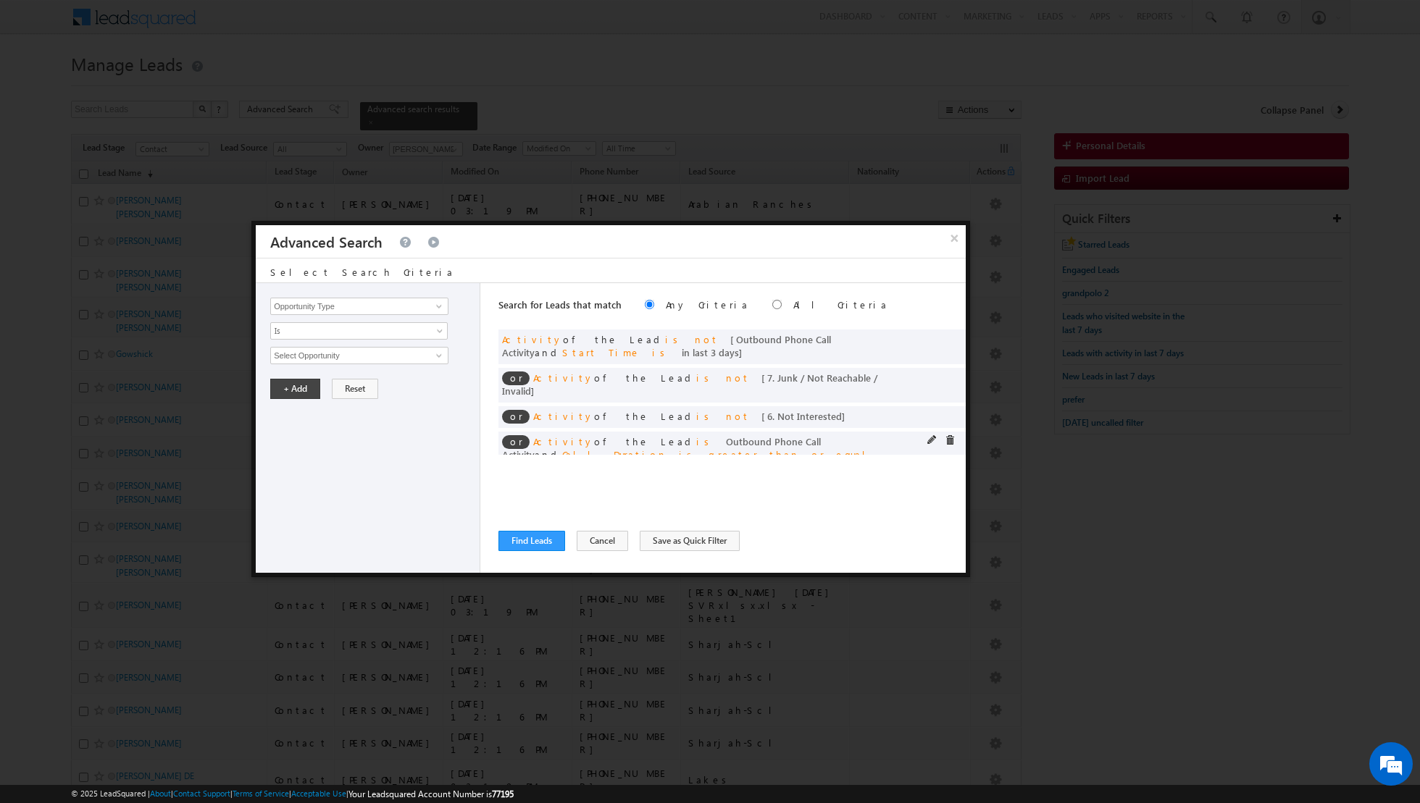
scroll to position [14, 0]
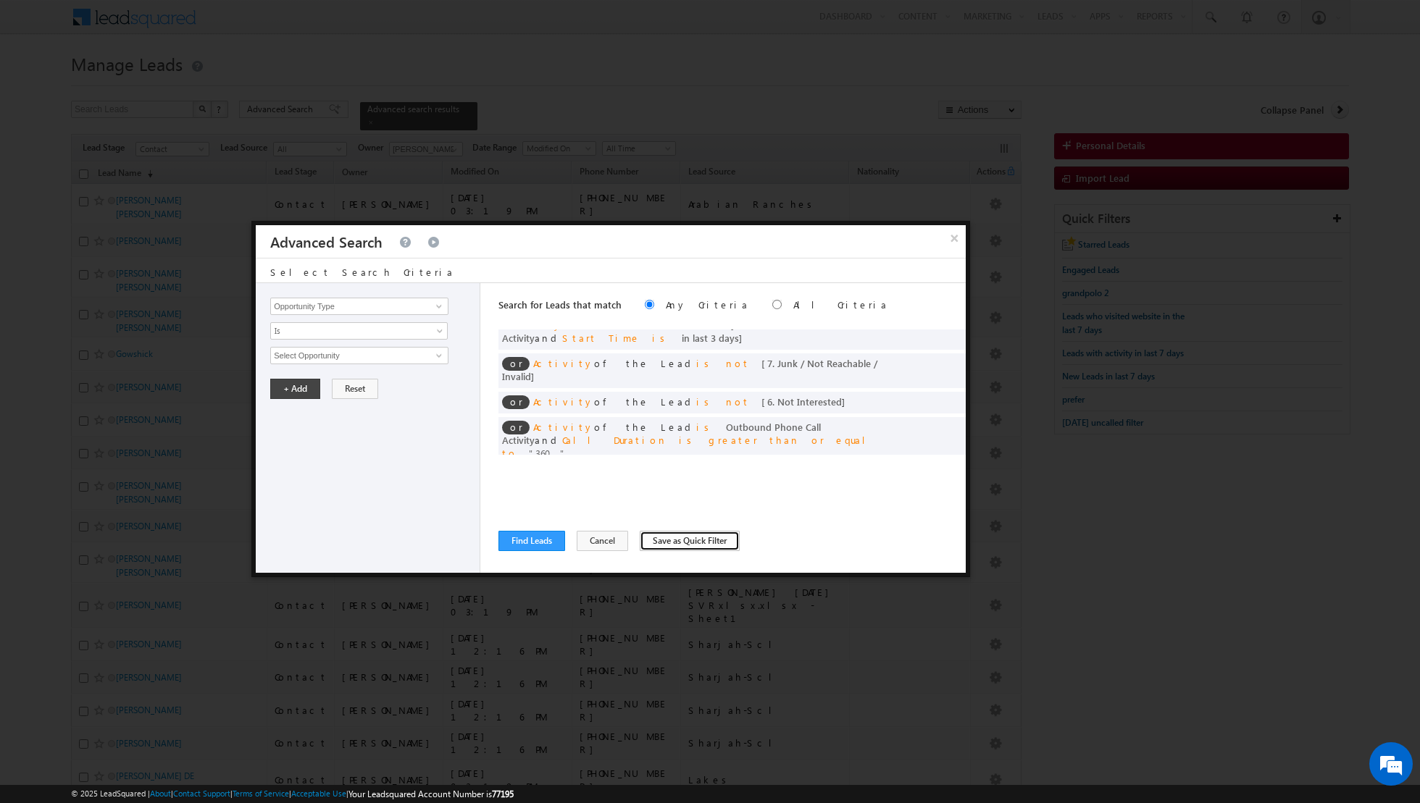
click at [665, 538] on button "Save as Quick Filter" at bounding box center [690, 541] width 100 height 20
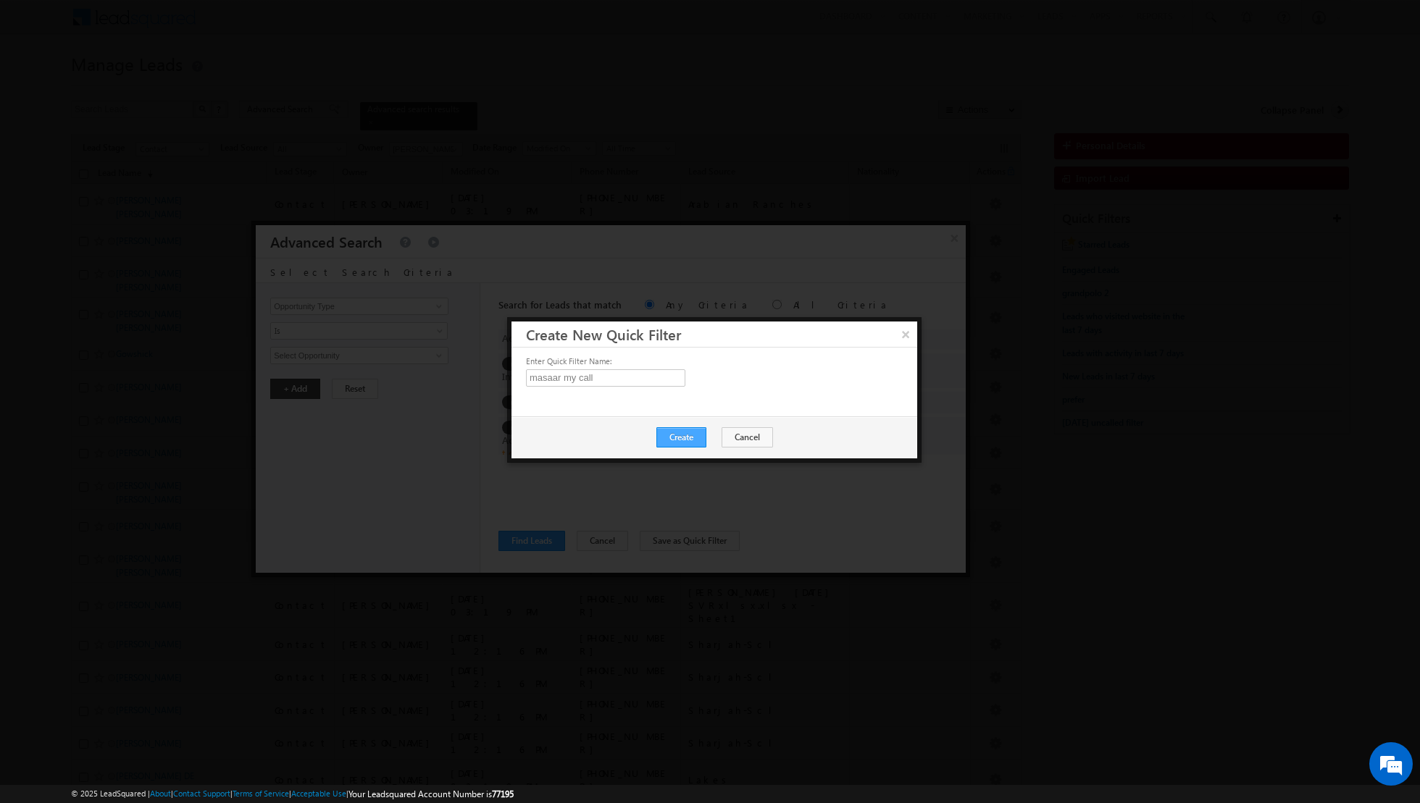
click at [683, 436] on button "Create" at bounding box center [681, 437] width 50 height 20
click at [721, 439] on button "Close" at bounding box center [716, 438] width 46 height 20
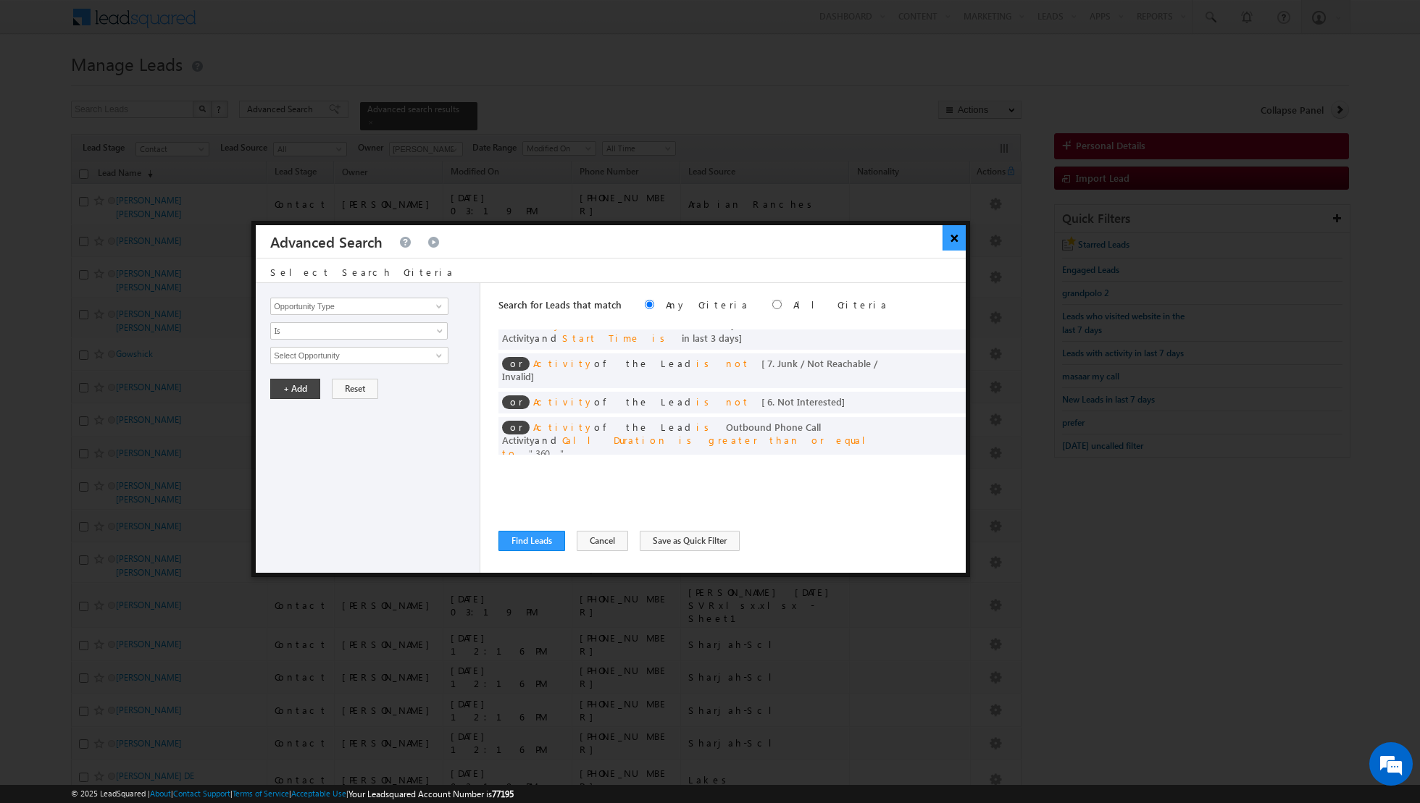
click at [952, 236] on button "×" at bounding box center [955, 237] width 24 height 25
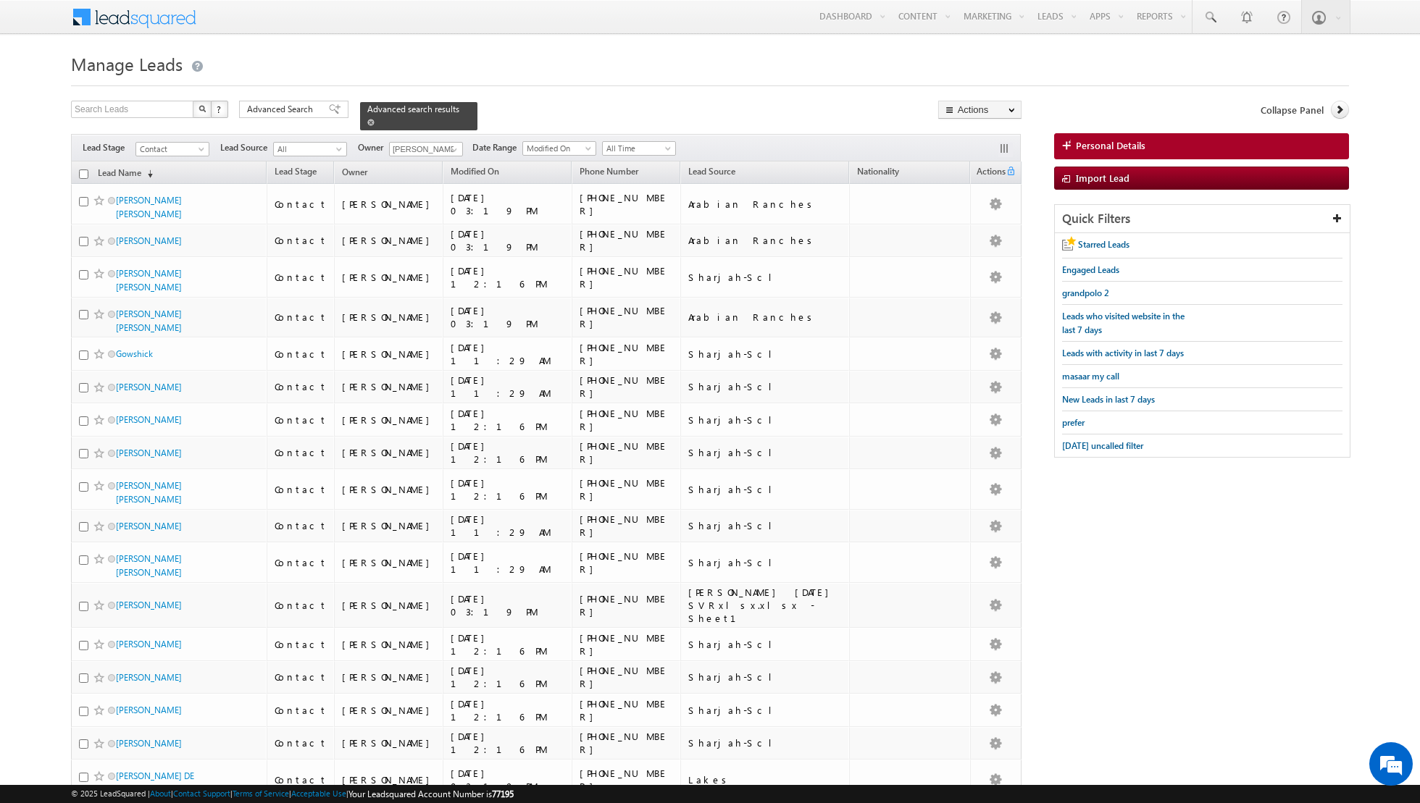
click at [367, 123] on span at bounding box center [370, 122] width 7 height 7
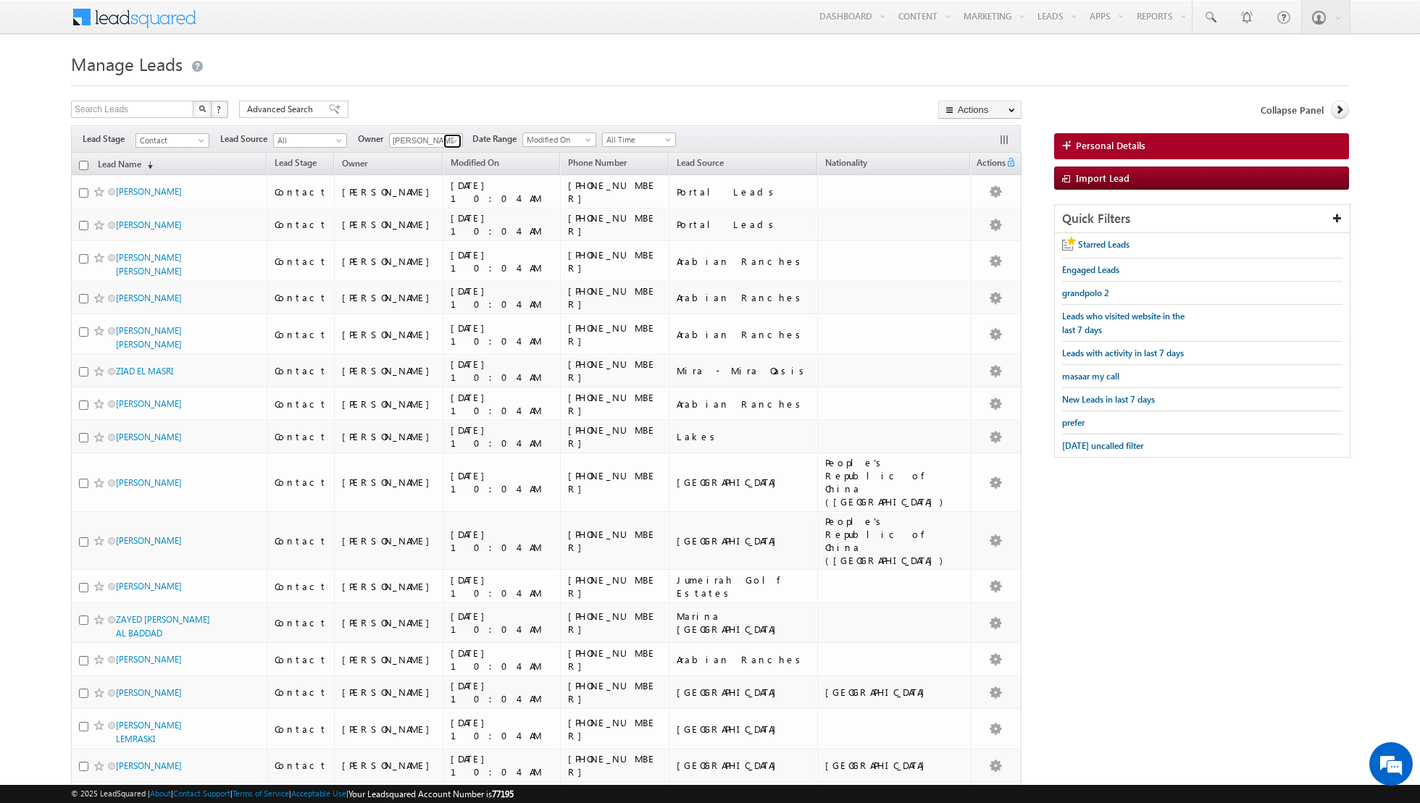
click at [448, 138] on span at bounding box center [454, 141] width 12 height 12
click at [453, 217] on span "[EMAIL_ADDRESS][DOMAIN_NAME]" at bounding box center [460, 217] width 130 height 11
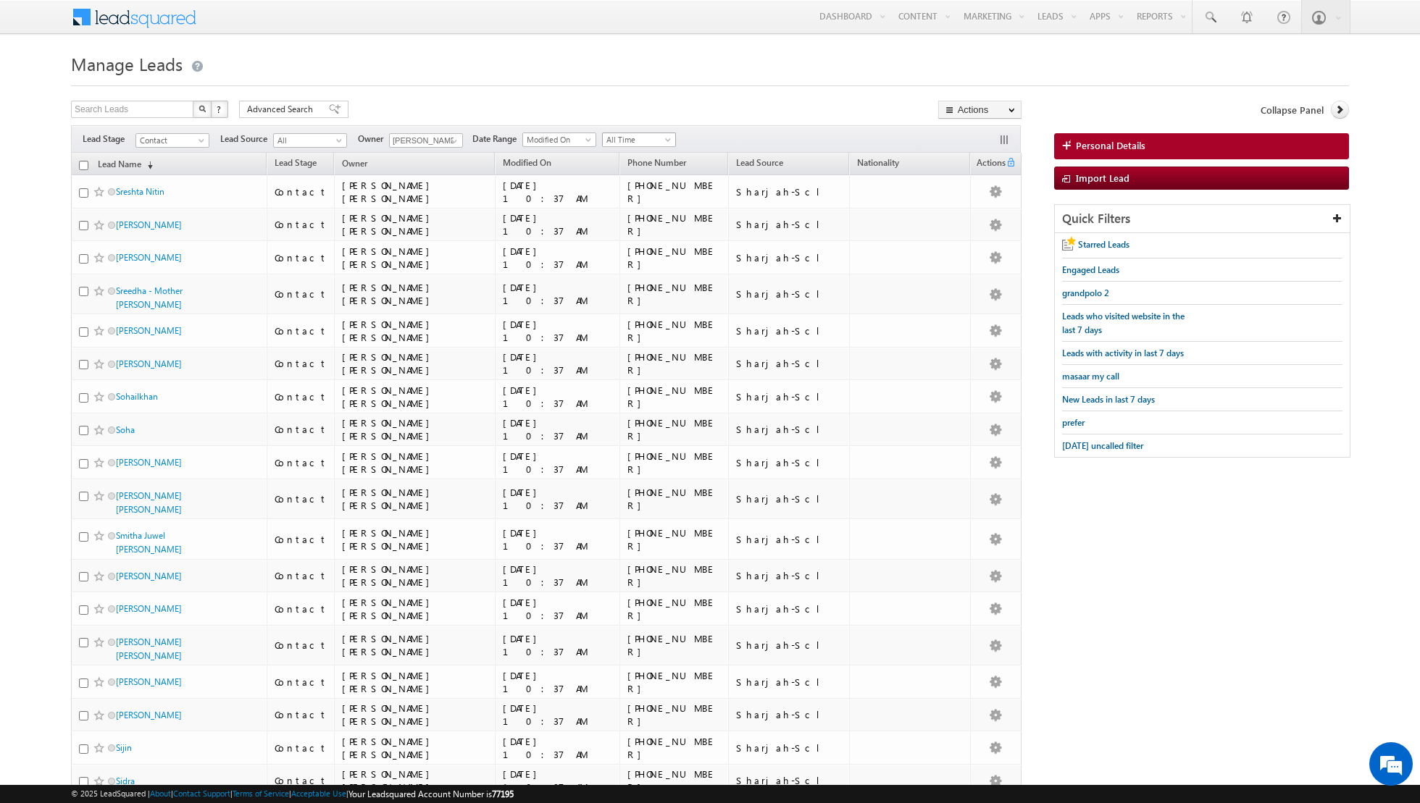
click at [664, 138] on span at bounding box center [670, 143] width 12 height 12
click at [632, 180] on link "[DATE]" at bounding box center [632, 186] width 73 height 13
click at [1097, 440] on span "[DATE] uncalled filter" at bounding box center [1102, 445] width 81 height 11
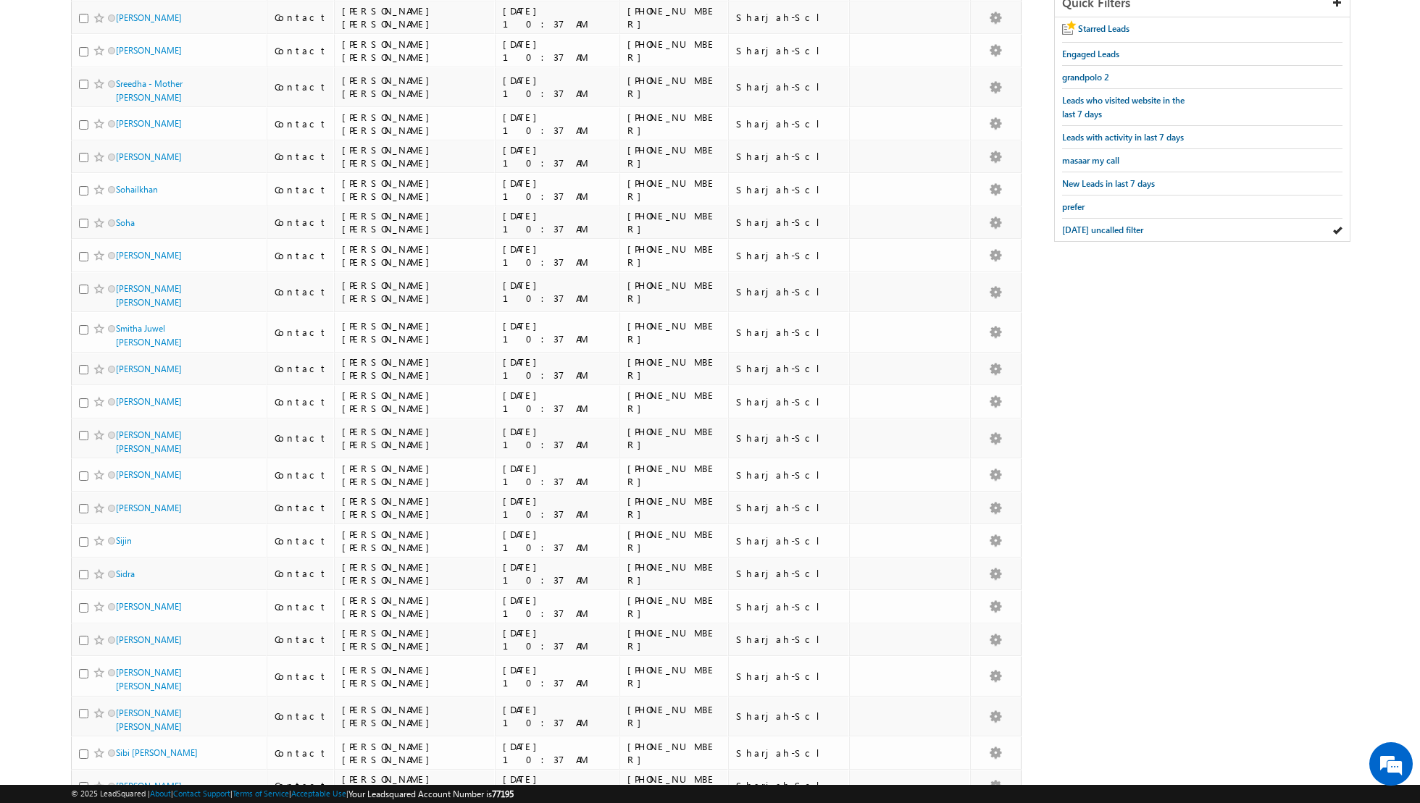
scroll to position [0, 0]
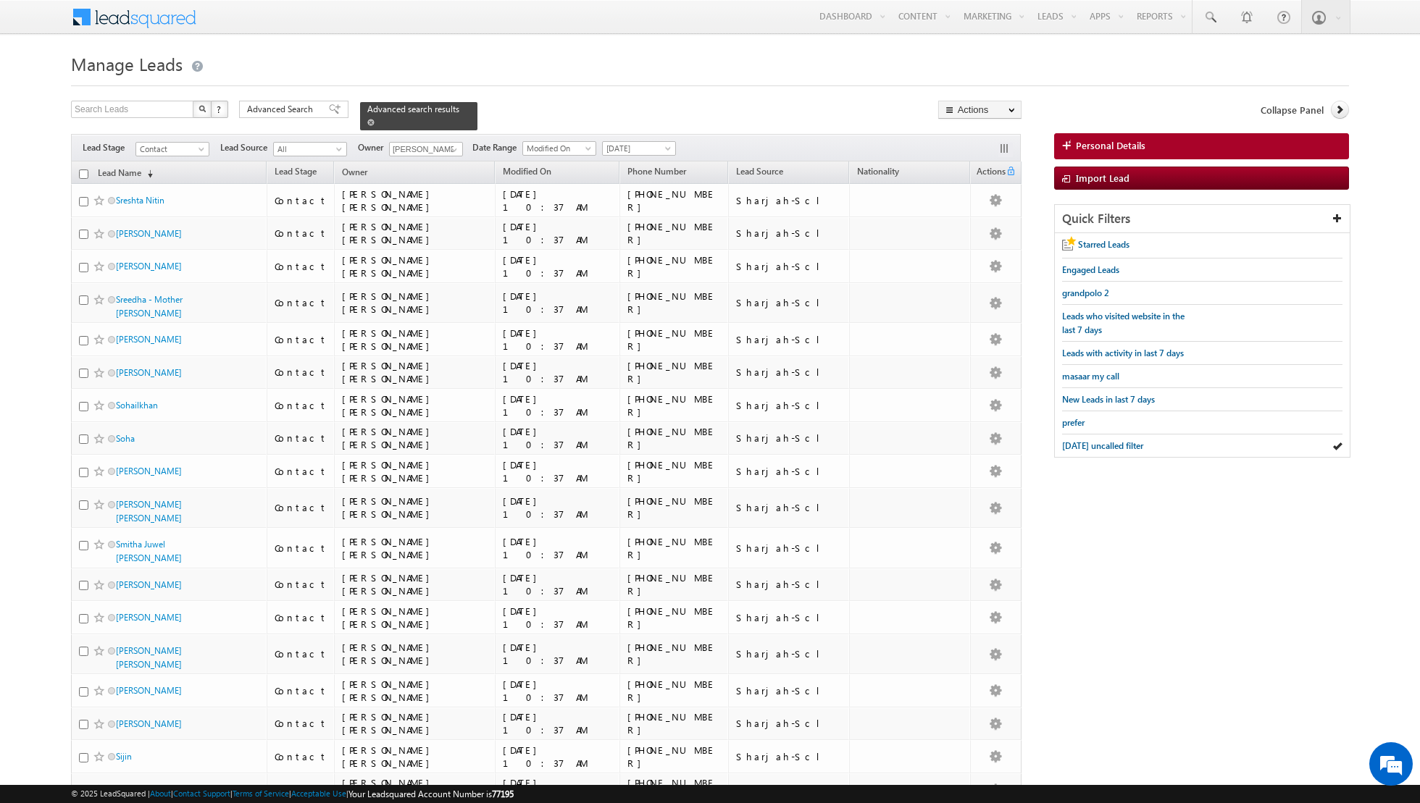
click at [367, 122] on span at bounding box center [370, 122] width 7 height 7
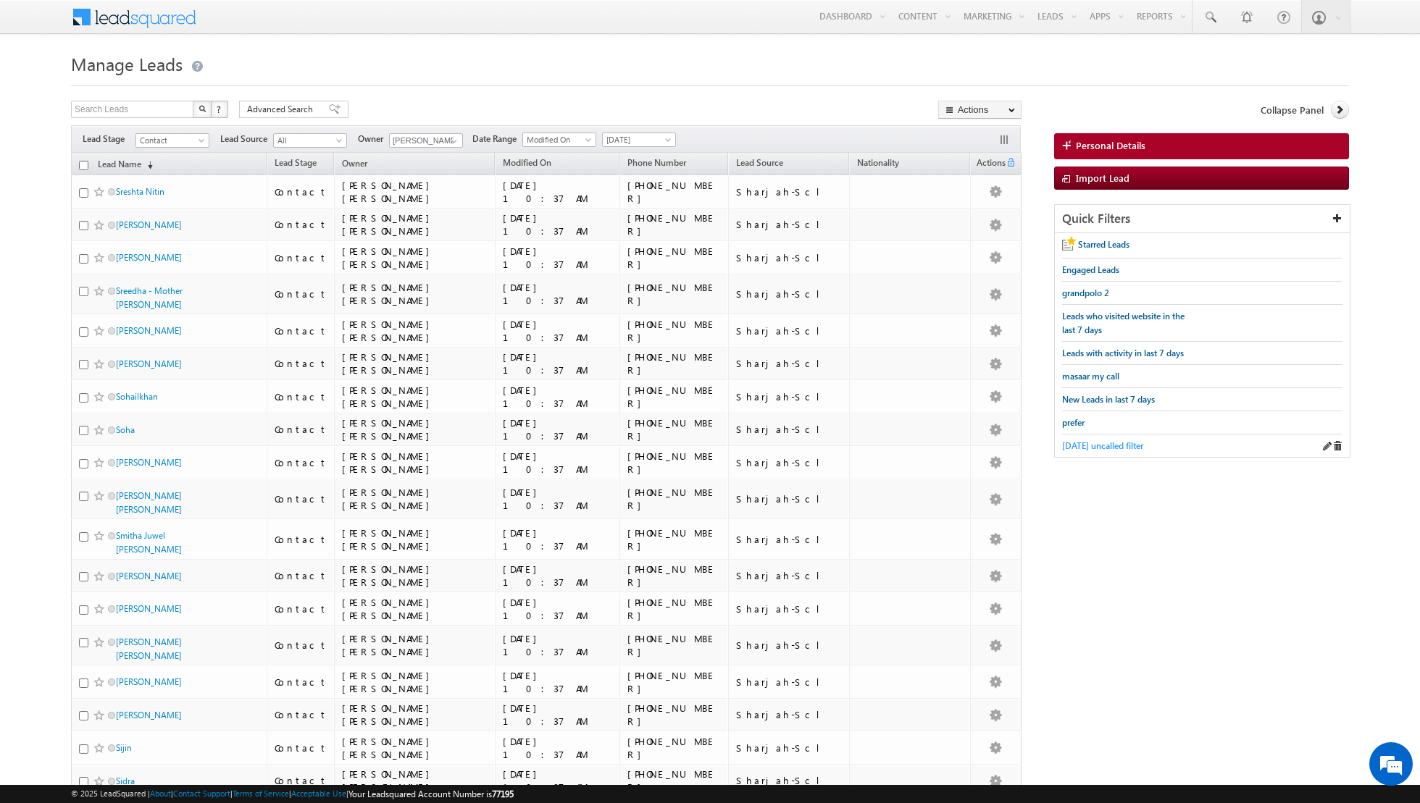
click at [1098, 443] on span "[DATE] uncalled filter" at bounding box center [1102, 445] width 81 height 11
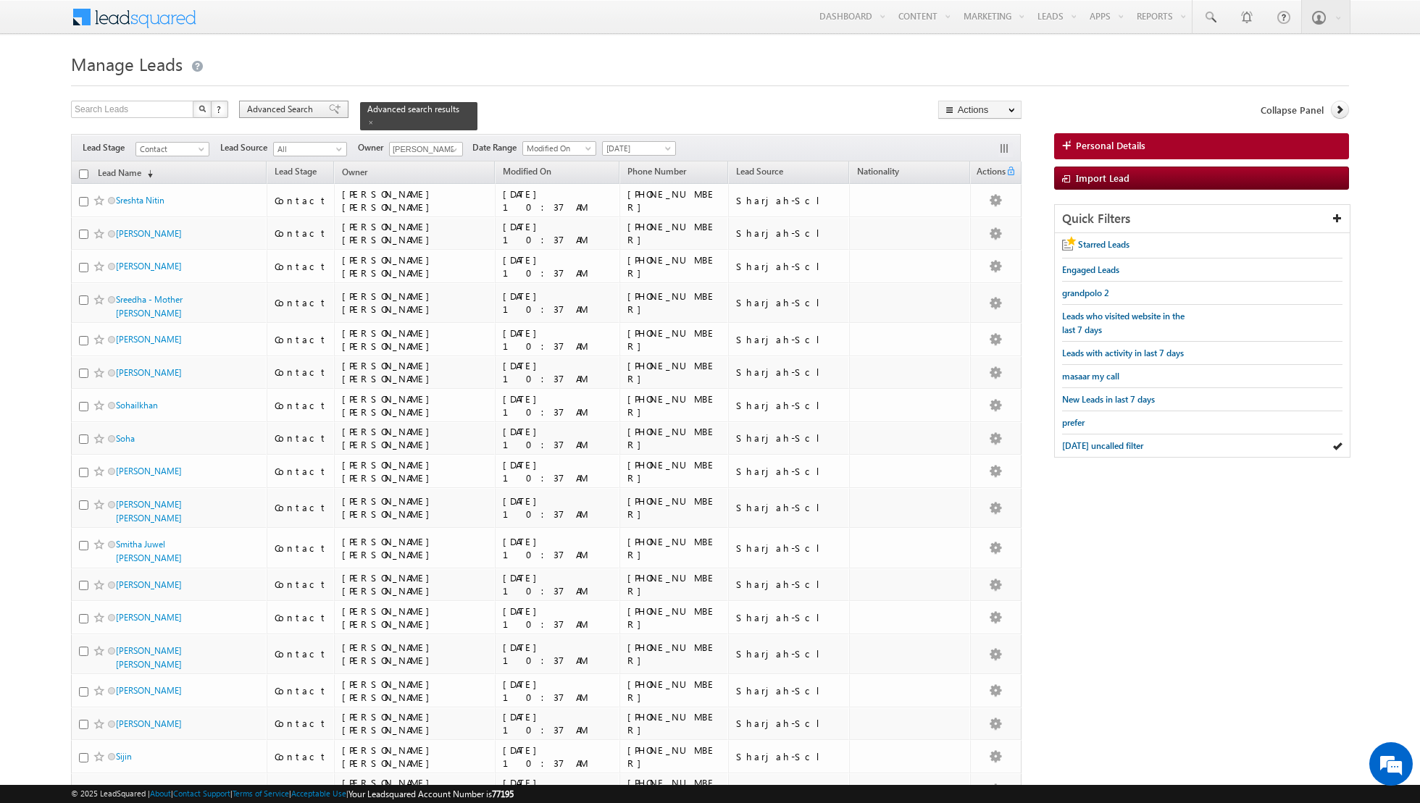
click at [329, 112] on span at bounding box center [335, 109] width 12 height 10
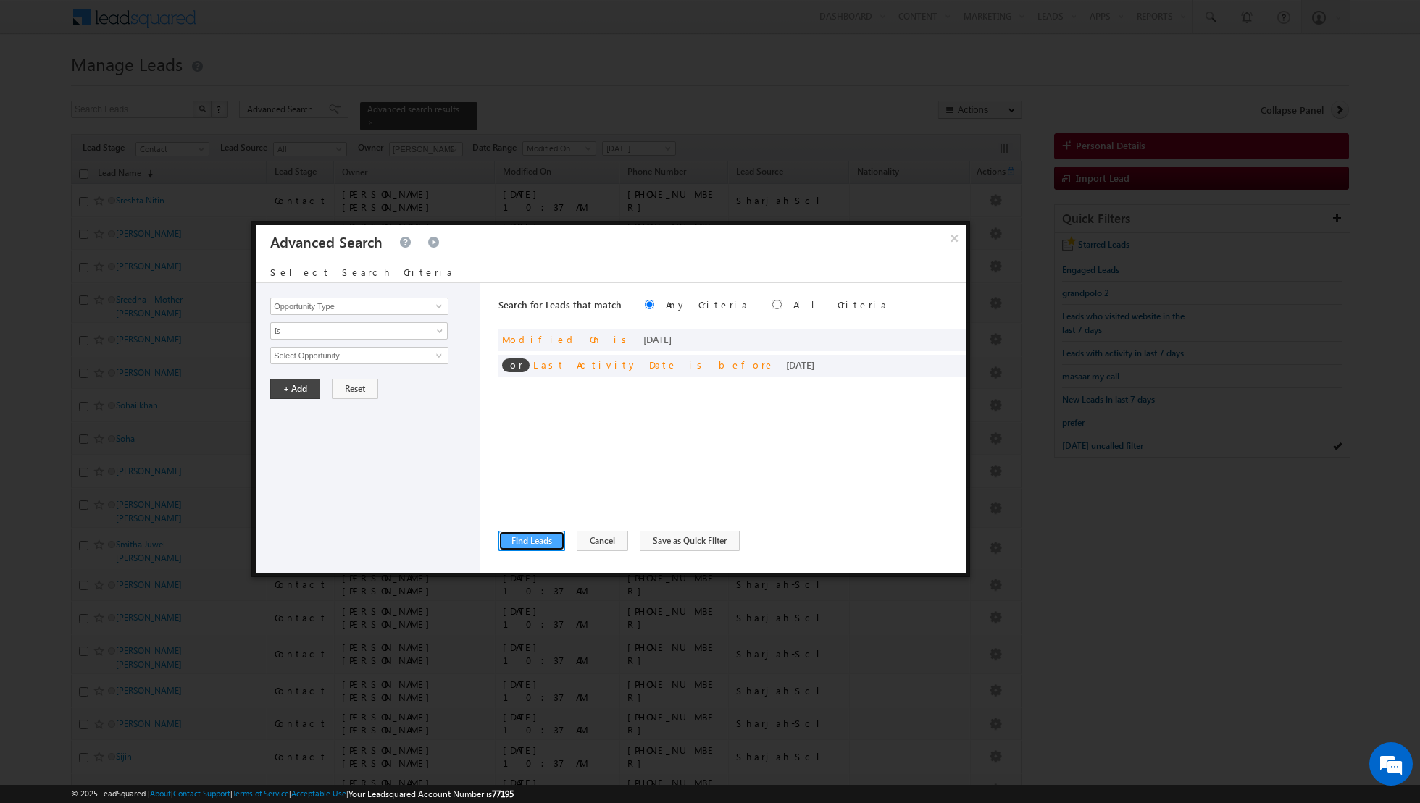
click at [527, 540] on button "Find Leads" at bounding box center [531, 541] width 67 height 20
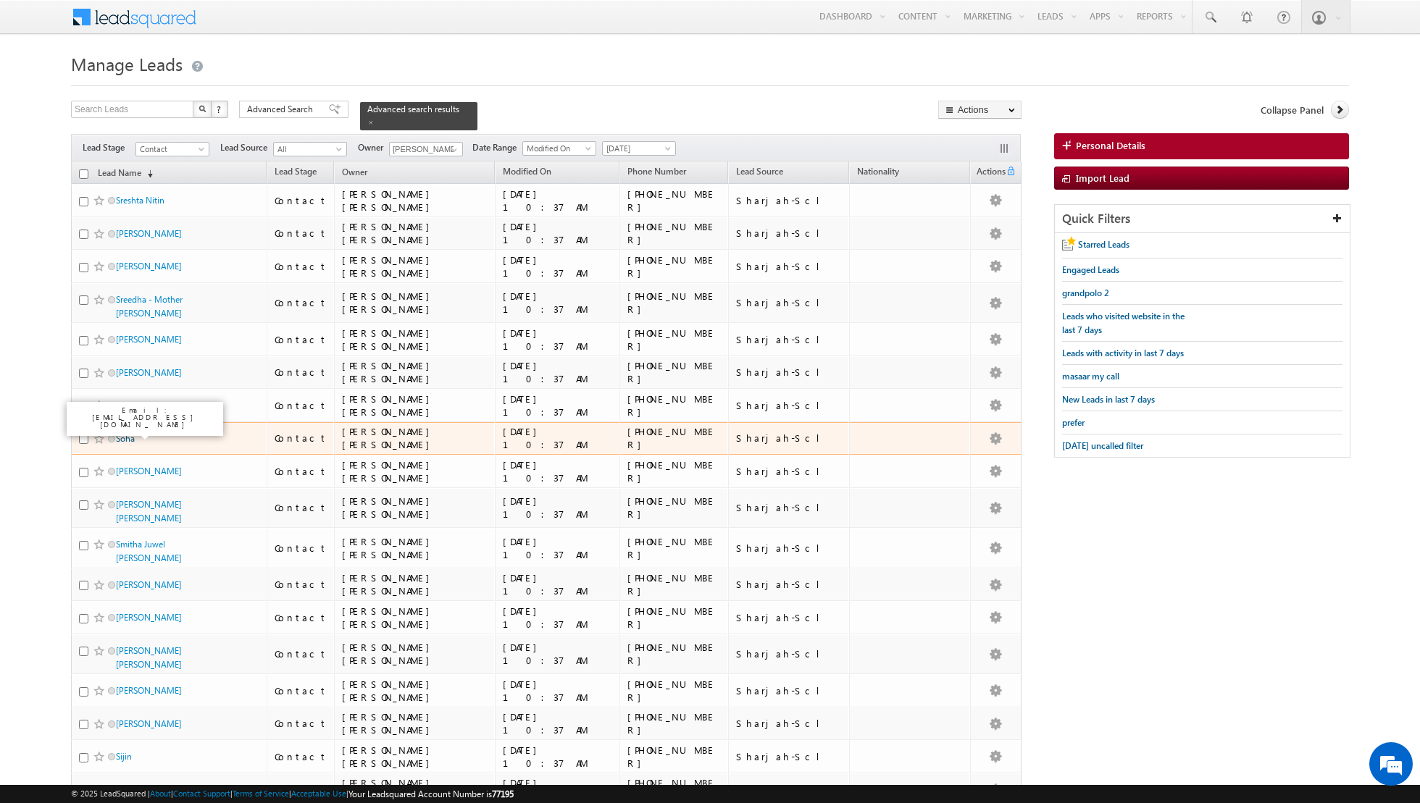
click at [124, 433] on link "Soha" at bounding box center [125, 438] width 19 height 11
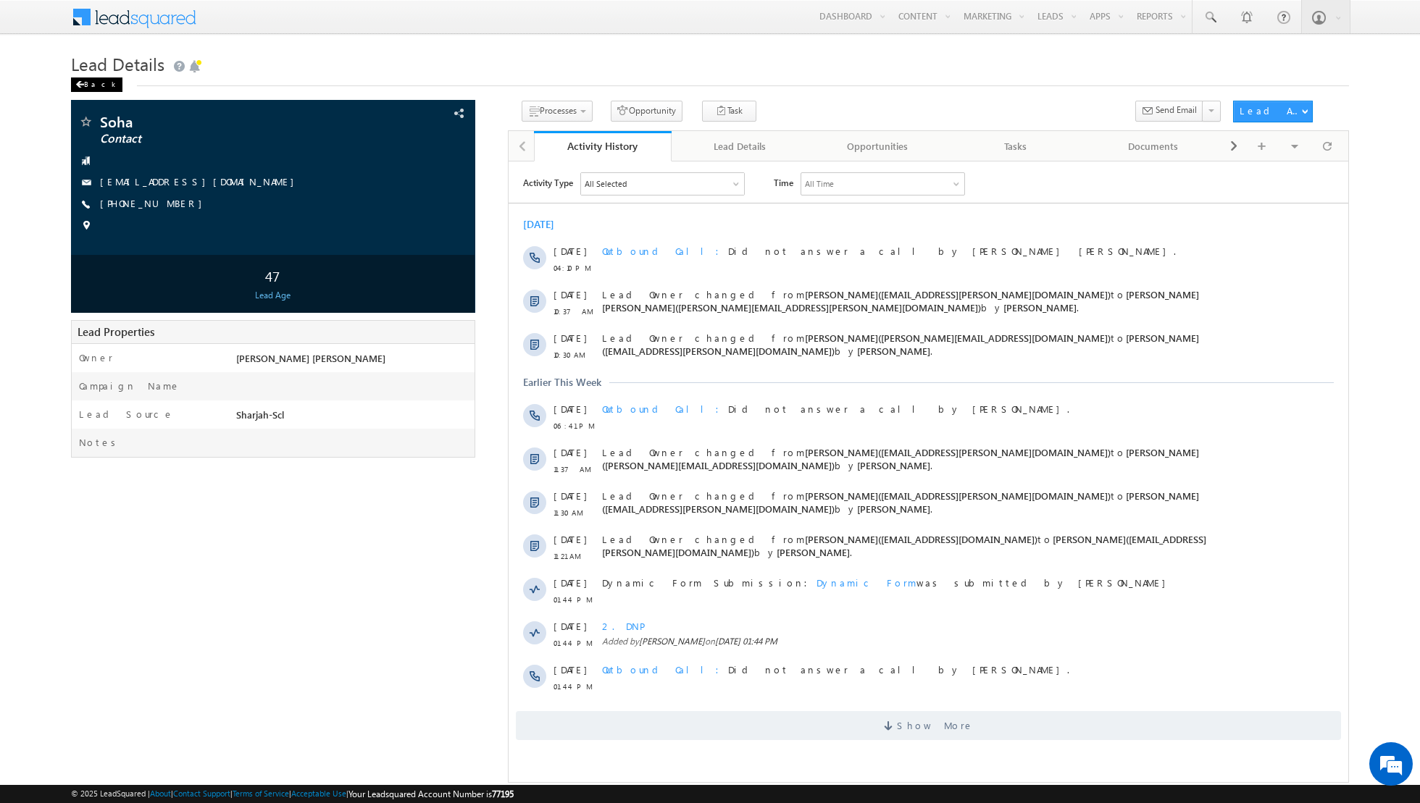
click at [87, 80] on div "Back" at bounding box center [96, 85] width 51 height 14
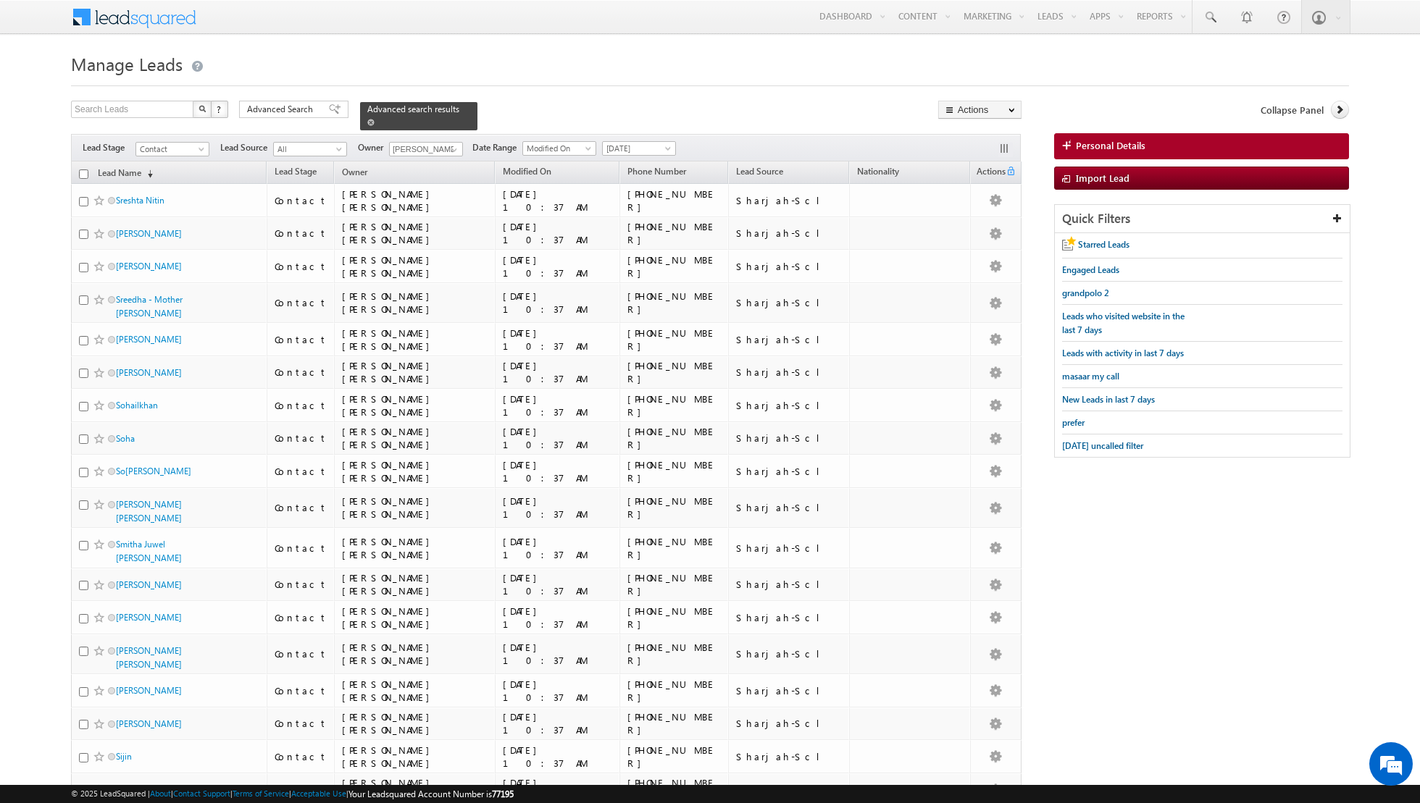
click at [367, 122] on span at bounding box center [370, 122] width 7 height 7
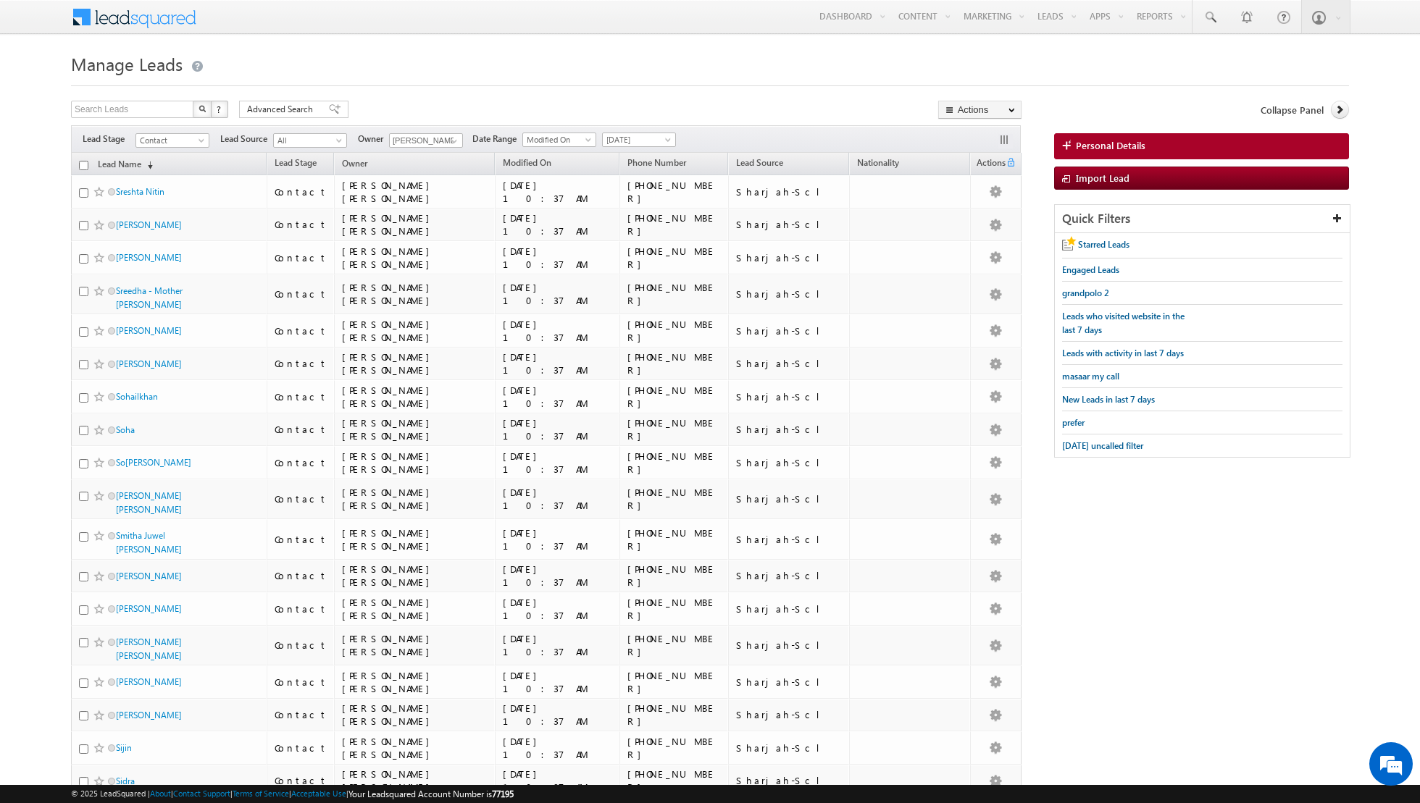
click at [83, 166] on input "checkbox" at bounding box center [83, 165] width 9 height 9
checkbox input "true"
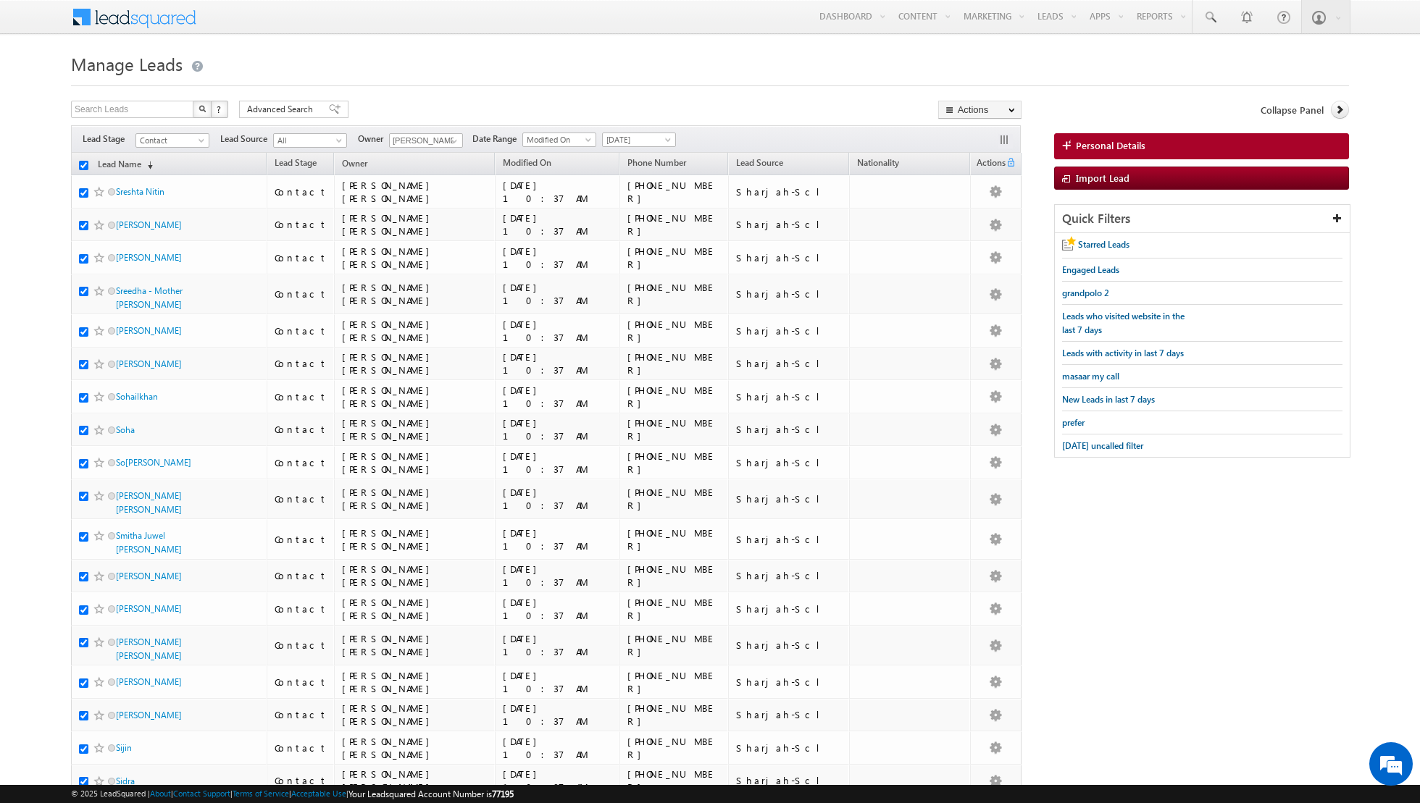
checkbox input "true"
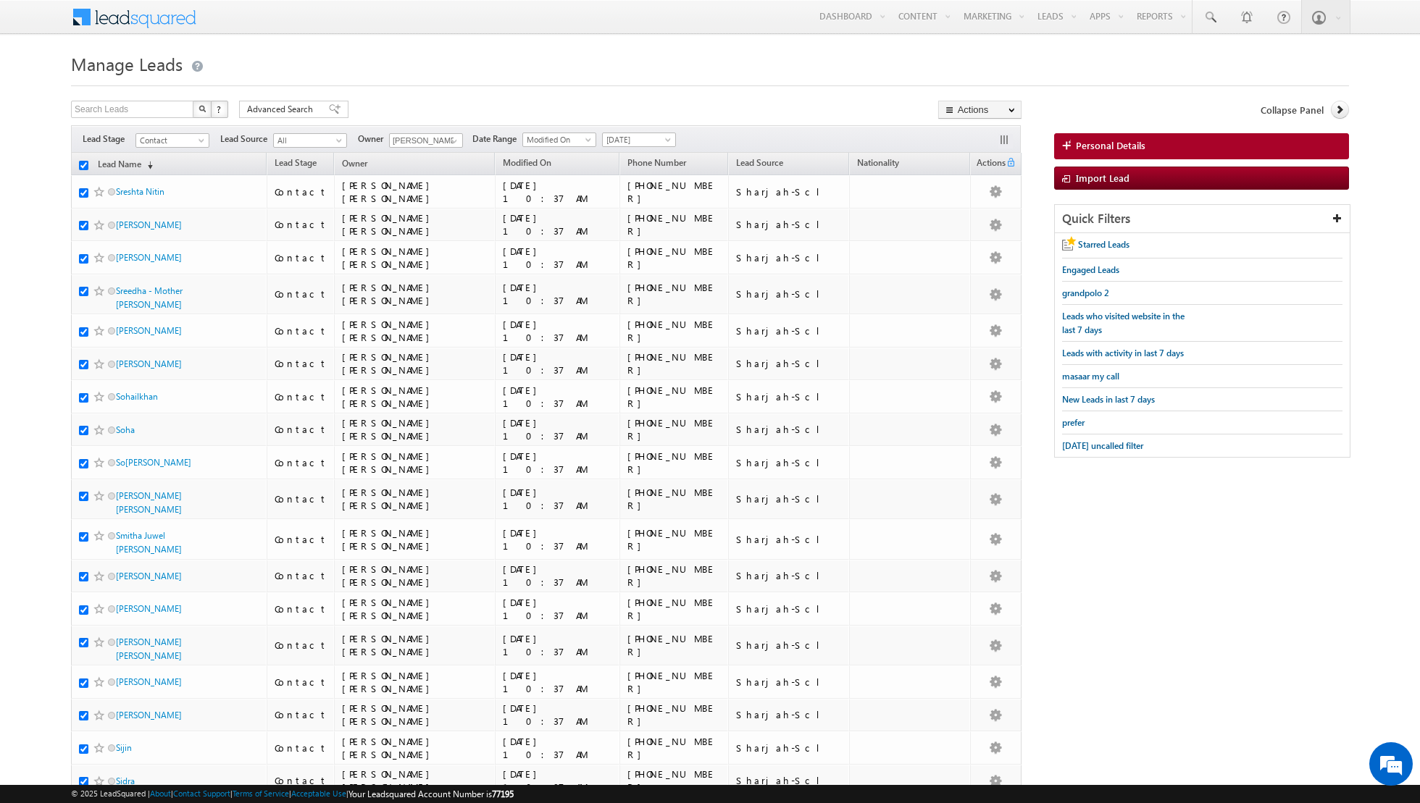
checkbox input "true"
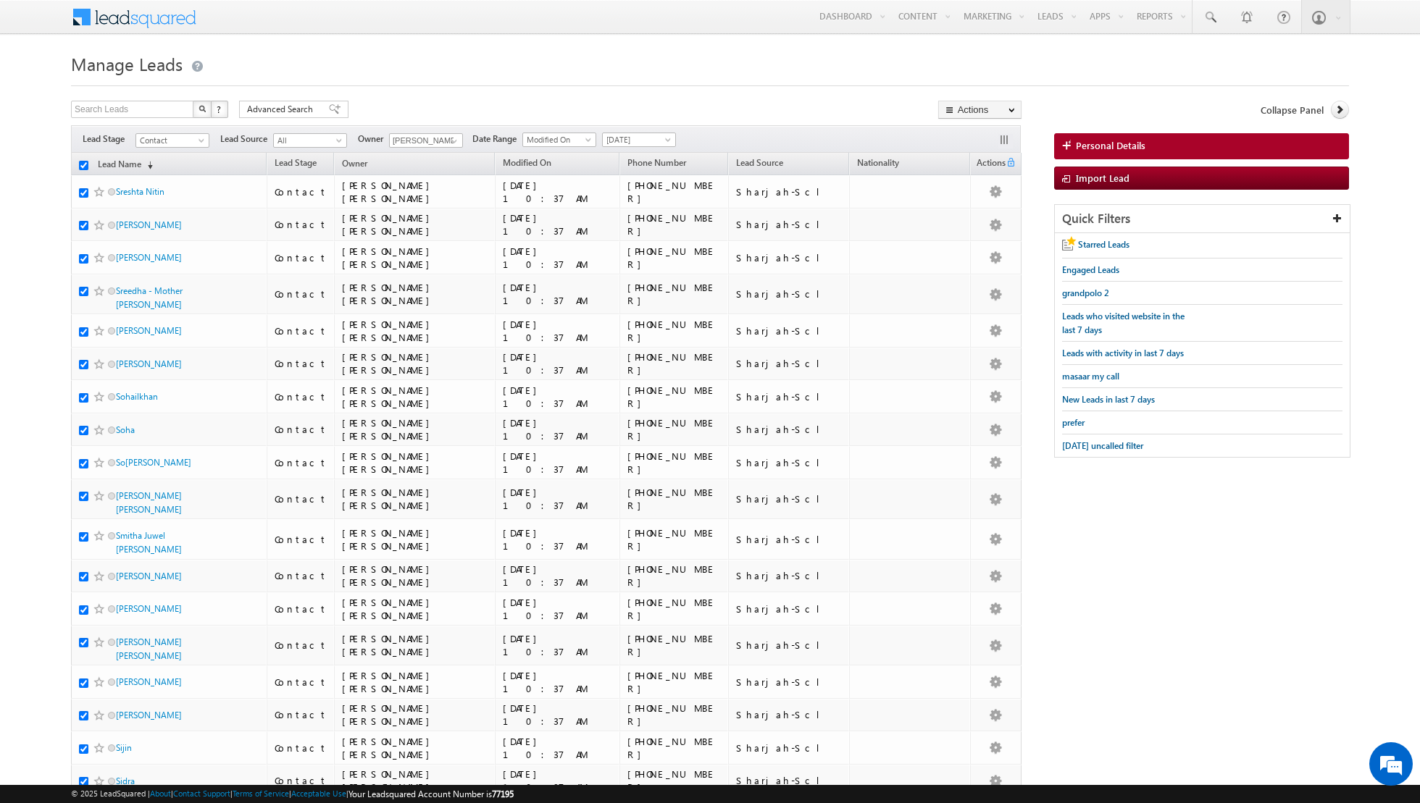
checkbox input "true"
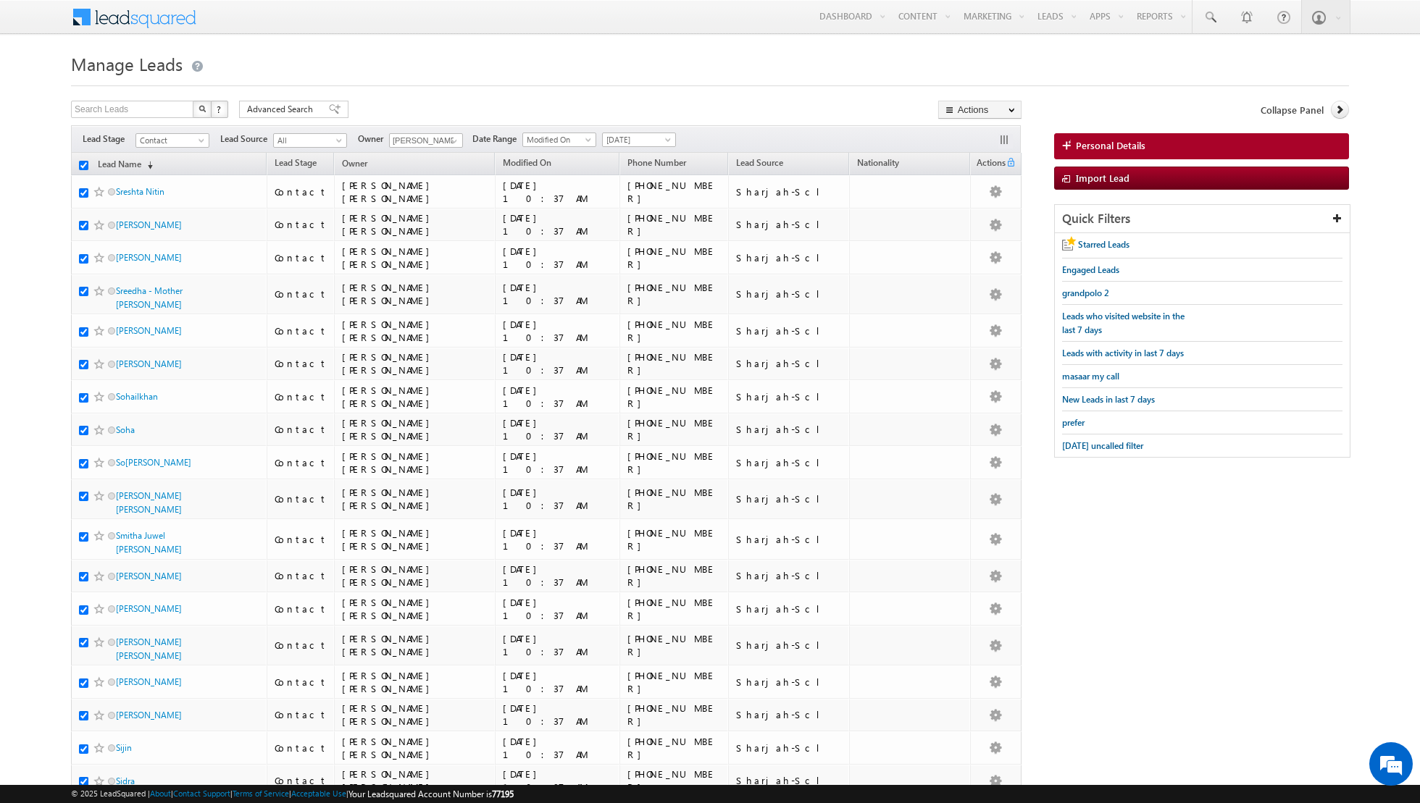
checkbox input "true"
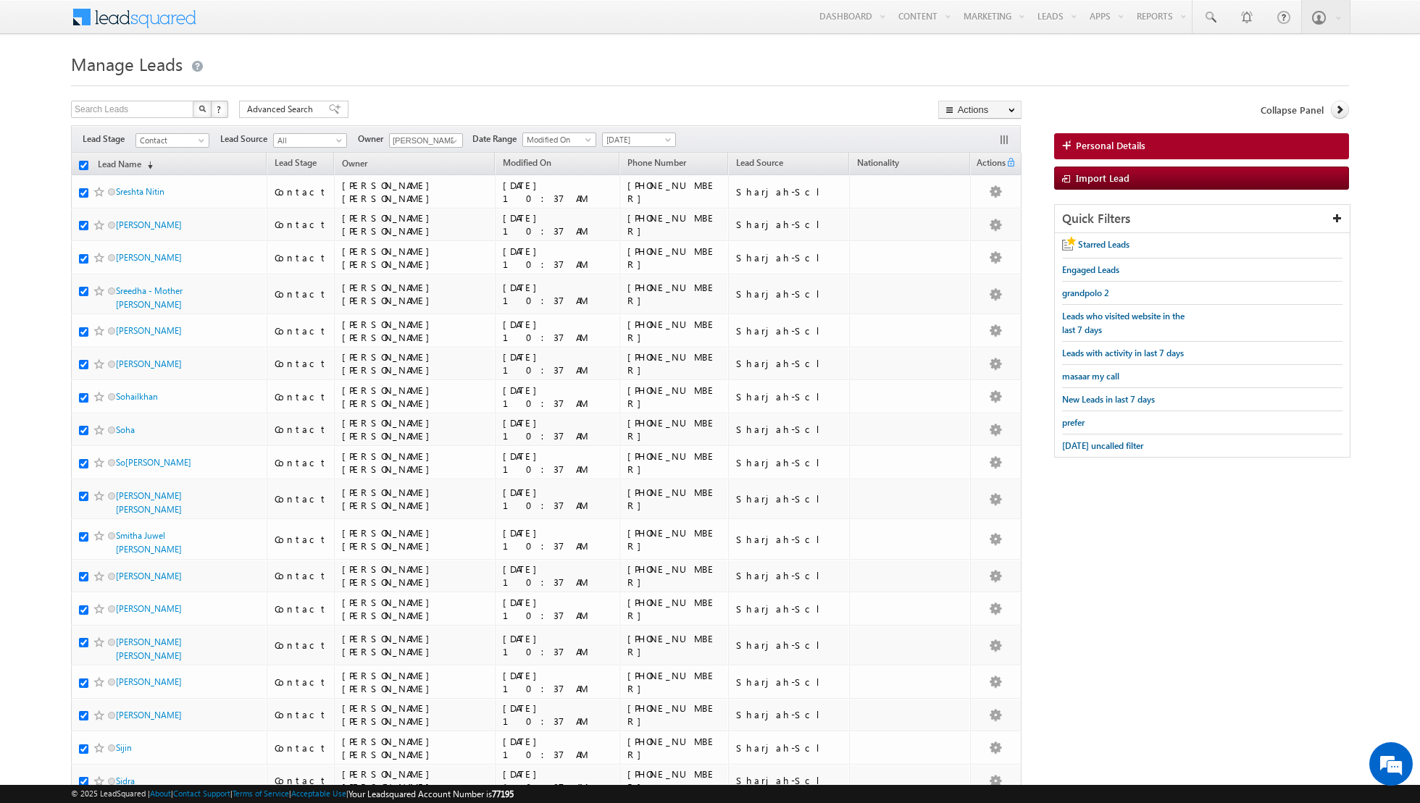
checkbox input "true"
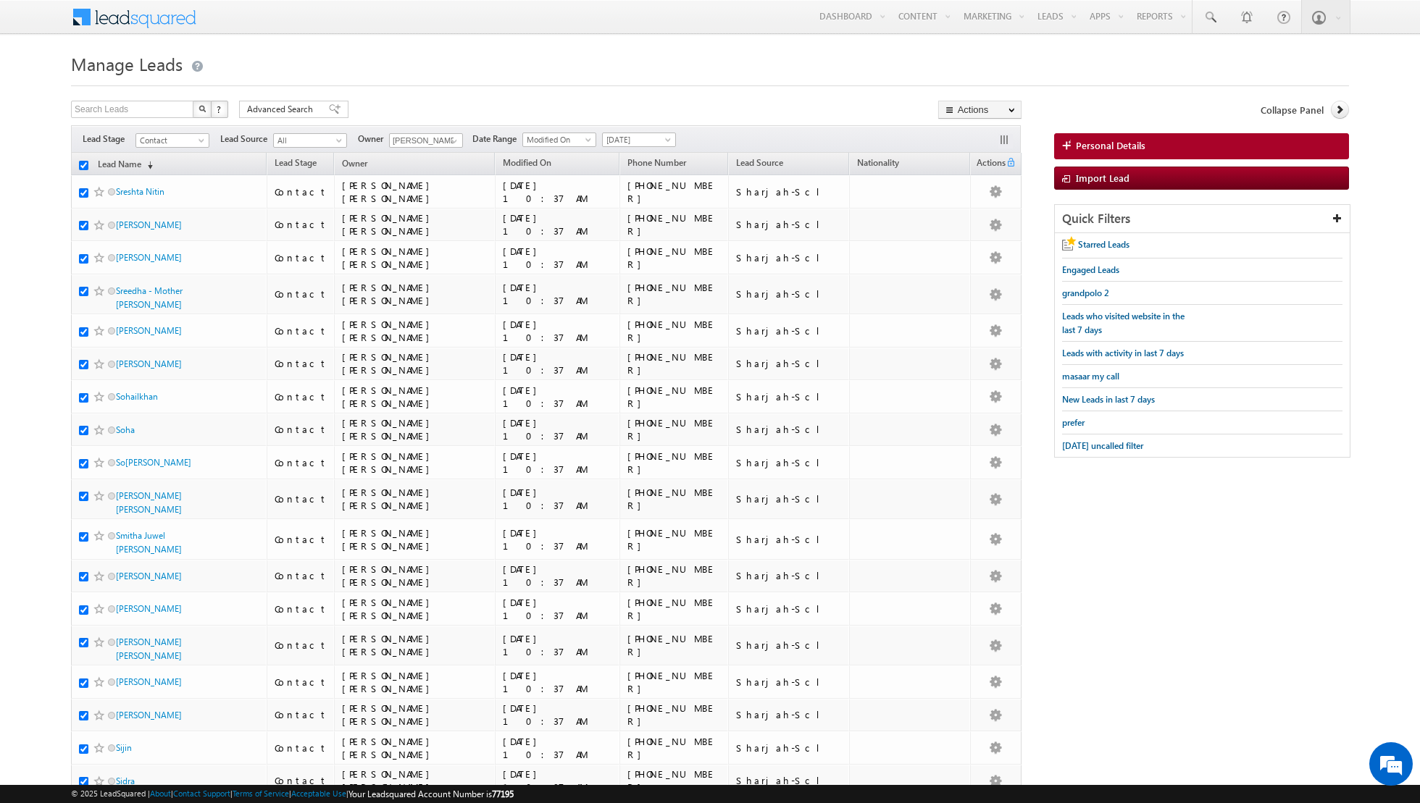
checkbox input "true"
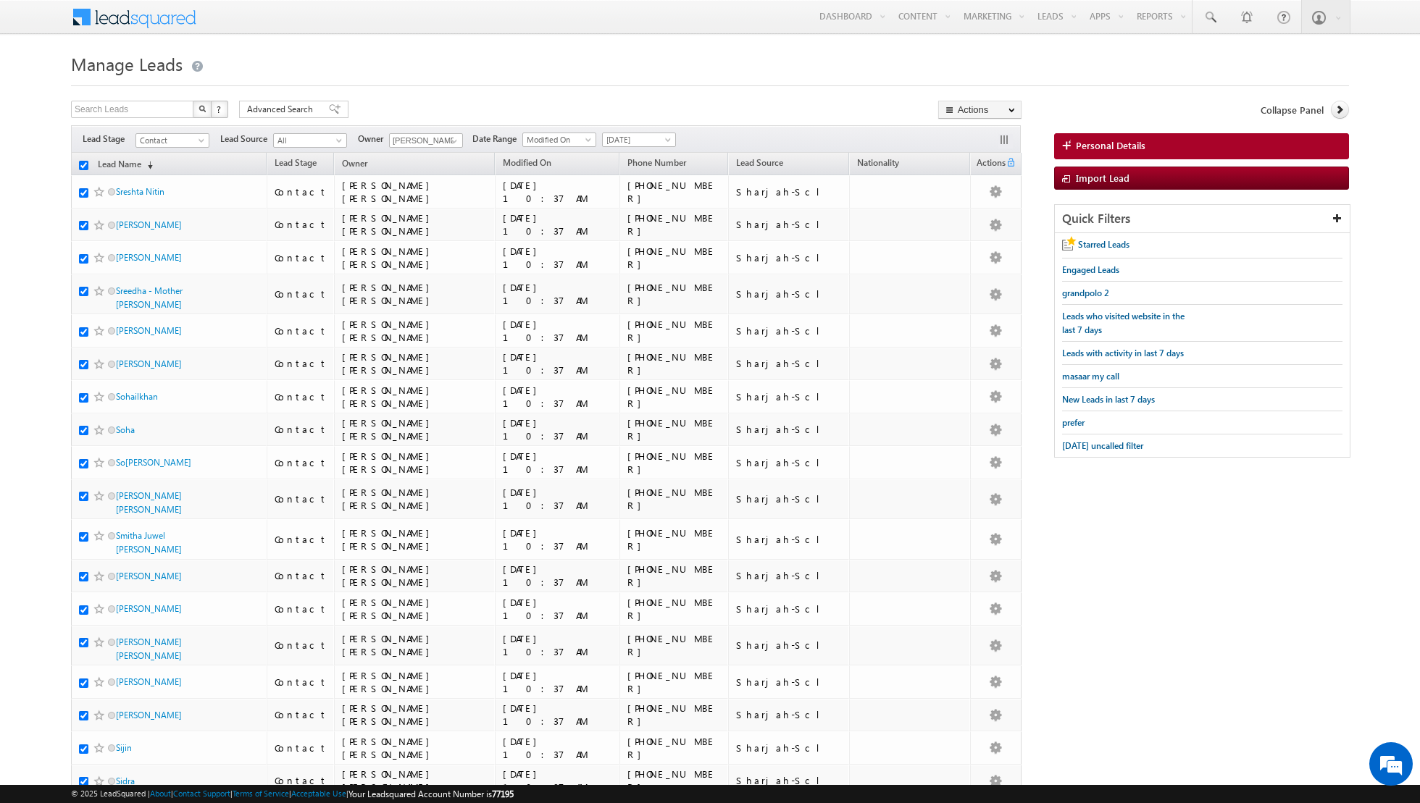
checkbox input "true"
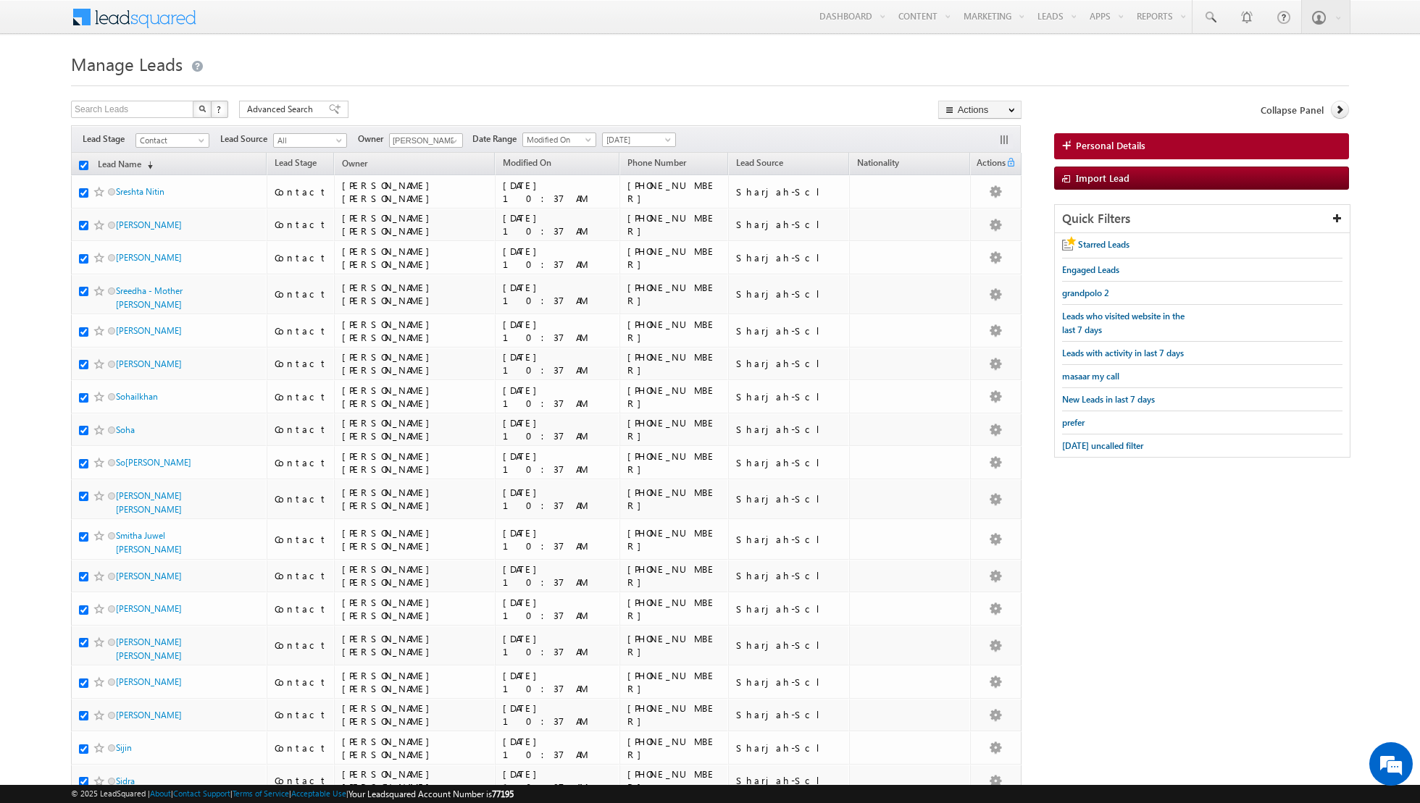
checkbox input "true"
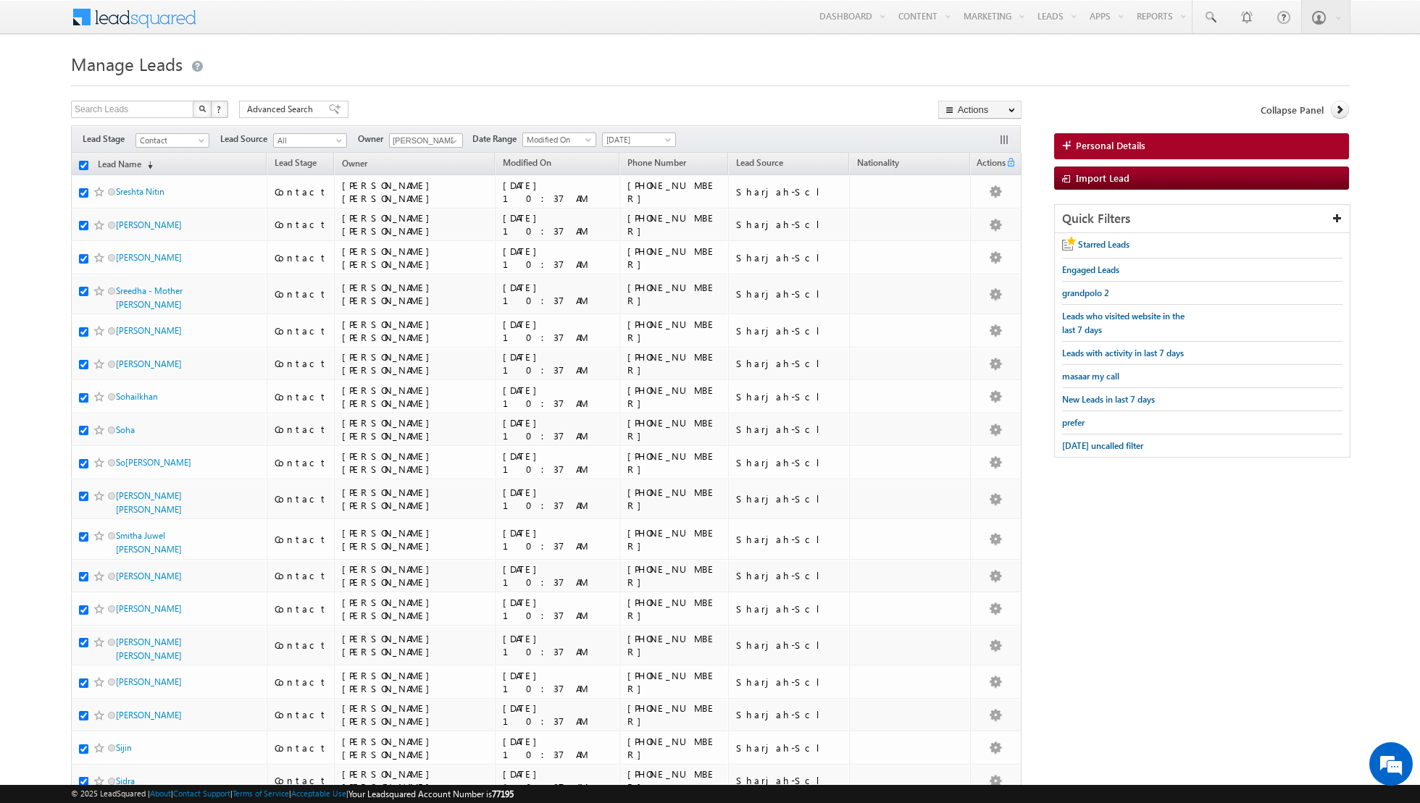
checkbox input "true"
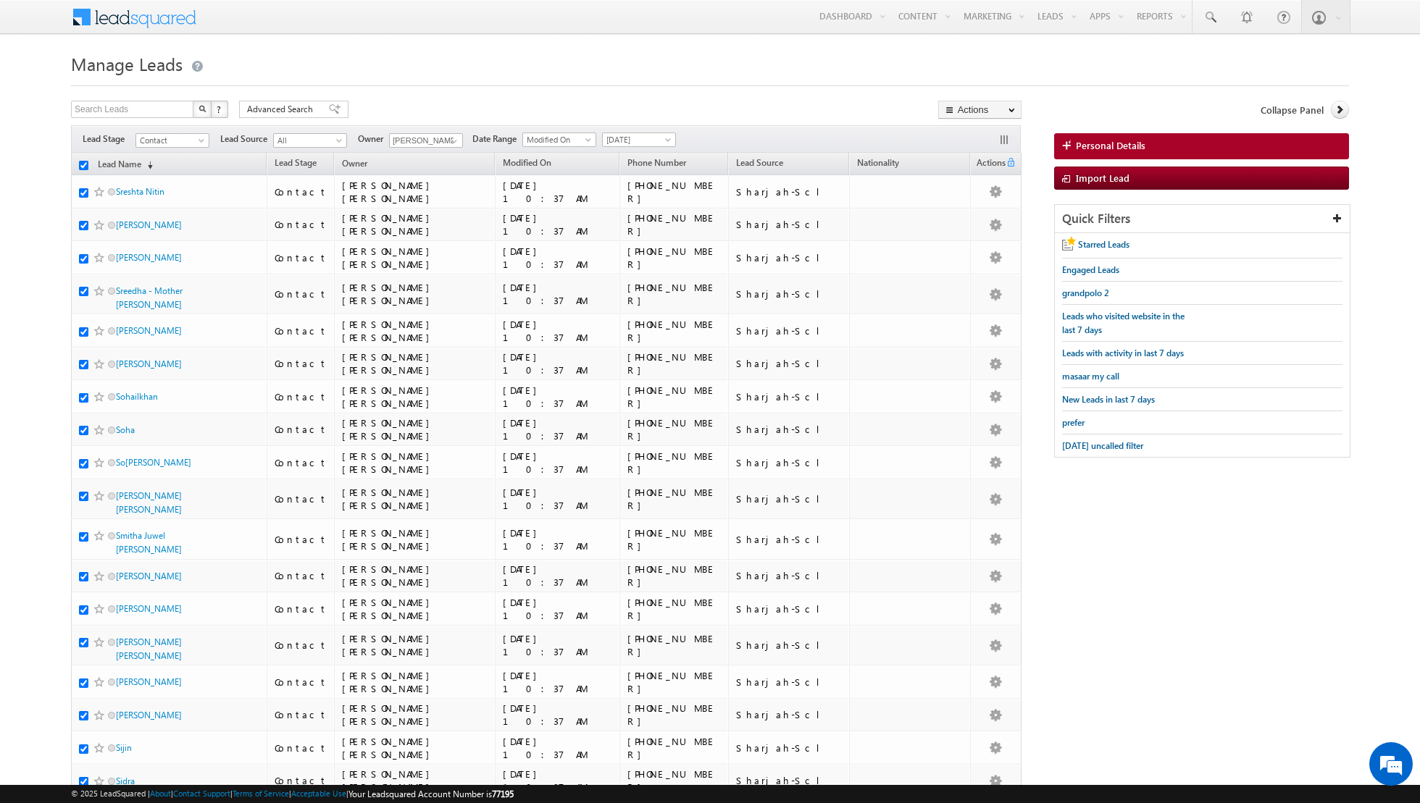
checkbox input "true"
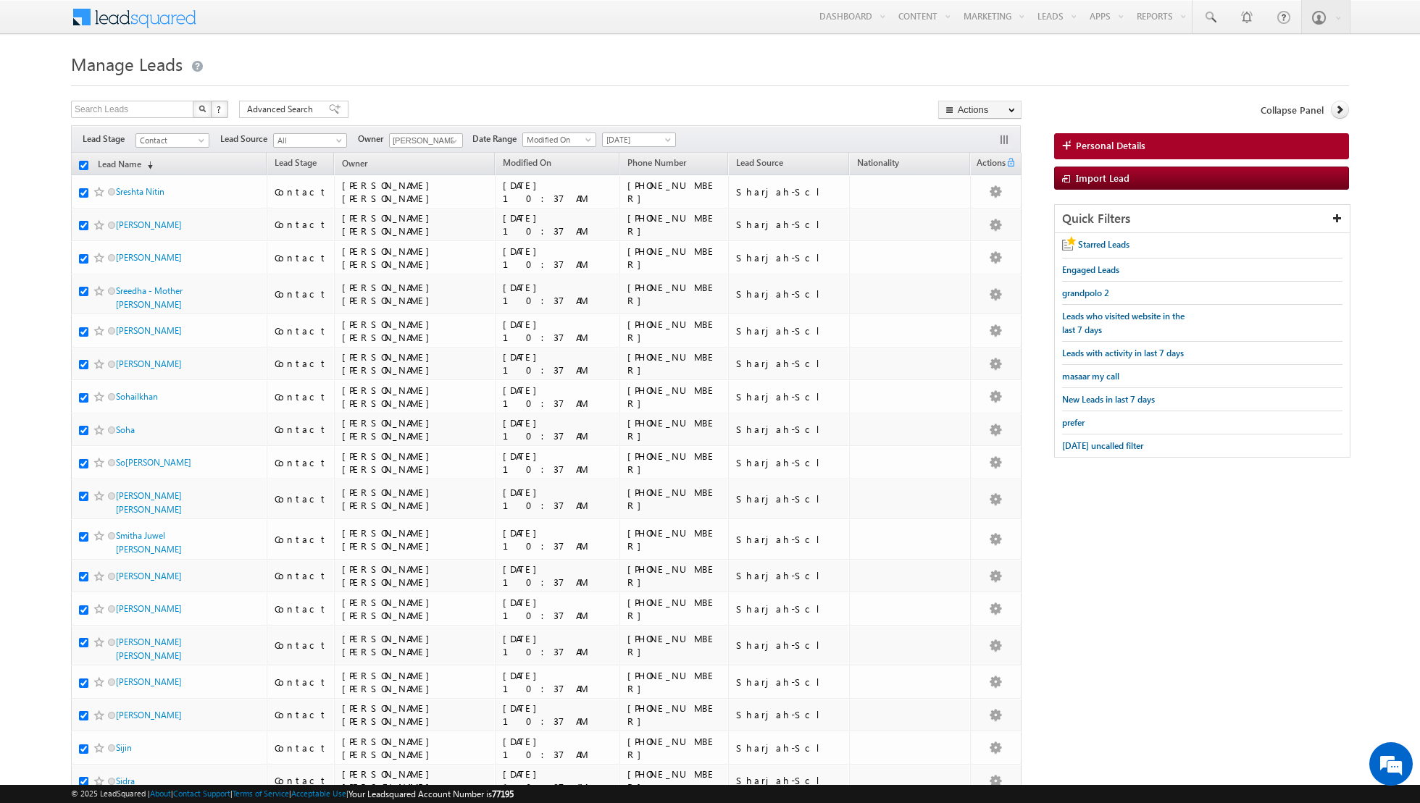
checkbox input "true"
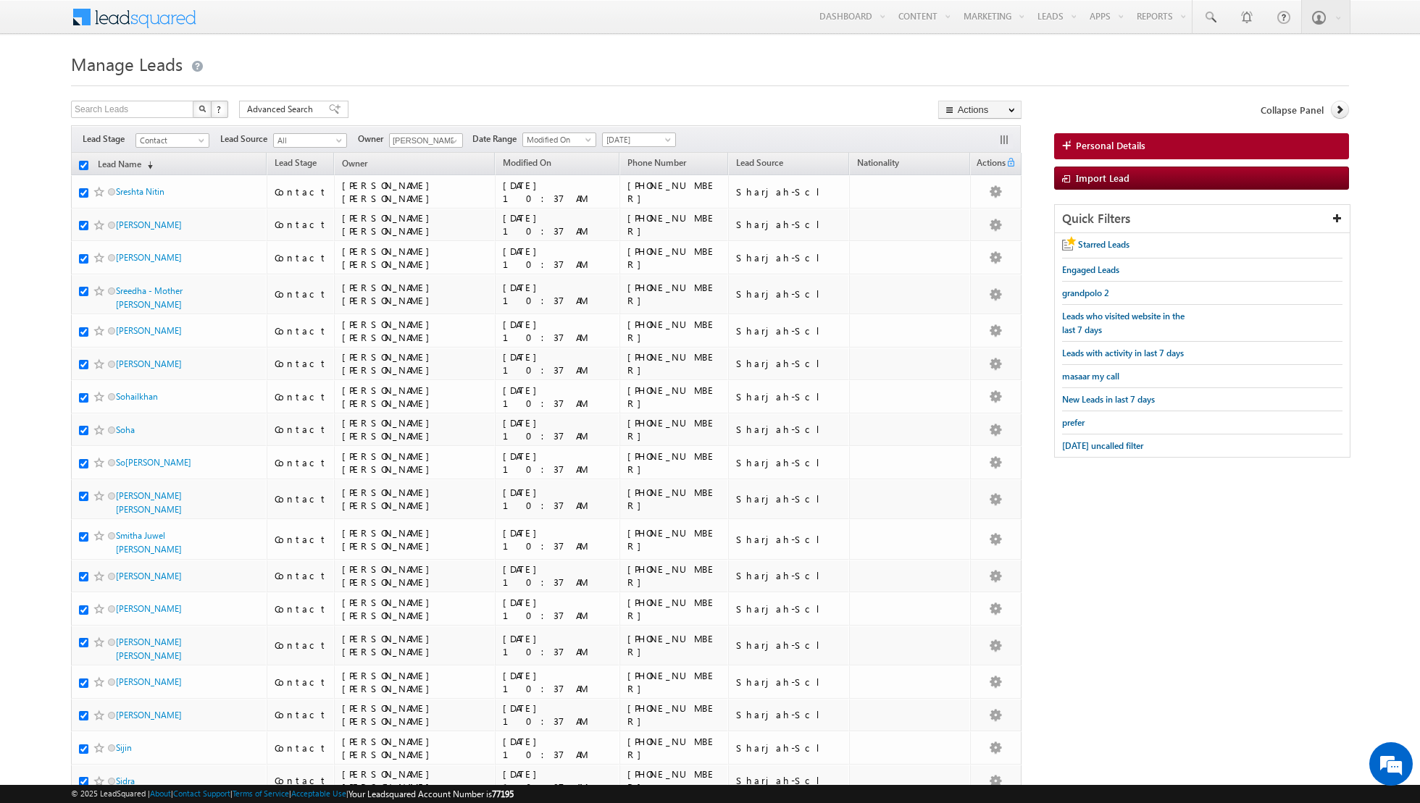
checkbox input "true"
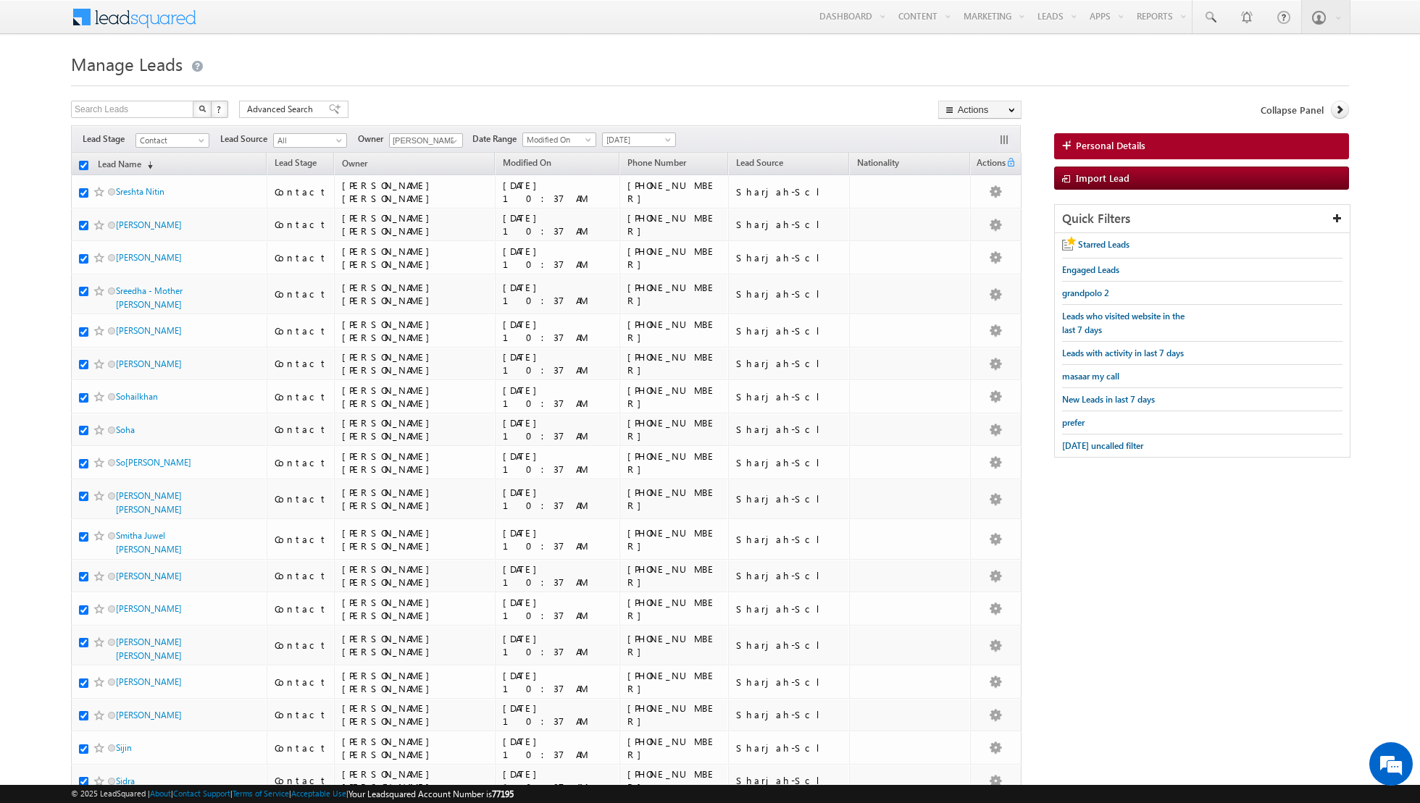
checkbox input "true"
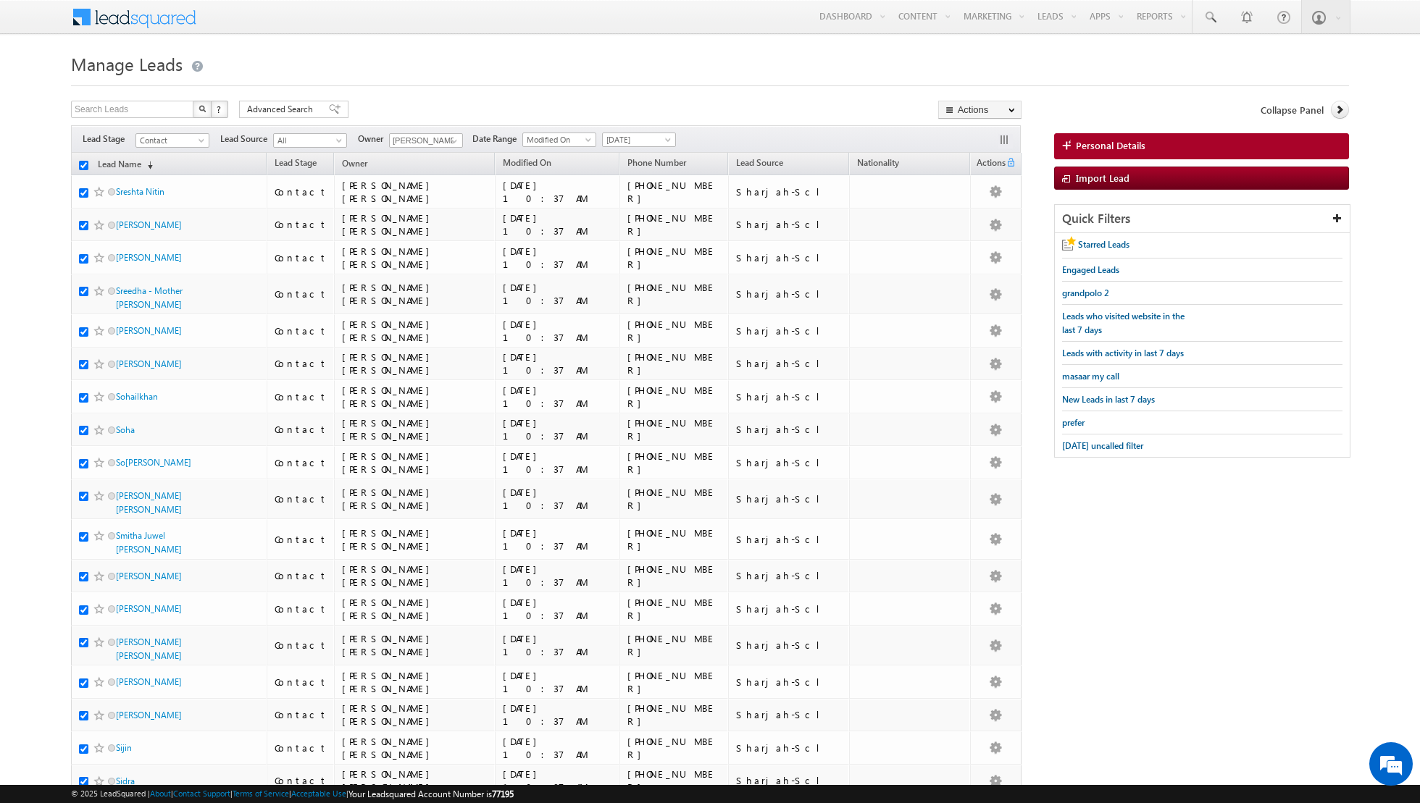
checkbox input "true"
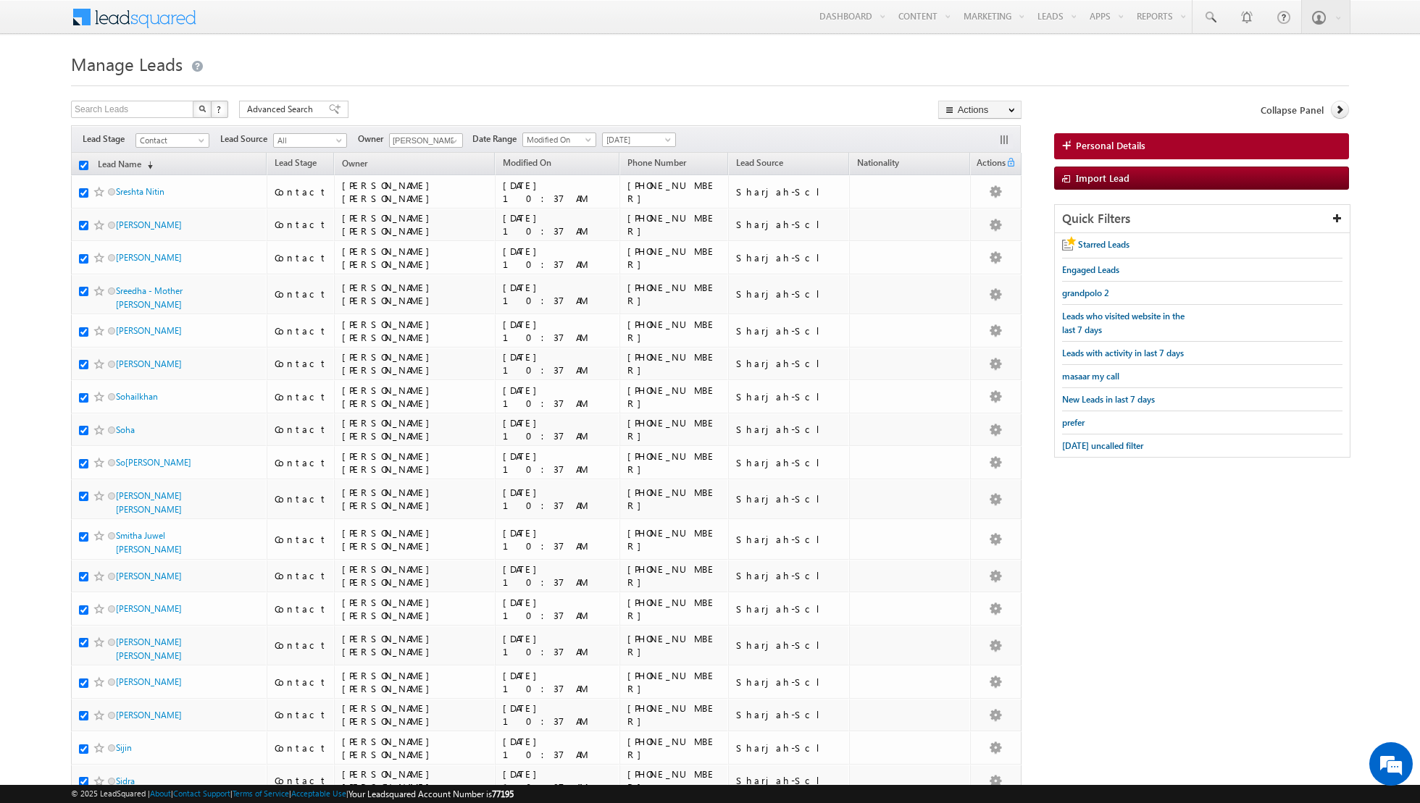
checkbox input "true"
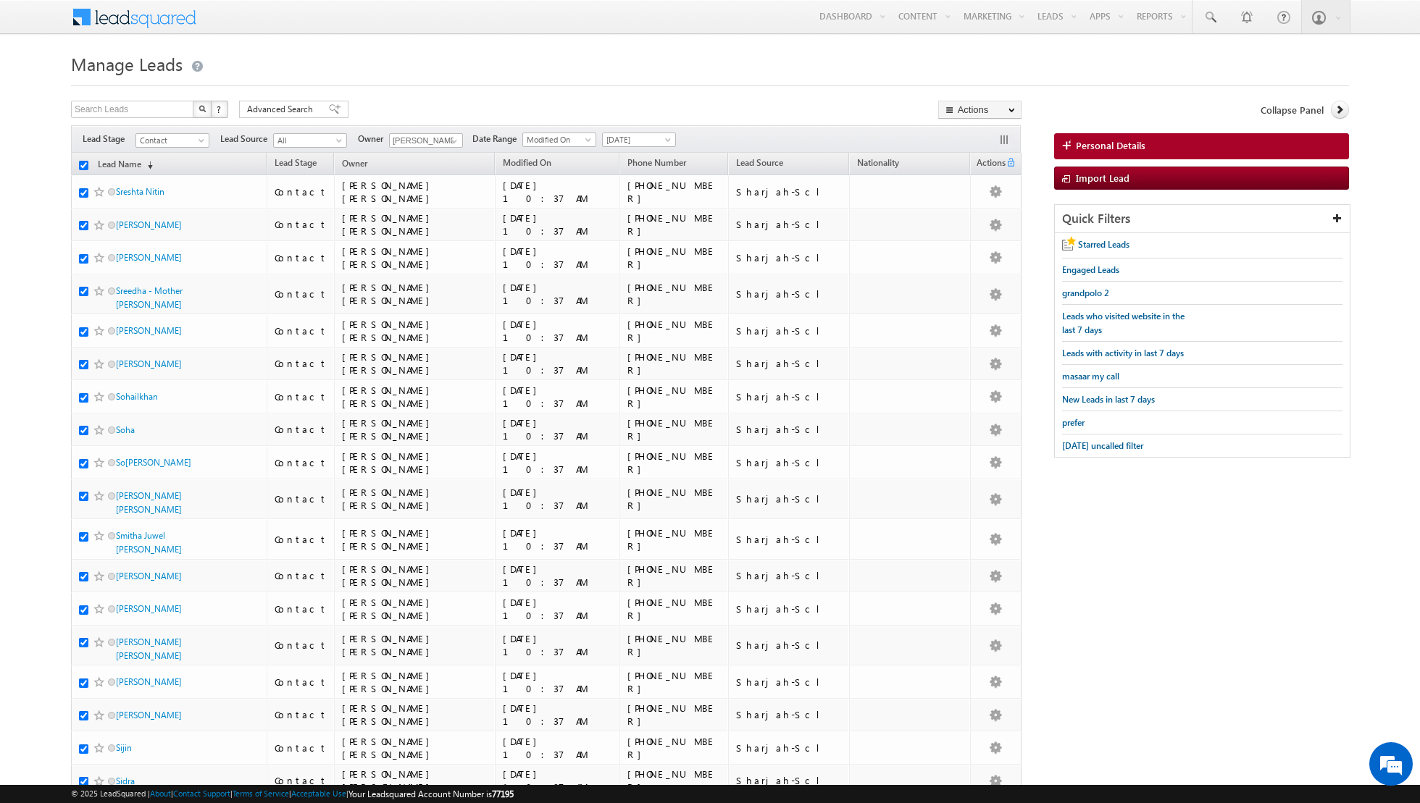
checkbox input "true"
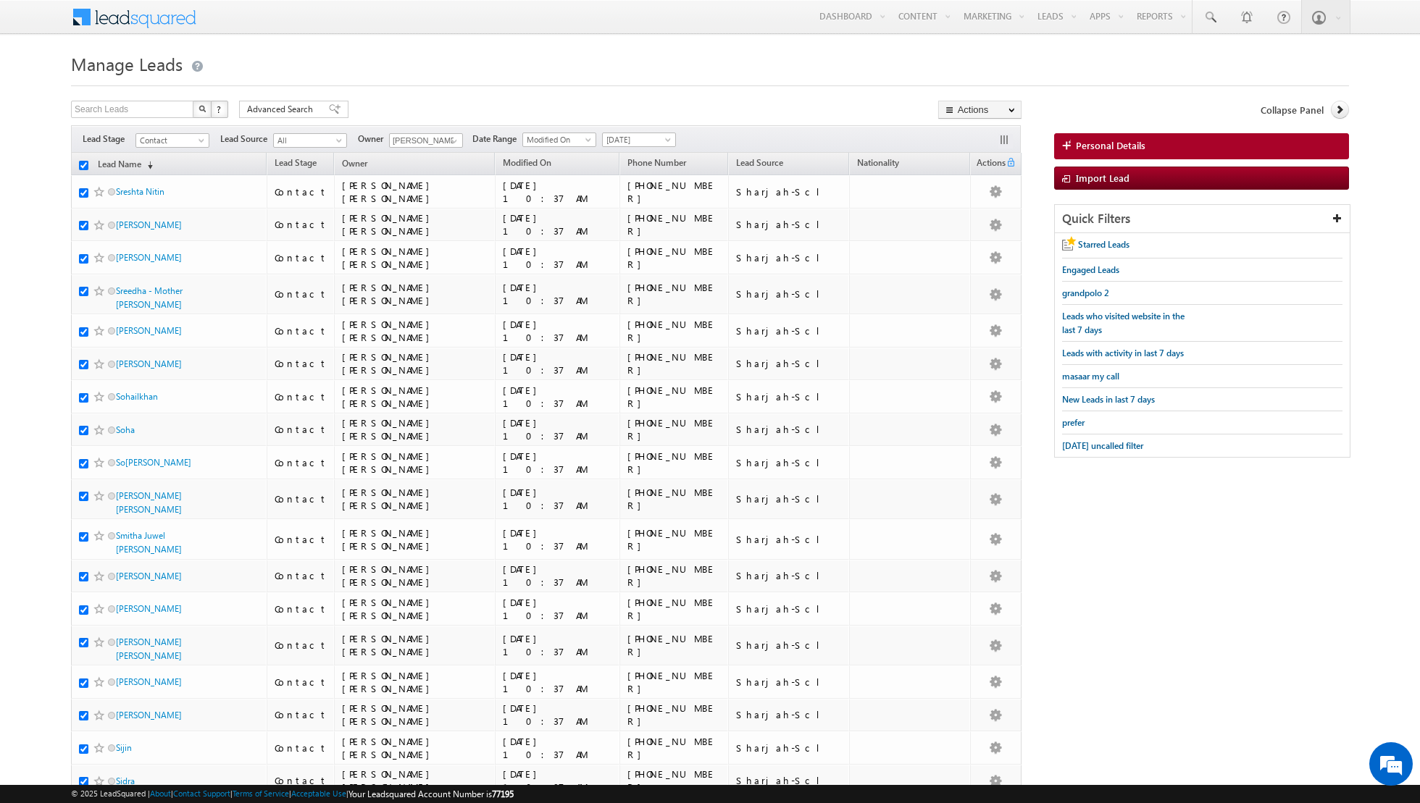
checkbox input "true"
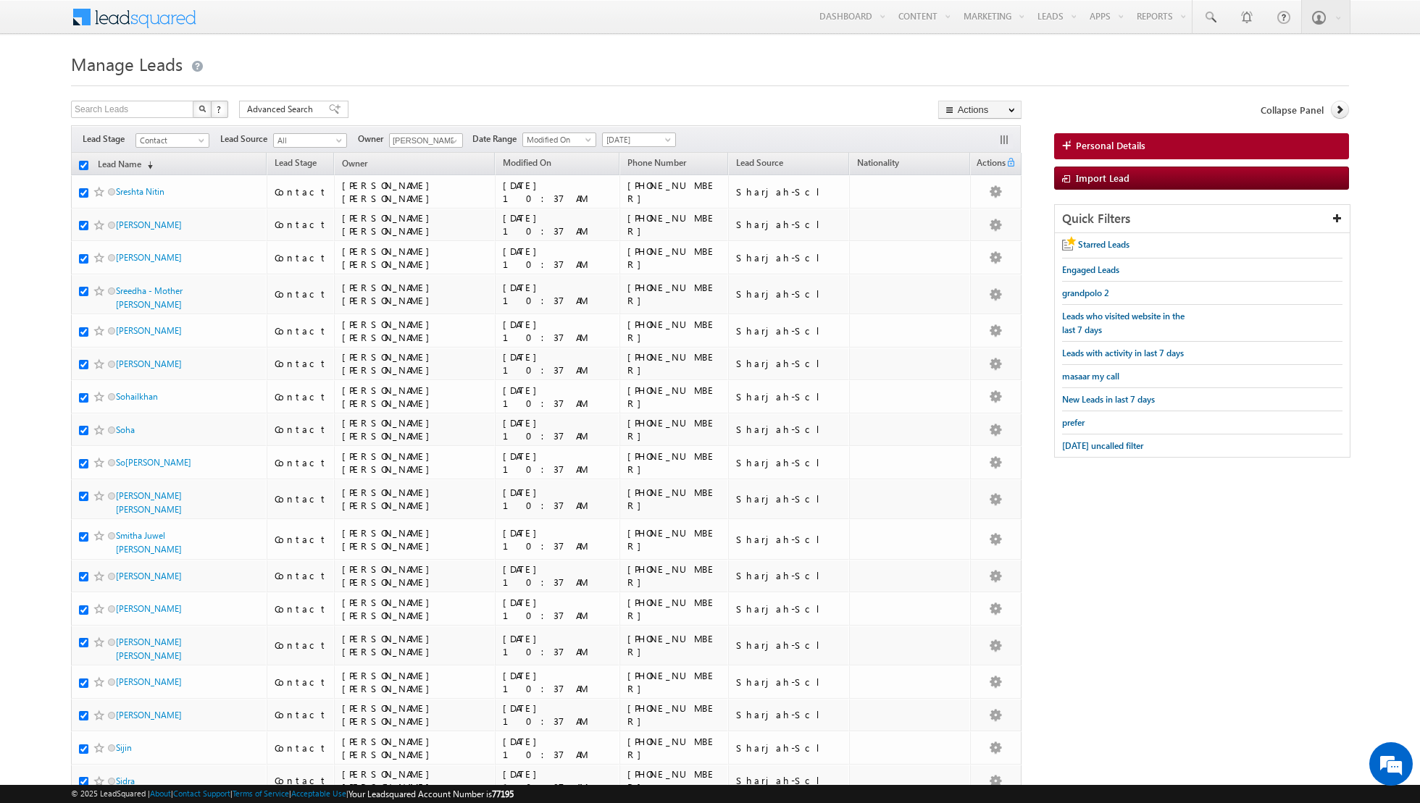
checkbox input "true"
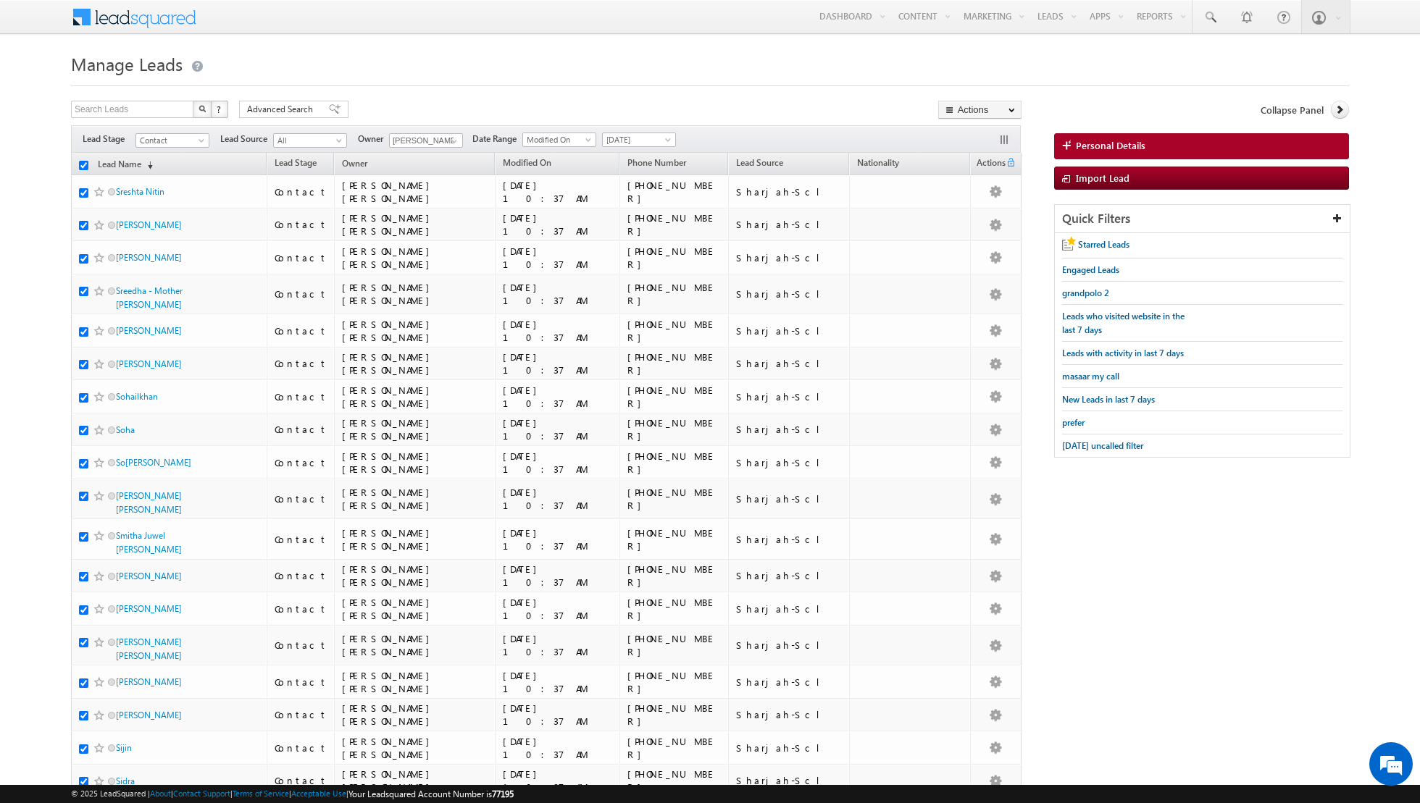
checkbox input "true"
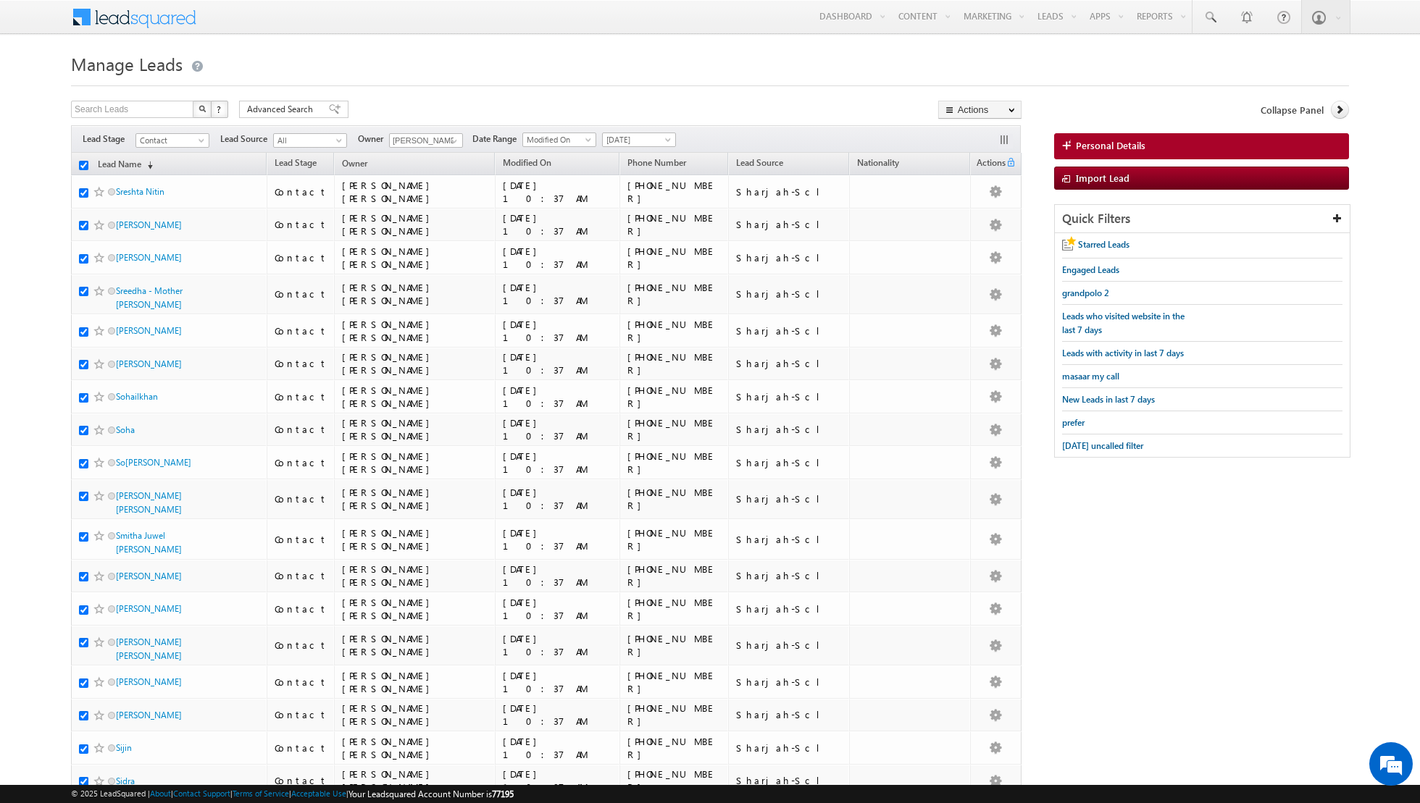
checkbox input "true"
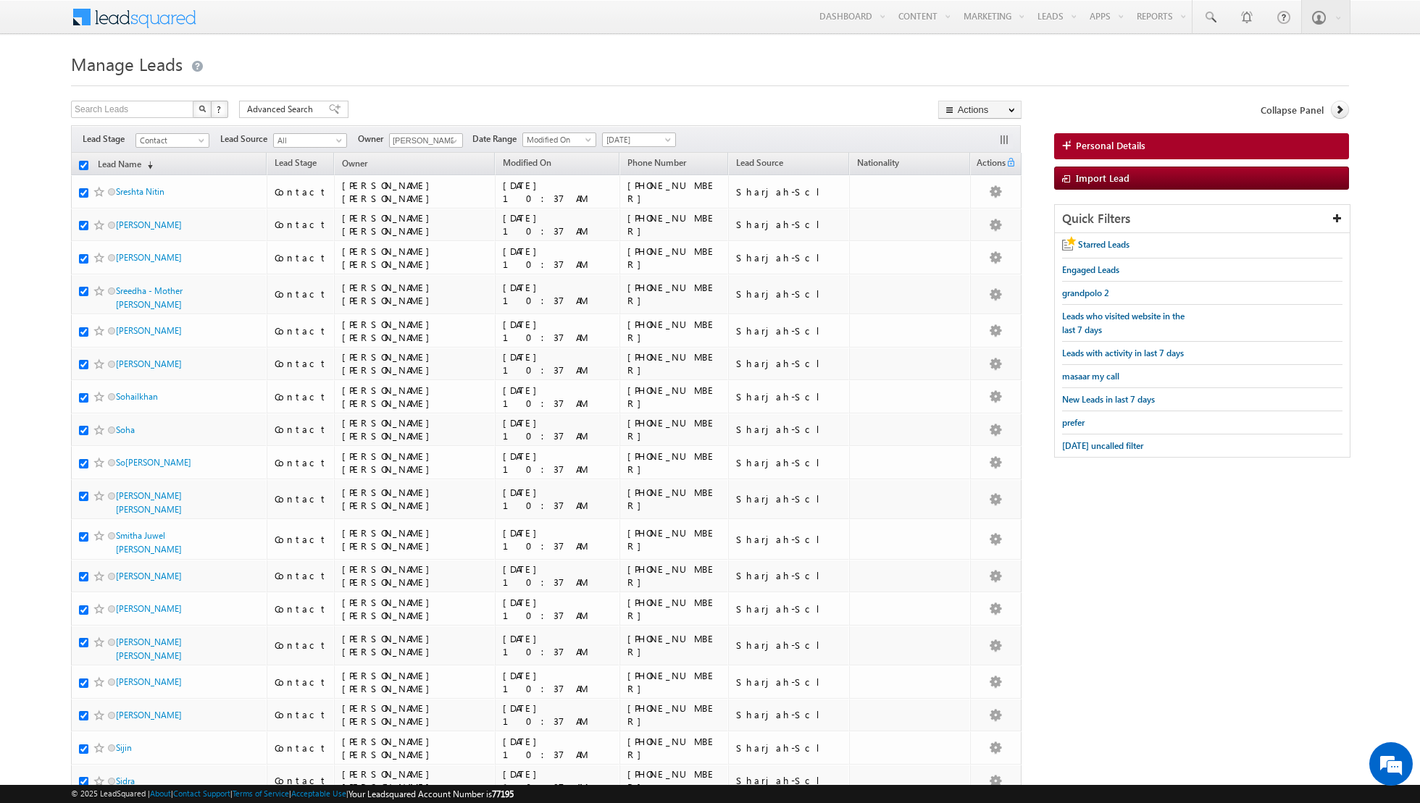
checkbox input "true"
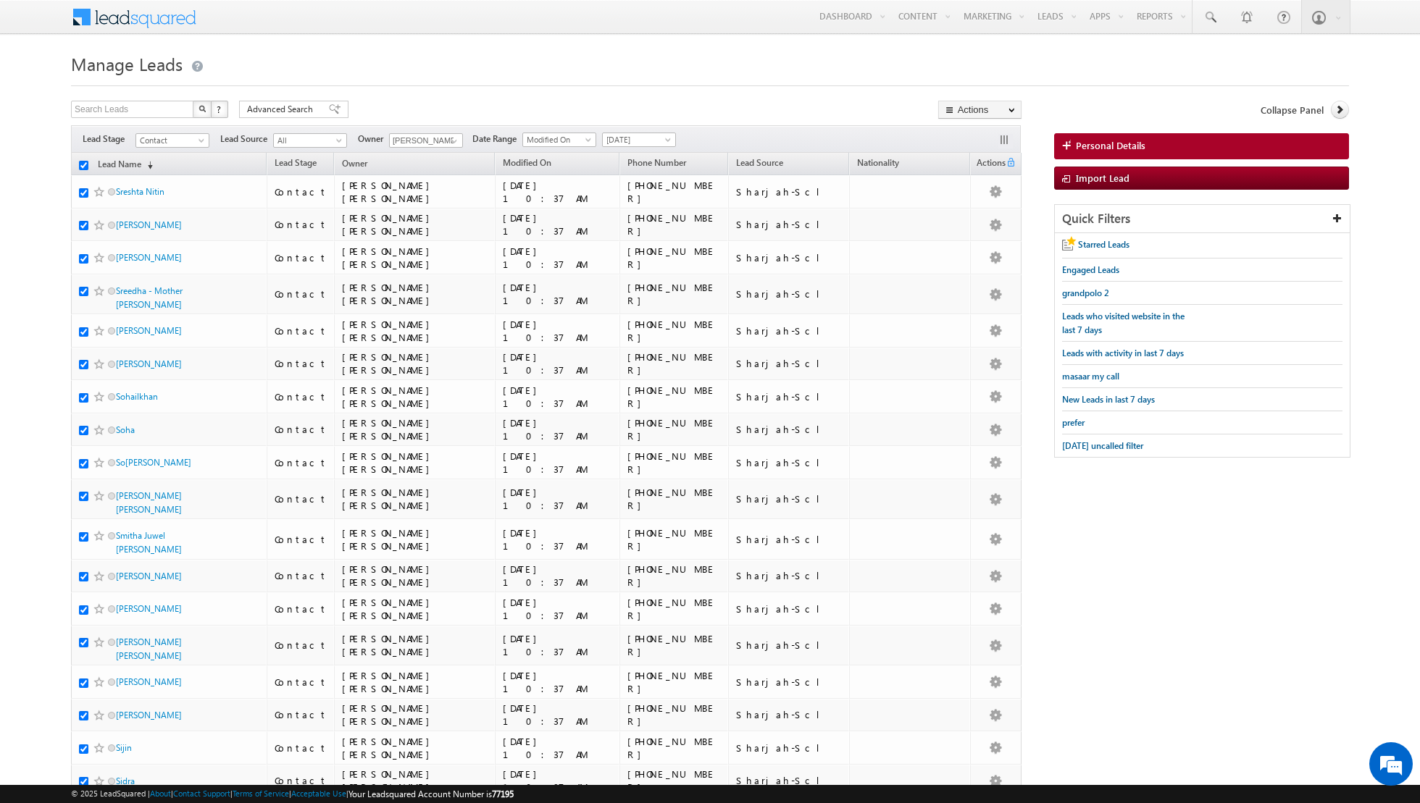
checkbox input "true"
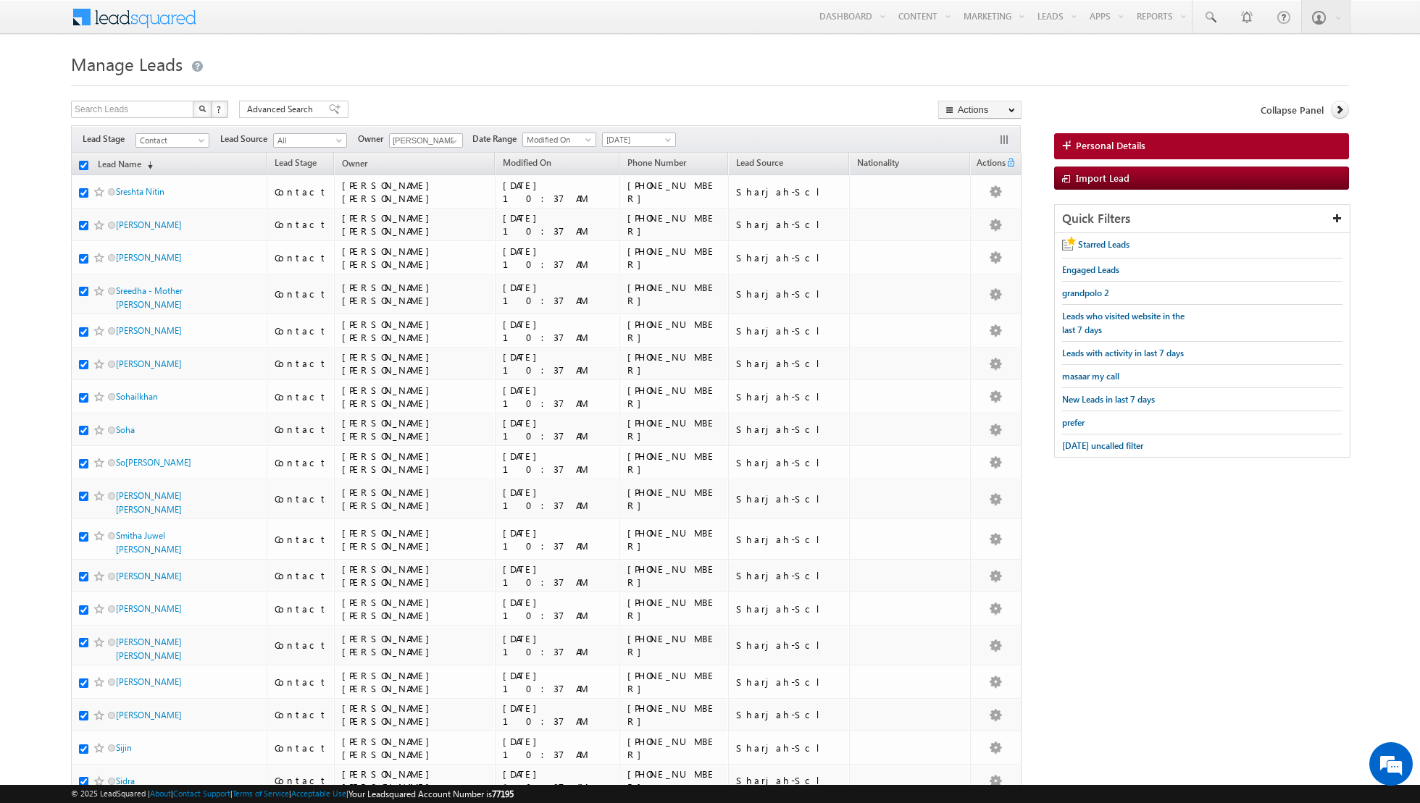
checkbox input "true"
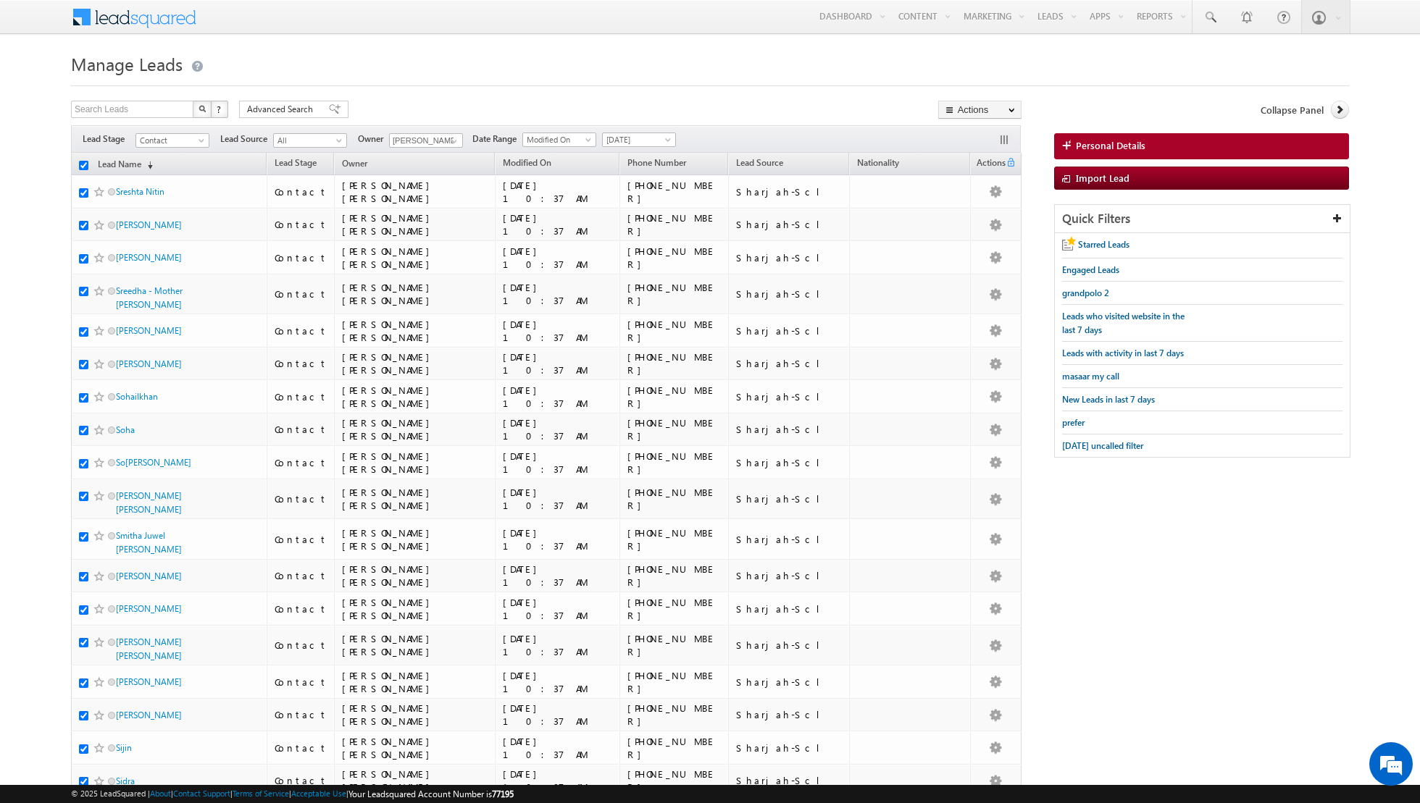
checkbox input "true"
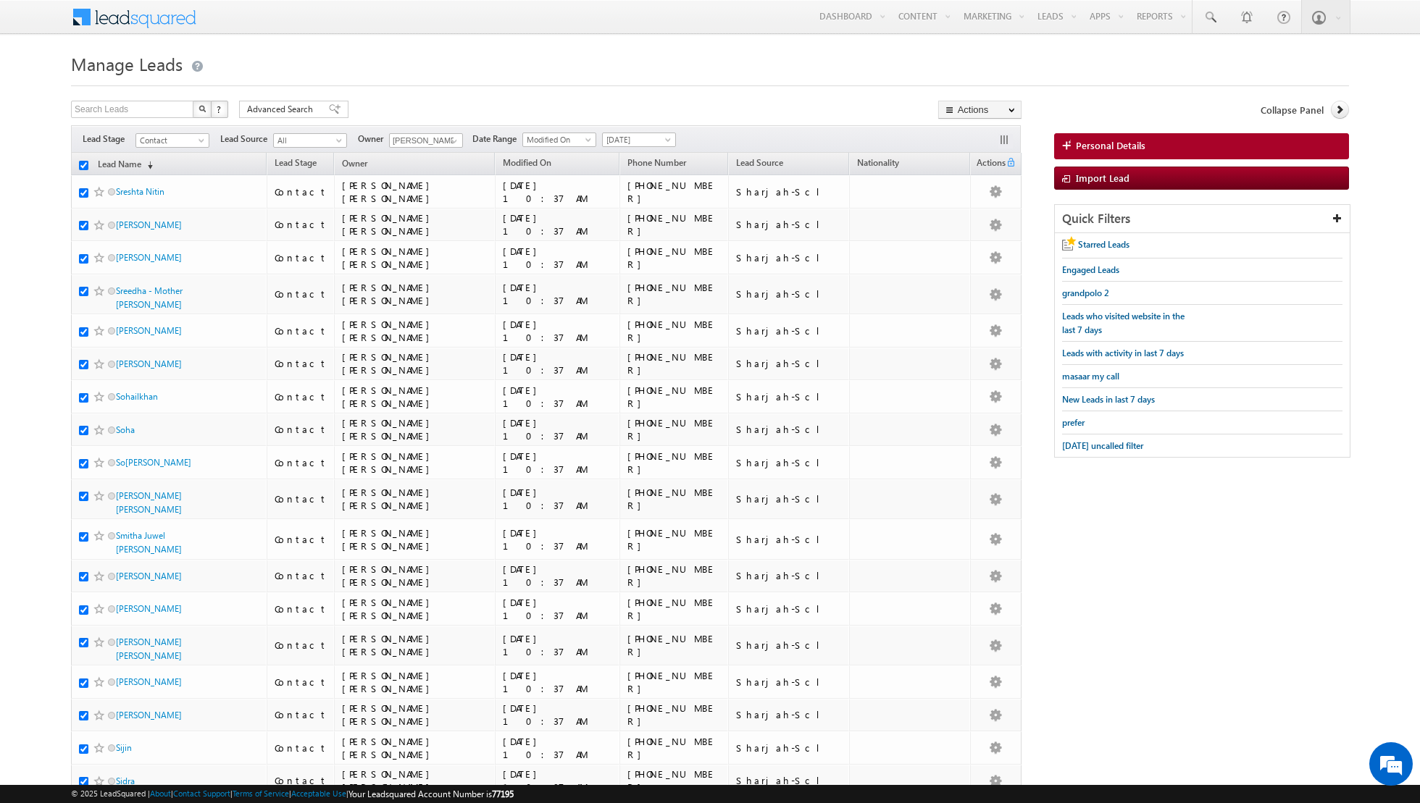
checkbox input "true"
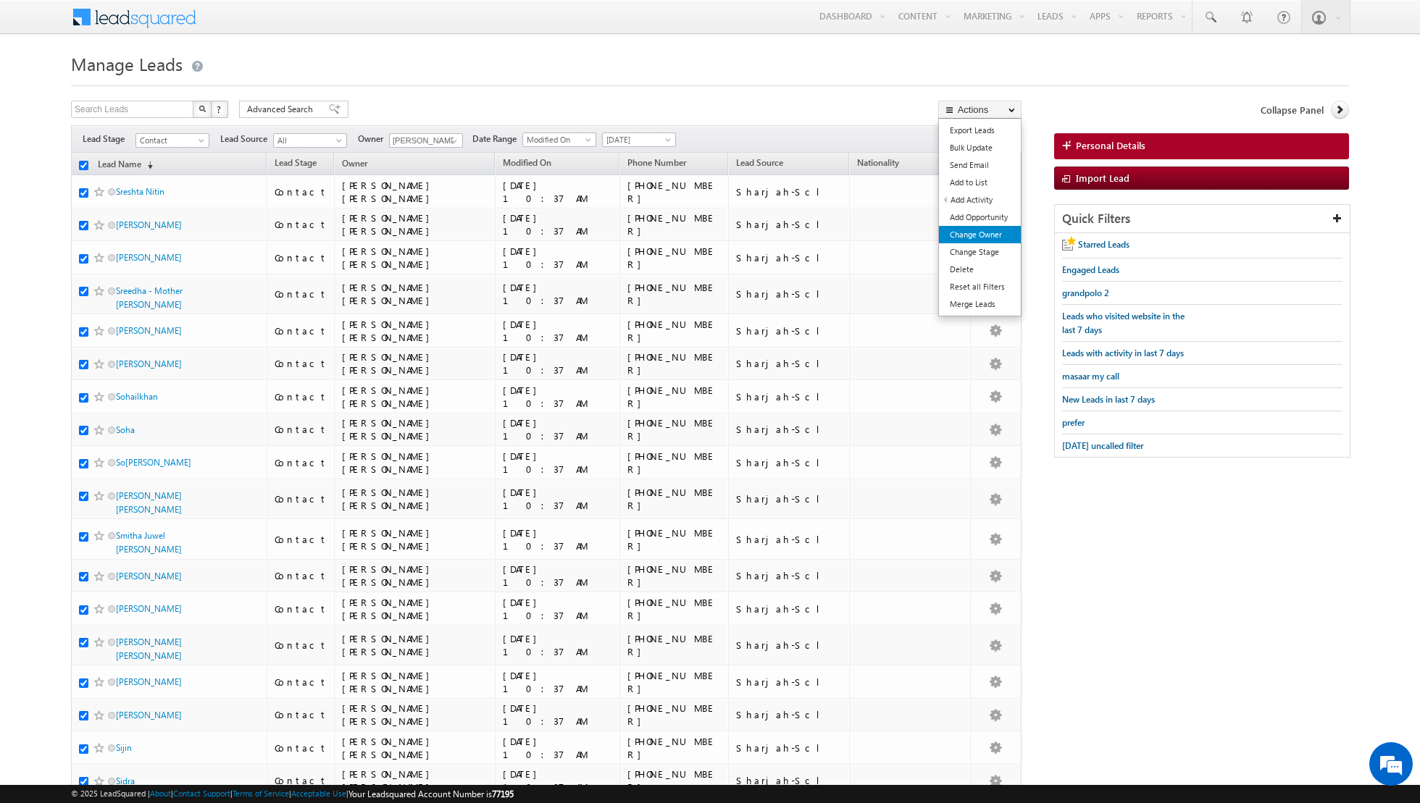
click at [983, 227] on link "Change Owner" at bounding box center [980, 234] width 82 height 17
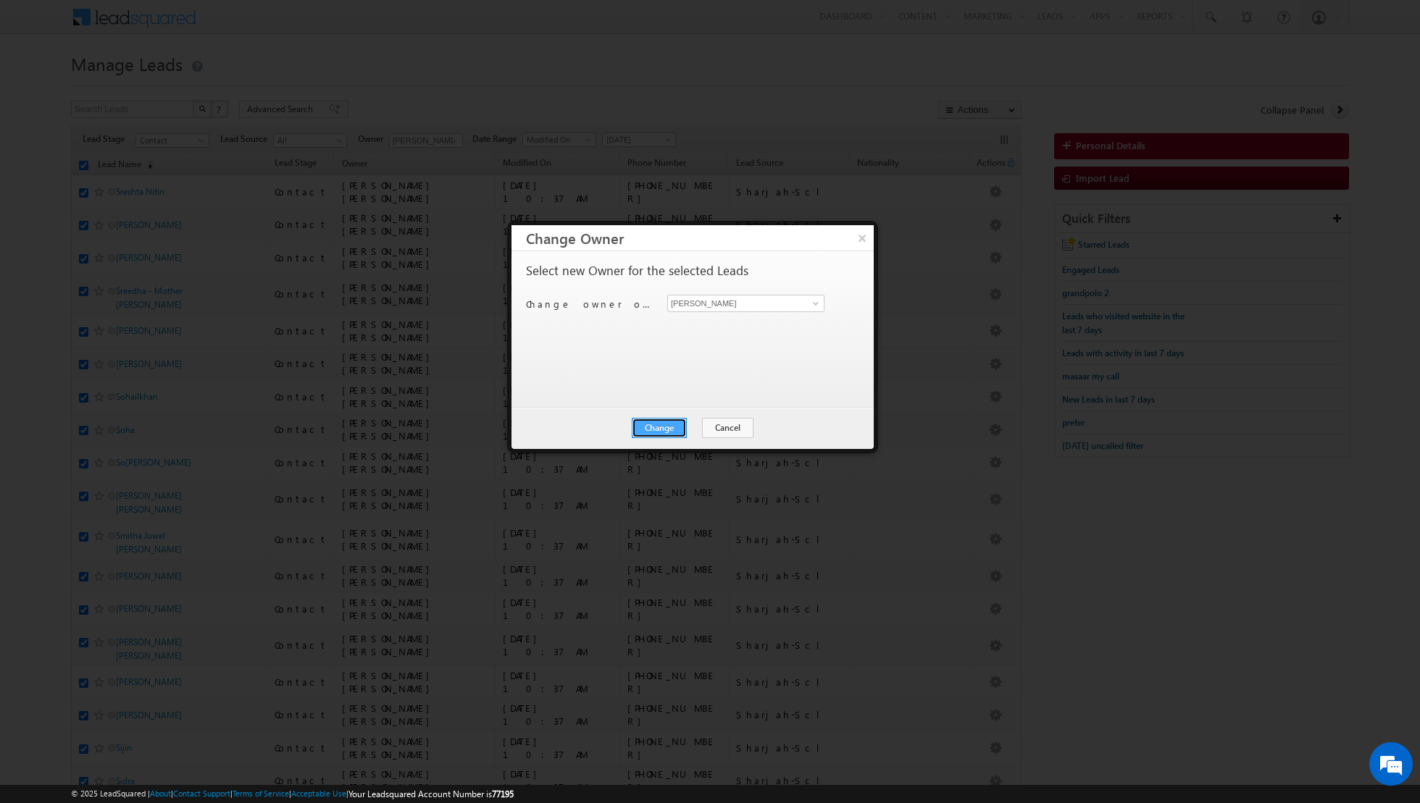
click at [661, 430] on button "Change" at bounding box center [659, 428] width 55 height 20
click at [700, 427] on button "Close" at bounding box center [695, 428] width 46 height 20
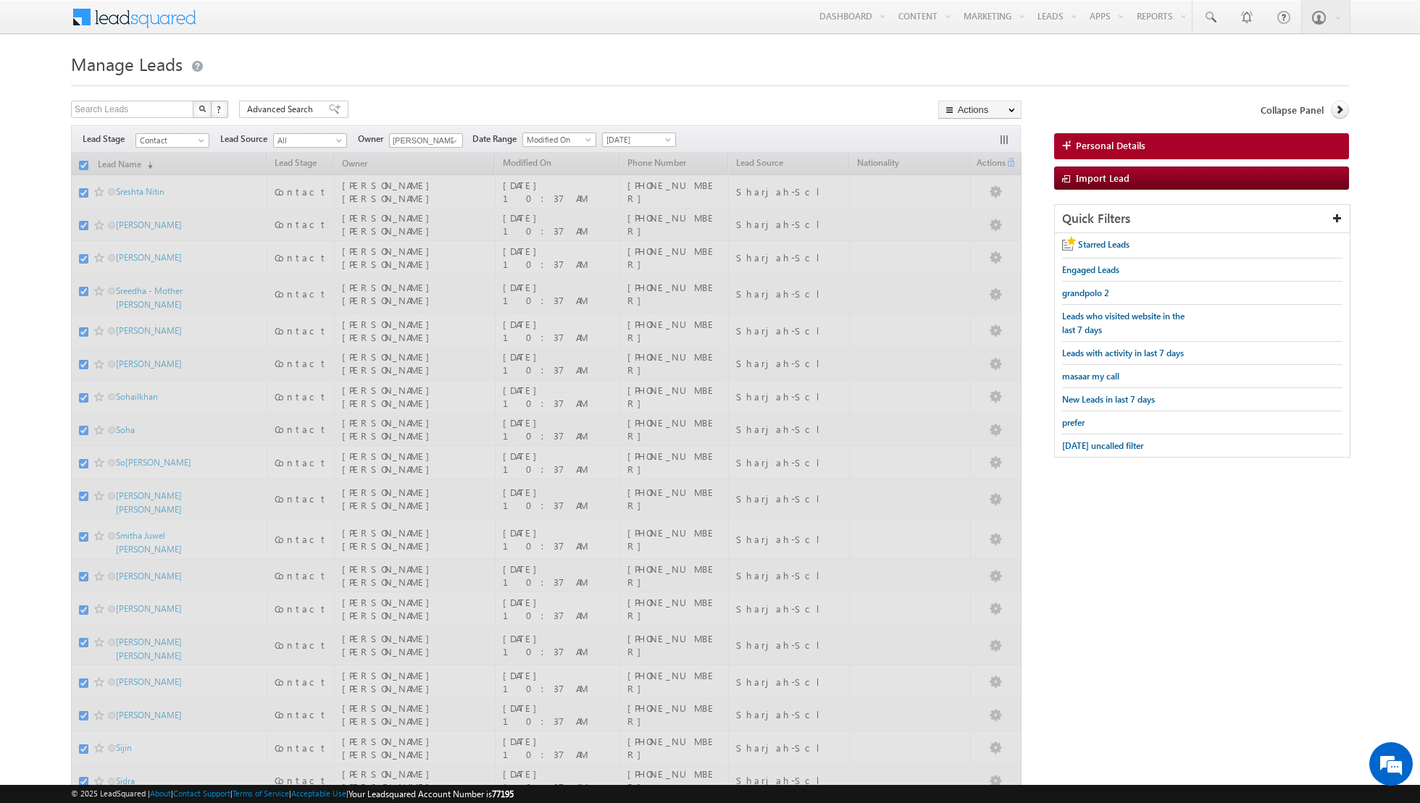
checkbox input "false"
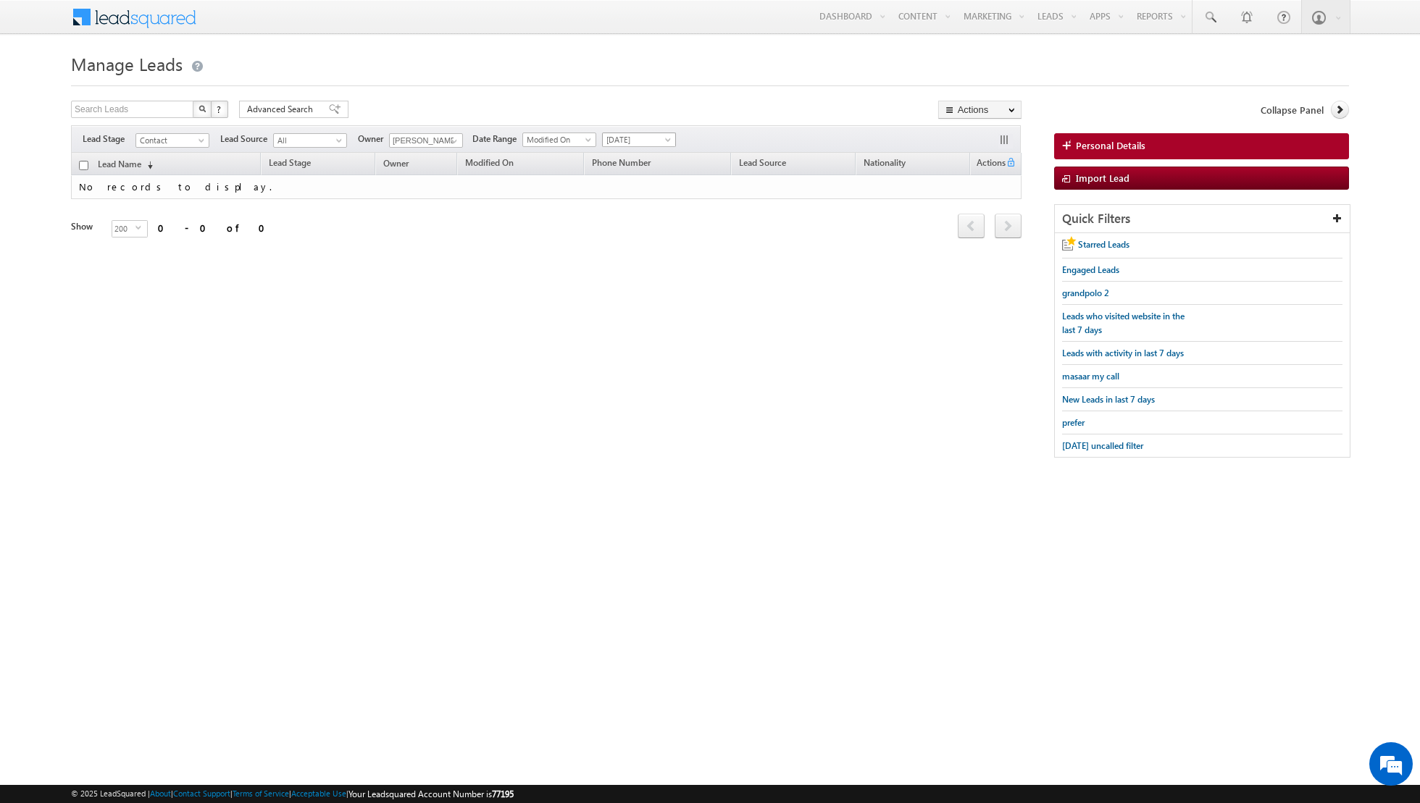
click at [632, 144] on span "[DATE]" at bounding box center [637, 139] width 69 height 13
click at [632, 156] on link "All Time" at bounding box center [632, 154] width 73 height 13
click at [454, 138] on span at bounding box center [454, 141] width 12 height 12
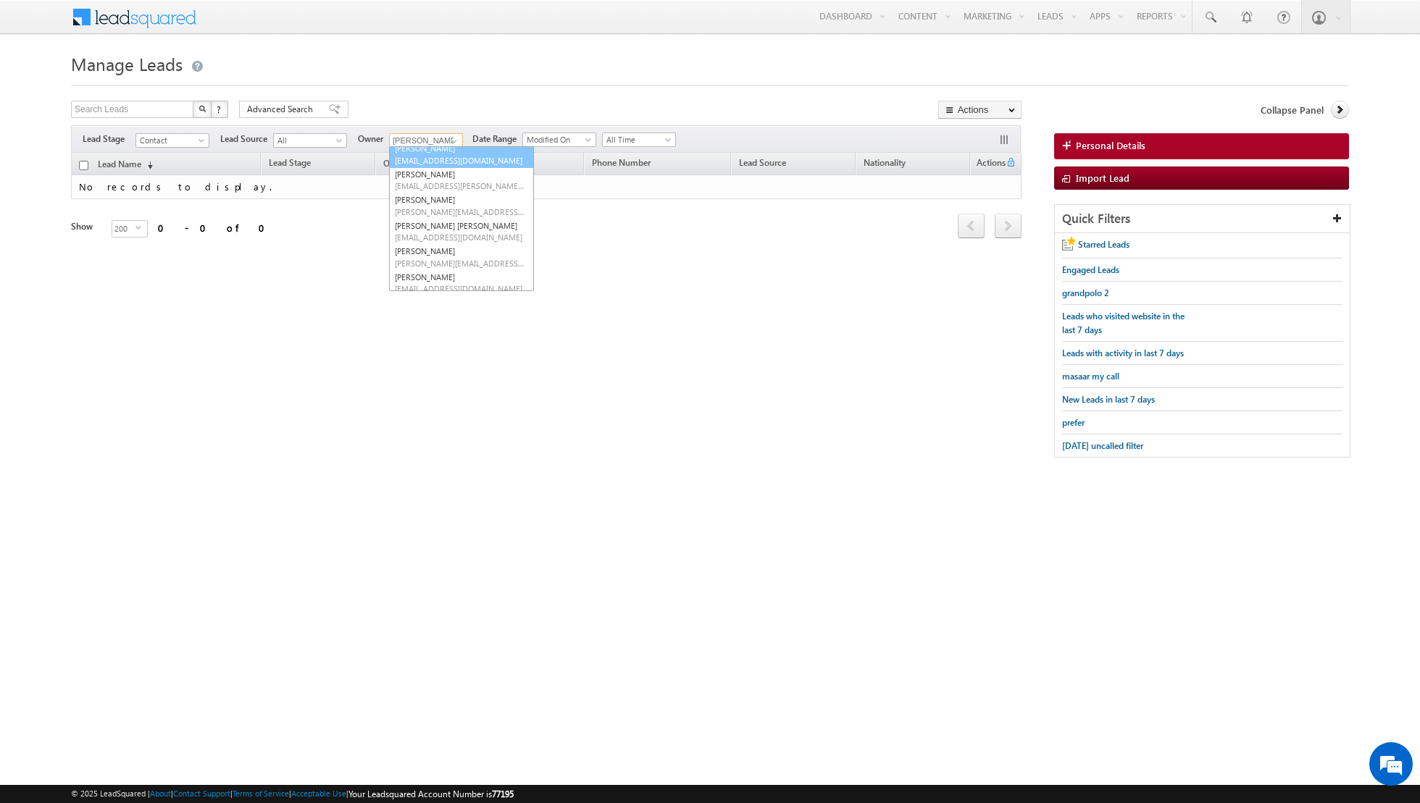
scroll to position [93, 0]
click at [445, 203] on span "[PERSON_NAME][EMAIL_ADDRESS][DOMAIN_NAME]" at bounding box center [460, 205] width 130 height 11
type input "[PERSON_NAME]"
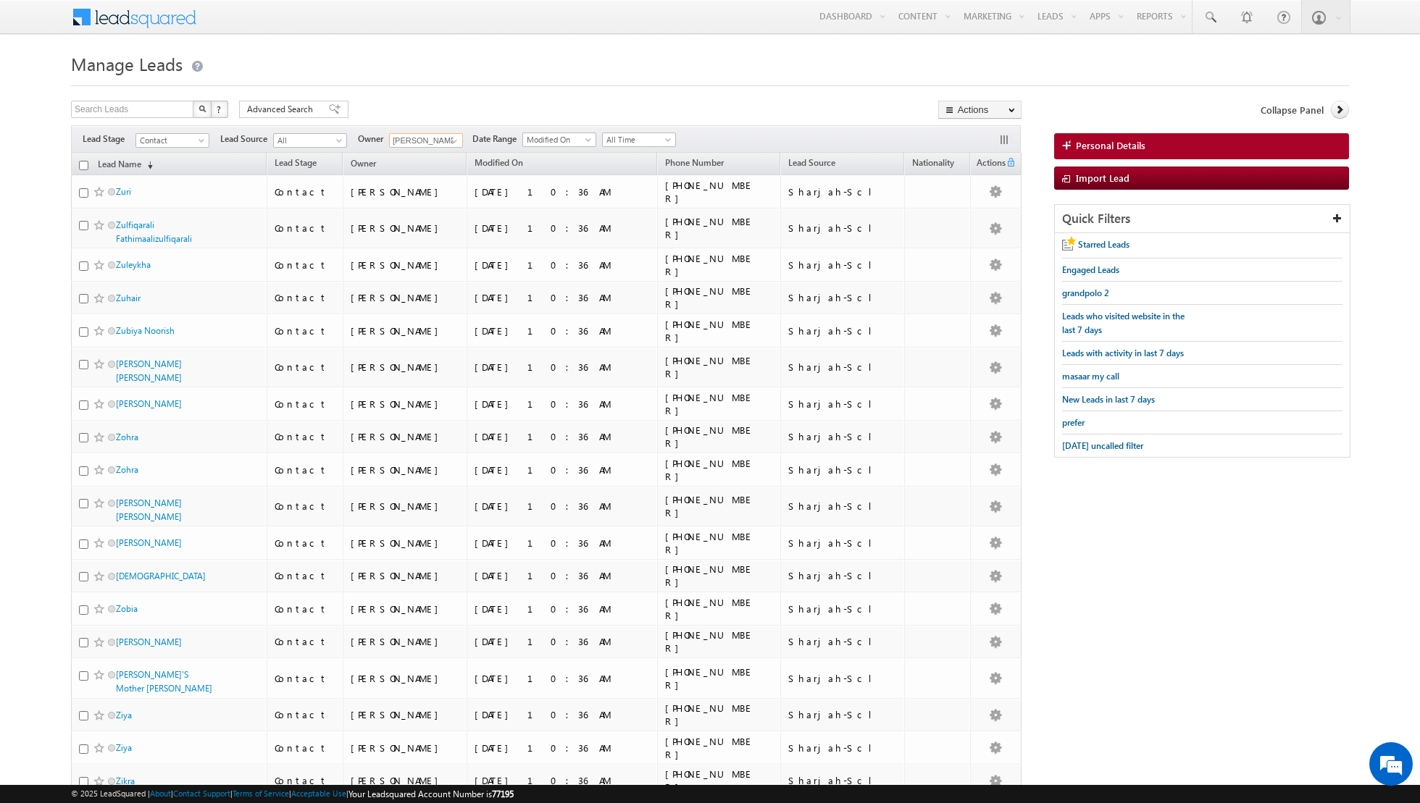
click at [83, 167] on input "checkbox" at bounding box center [83, 165] width 9 height 9
checkbox input "true"
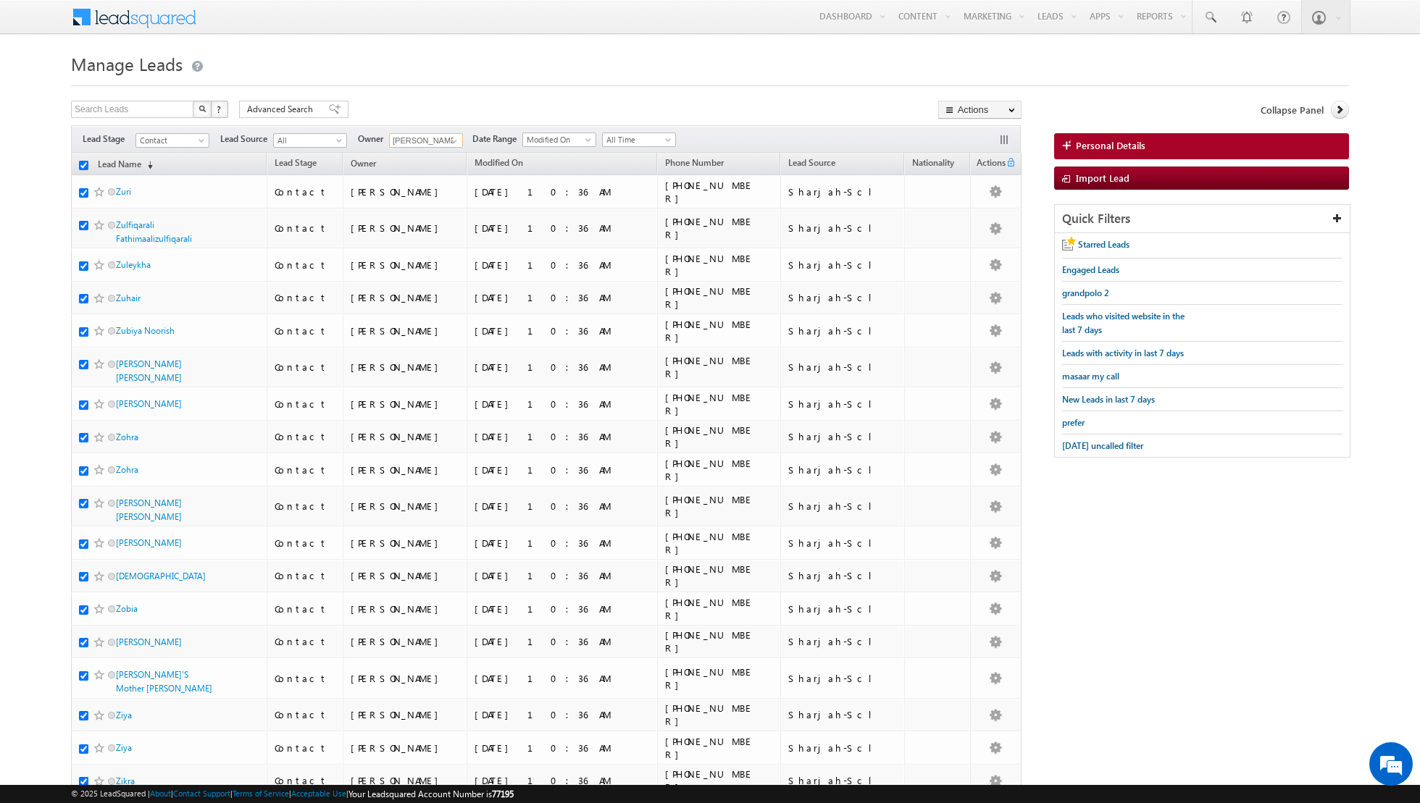
checkbox input "true"
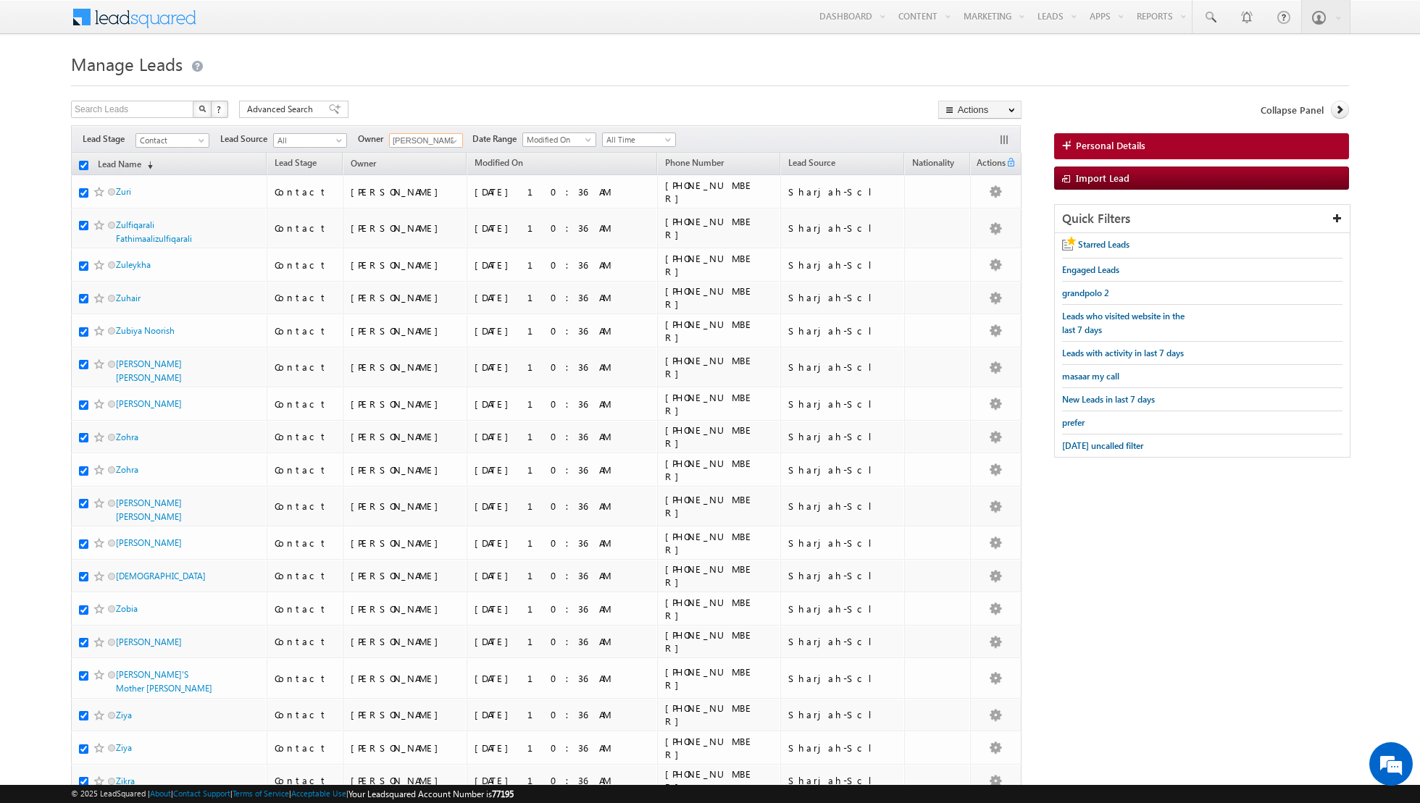
checkbox input "true"
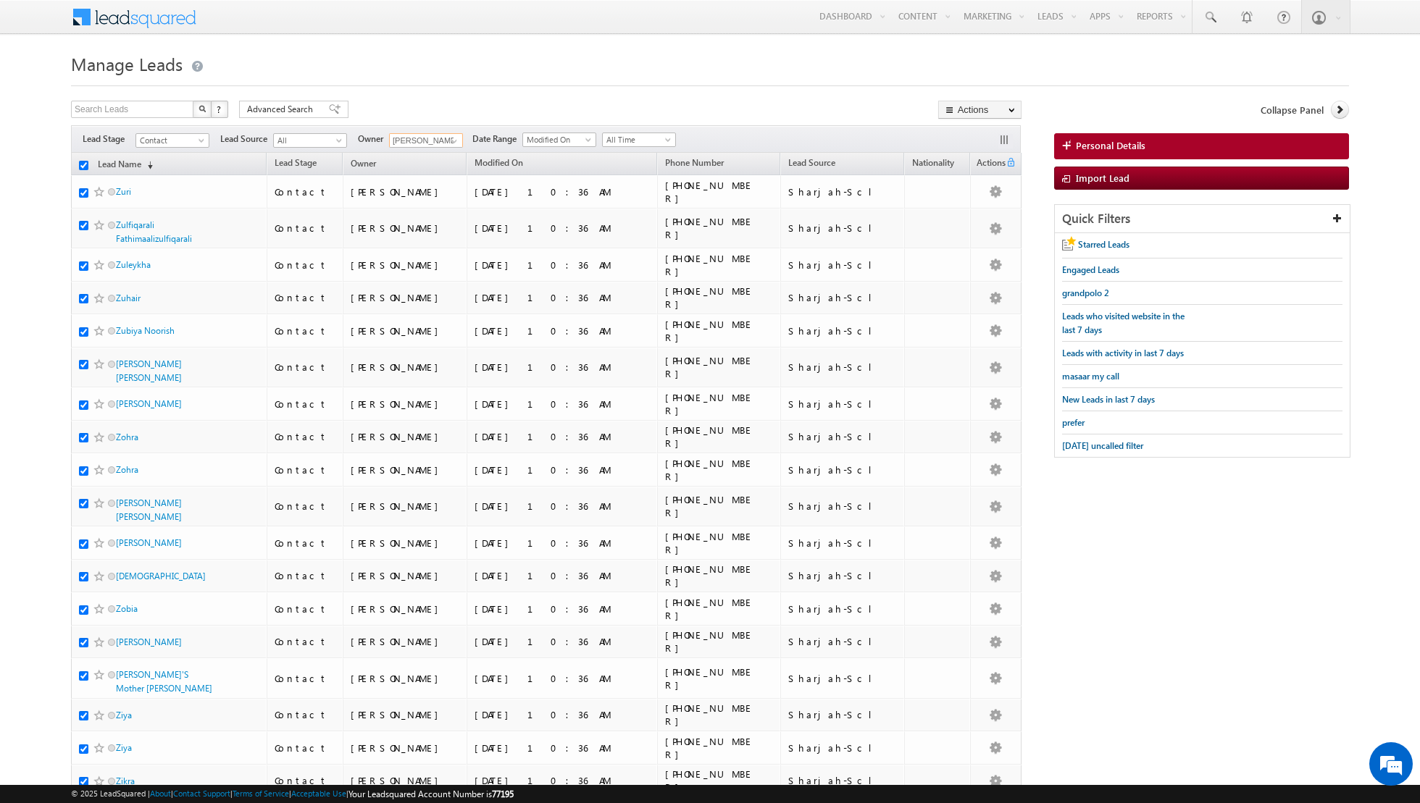
checkbox input "true"
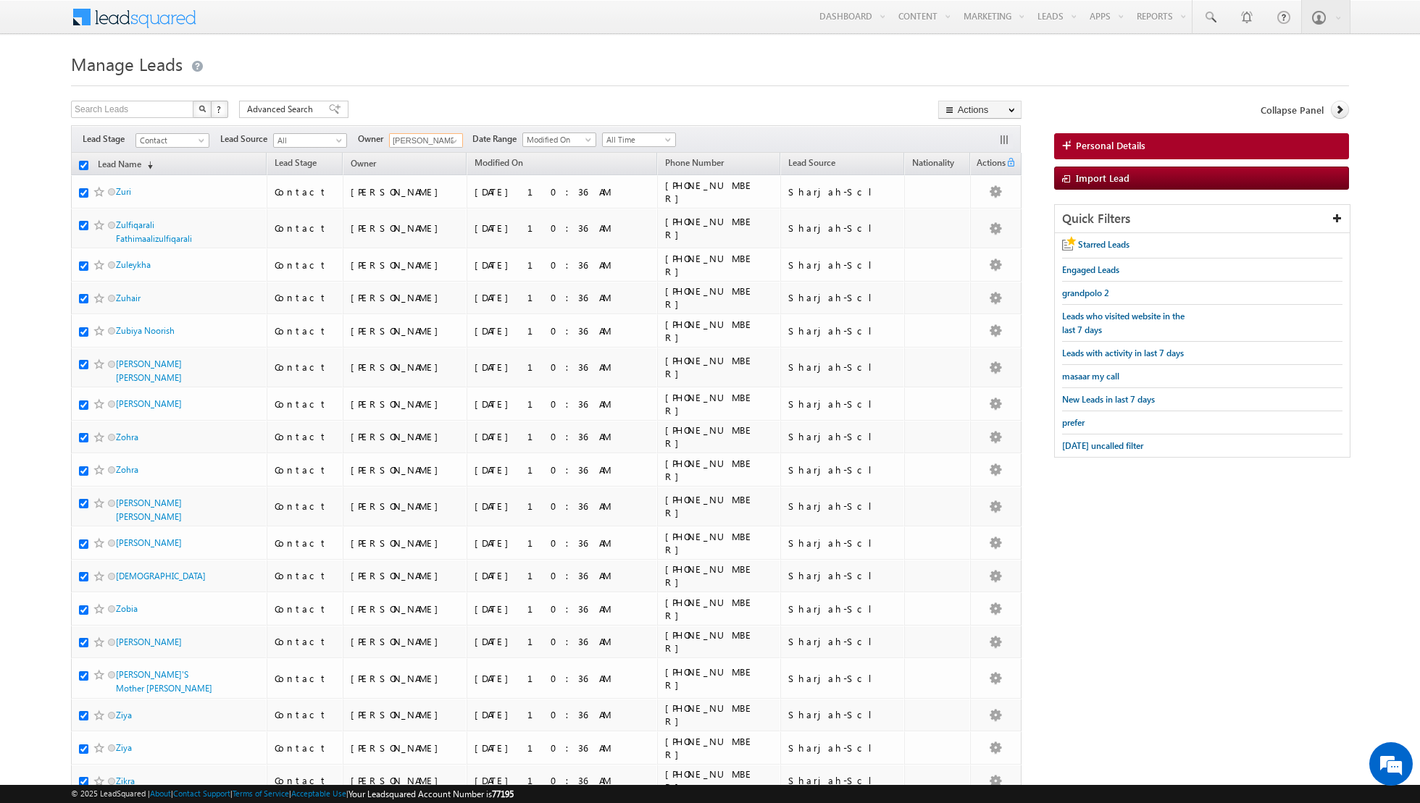
checkbox input "true"
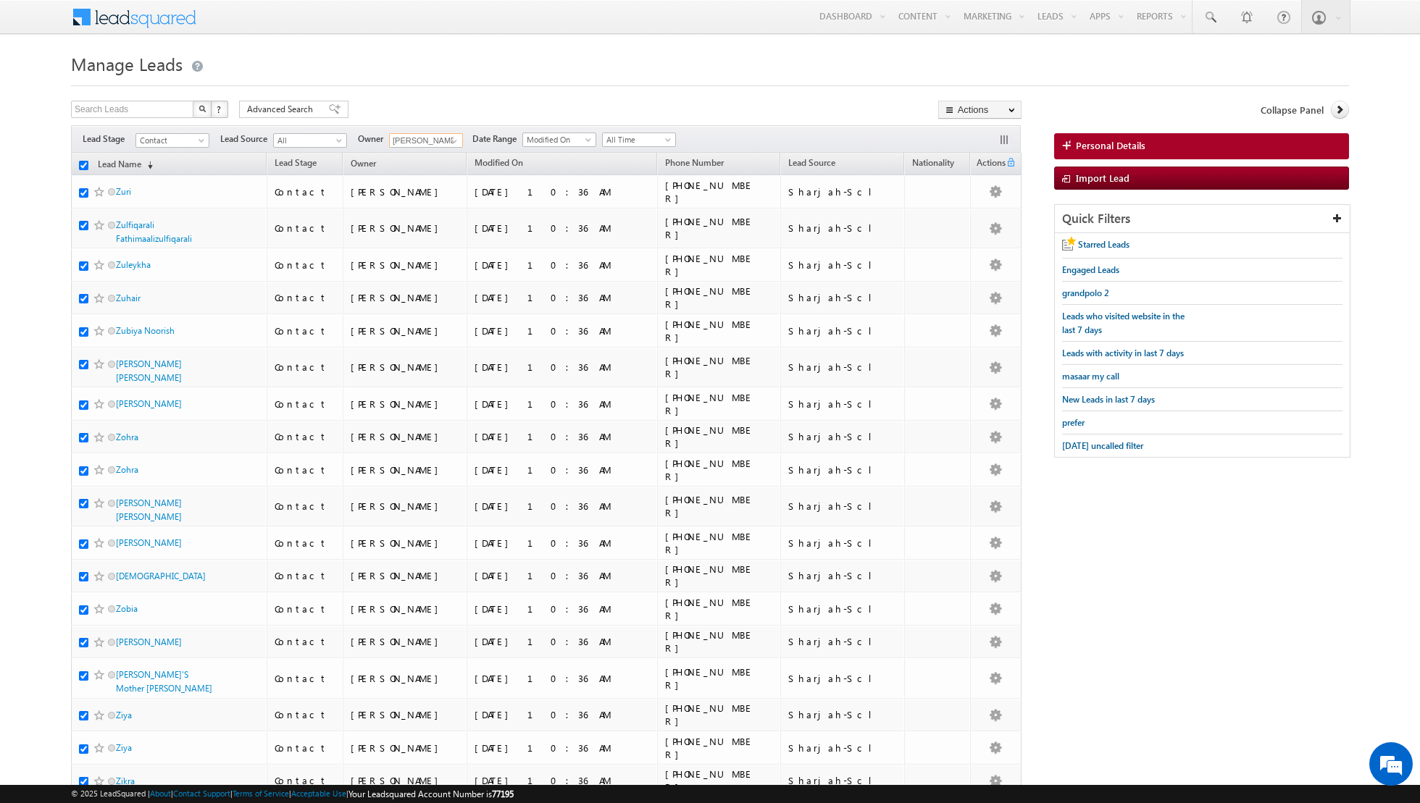
checkbox input "true"
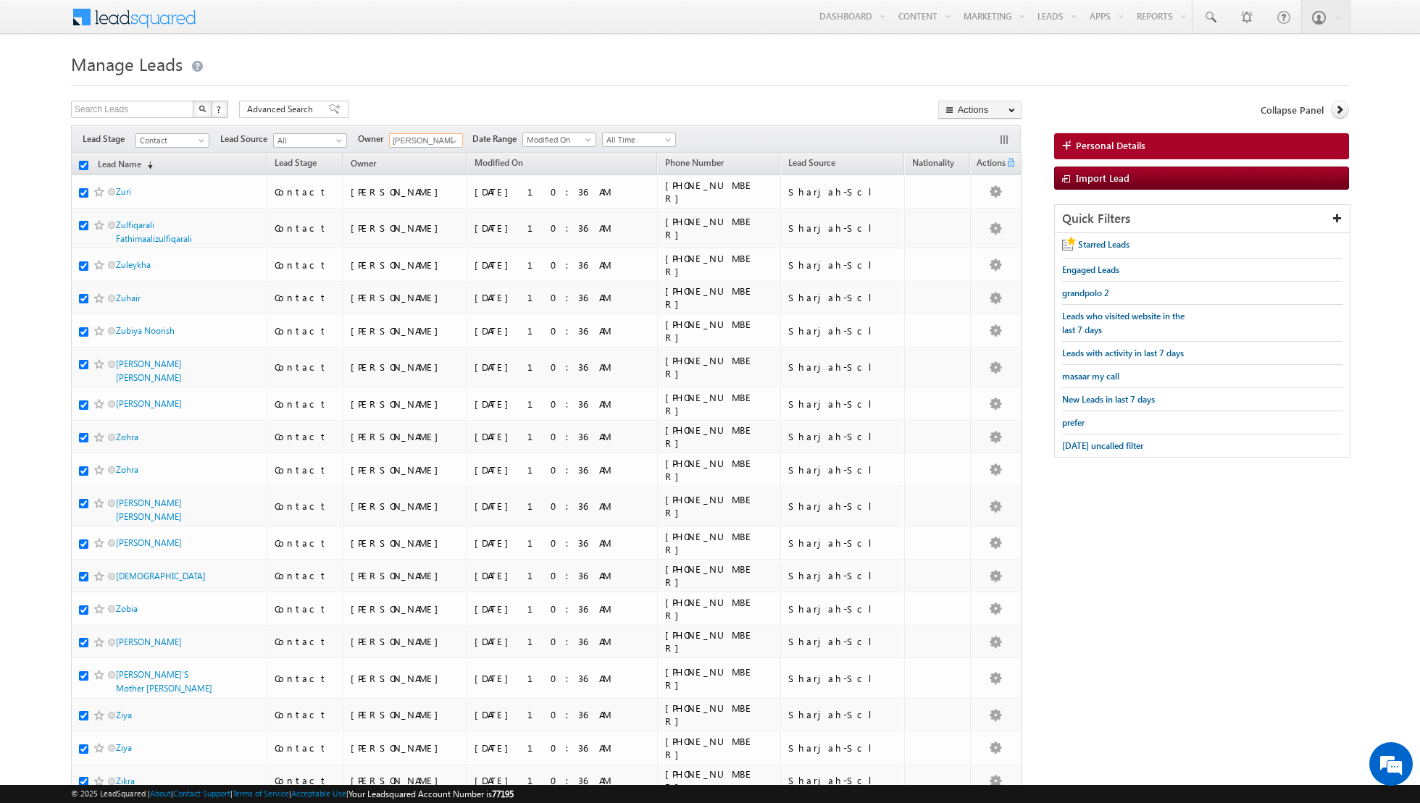
checkbox input "true"
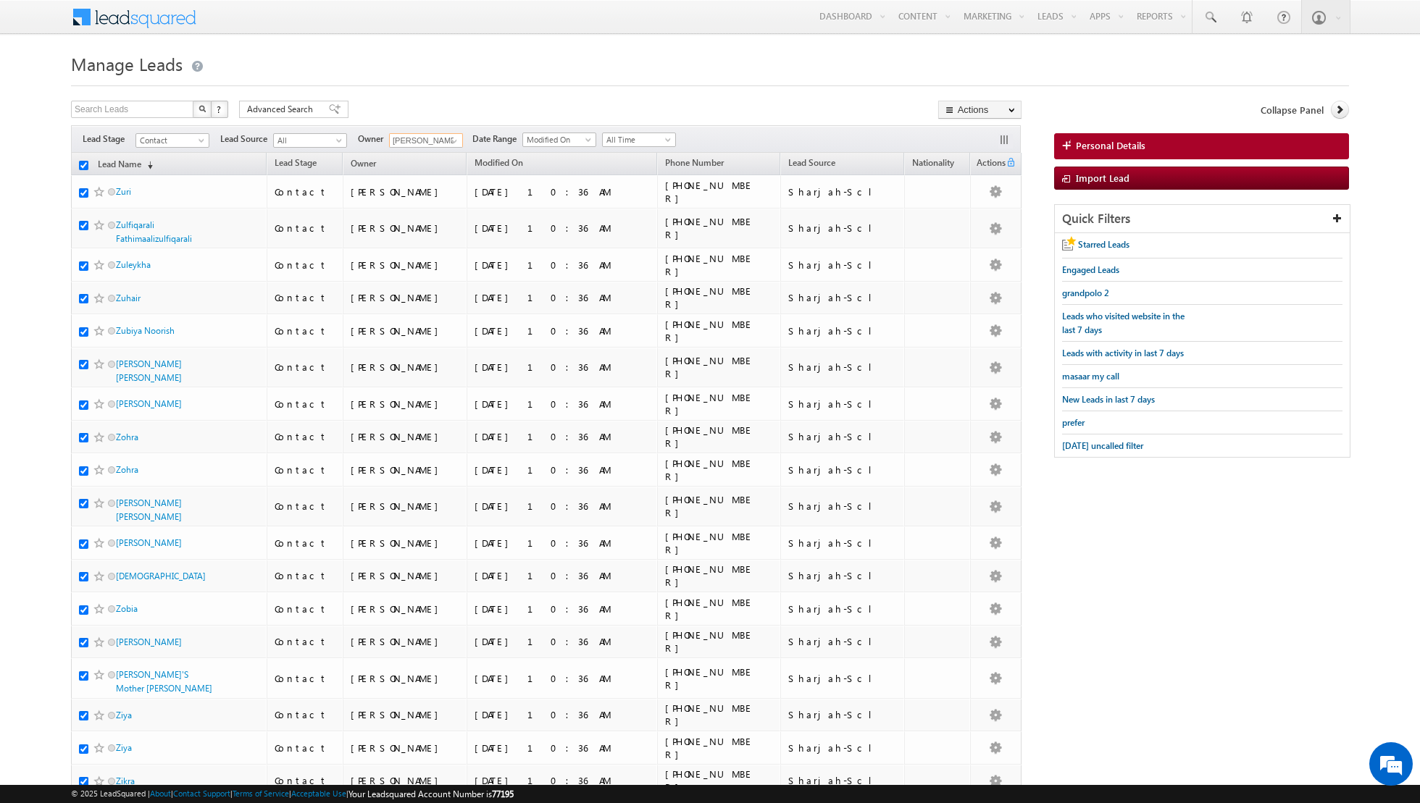
checkbox input "true"
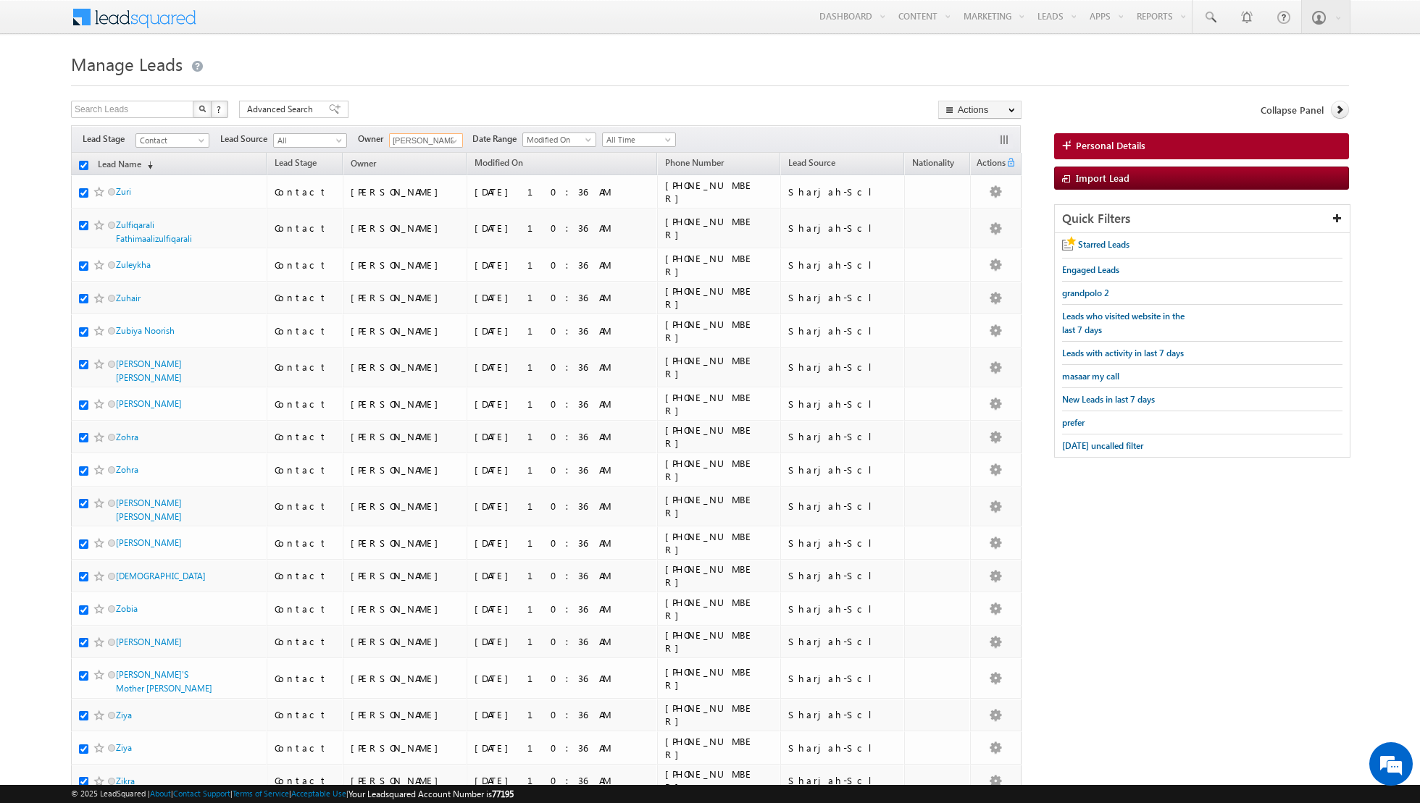
checkbox input "true"
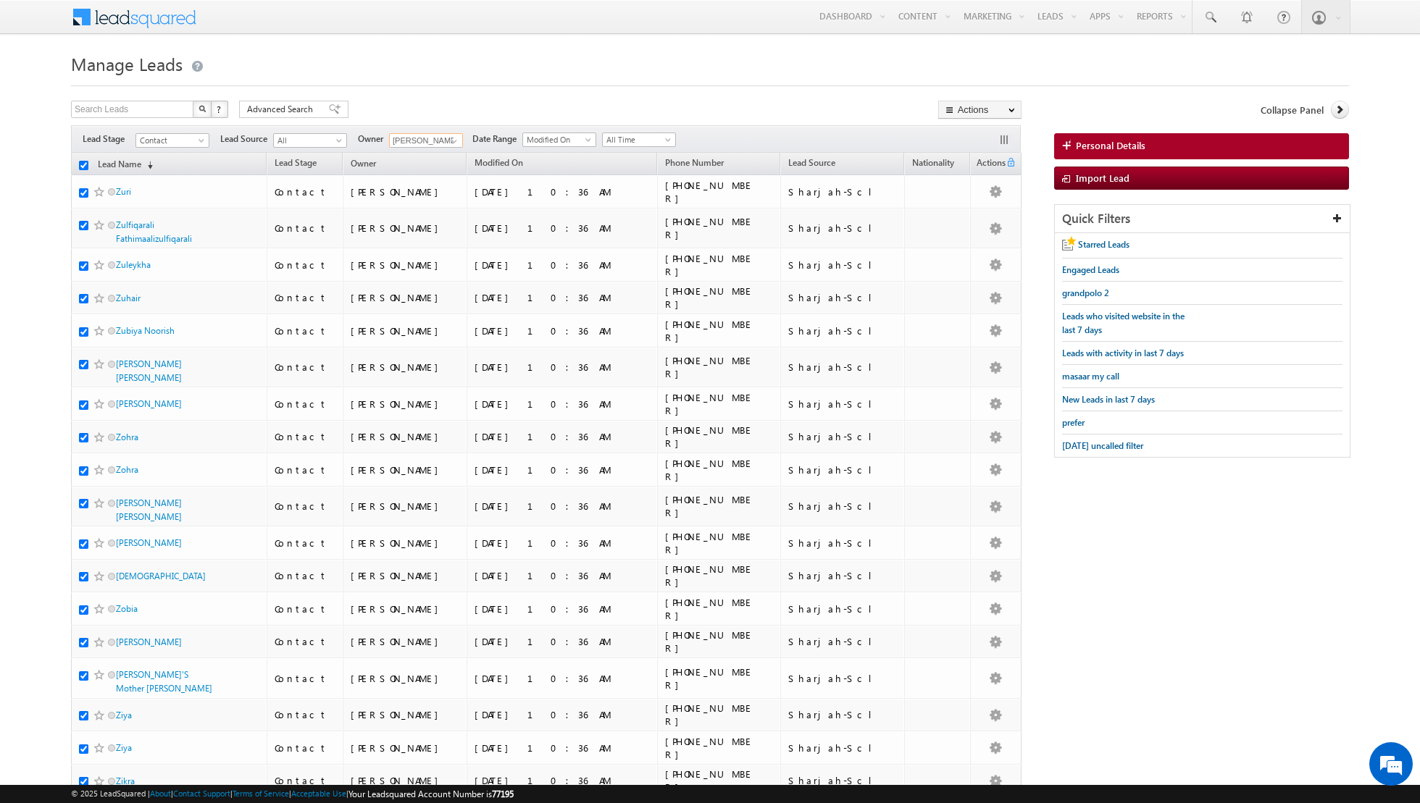
checkbox input "true"
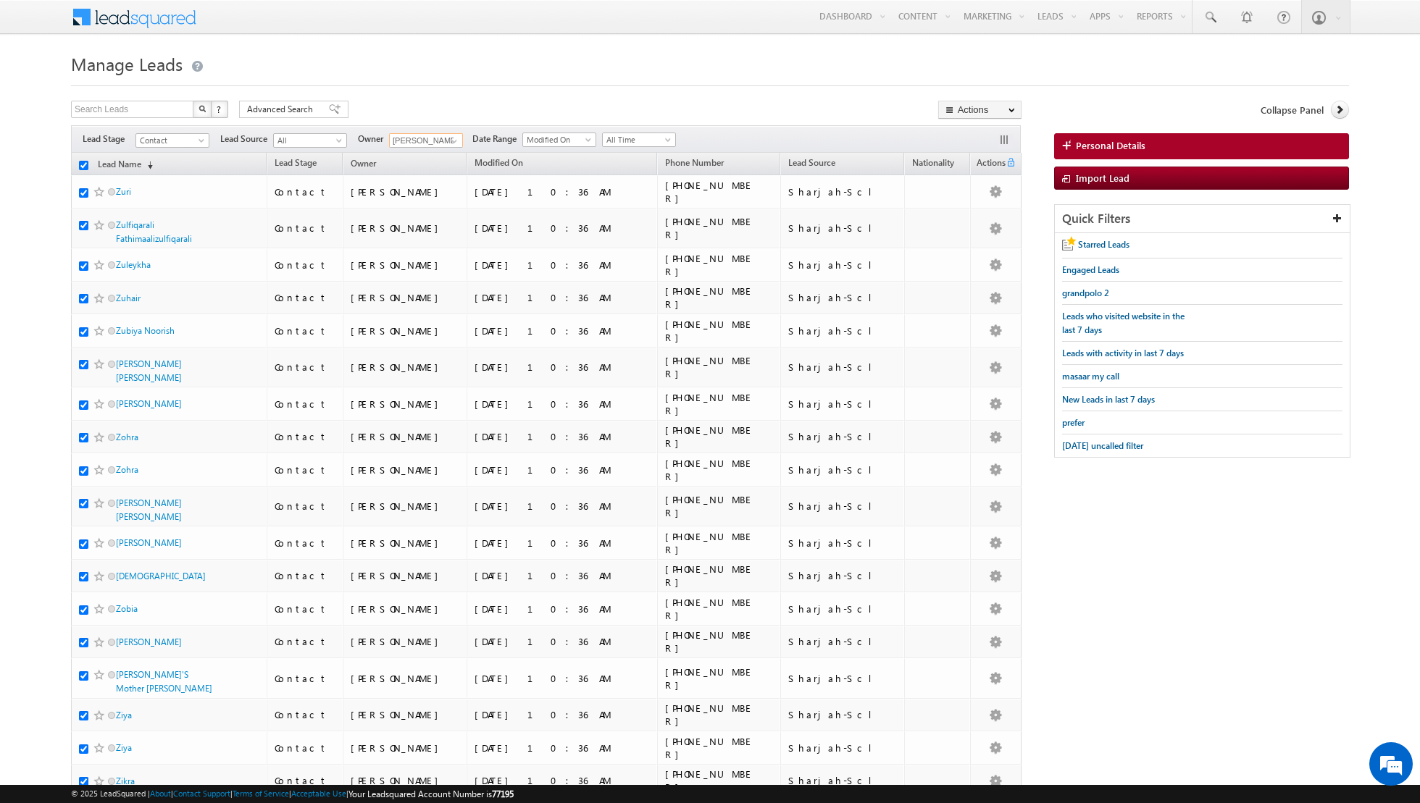
checkbox input "true"
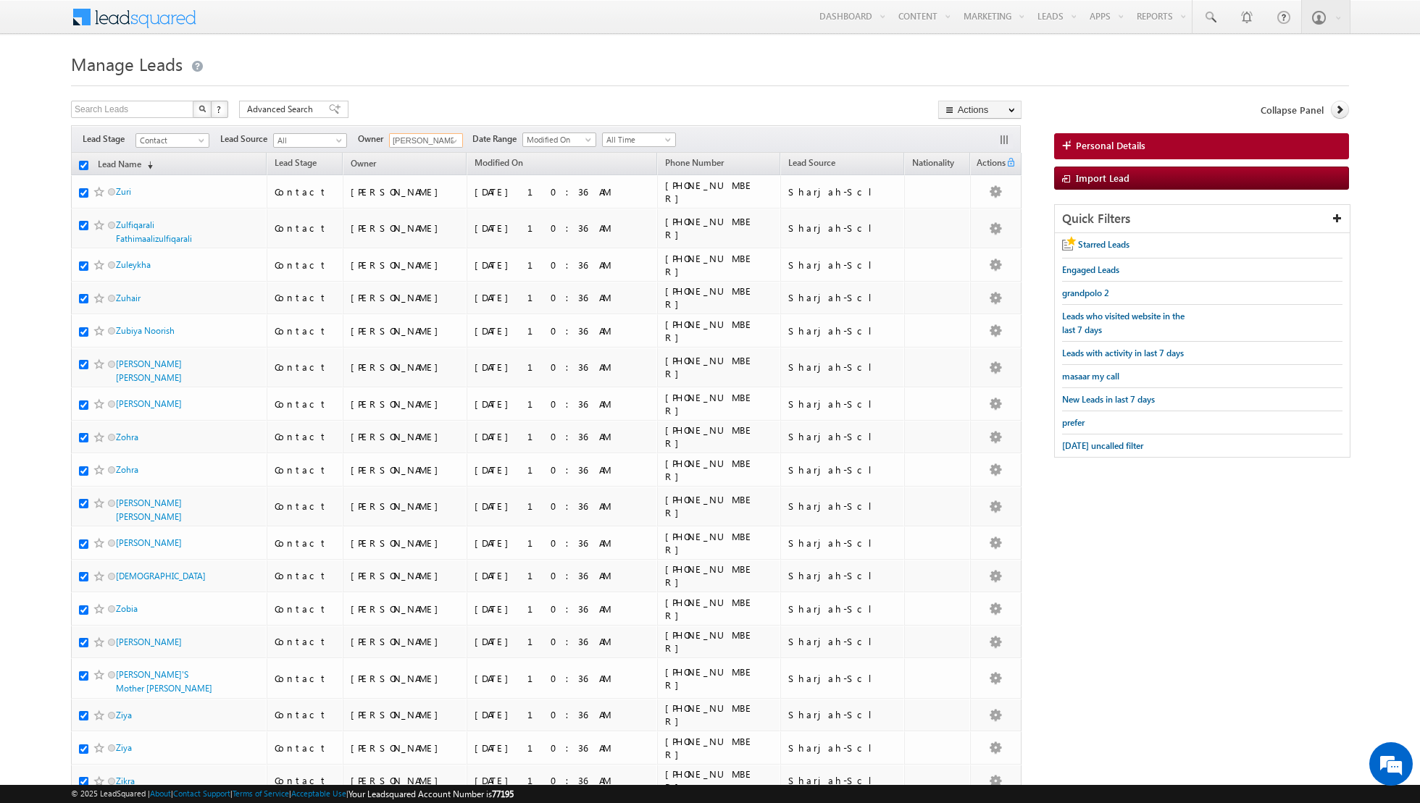
checkbox input "true"
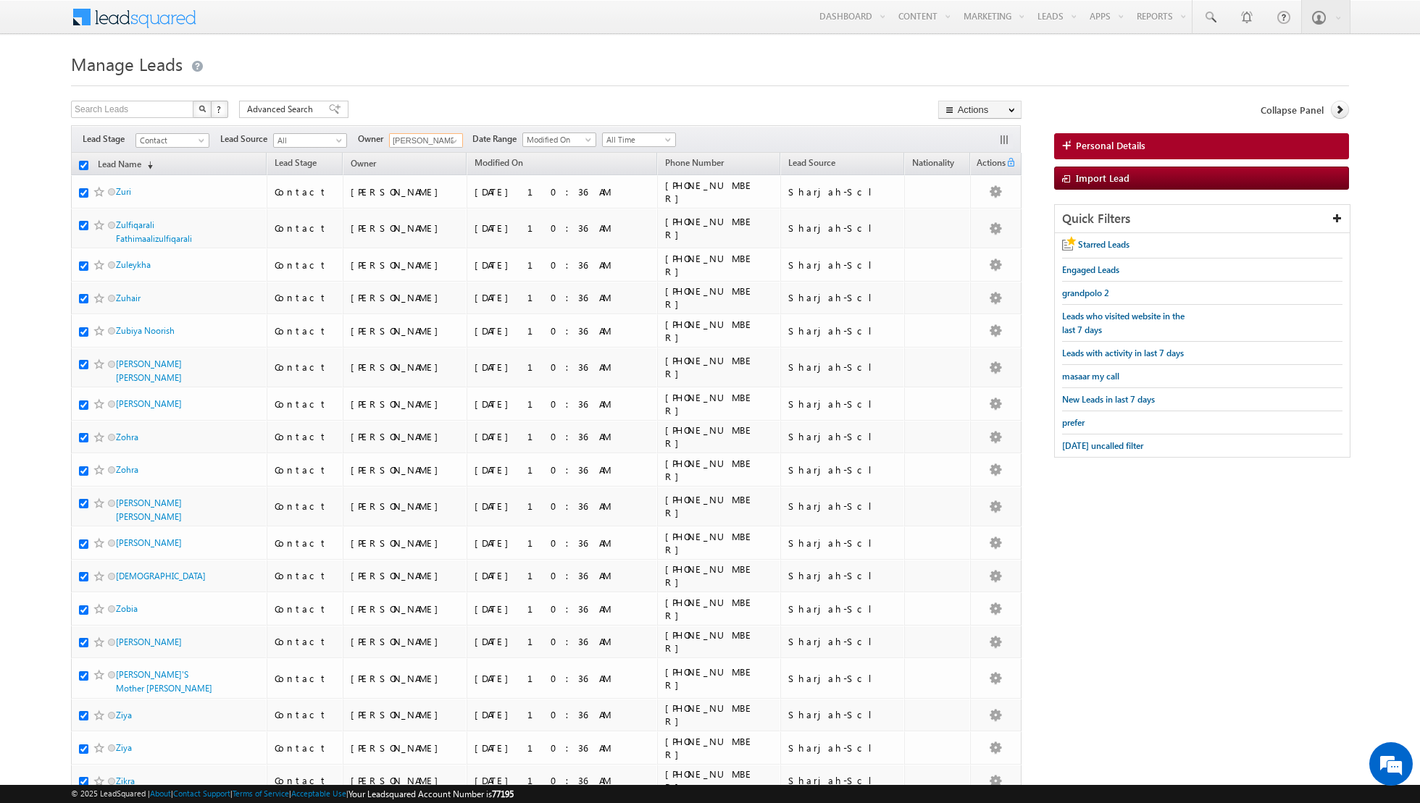
checkbox input "true"
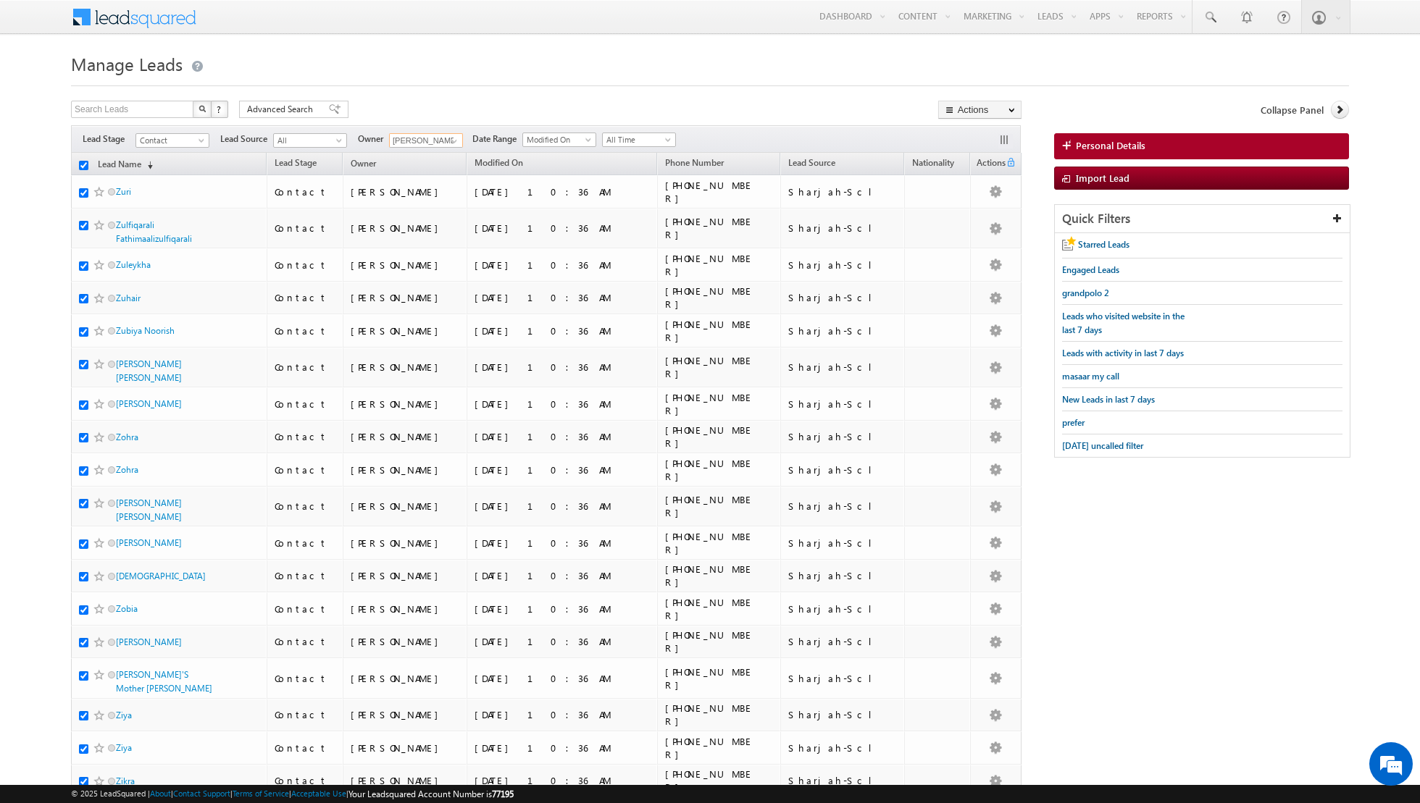
checkbox input "true"
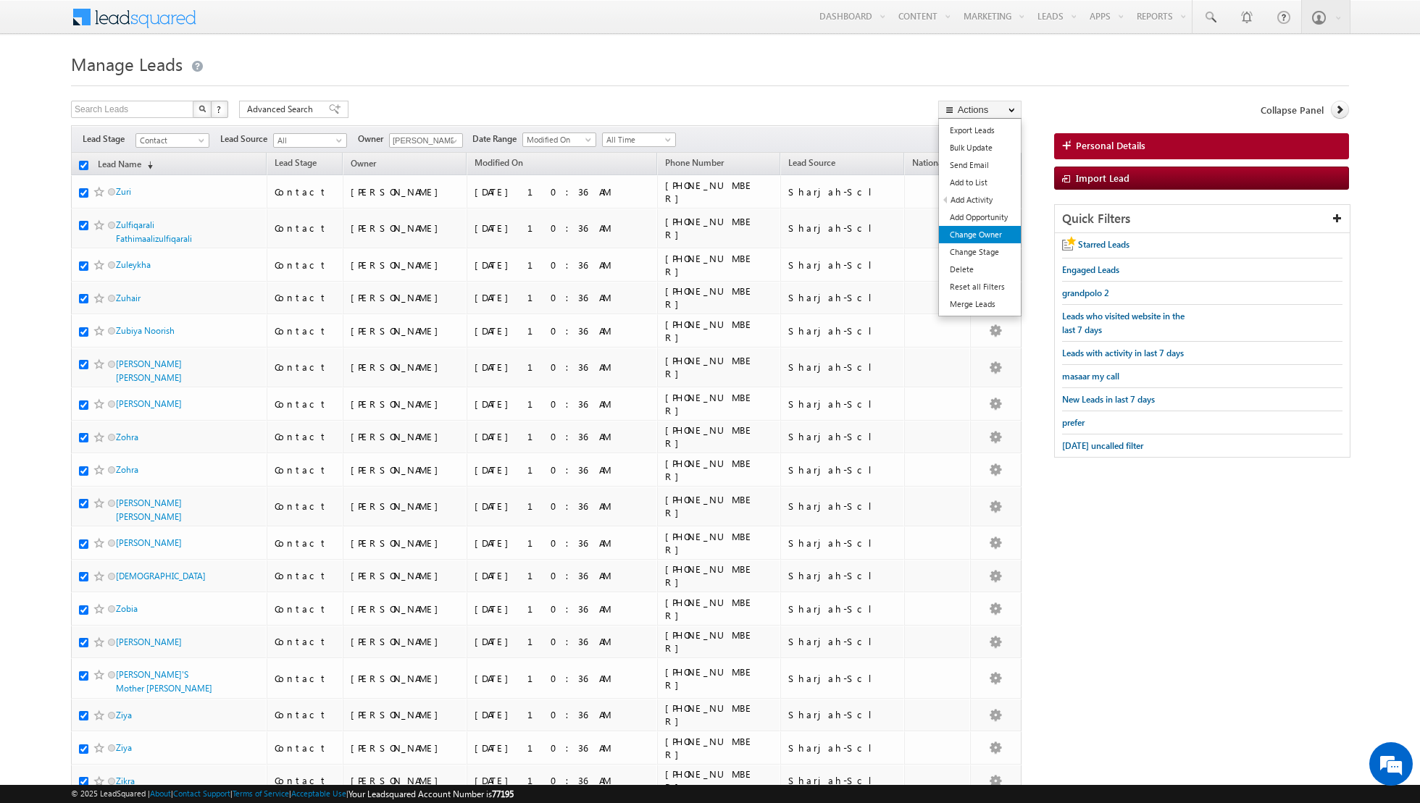
click at [969, 235] on link "Change Owner" at bounding box center [980, 234] width 82 height 17
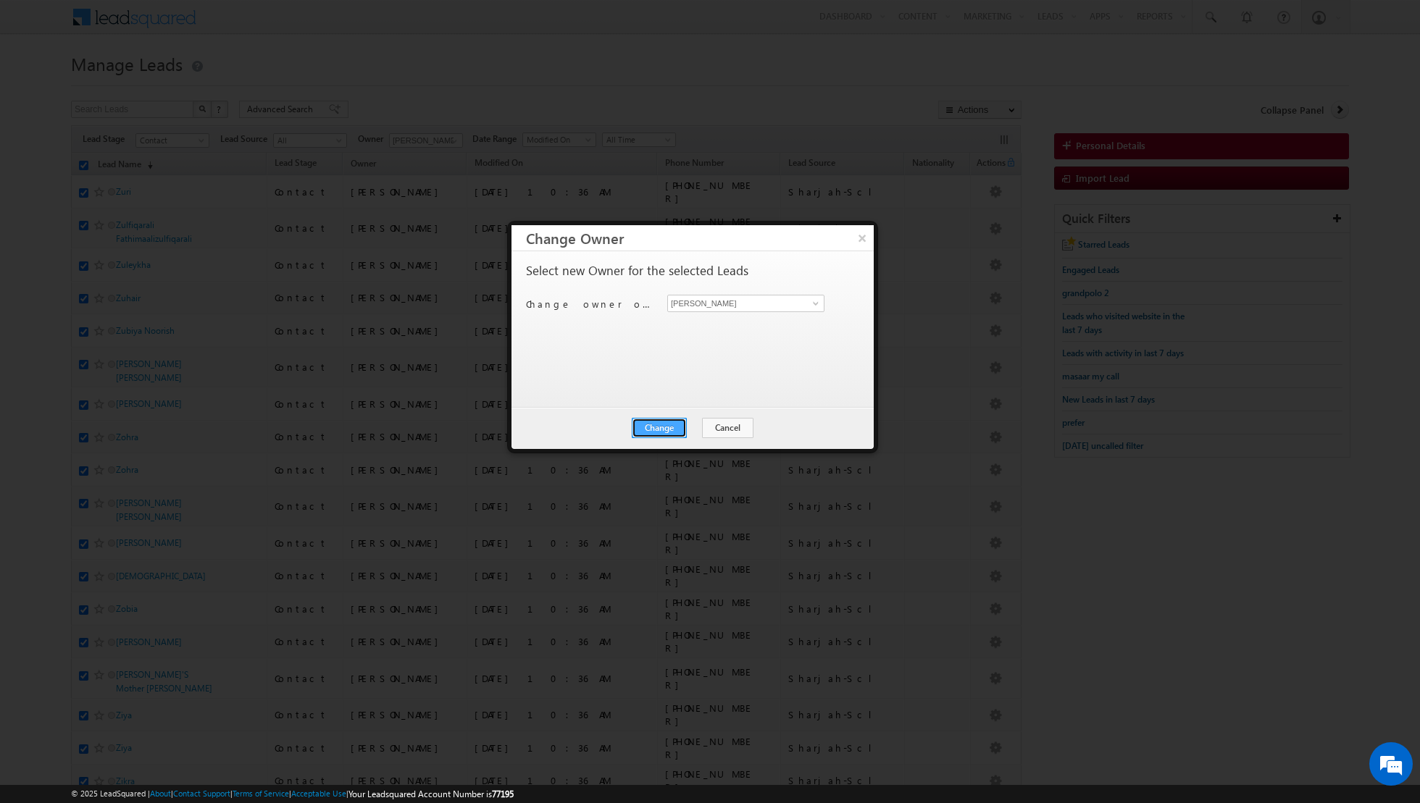
click at [680, 421] on button "Change" at bounding box center [659, 428] width 55 height 20
click at [709, 431] on button "Close" at bounding box center [695, 428] width 46 height 20
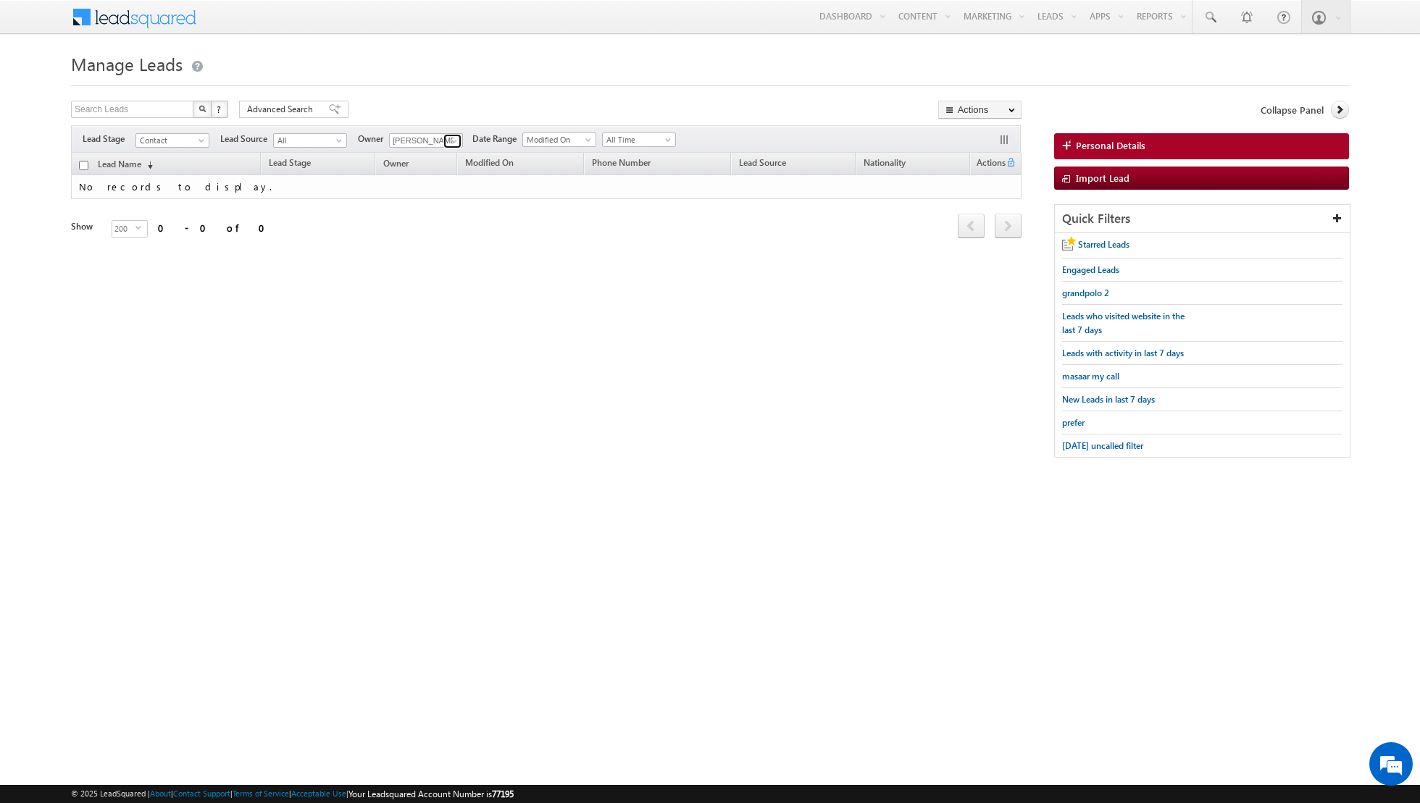
click at [449, 146] on link at bounding box center [452, 141] width 18 height 14
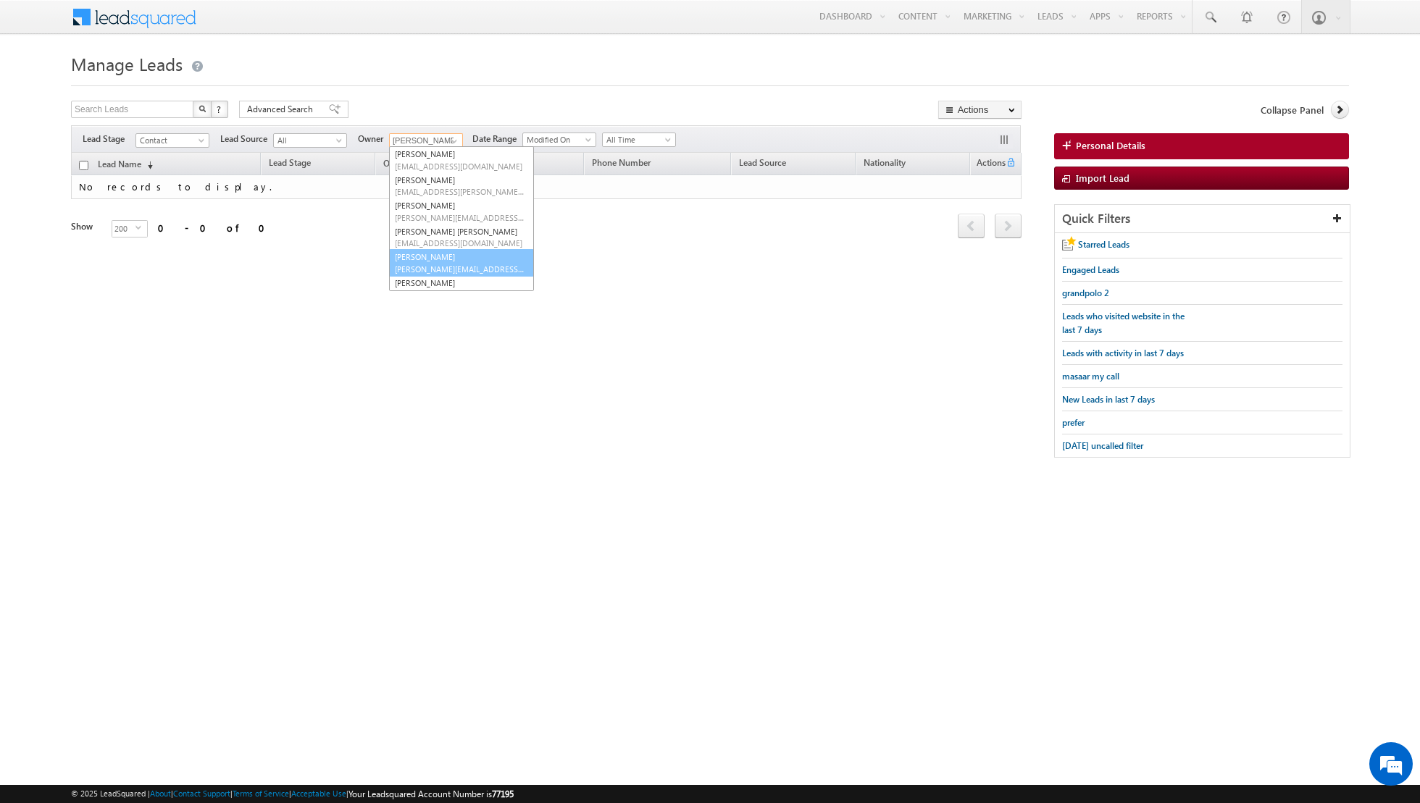
click at [439, 259] on link "[PERSON_NAME] [PERSON_NAME][EMAIL_ADDRESS][PERSON_NAME][DOMAIN_NAME]" at bounding box center [461, 263] width 145 height 28
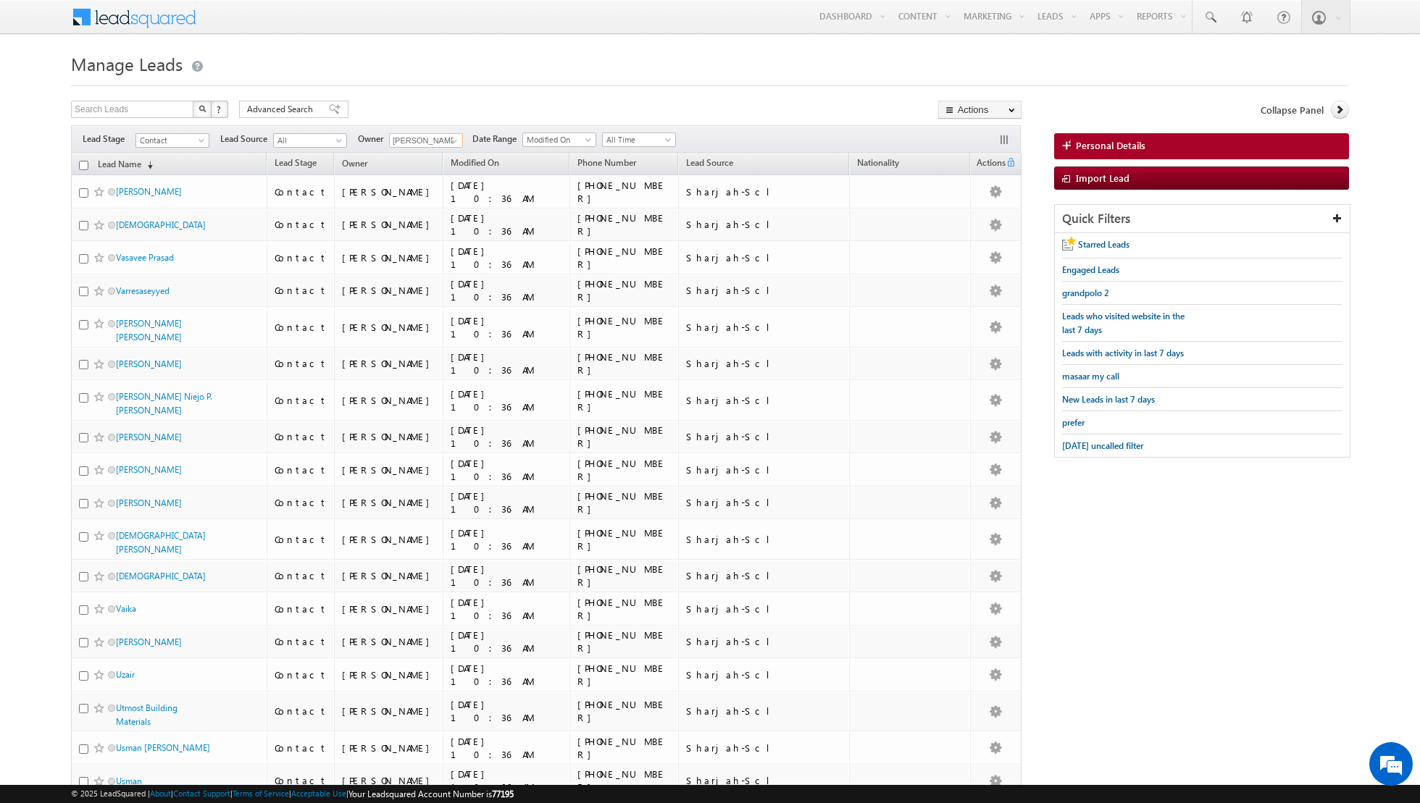
click at [84, 164] on input "checkbox" at bounding box center [83, 165] width 9 height 9
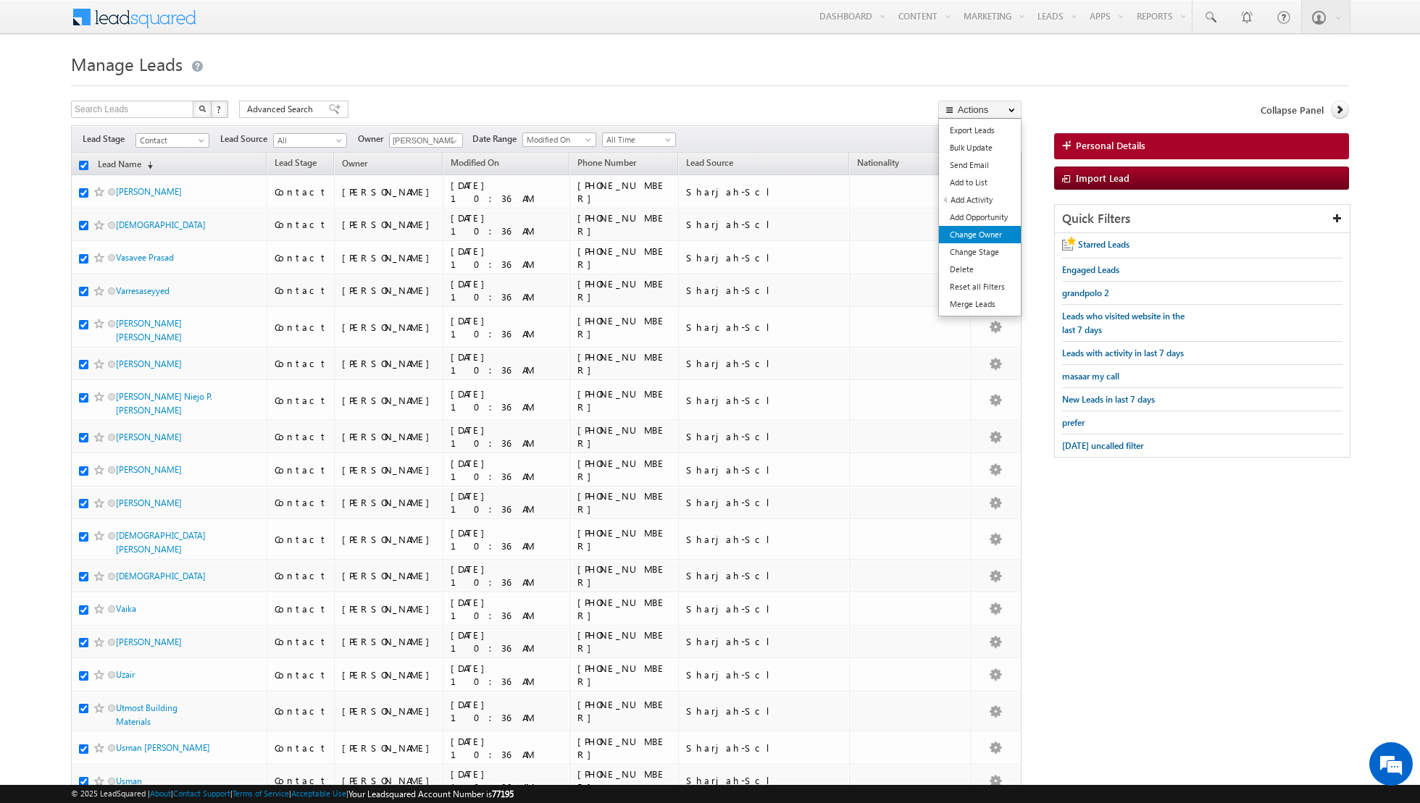
click at [954, 235] on link "Change Owner" at bounding box center [980, 234] width 82 height 17
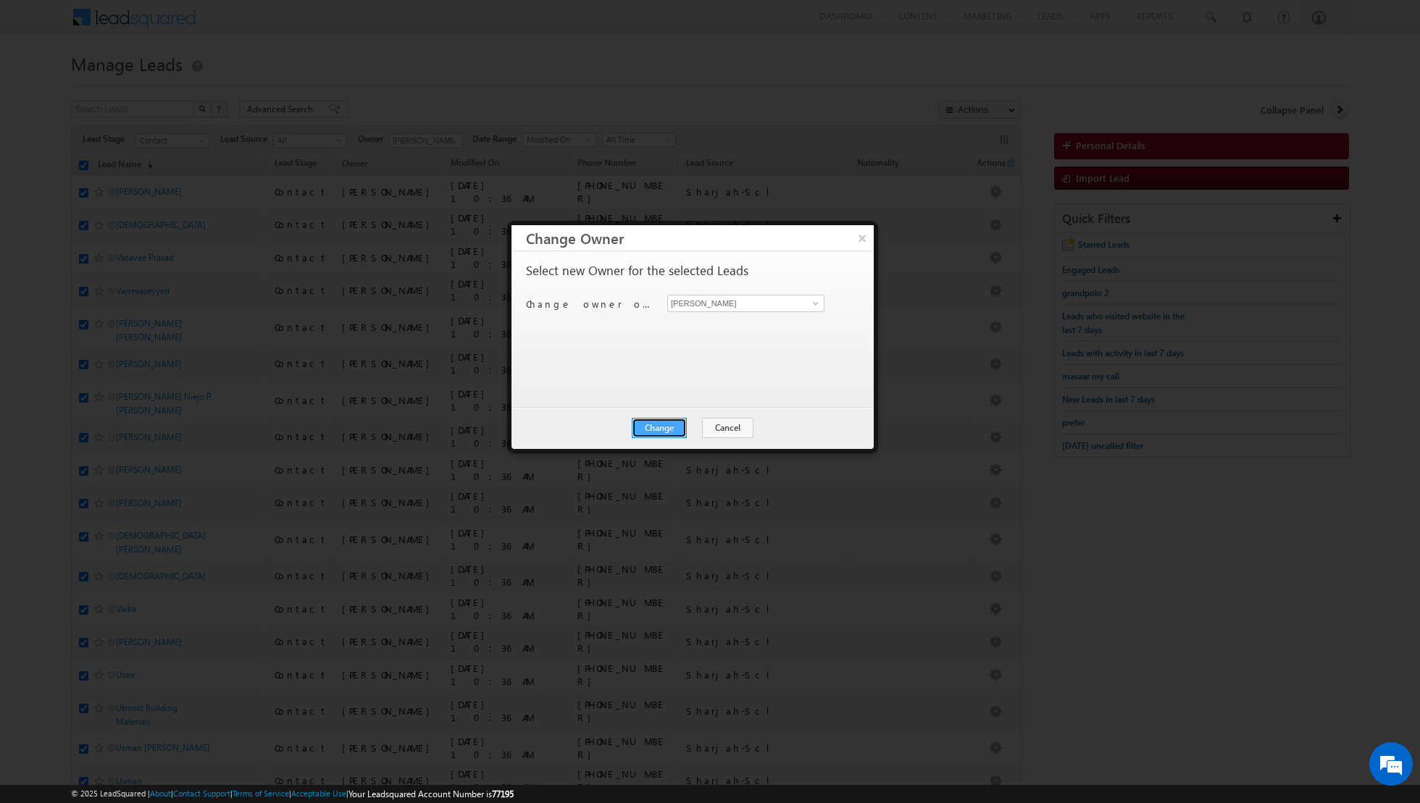
click at [671, 420] on button "Change" at bounding box center [659, 428] width 55 height 20
click at [699, 422] on button "Close" at bounding box center [695, 428] width 46 height 20
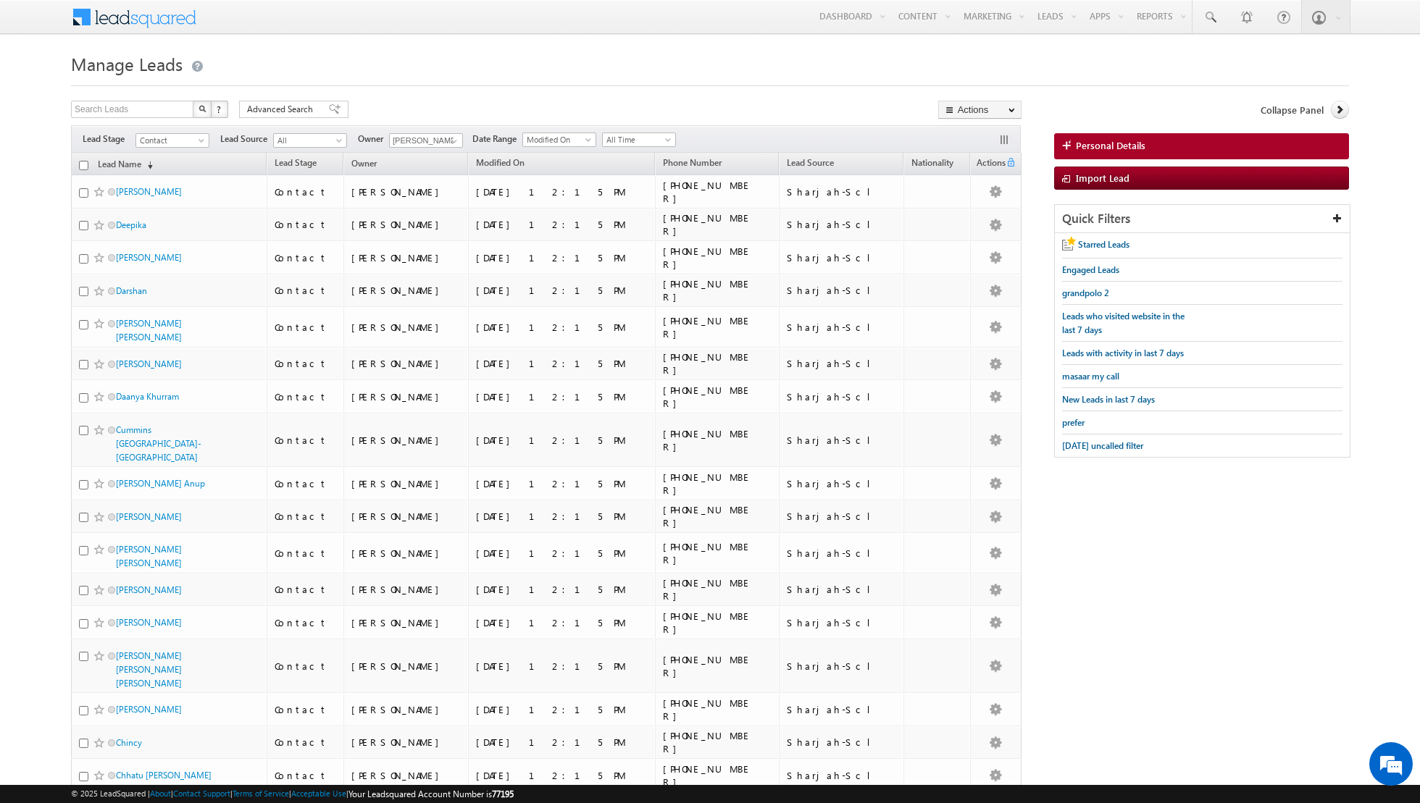
click at [84, 161] on input "checkbox" at bounding box center [83, 165] width 9 height 9
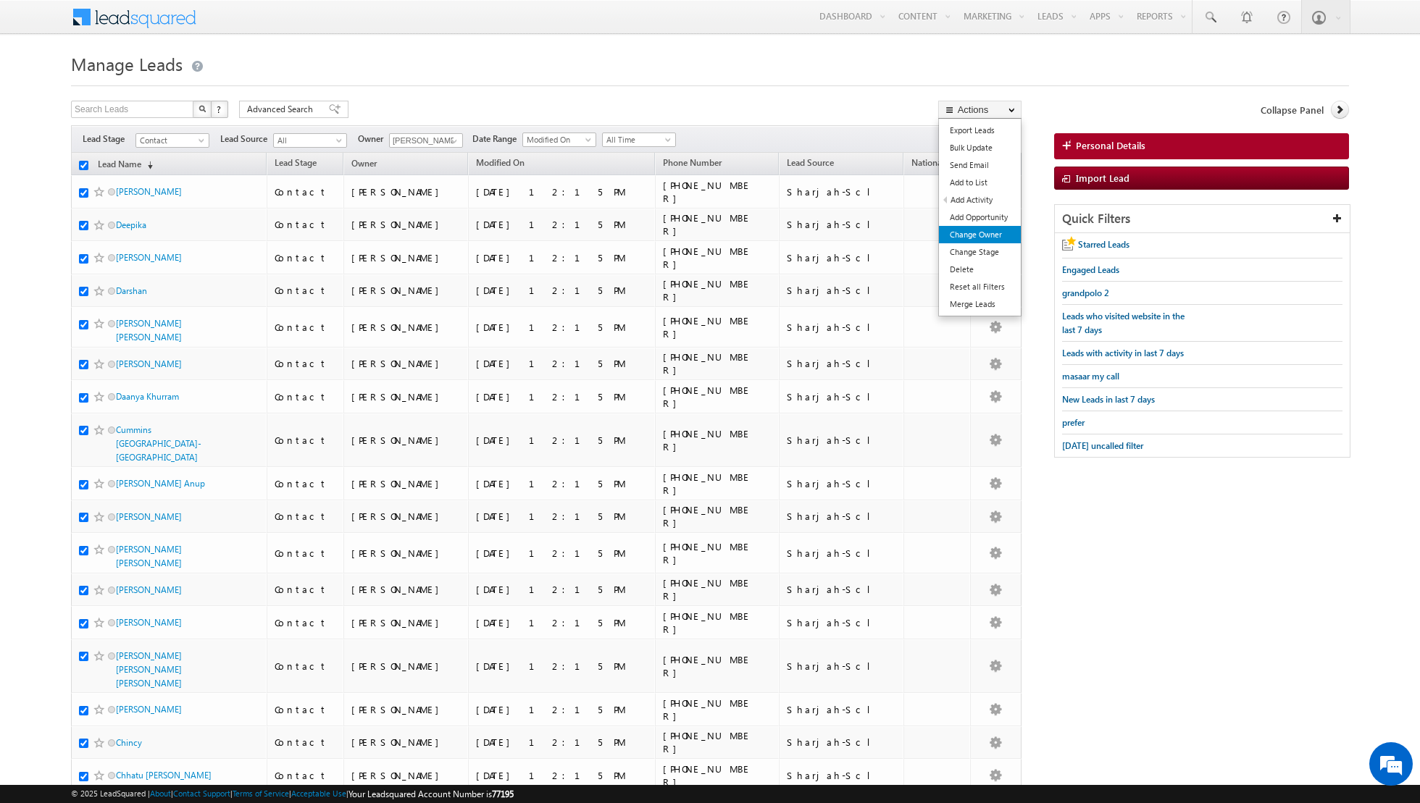
click at [977, 235] on link "Change Owner" at bounding box center [980, 234] width 82 height 17
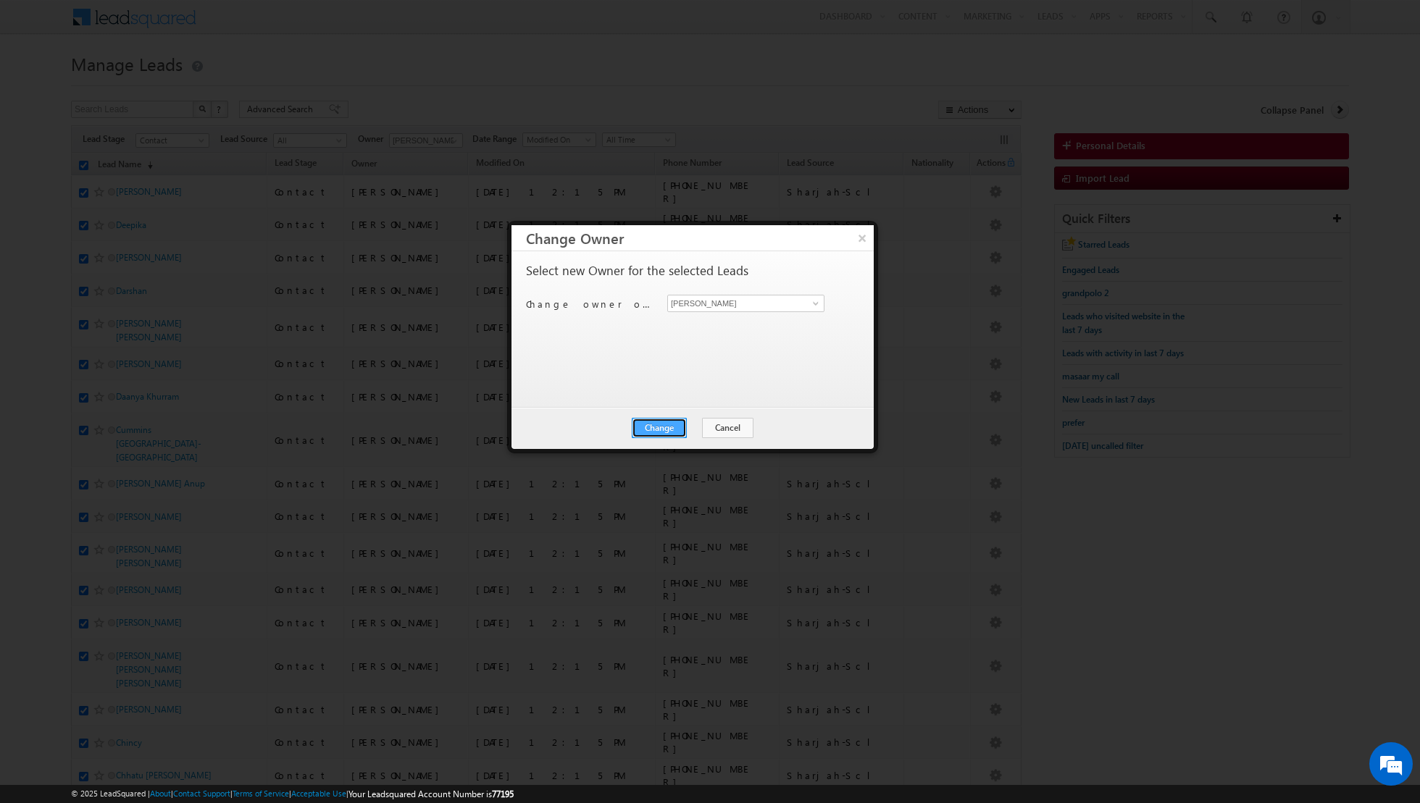
click at [667, 425] on button "Change" at bounding box center [659, 428] width 55 height 20
click at [685, 425] on button "Close" at bounding box center [695, 428] width 46 height 20
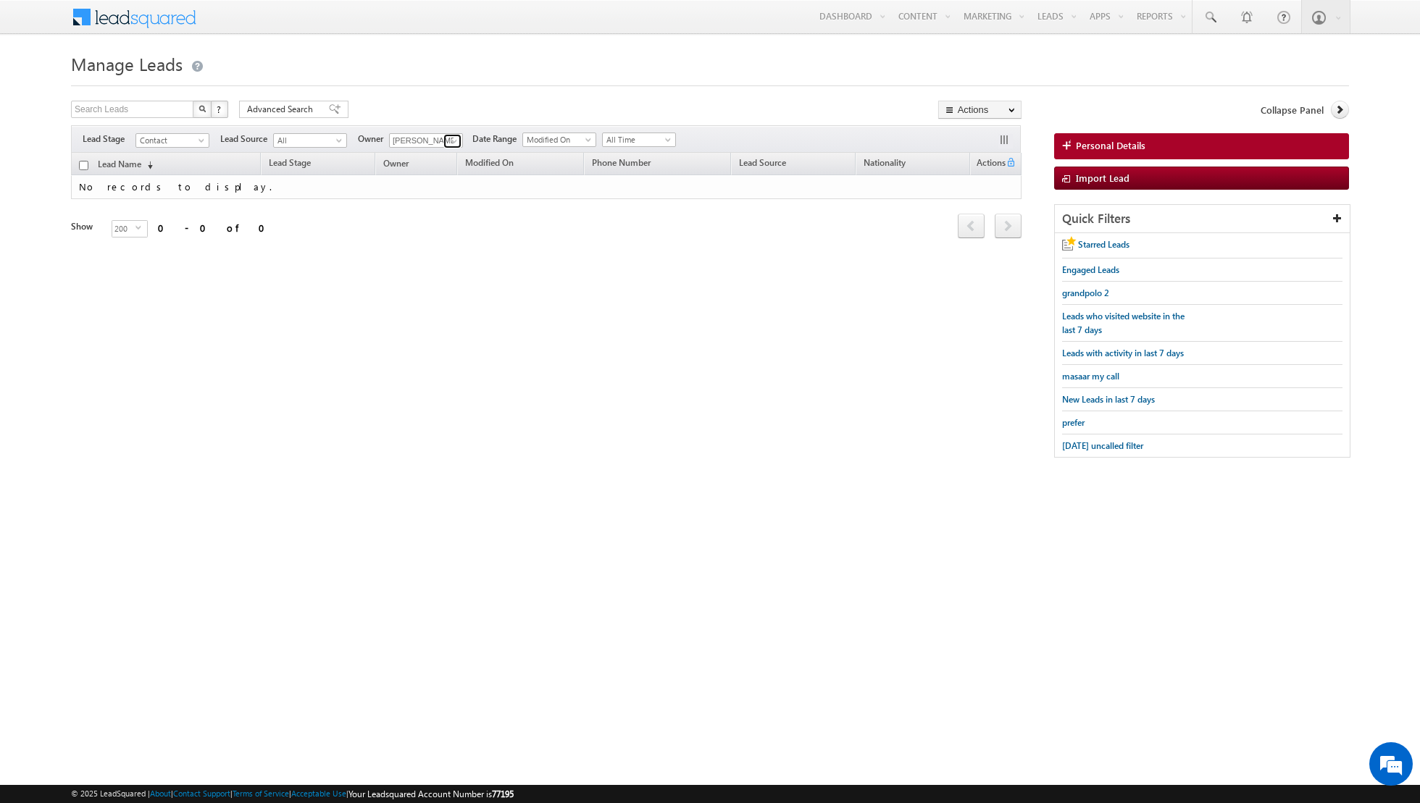
click at [451, 134] on link at bounding box center [452, 141] width 18 height 14
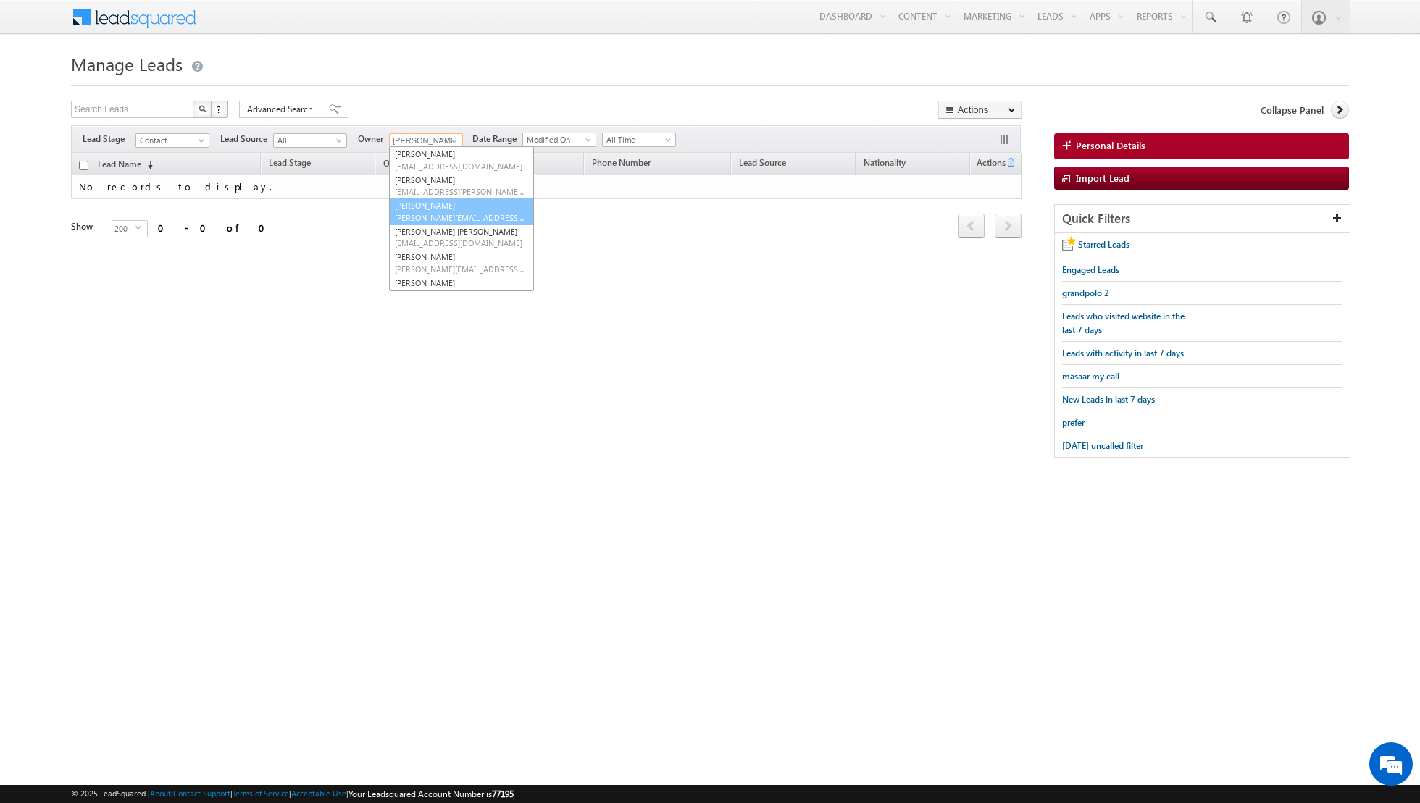
click at [444, 208] on link "[PERSON_NAME] [PERSON_NAME][EMAIL_ADDRESS][DOMAIN_NAME]" at bounding box center [461, 212] width 145 height 28
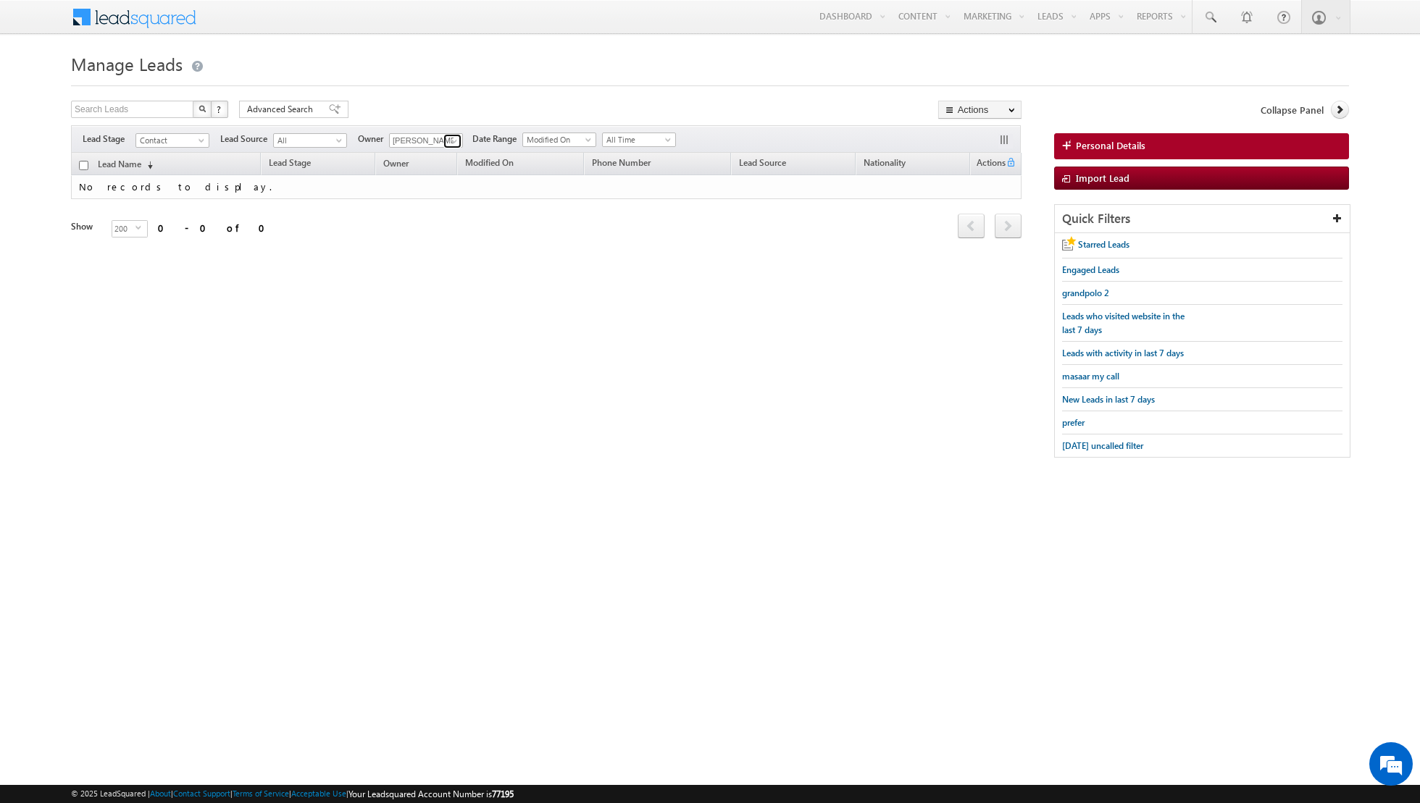
click at [451, 139] on span at bounding box center [454, 141] width 12 height 12
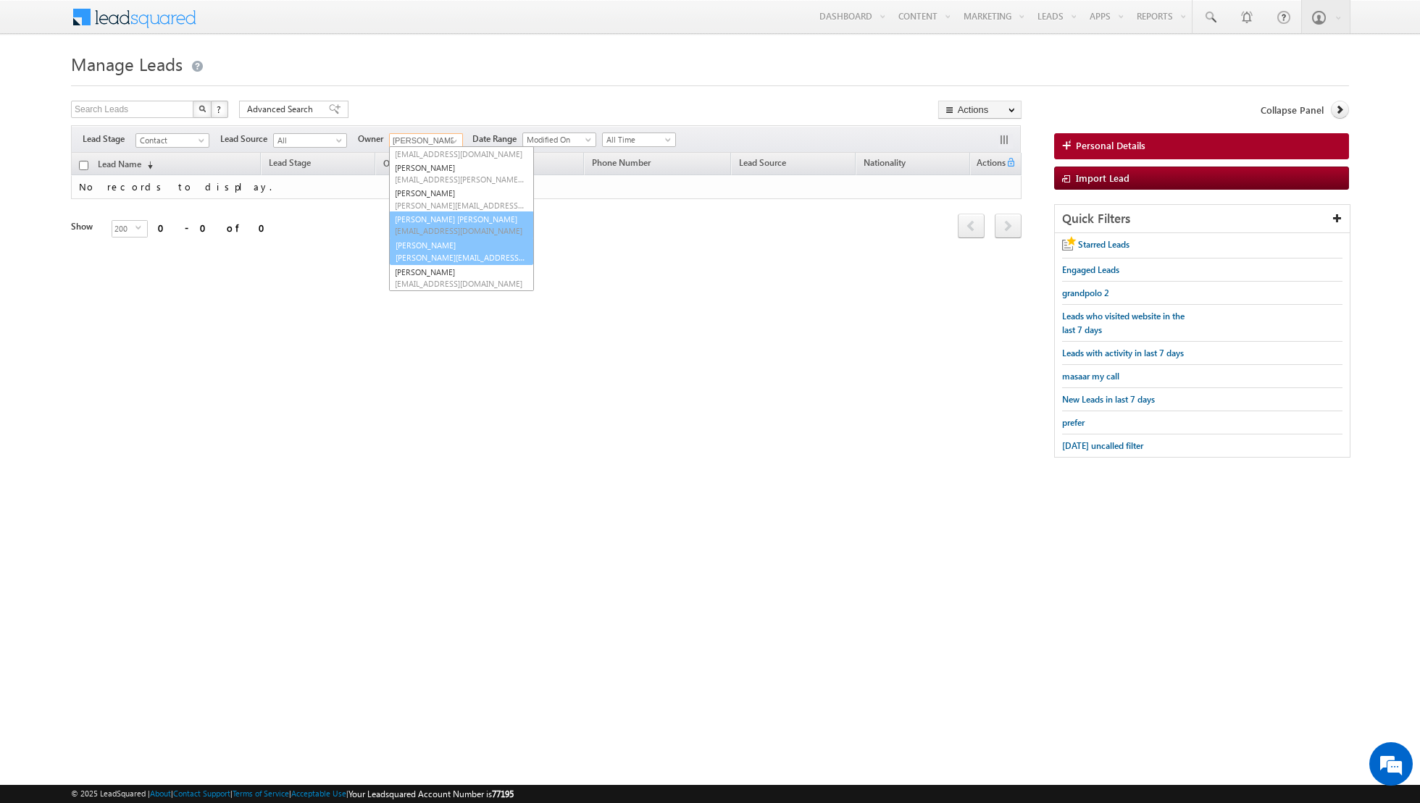
scroll to position [99, 0]
click at [446, 233] on link "[PERSON_NAME] [PERSON_NAME][EMAIL_ADDRESS][PERSON_NAME][DOMAIN_NAME]" at bounding box center [461, 246] width 145 height 28
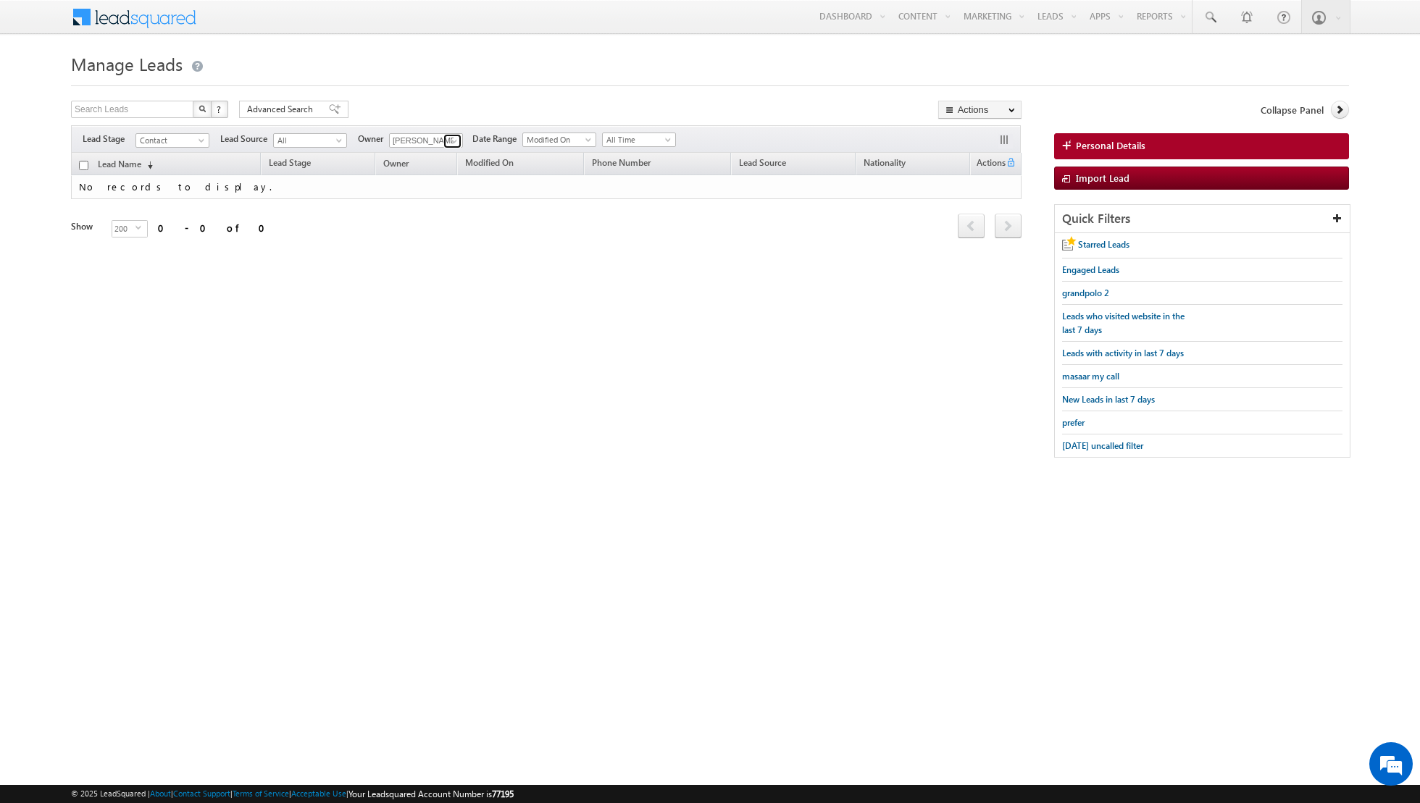
click at [454, 138] on span at bounding box center [454, 141] width 12 height 12
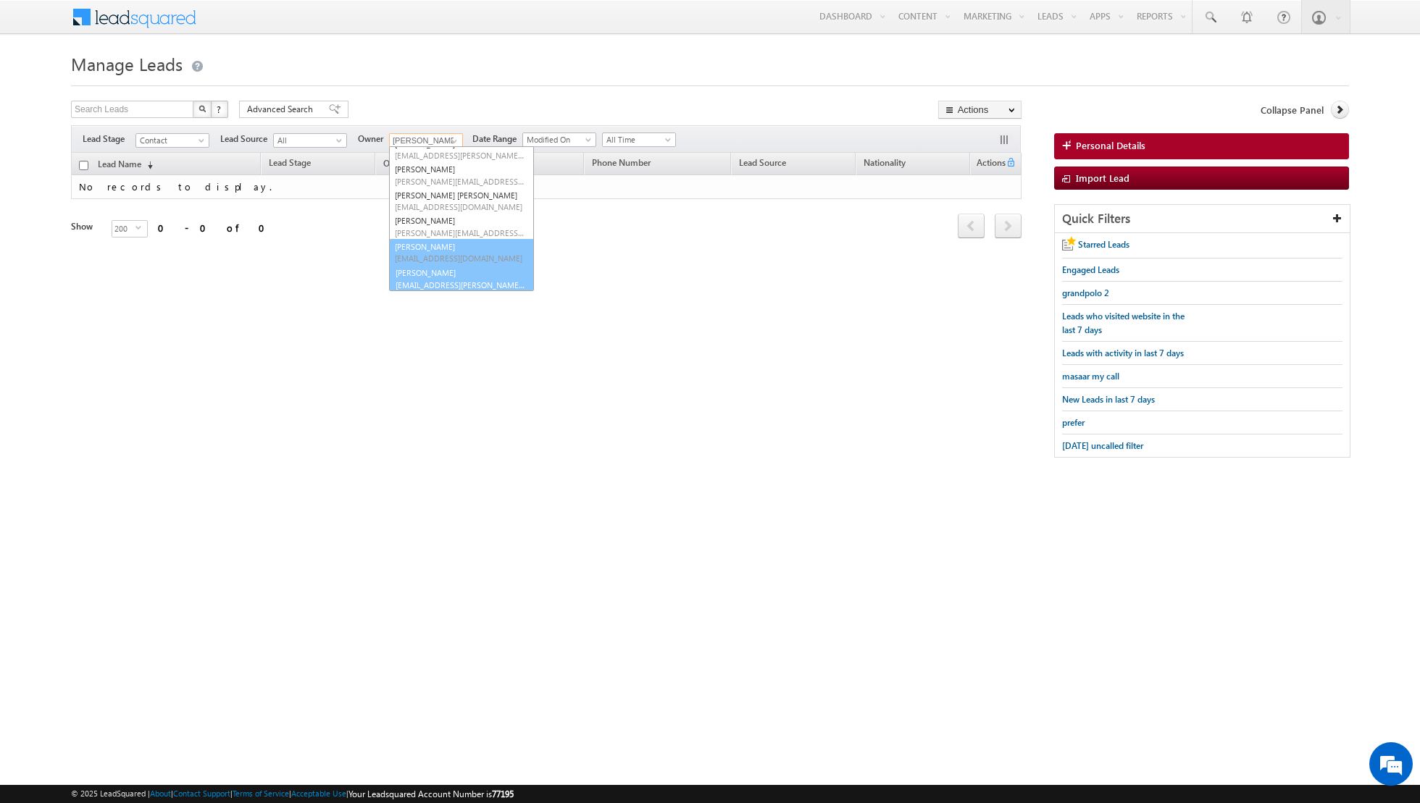
scroll to position [117, 0]
click at [454, 275] on link "[PERSON_NAME] [EMAIL_ADDRESS][PERSON_NAME][DOMAIN_NAME]" at bounding box center [461, 278] width 145 height 28
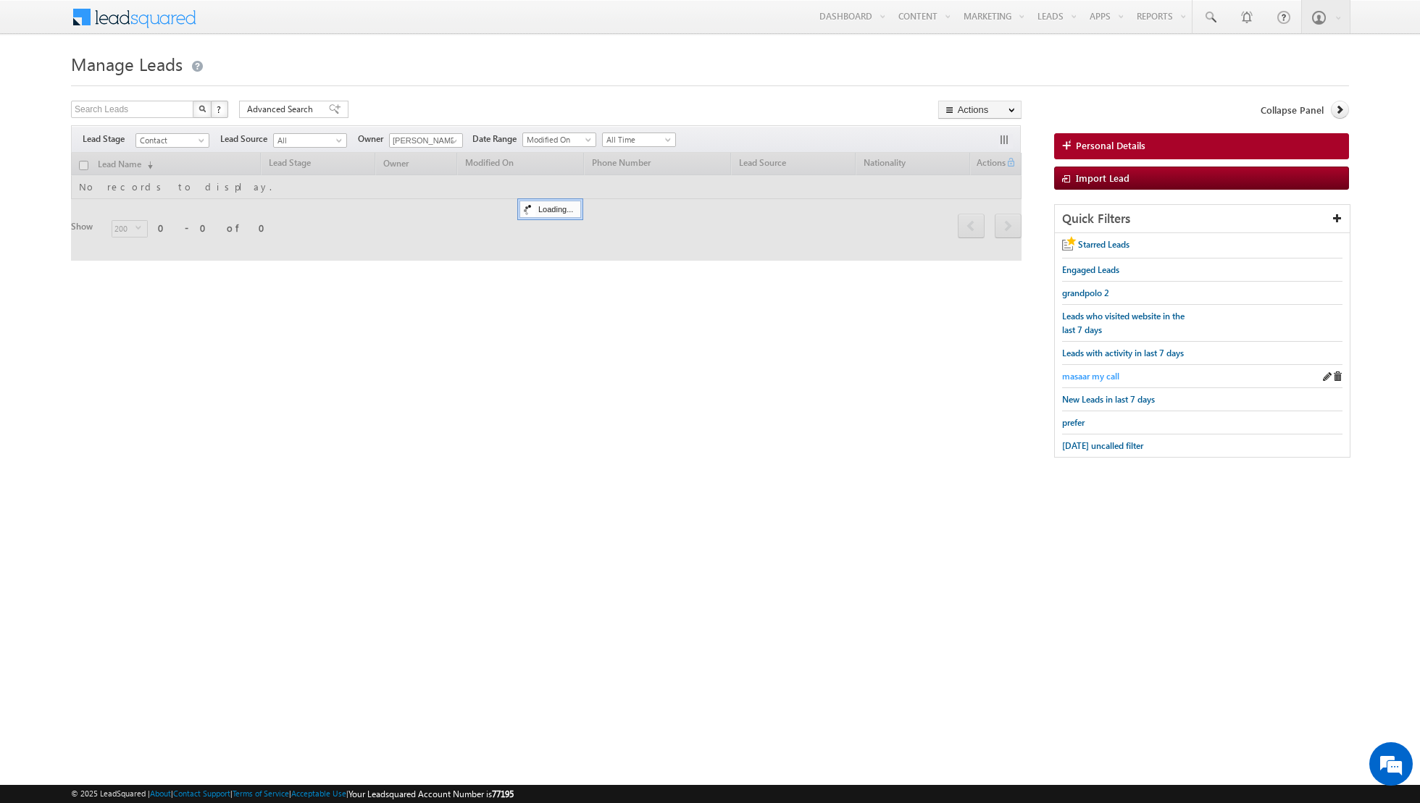
click at [1095, 374] on span "masaar my call" at bounding box center [1090, 376] width 57 height 11
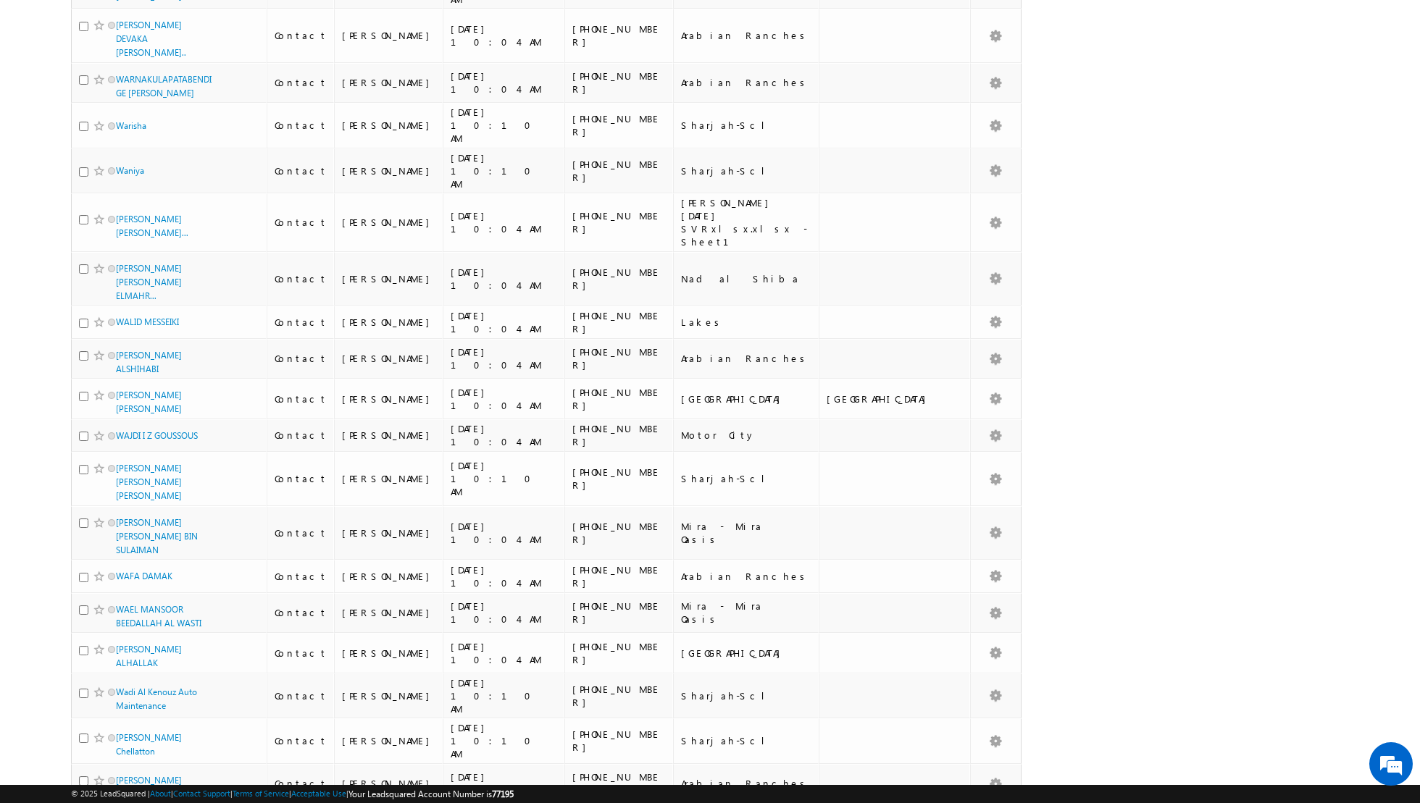
scroll to position [6373, 0]
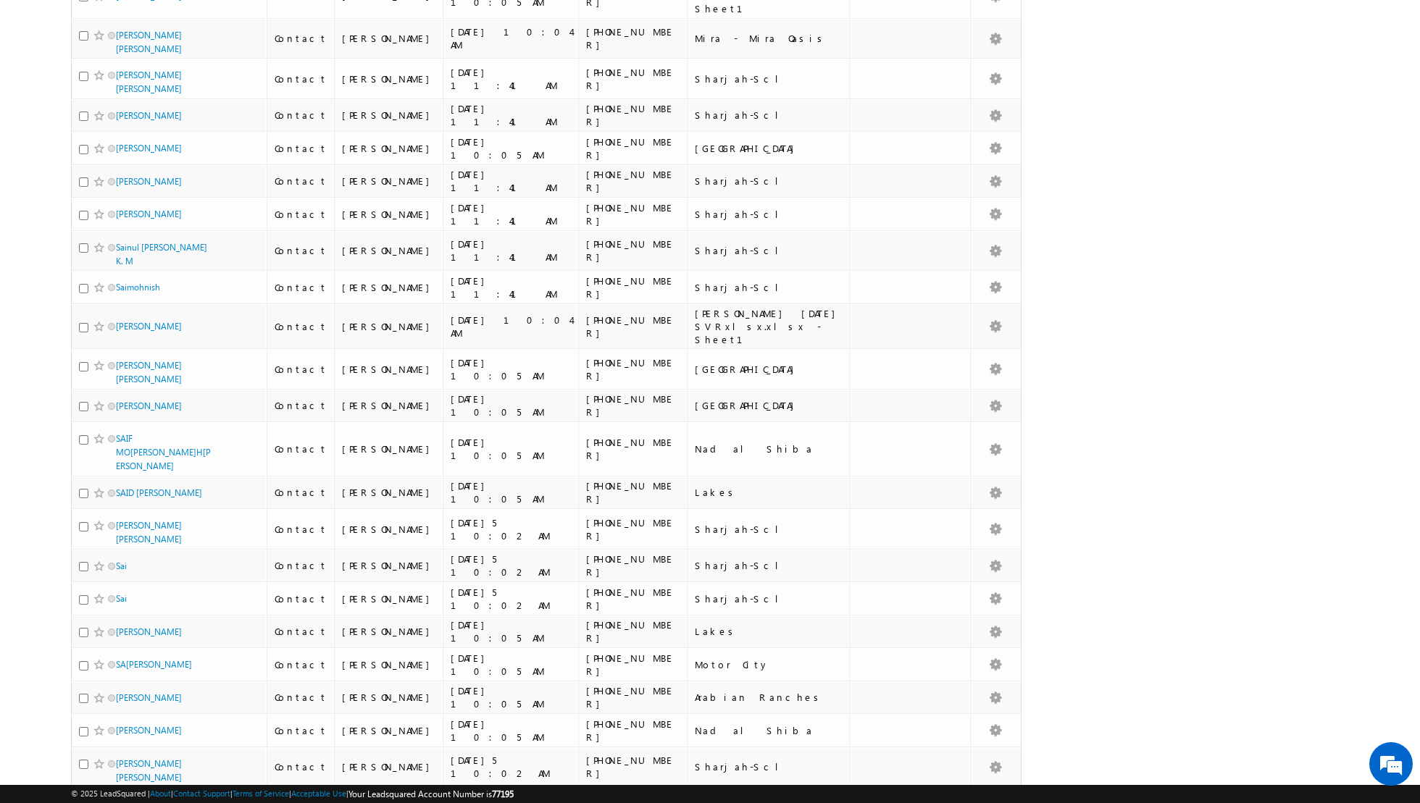
scroll to position [0, 0]
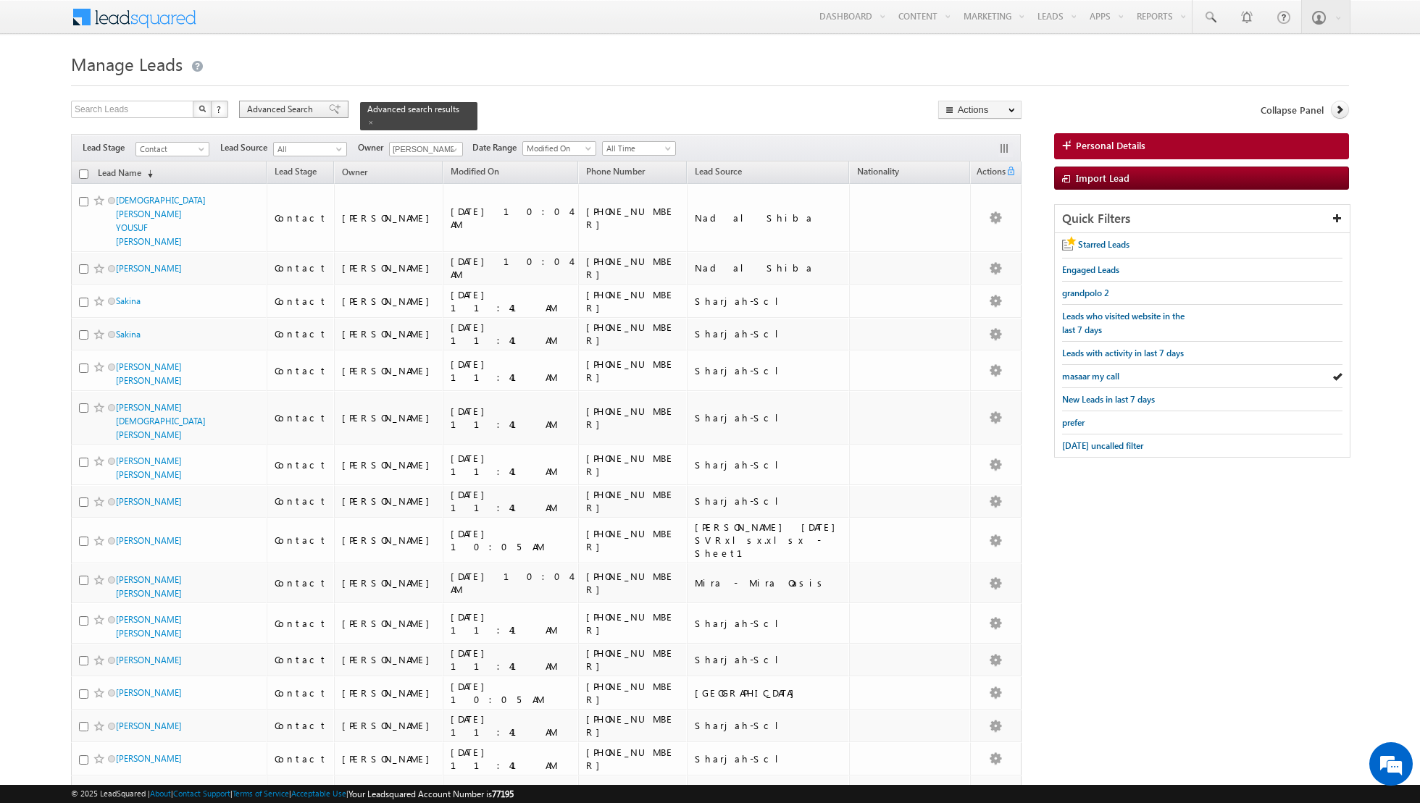
click at [329, 115] on div "Advanced Search" at bounding box center [293, 109] width 109 height 17
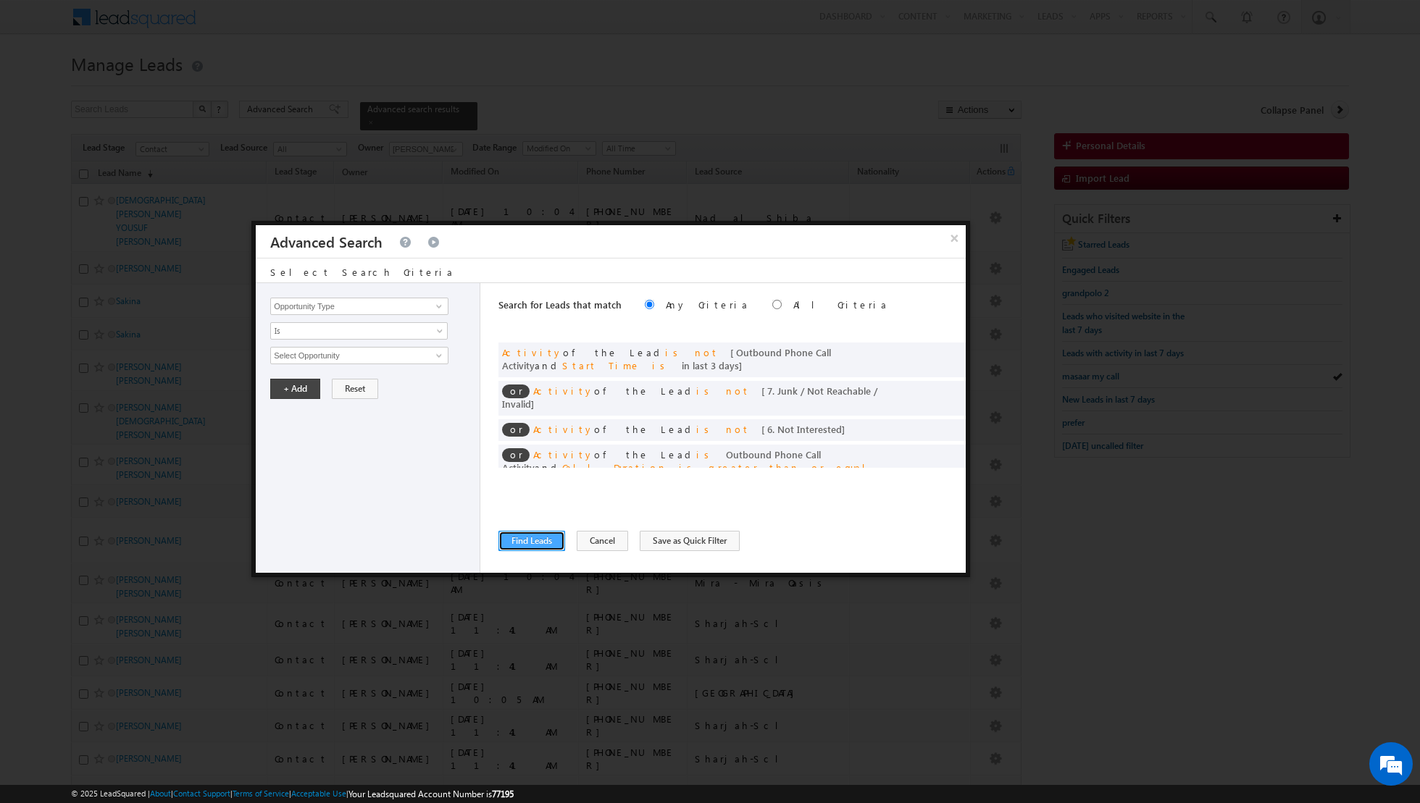
click at [534, 537] on button "Find Leads" at bounding box center [531, 541] width 67 height 20
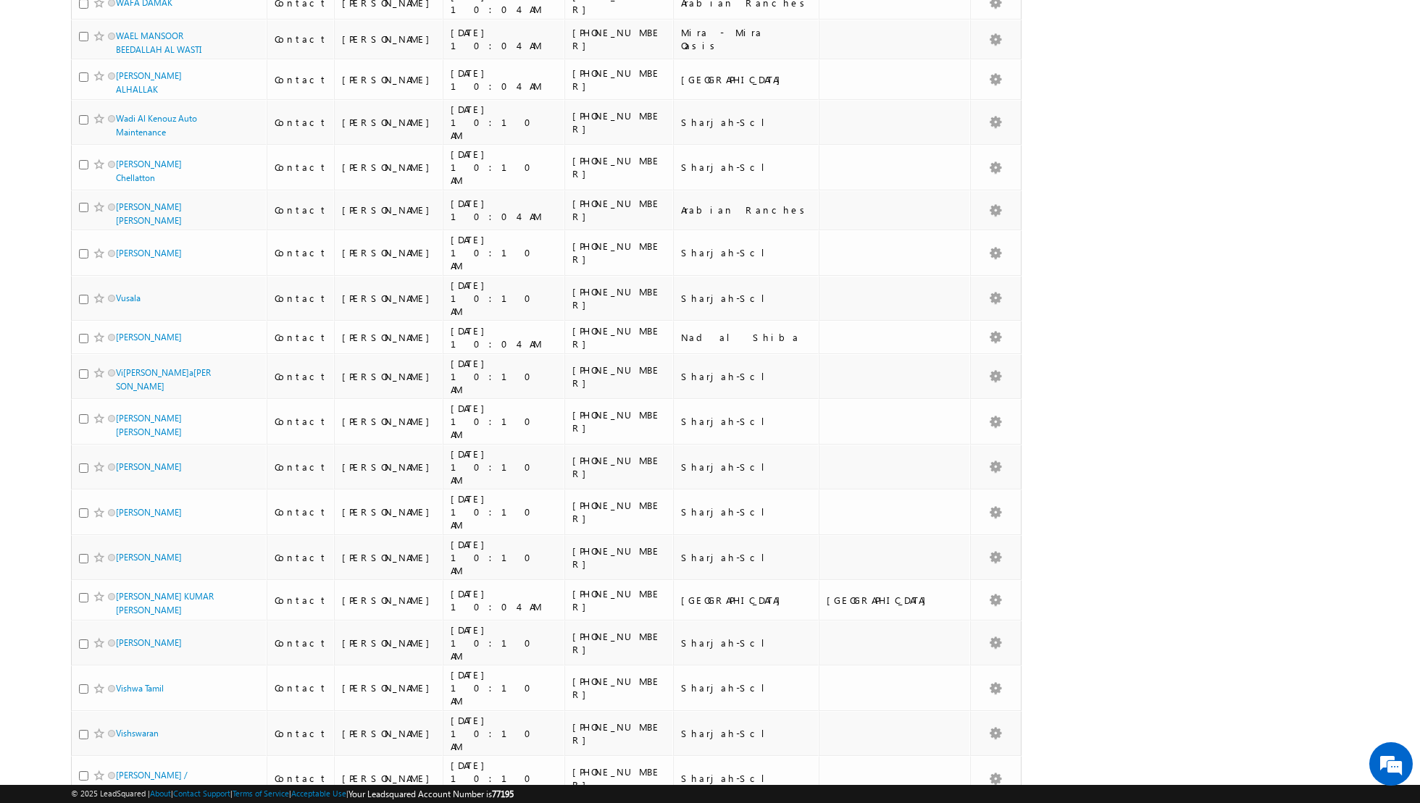
scroll to position [6373, 0]
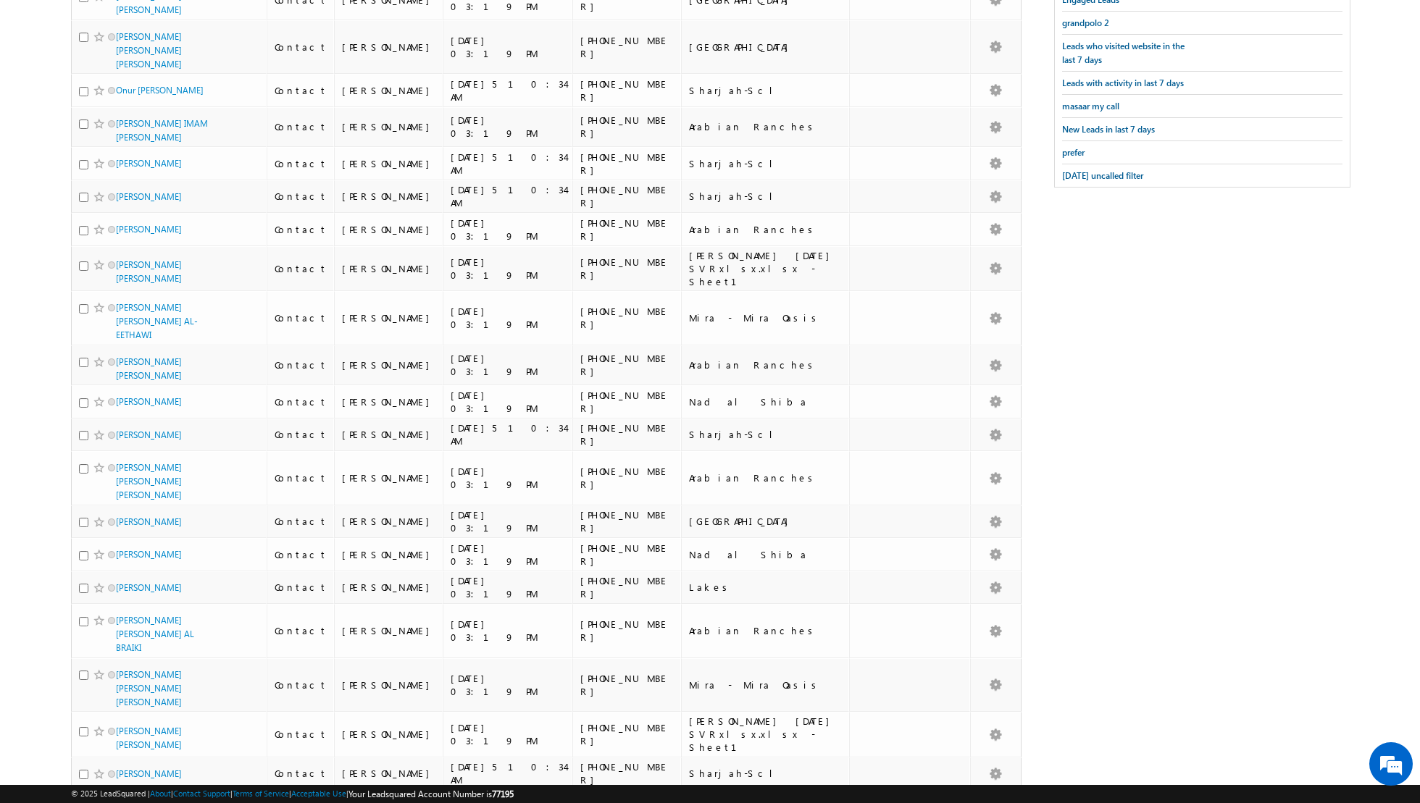
scroll to position [0, 0]
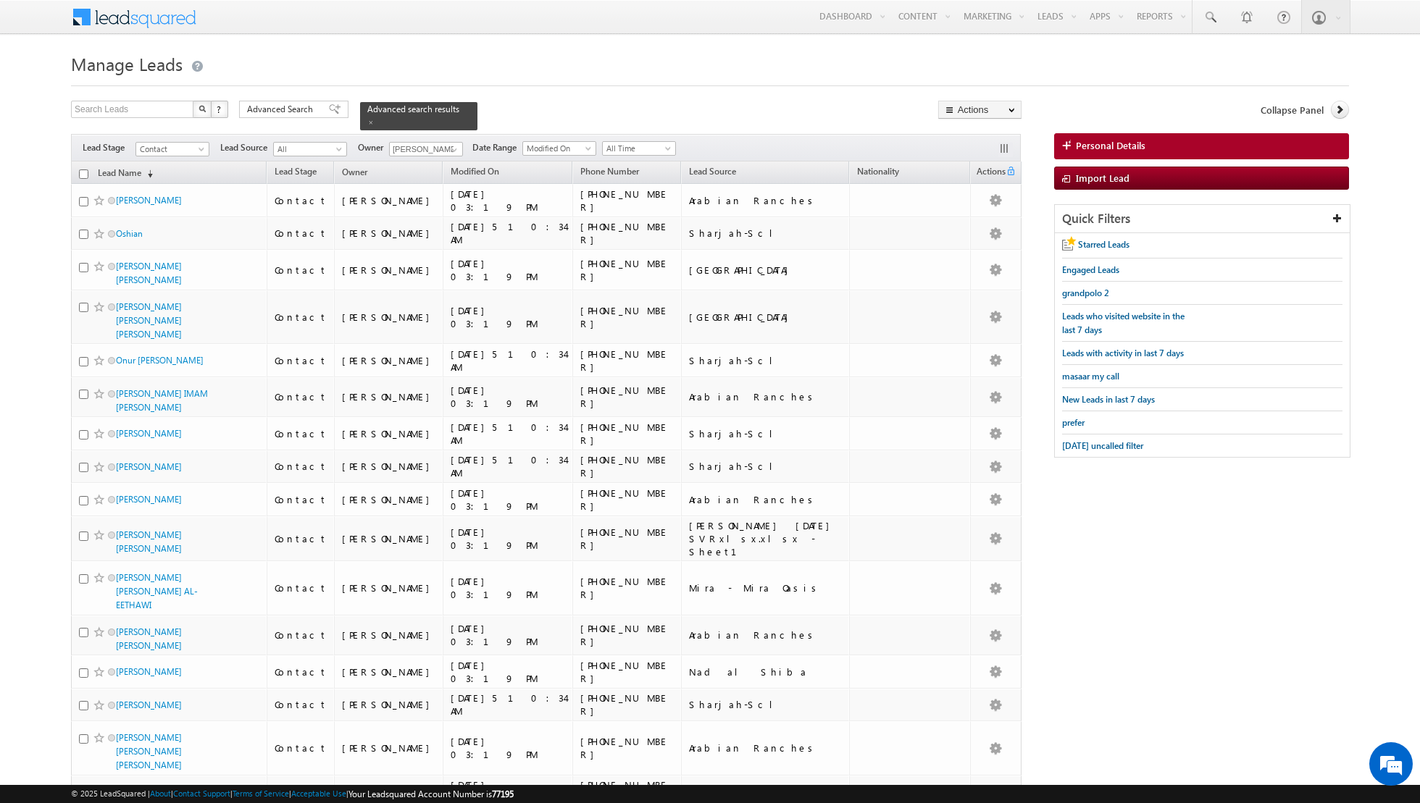
click at [82, 172] on input "checkbox" at bounding box center [83, 174] width 9 height 9
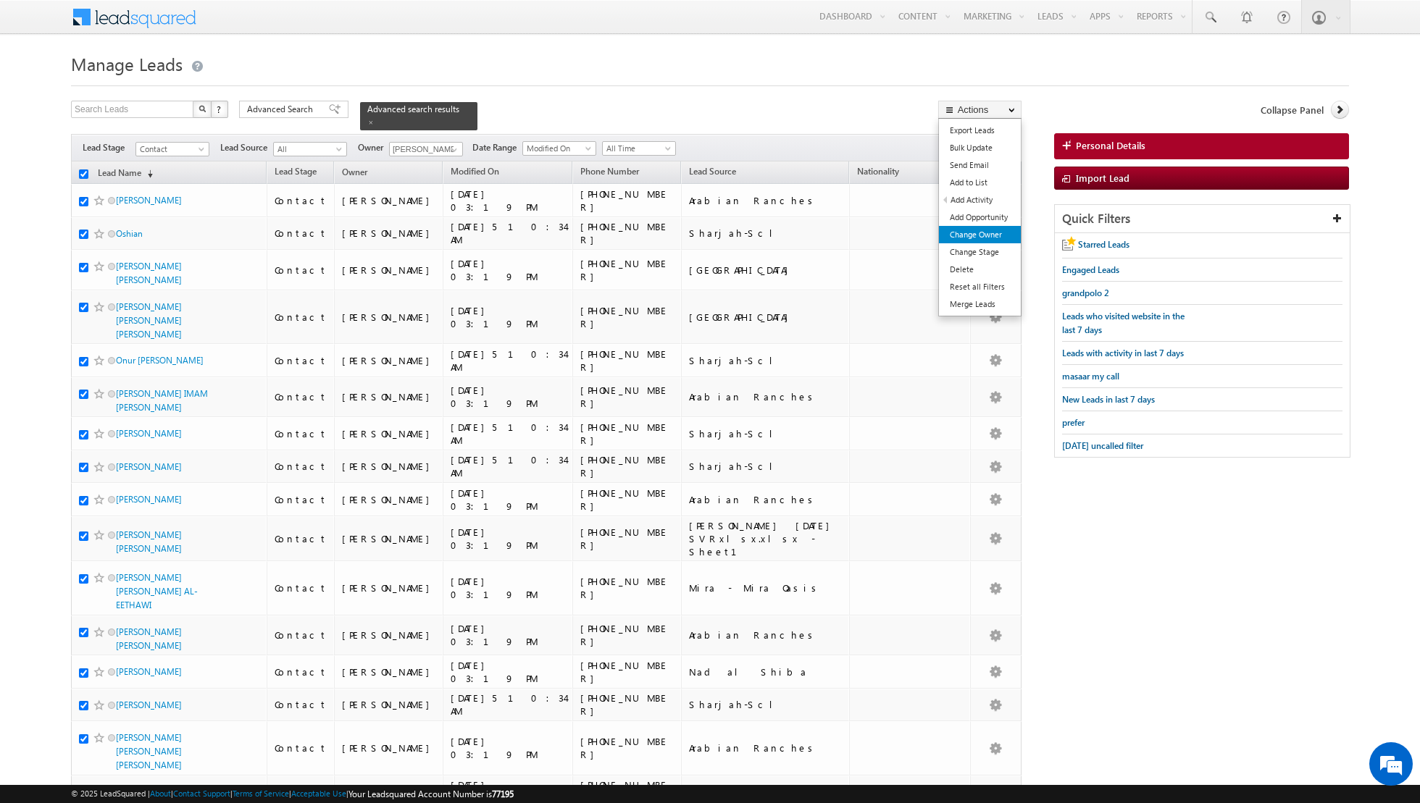
click at [970, 229] on link "Change Owner" at bounding box center [980, 234] width 82 height 17
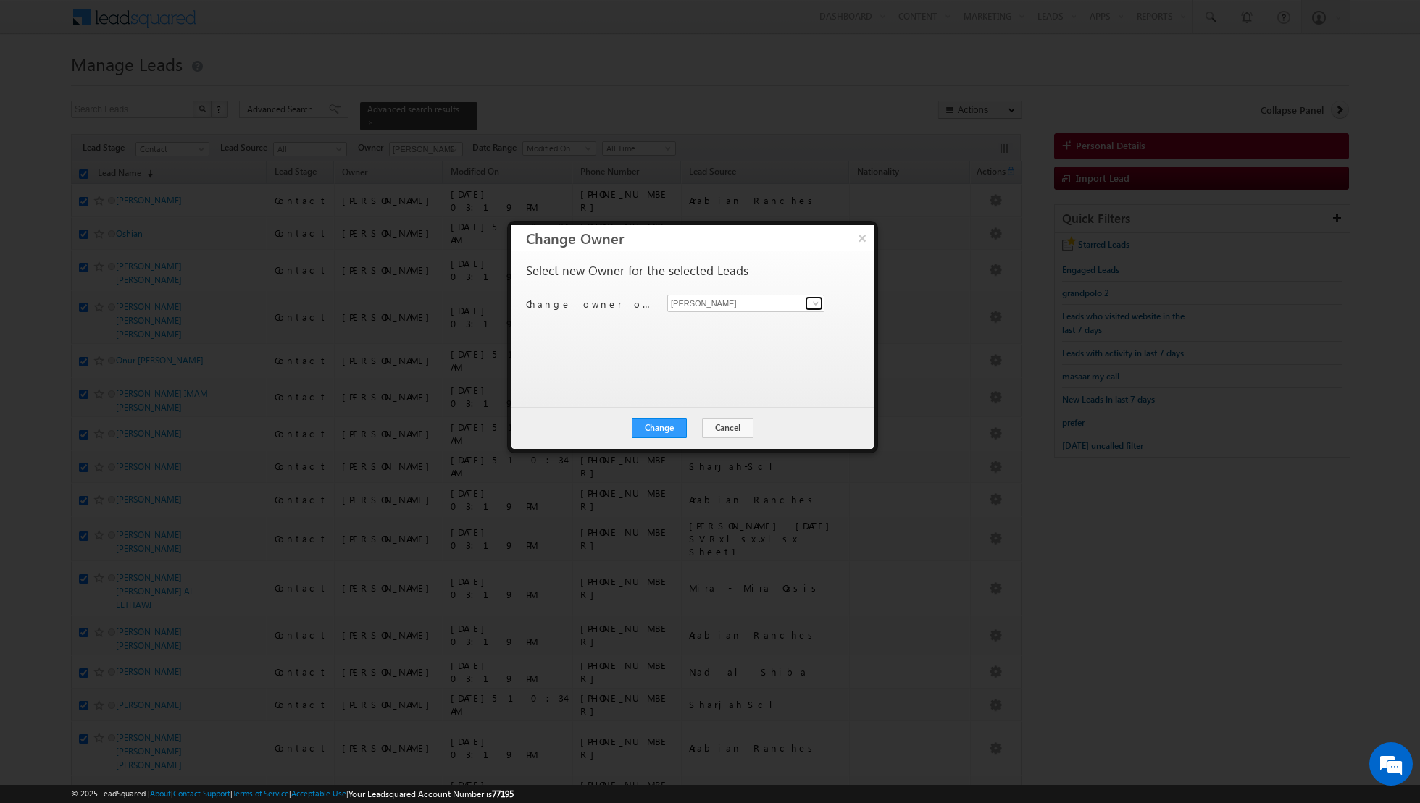
click at [810, 301] on span at bounding box center [816, 304] width 12 height 12
click at [732, 402] on span "[PERSON_NAME][EMAIL_ADDRESS][DOMAIN_NAME]" at bounding box center [738, 404] width 130 height 11
click at [648, 429] on button "Change" at bounding box center [659, 428] width 55 height 20
click at [693, 424] on button "Close" at bounding box center [695, 428] width 46 height 20
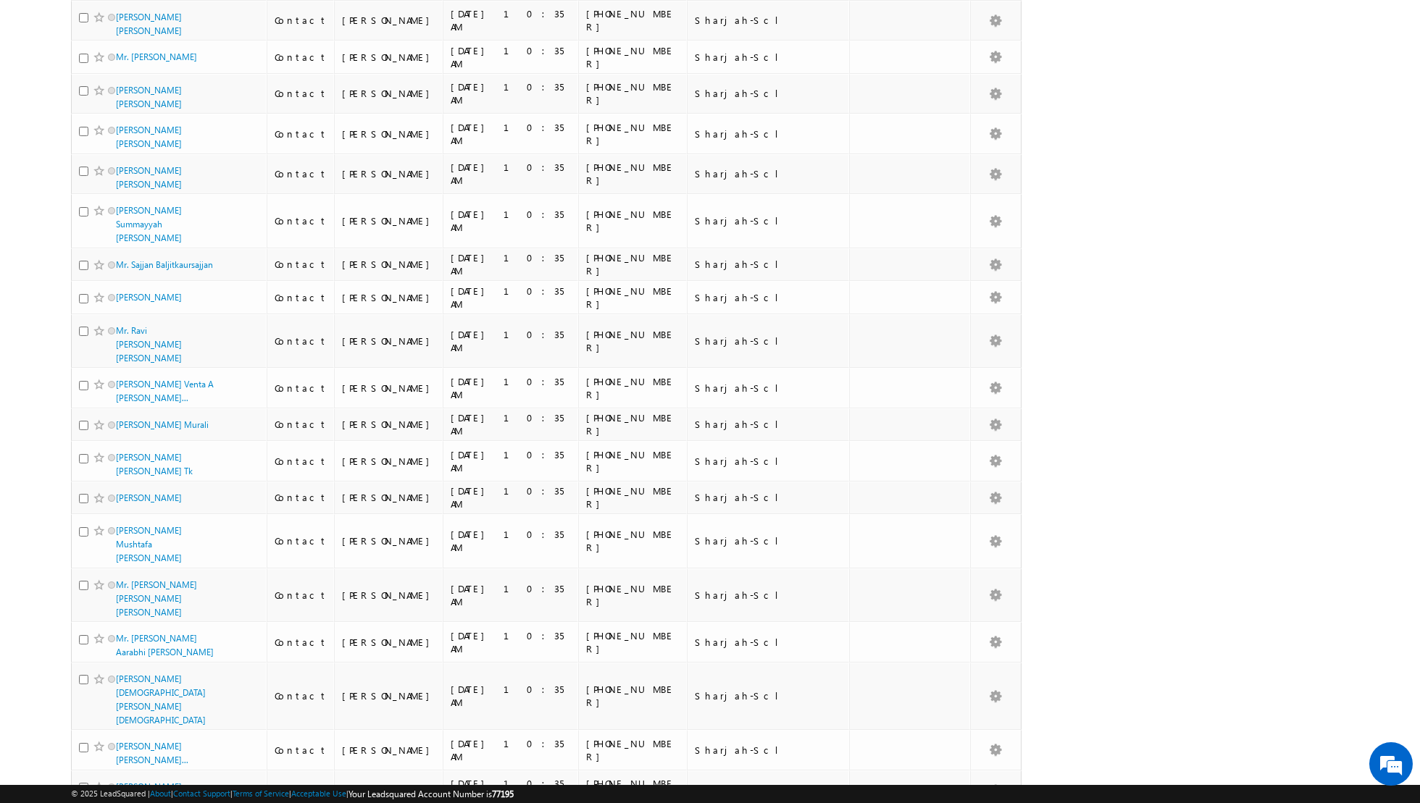
scroll to position [6580, 0]
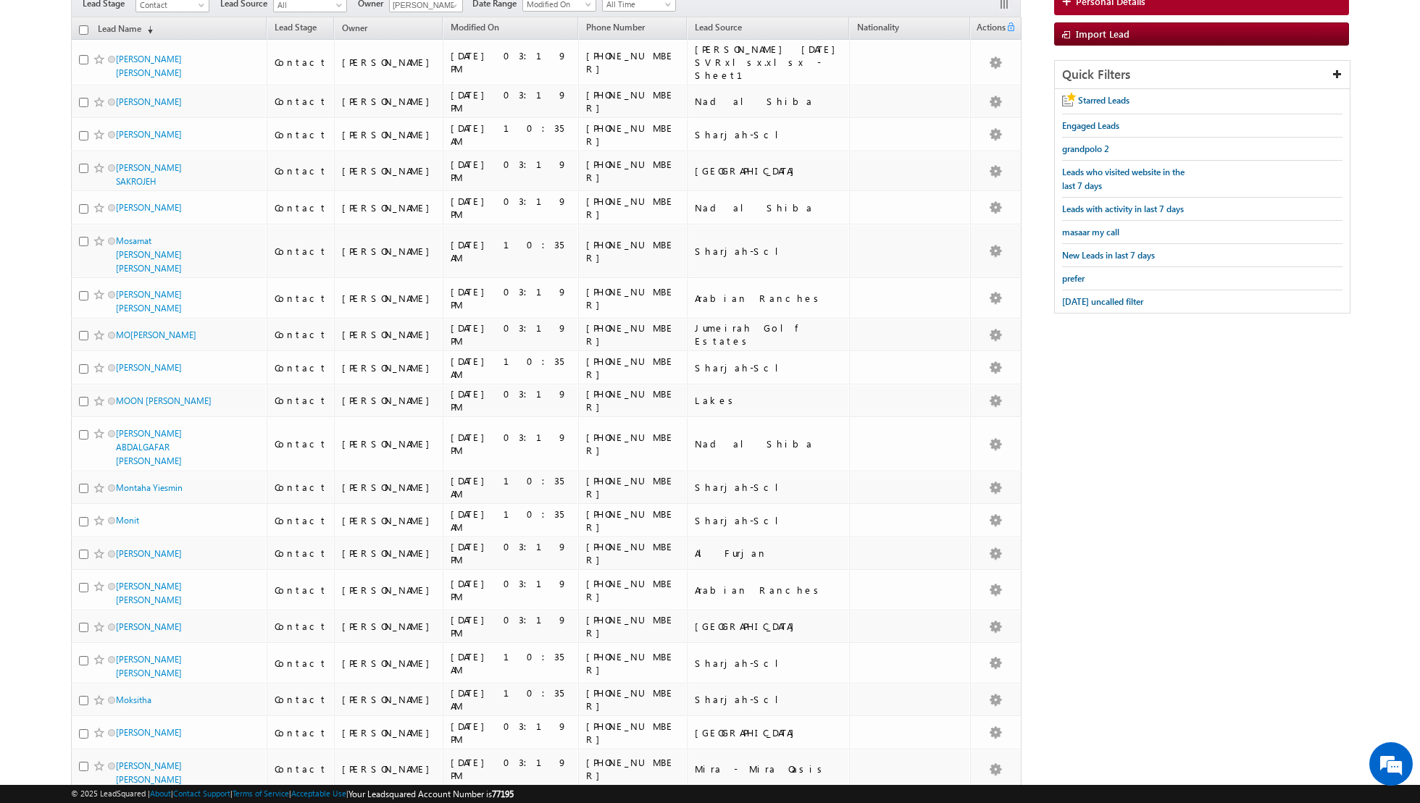
scroll to position [0, 0]
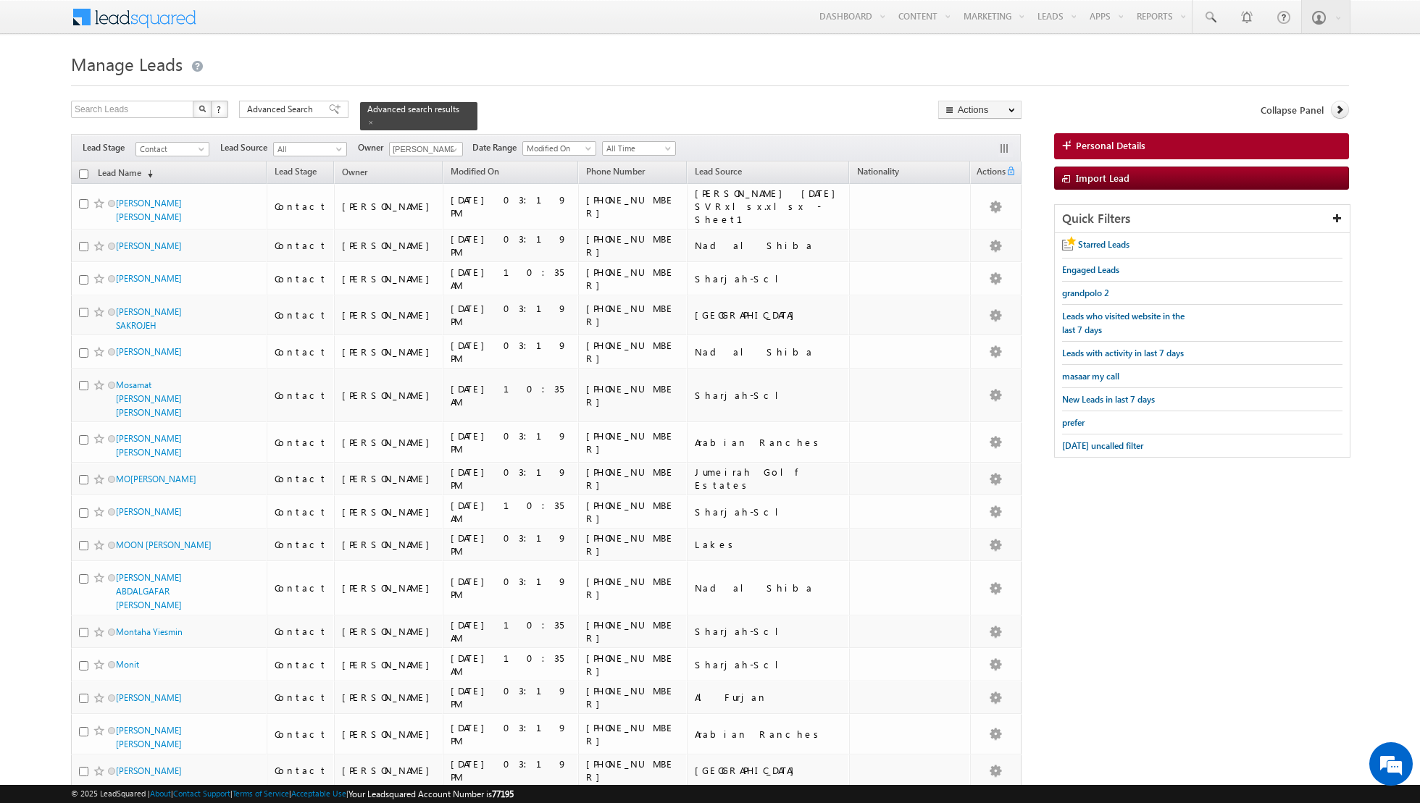
click at [82, 172] on input "checkbox" at bounding box center [83, 174] width 9 height 9
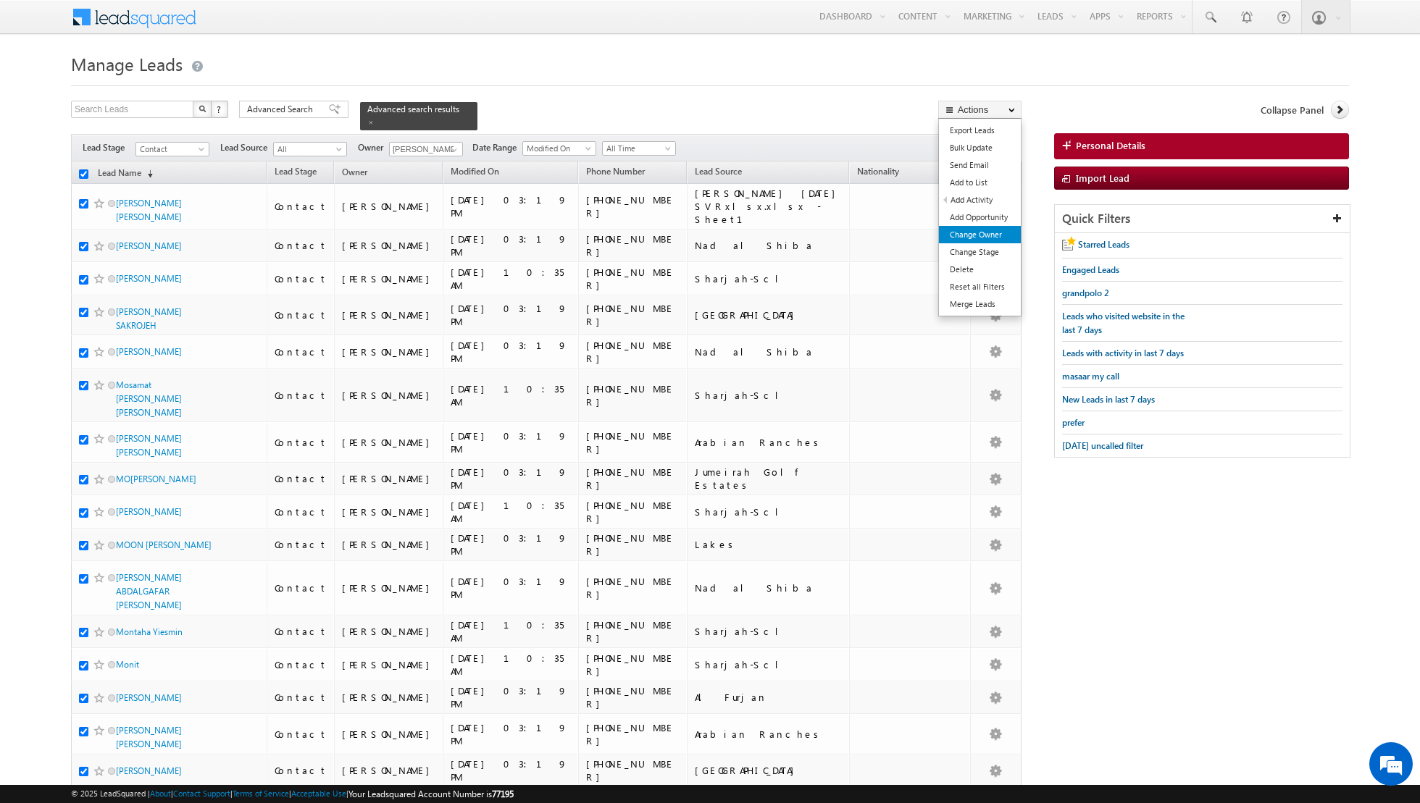
click at [972, 230] on link "Change Owner" at bounding box center [980, 234] width 82 height 17
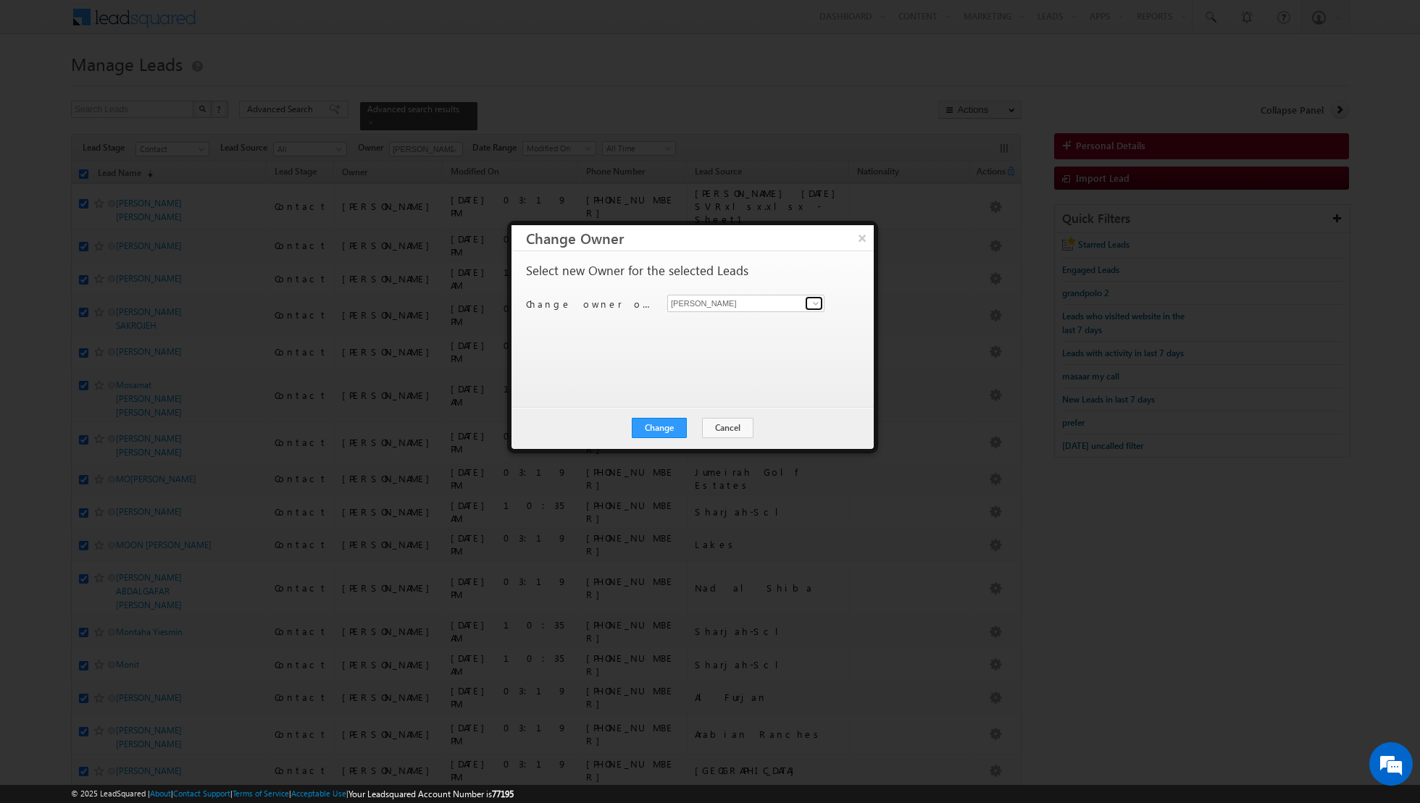
click at [813, 304] on span at bounding box center [816, 304] width 12 height 12
click at [729, 388] on link "[PERSON_NAME] [PERSON_NAME] [PERSON_NAME][EMAIL_ADDRESS][PERSON_NAME][DOMAIN_NA…" at bounding box center [745, 393] width 157 height 28
click at [811, 302] on span at bounding box center [816, 304] width 12 height 12
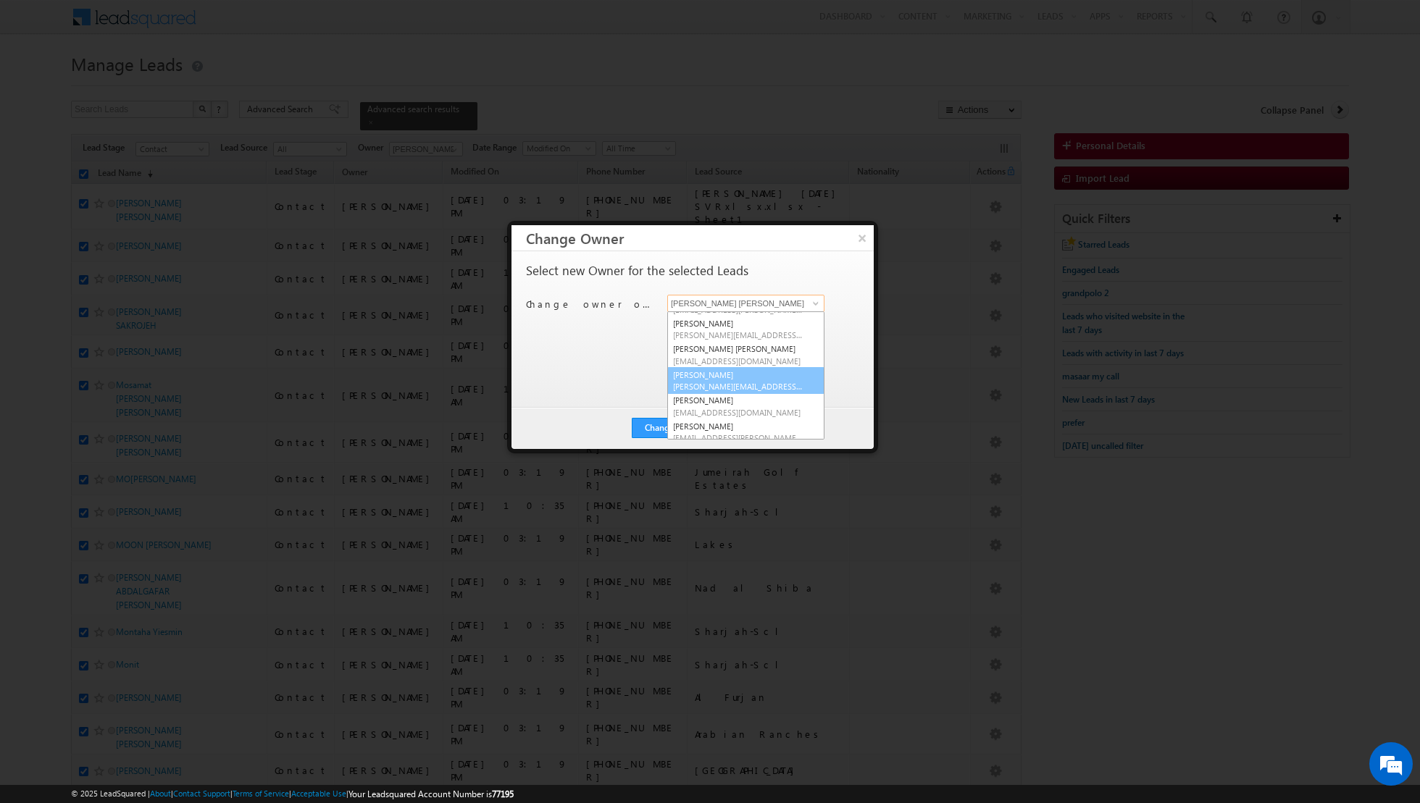
click at [722, 388] on span "[PERSON_NAME][EMAIL_ADDRESS][PERSON_NAME][DOMAIN_NAME]" at bounding box center [738, 386] width 130 height 11
click at [657, 423] on button "Change" at bounding box center [659, 428] width 55 height 20
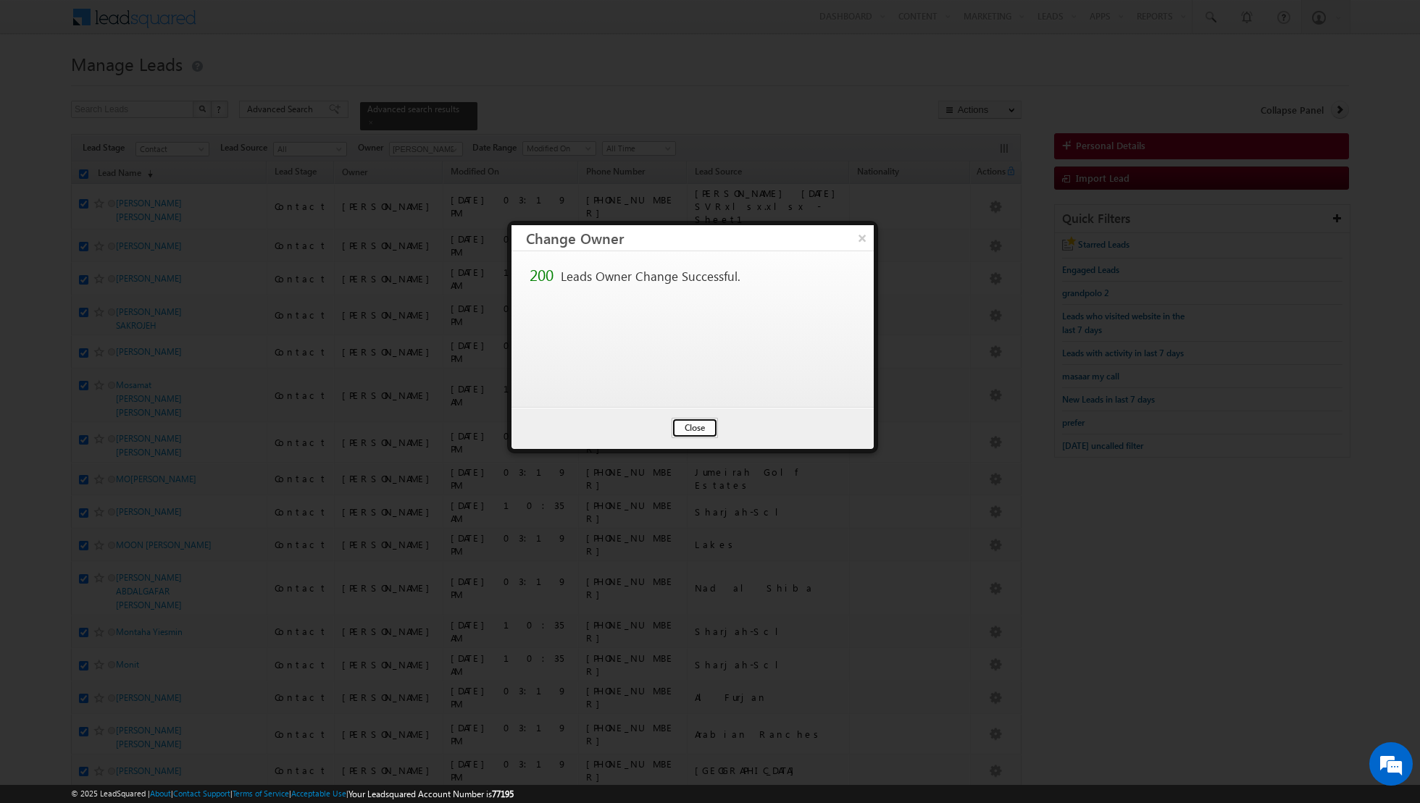
click at [690, 422] on button "Close" at bounding box center [695, 428] width 46 height 20
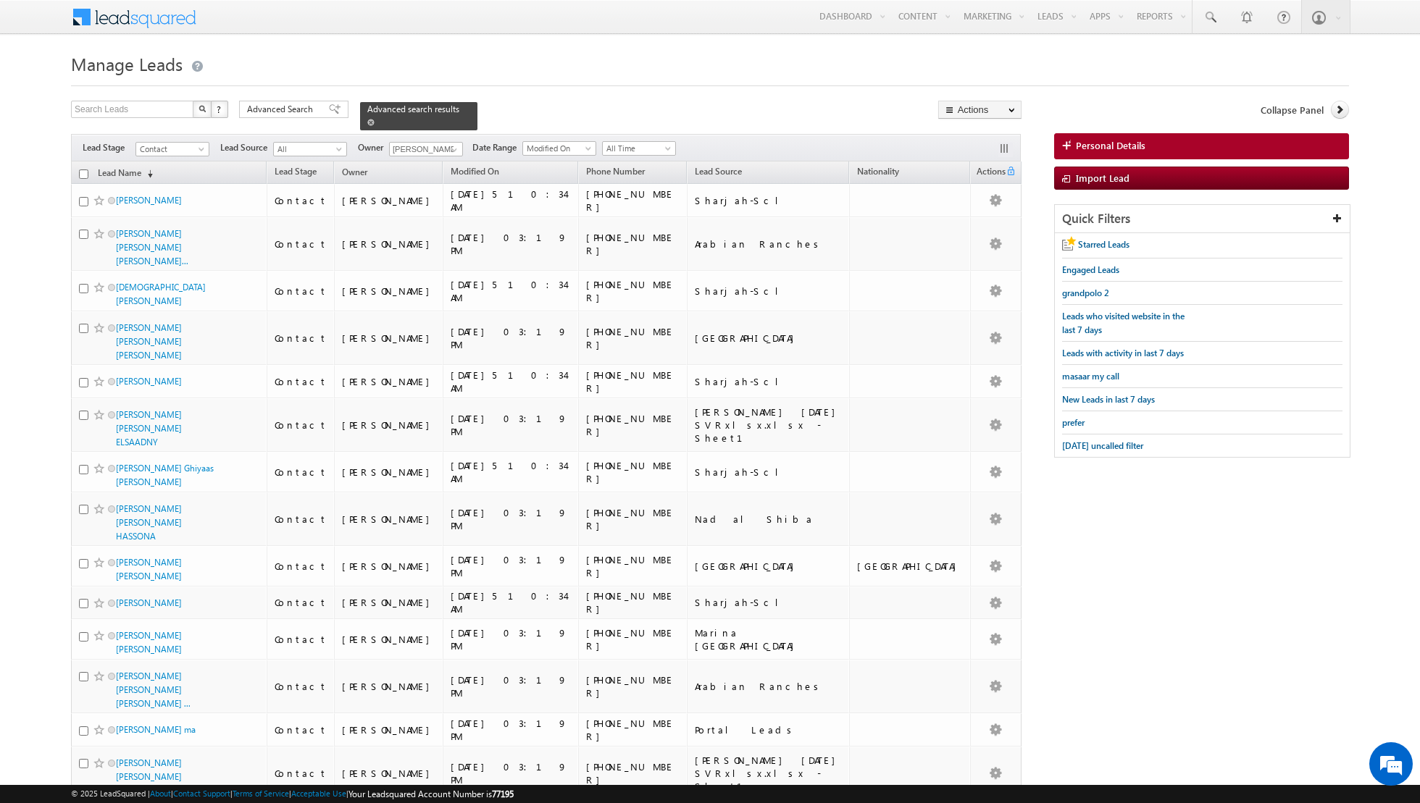
click at [367, 119] on span at bounding box center [370, 122] width 7 height 7
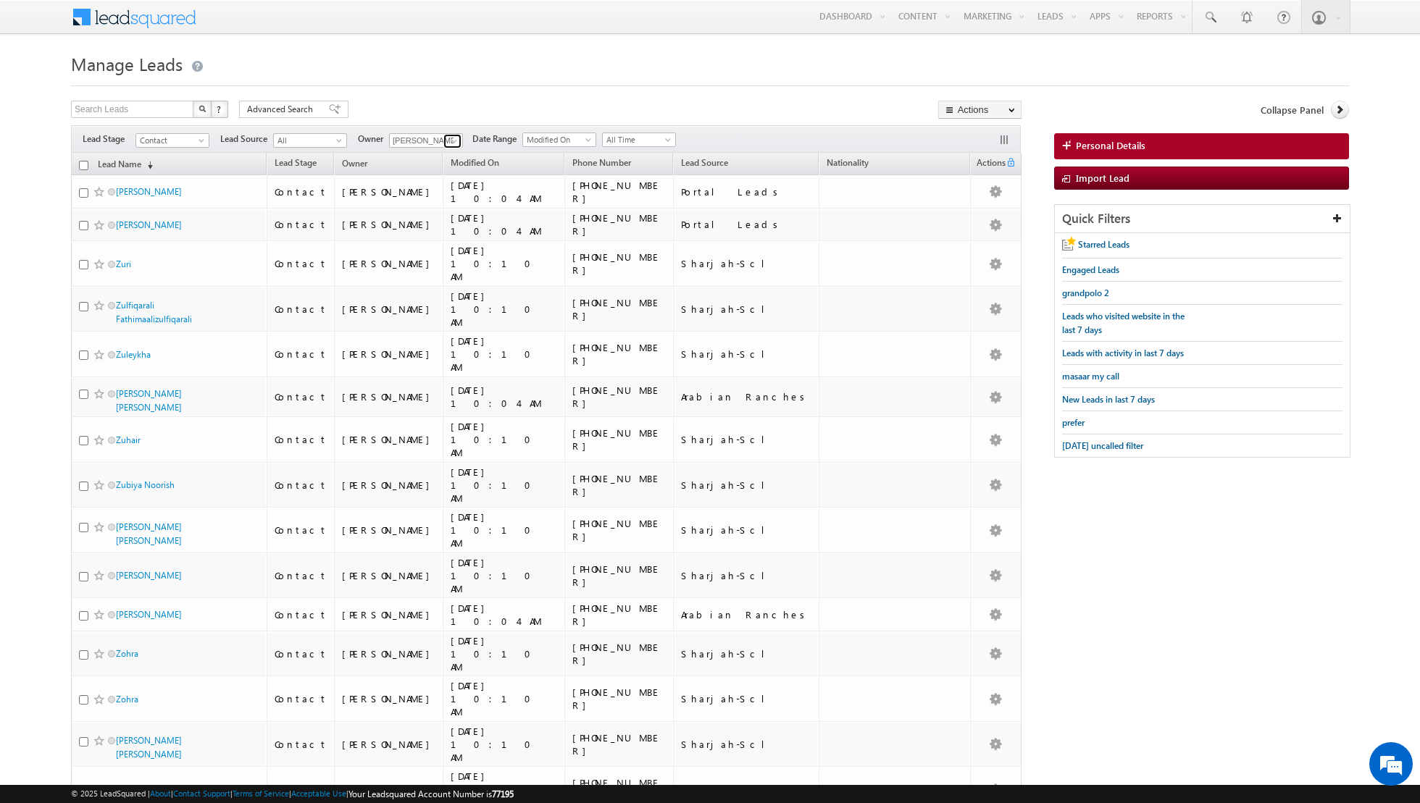
click at [455, 136] on span at bounding box center [454, 141] width 12 height 12
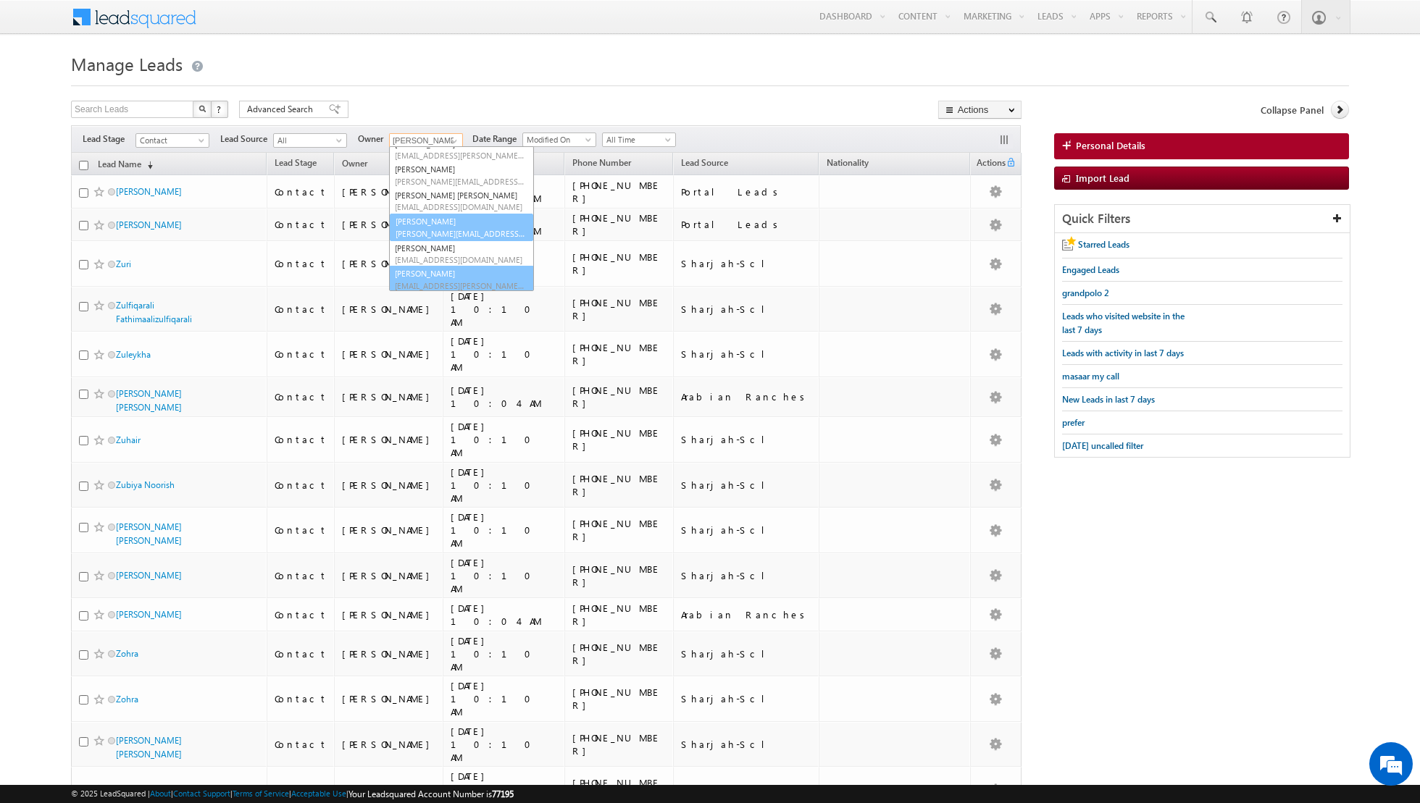
scroll to position [117, 0]
click at [432, 229] on span "[PERSON_NAME][EMAIL_ADDRESS][PERSON_NAME][DOMAIN_NAME]" at bounding box center [460, 232] width 130 height 11
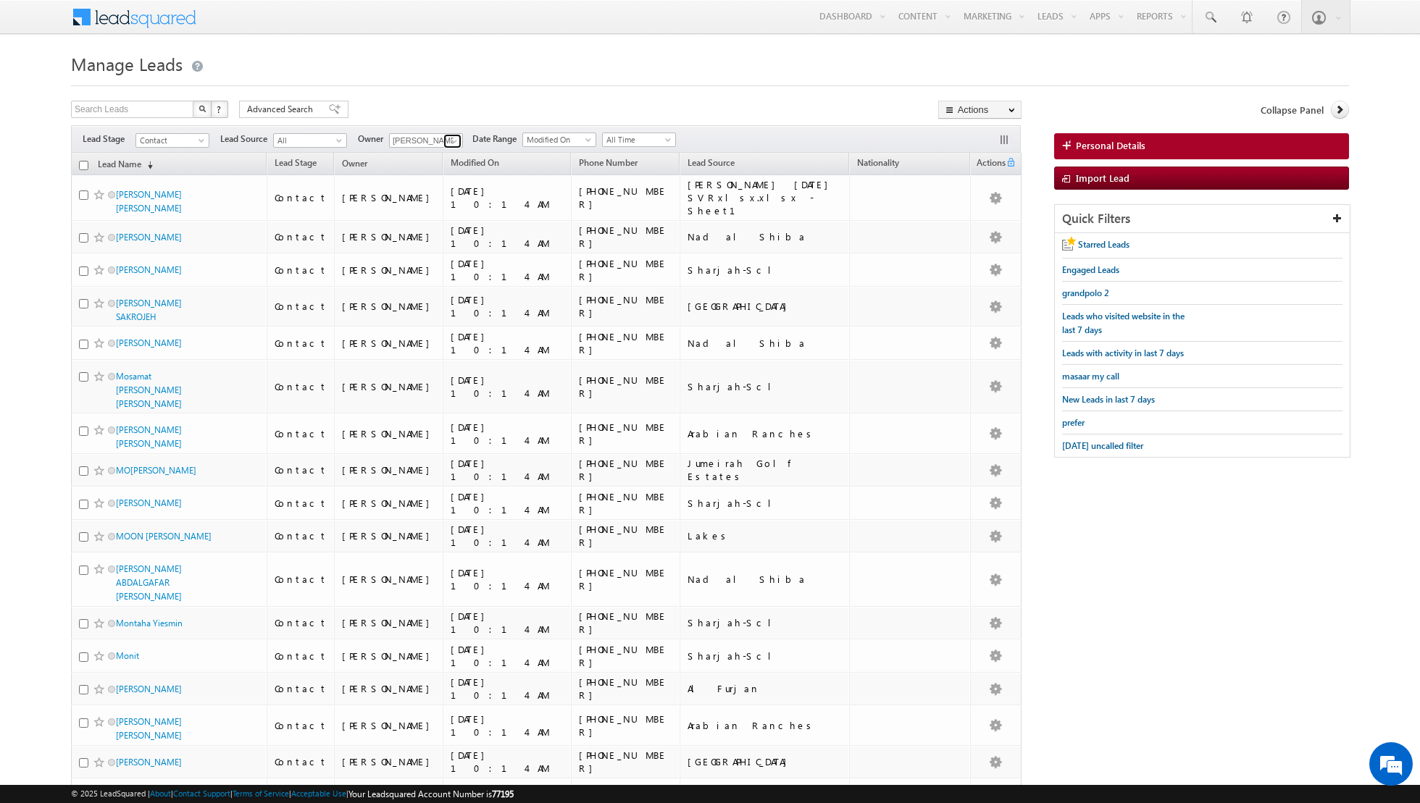
click at [448, 141] on span at bounding box center [454, 141] width 12 height 12
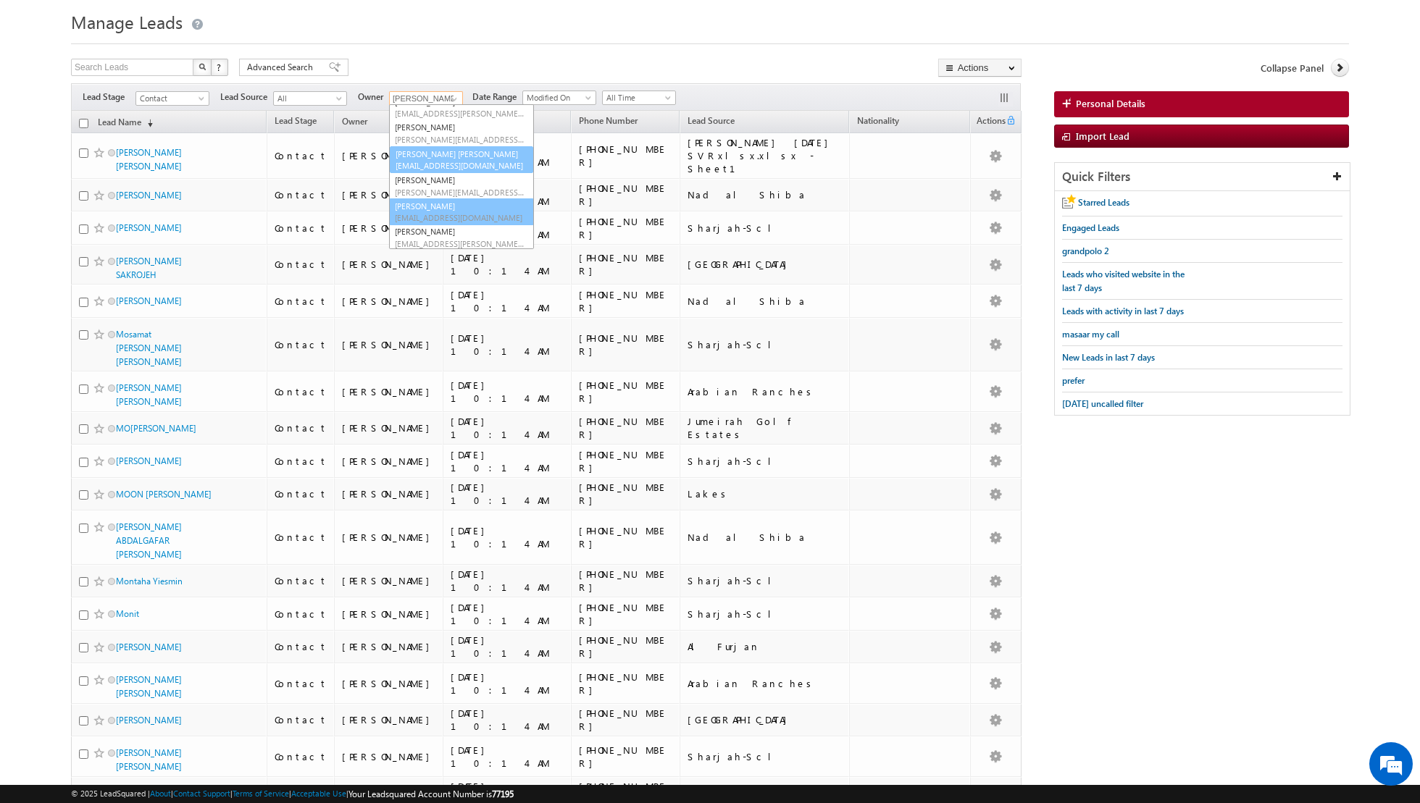
scroll to position [38, 0]
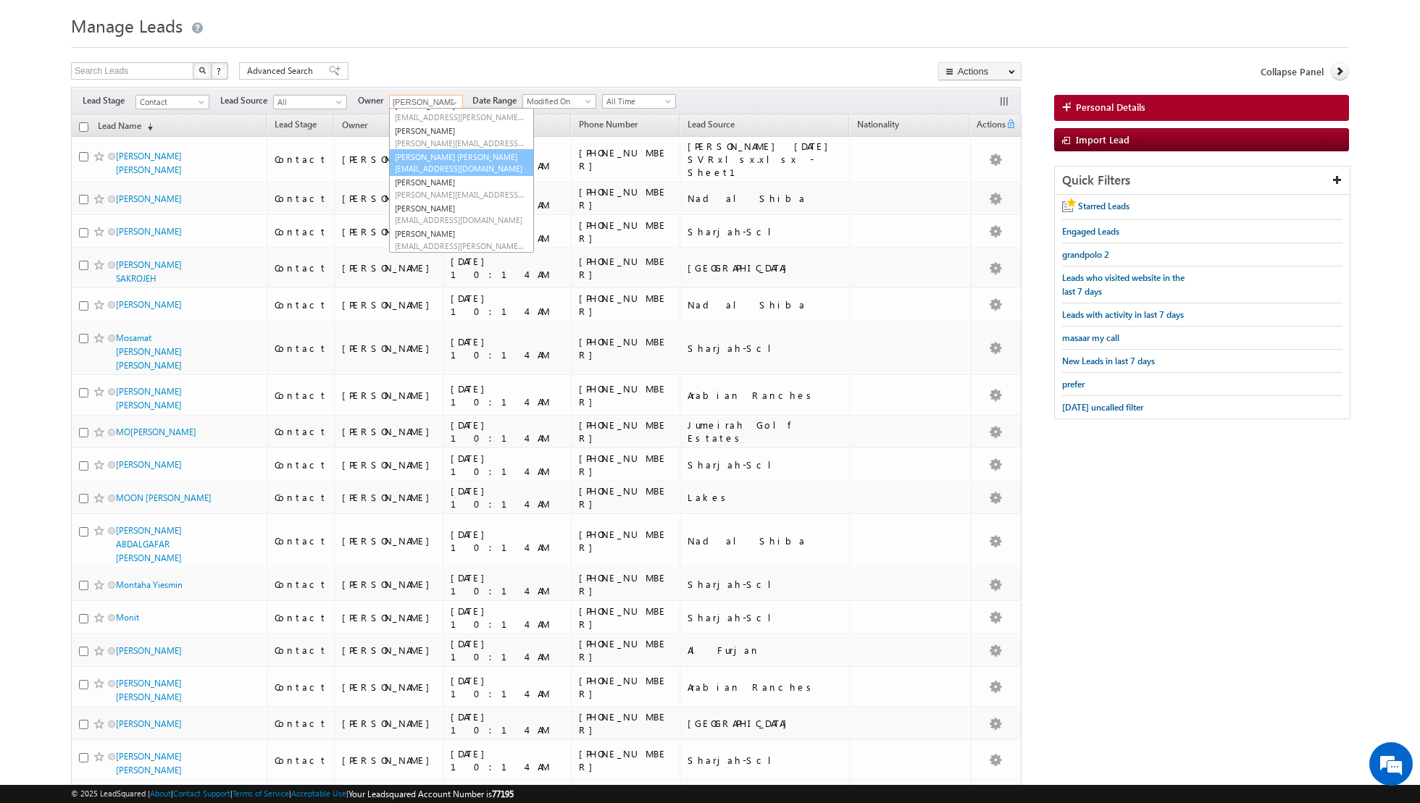
click at [440, 170] on span "[EMAIL_ADDRESS][DOMAIN_NAME]" at bounding box center [460, 168] width 130 height 11
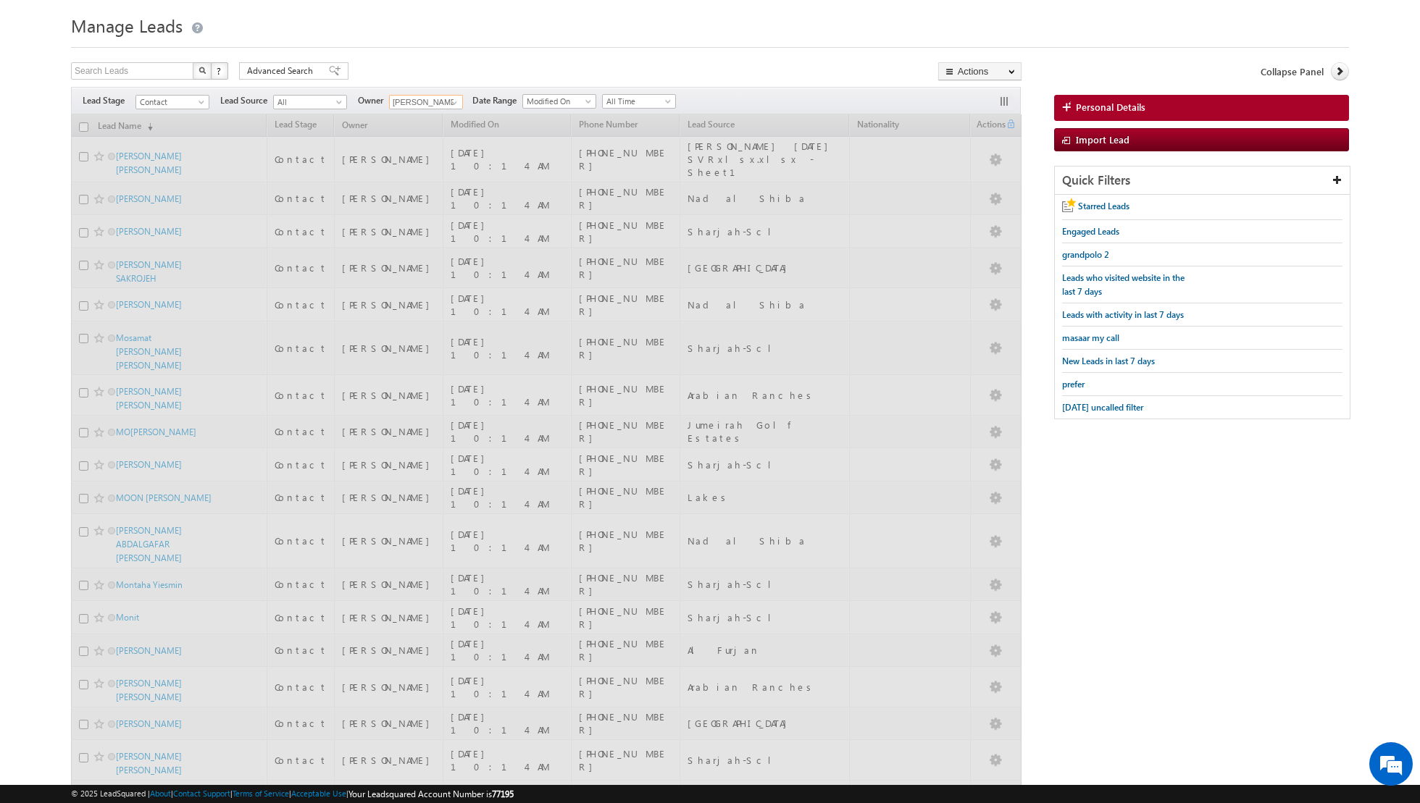
scroll to position [0, 0]
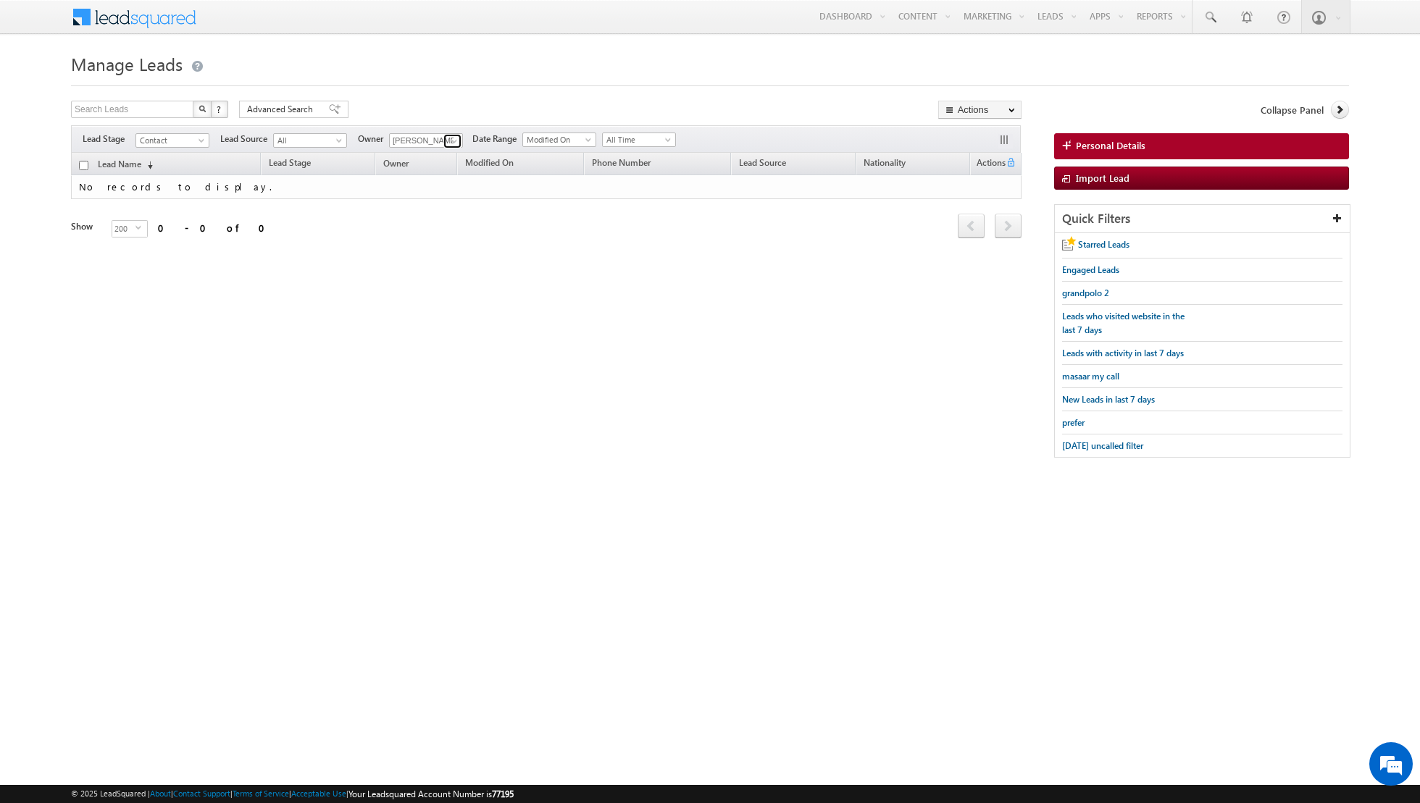
click at [448, 138] on span at bounding box center [454, 141] width 12 height 12
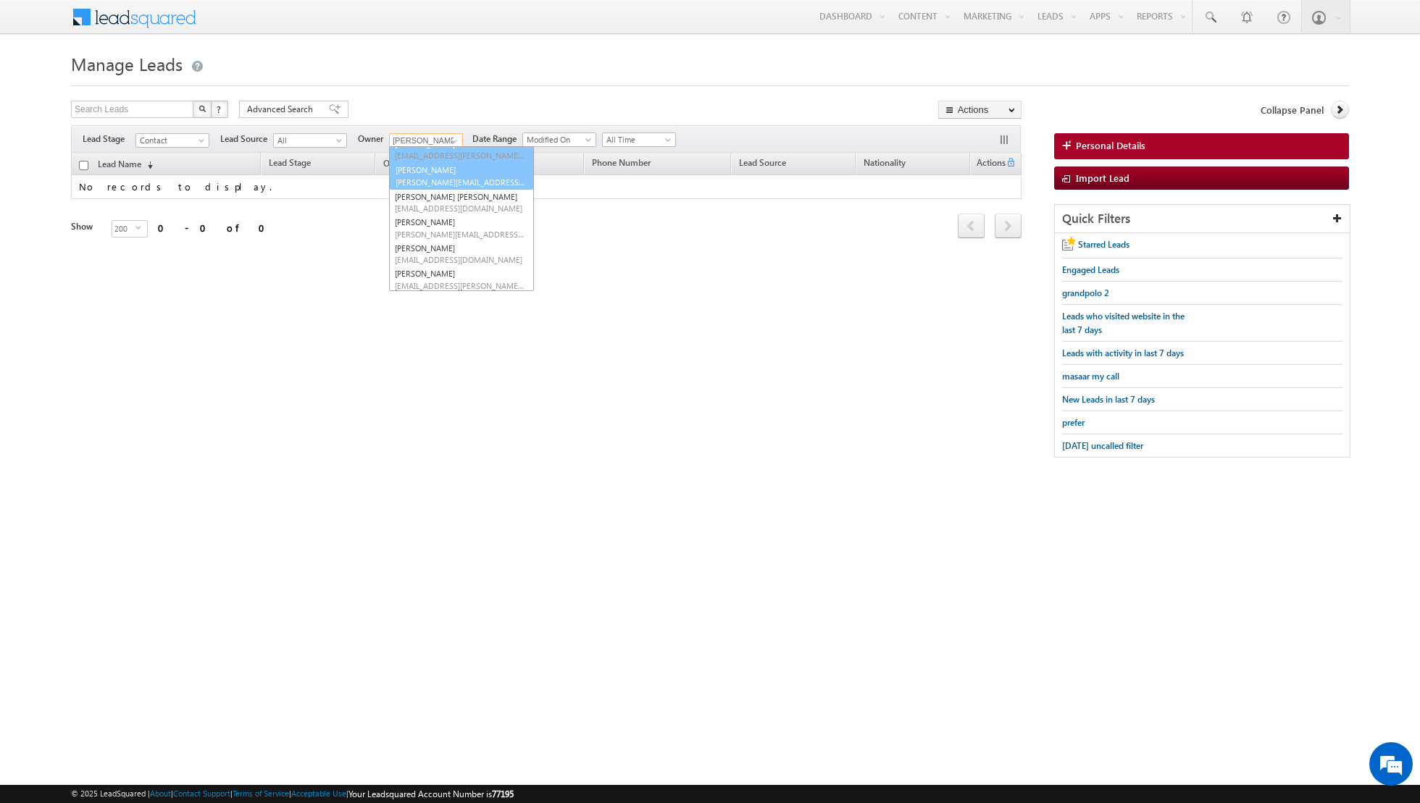
scroll to position [107, 0]
click at [440, 185] on link "[PERSON_NAME] [PERSON_NAME][EMAIL_ADDRESS][DOMAIN_NAME]" at bounding box center [461, 186] width 145 height 28
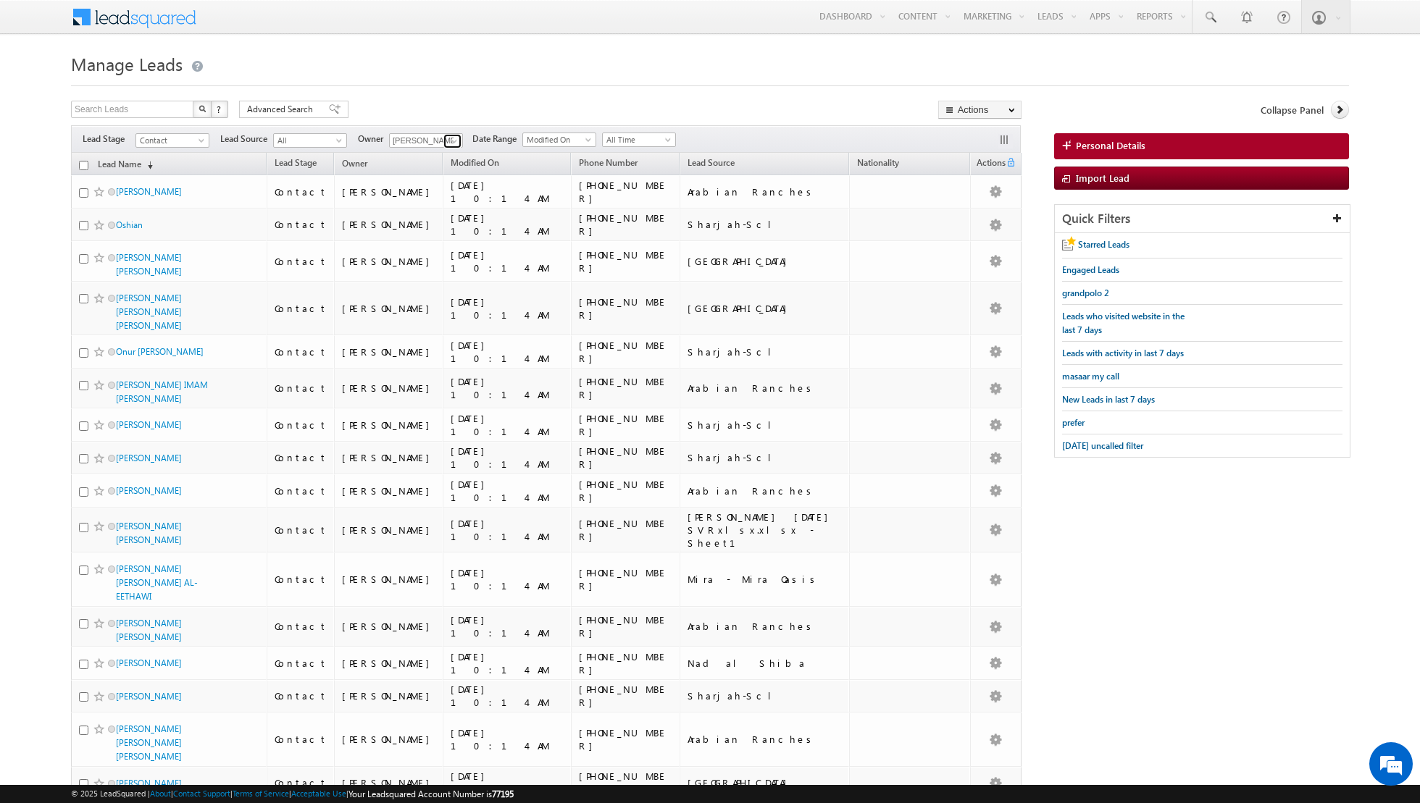
click at [448, 139] on span at bounding box center [454, 141] width 12 height 12
click at [443, 175] on link "[PERSON_NAME] [EMAIL_ADDRESS][PERSON_NAME][DOMAIN_NAME]" at bounding box center [461, 181] width 145 height 28
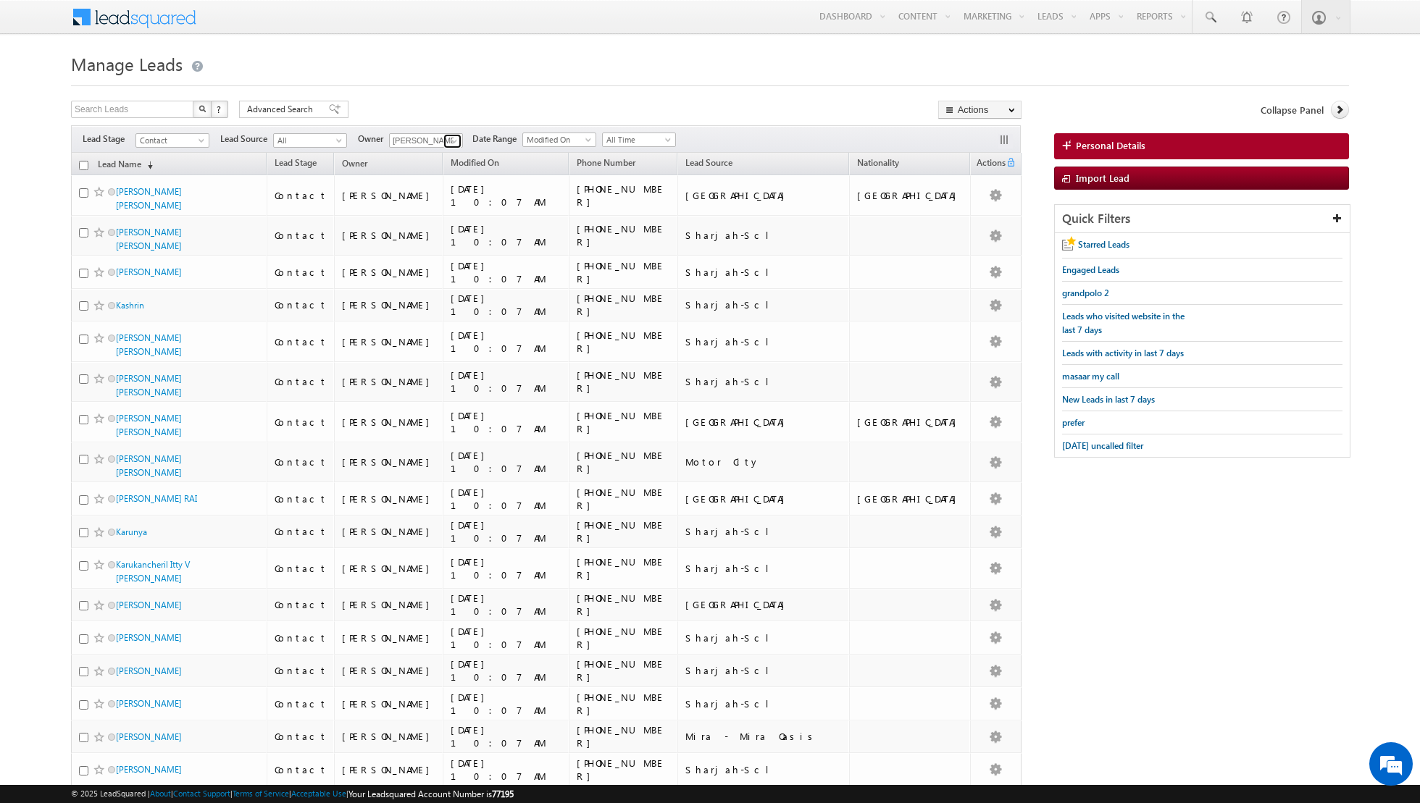
click at [443, 135] on link at bounding box center [452, 141] width 18 height 14
click at [448, 170] on span "[EMAIL_ADDRESS][DOMAIN_NAME]" at bounding box center [460, 168] width 130 height 11
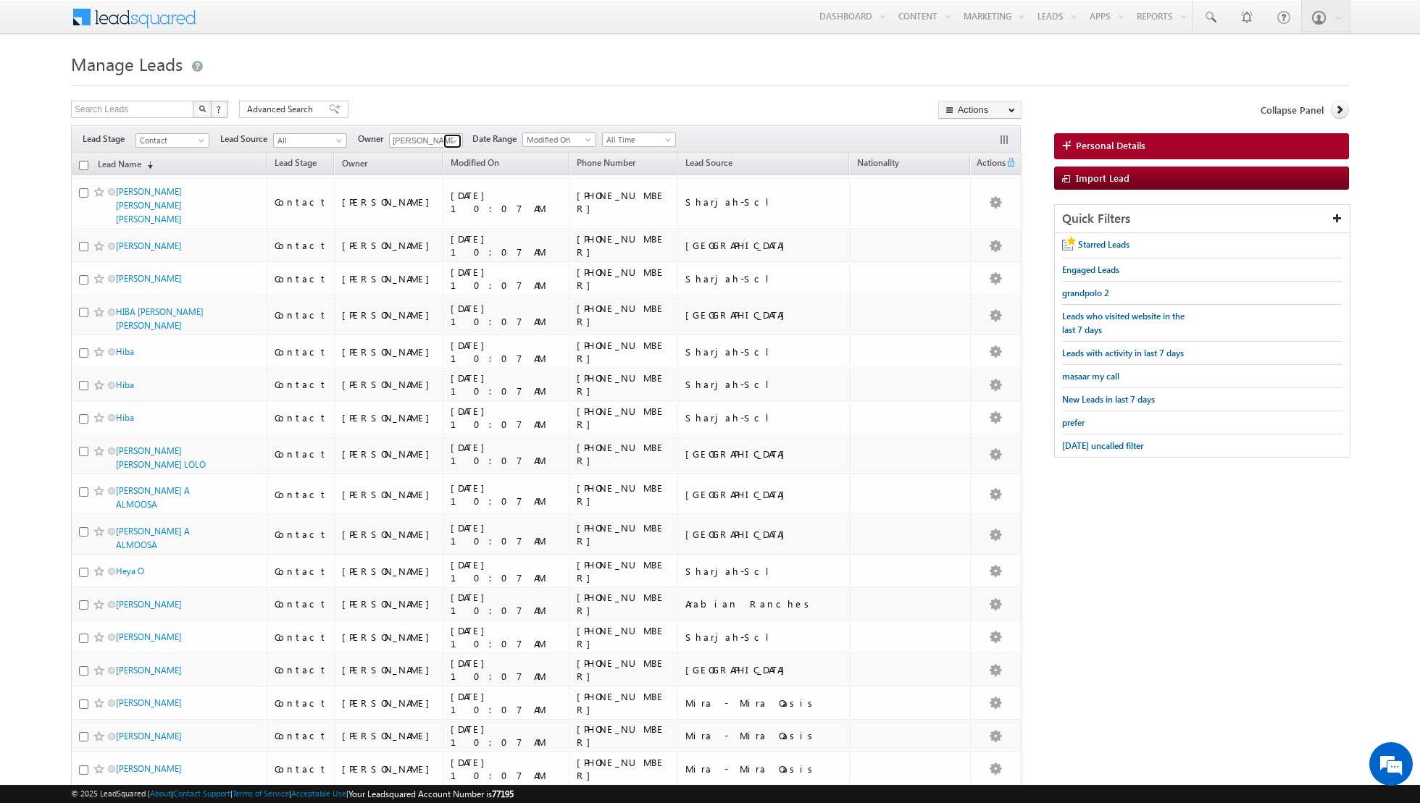
click at [450, 136] on span at bounding box center [454, 141] width 12 height 12
click at [430, 273] on link "[PERSON_NAME] [EMAIL_ADDRESS][PERSON_NAME][DOMAIN_NAME]" at bounding box center [461, 278] width 145 height 28
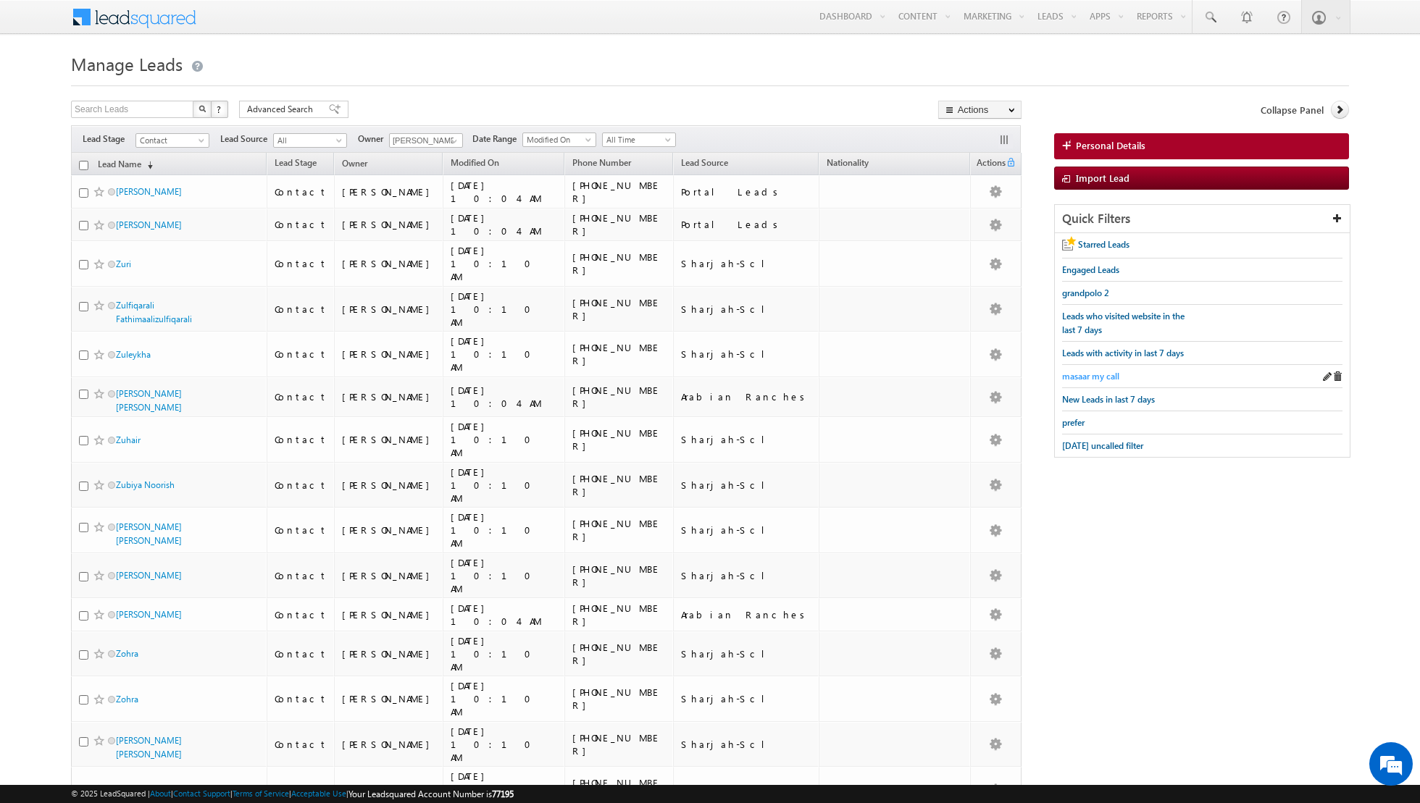
click at [1091, 371] on span "masaar my call" at bounding box center [1090, 376] width 57 height 11
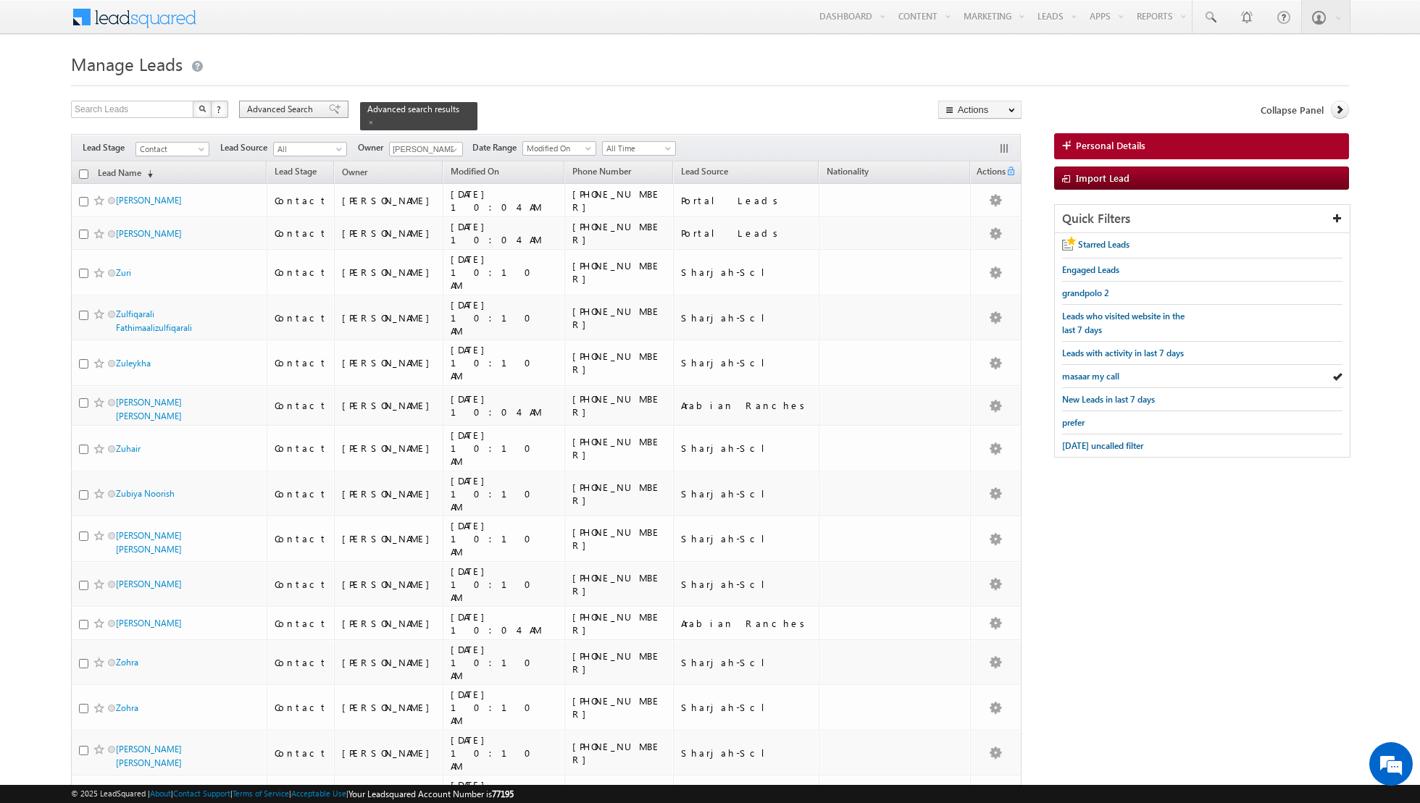
click at [330, 107] on span at bounding box center [335, 109] width 12 height 10
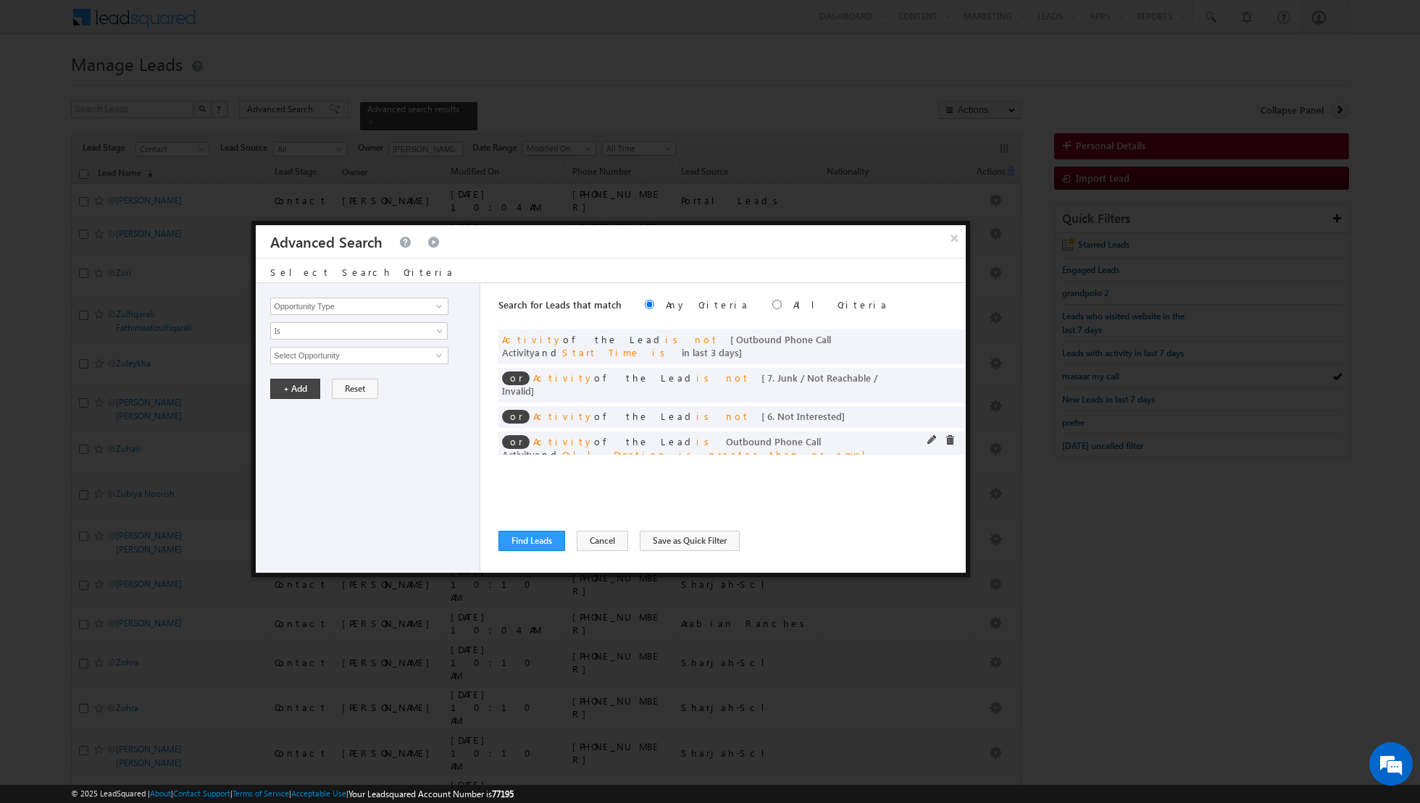
scroll to position [14, 0]
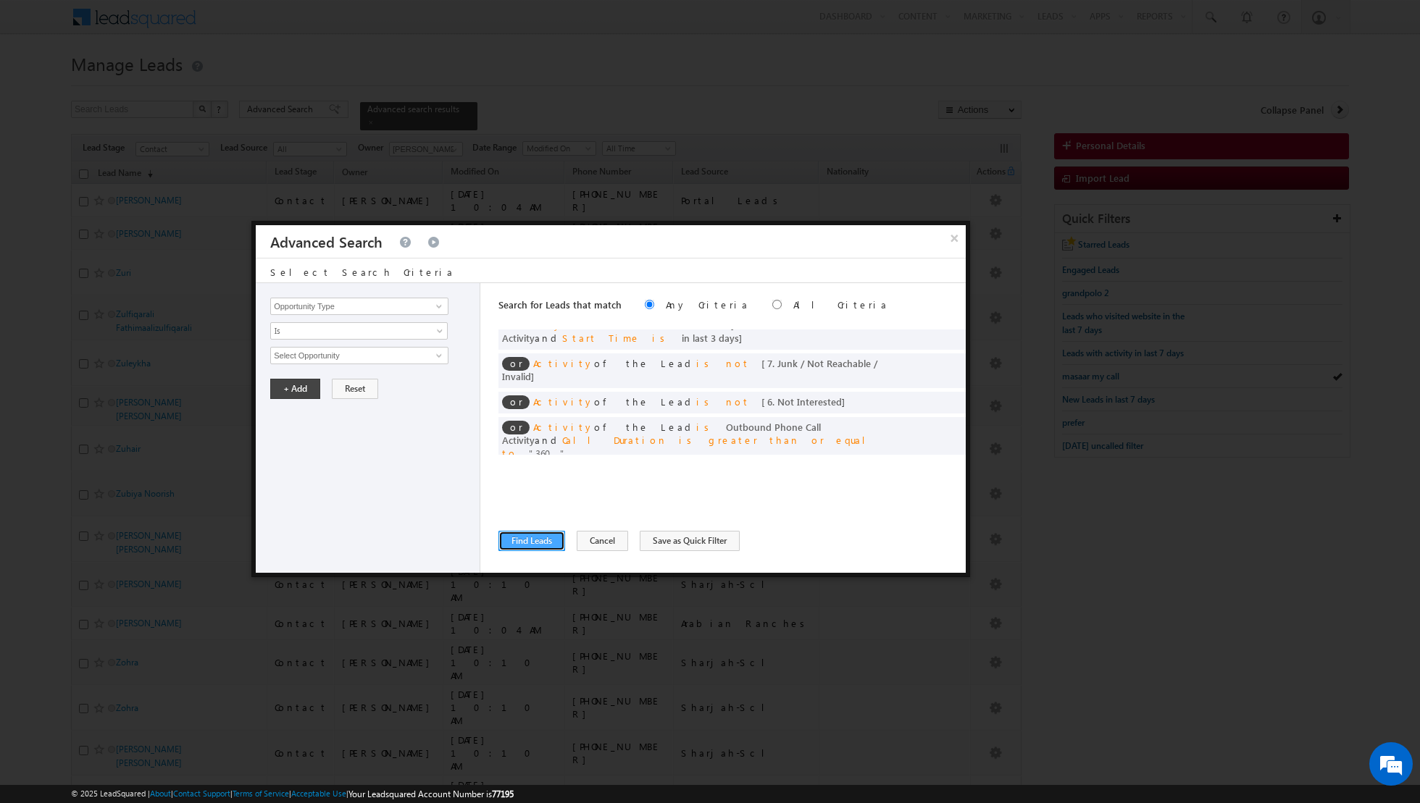
click at [521, 546] on button "Find Leads" at bounding box center [531, 541] width 67 height 20
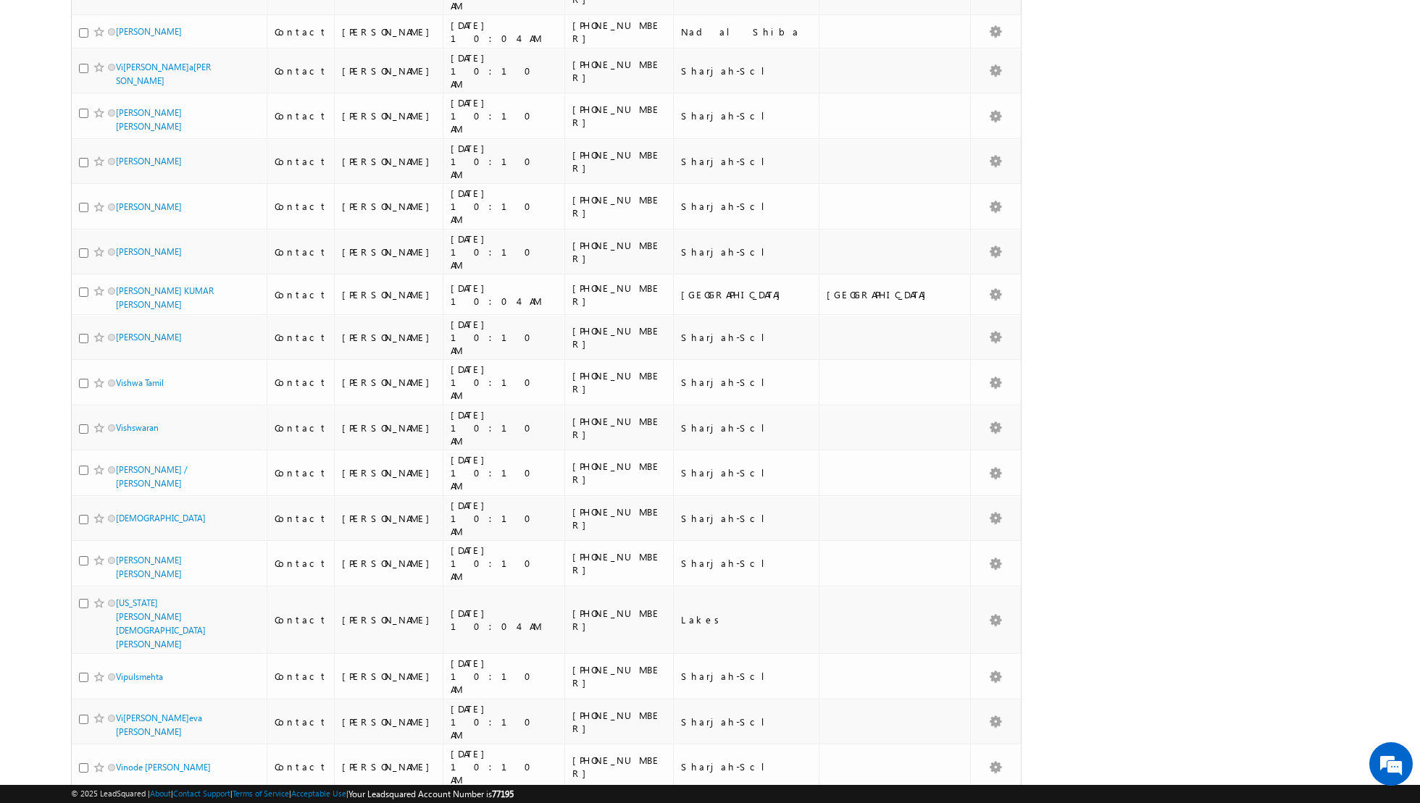
scroll to position [6373, 0]
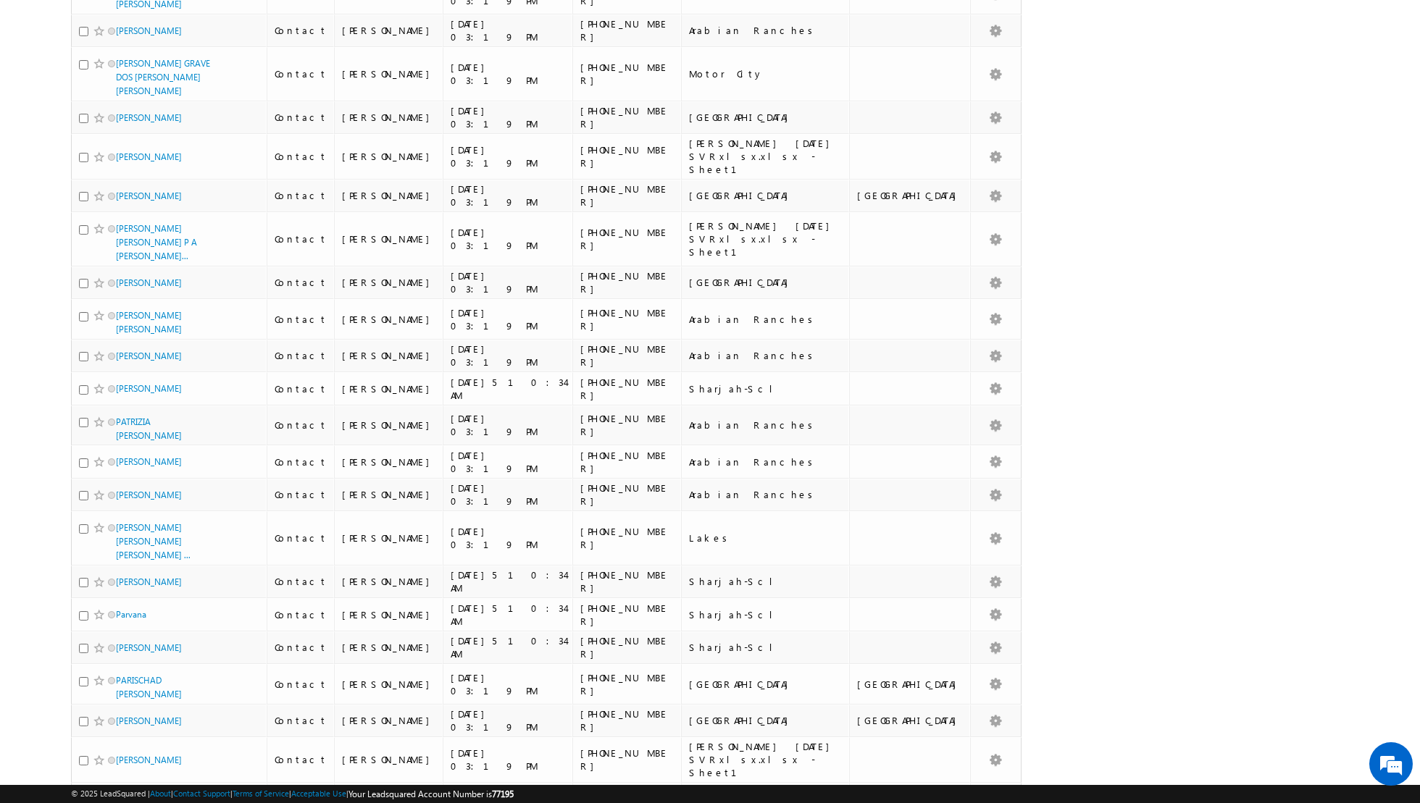
scroll to position [6442, 0]
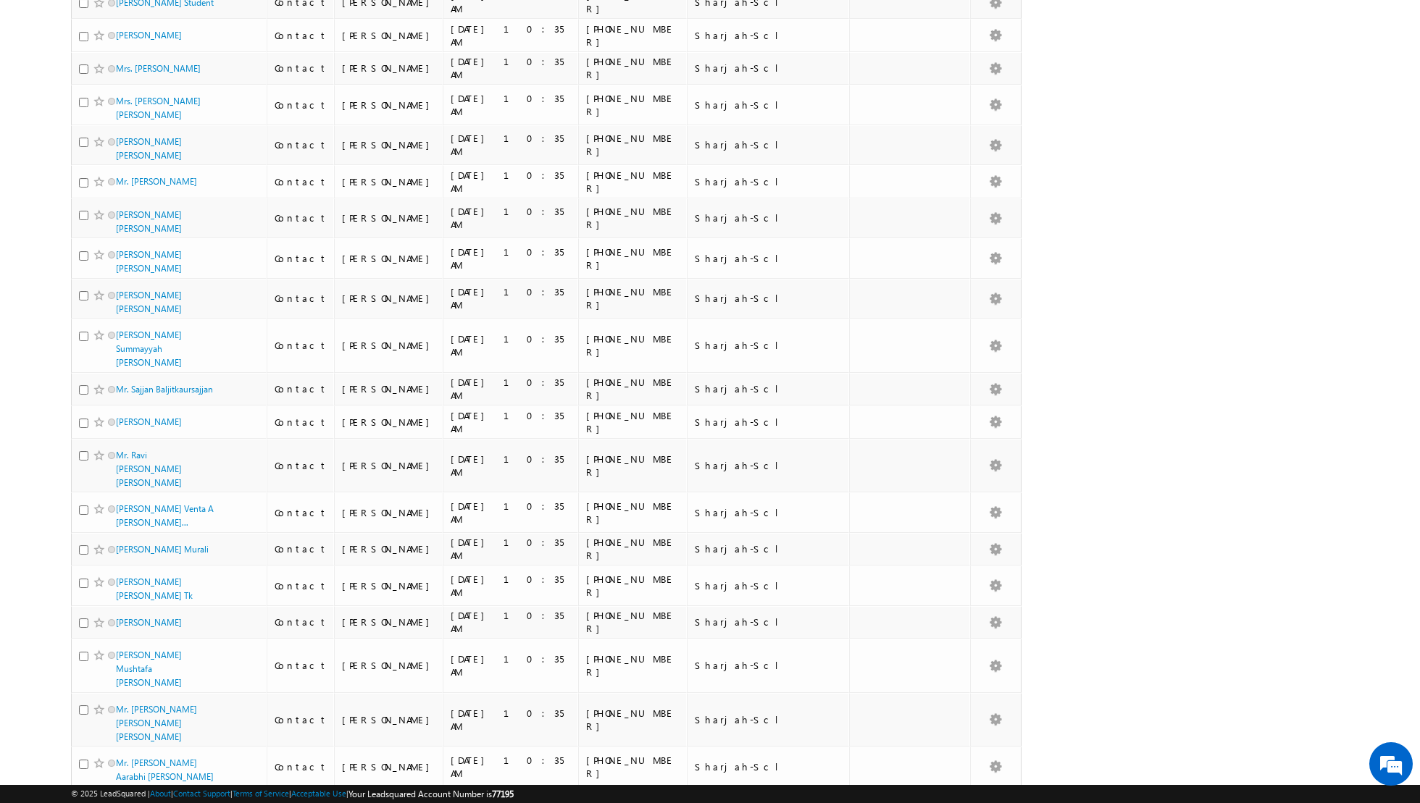
scroll to position [6580, 0]
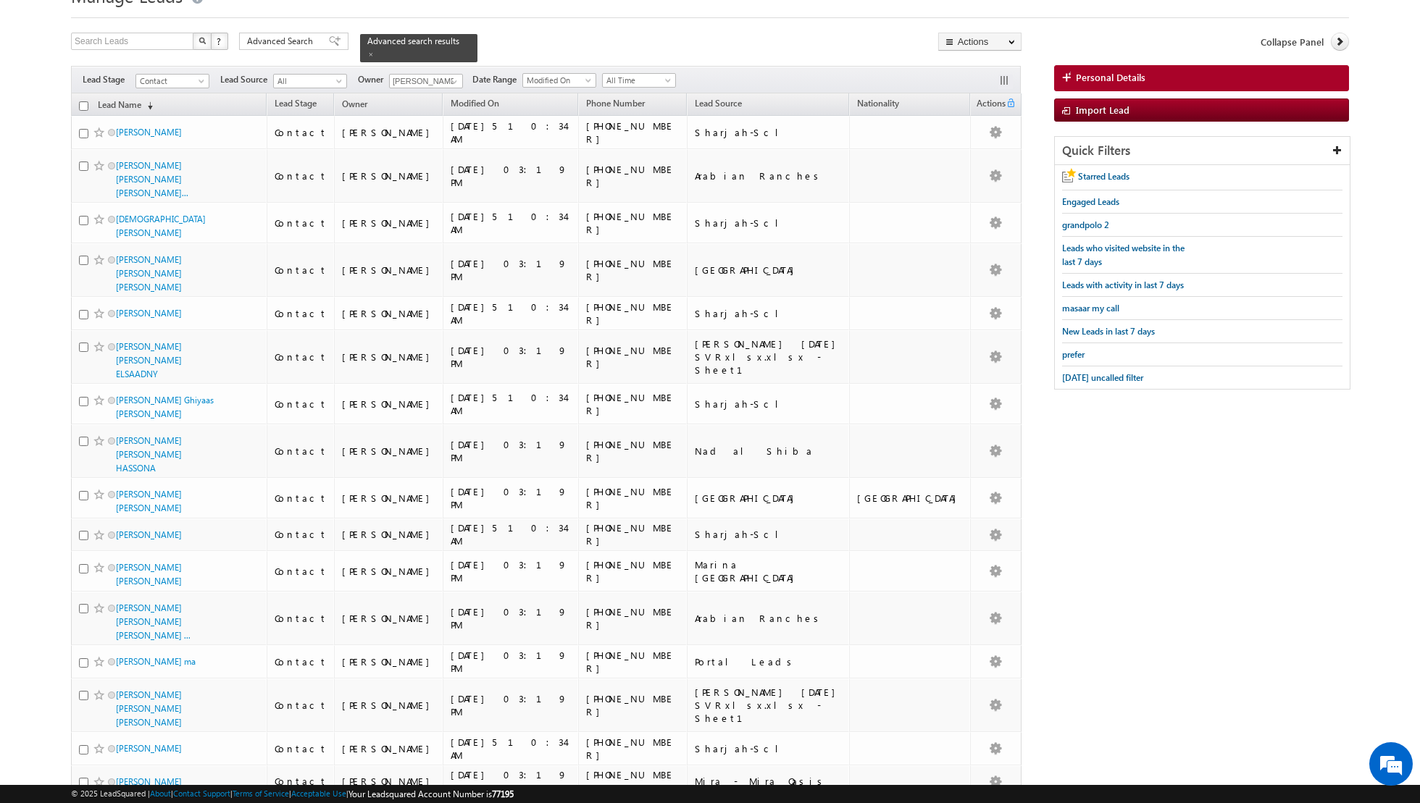
scroll to position [0, 0]
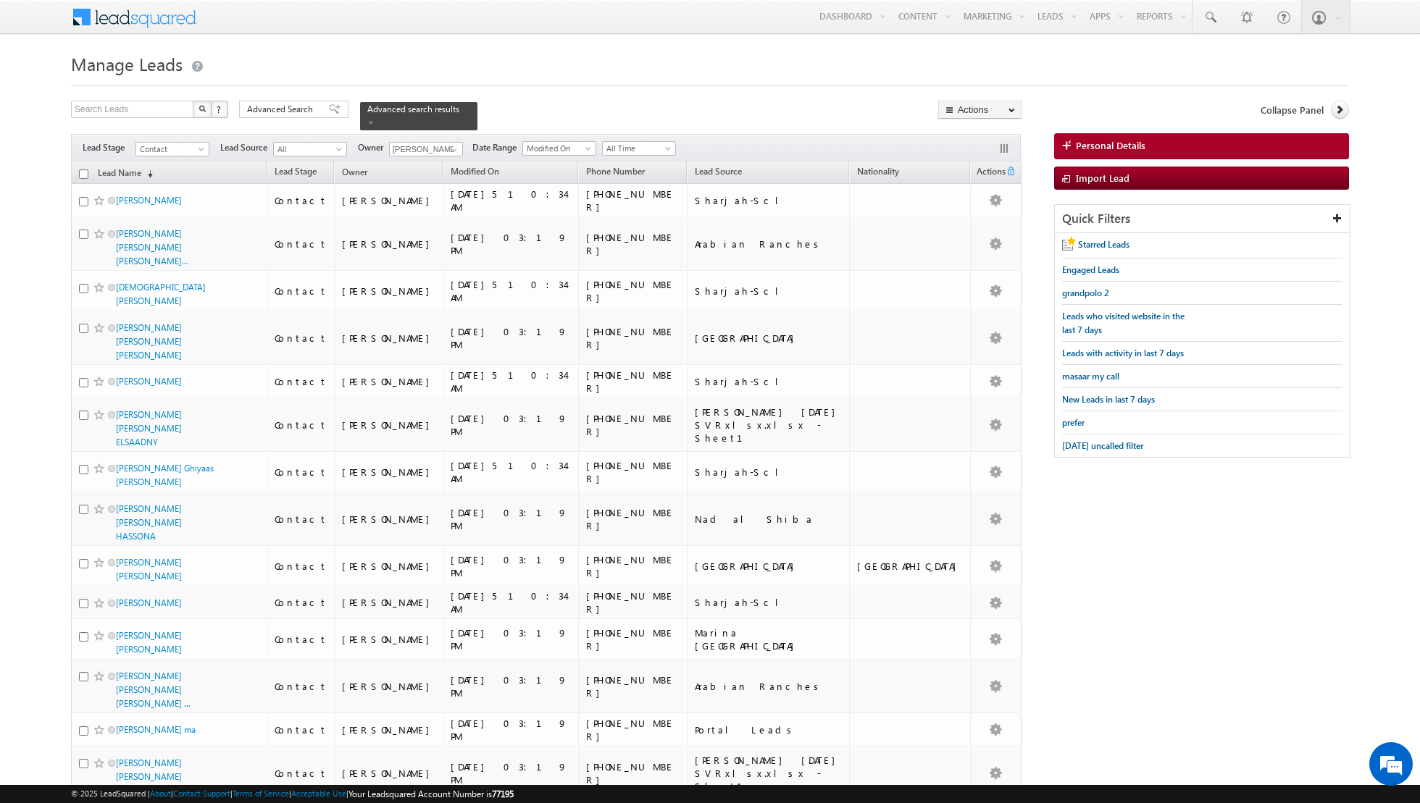
click at [86, 172] on input "checkbox" at bounding box center [83, 174] width 9 height 9
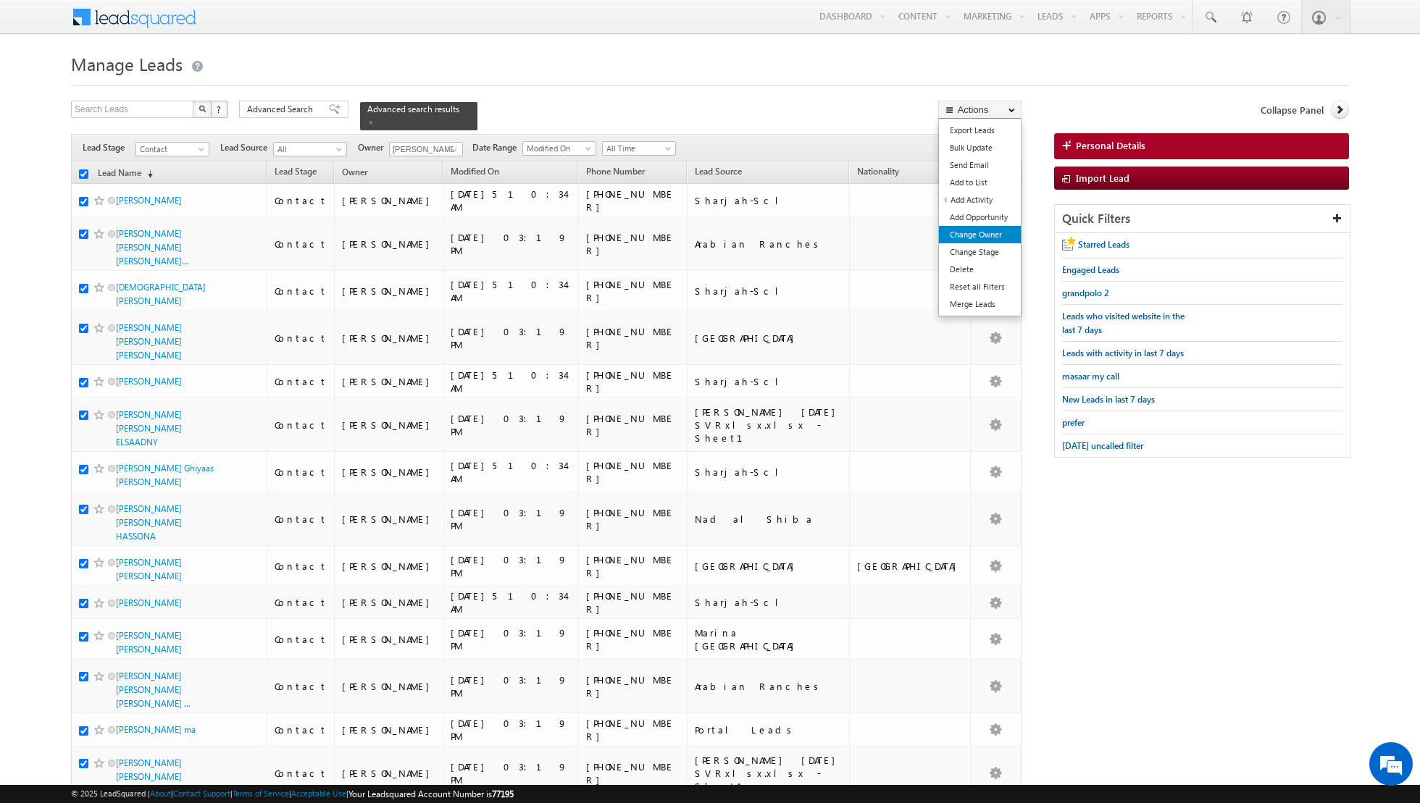
click at [969, 238] on link "Change Owner" at bounding box center [980, 234] width 82 height 17
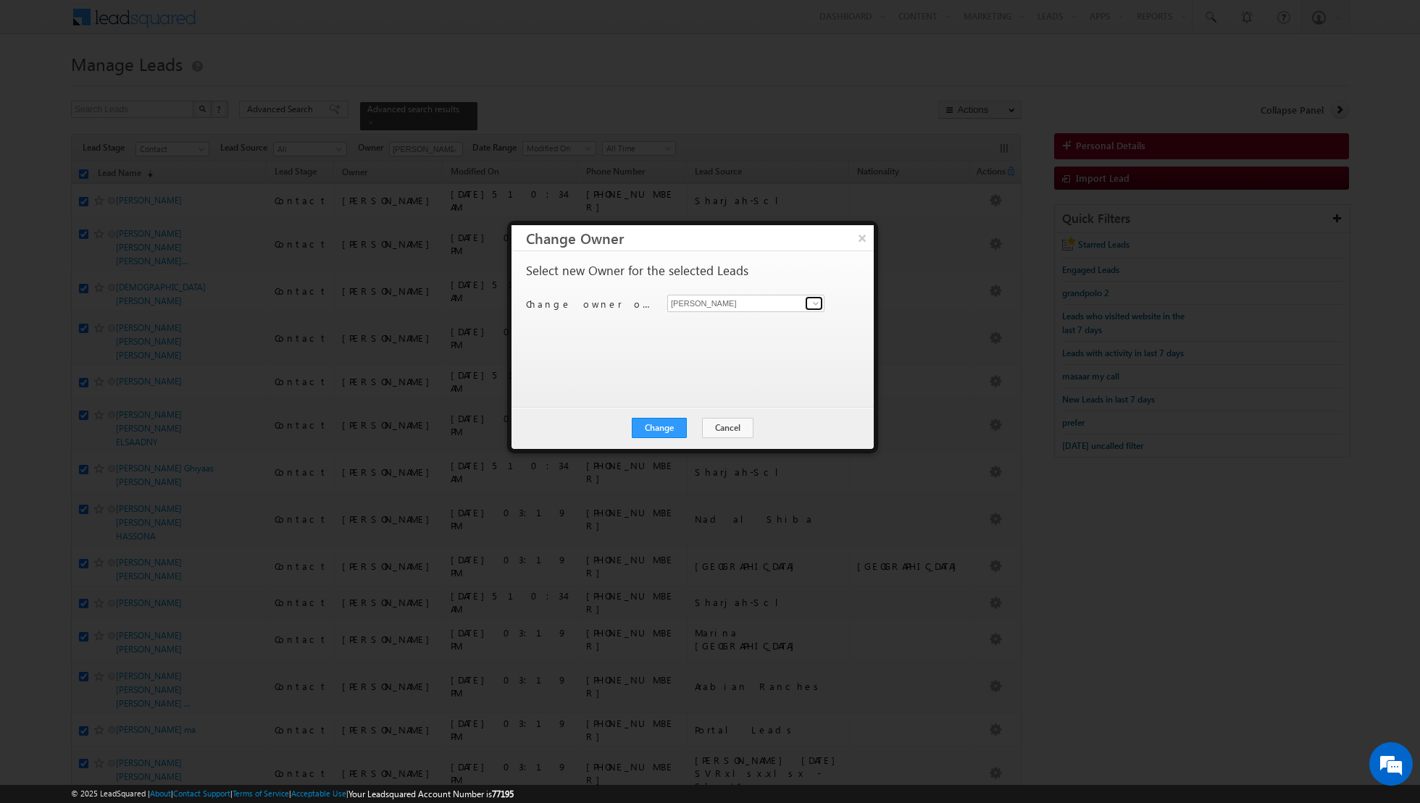
click at [814, 308] on span at bounding box center [816, 304] width 12 height 12
click at [759, 322] on link "[PERSON_NAME] [PERSON_NAME] [PERSON_NAME][EMAIL_ADDRESS][PERSON_NAME][DOMAIN_NA…" at bounding box center [745, 326] width 157 height 28
click at [660, 424] on button "Change" at bounding box center [659, 428] width 55 height 20
click at [694, 427] on button "Close" at bounding box center [695, 428] width 46 height 20
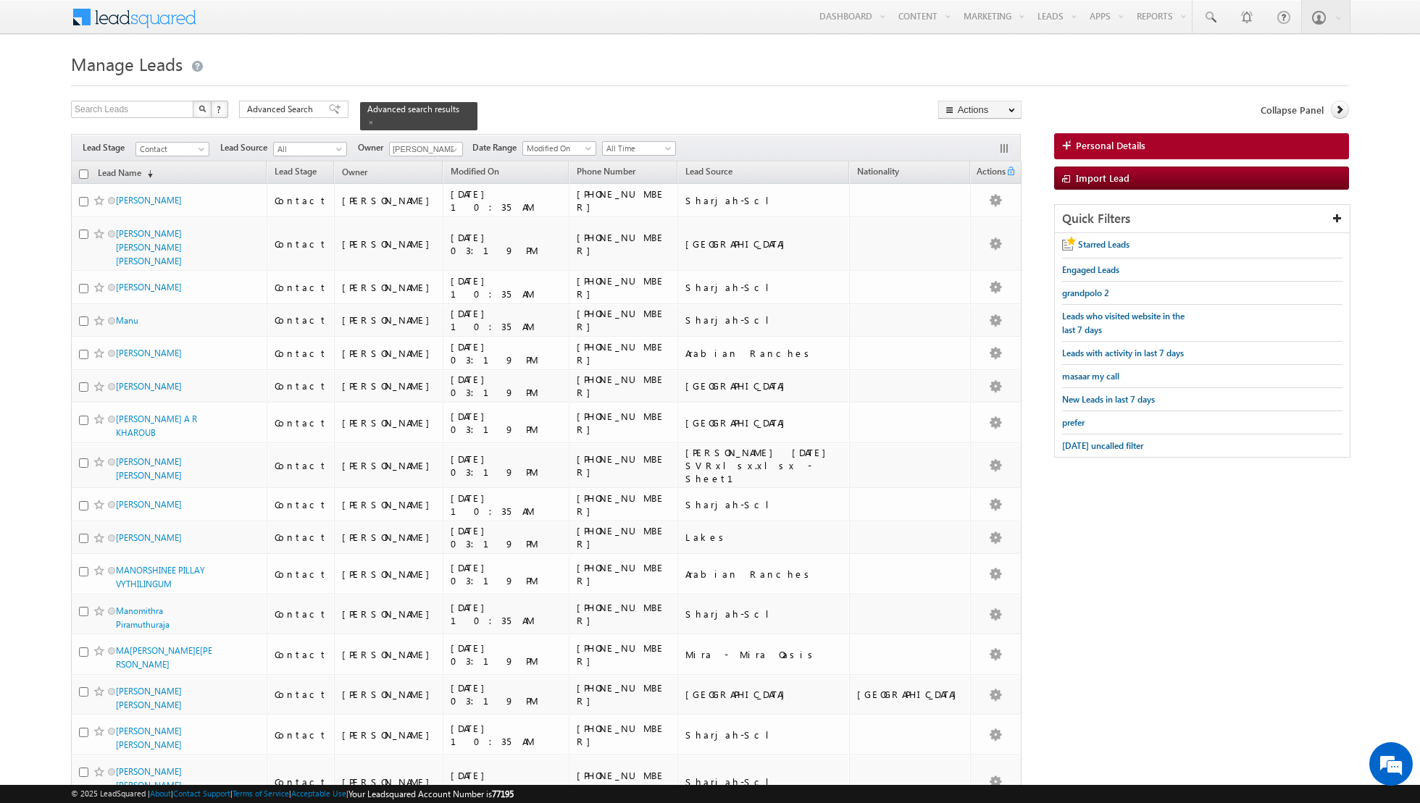
click at [87, 170] on input "checkbox" at bounding box center [83, 174] width 9 height 9
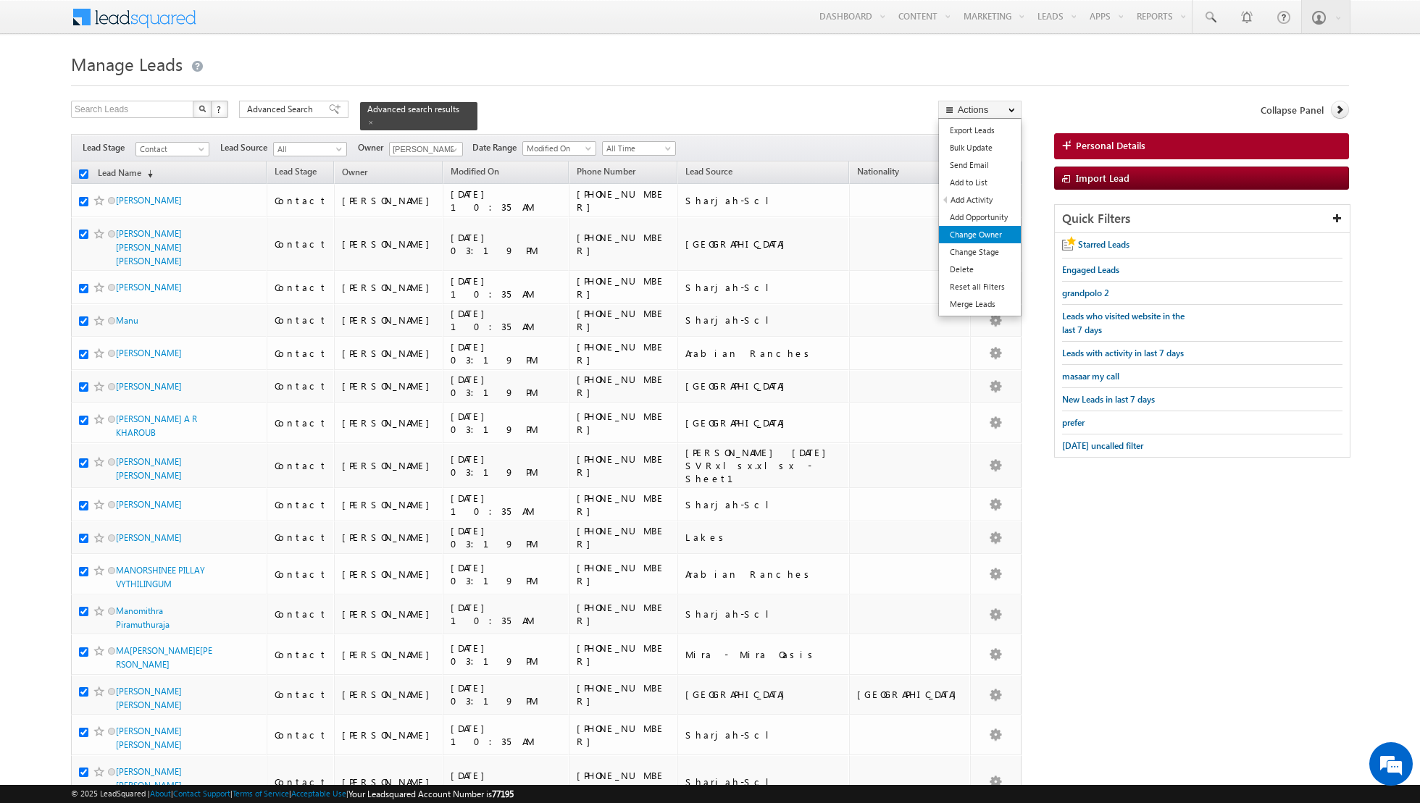
click at [987, 235] on link "Change Owner" at bounding box center [980, 234] width 82 height 17
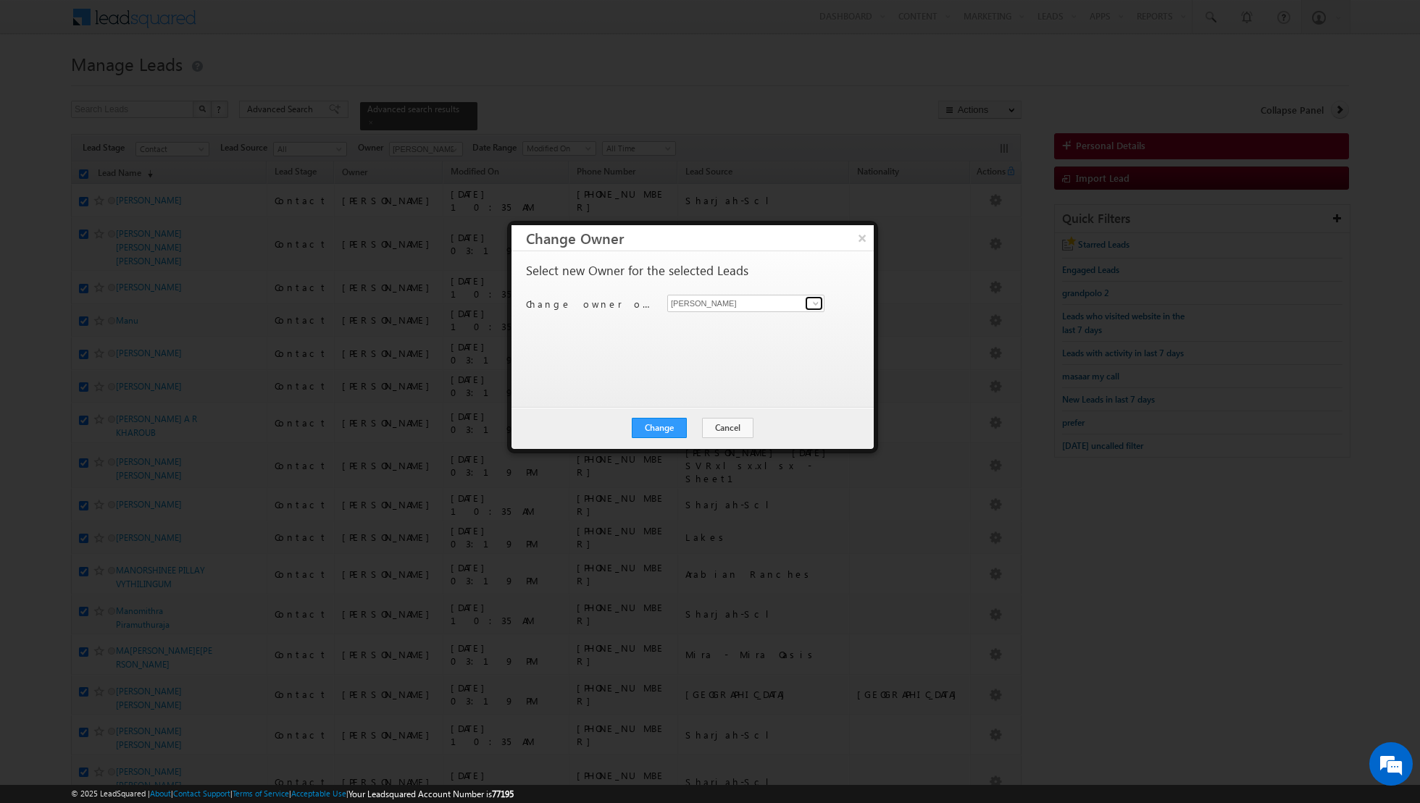
click at [812, 301] on span at bounding box center [816, 304] width 12 height 12
click at [742, 326] on span "[EMAIL_ADDRESS][DOMAIN_NAME]" at bounding box center [738, 330] width 130 height 11
click at [659, 426] on button "Change" at bounding box center [659, 428] width 55 height 20
click at [706, 429] on button "Close" at bounding box center [695, 428] width 46 height 20
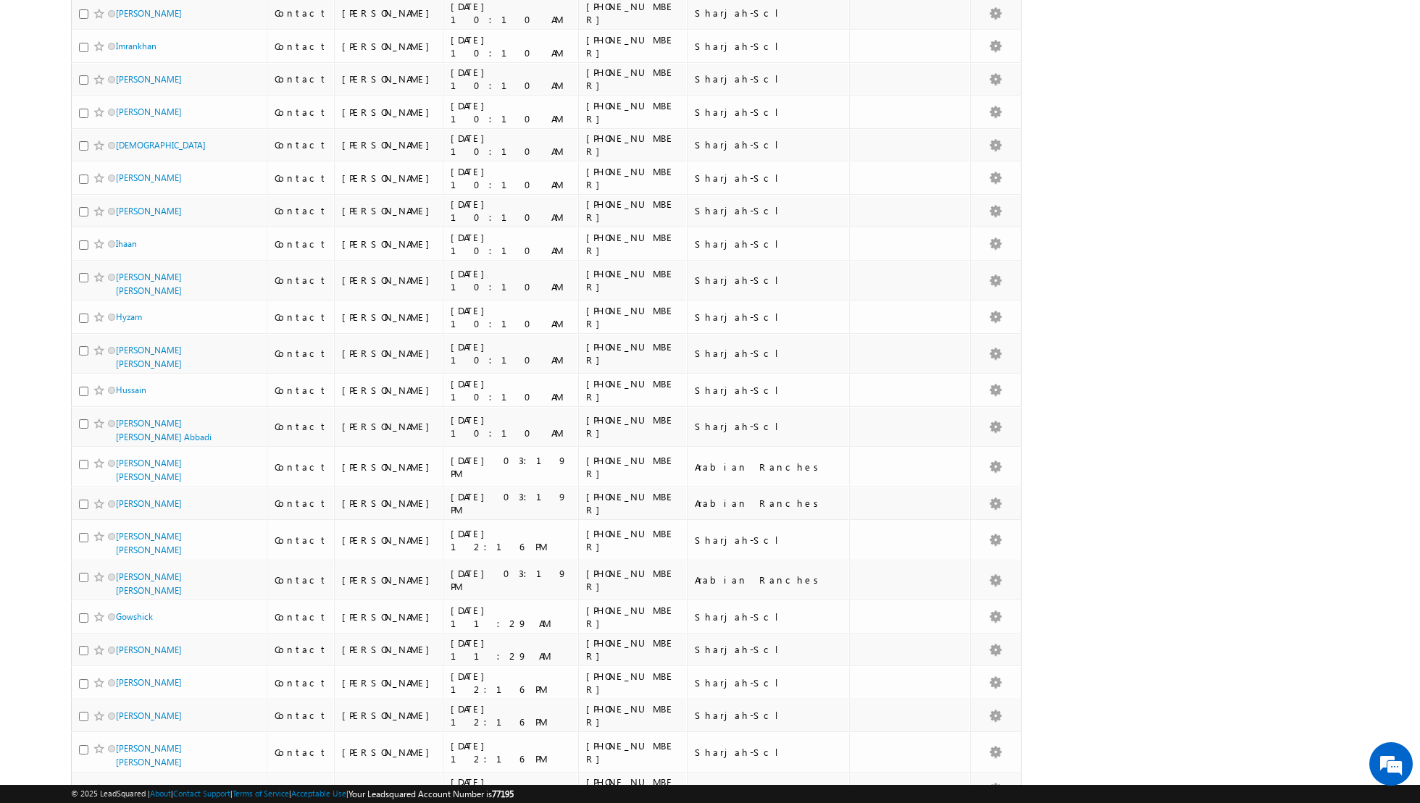
scroll to position [6412, 0]
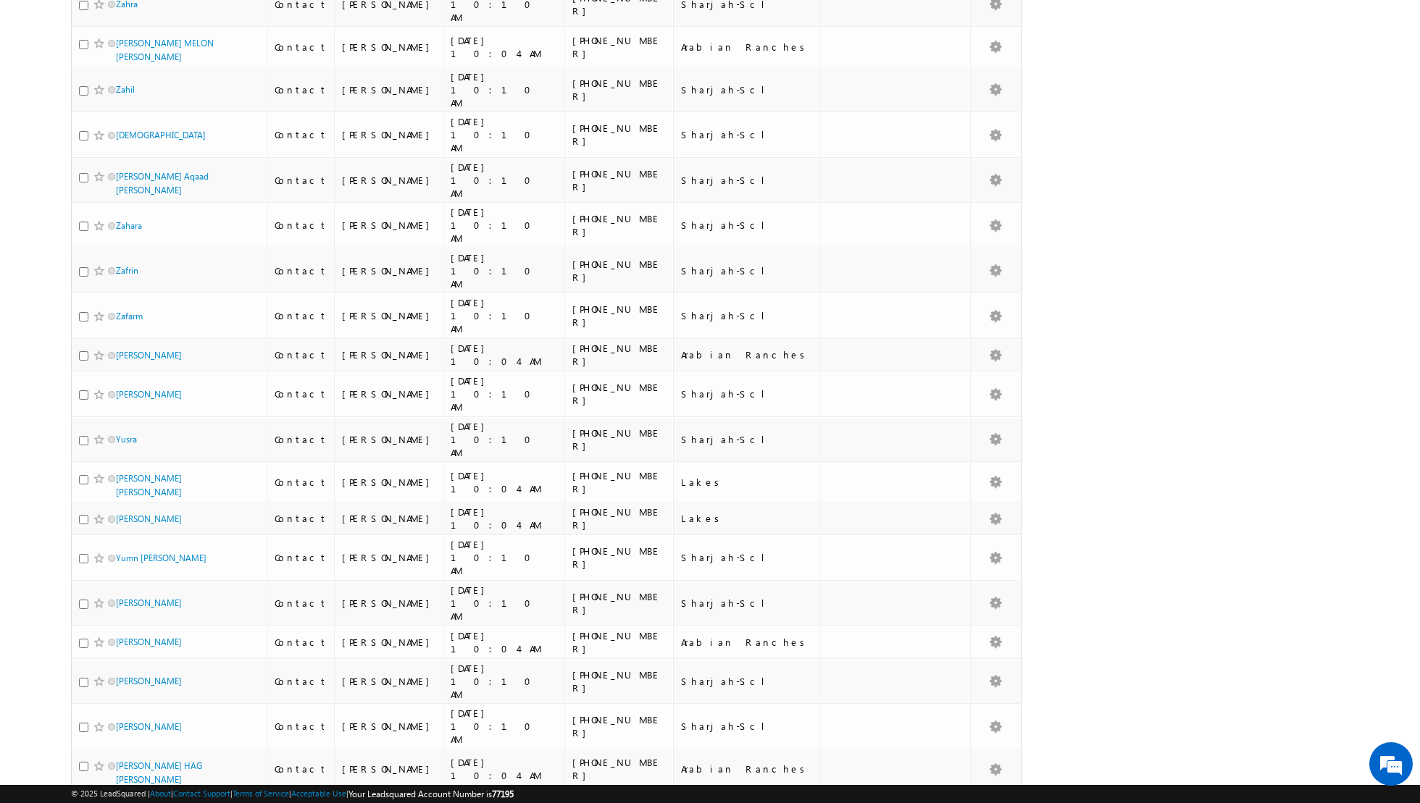
scroll to position [2873, 0]
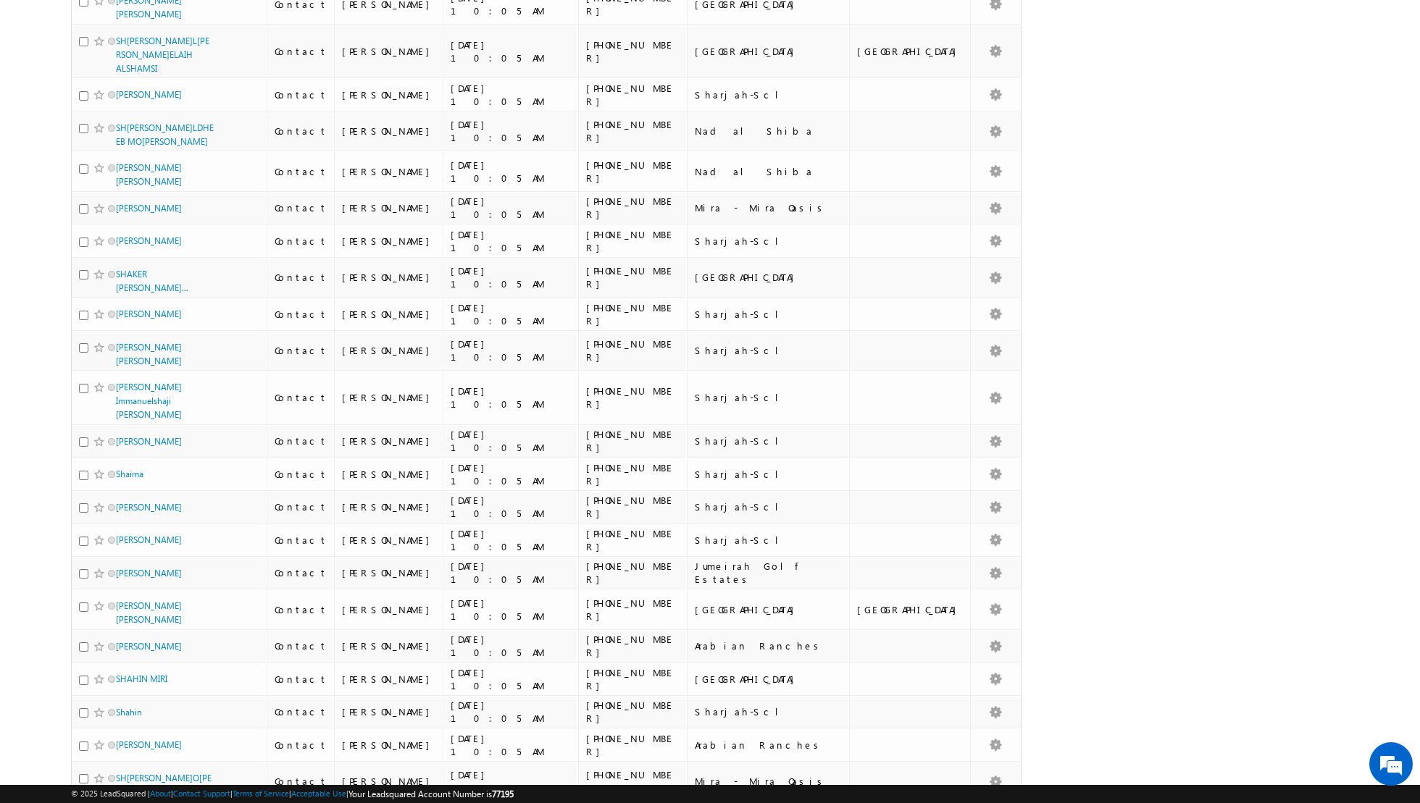
scroll to position [3023, 0]
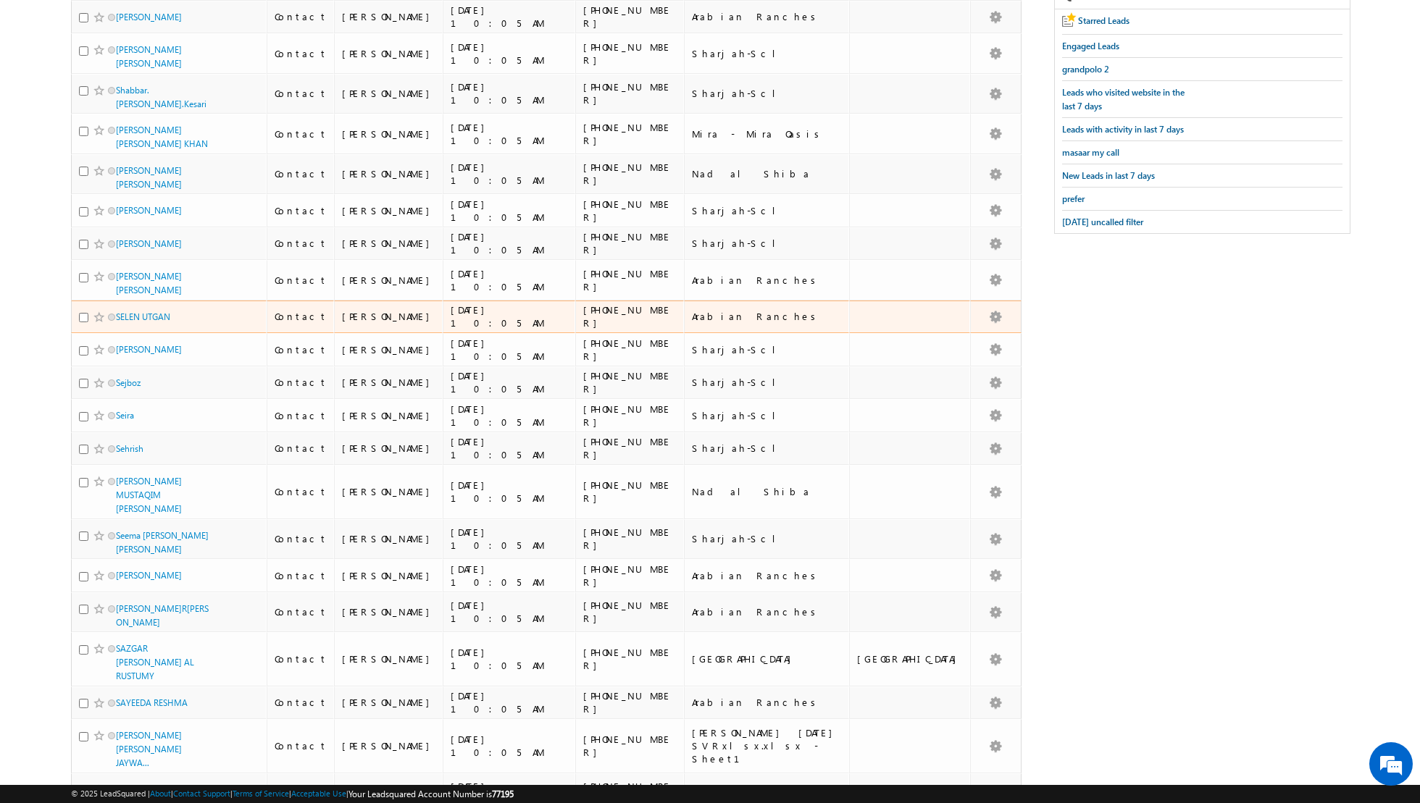
scroll to position [0, 0]
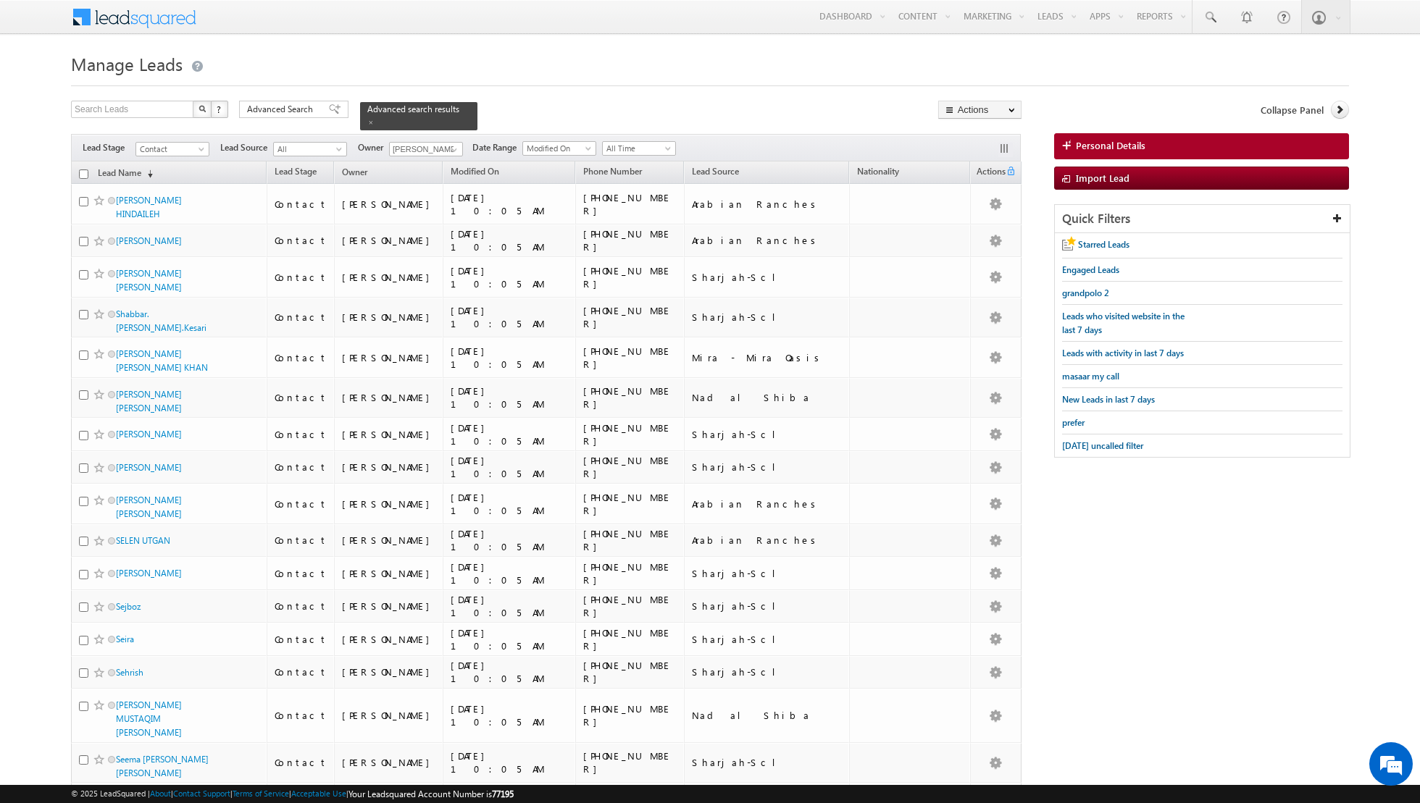
click at [86, 173] on input "checkbox" at bounding box center [83, 174] width 9 height 9
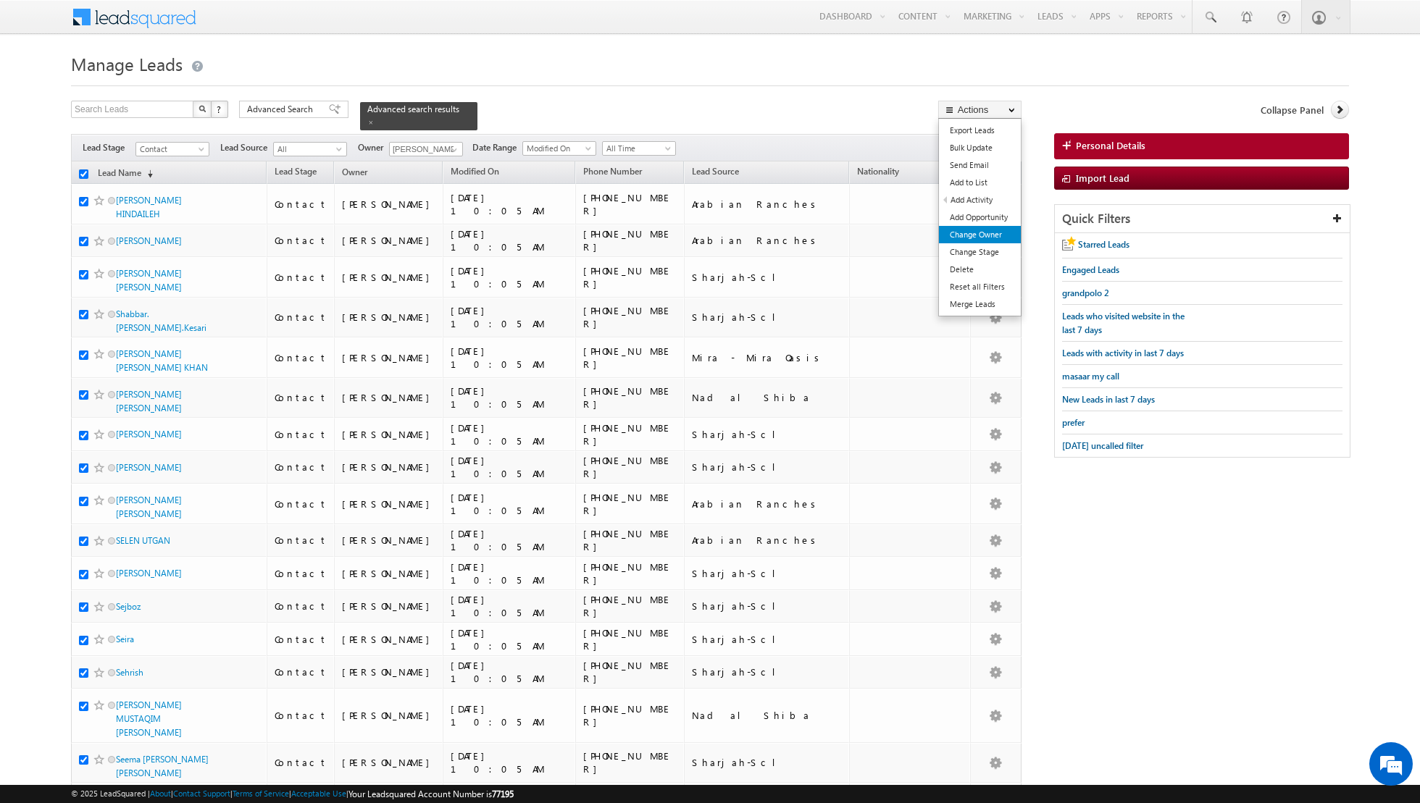
click at [966, 238] on link "Change Owner" at bounding box center [980, 234] width 82 height 17
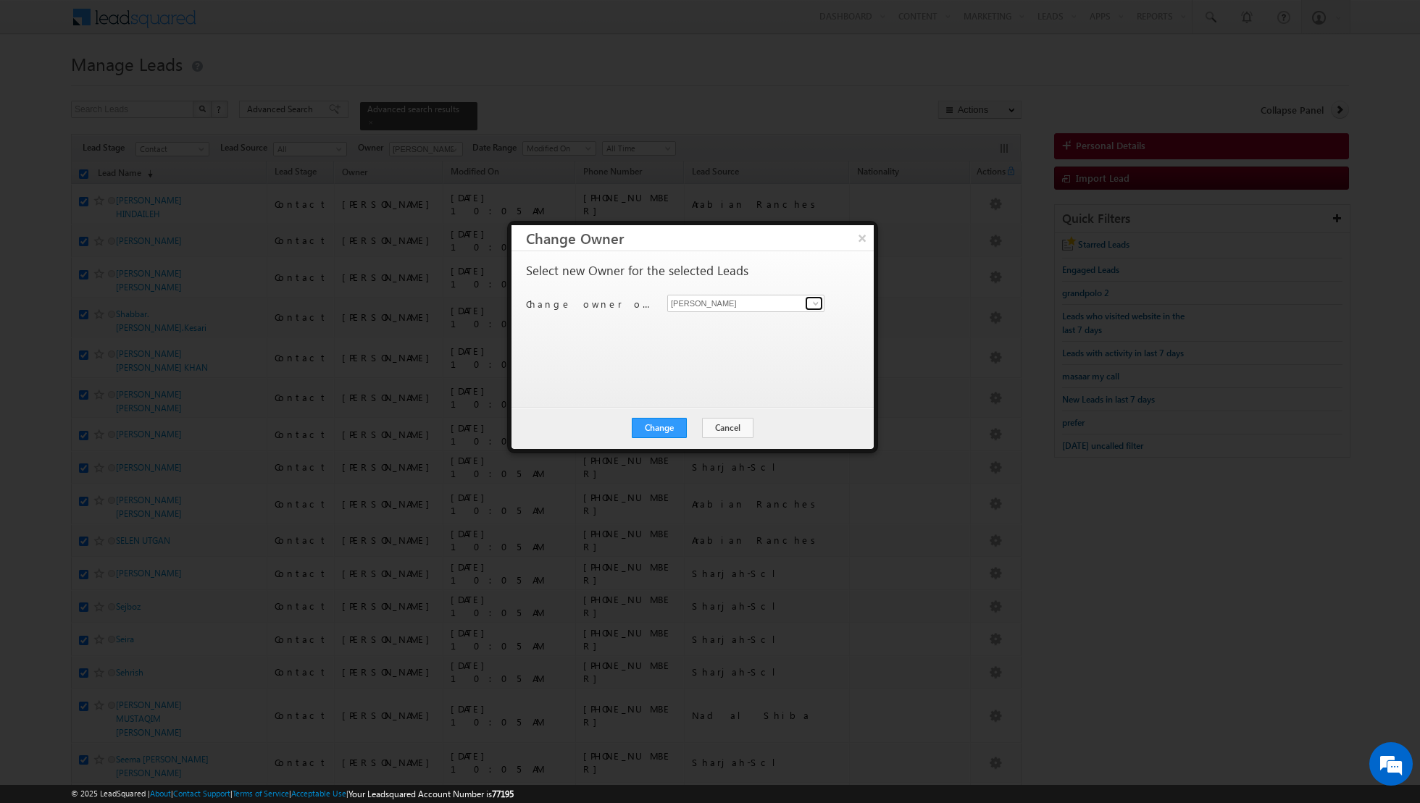
click at [811, 305] on span at bounding box center [816, 304] width 12 height 12
click at [734, 326] on span "[PERSON_NAME][EMAIL_ADDRESS][DOMAIN_NAME]" at bounding box center [738, 330] width 130 height 11
click at [659, 427] on button "Change" at bounding box center [659, 428] width 55 height 20
click at [701, 430] on button "Close" at bounding box center [695, 428] width 46 height 20
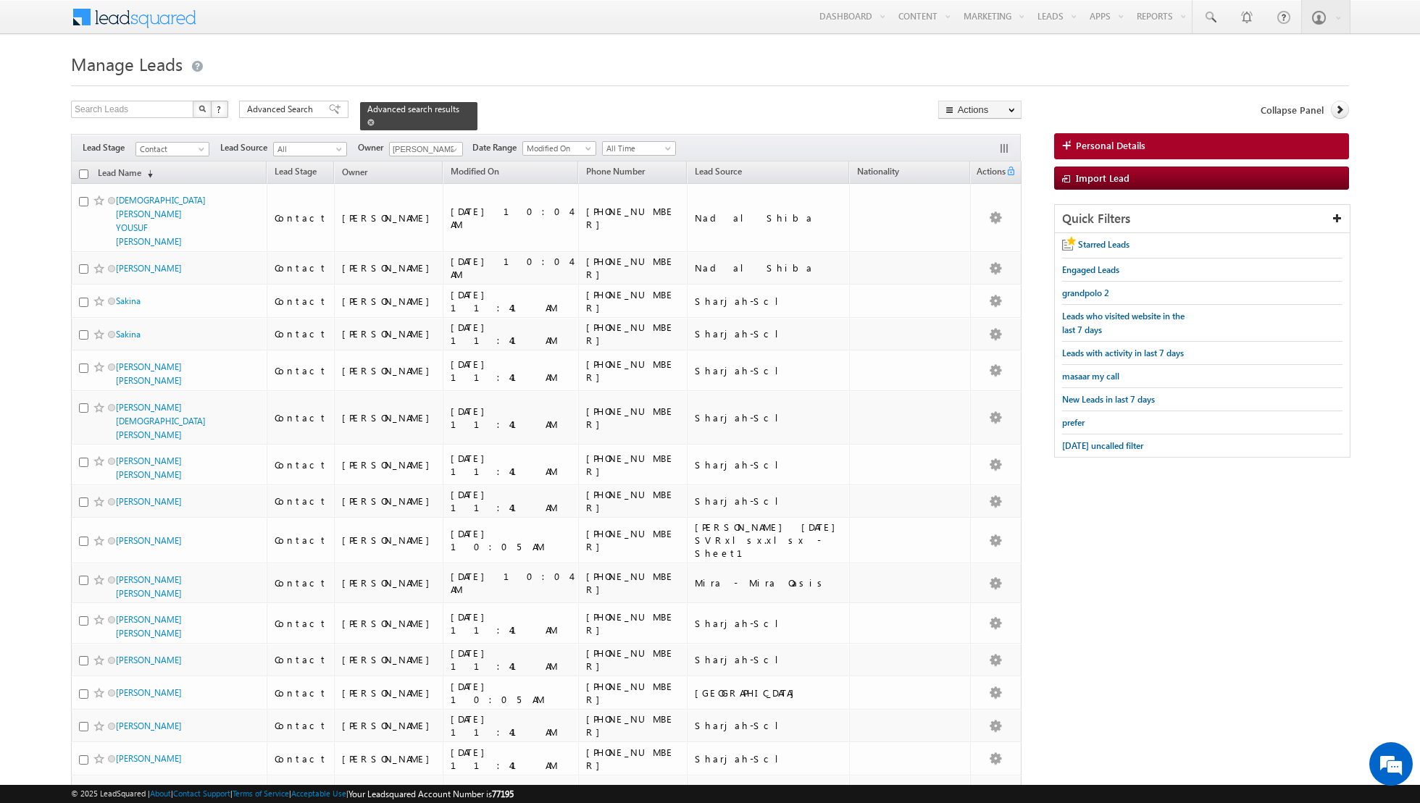
click at [367, 122] on span at bounding box center [370, 122] width 7 height 7
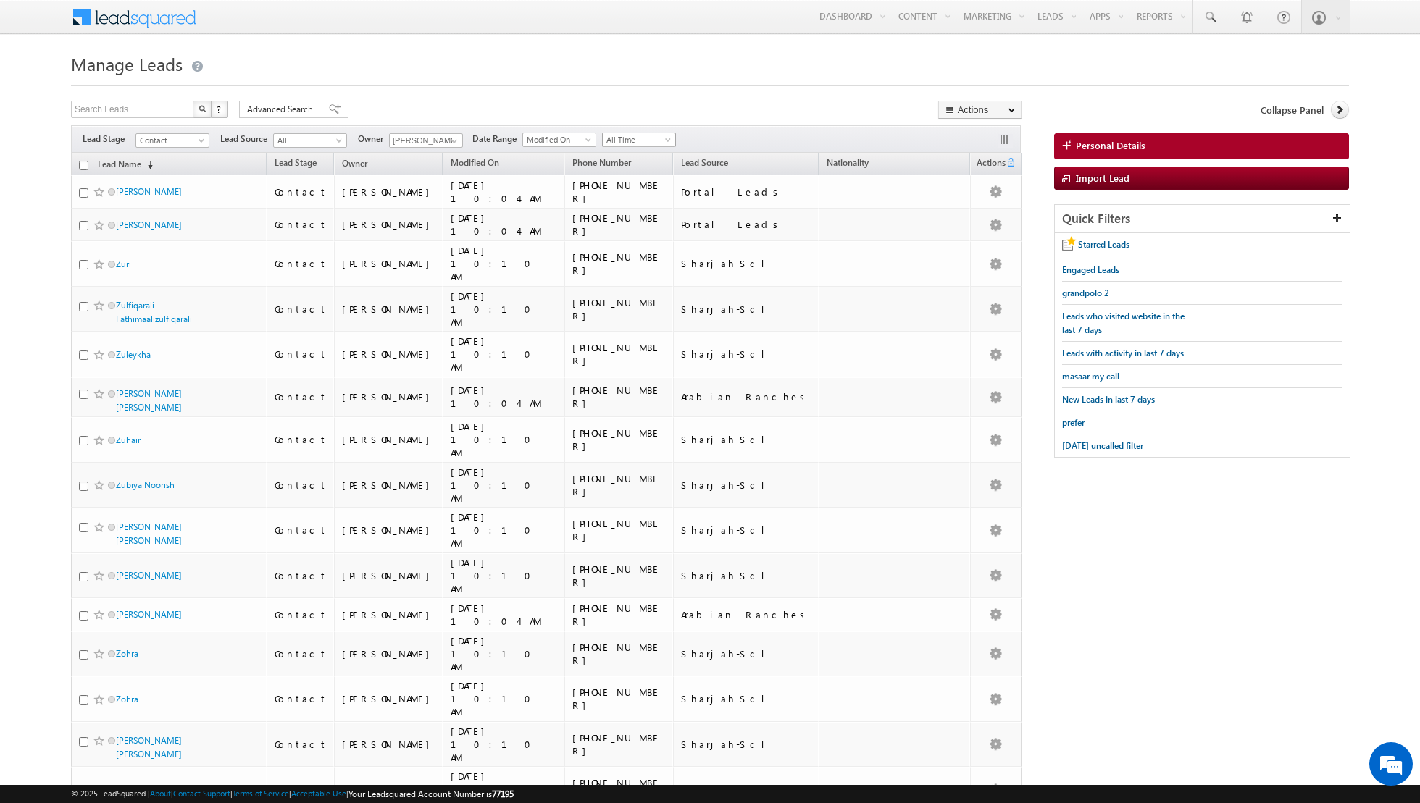
click at [653, 133] on span "All Time" at bounding box center [637, 139] width 69 height 13
click at [623, 196] on link "[DATE]" at bounding box center [632, 200] width 73 height 13
click at [444, 141] on link at bounding box center [452, 141] width 18 height 14
click at [425, 191] on span "[PERSON_NAME][EMAIL_ADDRESS][DOMAIN_NAME]" at bounding box center [460, 196] width 130 height 11
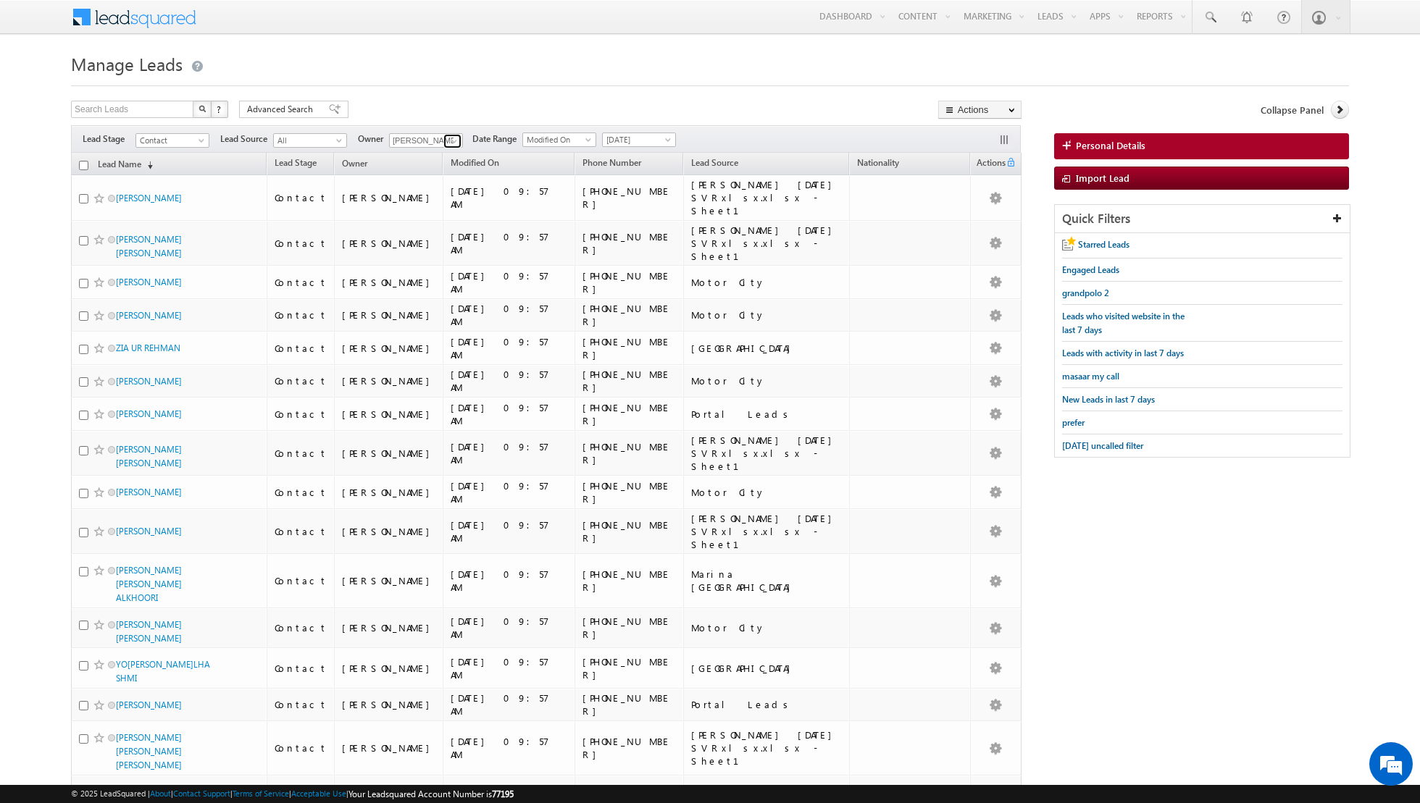
click at [448, 138] on span at bounding box center [454, 141] width 12 height 12
click at [422, 212] on link "[PERSON_NAME] [EMAIL_ADDRESS][DOMAIN_NAME]" at bounding box center [461, 216] width 145 height 28
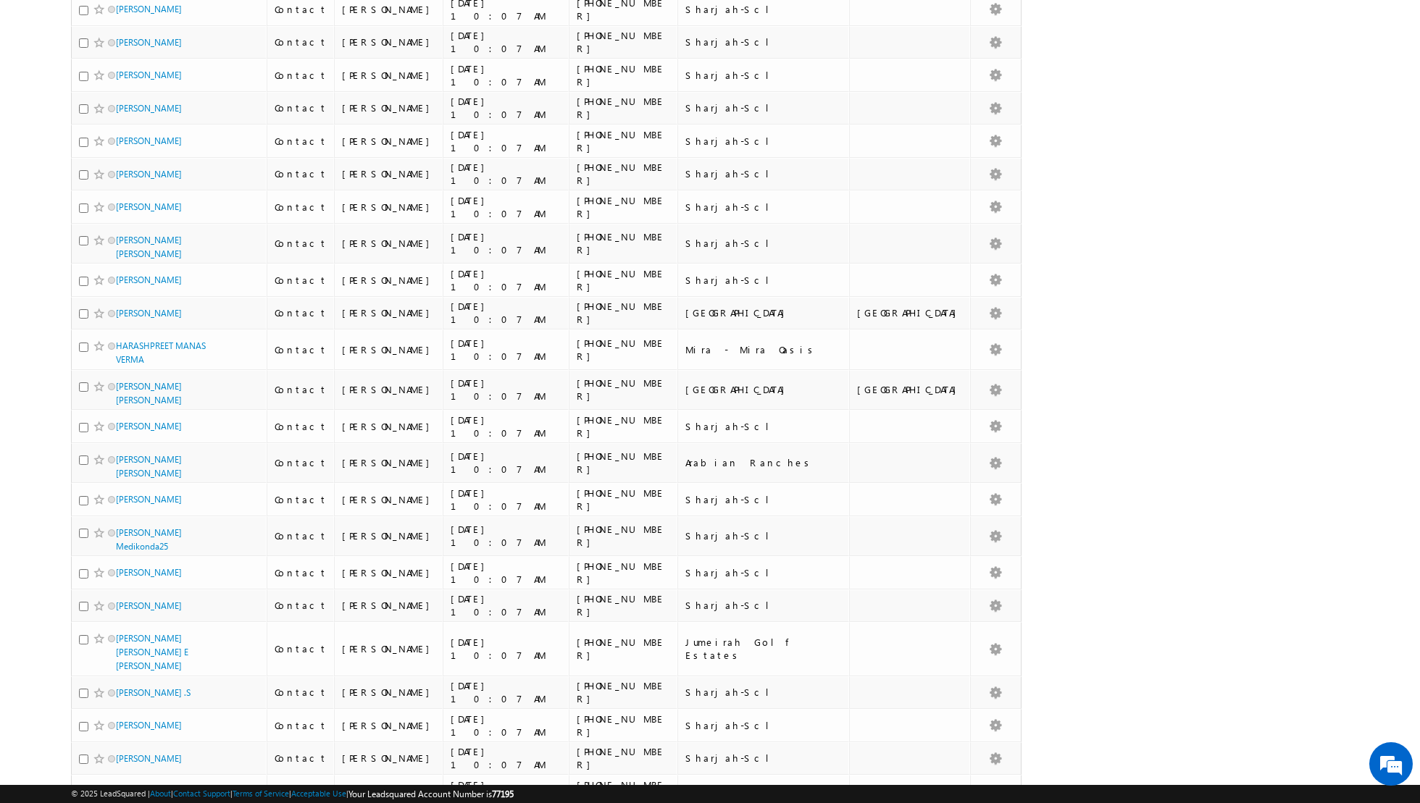
scroll to position [2946, 0]
